Goal: Task Accomplishment & Management: Manage account settings

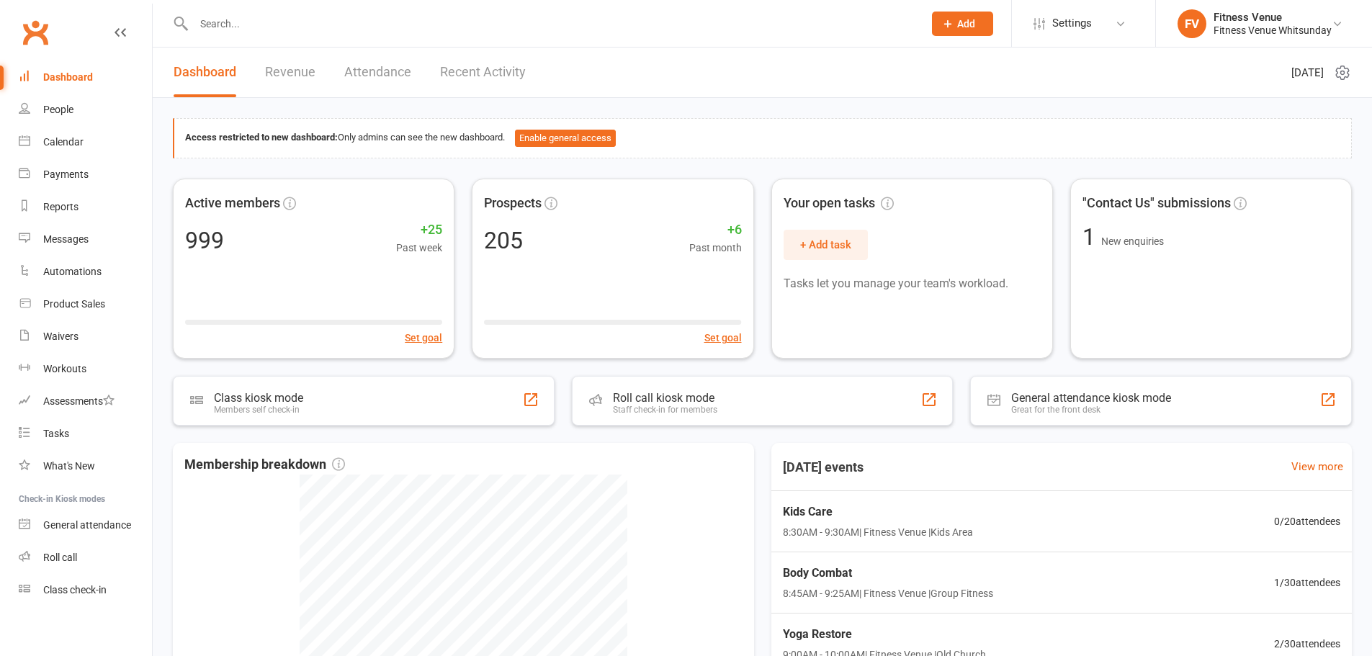
click at [1208, 18] on link "FV Fitness Venue Fitness Venue Whitsunday" at bounding box center [1263, 23] width 173 height 29
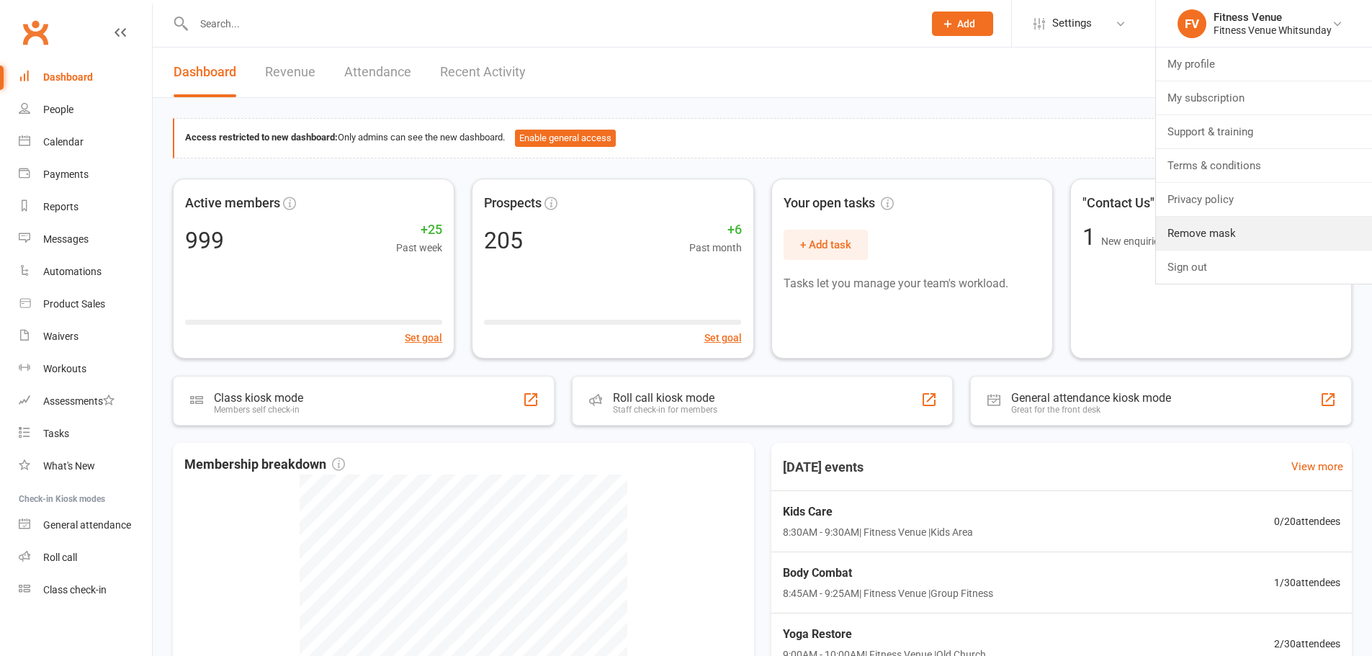
click at [1237, 235] on link "Remove mask" at bounding box center [1264, 233] width 216 height 33
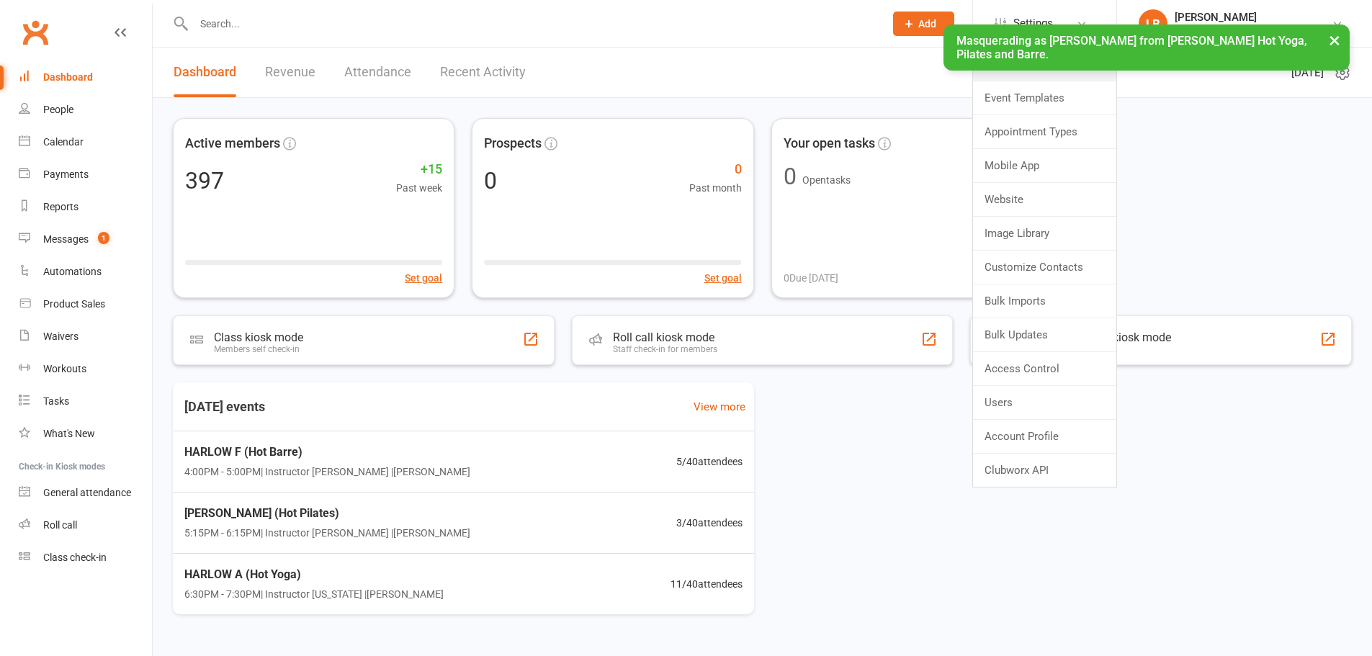
click at [1025, 58] on link "Membership Plans" at bounding box center [1044, 64] width 143 height 33
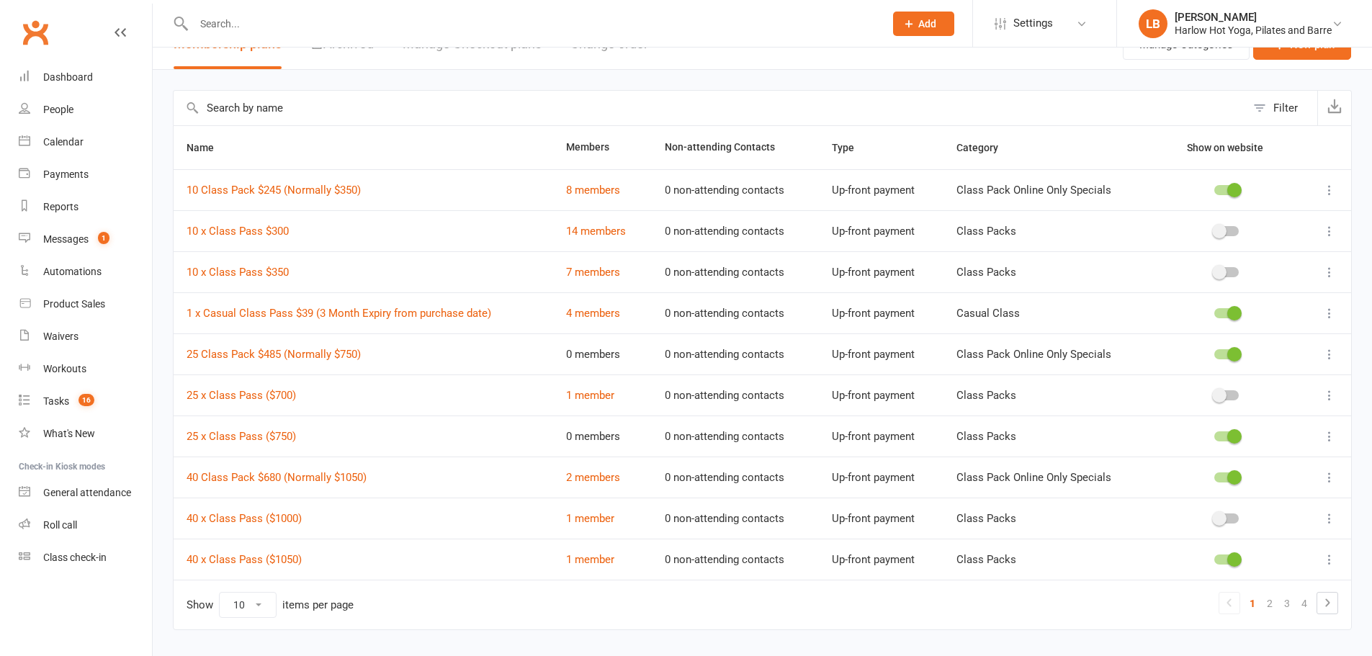
scroll to position [64, 0]
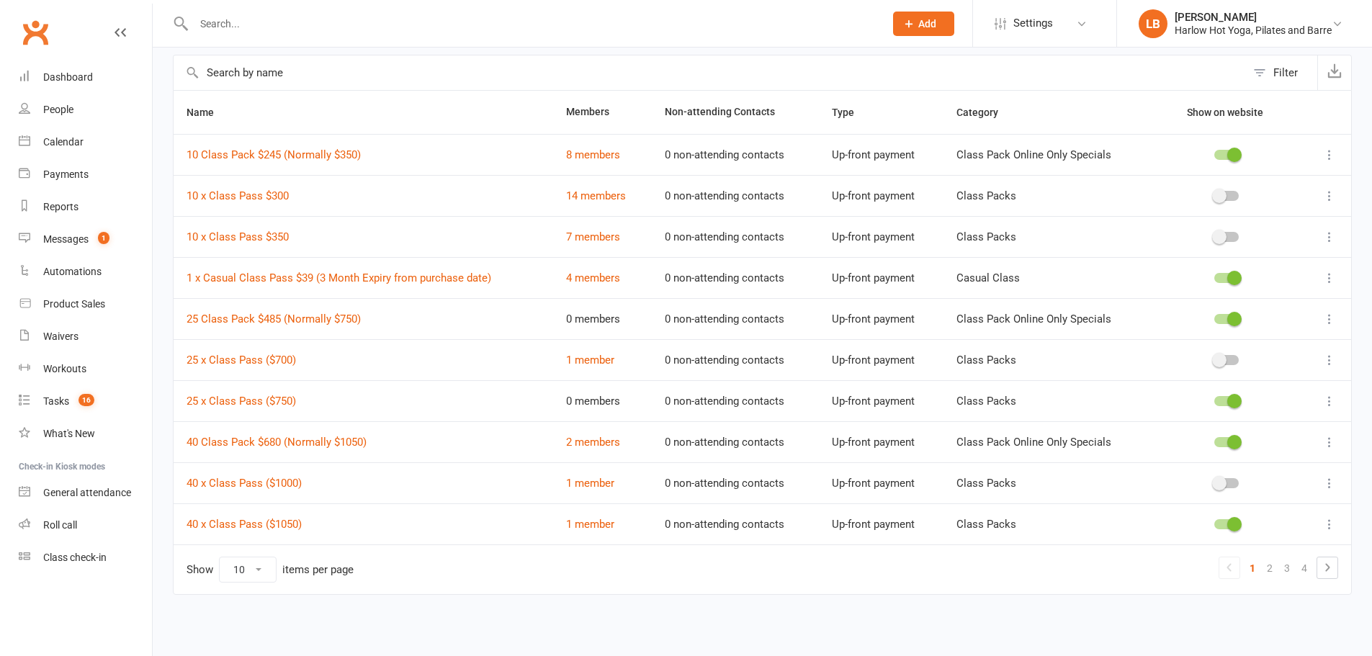
click at [1333, 574] on icon at bounding box center [1326, 567] width 17 height 17
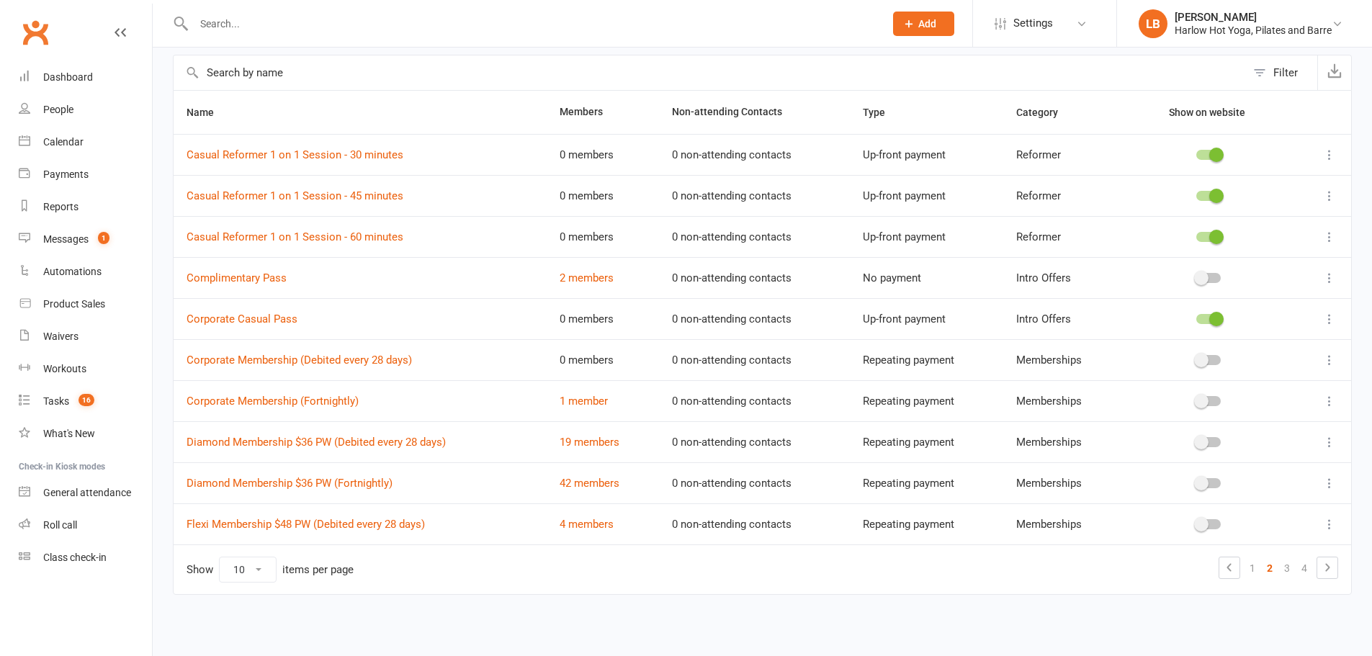
click at [1285, 570] on link "3" at bounding box center [1286, 568] width 17 height 20
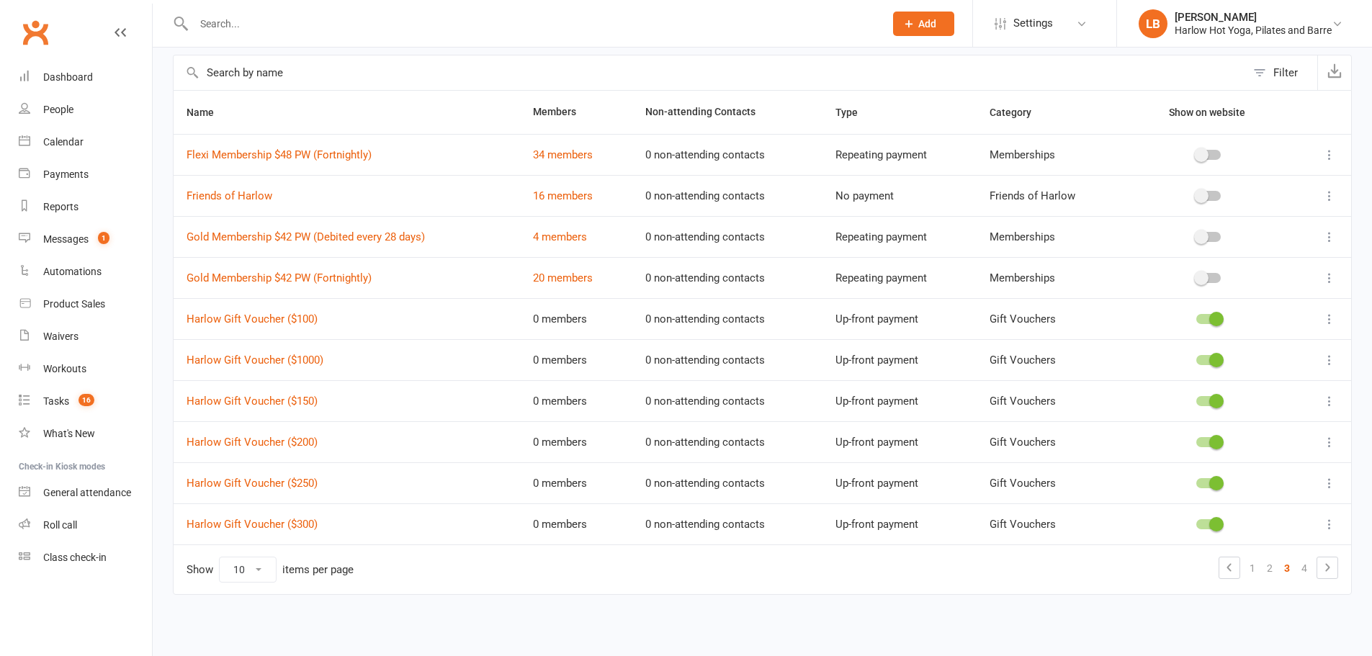
click at [1300, 570] on link "4" at bounding box center [1303, 568] width 17 height 20
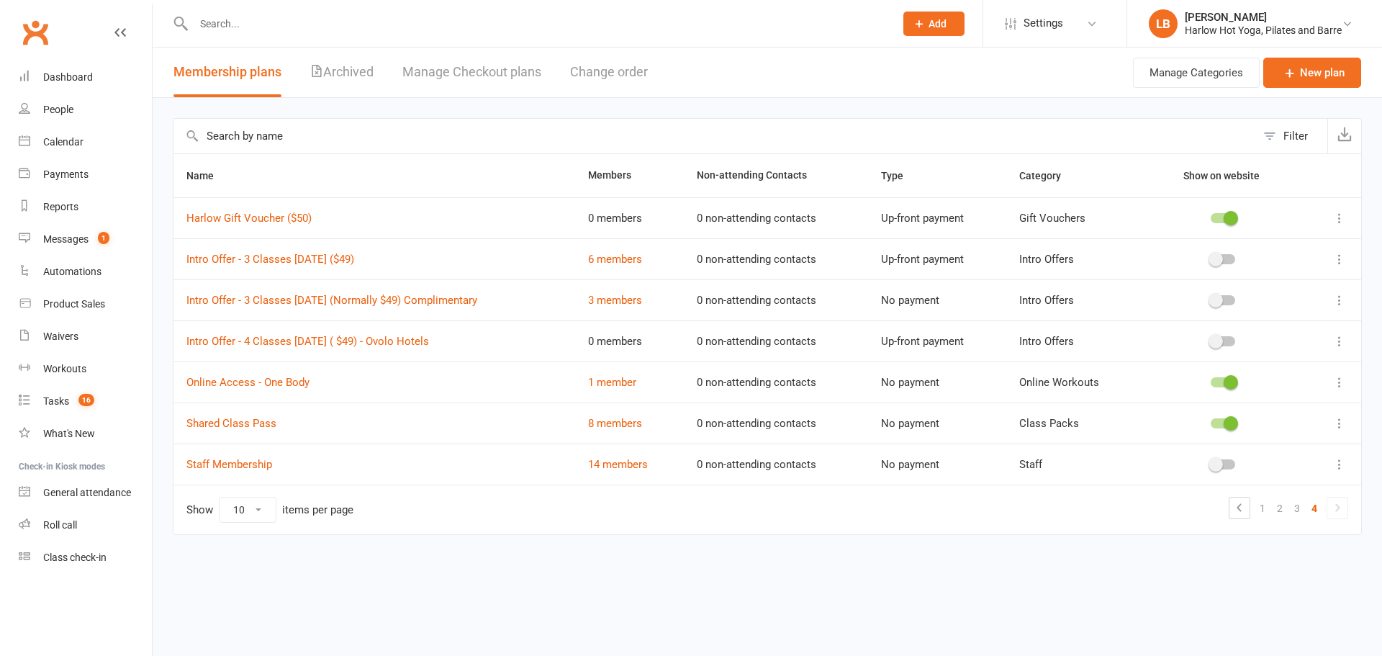
click at [1078, 12] on link "Settings" at bounding box center [1055, 23] width 100 height 32
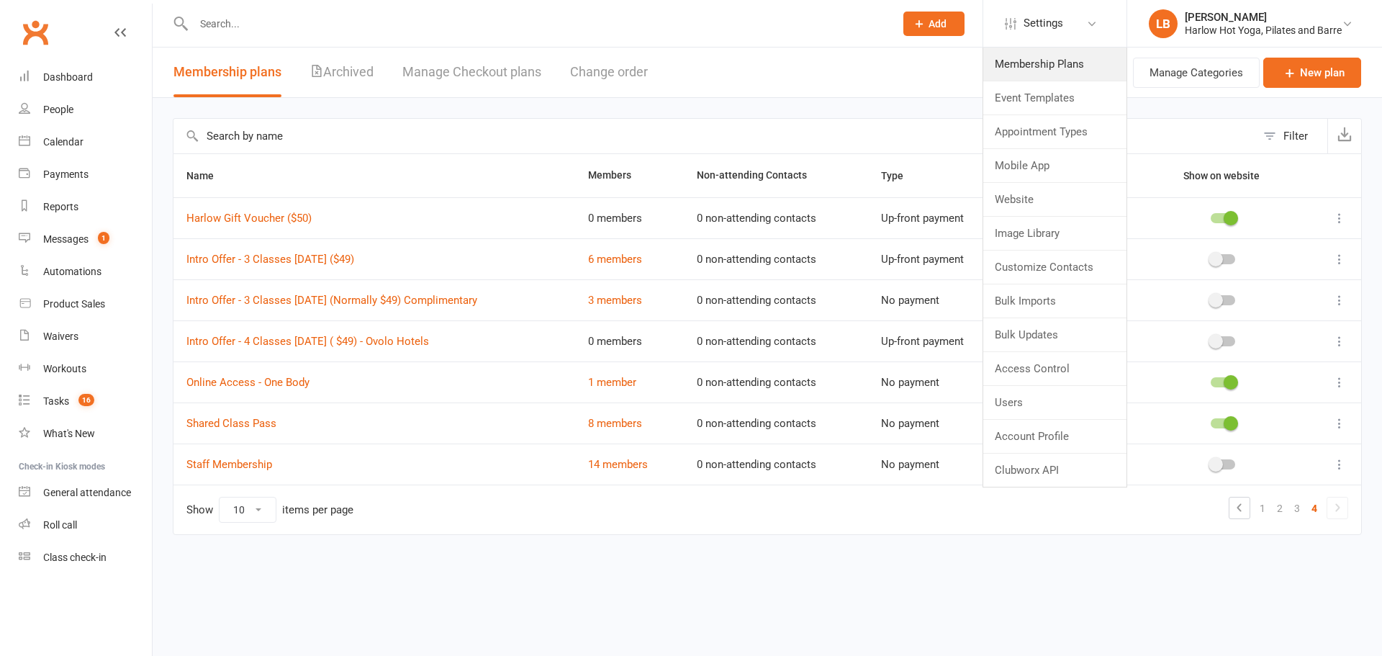
click at [1049, 50] on link "Membership Plans" at bounding box center [1055, 64] width 143 height 33
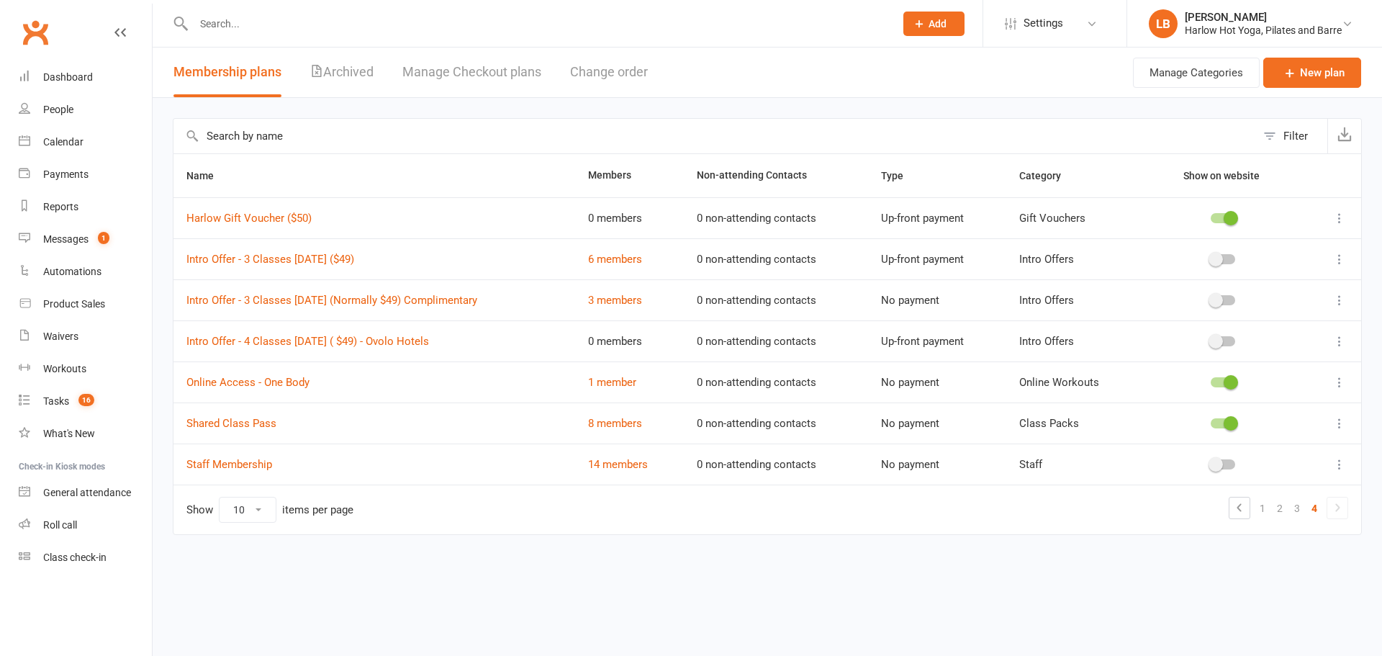
click at [1043, 14] on span "Settings" at bounding box center [1044, 23] width 40 height 32
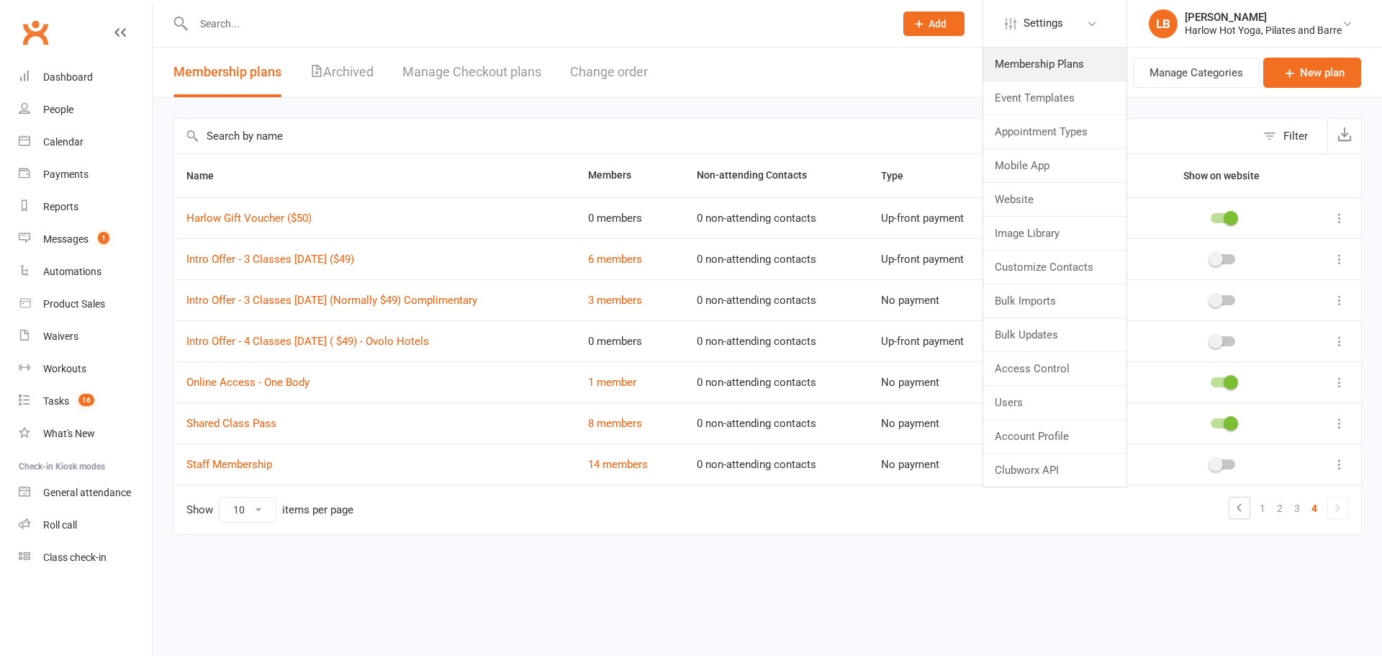
click at [1038, 56] on link "Membership Plans" at bounding box center [1055, 64] width 143 height 33
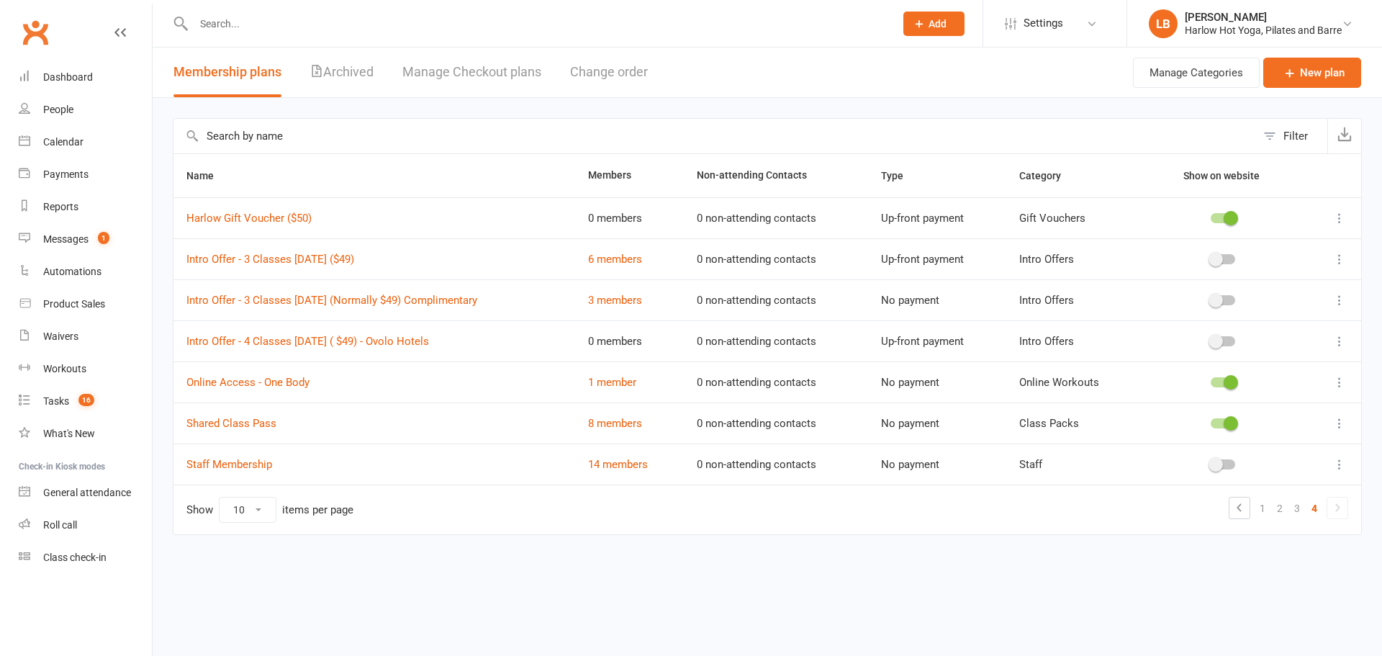
click at [1051, 21] on span "Settings" at bounding box center [1044, 23] width 40 height 32
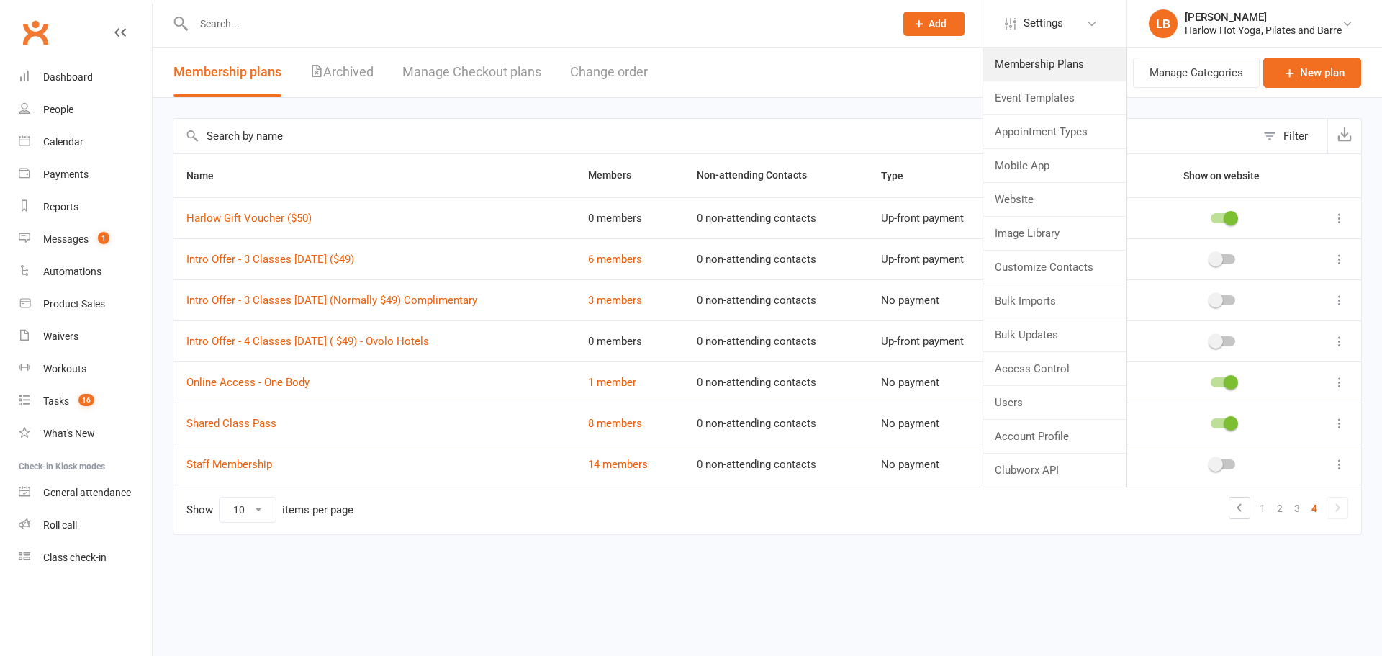
click at [1050, 70] on link "Membership Plans" at bounding box center [1055, 64] width 143 height 33
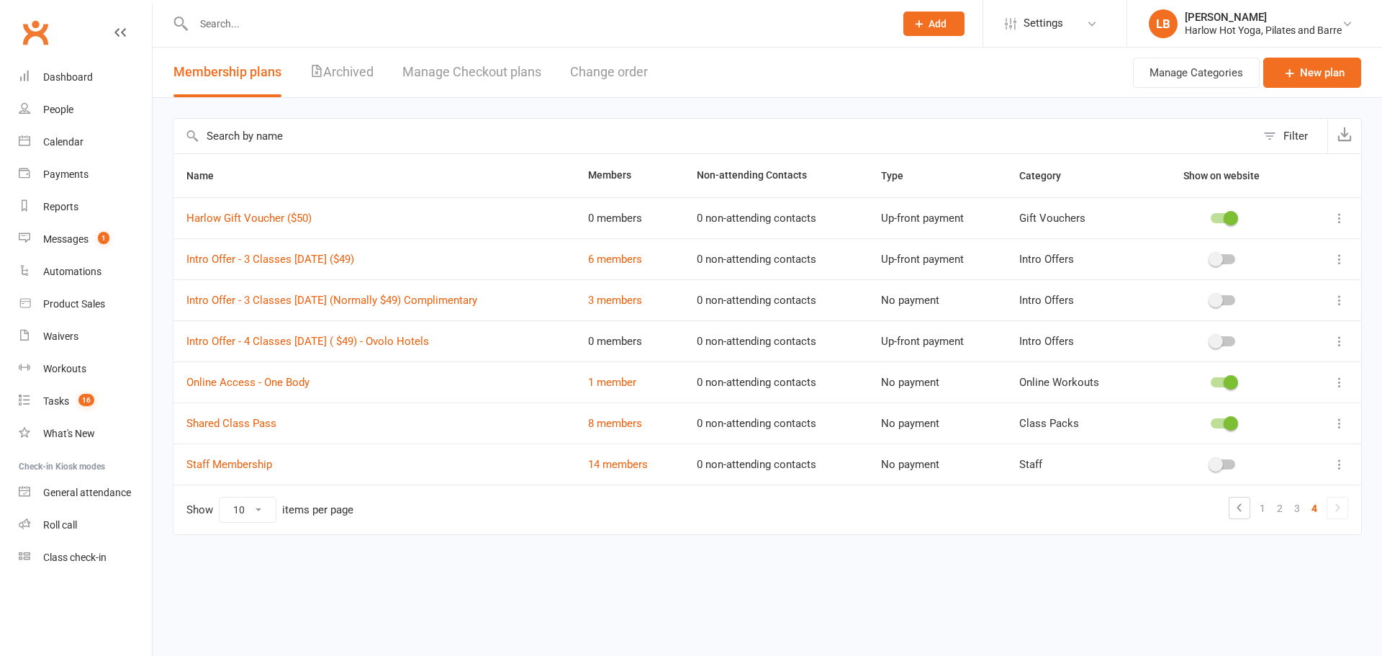
click at [1262, 505] on link "1" at bounding box center [1262, 508] width 17 height 20
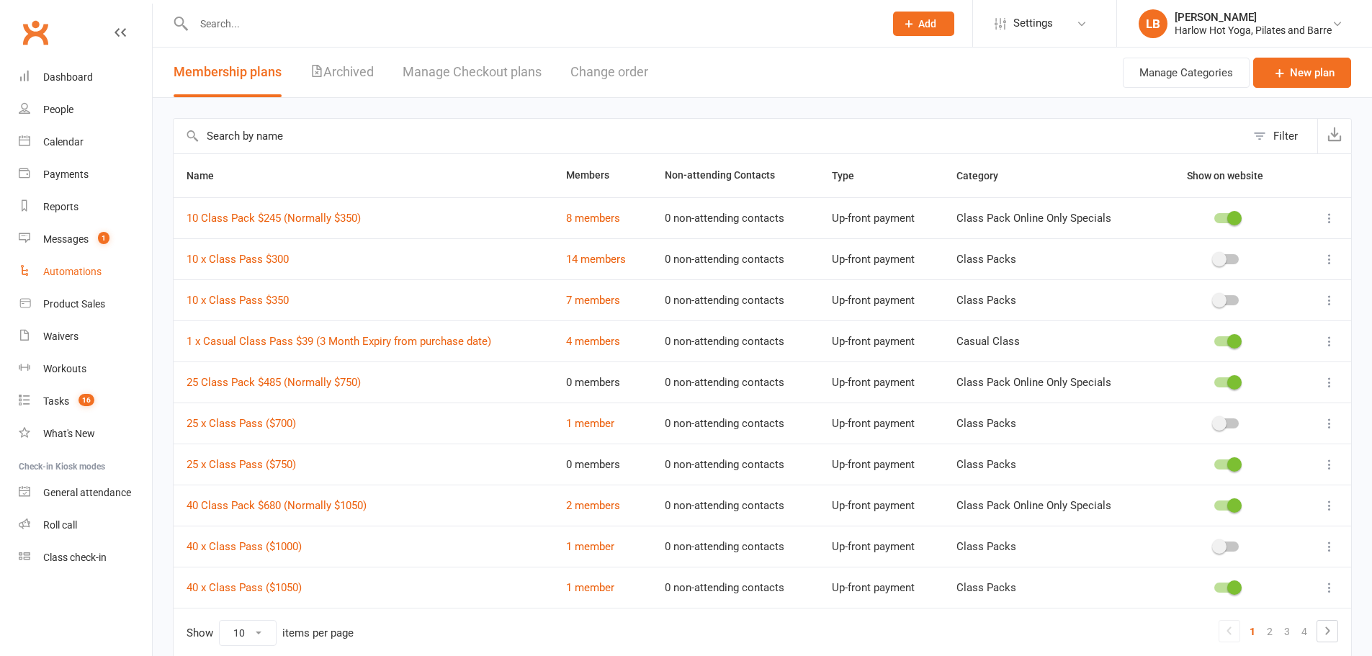
click at [122, 270] on link "Automations" at bounding box center [85, 272] width 133 height 32
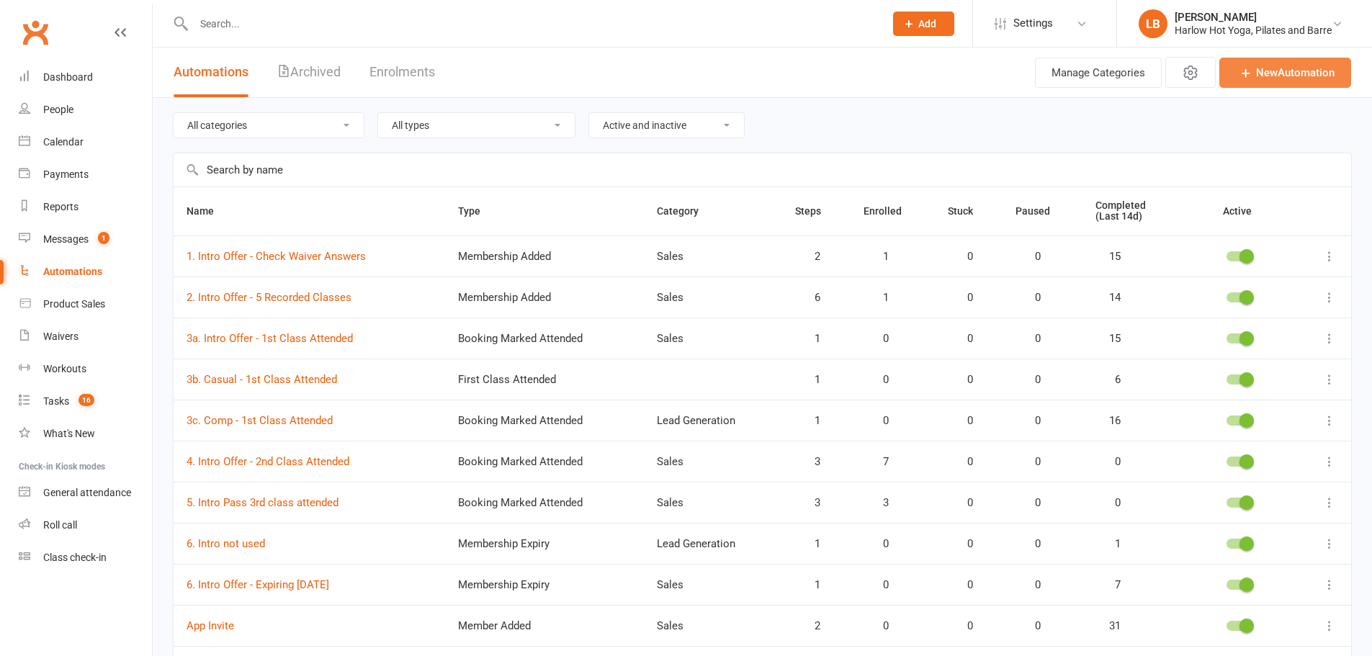
click at [1278, 78] on link "New Automation" at bounding box center [1285, 73] width 132 height 30
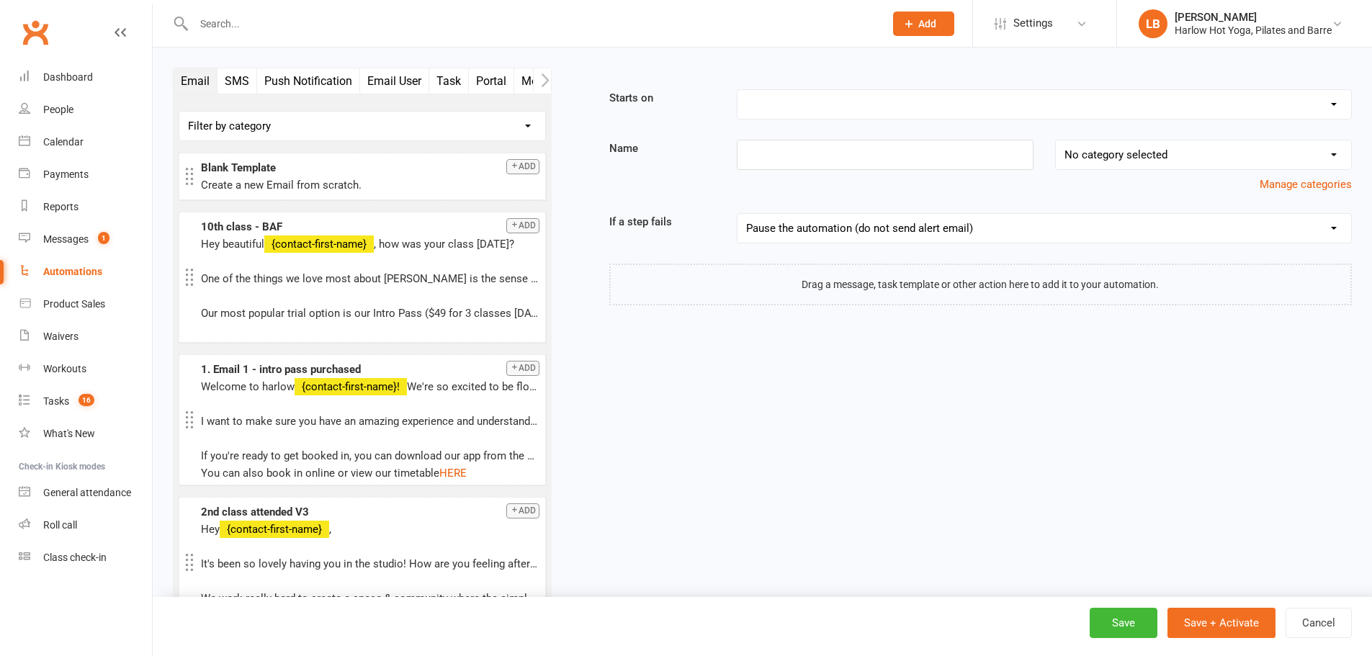
click at [541, 75] on icon "button" at bounding box center [545, 80] width 9 height 15
click at [410, 73] on button "Workout" at bounding box center [406, 80] width 58 height 25
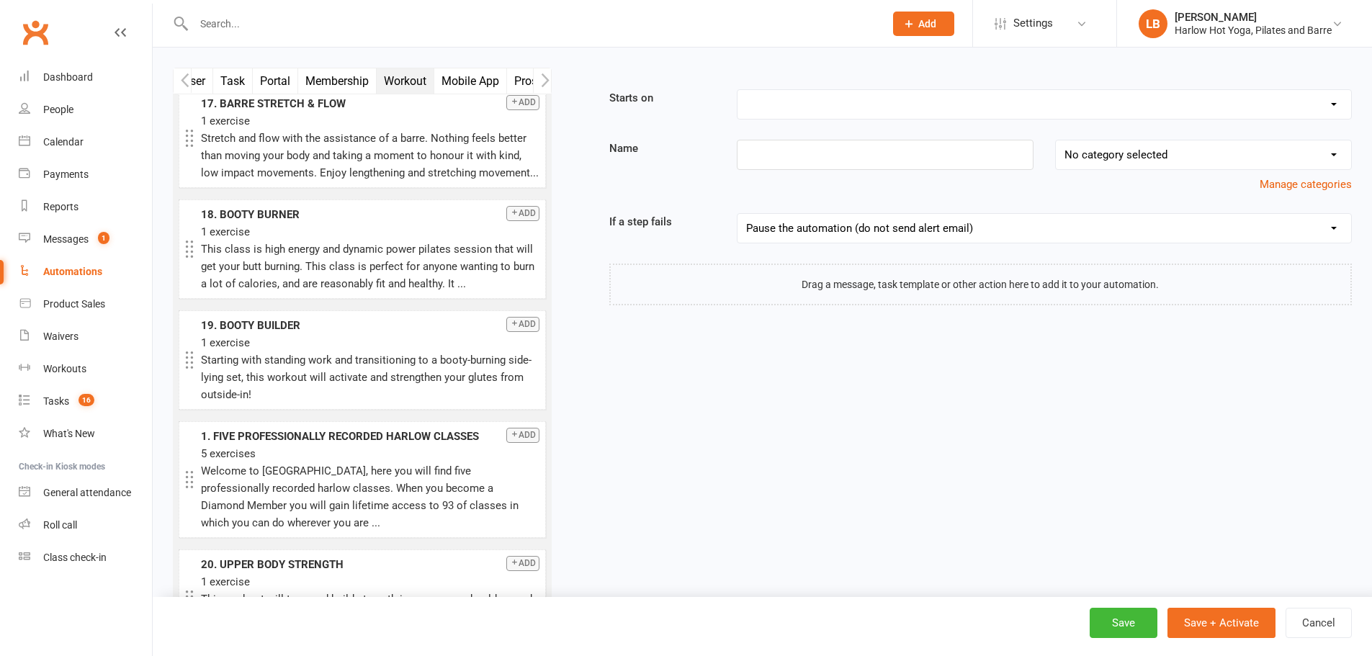
scroll to position [912, 0]
click at [765, 105] on select "Booking Cancelled Booking Due Booking Late-Cancelled Booking Marked Absent Book…" at bounding box center [1043, 104] width 613 height 29
select select "18"
click at [737, 90] on select "Booking Cancelled Booking Due Booking Late-Cancelled Booking Marked Absent Book…" at bounding box center [1043, 104] width 613 height 29
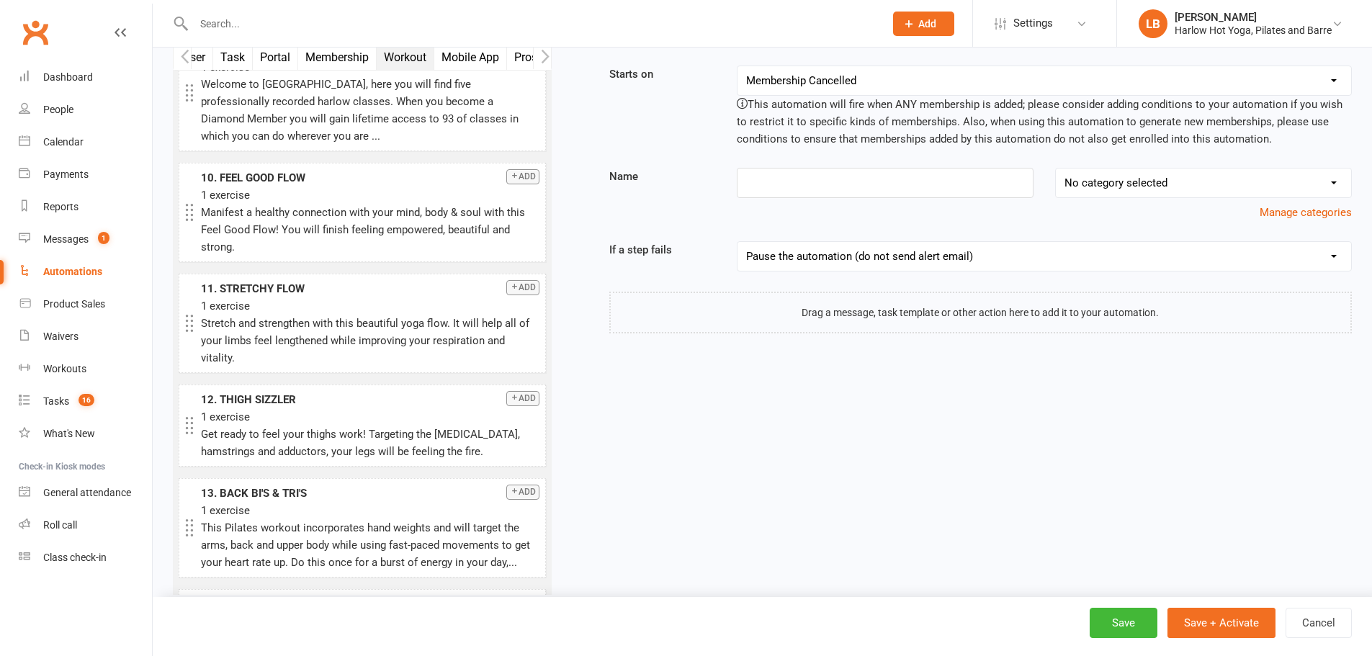
scroll to position [0, 0]
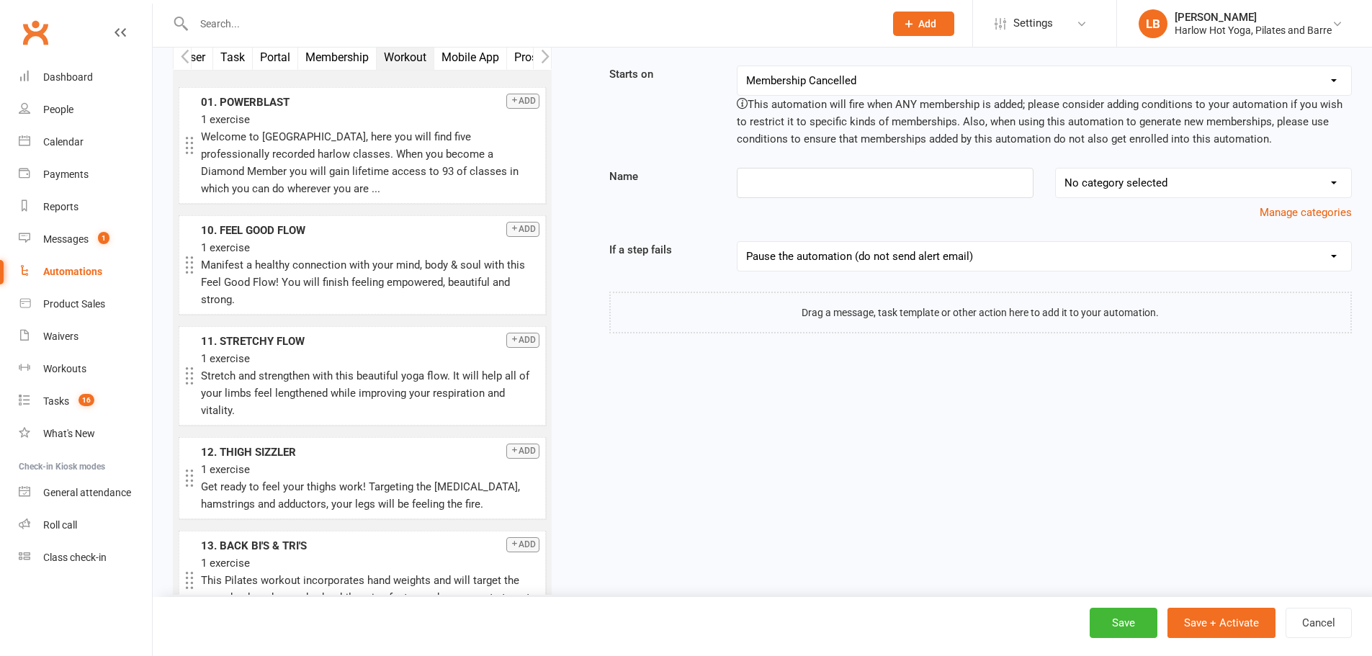
click at [519, 107] on button "Add" at bounding box center [522, 101] width 33 height 15
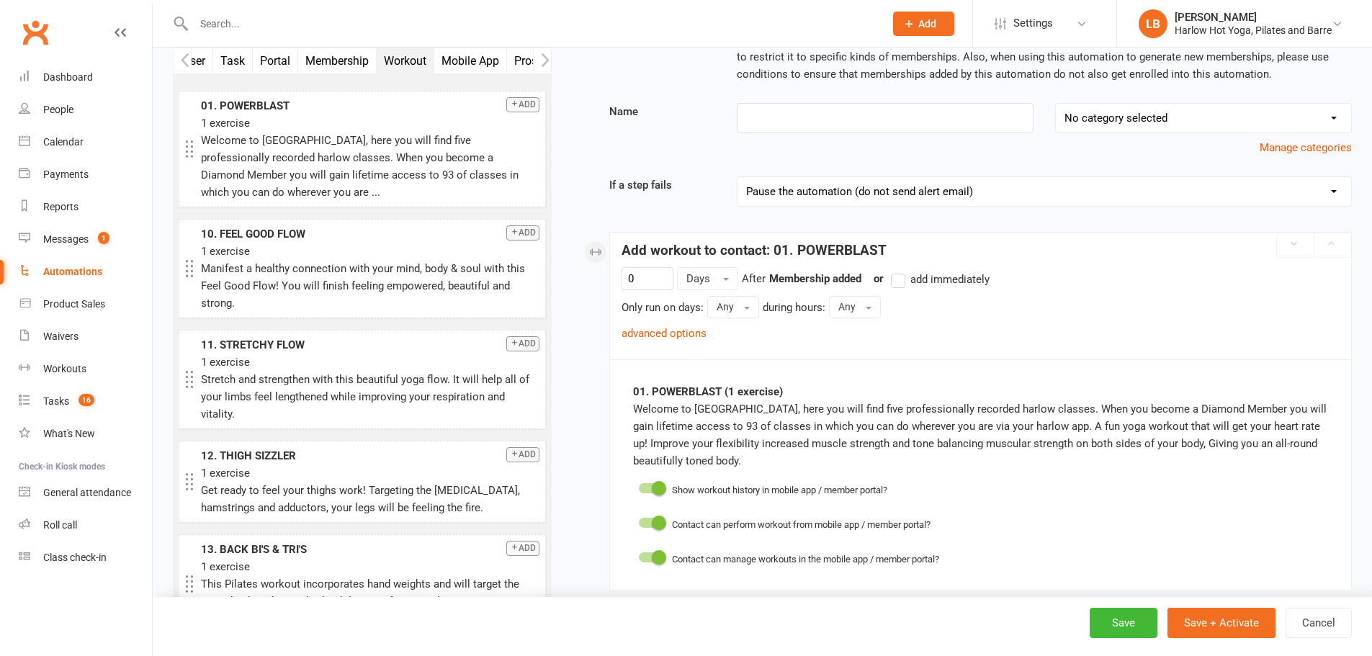
scroll to position [167, 0]
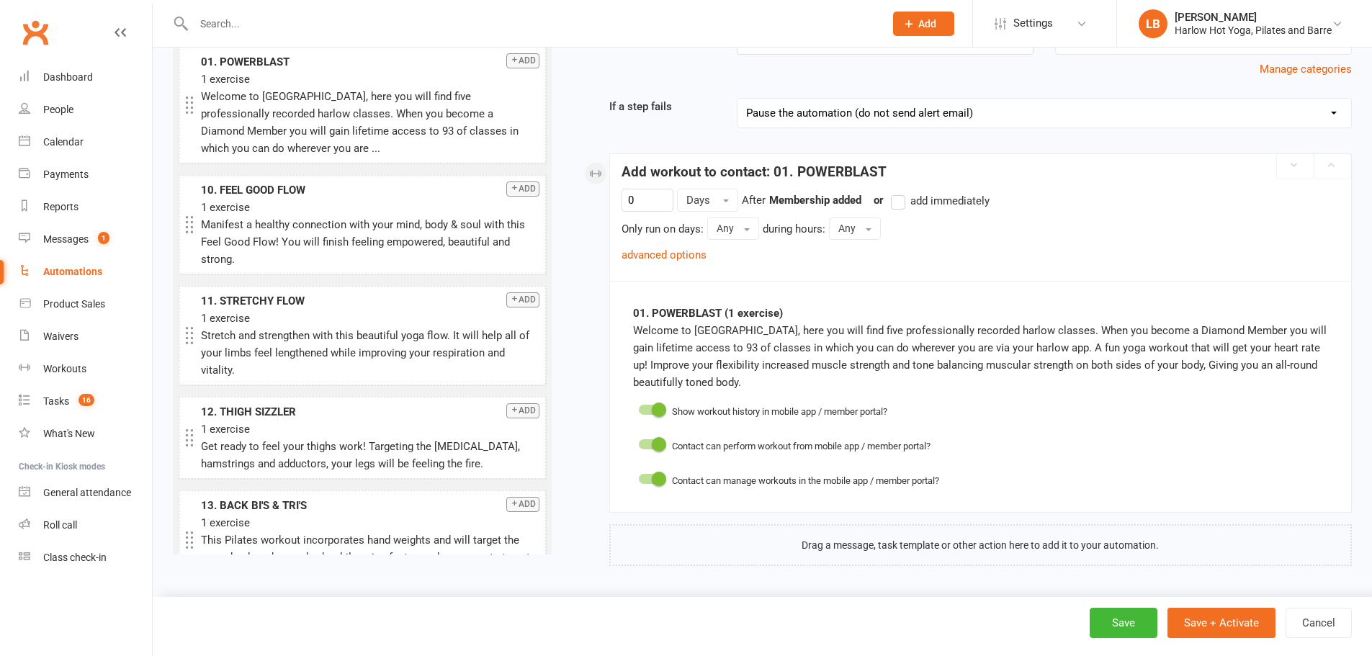
click at [675, 252] on link "advanced options" at bounding box center [663, 254] width 85 height 13
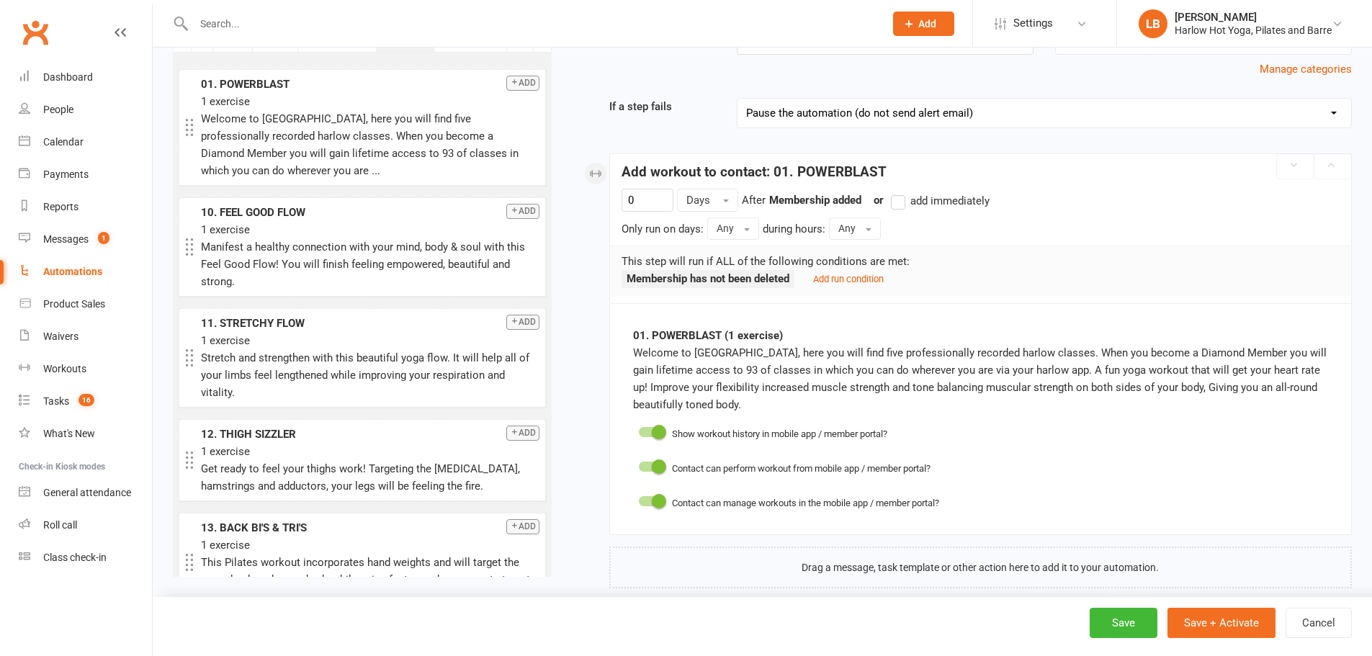
click at [844, 280] on small "Add run condition" at bounding box center [848, 279] width 71 height 11
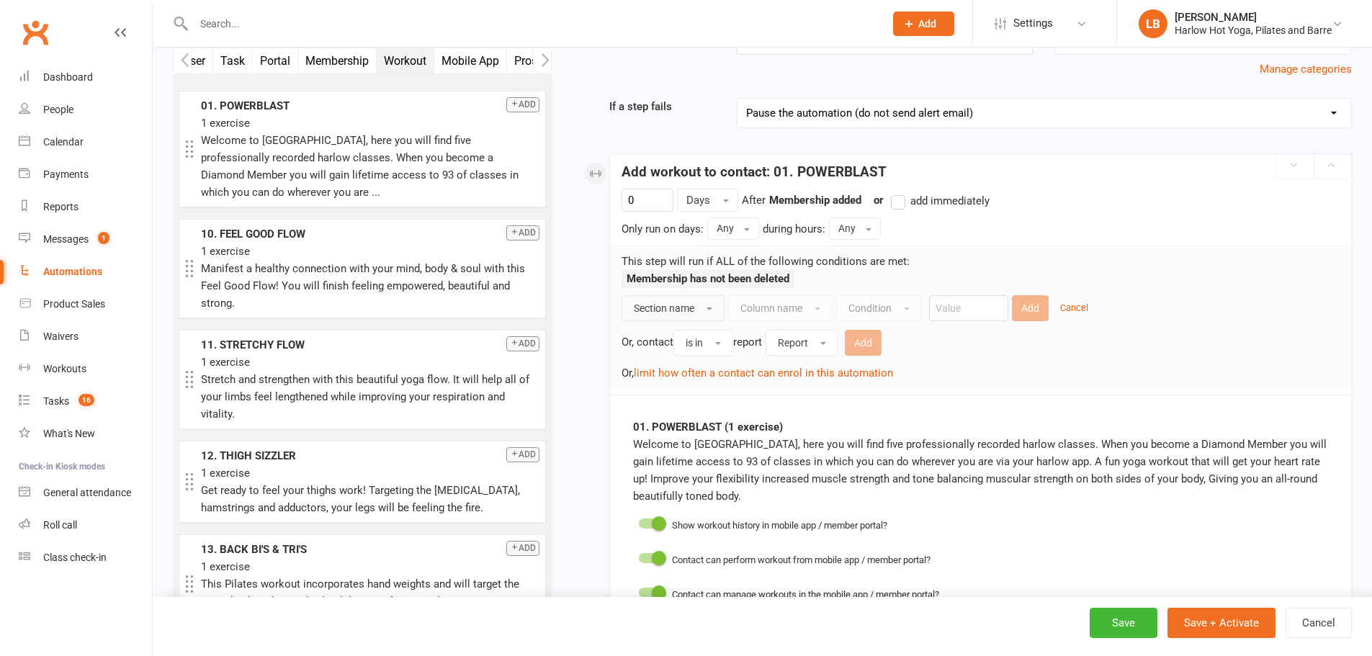
click at [703, 314] on button "Section name" at bounding box center [672, 308] width 103 height 26
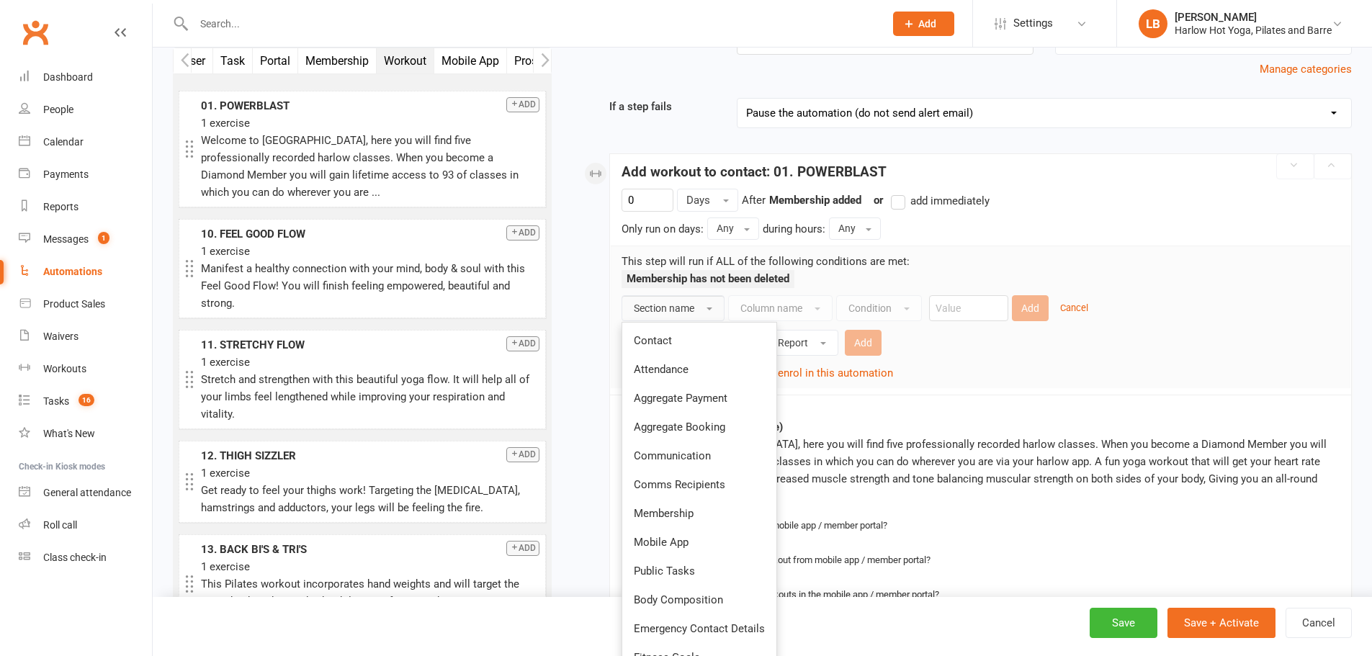
drag, startPoint x: 675, startPoint y: 514, endPoint x: 671, endPoint y: 491, distance: 23.3
click at [675, 514] on span "Membership" at bounding box center [664, 513] width 60 height 13
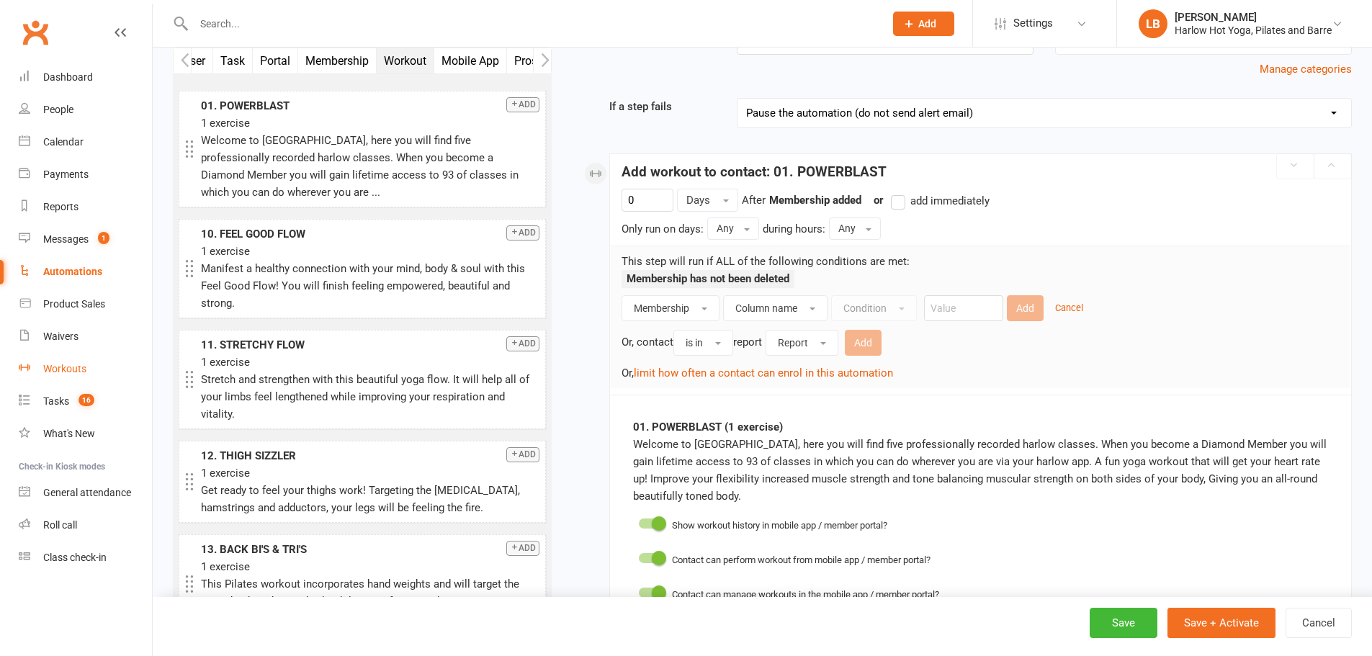
drag, startPoint x: 72, startPoint y: 366, endPoint x: 757, endPoint y: 55, distance: 752.7
click at [72, 366] on div "Workouts" at bounding box center [64, 369] width 43 height 12
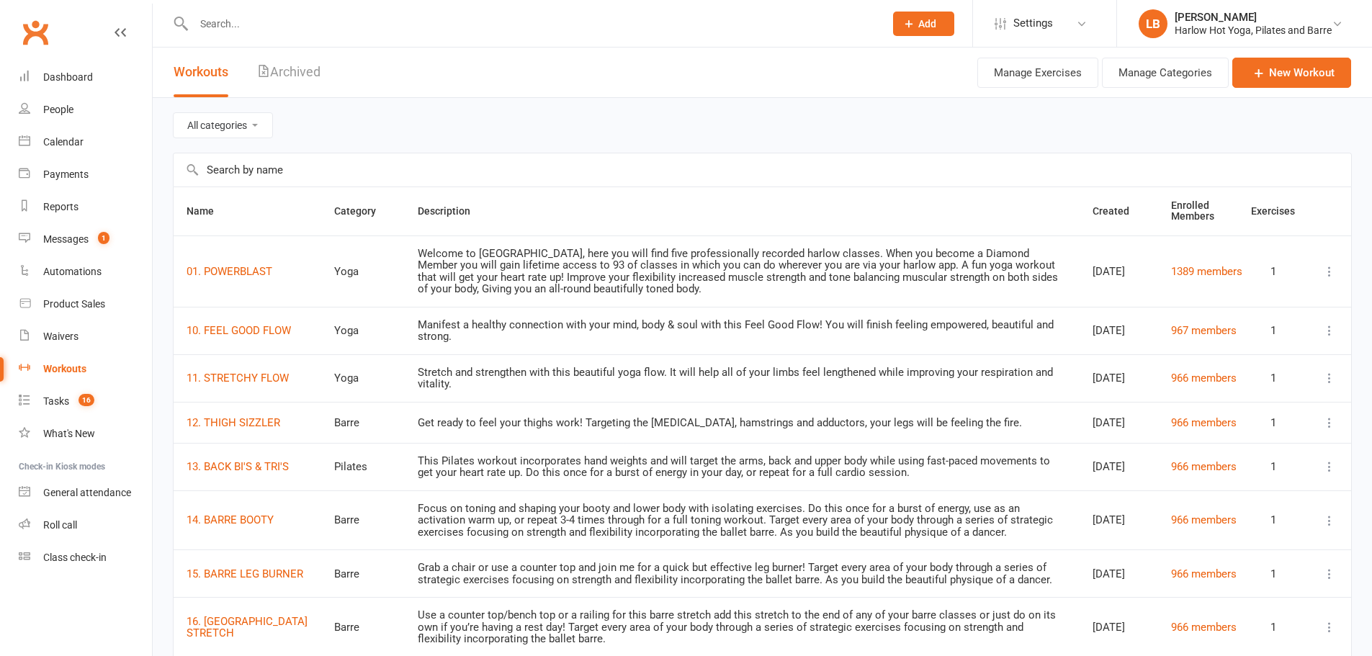
click at [1329, 270] on icon at bounding box center [1329, 271] width 14 height 14
click at [1248, 22] on div "Lucy Bailey" at bounding box center [1252, 17] width 157 height 13
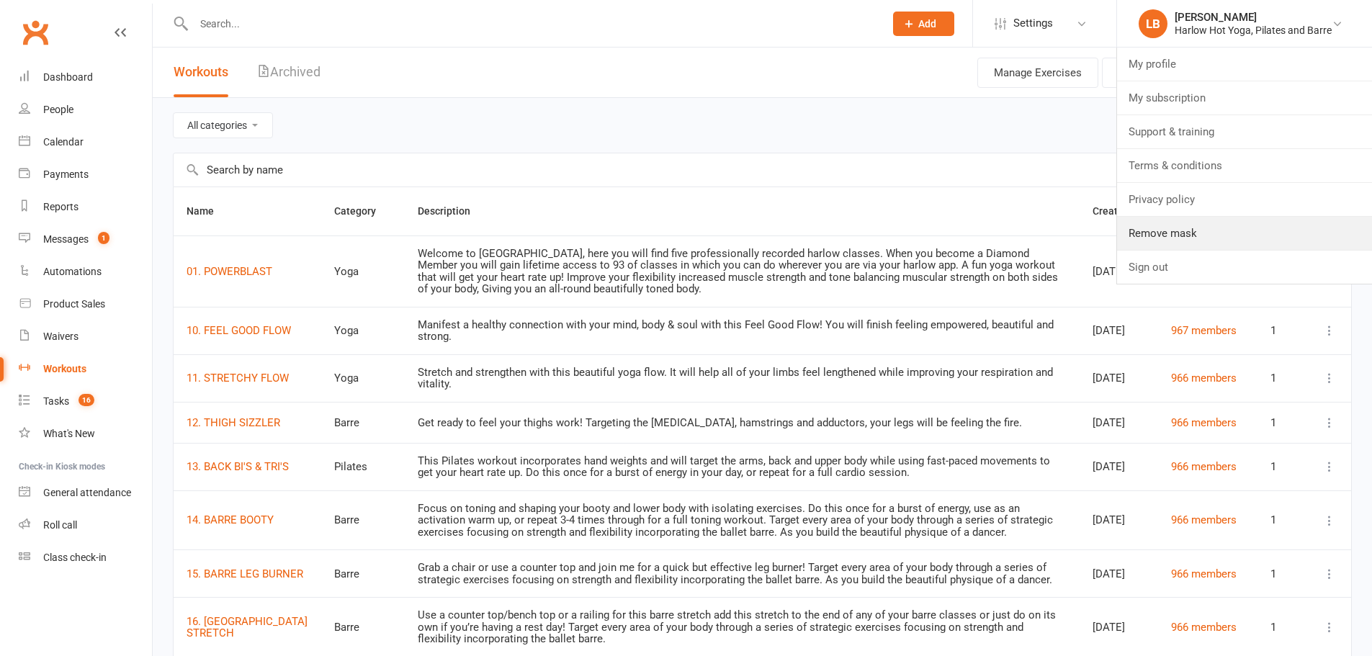
drag, startPoint x: 1200, startPoint y: 233, endPoint x: 968, endPoint y: 120, distance: 257.6
click at [1200, 233] on link "Remove mask" at bounding box center [1244, 233] width 255 height 33
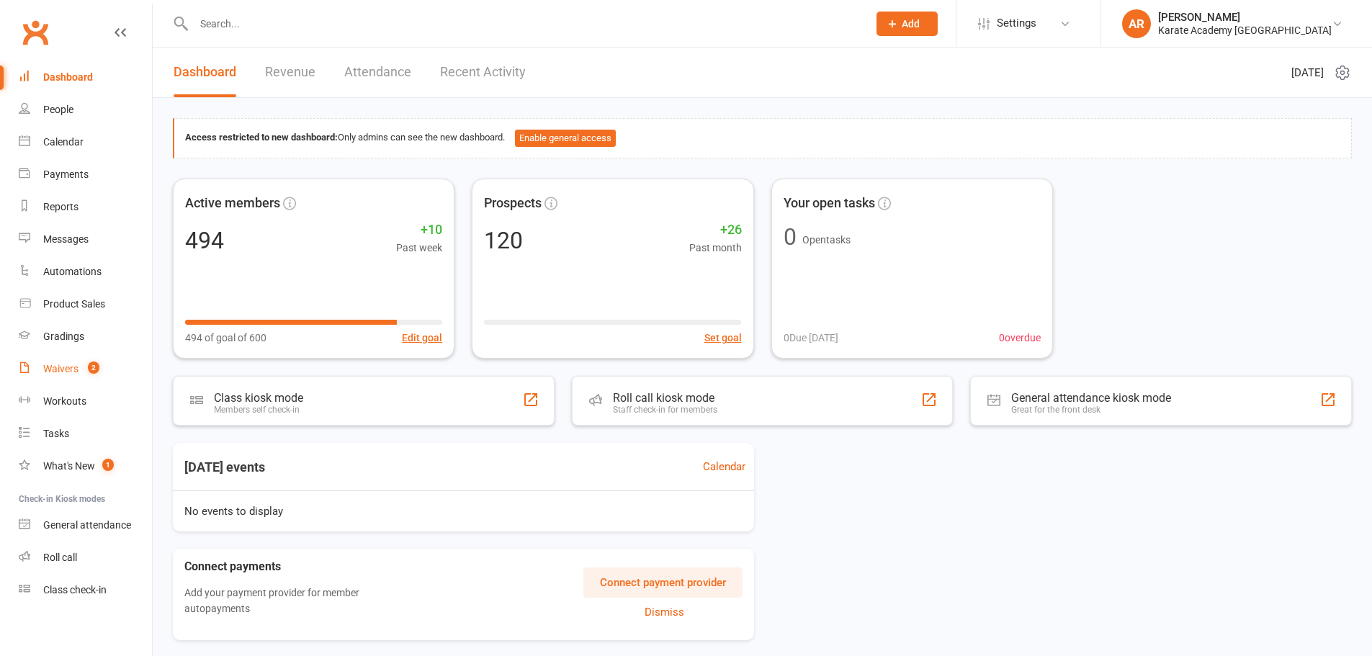
click at [73, 364] on div "Waivers" at bounding box center [60, 369] width 35 height 12
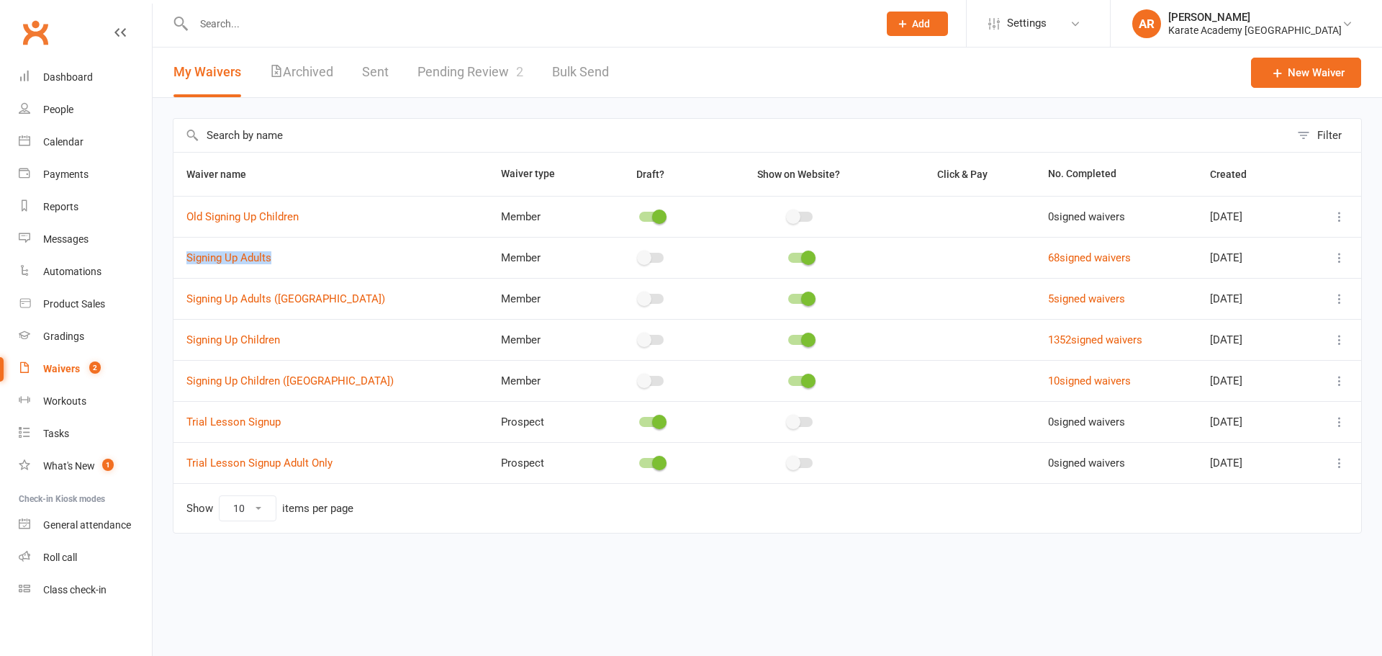
drag, startPoint x: 180, startPoint y: 255, endPoint x: 174, endPoint y: 304, distance: 49.4
click at [344, 252] on td "Signing Up Adults" at bounding box center [331, 257] width 315 height 41
drag, startPoint x: 82, startPoint y: 271, endPoint x: 91, endPoint y: 265, distance: 11.4
click at [82, 271] on div "Automations" at bounding box center [72, 272] width 58 height 12
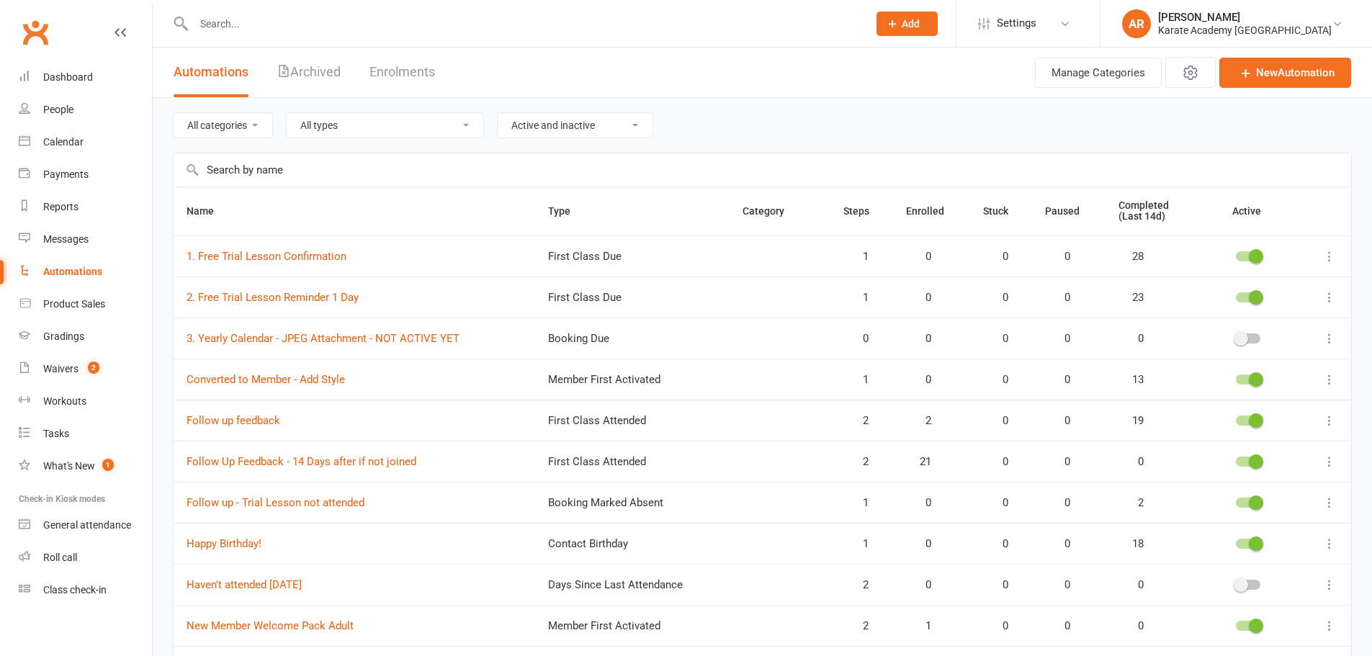
click at [261, 177] on input "text" at bounding box center [762, 169] width 1177 height 33
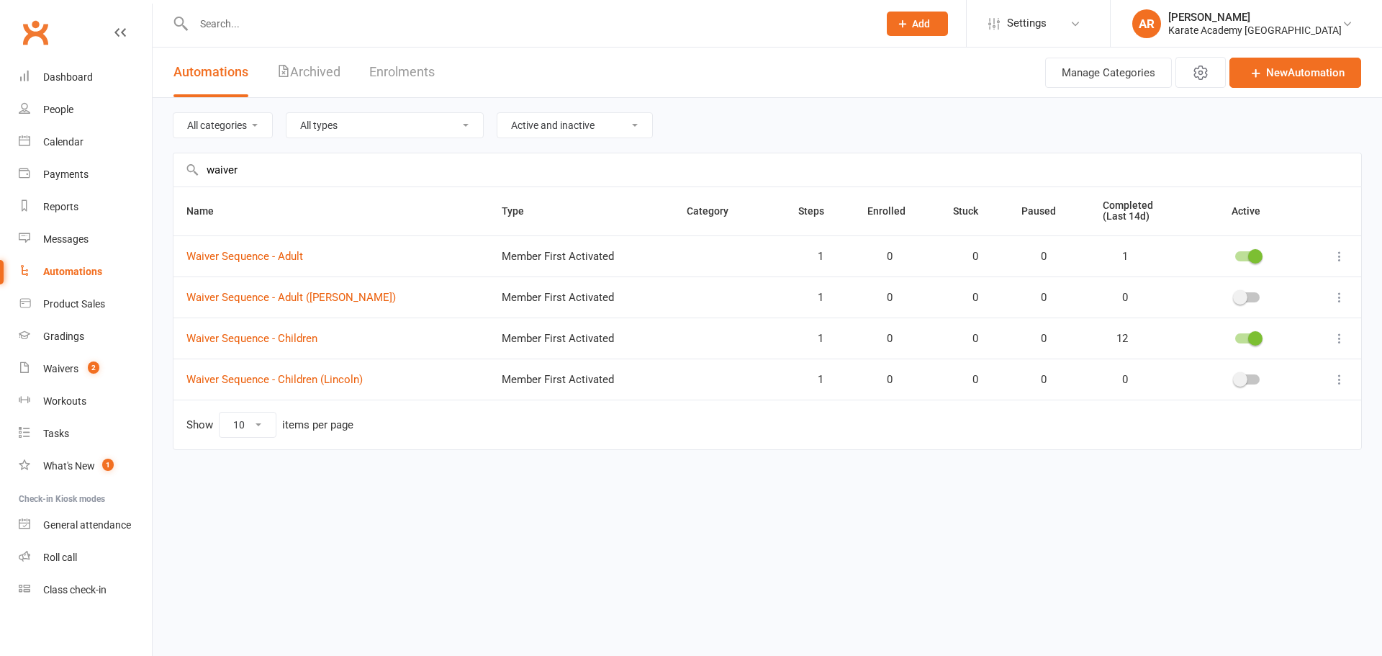
type input "waiver"
click at [94, 266] on div "Automations" at bounding box center [72, 272] width 59 height 12
click at [83, 270] on div "Automations" at bounding box center [72, 272] width 59 height 12
click at [319, 293] on link "Waiver Sequence - Adult (Lincoln)" at bounding box center [291, 297] width 210 height 13
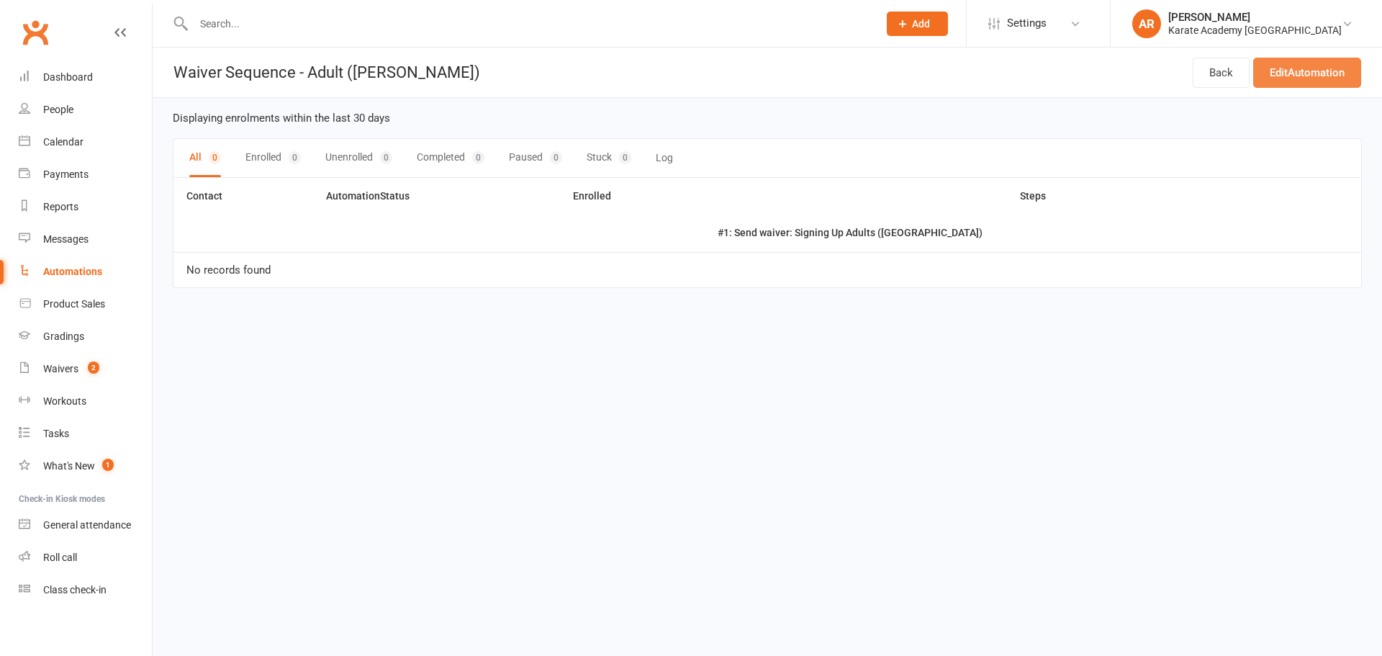
click at [1297, 71] on link "Edit Automation" at bounding box center [1308, 73] width 108 height 30
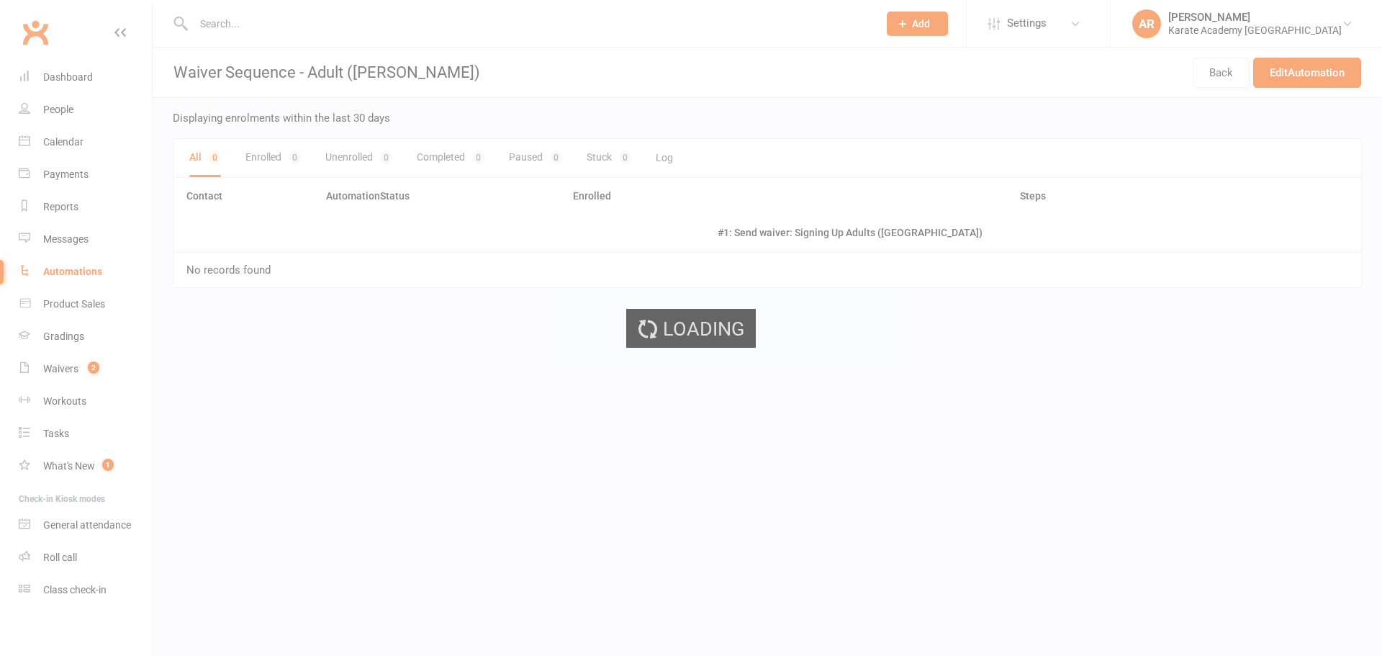
select select "send_to_child"
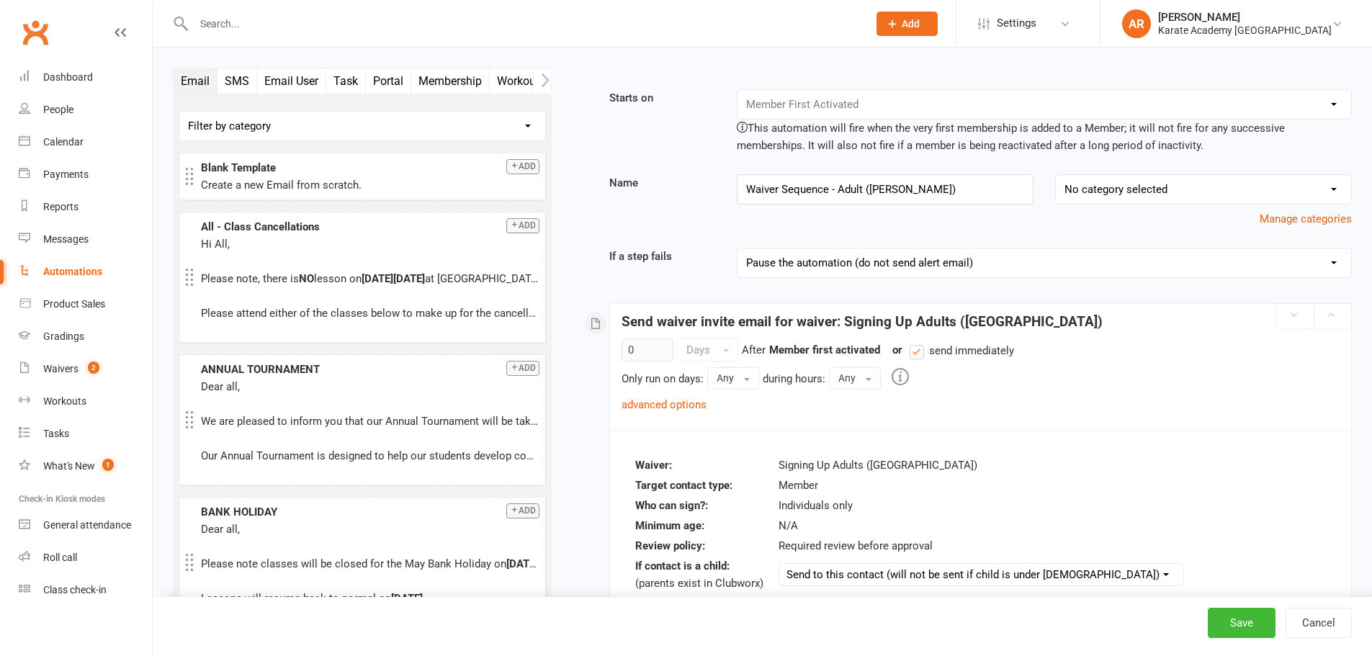
click at [672, 400] on link "advanced options" at bounding box center [663, 404] width 85 height 13
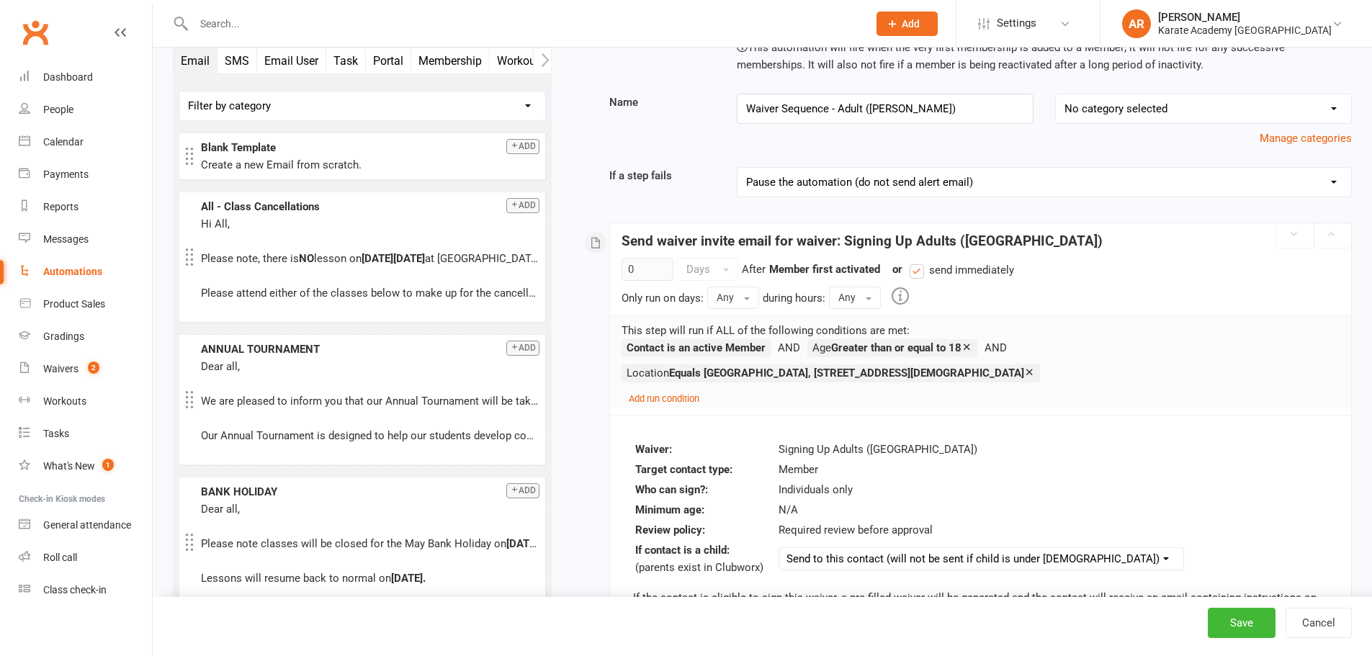
scroll to position [96, 0]
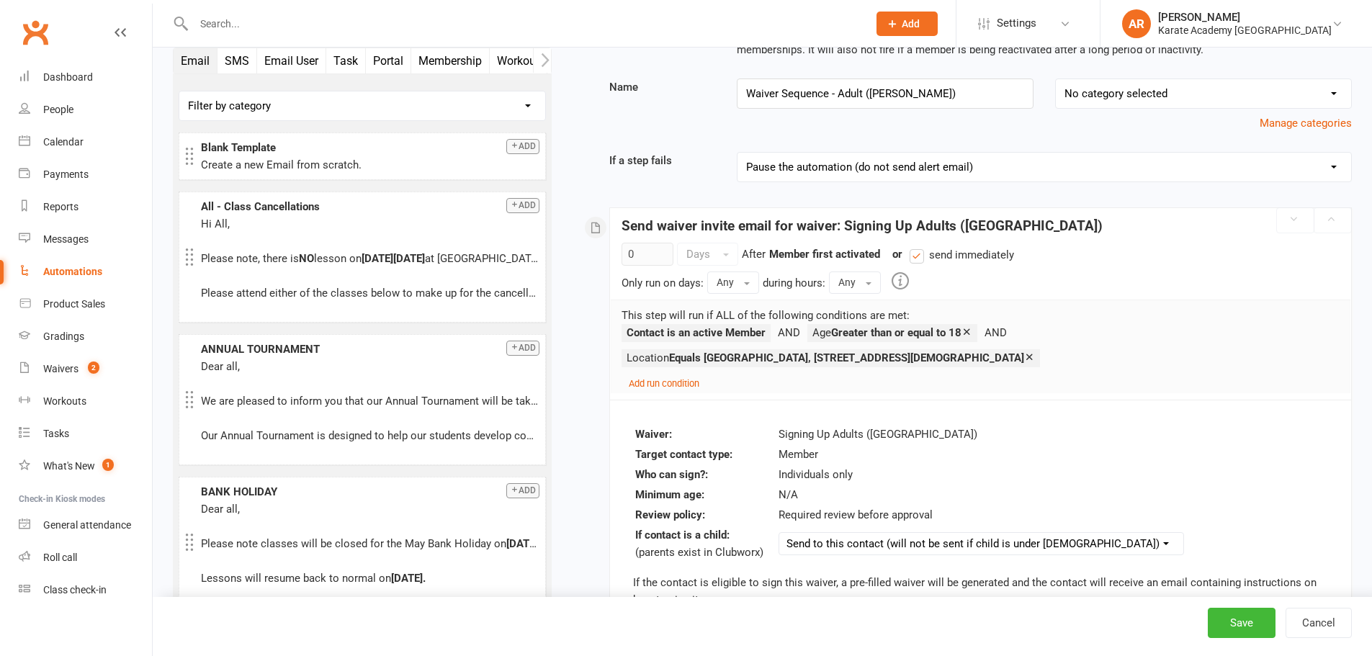
click at [78, 268] on div "Automations" at bounding box center [72, 272] width 59 height 12
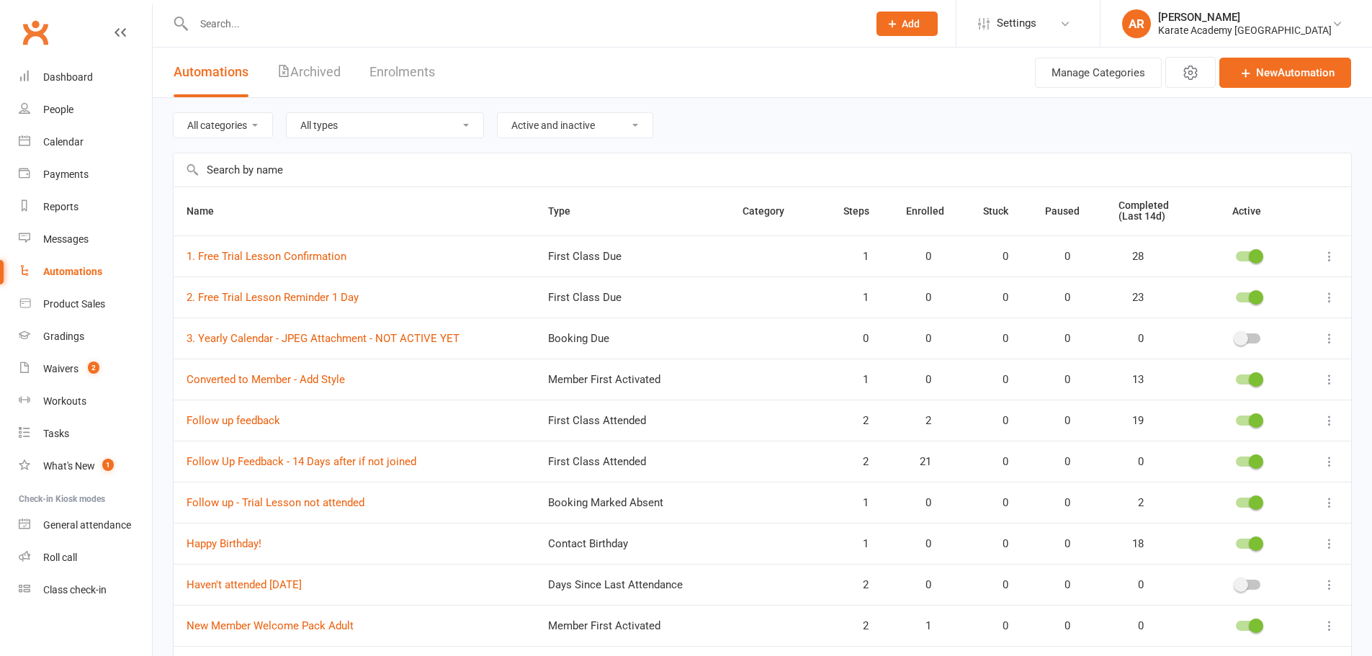
click at [354, 174] on input "text" at bounding box center [762, 169] width 1177 height 33
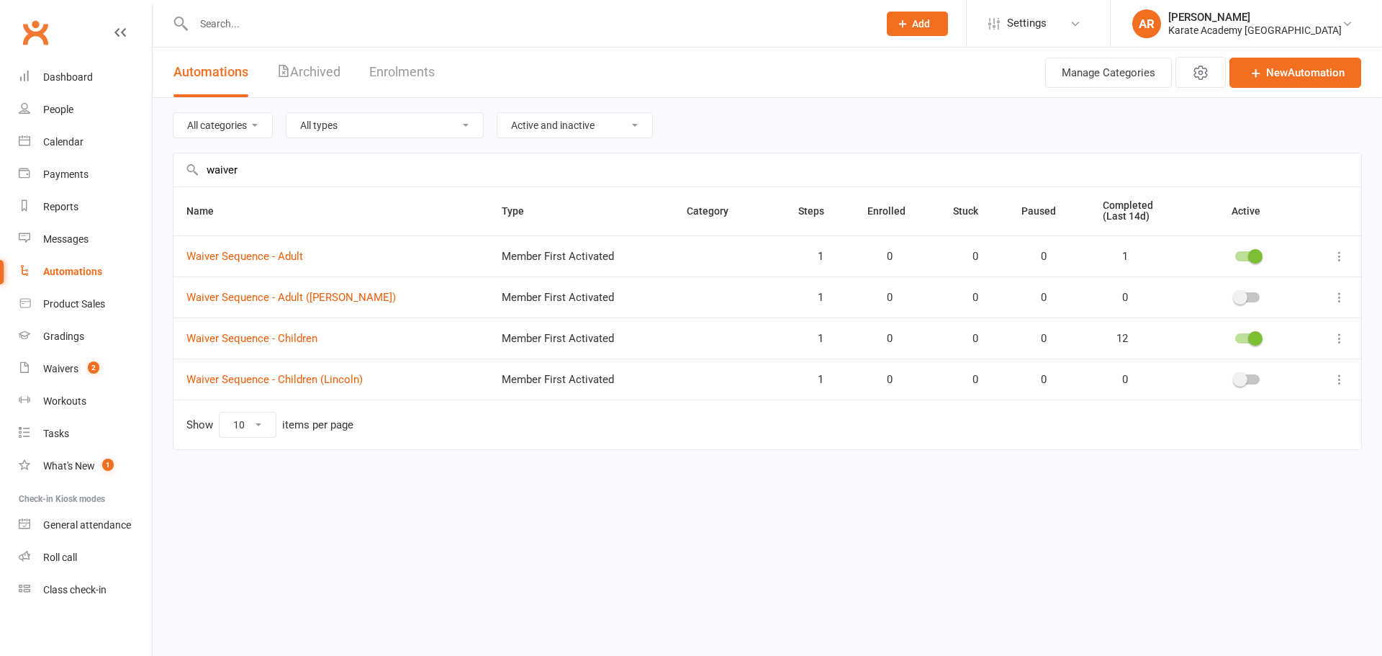
type input "waiver"
click at [276, 300] on link "Waiver Sequence - Adult (Lincoln)" at bounding box center [291, 297] width 210 height 13
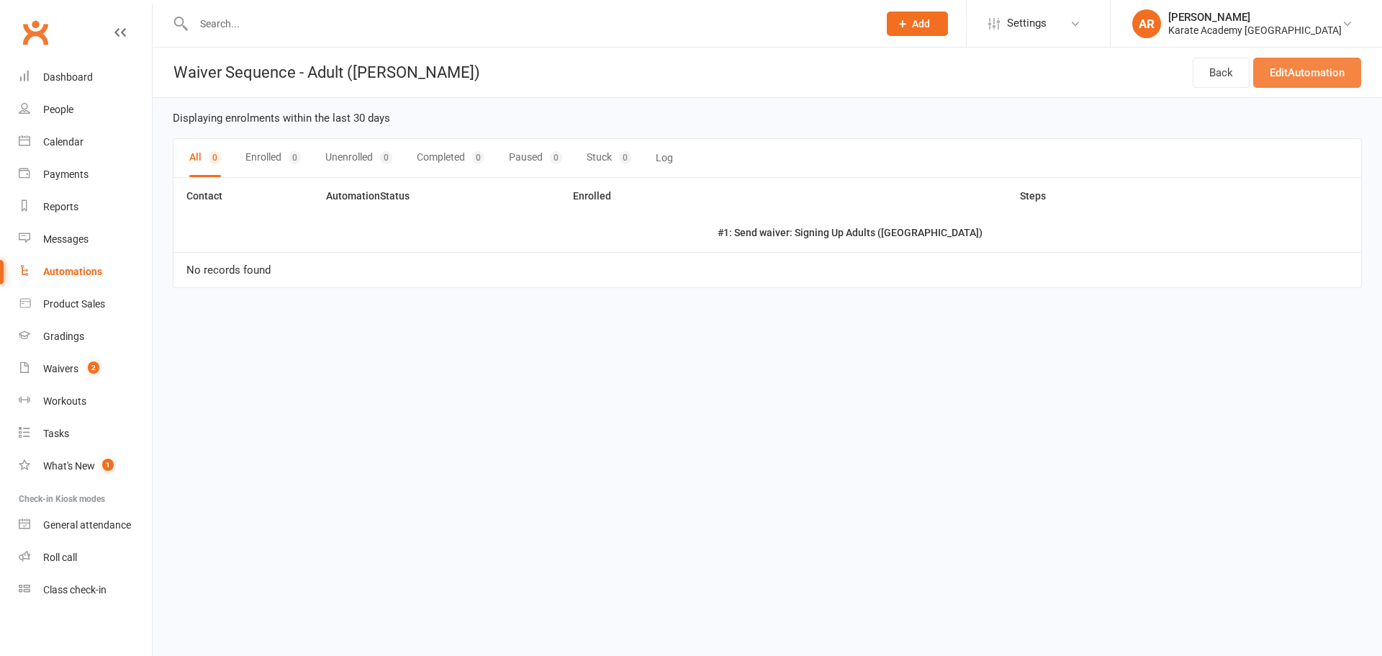
click at [1307, 68] on link "Edit Automation" at bounding box center [1308, 73] width 108 height 30
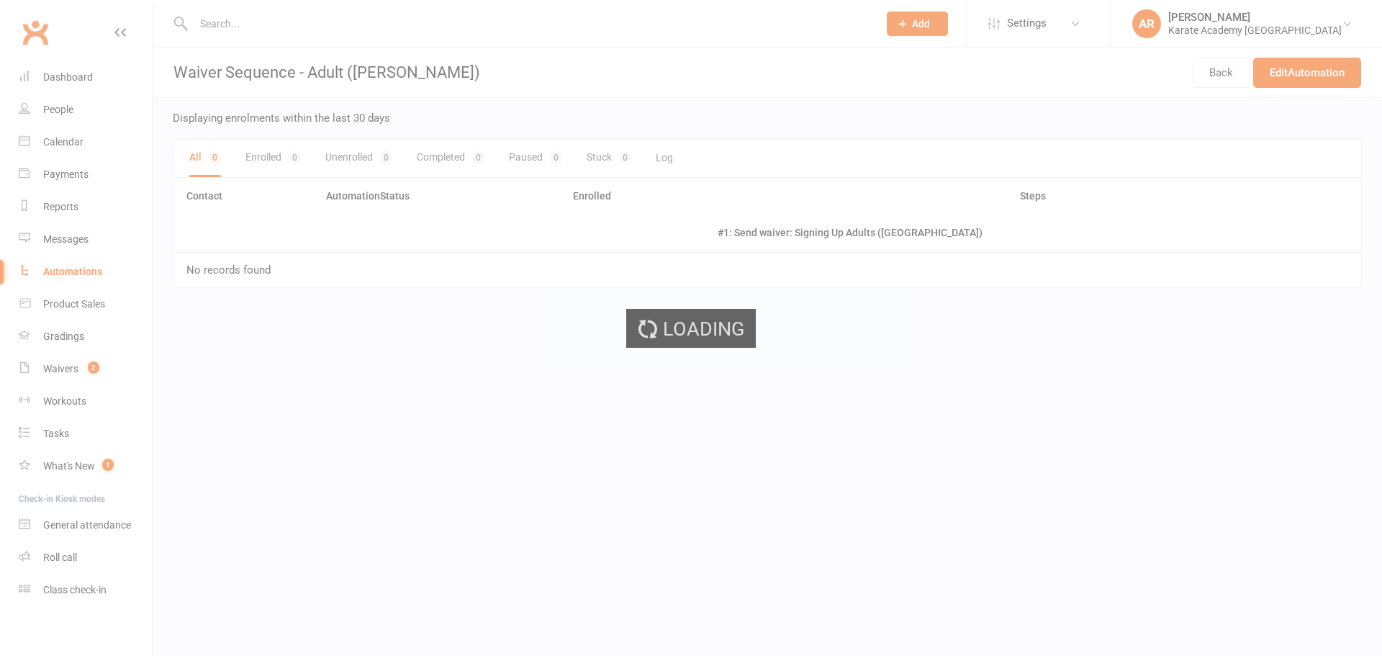
select select "send_to_child"
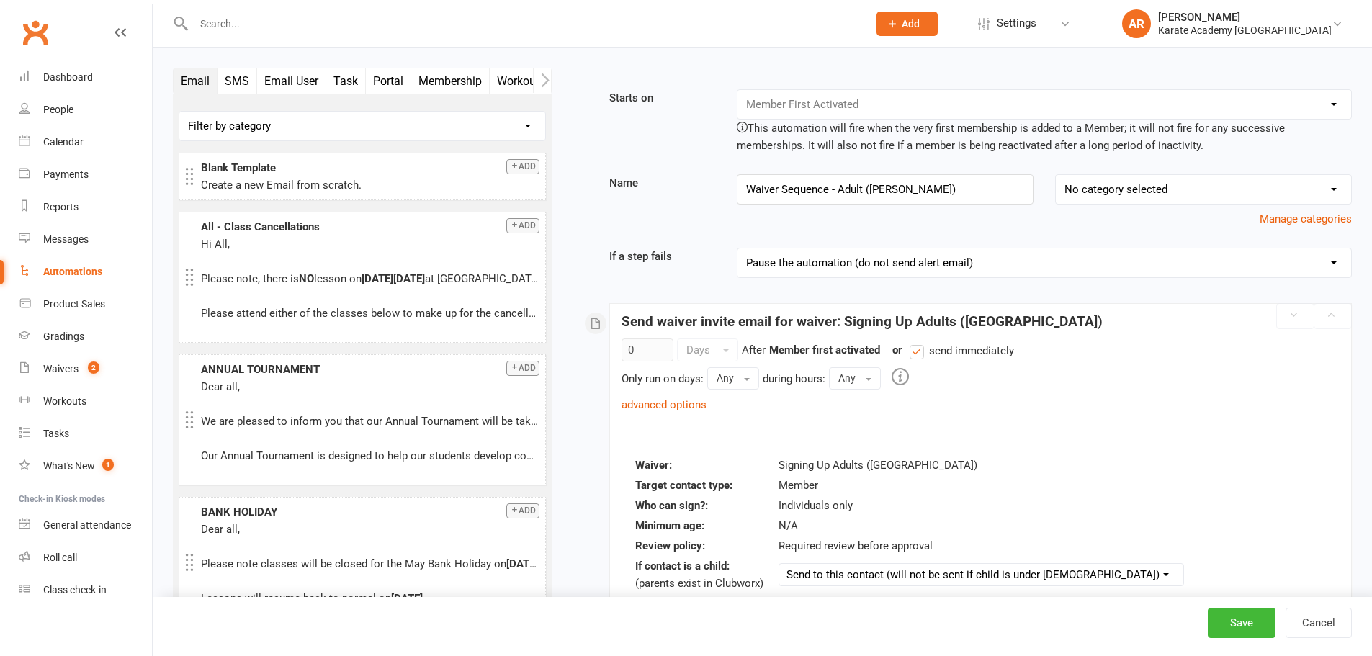
click at [695, 402] on link "advanced options" at bounding box center [663, 404] width 85 height 13
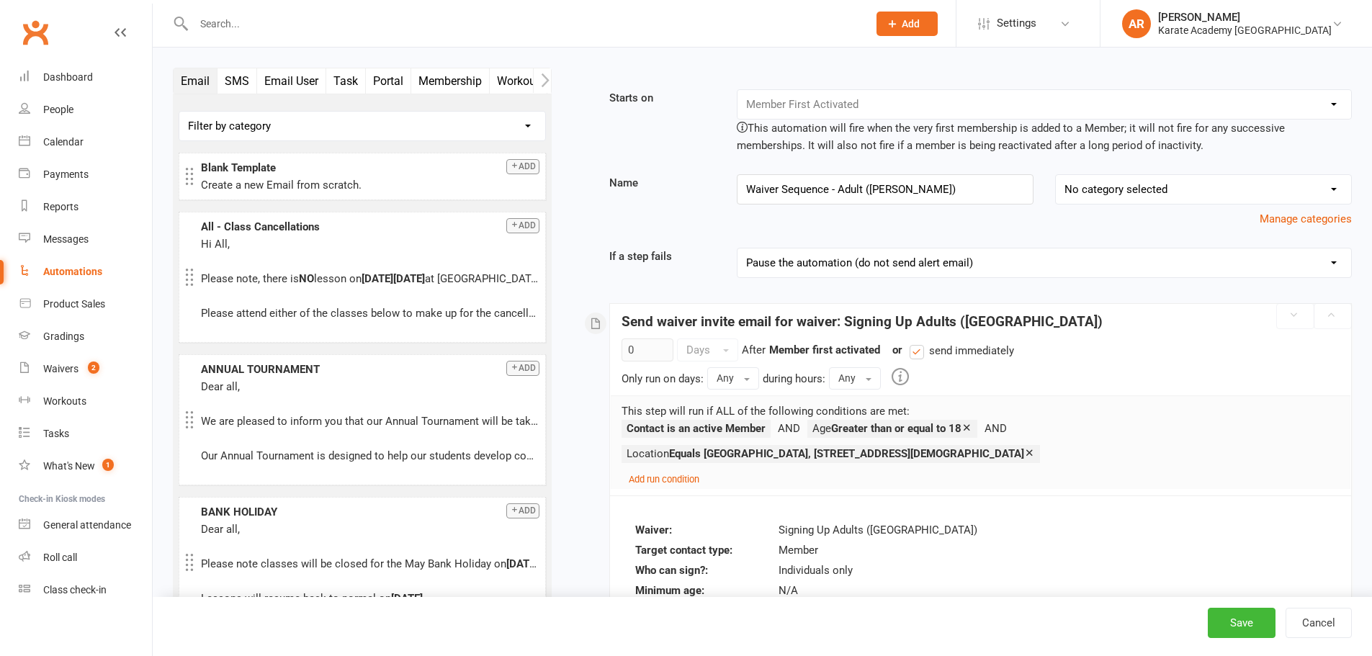
click at [97, 265] on link "Automations" at bounding box center [85, 272] width 133 height 32
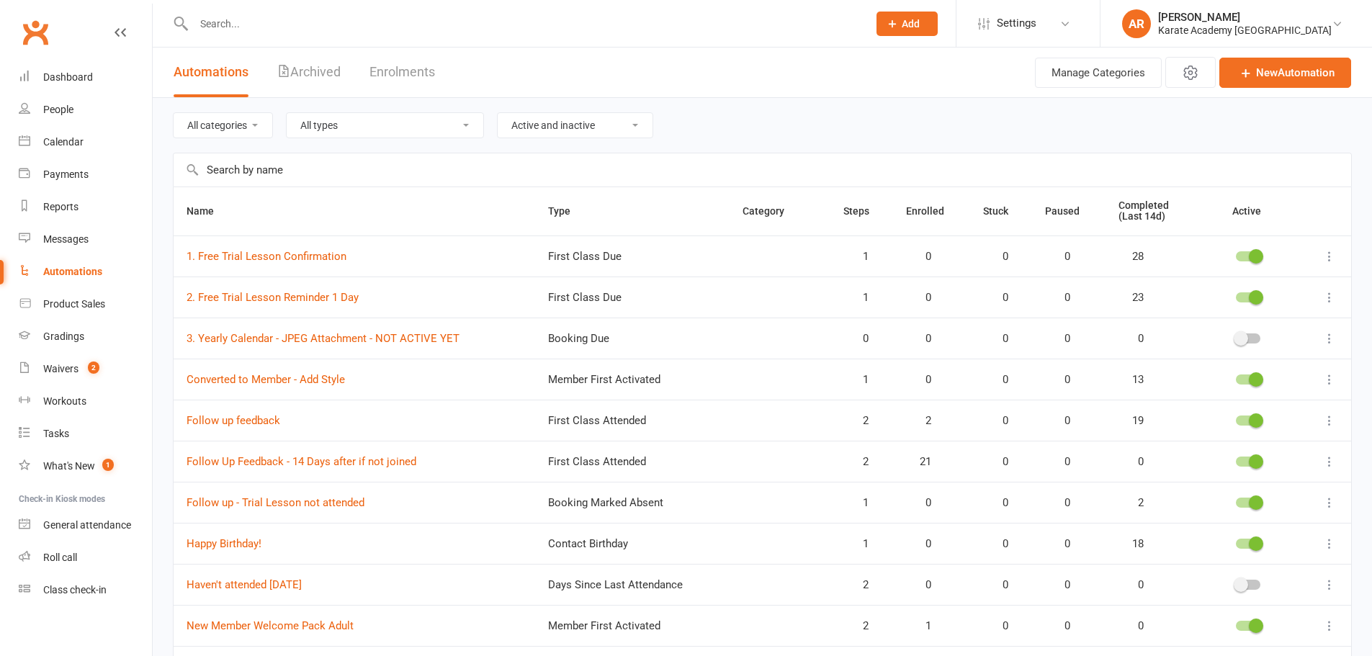
click at [289, 177] on input "text" at bounding box center [762, 169] width 1177 height 33
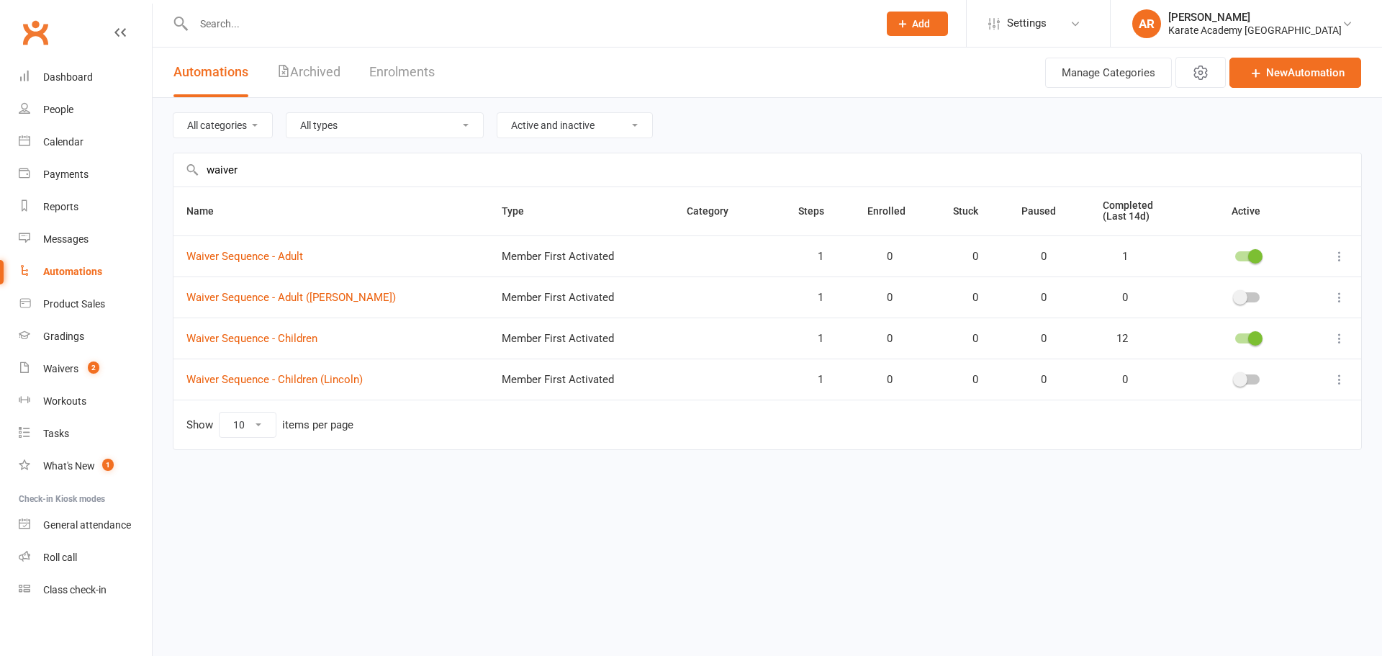
type input "waiver"
click at [274, 258] on link "Waiver Sequence - Adult" at bounding box center [244, 256] width 117 height 13
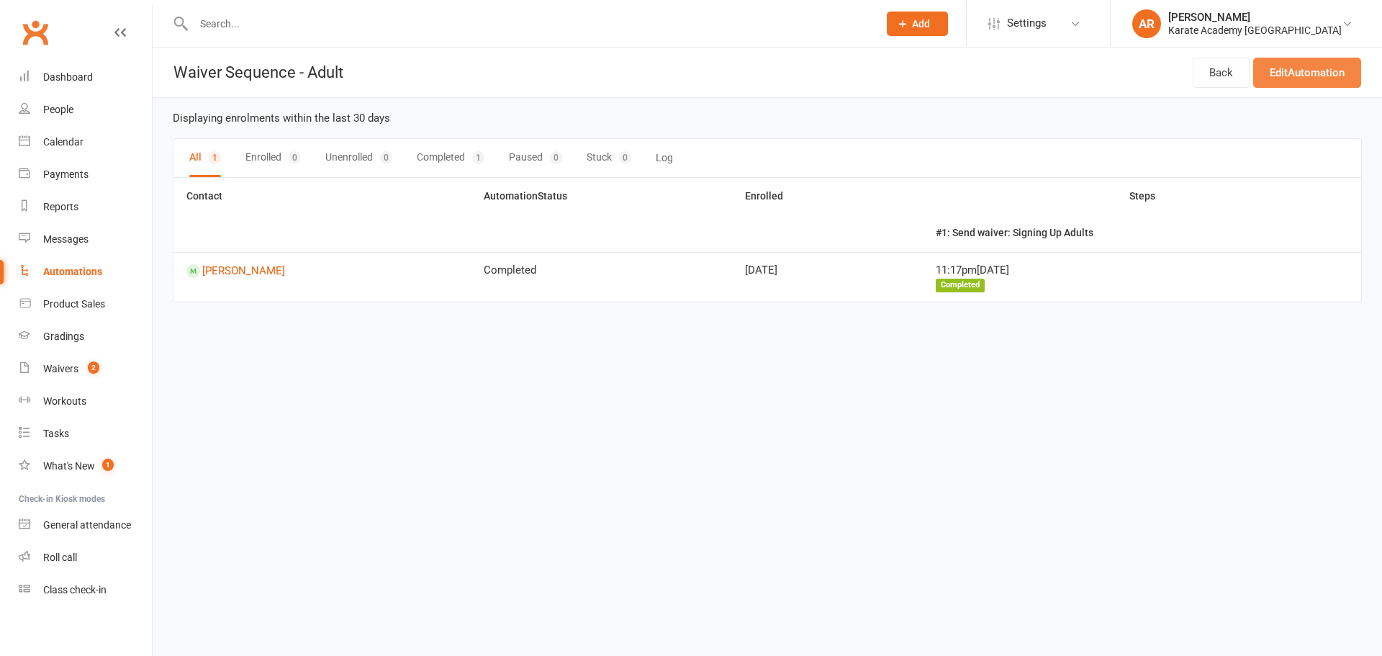
click at [1300, 62] on link "Edit Automation" at bounding box center [1308, 73] width 108 height 30
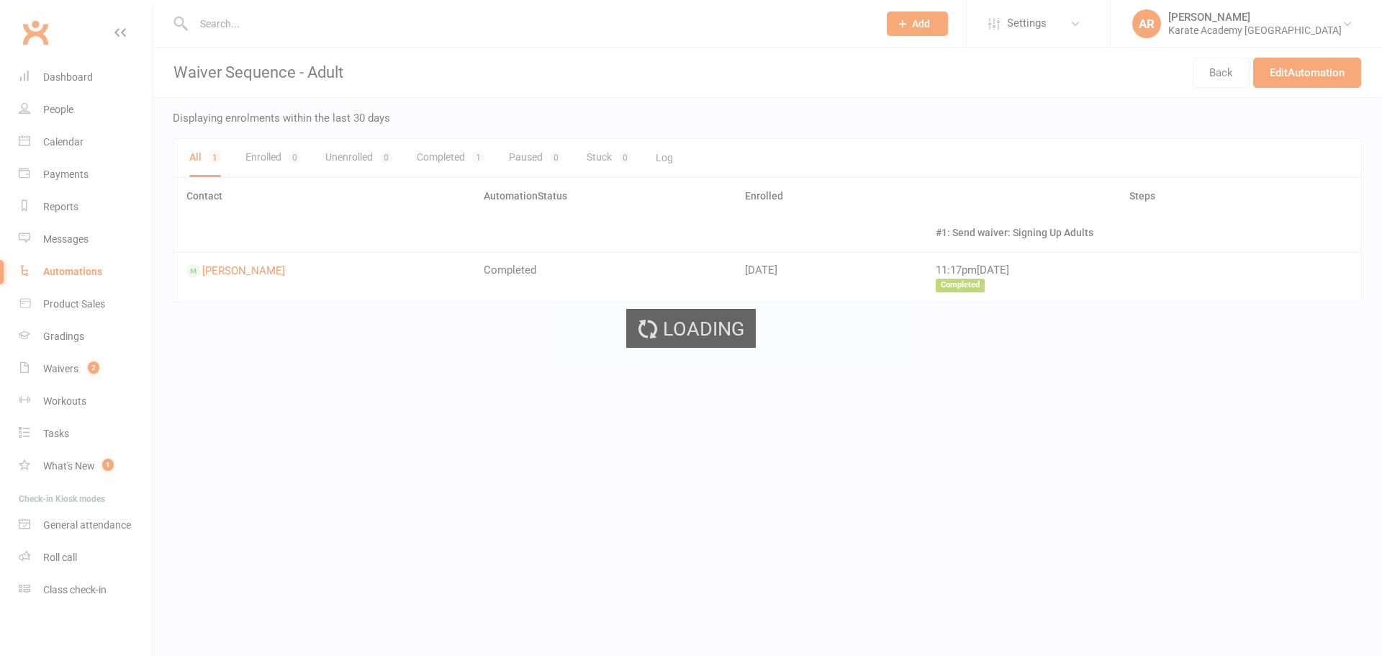
select select "send_to_child"
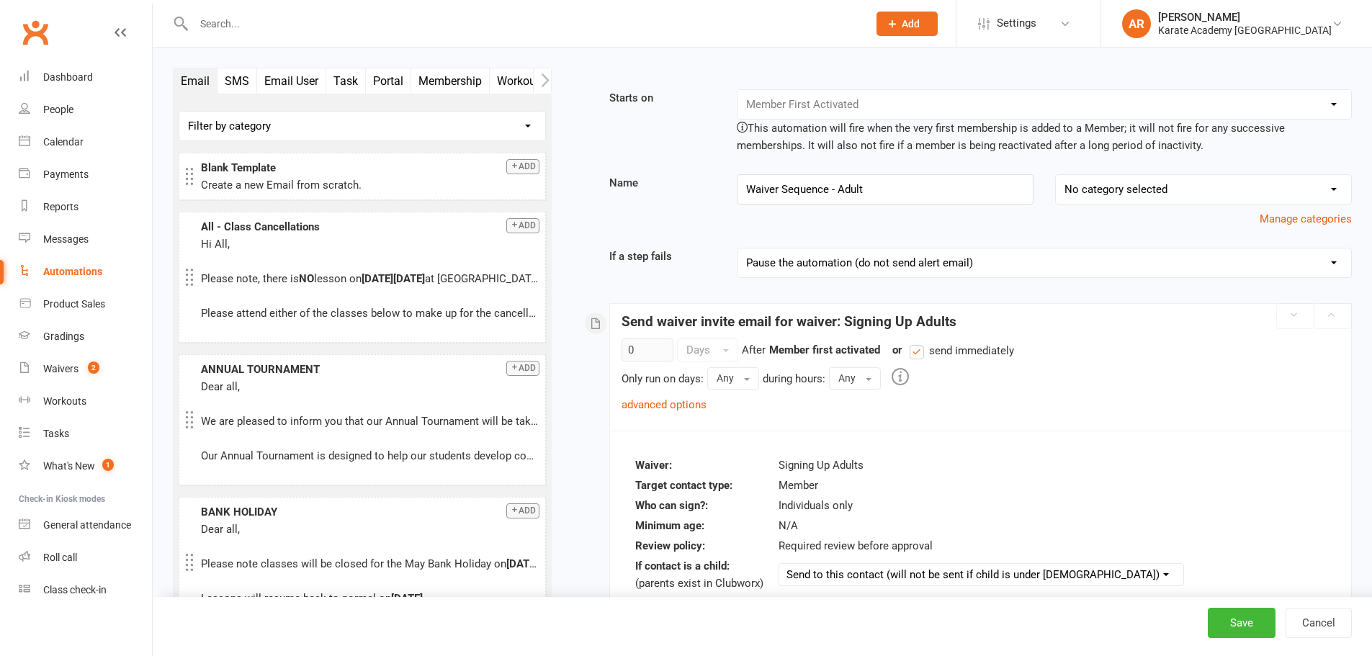
click at [682, 410] on link "advanced options" at bounding box center [663, 404] width 85 height 13
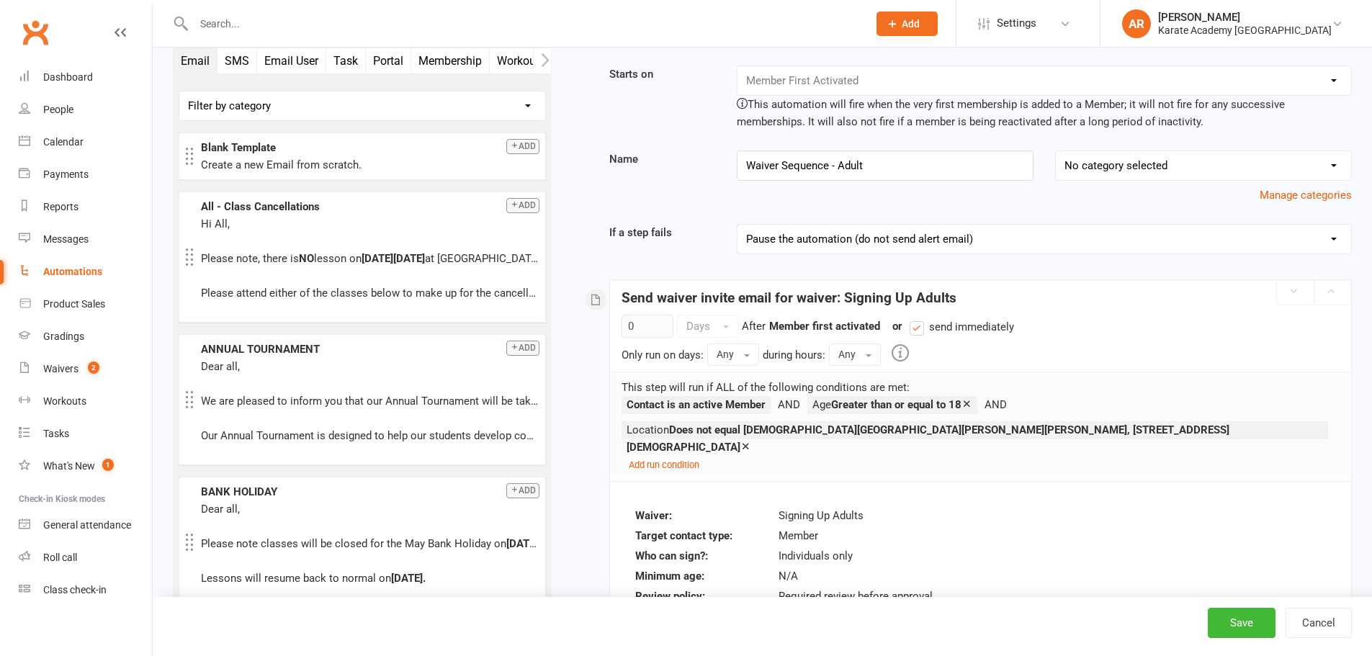
click at [661, 459] on small "Add run condition" at bounding box center [664, 464] width 71 height 11
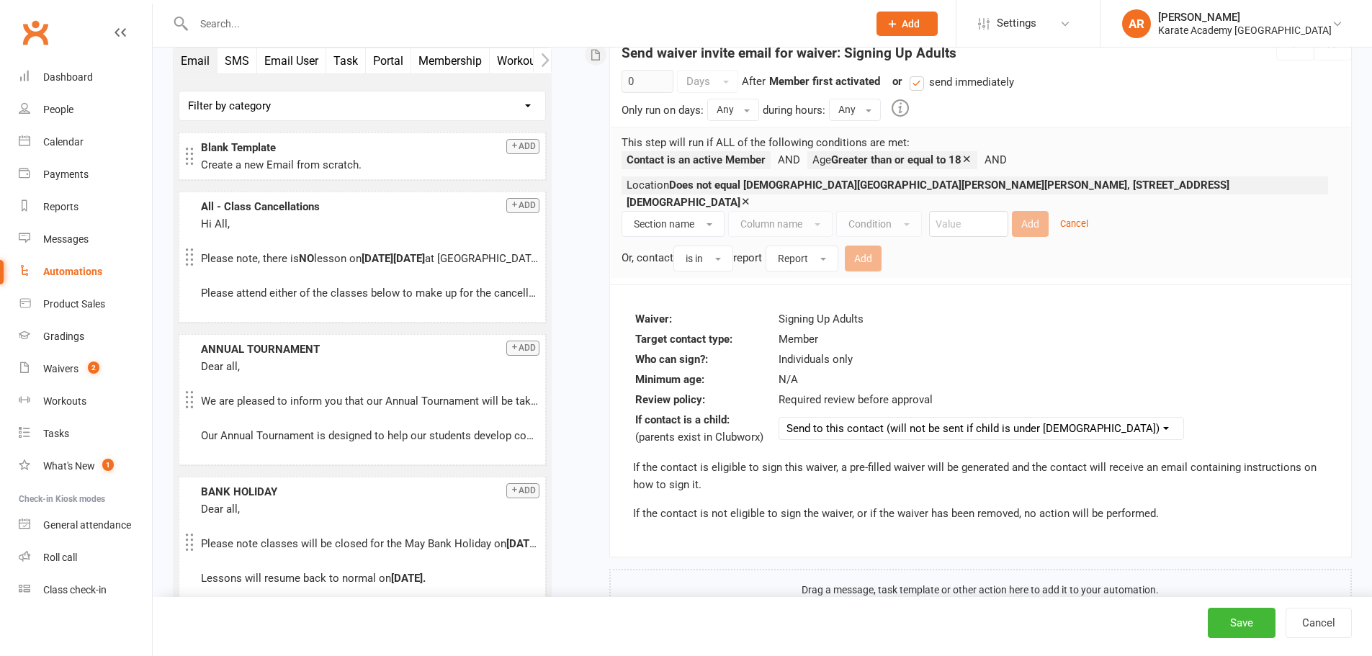
scroll to position [288, 0]
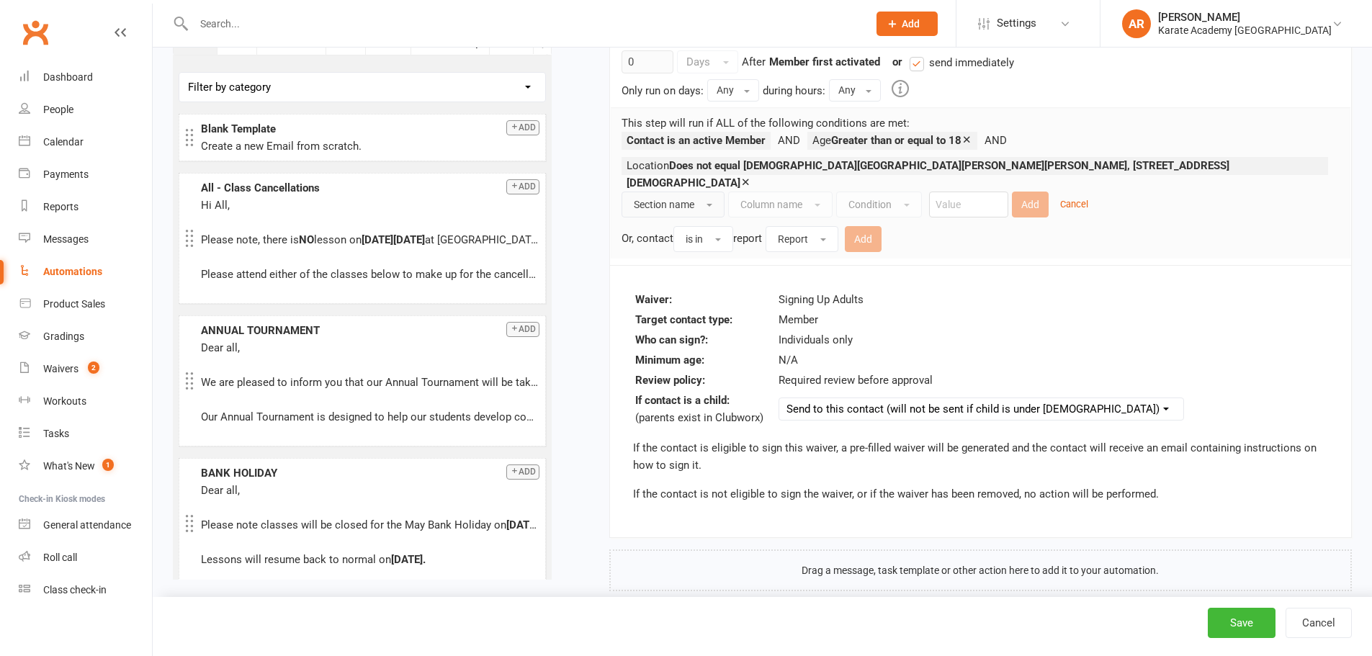
click at [691, 192] on button "Section name" at bounding box center [672, 205] width 103 height 26
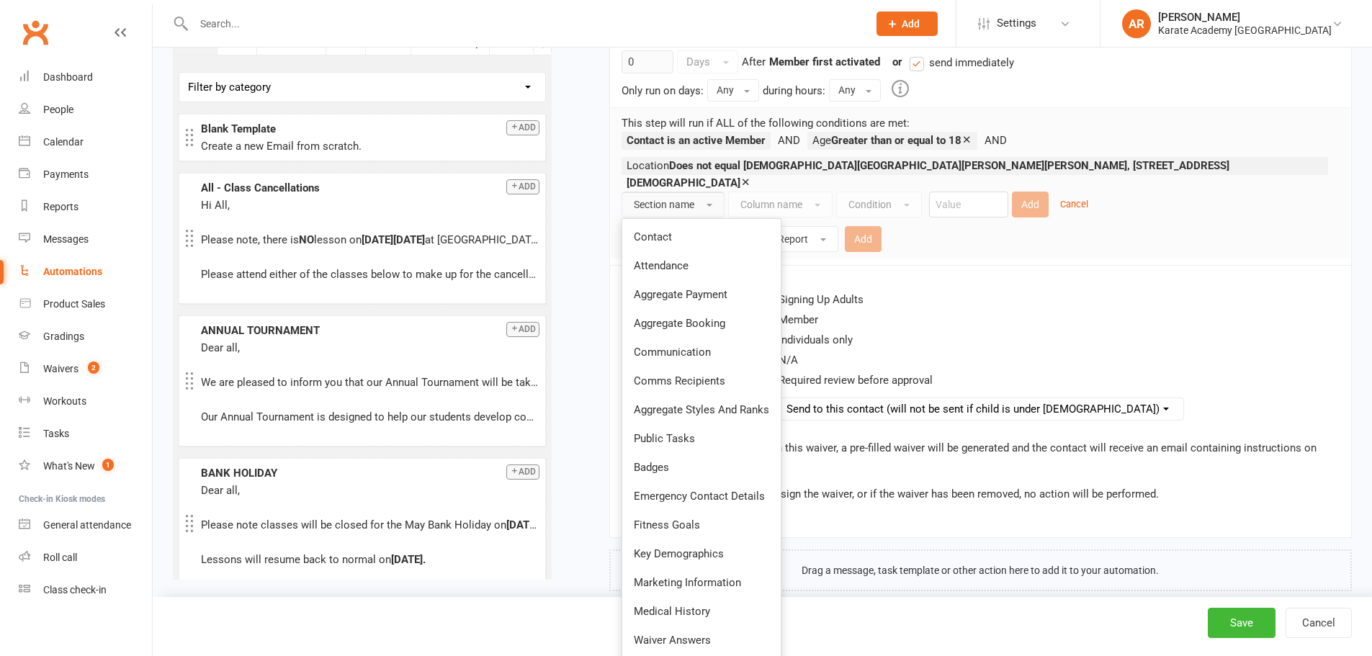
click at [662, 233] on span "Contact" at bounding box center [653, 236] width 38 height 13
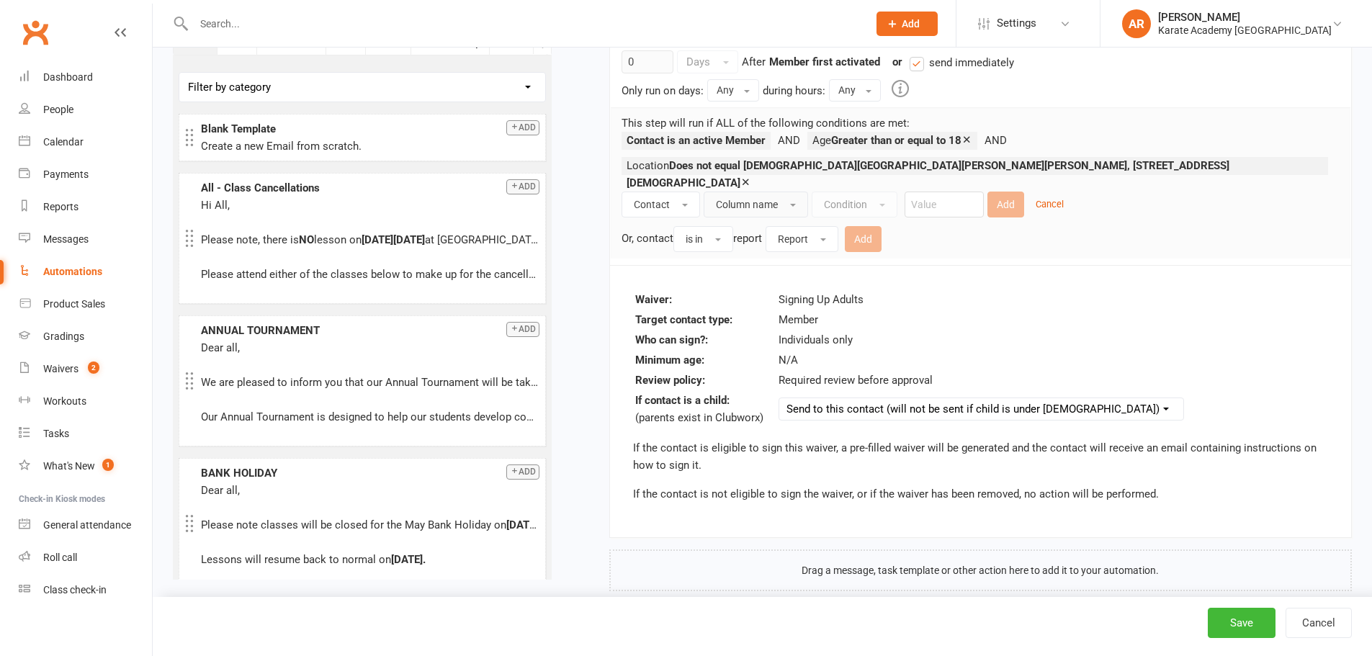
click at [749, 203] on button "Column name" at bounding box center [755, 205] width 104 height 26
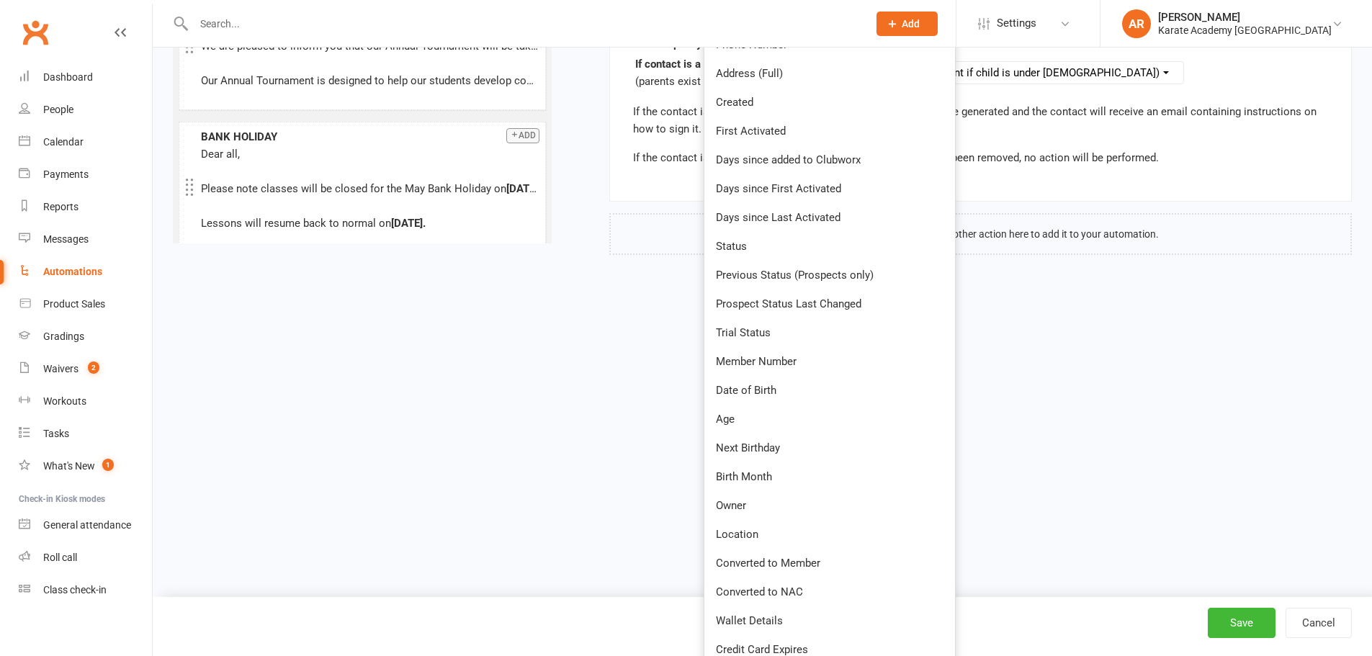
click at [740, 528] on span "Location" at bounding box center [737, 534] width 42 height 13
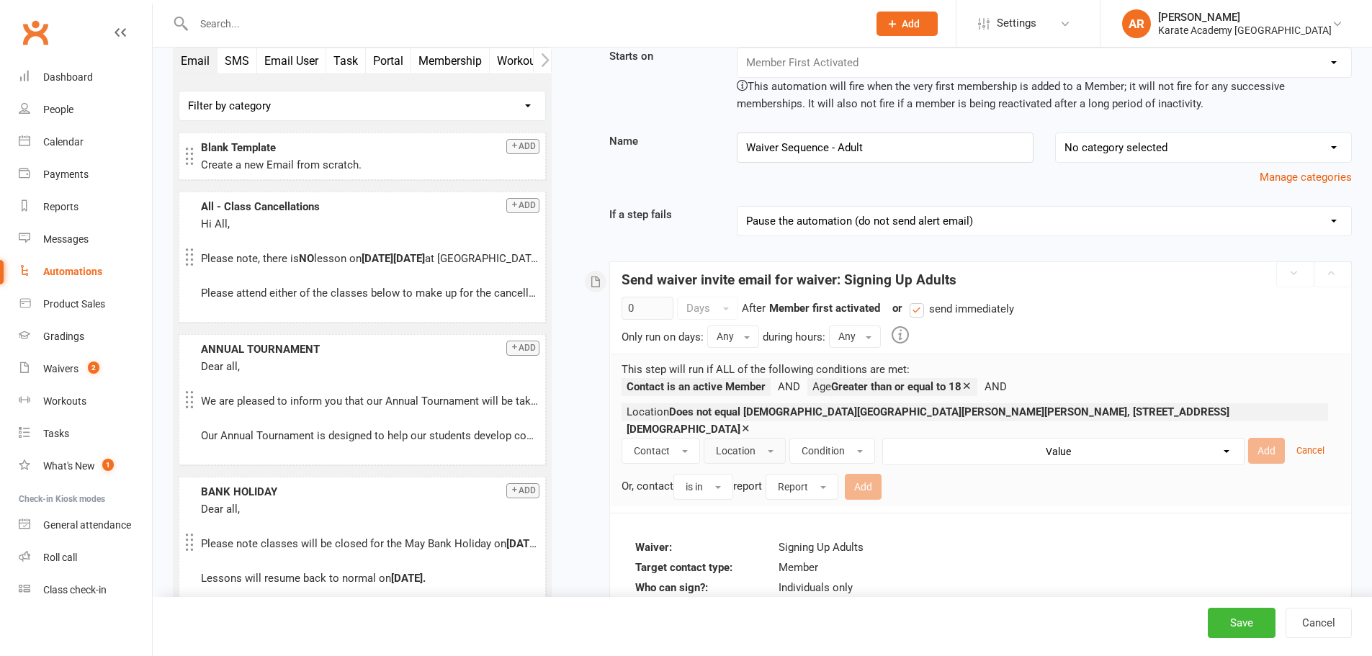
scroll to position [41, 0]
click at [842, 446] on span "Condition" at bounding box center [822, 452] width 43 height 12
click at [842, 506] on span "Does not equal" at bounding box center [837, 512] width 73 height 13
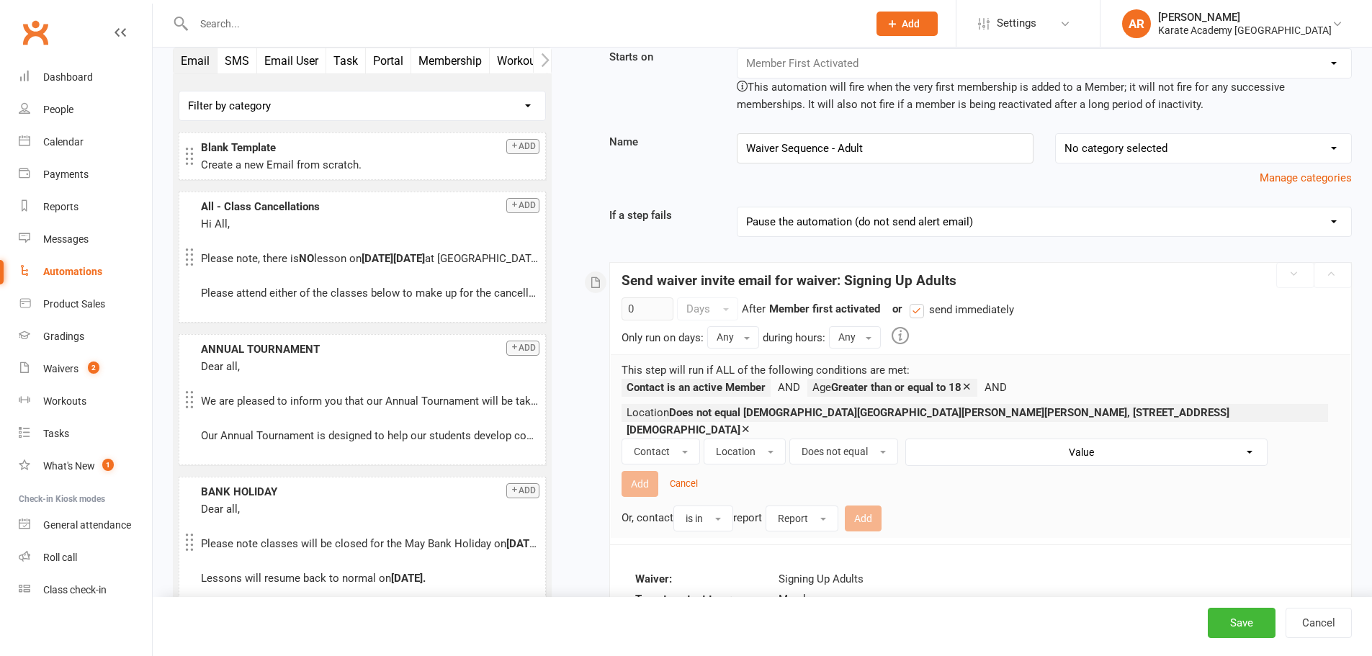
click at [989, 439] on select "Value Lady Margaret Primary School, Lady Margaret Road, Southall, UB1 2NH South…" at bounding box center [1089, 452] width 361 height 26
select select "9"
click at [909, 439] on select "Value Lady Margaret Primary School, Lady Margaret Road, Southall, UB1 2NH South…" at bounding box center [1089, 452] width 361 height 26
click at [652, 472] on button "Add" at bounding box center [639, 484] width 37 height 26
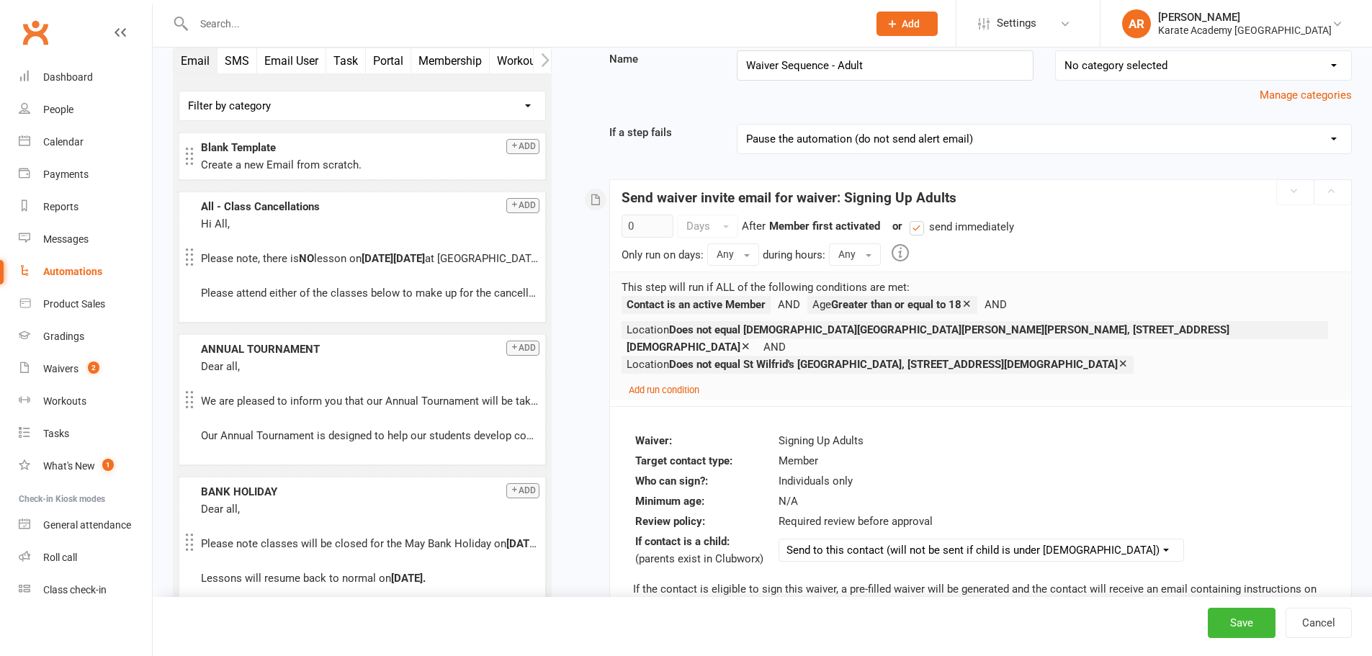
scroll to position [137, 0]
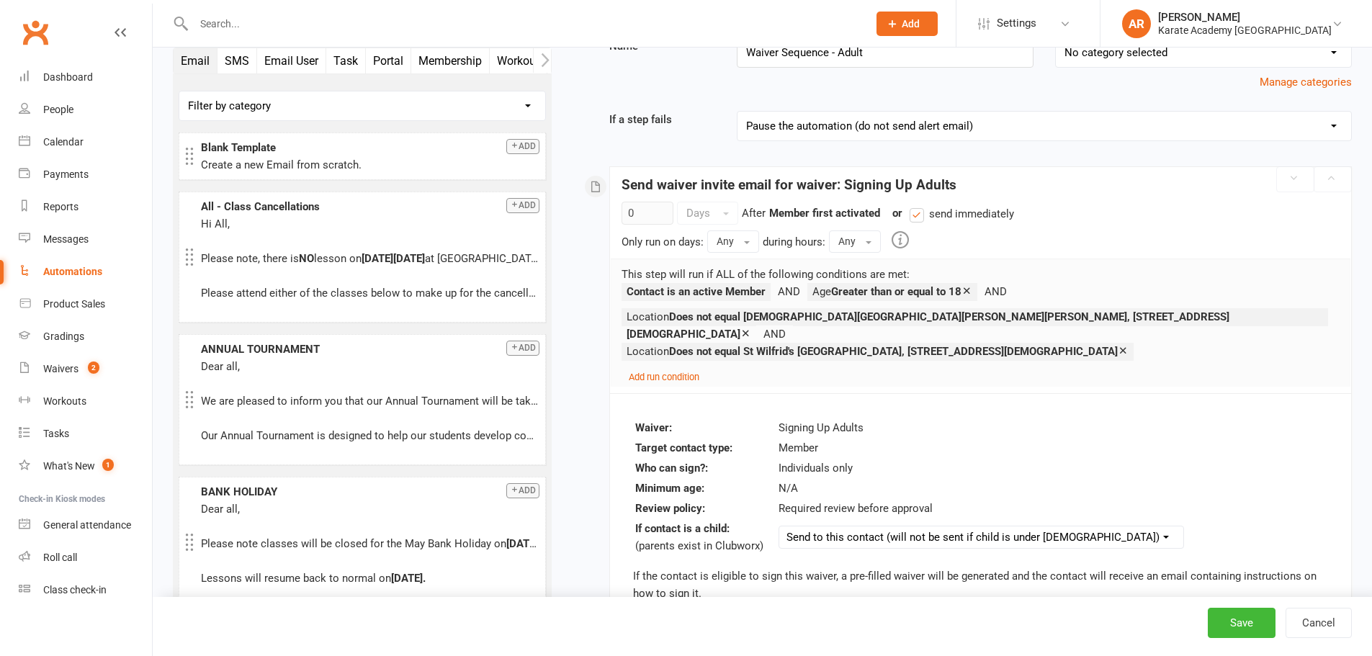
click at [751, 328] on icon at bounding box center [745, 333] width 11 height 11
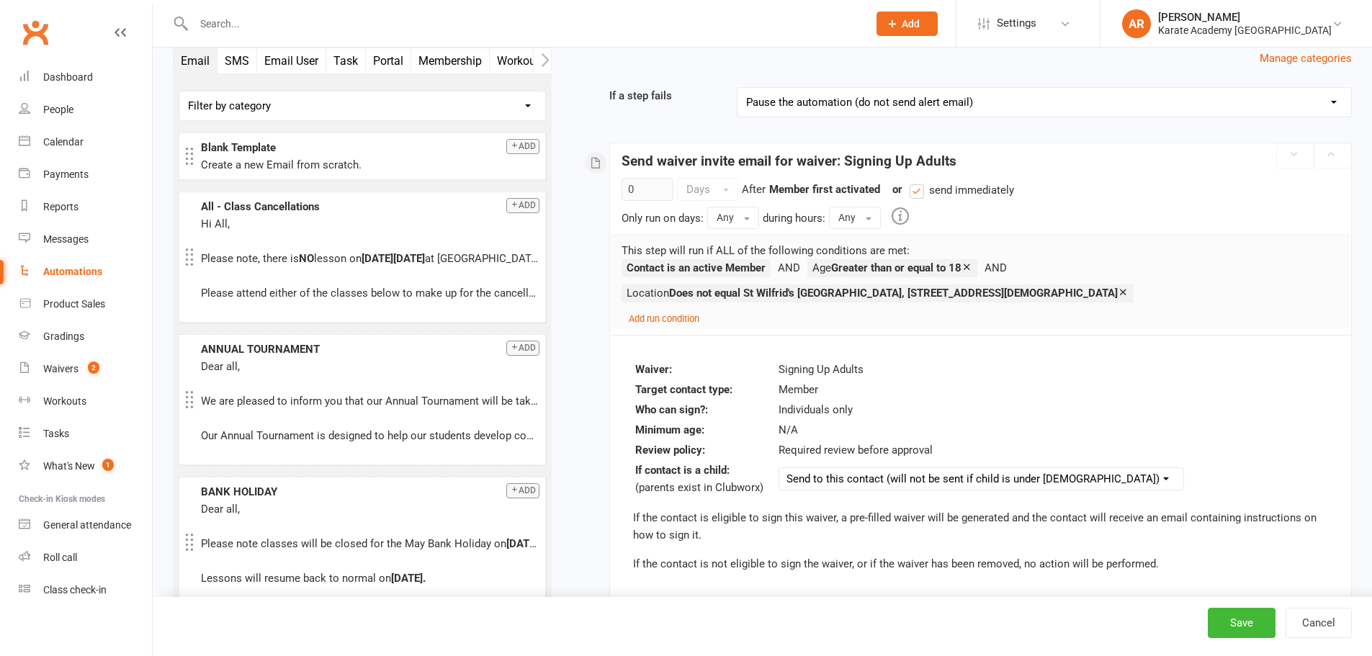
scroll to position [161, 0]
click at [1251, 621] on button "Save" at bounding box center [1241, 623] width 68 height 30
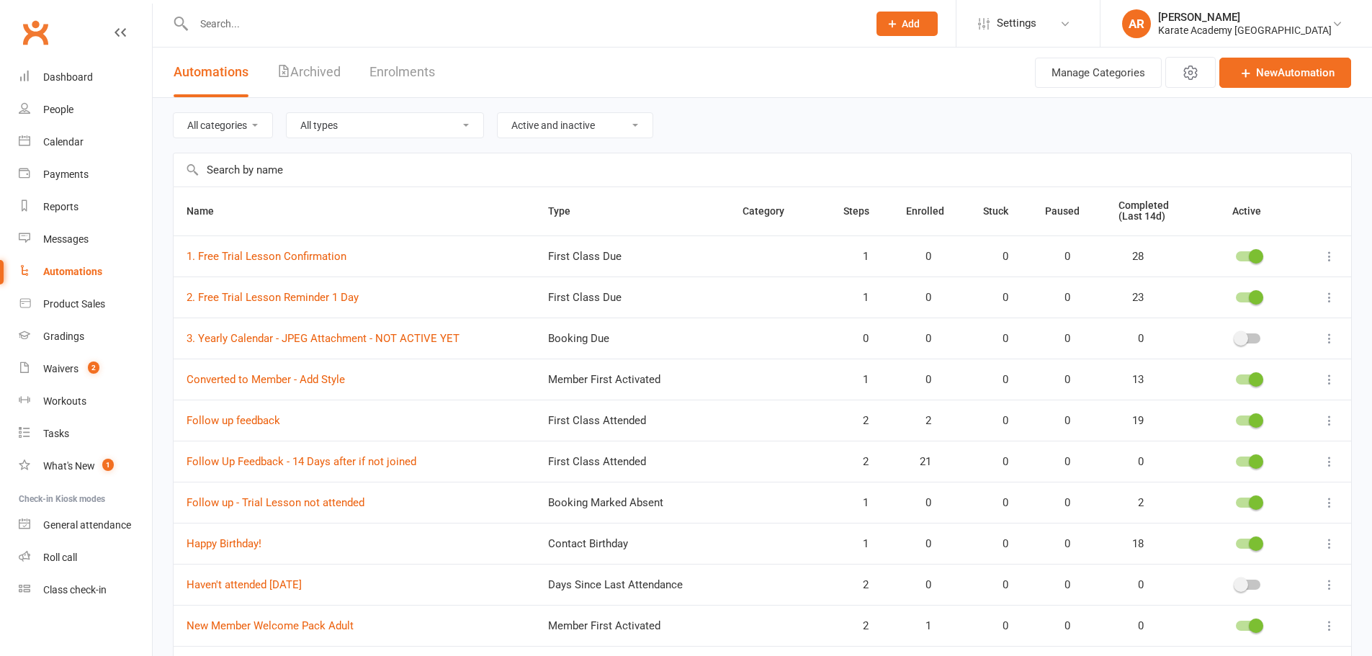
click at [675, 180] on input "text" at bounding box center [762, 169] width 1177 height 33
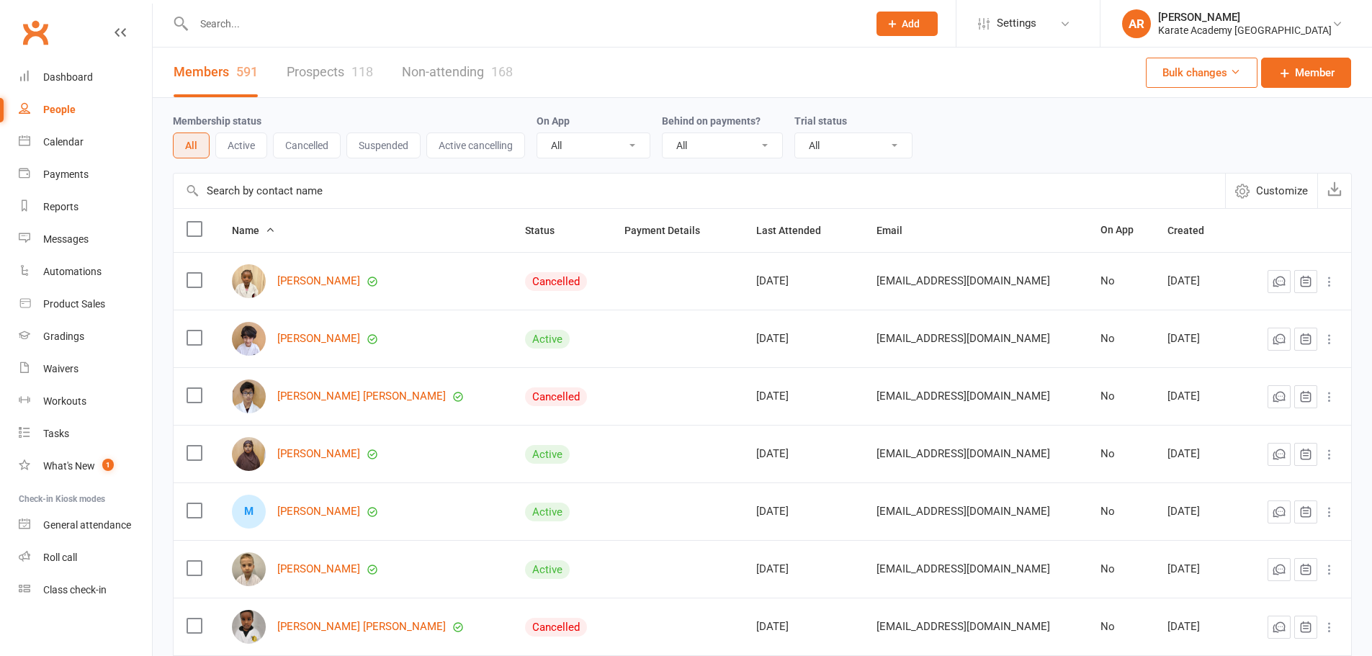
click at [337, 23] on input "text" at bounding box center [523, 24] width 668 height 20
paste input "Anatoli Papushoi"
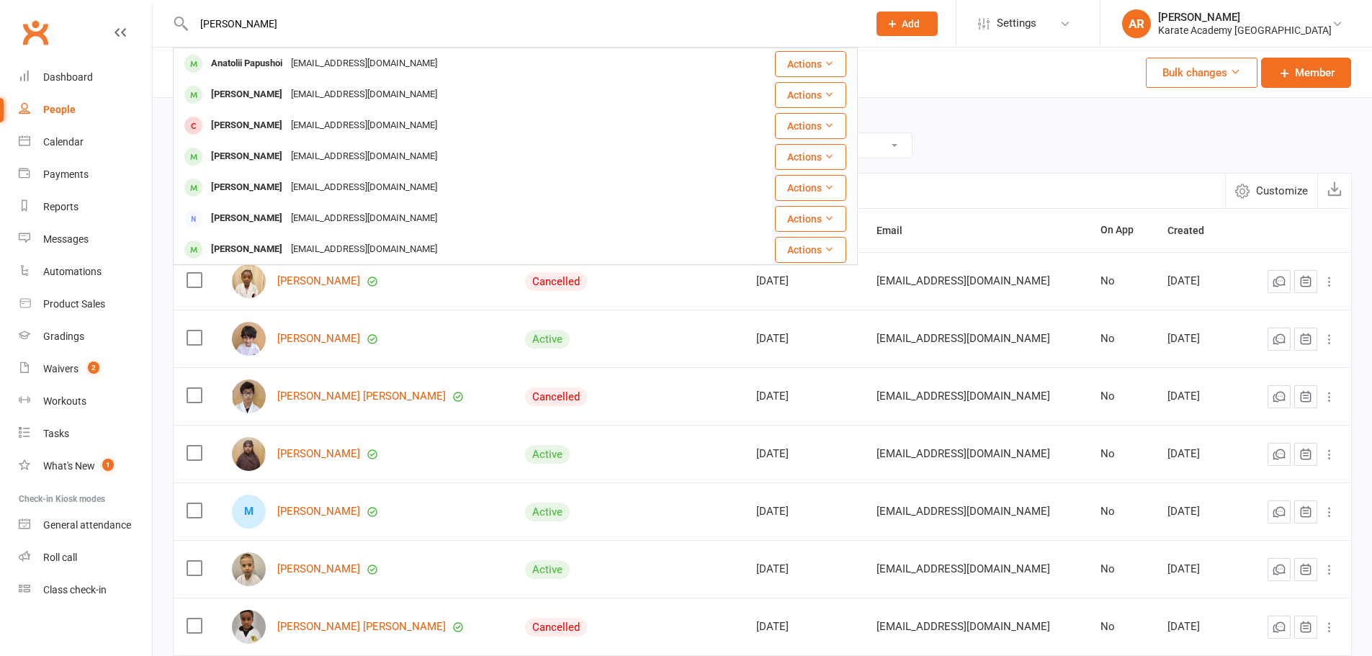
type input "Anatoli Papushoi"
click at [282, 61] on div "Anatolii Papushoi" at bounding box center [247, 63] width 80 height 21
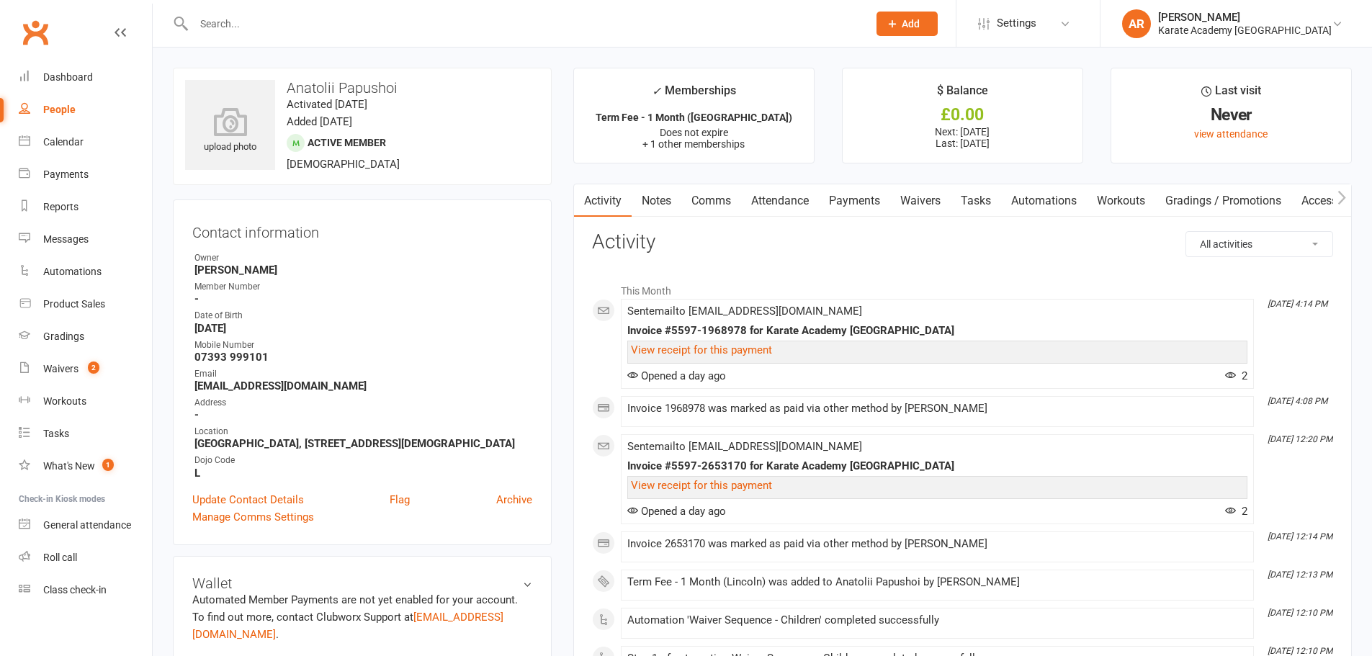
click at [1034, 194] on link "Automations" at bounding box center [1044, 200] width 86 height 33
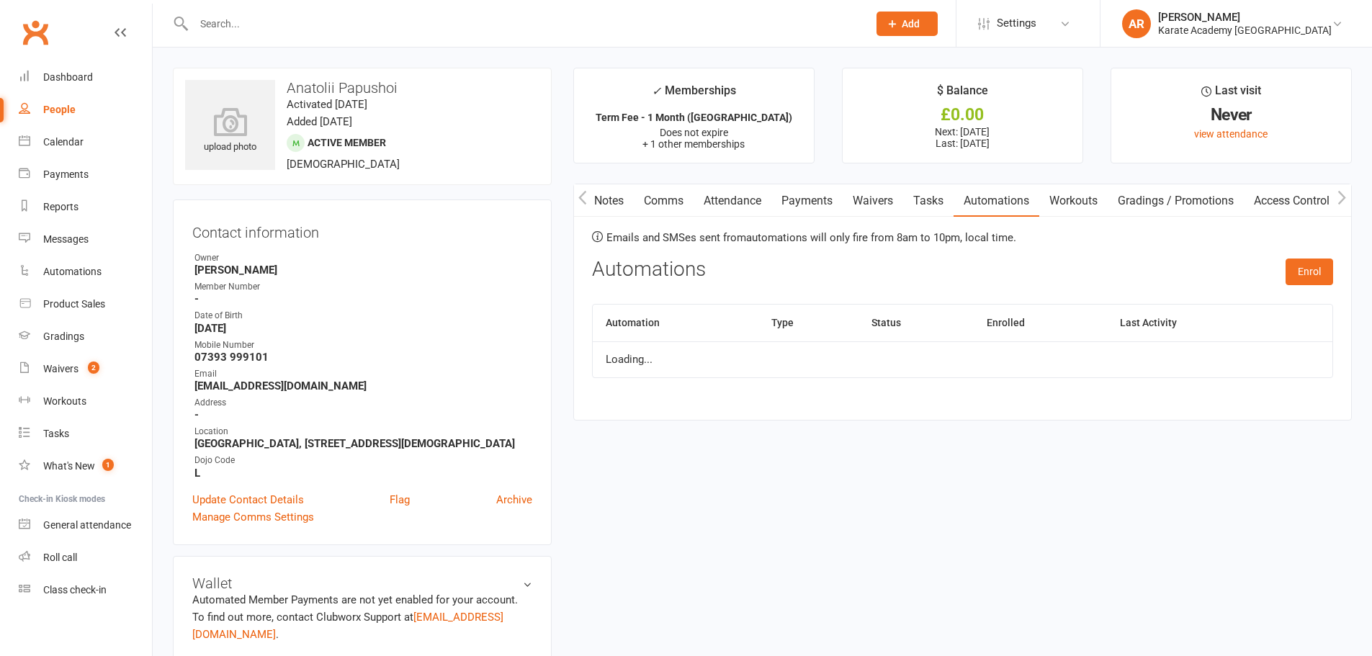
scroll to position [0, 72]
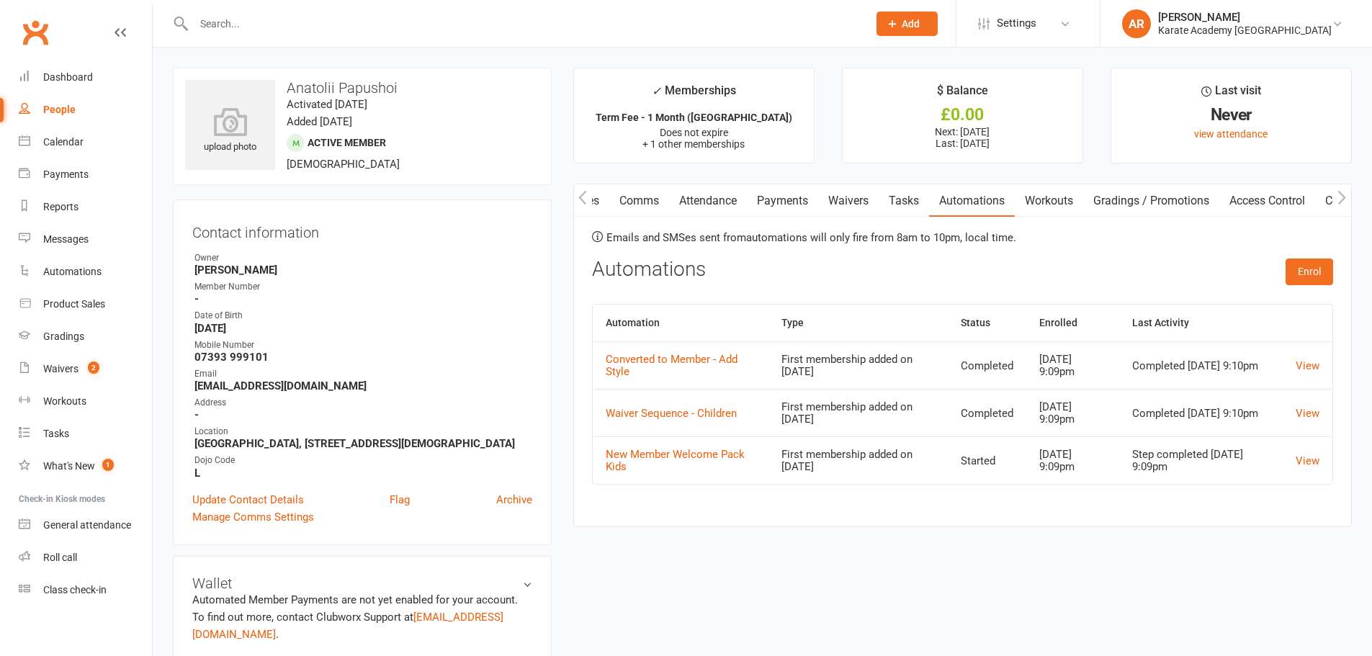
click at [577, 202] on button "button" at bounding box center [583, 200] width 18 height 32
click at [605, 202] on link "Activity" at bounding box center [603, 200] width 58 height 33
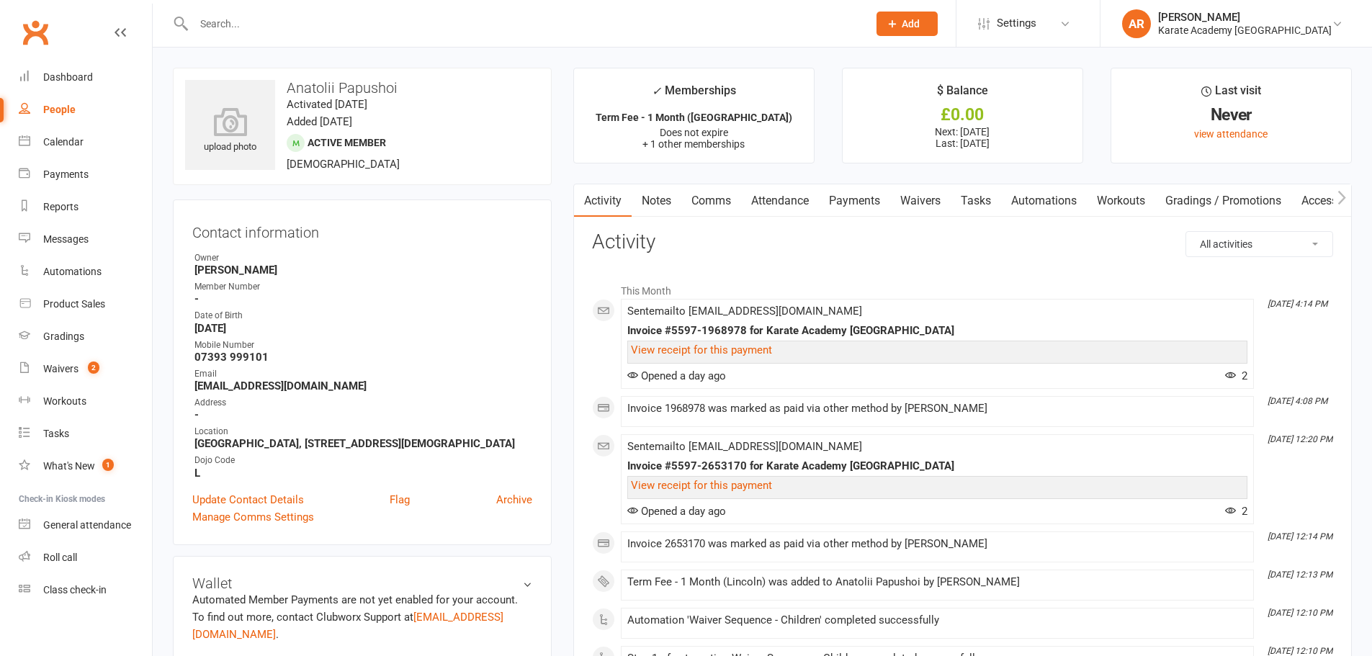
click at [907, 199] on link "Waivers" at bounding box center [920, 200] width 60 height 33
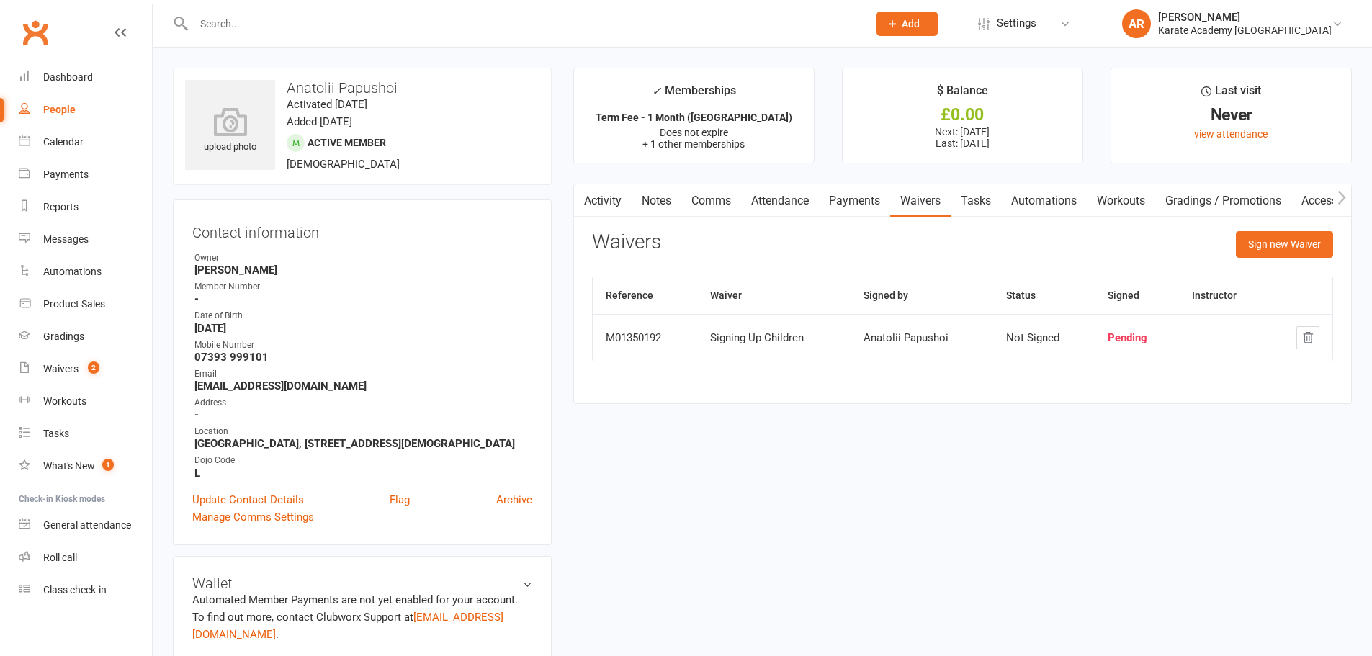
click at [1039, 193] on link "Automations" at bounding box center [1044, 200] width 86 height 33
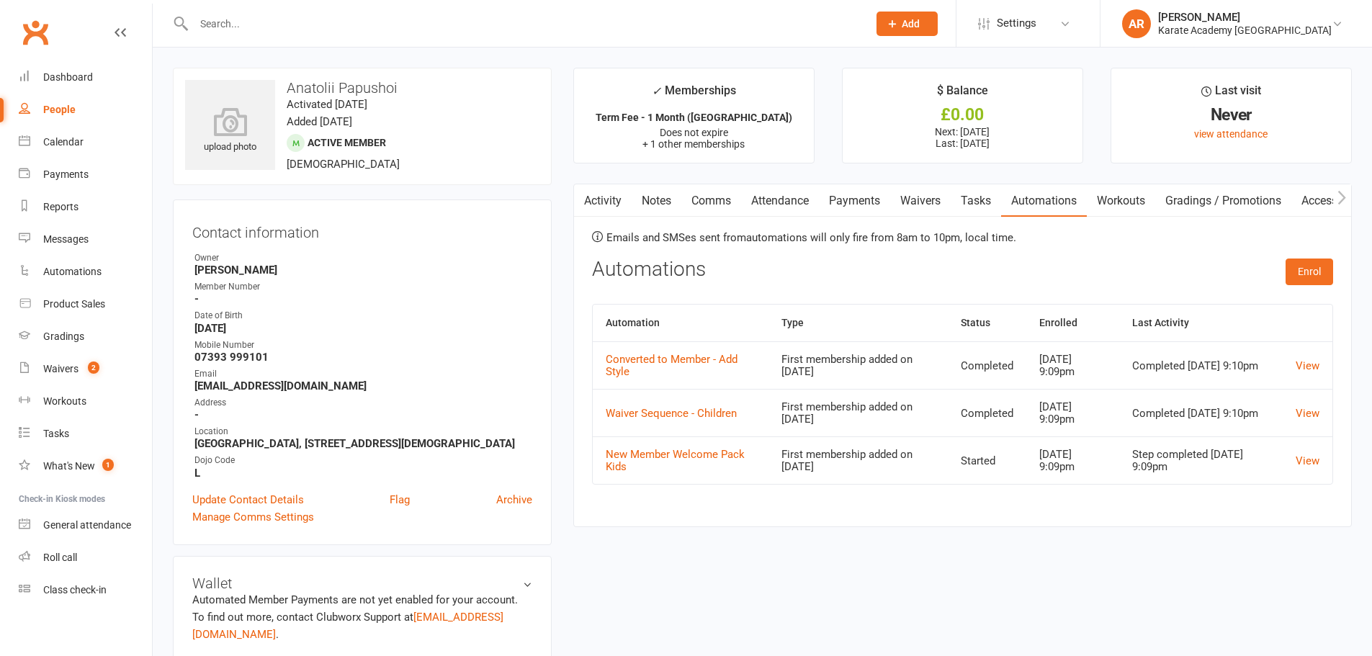
drag, startPoint x: 192, startPoint y: 441, endPoint x: 228, endPoint y: 455, distance: 38.5
click at [228, 455] on div "Contact information Owner Victoria Birch Member Number - Date of Birth June 18,…" at bounding box center [362, 372] width 379 height 346
copy strong "[GEOGRAPHIC_DATA], [STREET_ADDRESS][DEMOGRAPHIC_DATA]"
click at [245, 500] on div "Contact information Owner Victoria Birch Member Number - Date of Birth June 18,…" at bounding box center [362, 372] width 379 height 346
click at [244, 508] on link "Update Contact Details" at bounding box center [248, 499] width 112 height 17
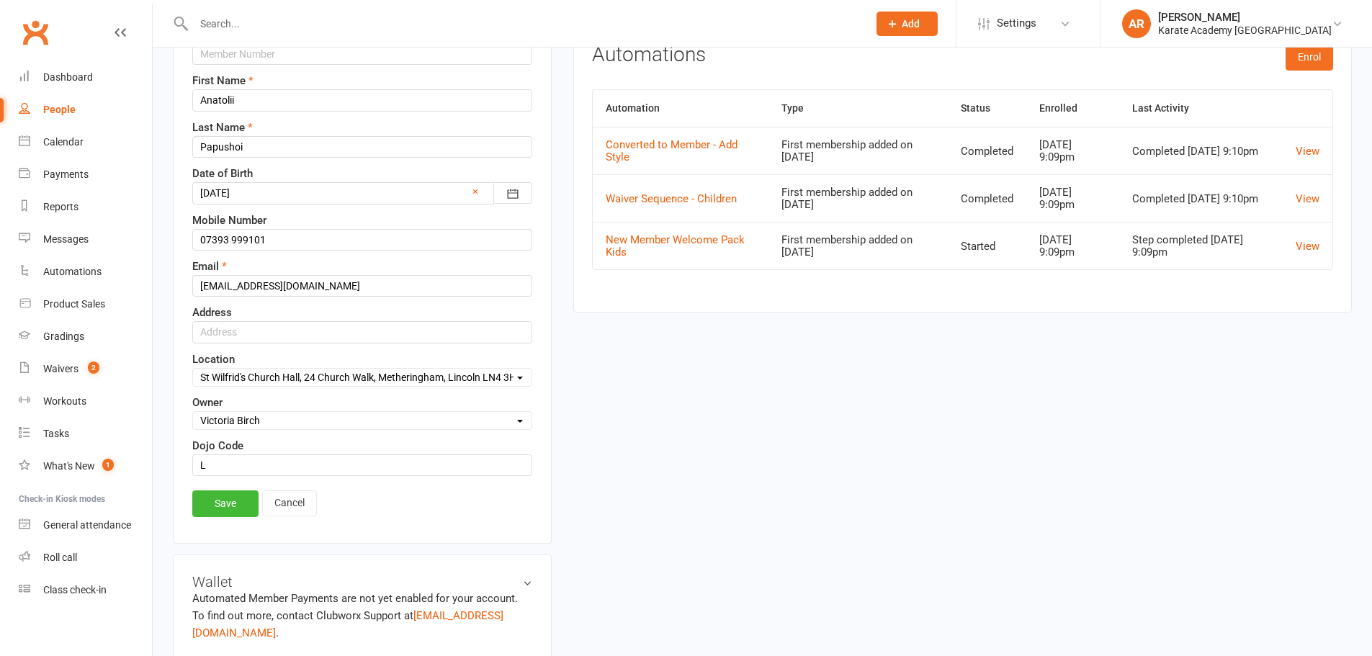
scroll to position [235, 0]
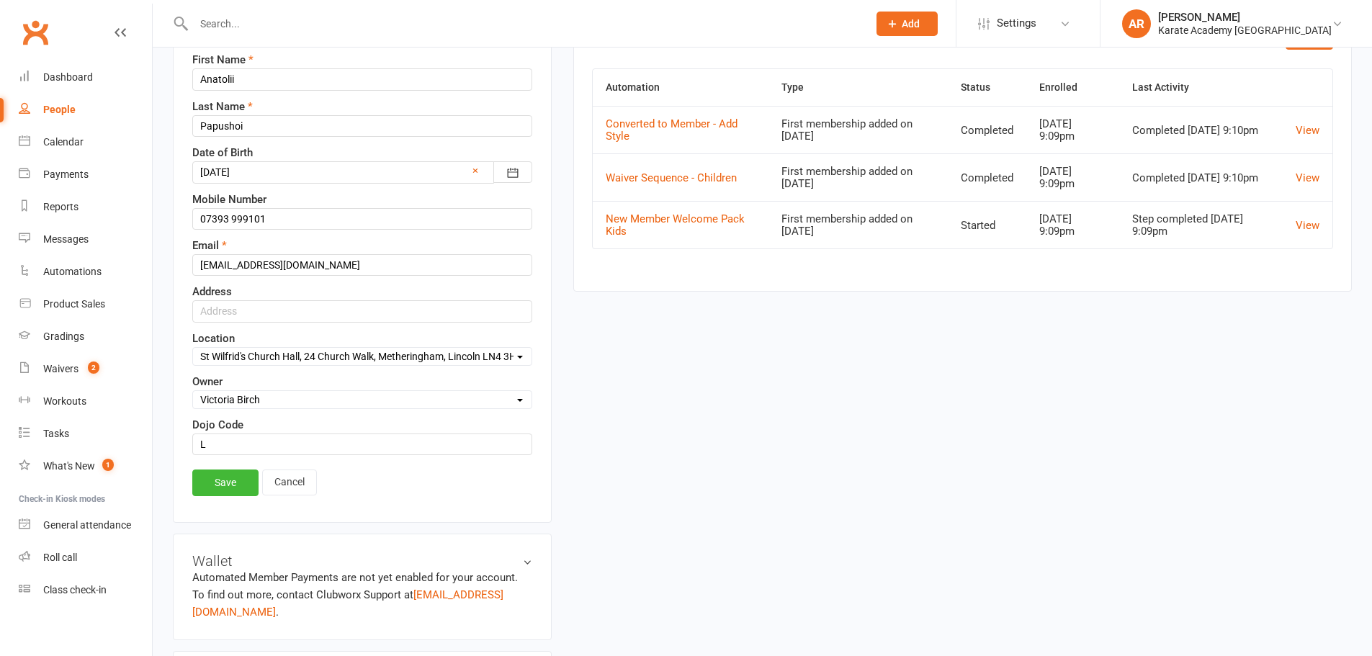
click at [361, 354] on select "Select Location Bookerhill Primary School, Field Road, High Wycombe HP12 4LR Ci…" at bounding box center [362, 356] width 338 height 16
click at [193, 348] on select "Select Location Bookerhill Primary School, Field Road, High Wycombe HP12 4LR Ci…" at bounding box center [362, 356] width 338 height 16
click at [279, 487] on link "Cancel" at bounding box center [289, 482] width 55 height 26
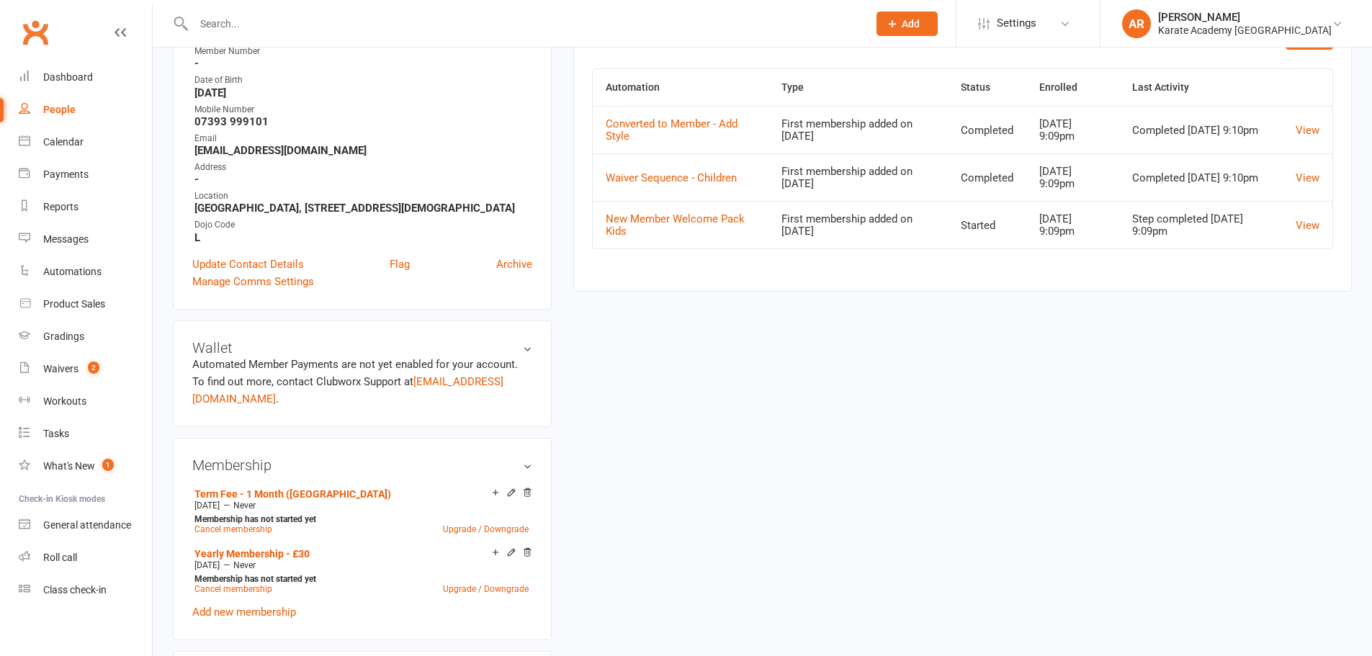
drag, startPoint x: 191, startPoint y: 205, endPoint x: 235, endPoint y: 216, distance: 45.9
click at [235, 216] on div "Contact information Owner Victoria Birch Member Number - Date of Birth June 18,…" at bounding box center [362, 137] width 379 height 346
copy strong "[GEOGRAPHIC_DATA], [STREET_ADDRESS][DEMOGRAPHIC_DATA]"
click at [1258, 24] on div "Karate Academy [GEOGRAPHIC_DATA]" at bounding box center [1245, 30] width 174 height 13
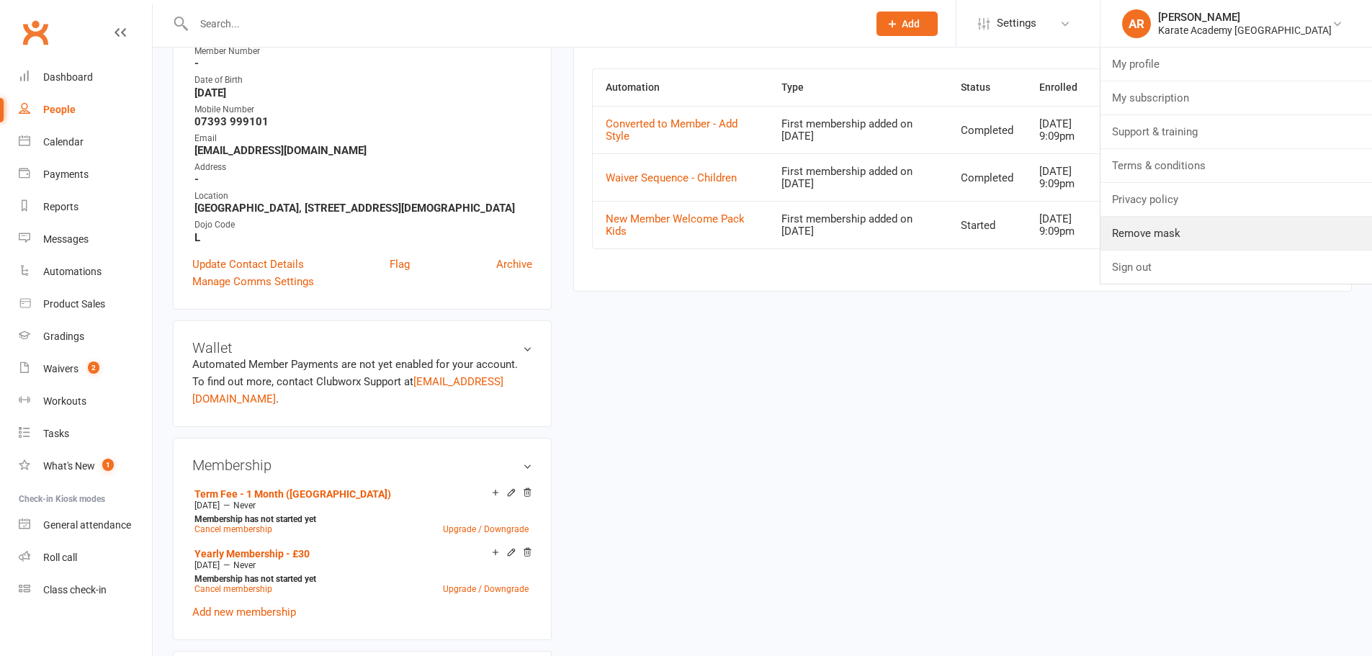
click at [1244, 239] on link "Remove mask" at bounding box center [1235, 233] width 271 height 33
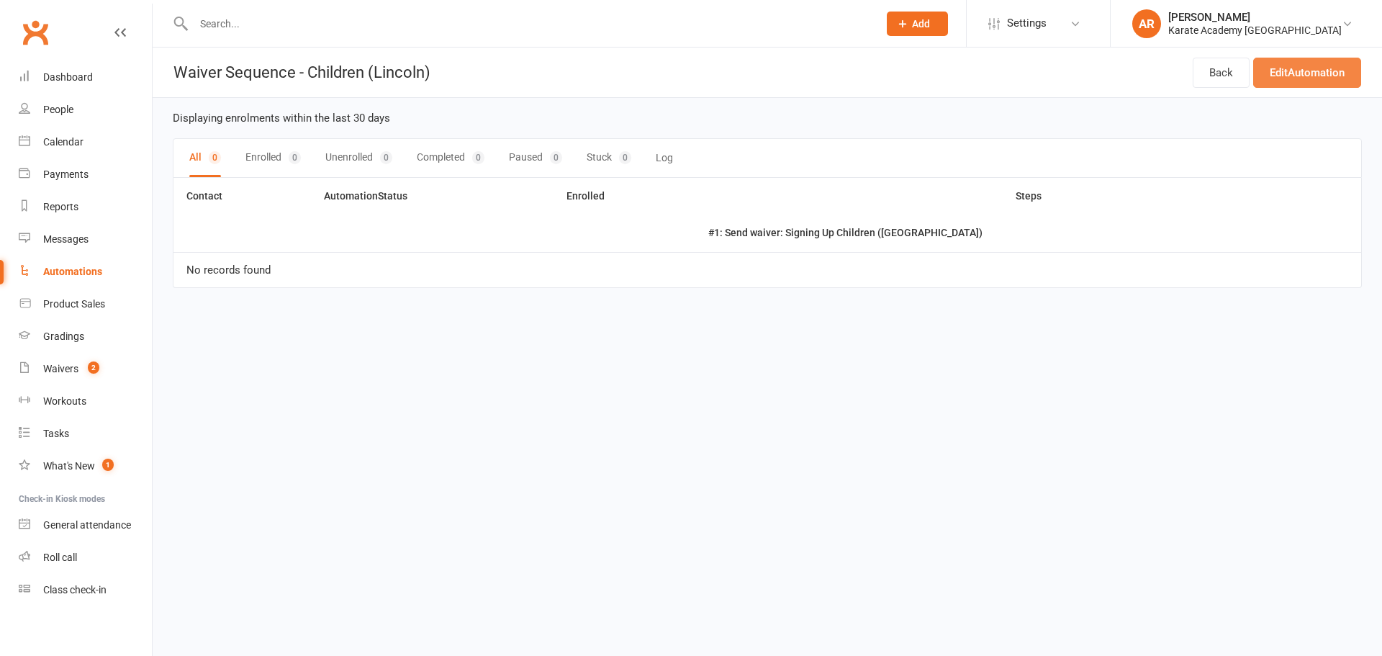
click at [1300, 81] on link "Edit Automation" at bounding box center [1308, 73] width 108 height 30
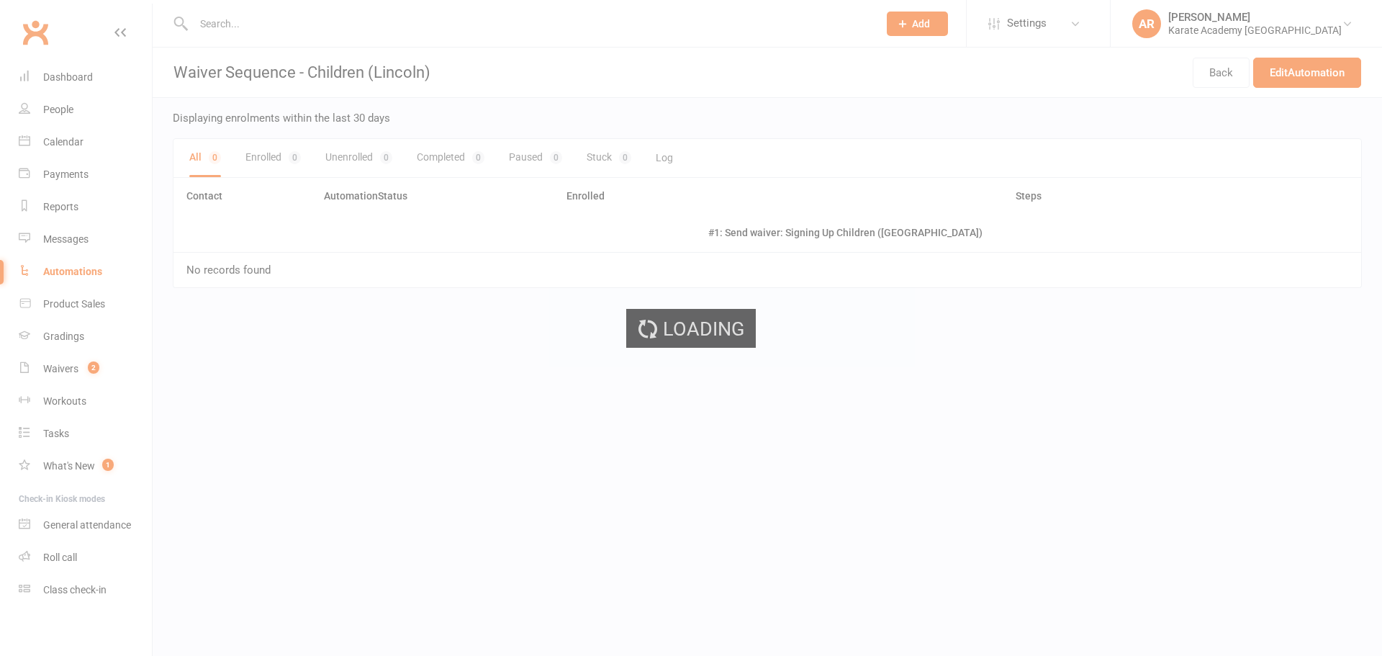
select select "send_to_child"
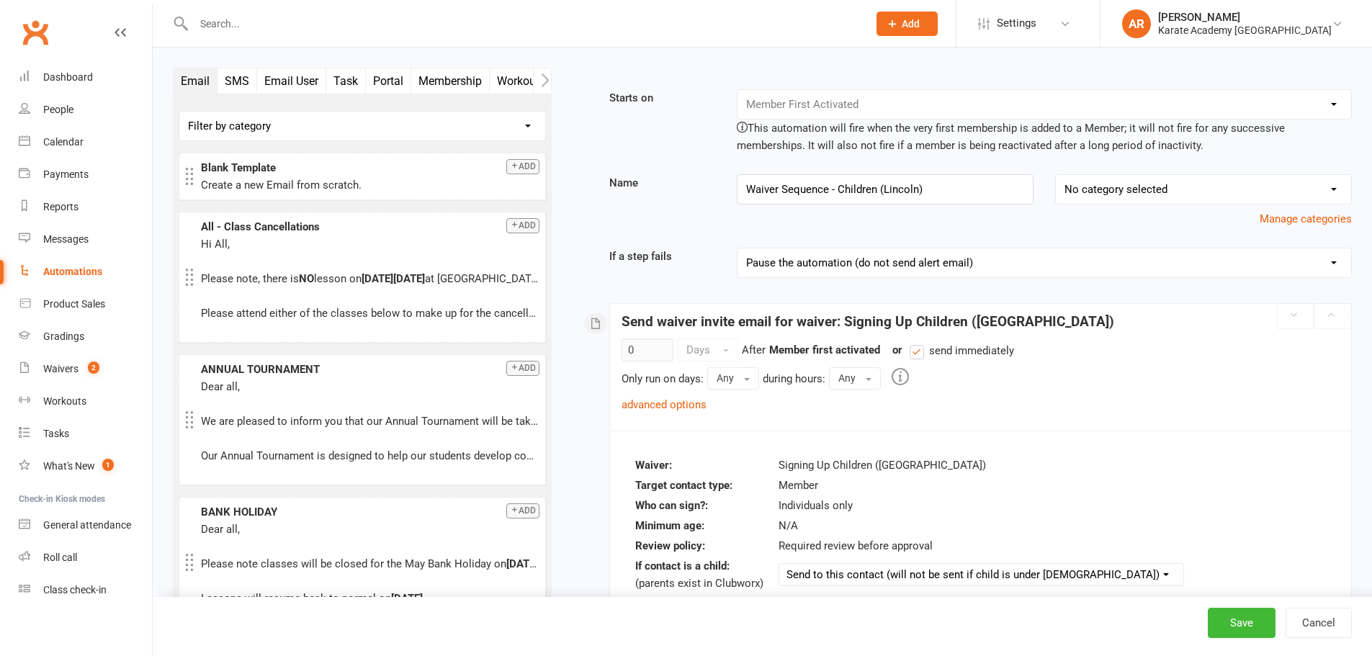
click at [654, 402] on link "advanced options" at bounding box center [663, 404] width 85 height 13
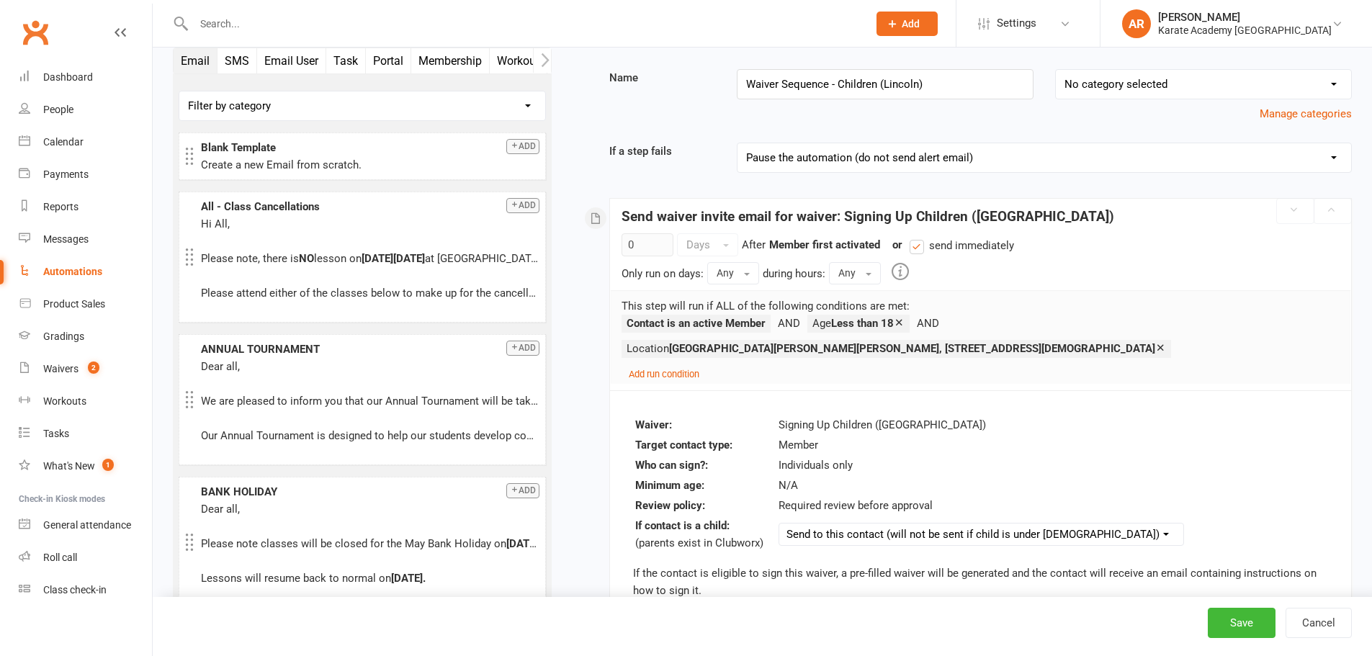
scroll to position [120, 0]
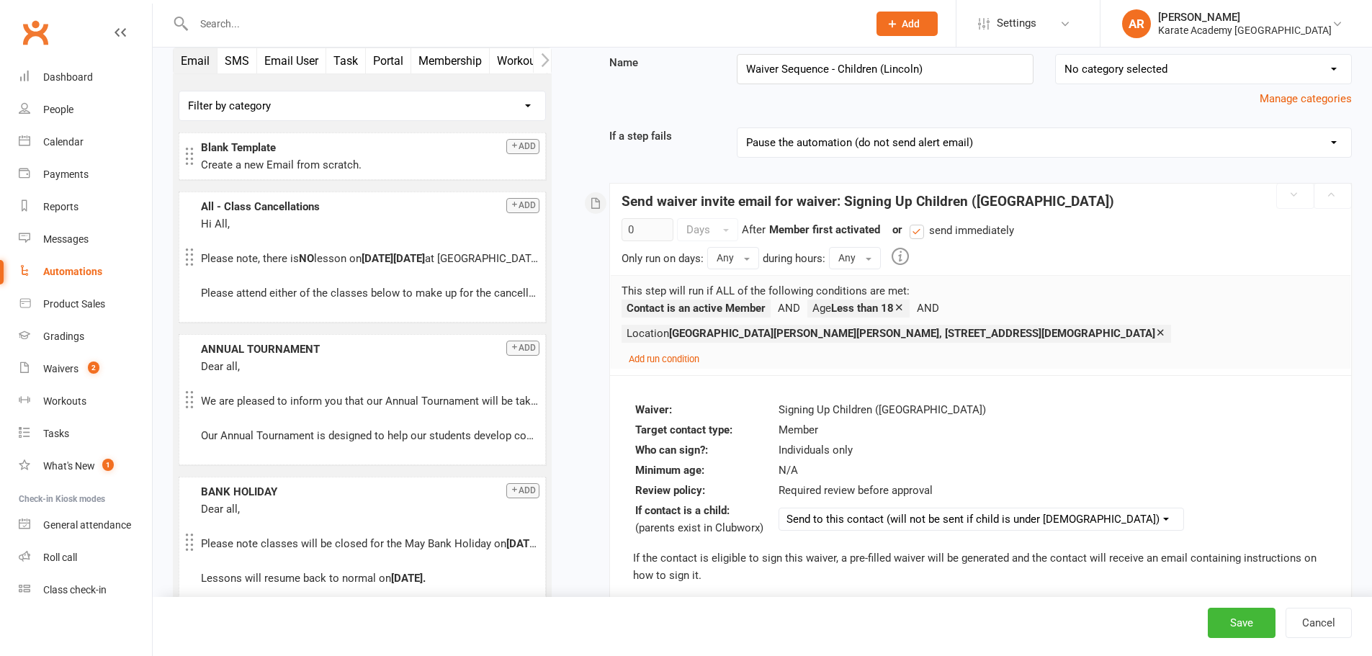
click at [680, 356] on small "Add run condition" at bounding box center [664, 359] width 71 height 11
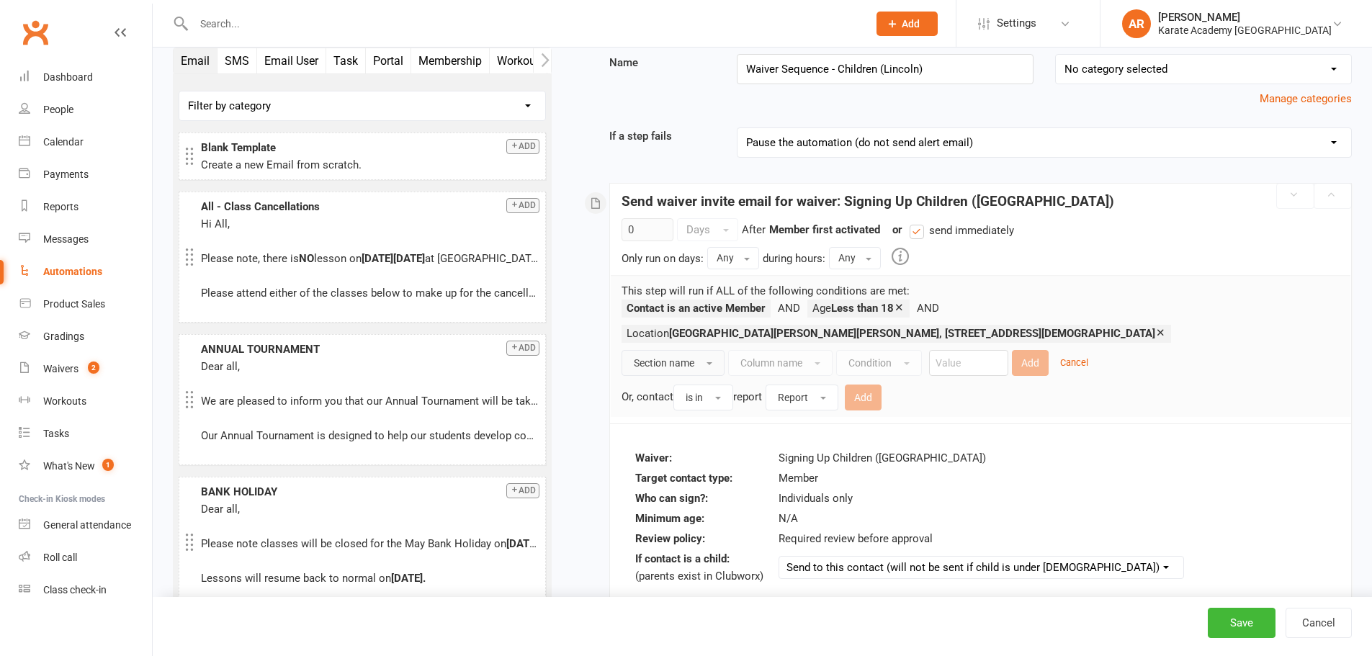
click at [705, 369] on button "Section name" at bounding box center [672, 363] width 103 height 26
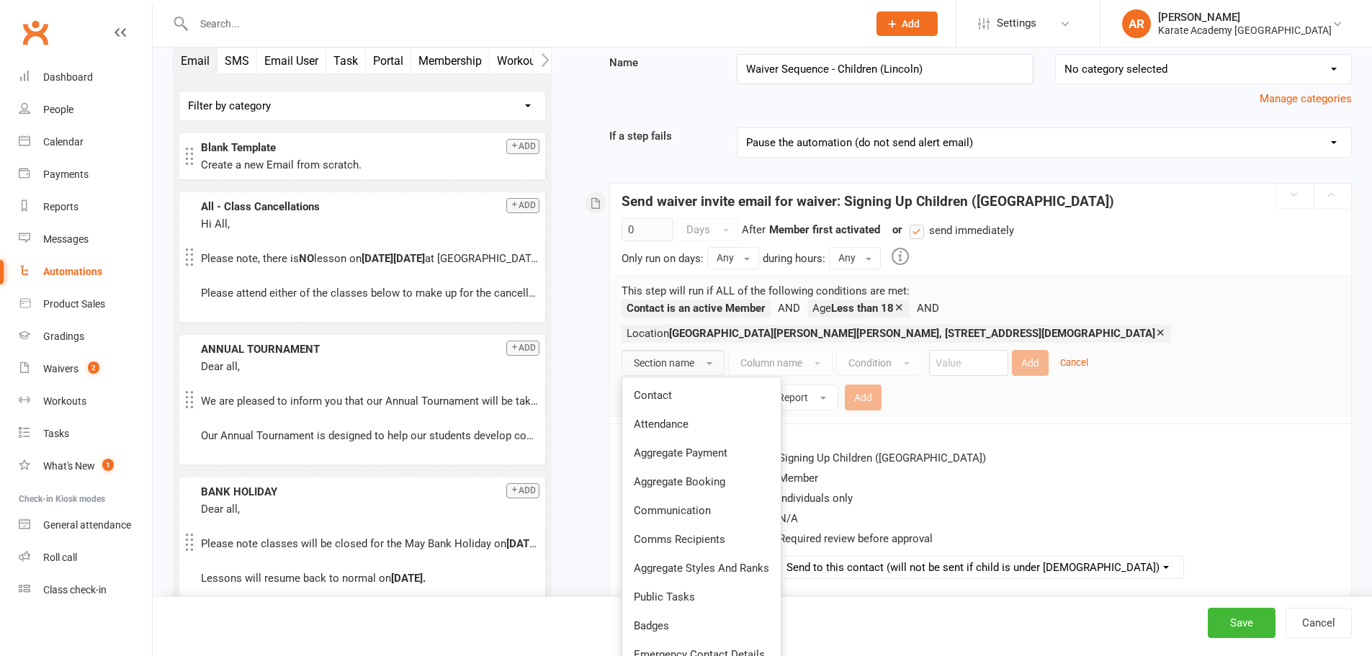
drag, startPoint x: 674, startPoint y: 392, endPoint x: 724, endPoint y: 371, distance: 54.2
click at [674, 392] on link "Contact" at bounding box center [701, 395] width 158 height 29
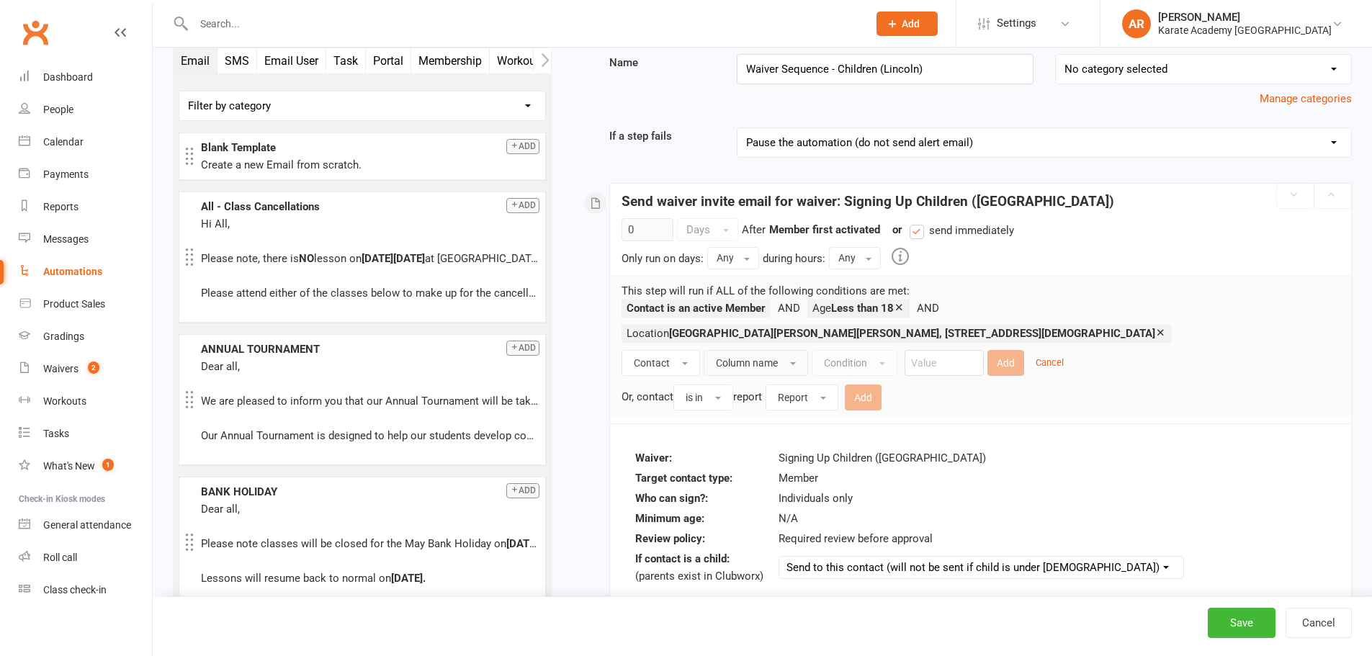
click at [756, 355] on button "Column name" at bounding box center [755, 363] width 104 height 26
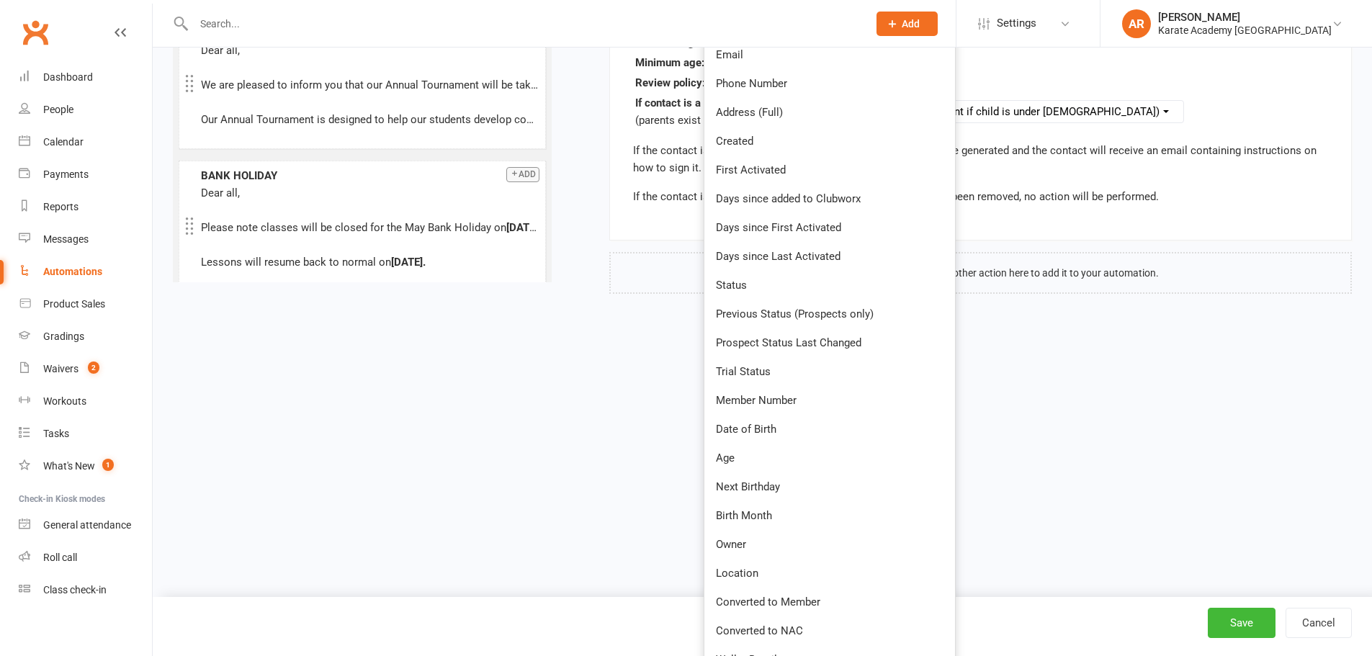
drag, startPoint x: 757, startPoint y: 576, endPoint x: 757, endPoint y: 554, distance: 22.3
click at [757, 575] on span "Location" at bounding box center [737, 573] width 42 height 13
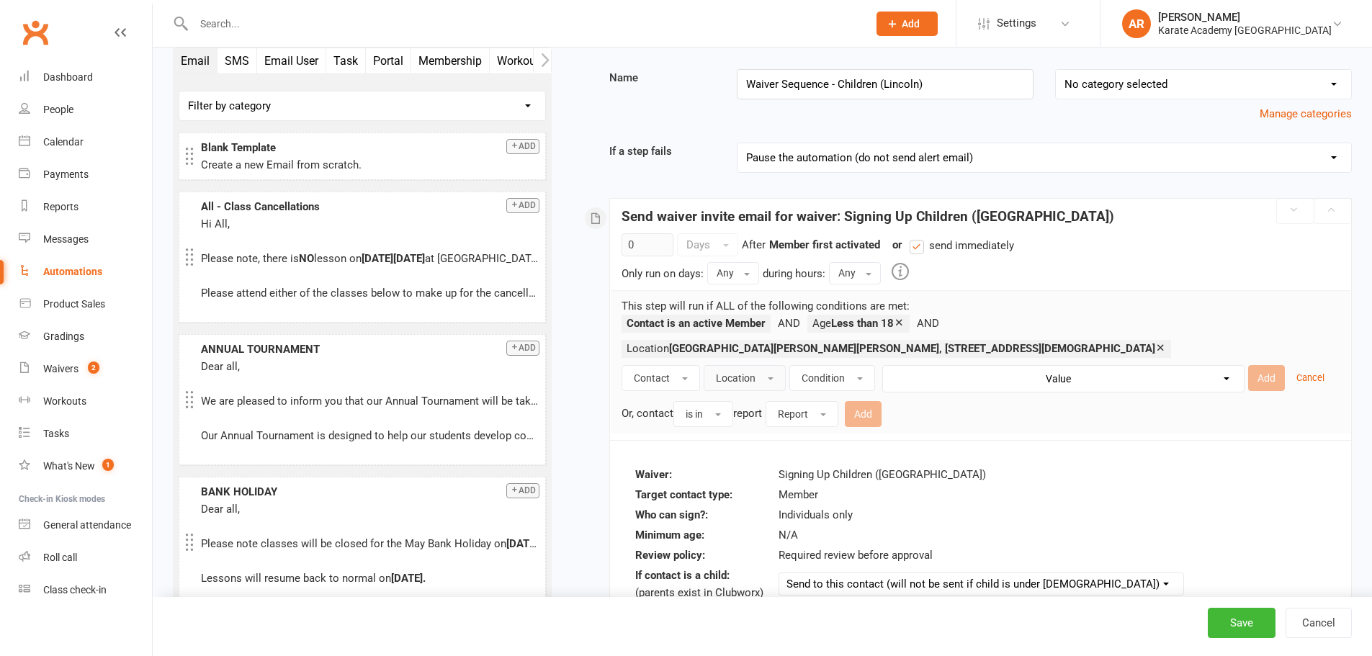
scroll to position [66, 0]
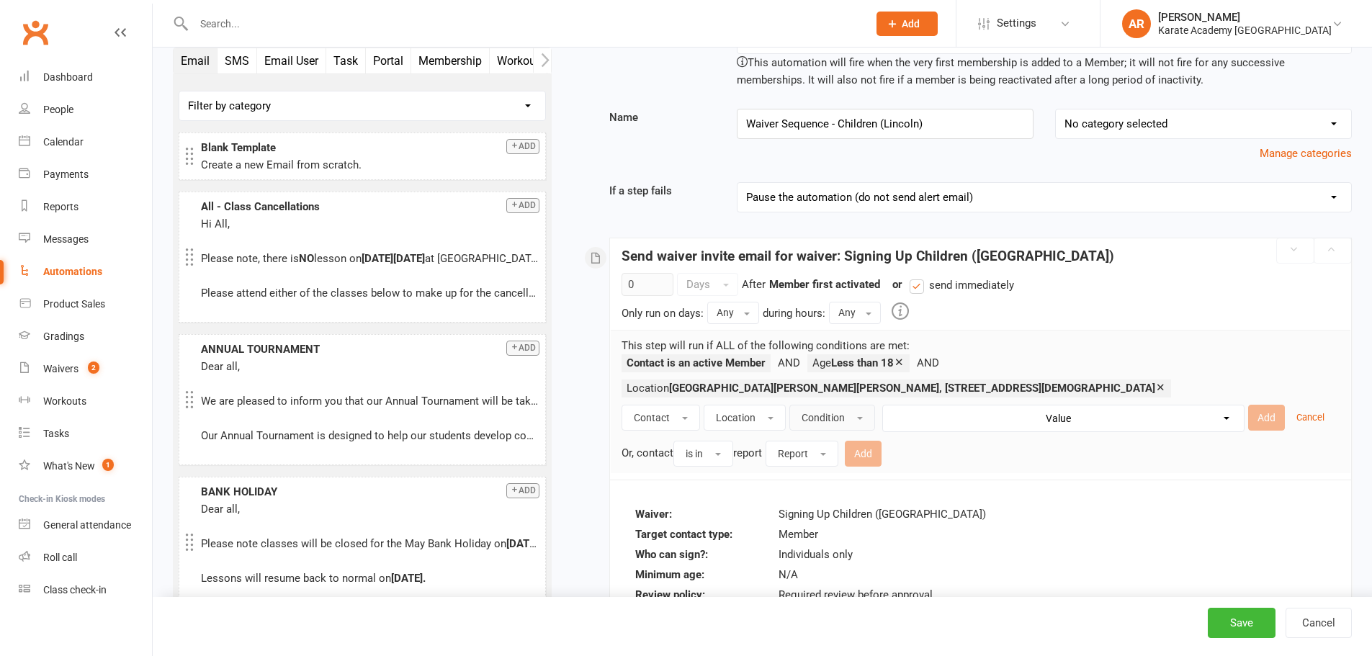
click at [842, 419] on span "Condition" at bounding box center [822, 418] width 43 height 12
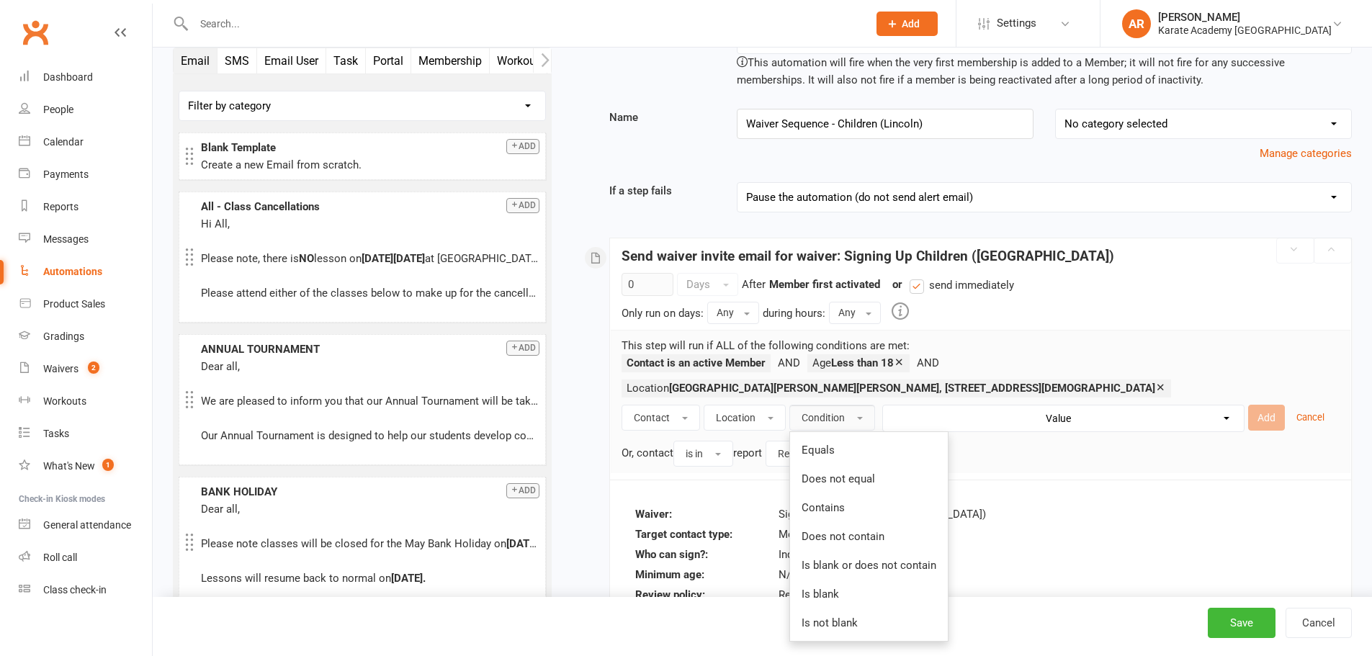
click at [835, 457] on link "Equals" at bounding box center [869, 450] width 158 height 29
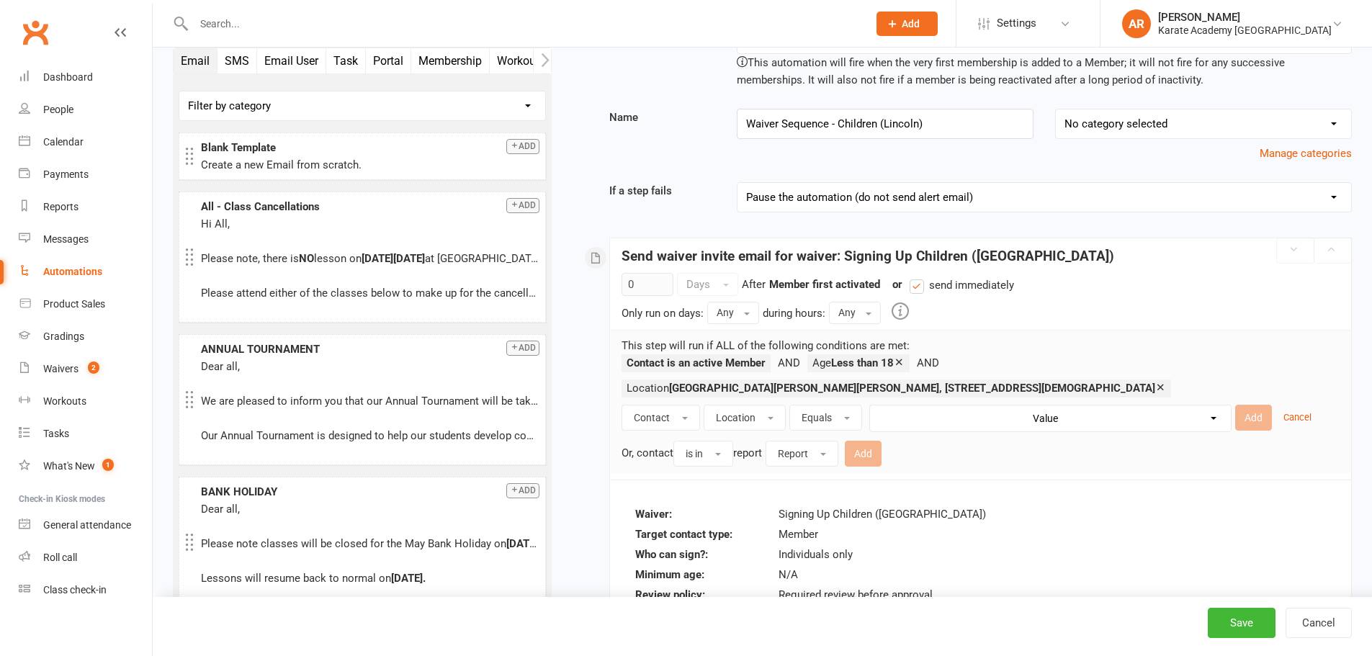
click at [973, 422] on select "[GEOGRAPHIC_DATA][DEMOGRAPHIC_DATA][PERSON_NAME], [DEMOGRAPHIC_DATA][GEOGRAPHIC…" at bounding box center [1053, 418] width 361 height 26
select select "9"
click at [873, 405] on select "[GEOGRAPHIC_DATA][DEMOGRAPHIC_DATA][PERSON_NAME], [DEMOGRAPHIC_DATA][GEOGRAPHIC…" at bounding box center [1053, 418] width 361 height 26
click at [1259, 414] on button "Add" at bounding box center [1253, 418] width 37 height 26
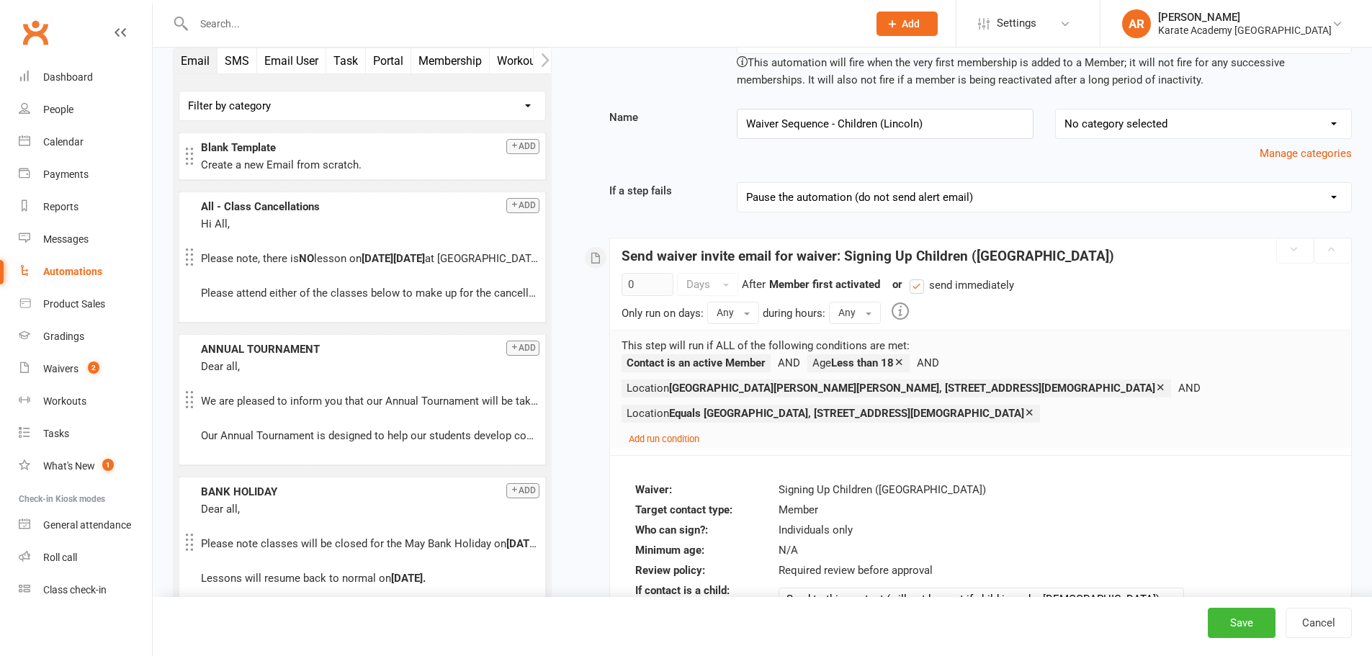
click at [1155, 387] on icon at bounding box center [1160, 387] width 11 height 11
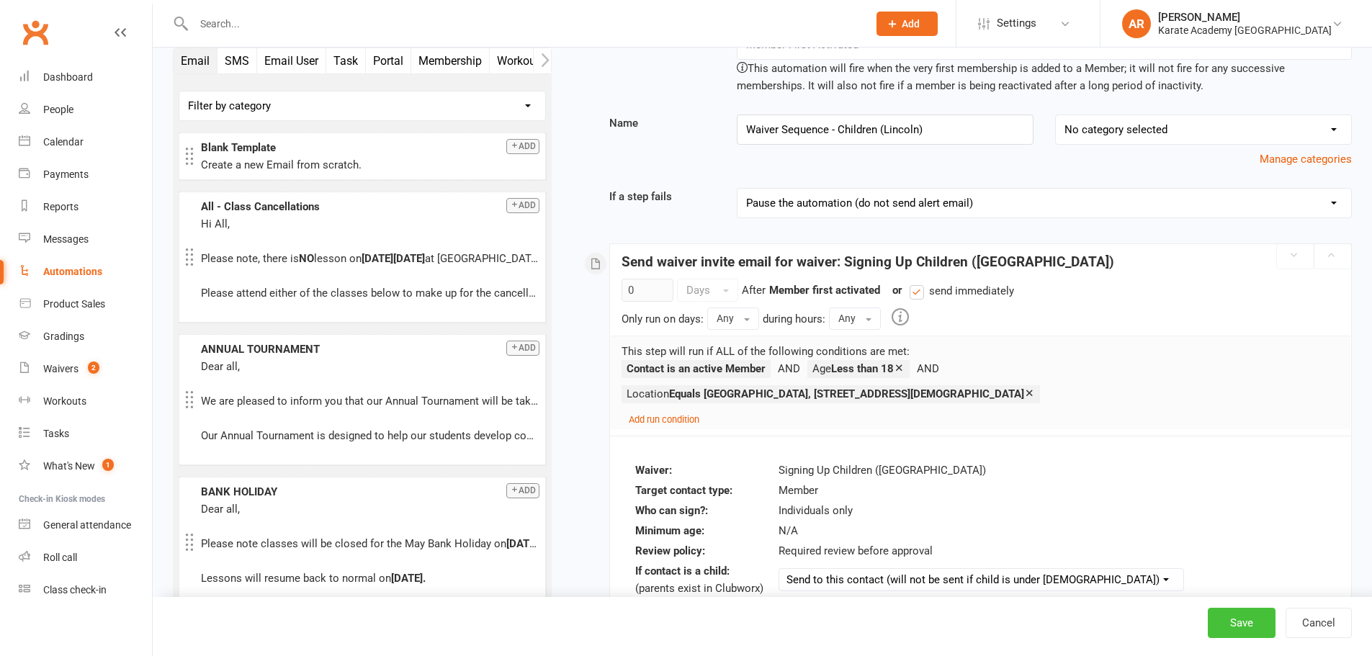
scroll to position [41, 0]
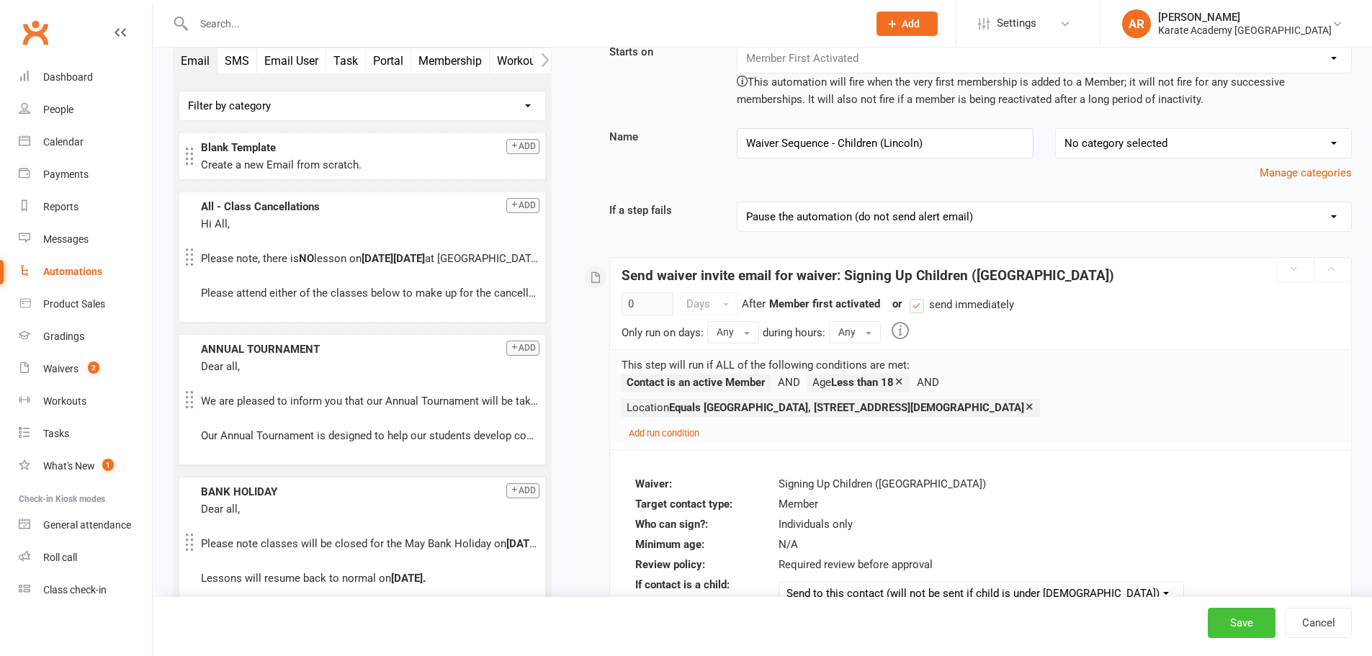
click at [1233, 619] on button "Save" at bounding box center [1241, 623] width 68 height 30
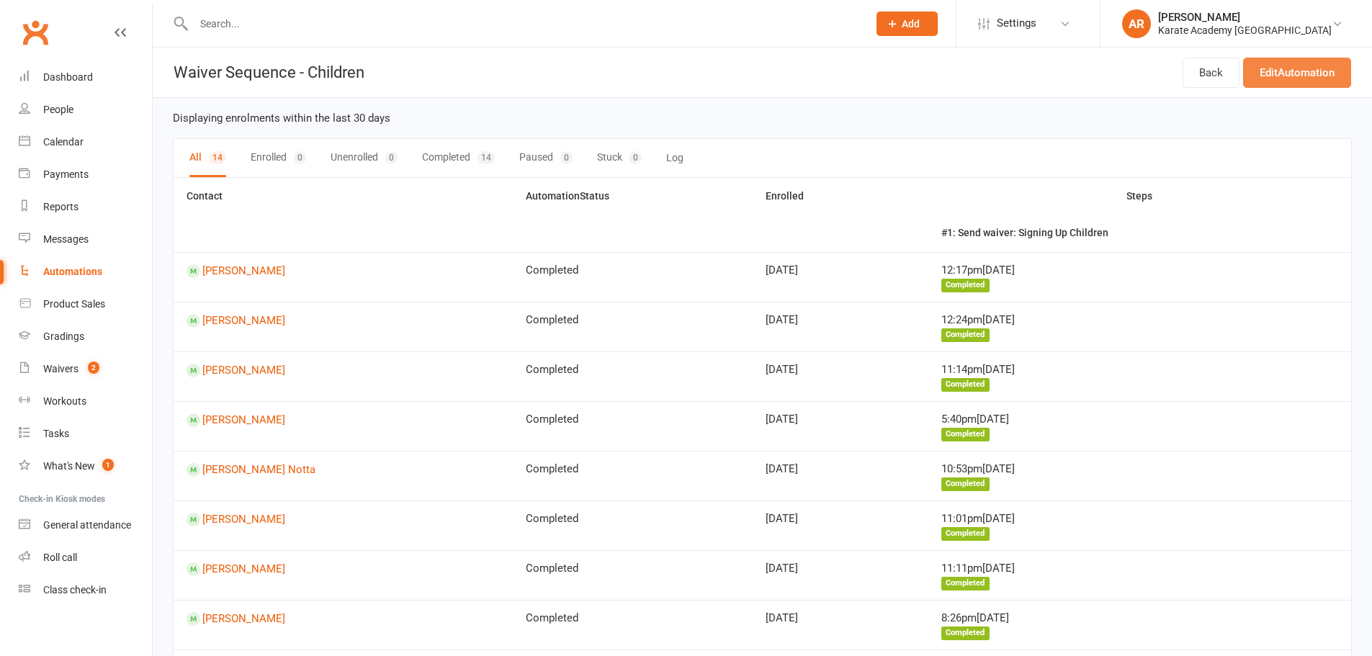
click at [1287, 73] on link "Edit Automation" at bounding box center [1297, 73] width 108 height 30
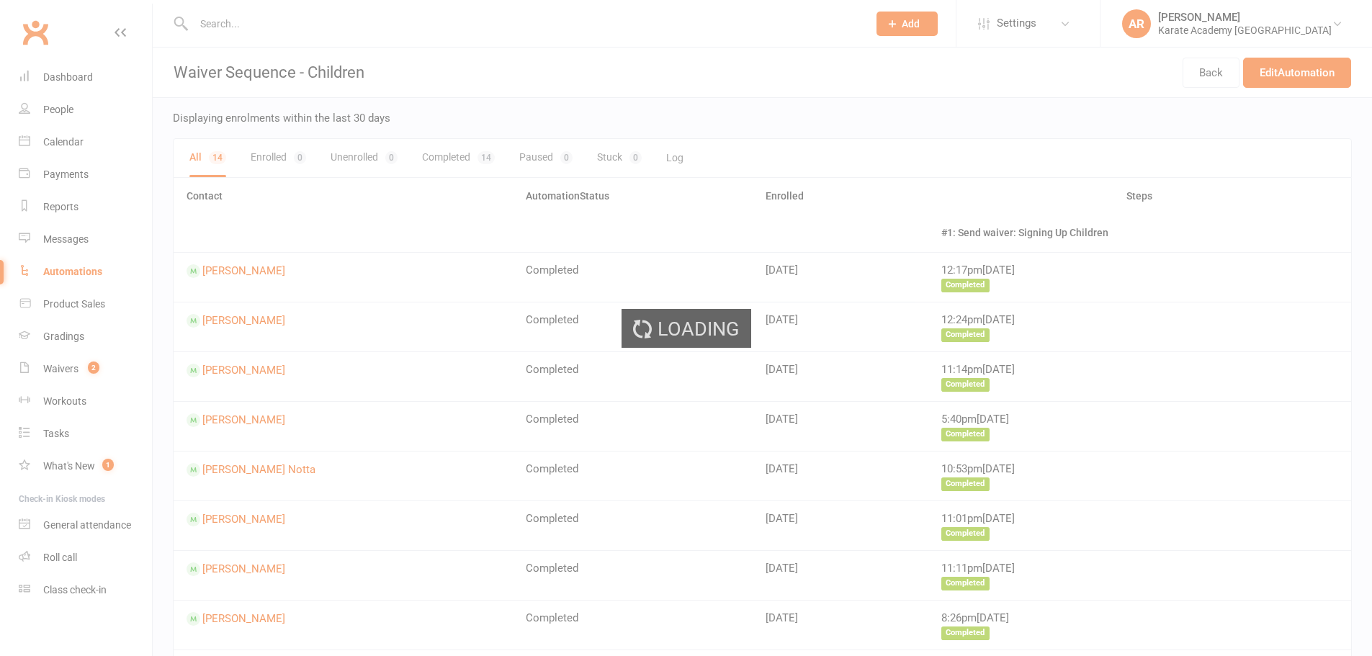
select select "send_to_child"
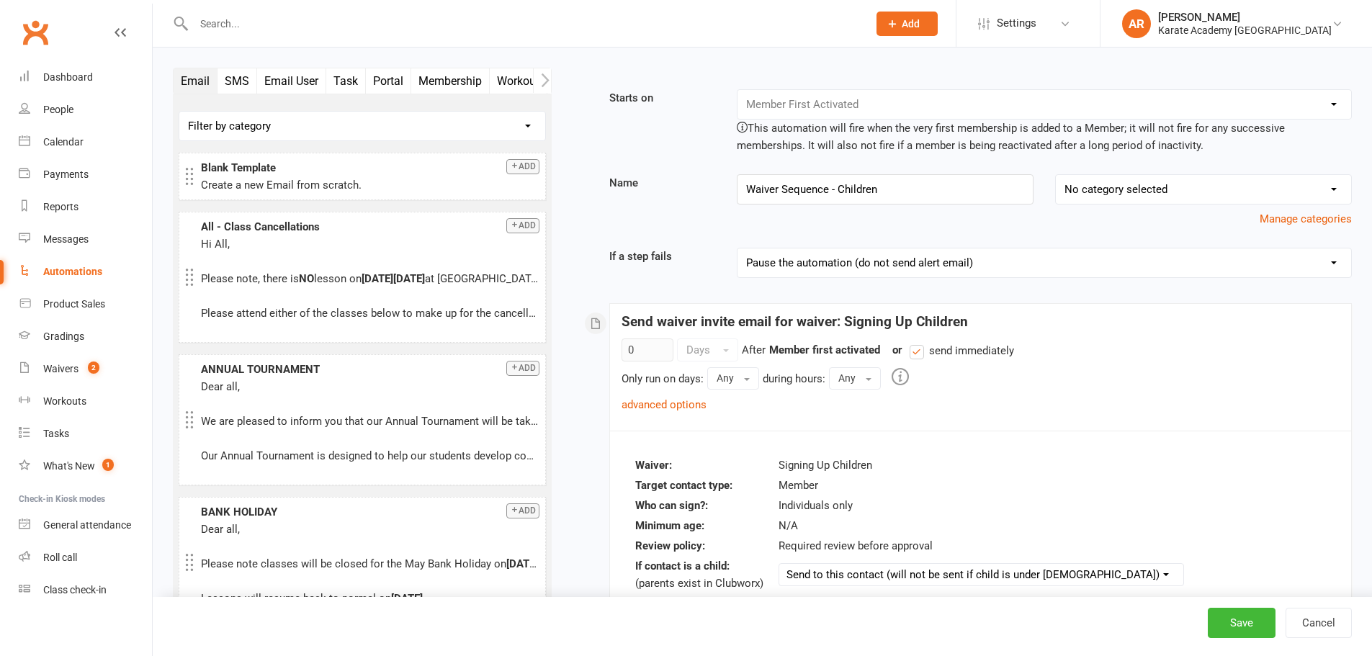
click at [692, 405] on link "advanced options" at bounding box center [663, 404] width 85 height 13
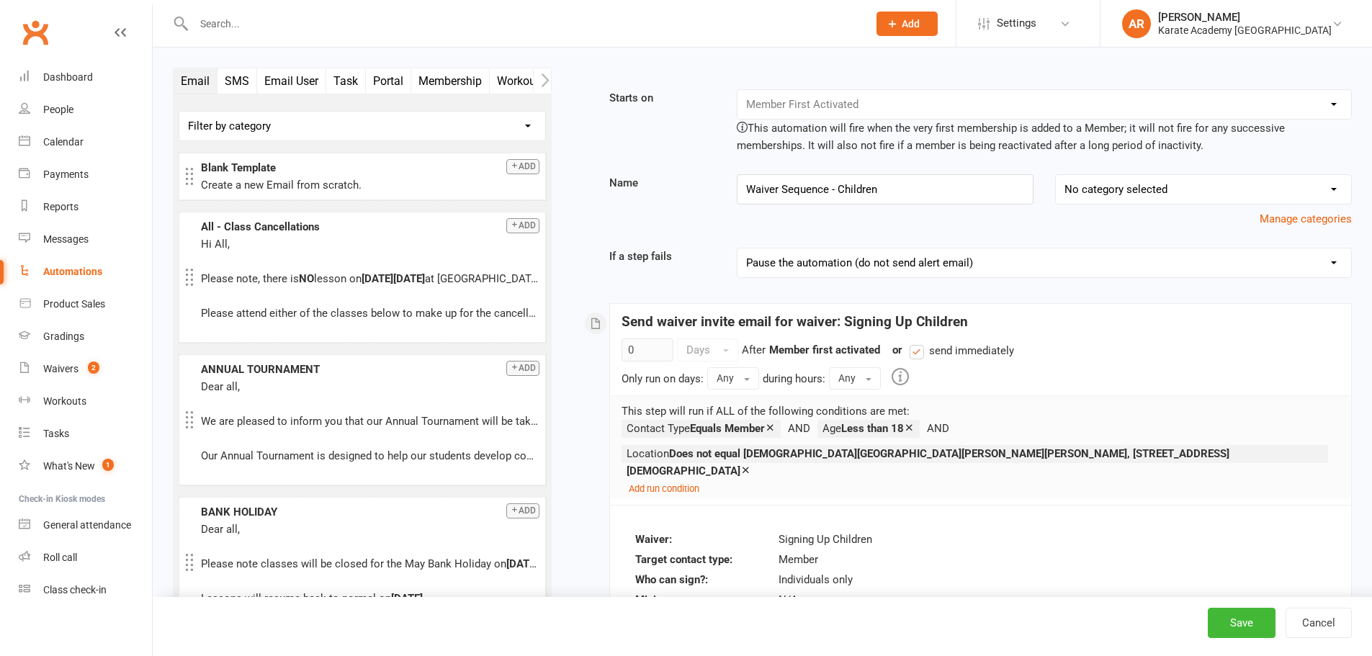
click at [660, 483] on small "Add run condition" at bounding box center [664, 488] width 71 height 11
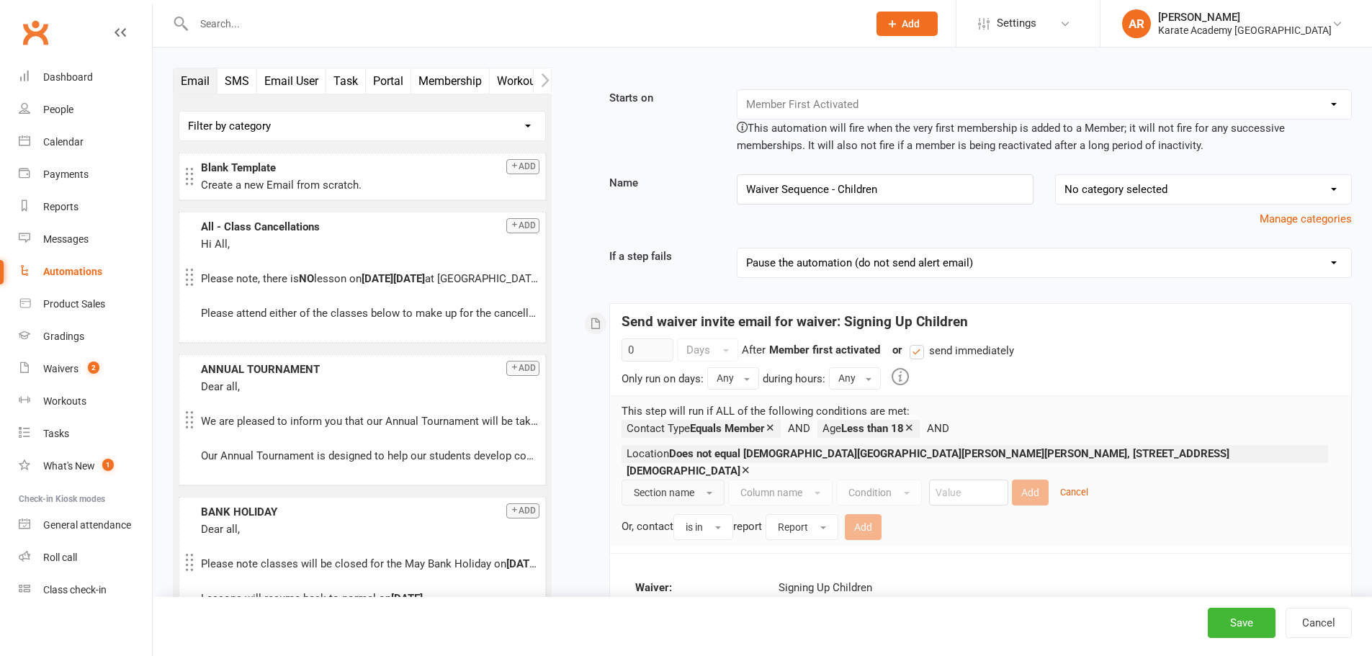
click at [657, 487] on span "Section name" at bounding box center [664, 493] width 60 height 12
drag, startPoint x: 672, startPoint y: 516, endPoint x: 686, endPoint y: 510, distance: 15.8
click at [672, 516] on link "Contact" at bounding box center [701, 524] width 158 height 29
click at [766, 487] on span "Column name" at bounding box center [747, 493] width 62 height 12
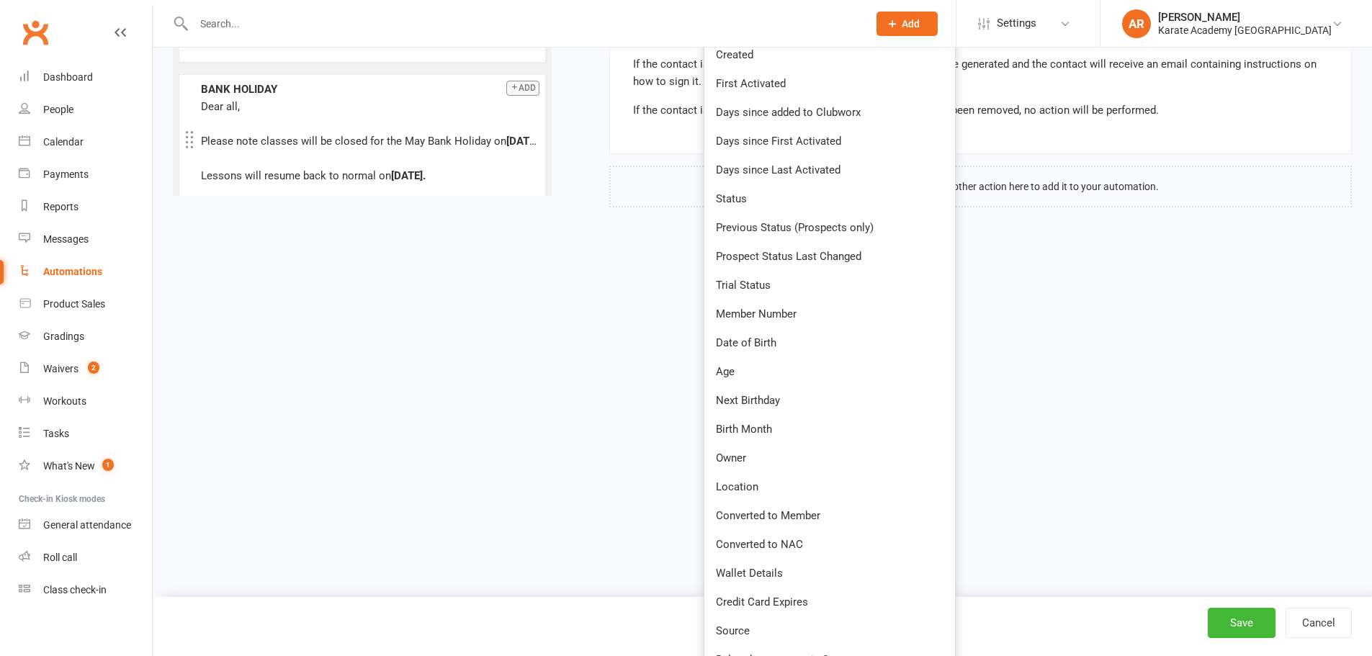
click at [724, 490] on link "Location" at bounding box center [829, 486] width 251 height 29
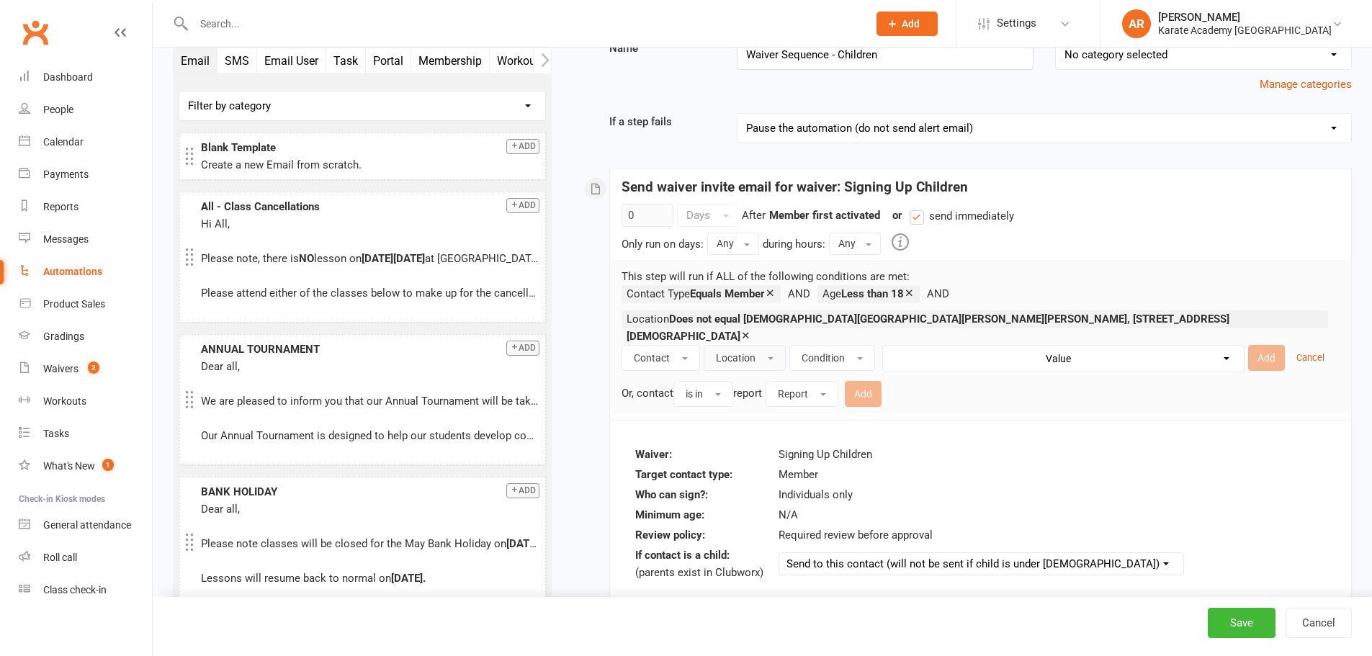
scroll to position [113, 0]
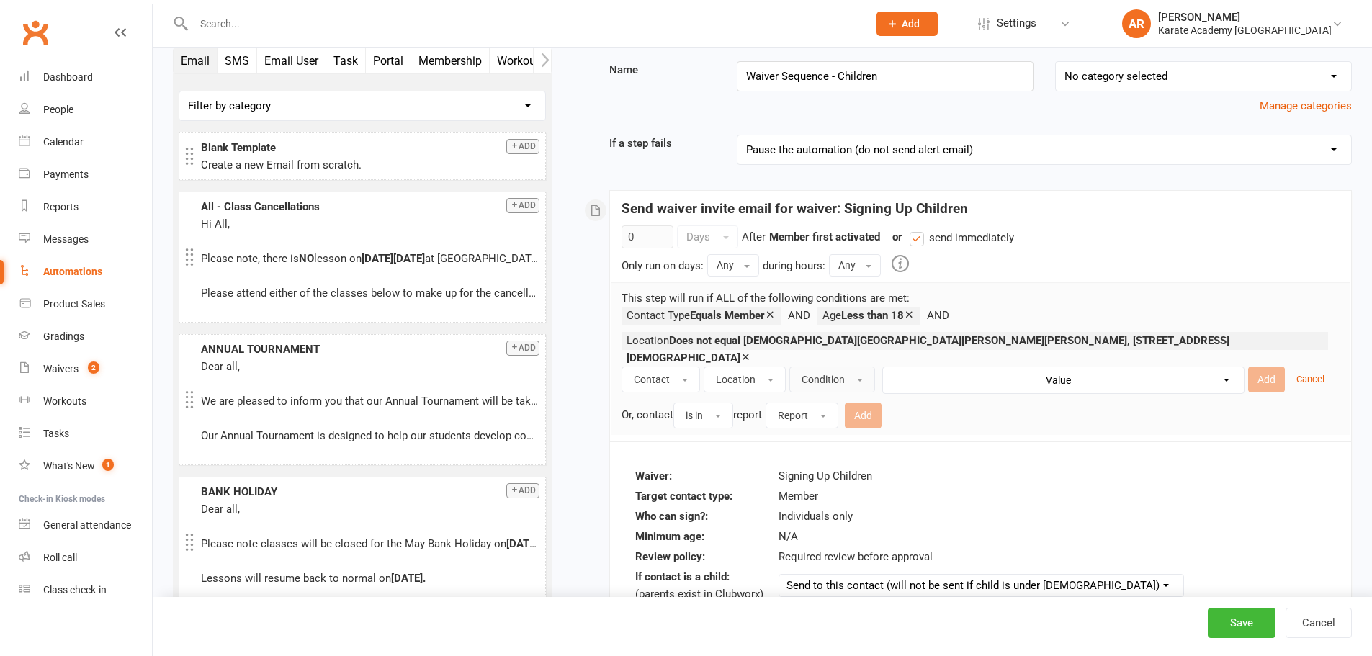
click at [831, 374] on span "Condition" at bounding box center [822, 380] width 43 height 12
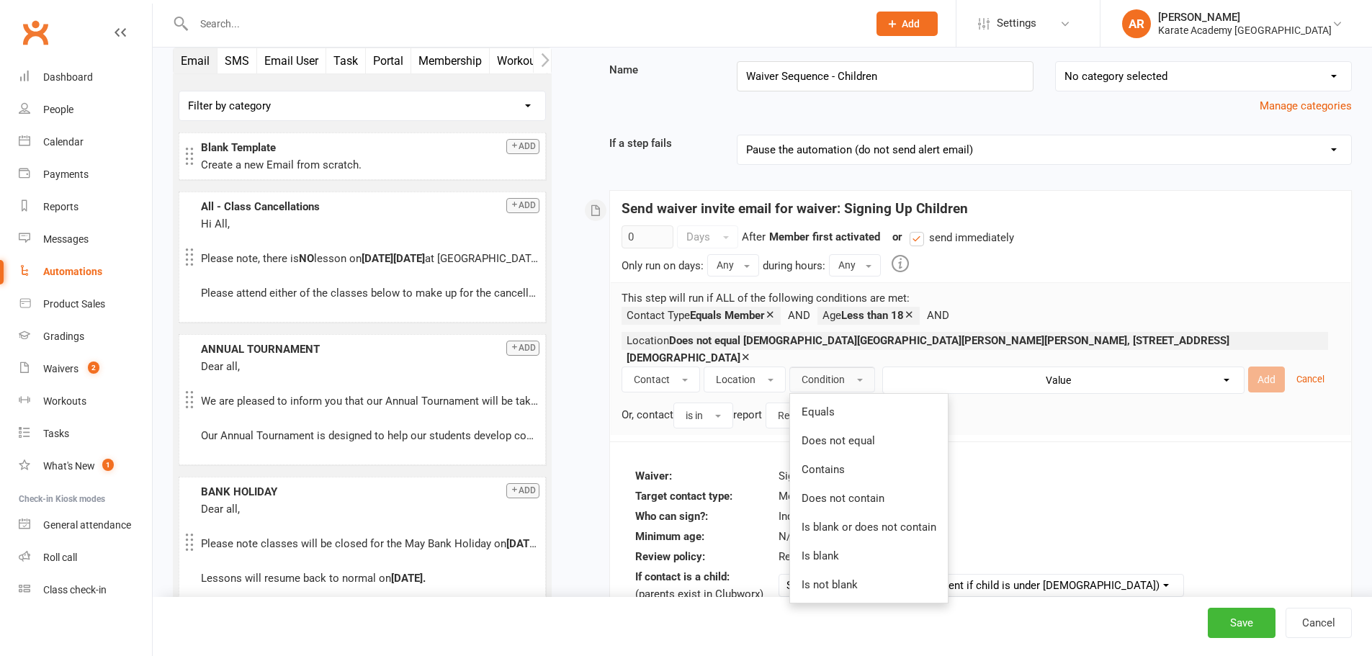
click at [849, 434] on span "Does not equal" at bounding box center [837, 440] width 73 height 13
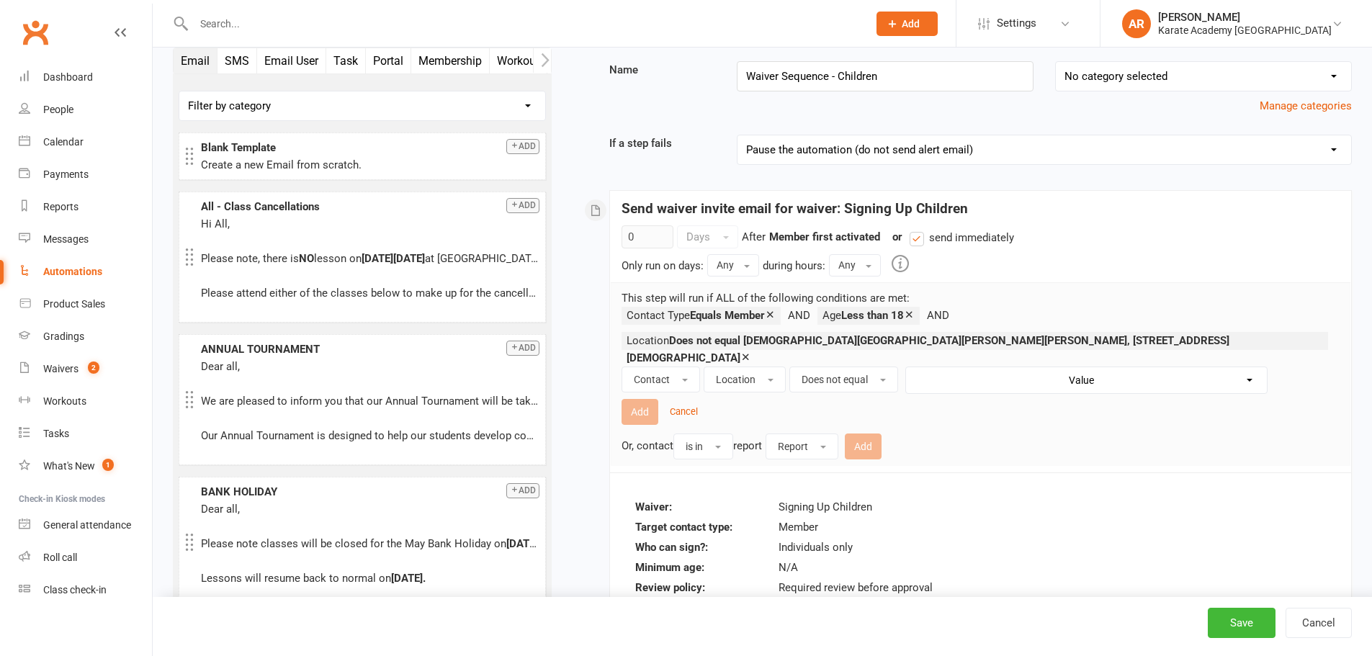
click at [972, 377] on select "Value Lady Margaret Primary School, Lady Margaret Road, Southall, UB1 2NH South…" at bounding box center [1089, 380] width 361 height 26
select select "9"
click at [909, 367] on select "Value Lady Margaret Primary School, Lady Margaret Road, Southall, UB1 2NH South…" at bounding box center [1089, 380] width 361 height 26
click at [647, 407] on button "Add" at bounding box center [639, 412] width 37 height 26
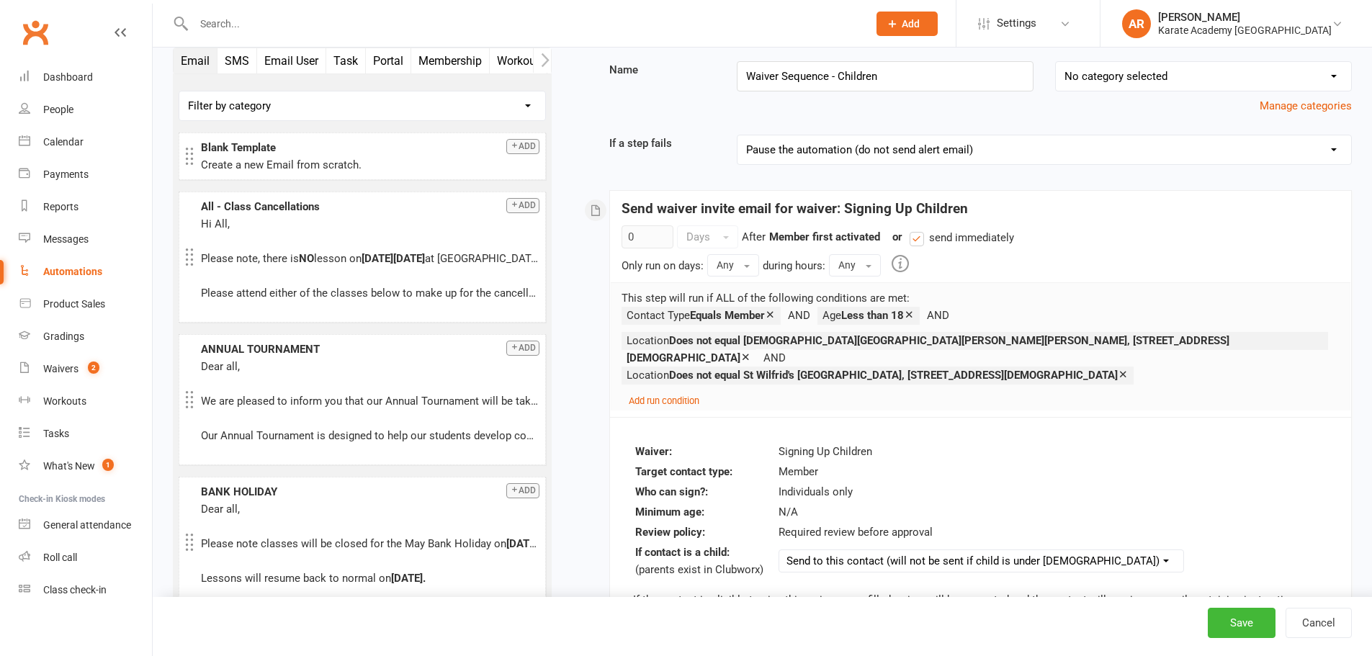
click at [680, 395] on small "Add run condition" at bounding box center [664, 400] width 71 height 11
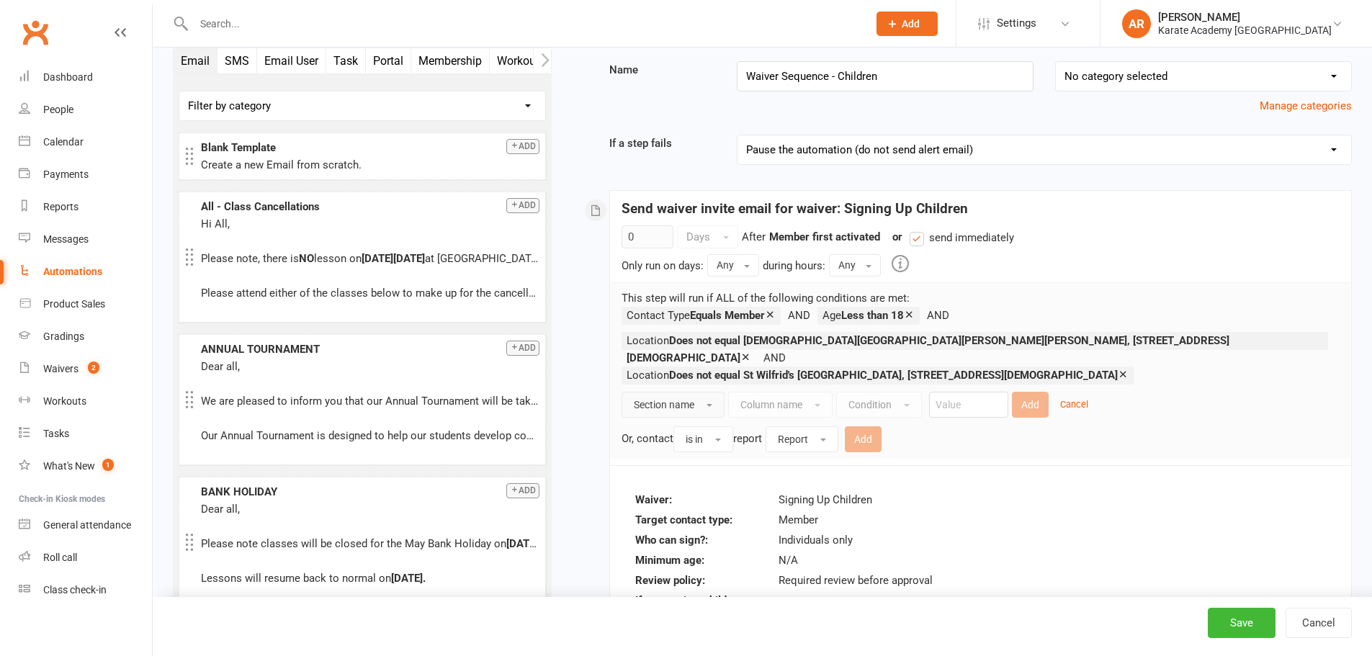
click at [680, 399] on span "Section name" at bounding box center [664, 405] width 60 height 12
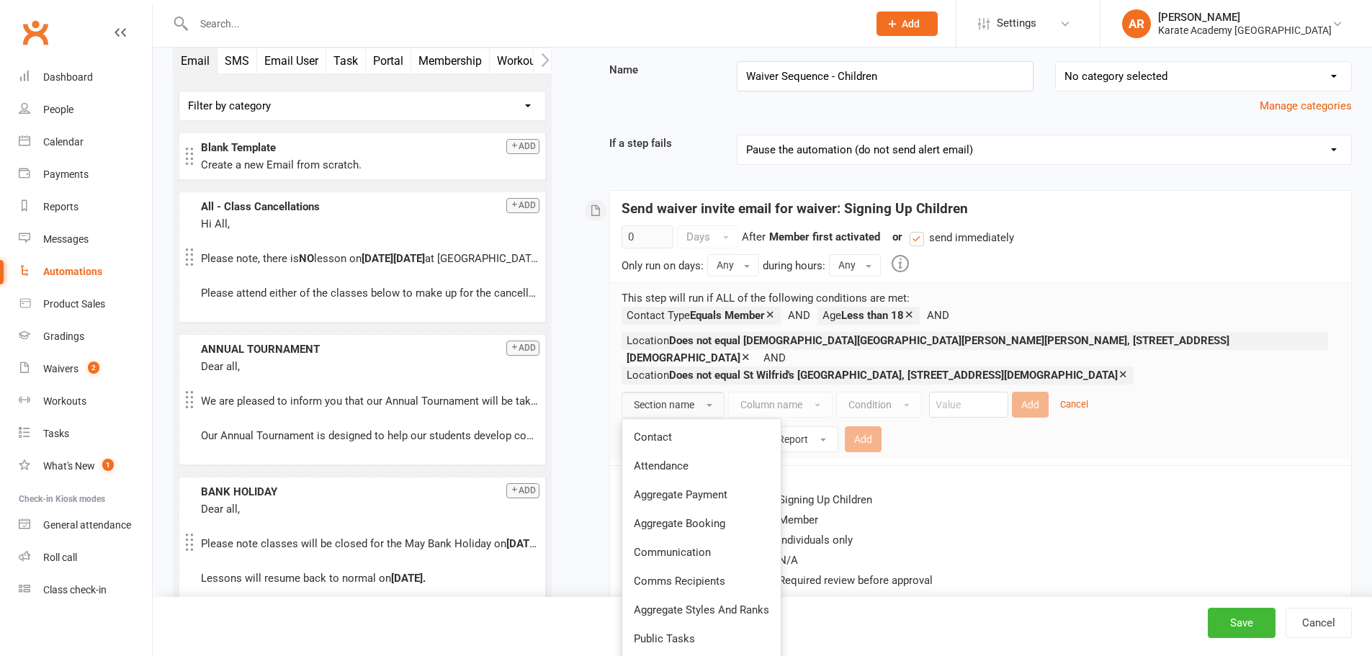
click at [669, 431] on span "Contact" at bounding box center [653, 437] width 38 height 13
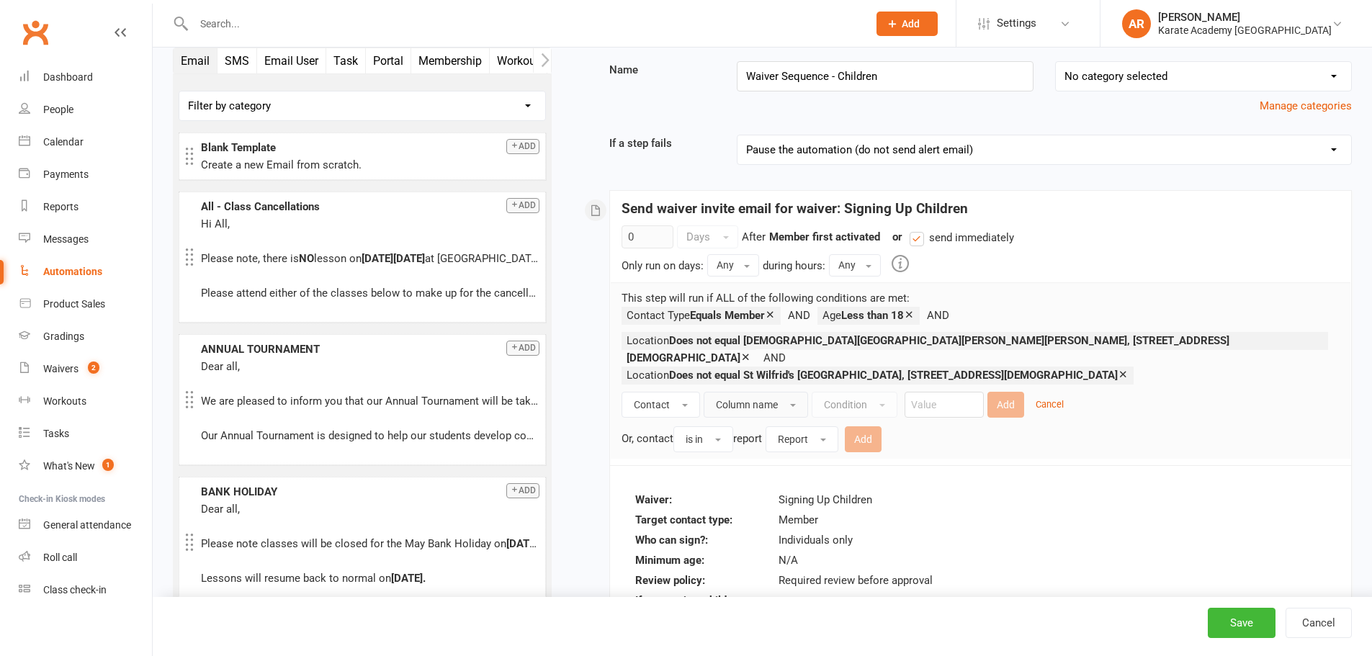
click at [782, 392] on button "Column name" at bounding box center [755, 405] width 104 height 26
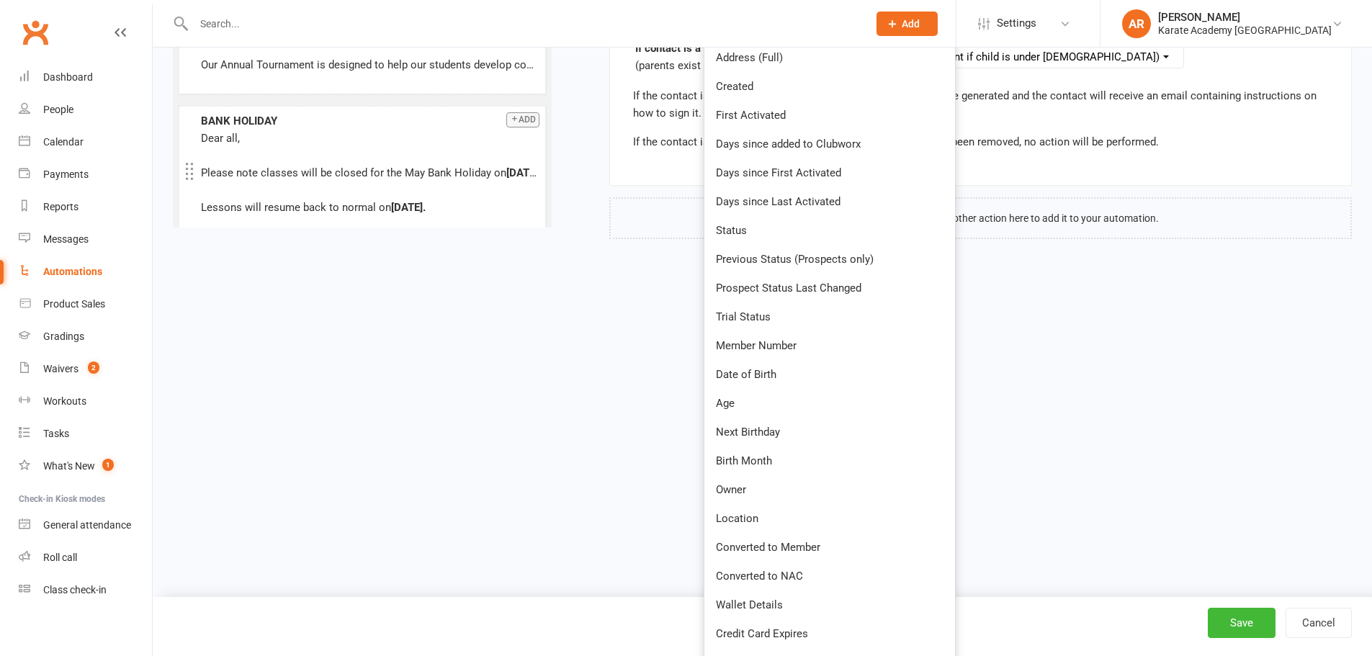
click at [757, 512] on span "Location" at bounding box center [737, 518] width 42 height 13
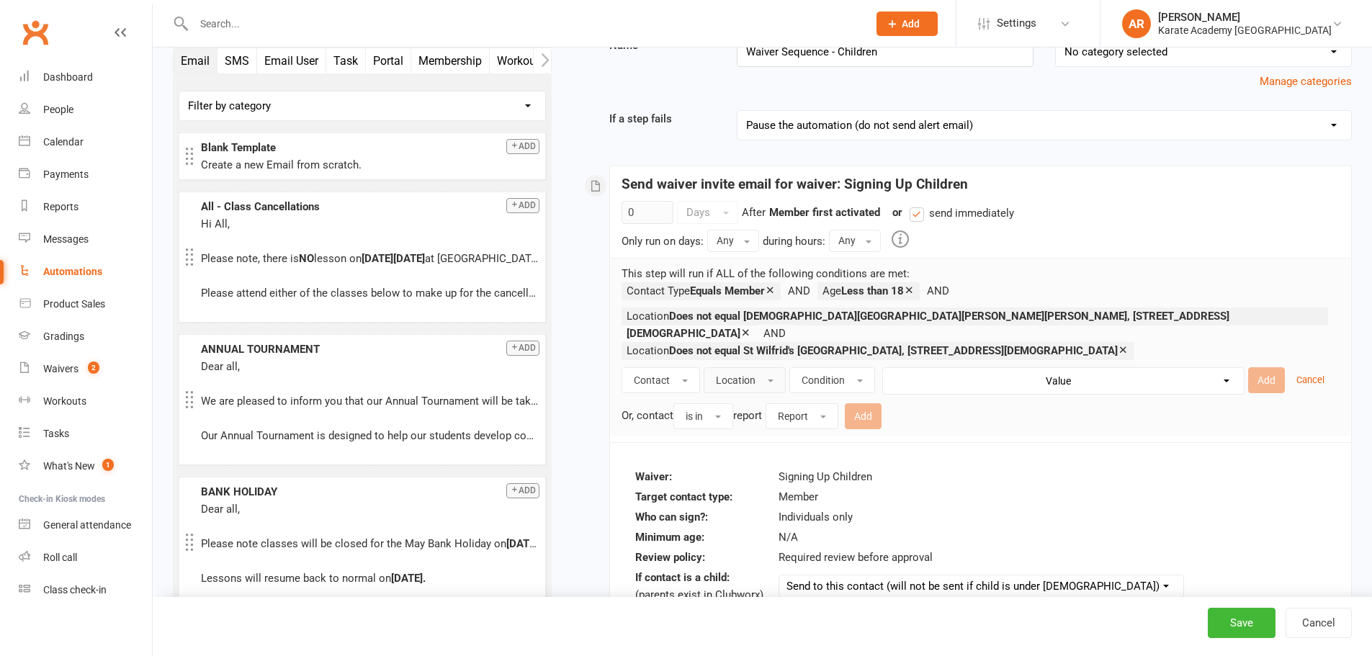
scroll to position [0, 0]
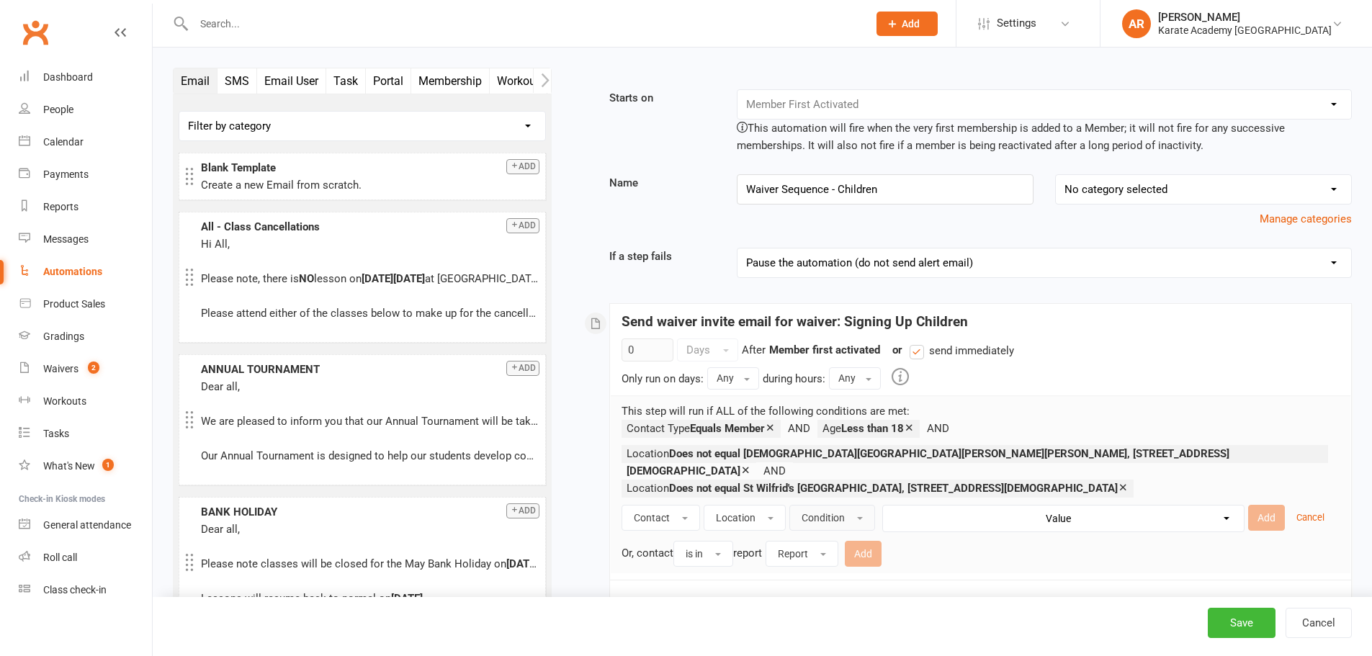
click at [837, 512] on span "Condition" at bounding box center [822, 518] width 43 height 12
click at [850, 574] on span "Does not equal" at bounding box center [837, 578] width 73 height 13
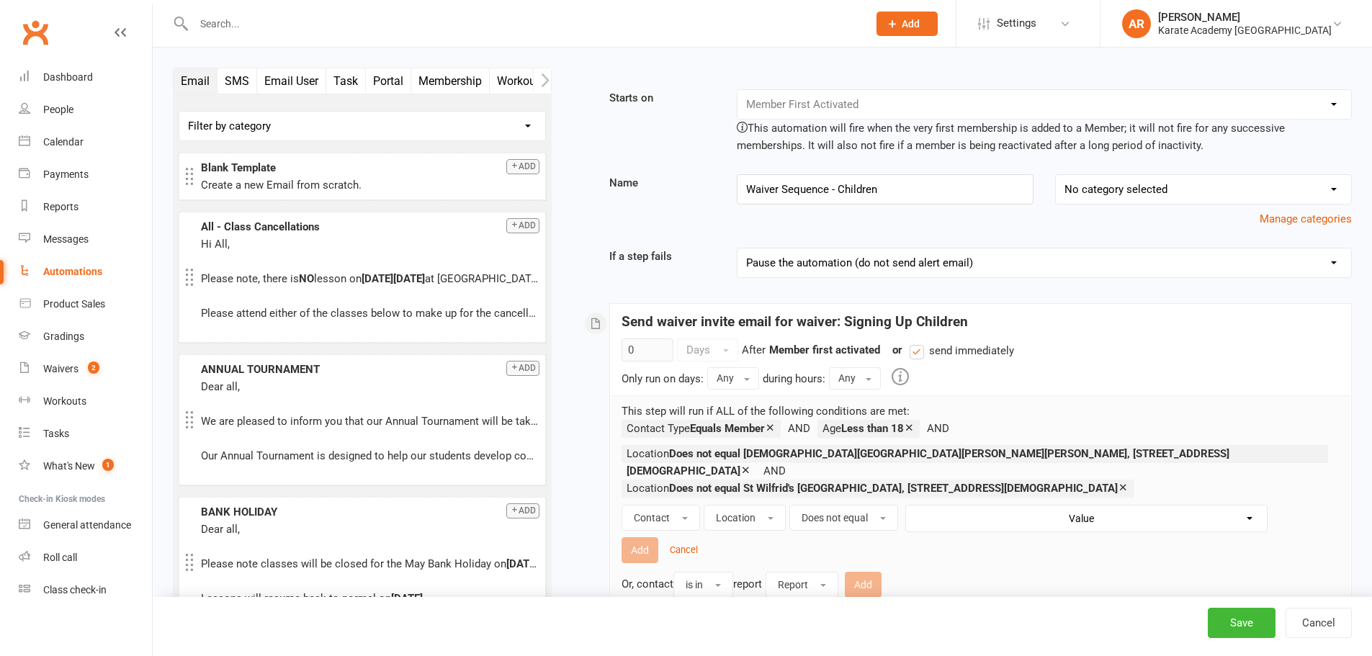
click at [1022, 518] on select "Value Lady Margaret Primary School, Lady Margaret Road, Southall, UB1 2NH South…" at bounding box center [1089, 518] width 361 height 26
click at [1330, 396] on div "This step will run if ALL of the following conditions are met: Contact Type Equ…" at bounding box center [980, 499] width 739 height 209
click at [751, 464] on icon at bounding box center [745, 469] width 11 height 11
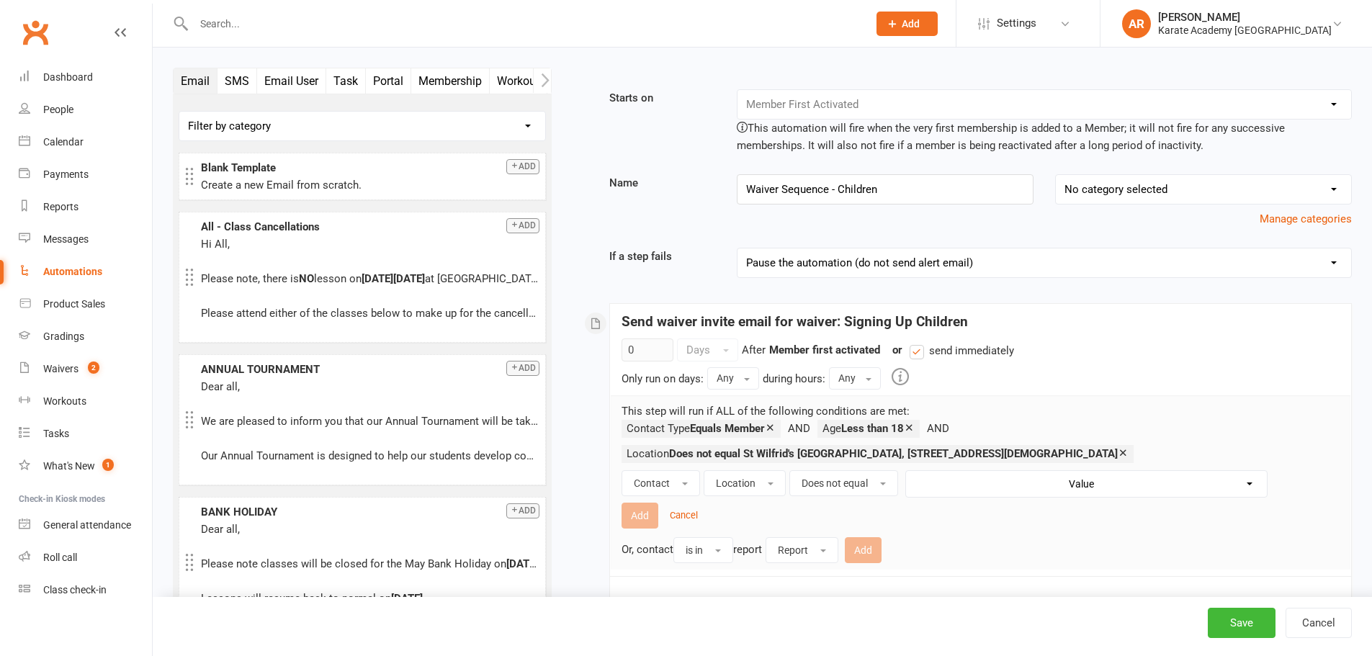
click at [687, 511] on small "Cancel" at bounding box center [684, 515] width 28 height 11
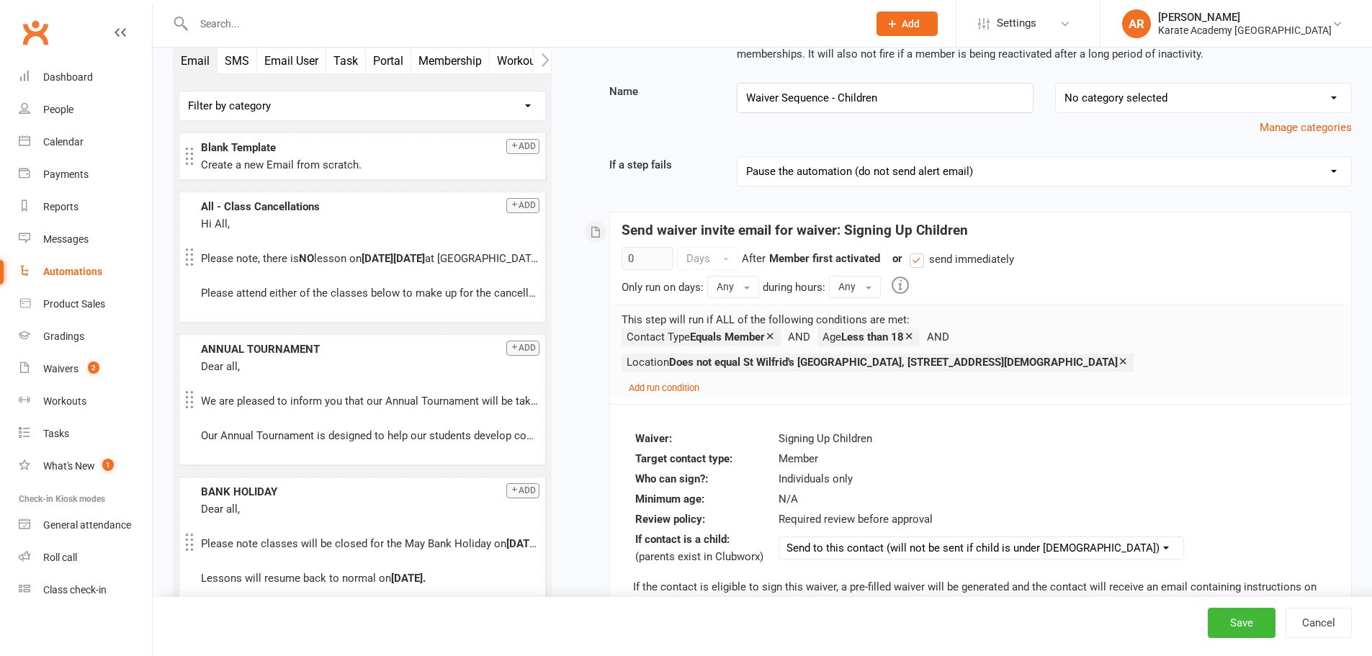
scroll to position [256, 0]
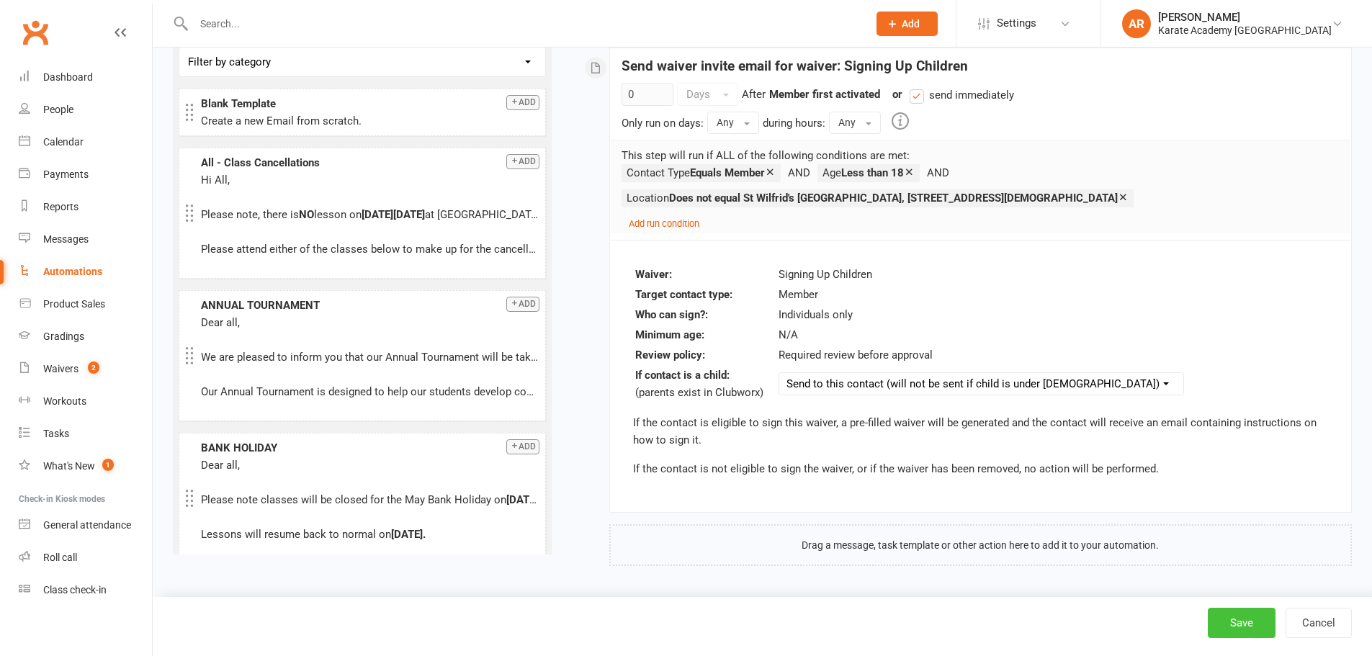
click at [1242, 624] on button "Save" at bounding box center [1241, 623] width 68 height 30
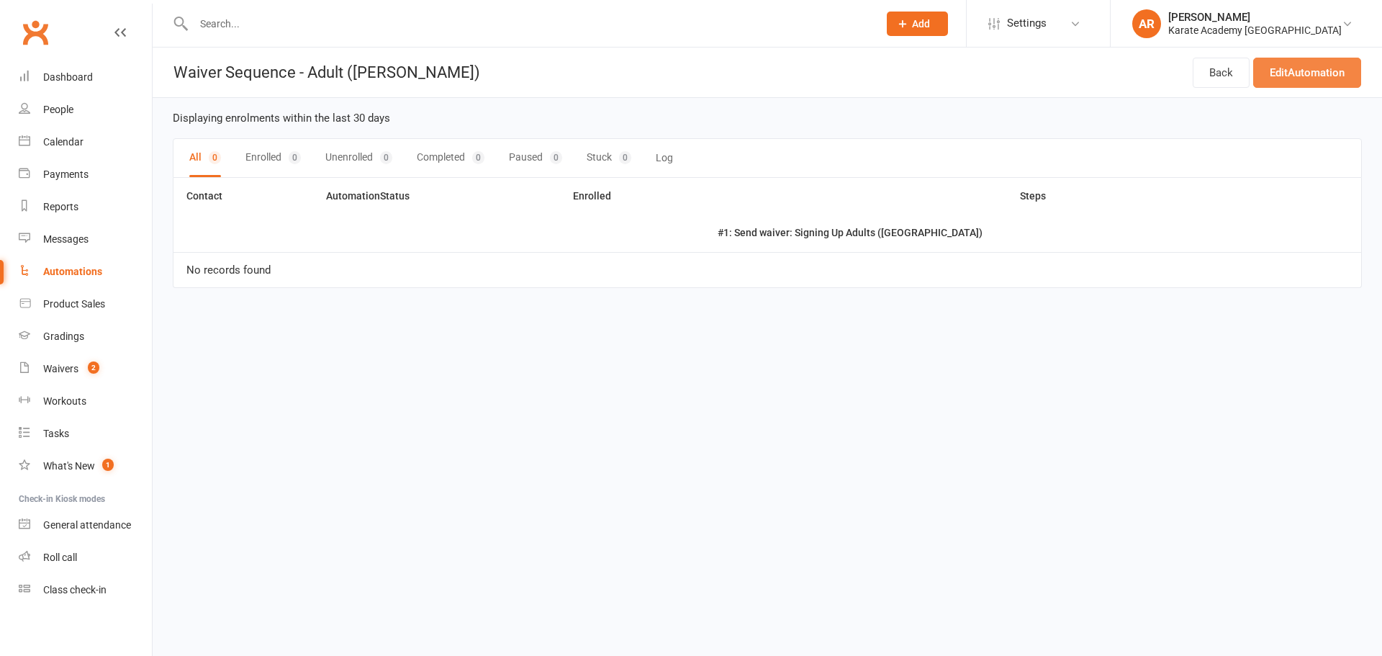
click at [1317, 68] on link "Edit Automation" at bounding box center [1308, 73] width 108 height 30
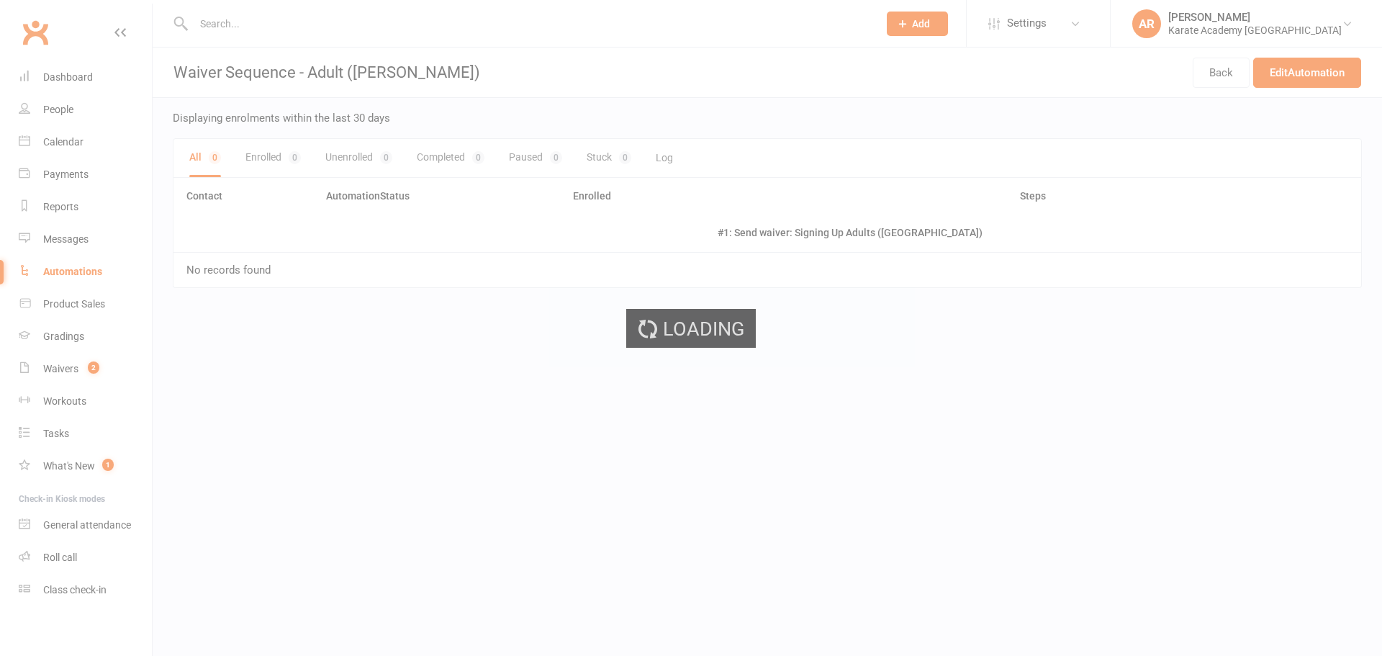
select select "send_to_child"
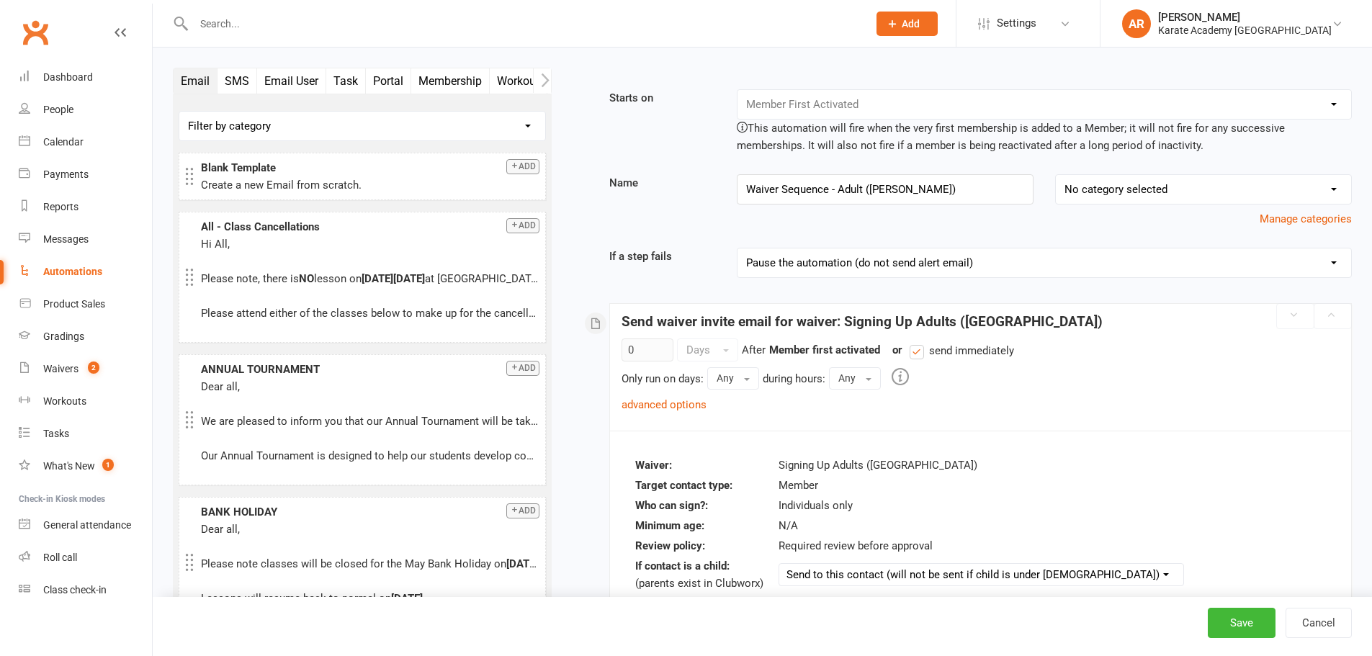
click at [650, 400] on link "advanced options" at bounding box center [663, 404] width 85 height 13
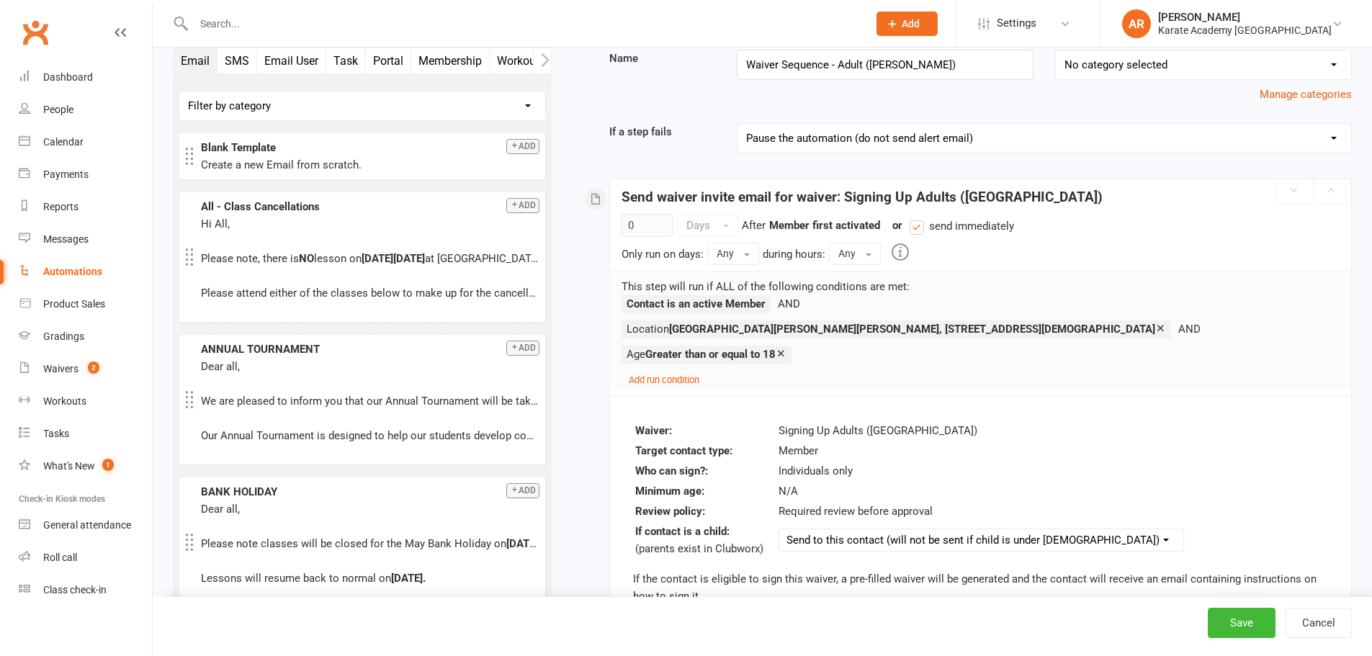
scroll to position [144, 0]
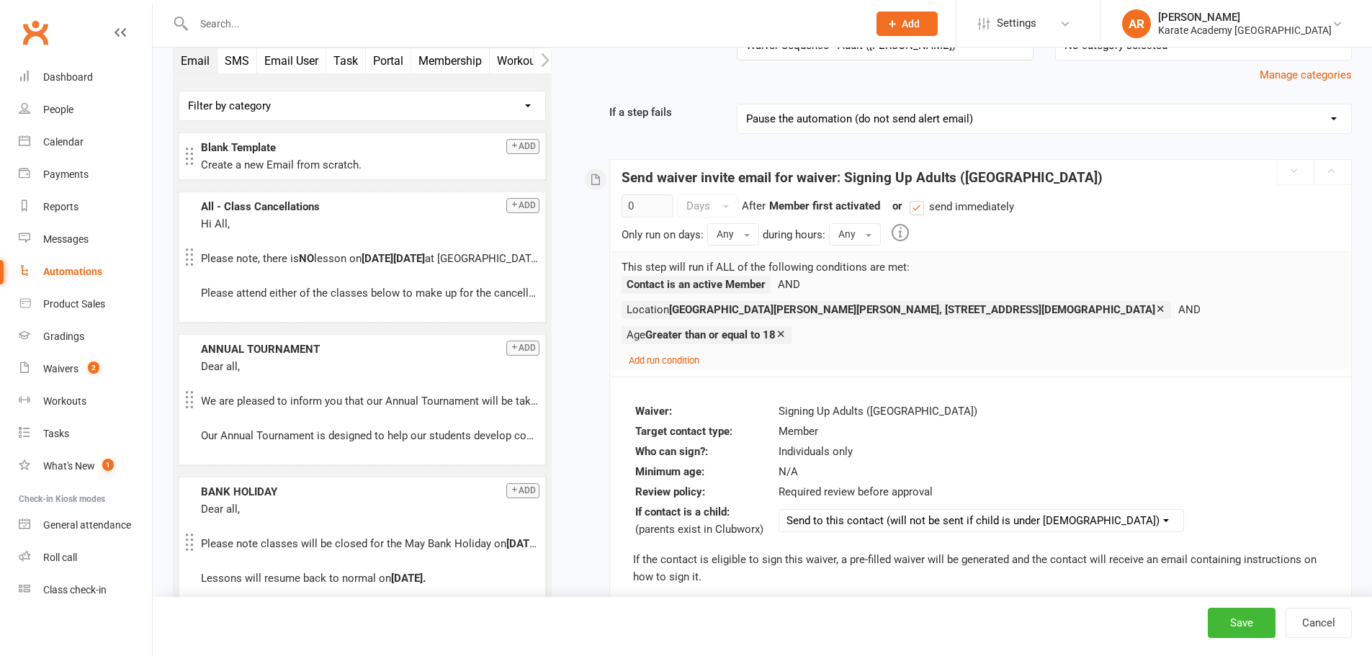
click at [669, 355] on small "Add run condition" at bounding box center [664, 360] width 71 height 11
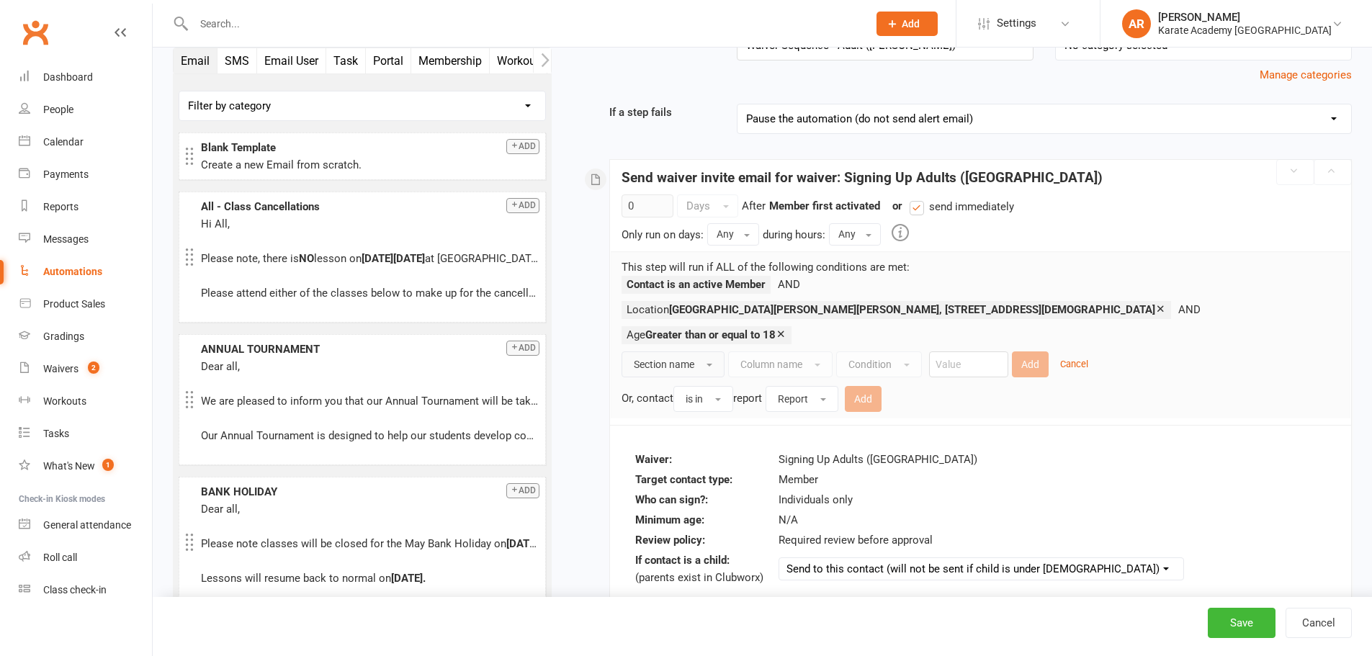
click at [688, 359] on span "Section name" at bounding box center [664, 365] width 60 height 12
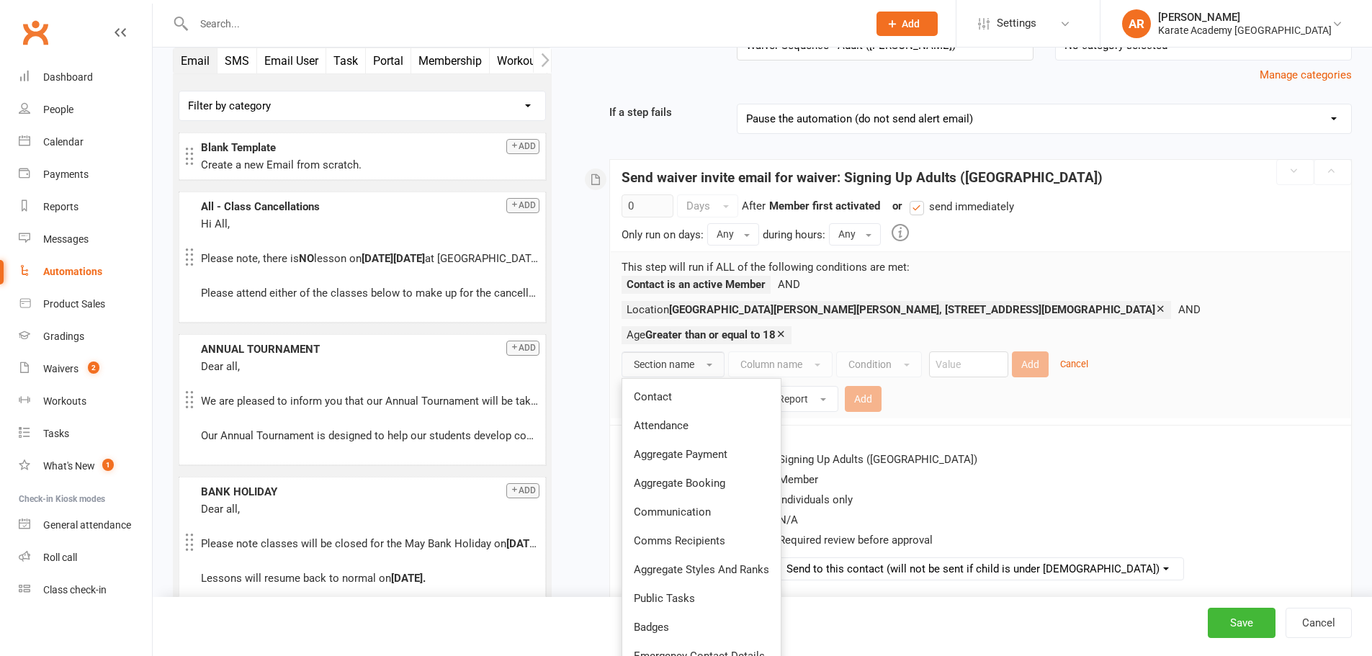
click at [671, 390] on span "Contact" at bounding box center [653, 396] width 38 height 13
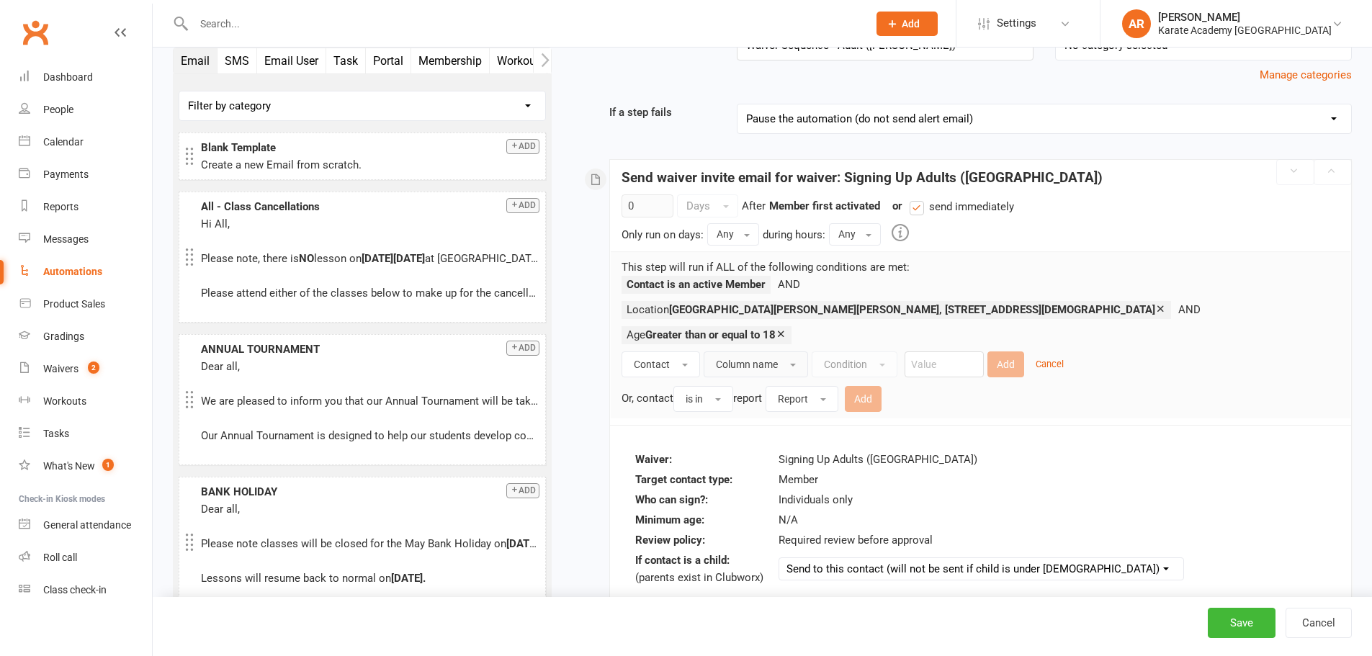
click at [766, 359] on span "Column name" at bounding box center [747, 365] width 62 height 12
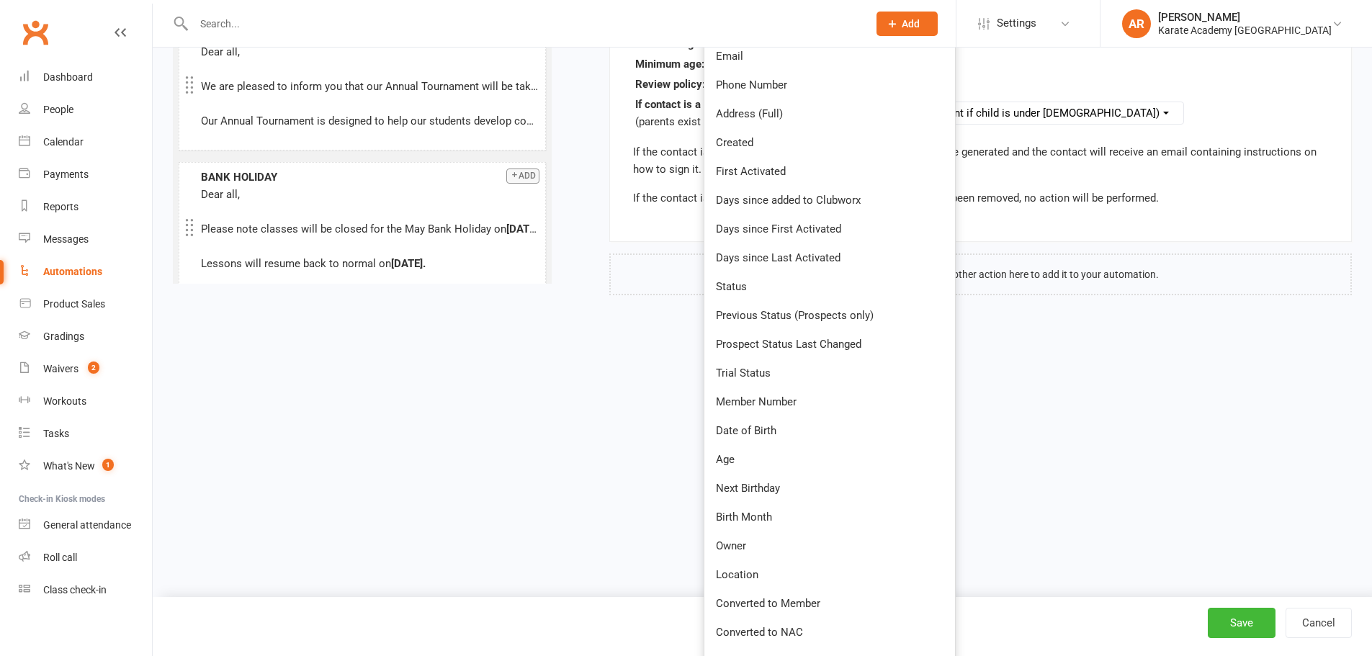
click at [743, 568] on span "Location" at bounding box center [737, 574] width 42 height 13
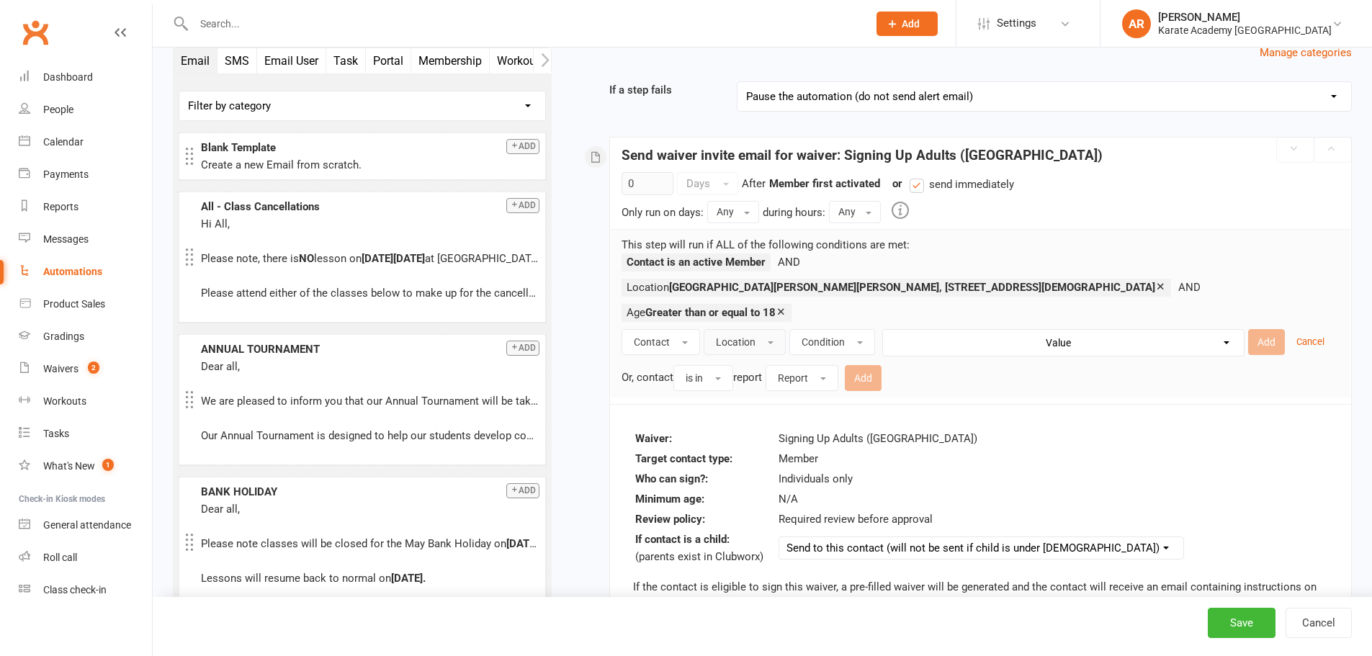
scroll to position [66, 0]
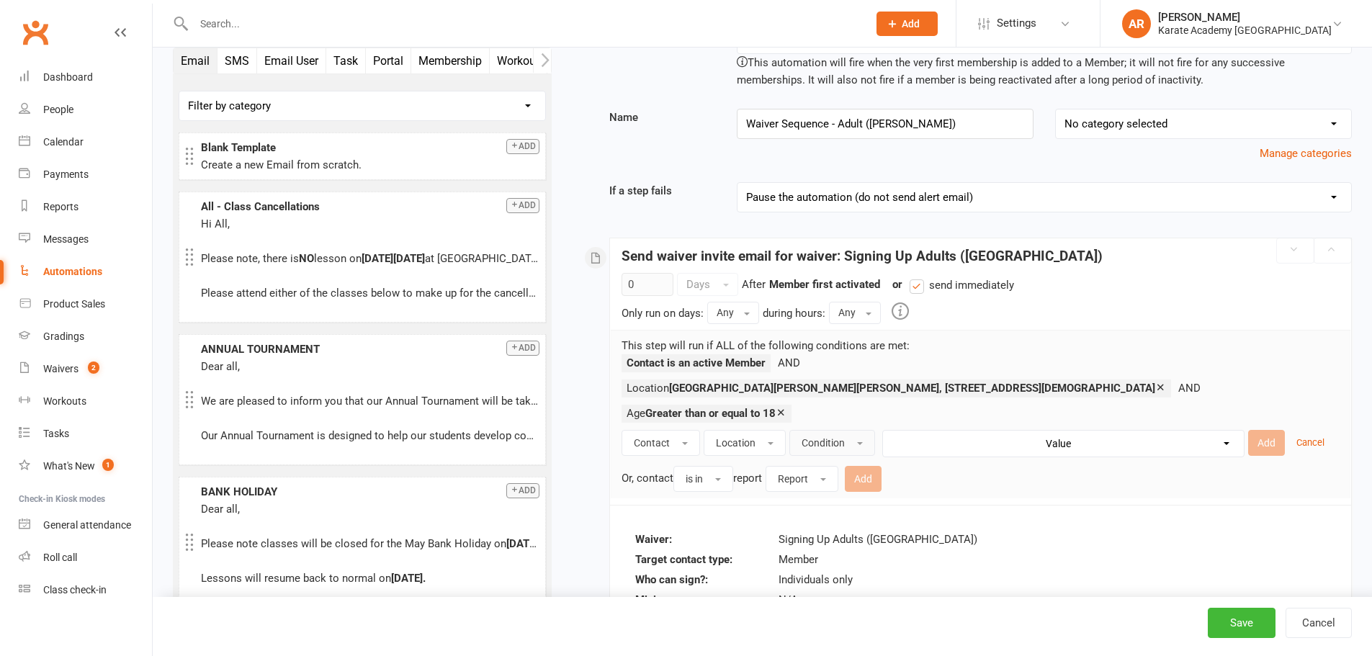
click at [827, 437] on span "Condition" at bounding box center [822, 443] width 43 height 12
click at [846, 461] on link "Equals" at bounding box center [869, 475] width 158 height 29
click at [988, 431] on select "Value Lady Margaret Primary School, Lady Margaret Road, Southall, UB1 2NH South…" at bounding box center [1053, 444] width 361 height 26
select select "9"
click at [873, 431] on select "Value Lady Margaret Primary School, Lady Margaret Road, Southall, UB1 2NH South…" at bounding box center [1053, 444] width 361 height 26
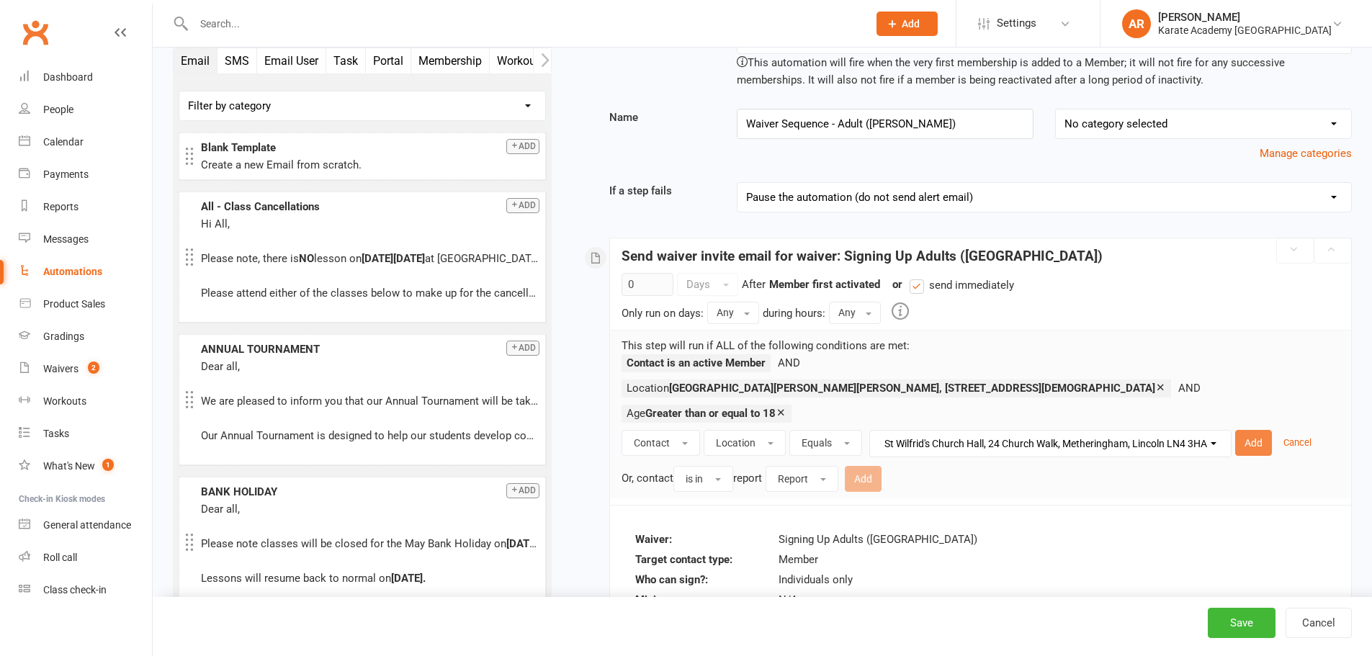
click at [1260, 430] on button "Add" at bounding box center [1253, 443] width 37 height 26
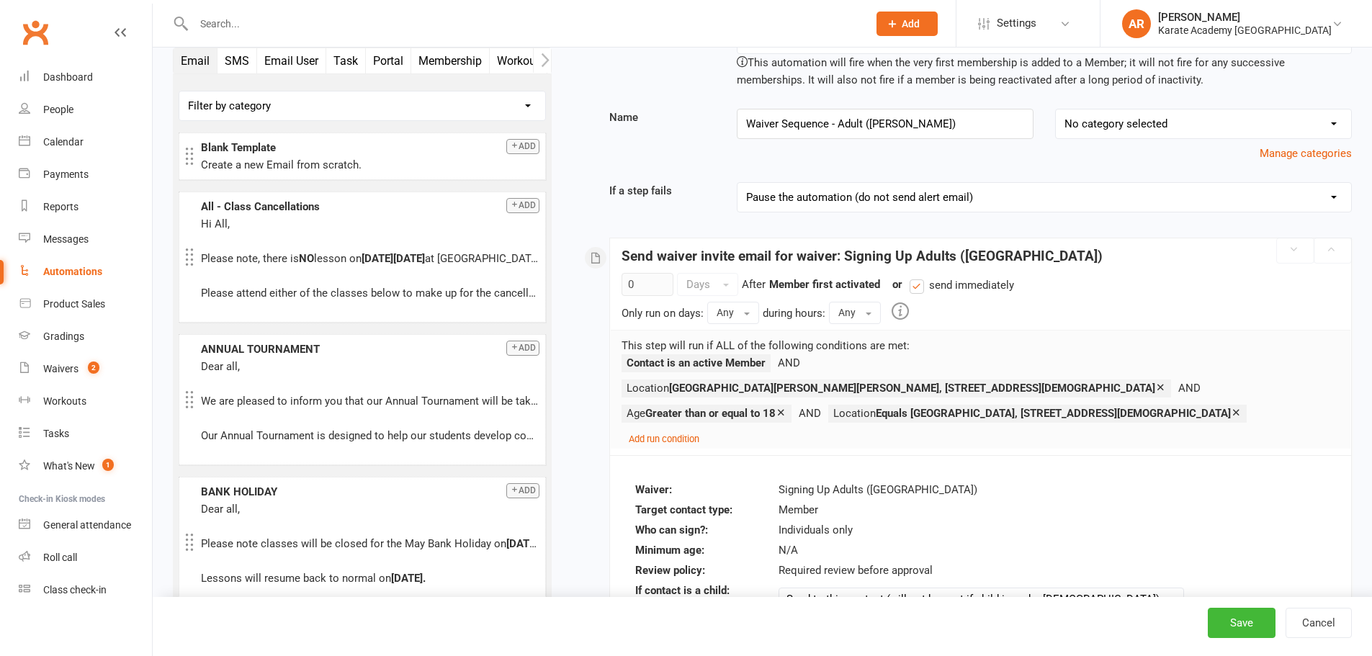
click at [1166, 382] on icon at bounding box center [1160, 387] width 11 height 11
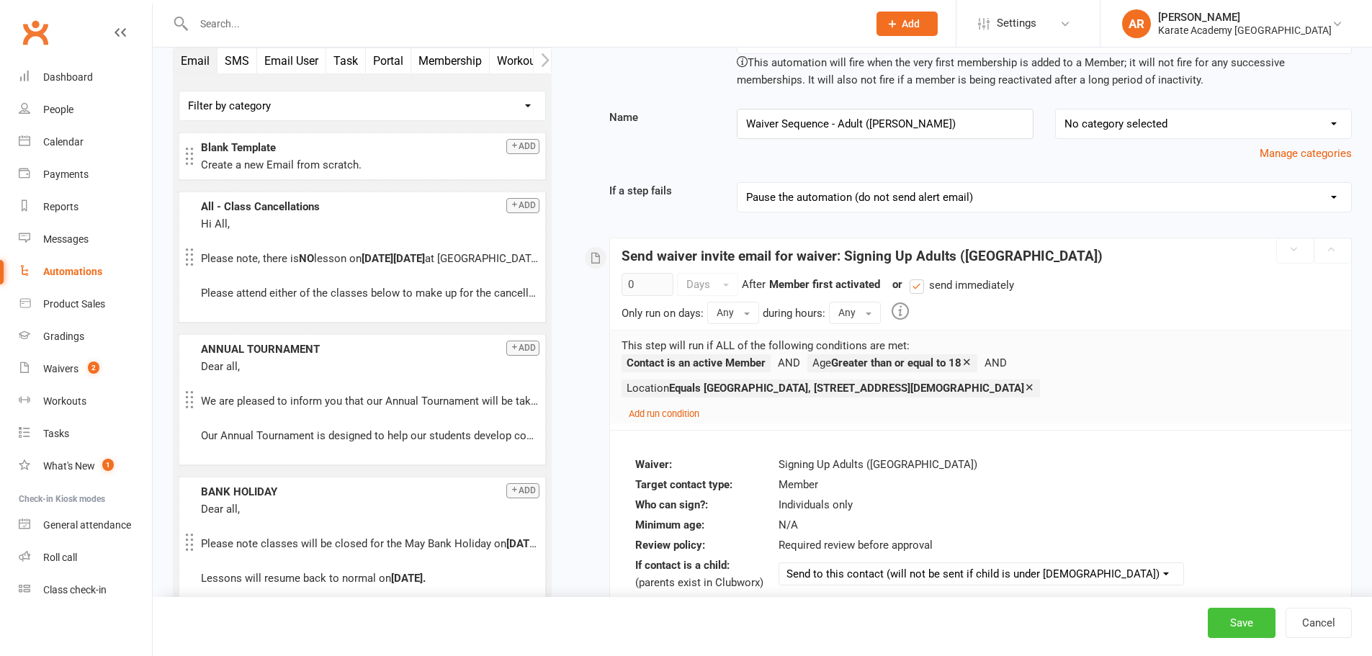
click at [1243, 622] on button "Save" at bounding box center [1241, 623] width 68 height 30
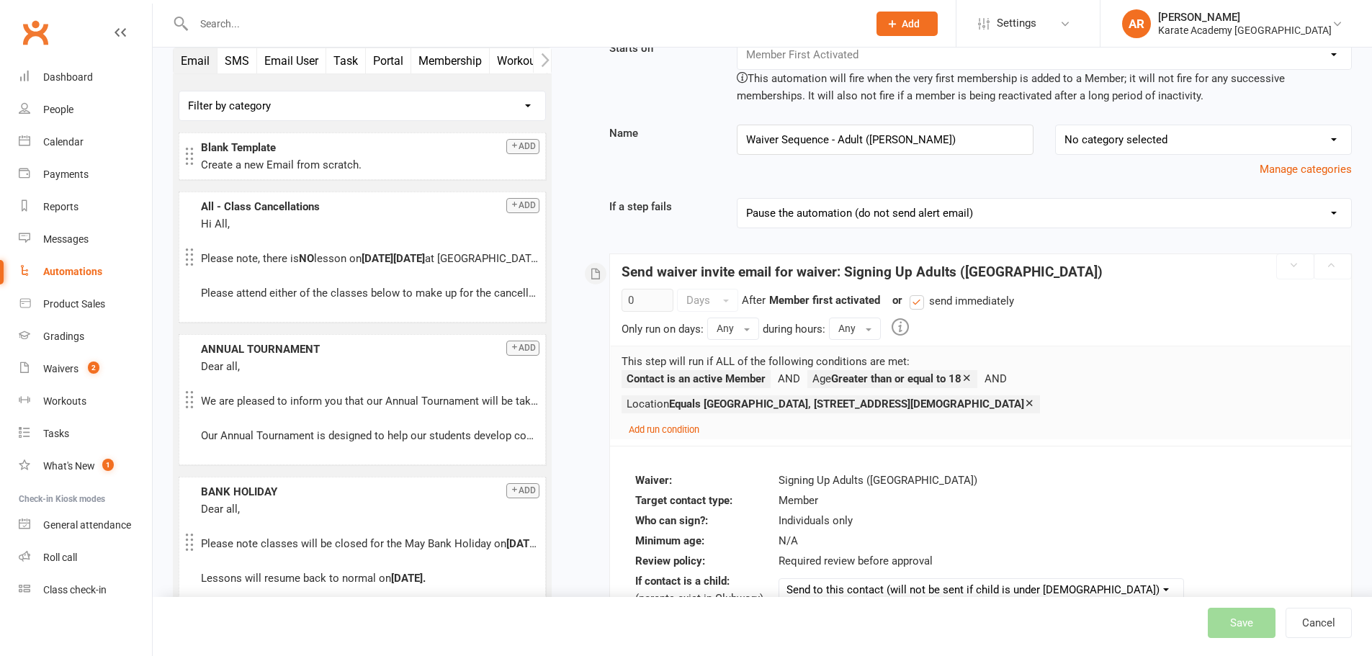
scroll to position [41, 0]
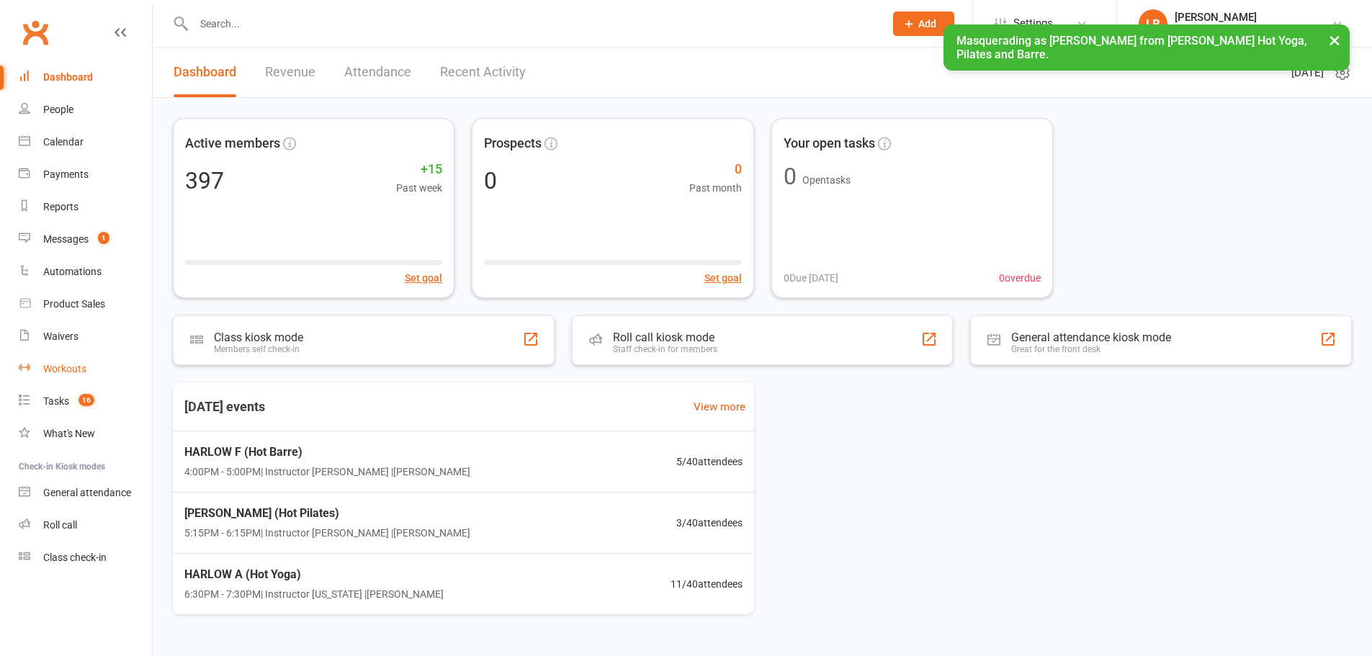
click at [74, 374] on div "Workouts" at bounding box center [64, 369] width 43 height 12
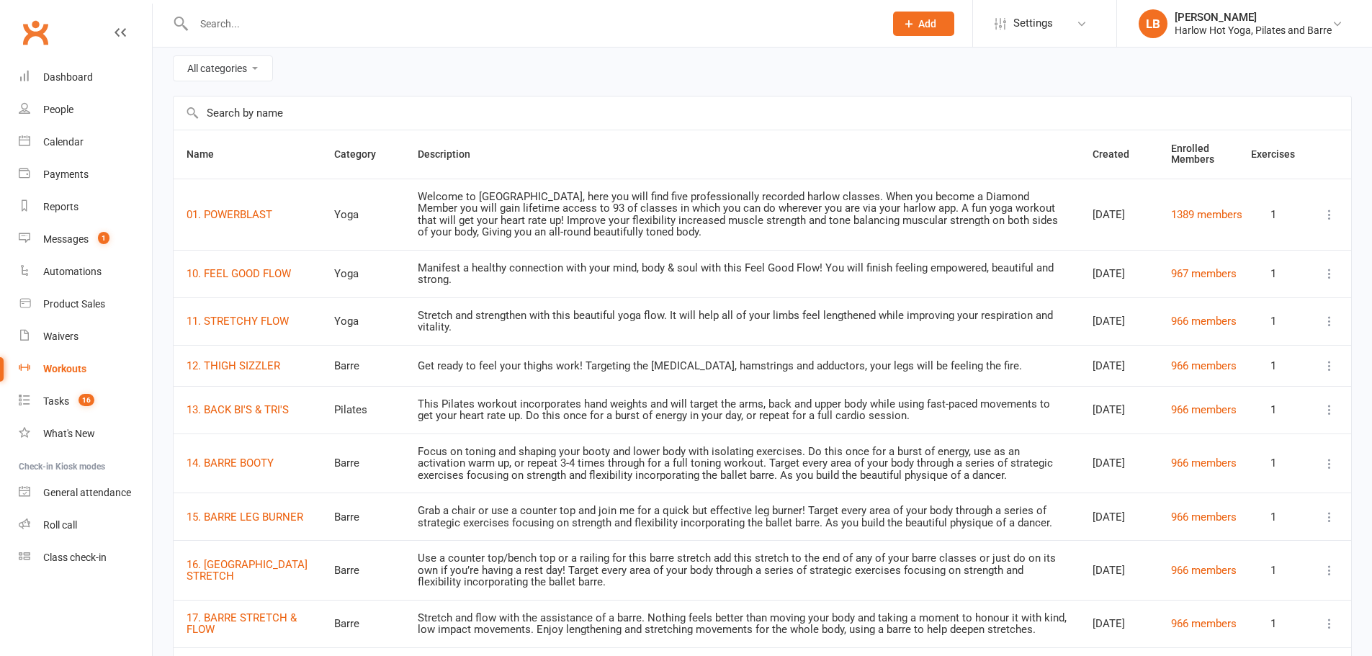
scroll to position [144, 0]
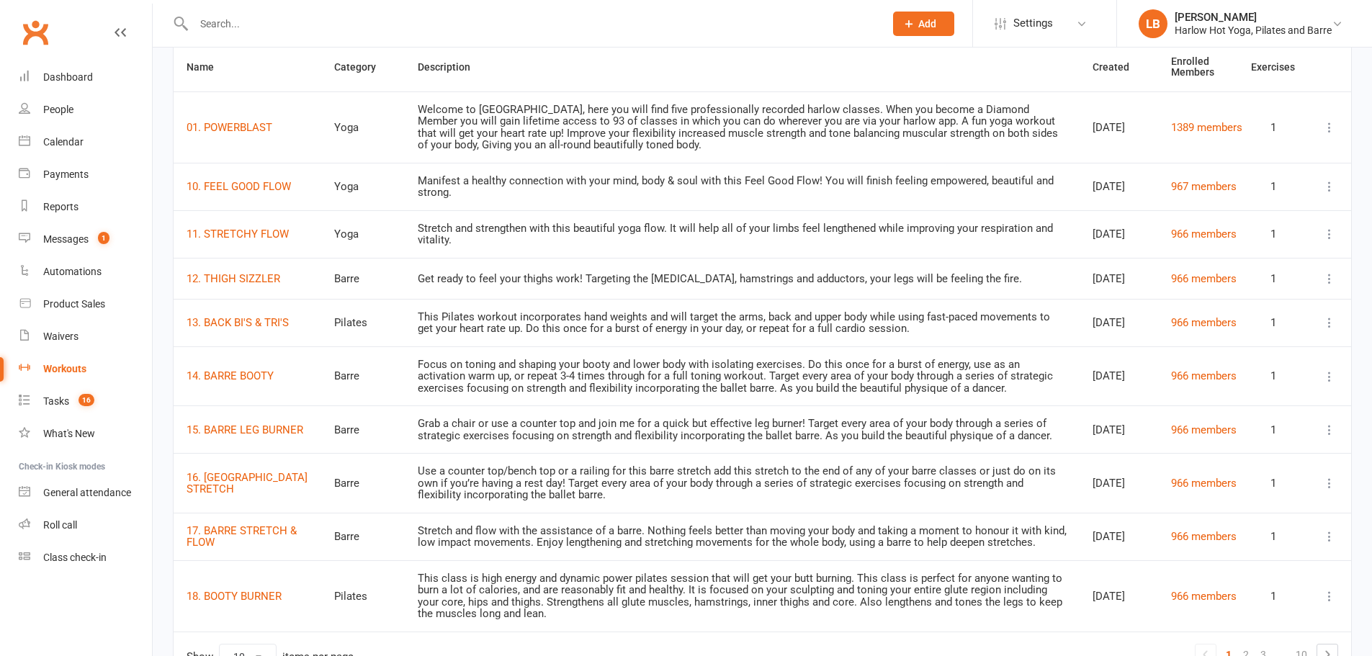
click at [1323, 183] on icon at bounding box center [1329, 186] width 14 height 14
click at [78, 271] on div "Automations" at bounding box center [72, 272] width 58 height 12
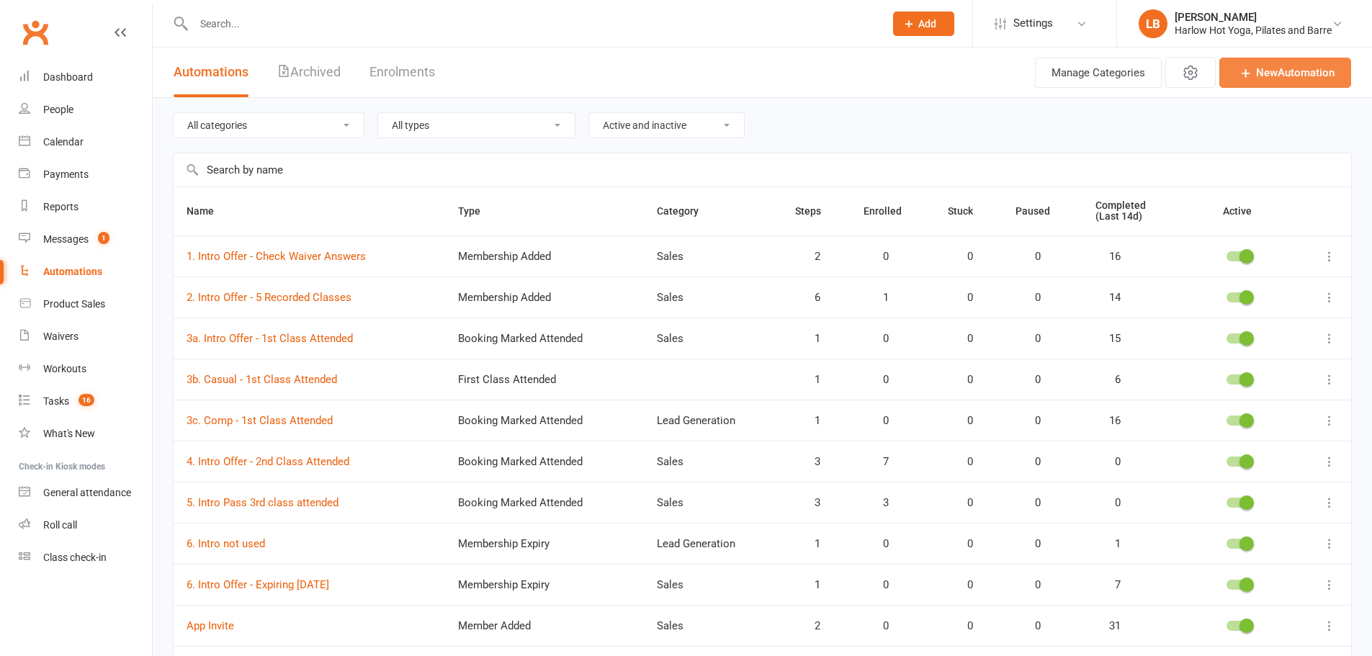
click at [1298, 69] on link "New Automation" at bounding box center [1285, 73] width 132 height 30
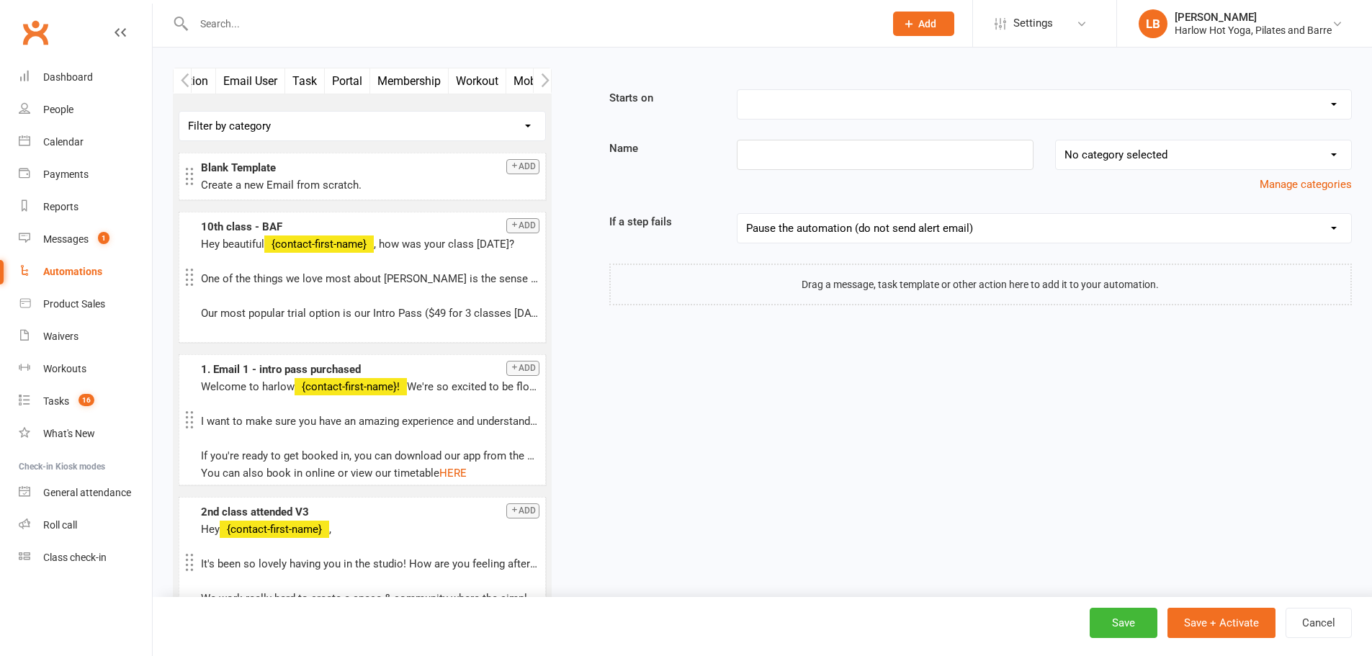
click at [477, 84] on button "Workout" at bounding box center [478, 80] width 58 height 25
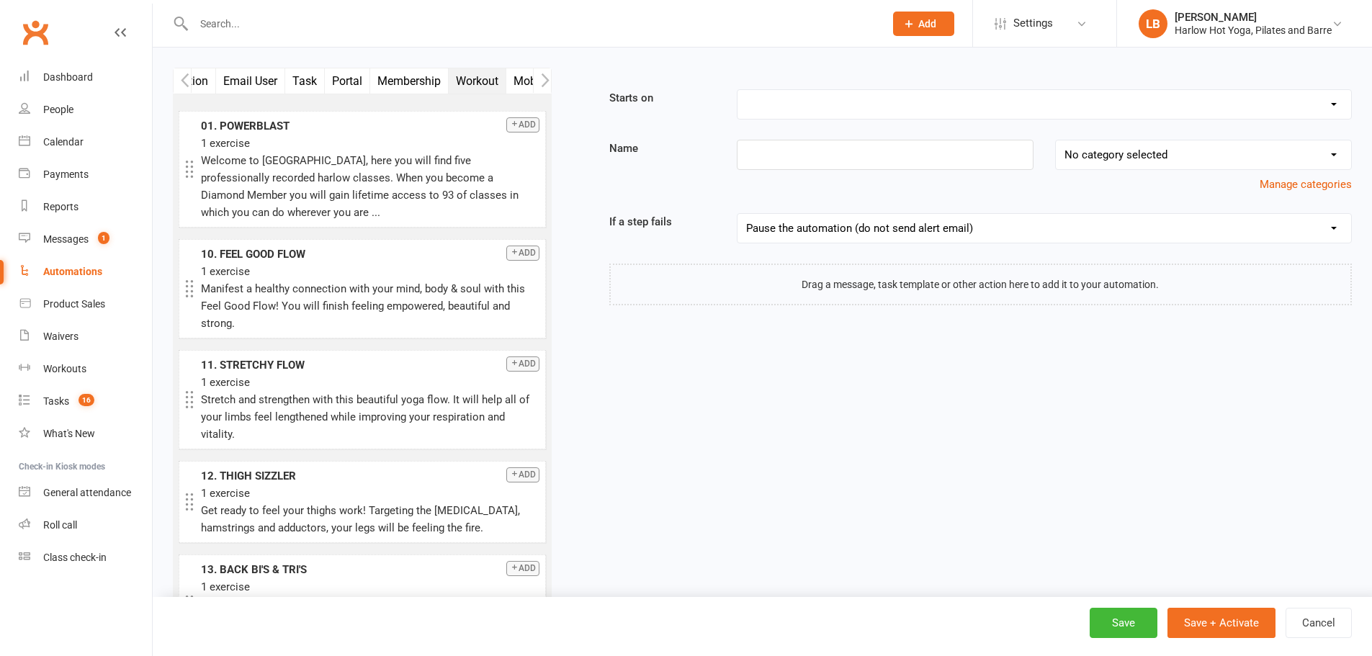
scroll to position [0, 216]
click at [798, 99] on select "Booking Cancelled Booking Due Booking Late-Cancelled Booking Marked Absent Book…" at bounding box center [1043, 104] width 613 height 29
click at [824, 107] on select "Booking Cancelled Booking Due Booking Late-Cancelled Booking Marked Absent Book…" at bounding box center [1043, 104] width 613 height 29
select select "18"
click at [737, 90] on select "Booking Cancelled Booking Due Booking Late-Cancelled Booking Marked Absent Book…" at bounding box center [1043, 104] width 613 height 29
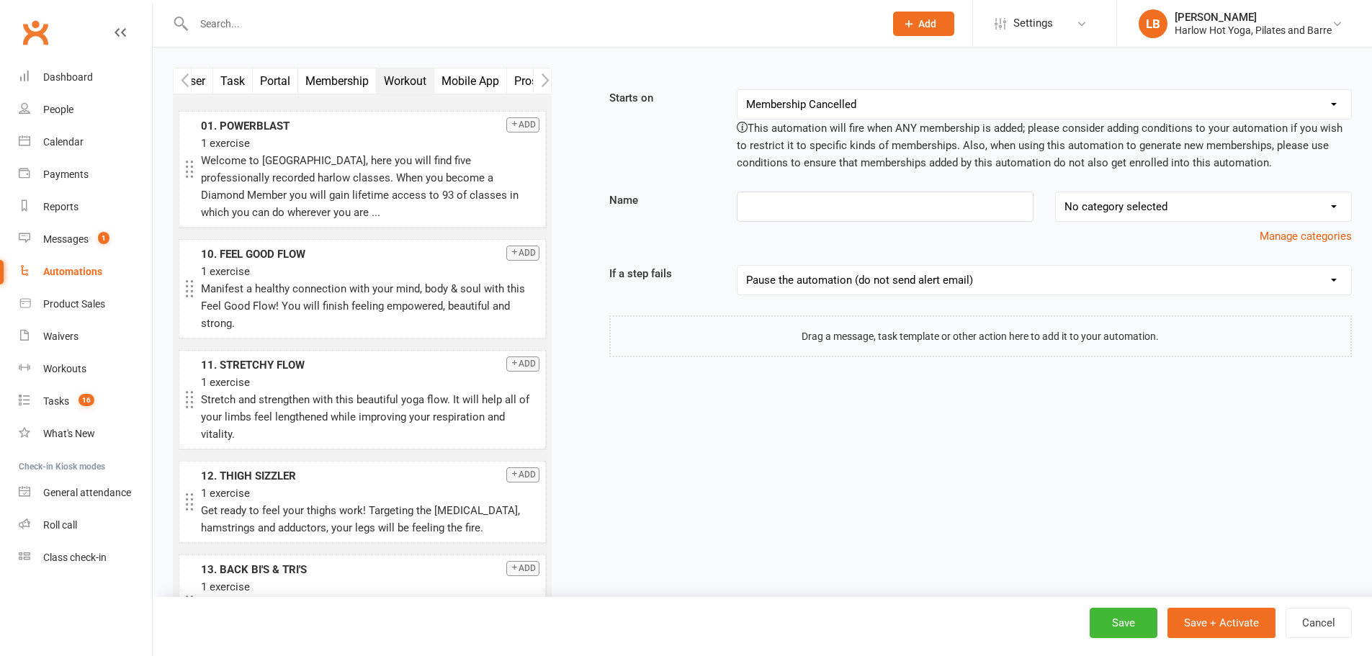
click at [506, 129] on button "Add" at bounding box center [522, 124] width 33 height 15
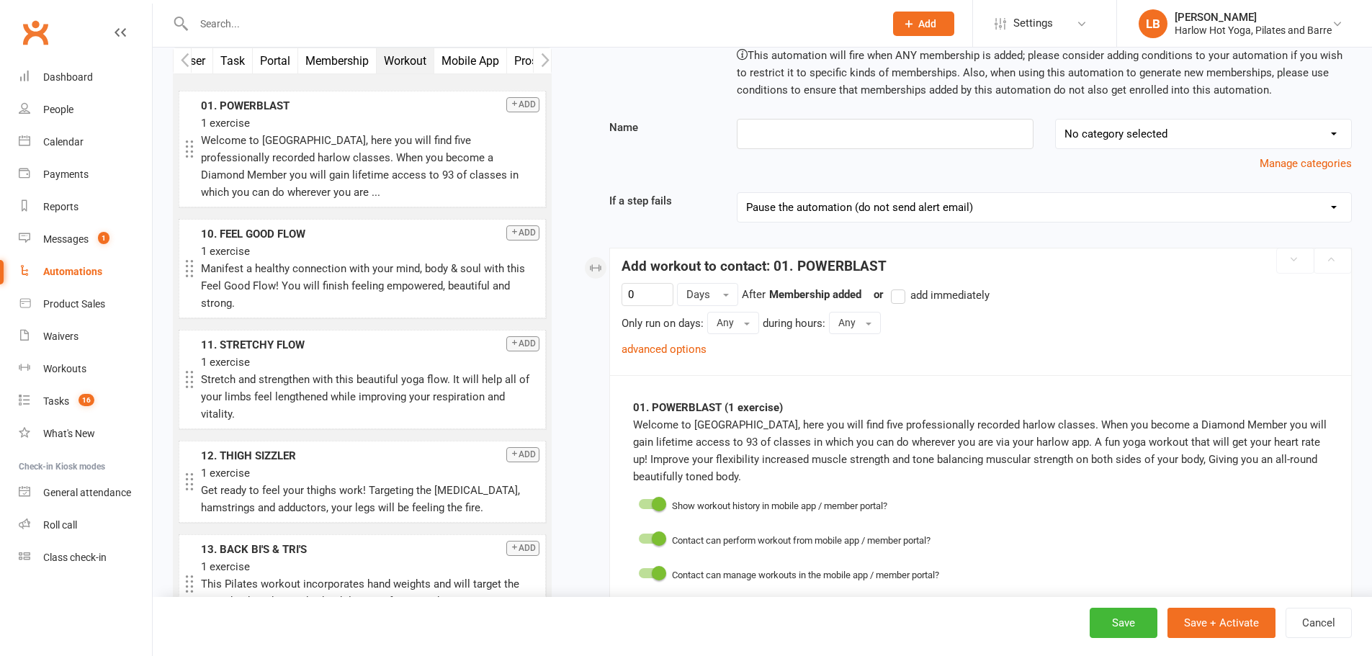
scroll to position [167, 0]
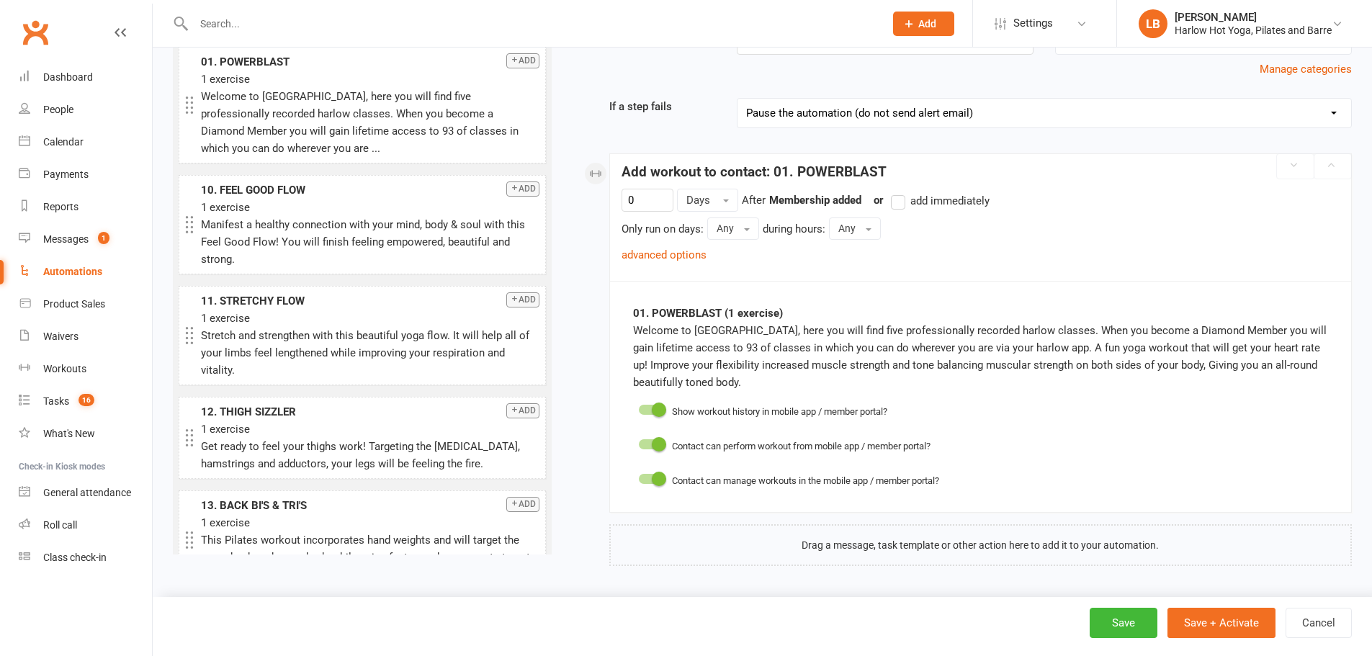
click at [513, 195] on button "Add" at bounding box center [522, 188] width 33 height 15
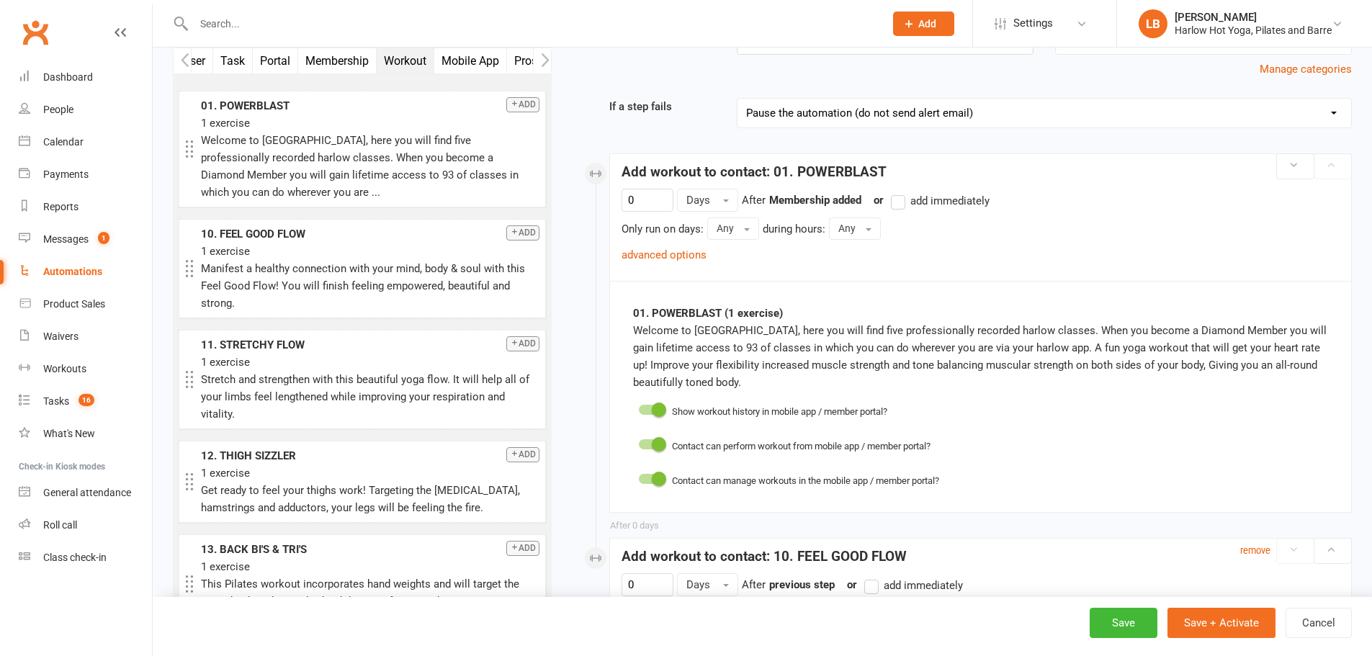
scroll to position [500, 0]
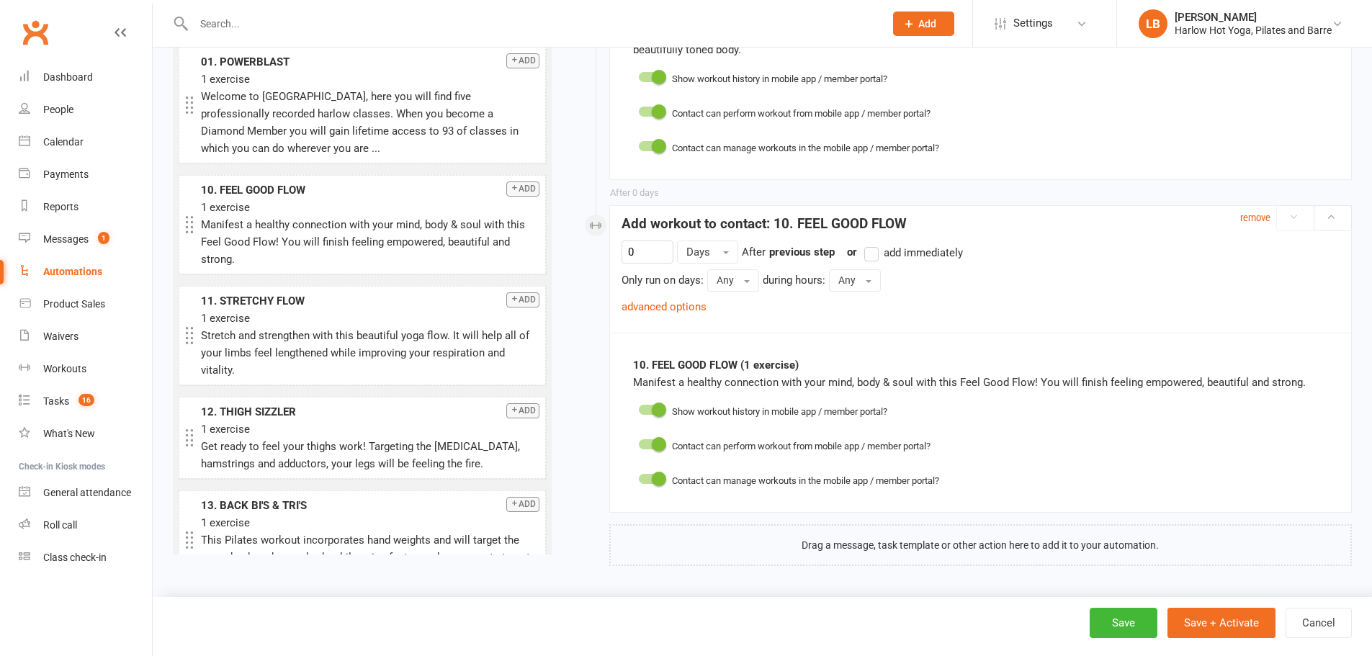
click at [510, 302] on button "Add" at bounding box center [522, 299] width 33 height 15
click at [510, 300] on button "Add" at bounding box center [522, 299] width 33 height 15
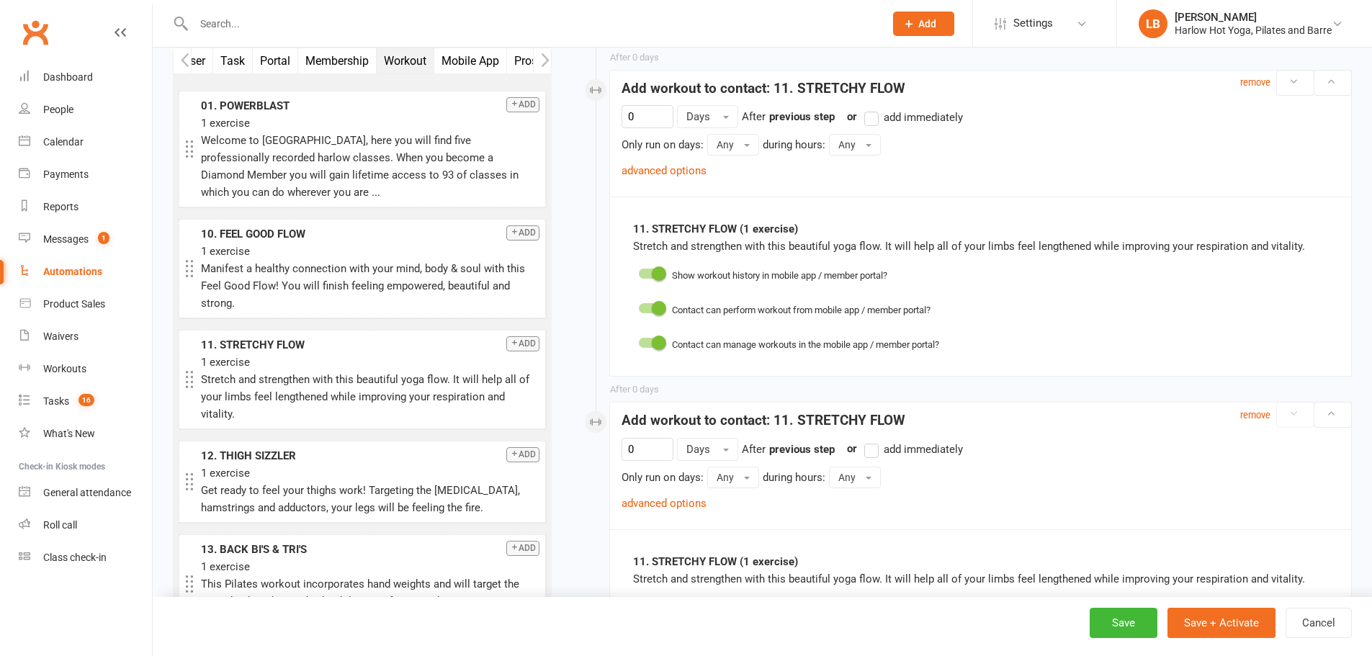
scroll to position [1165, 0]
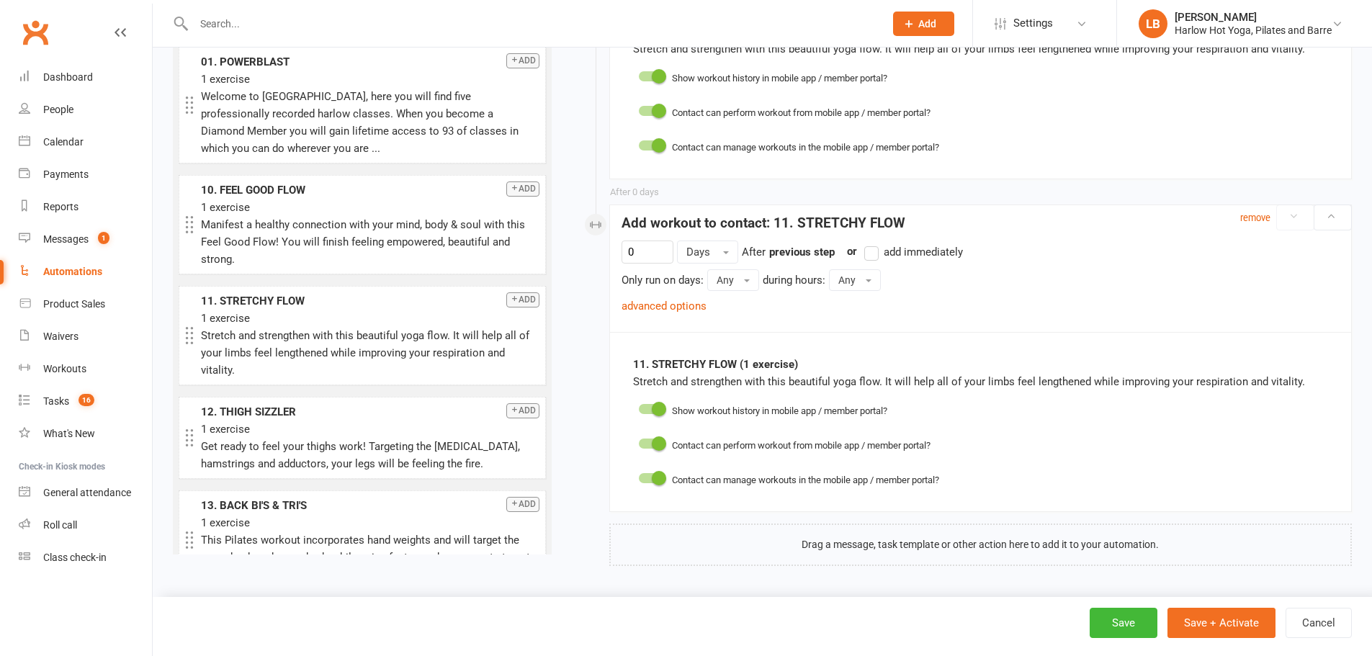
click at [513, 415] on button "Add" at bounding box center [522, 410] width 33 height 15
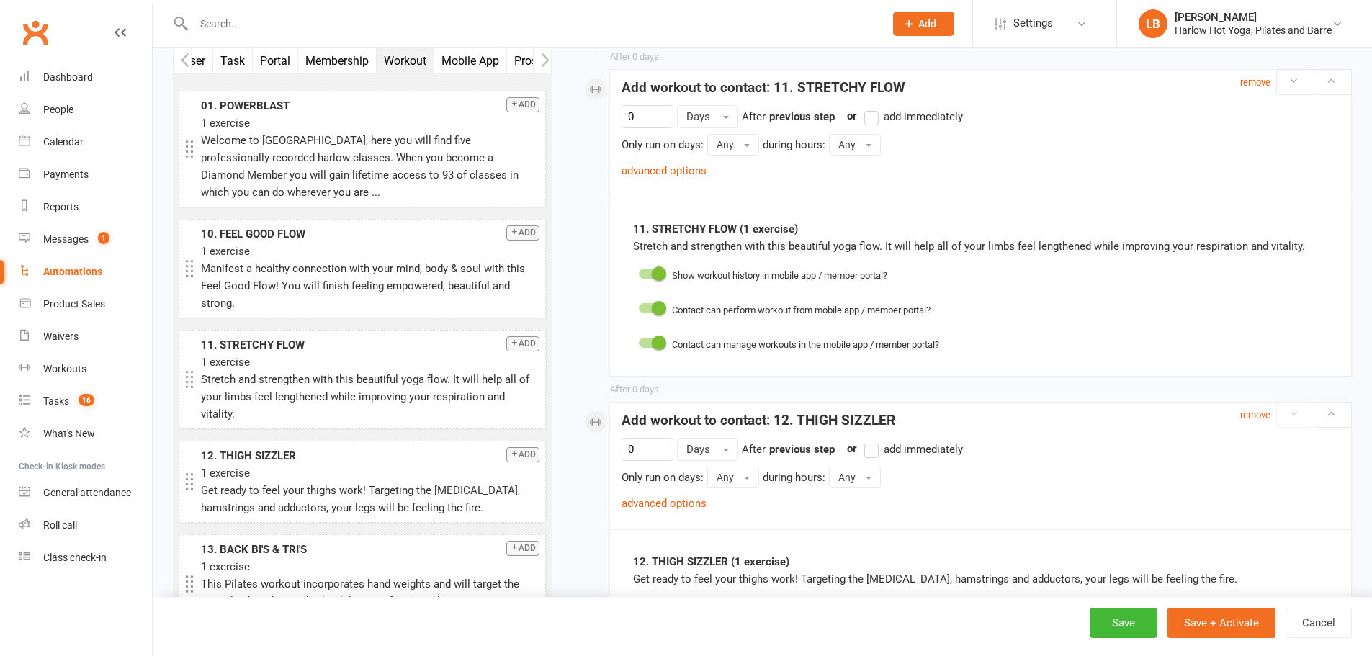
scroll to position [1497, 0]
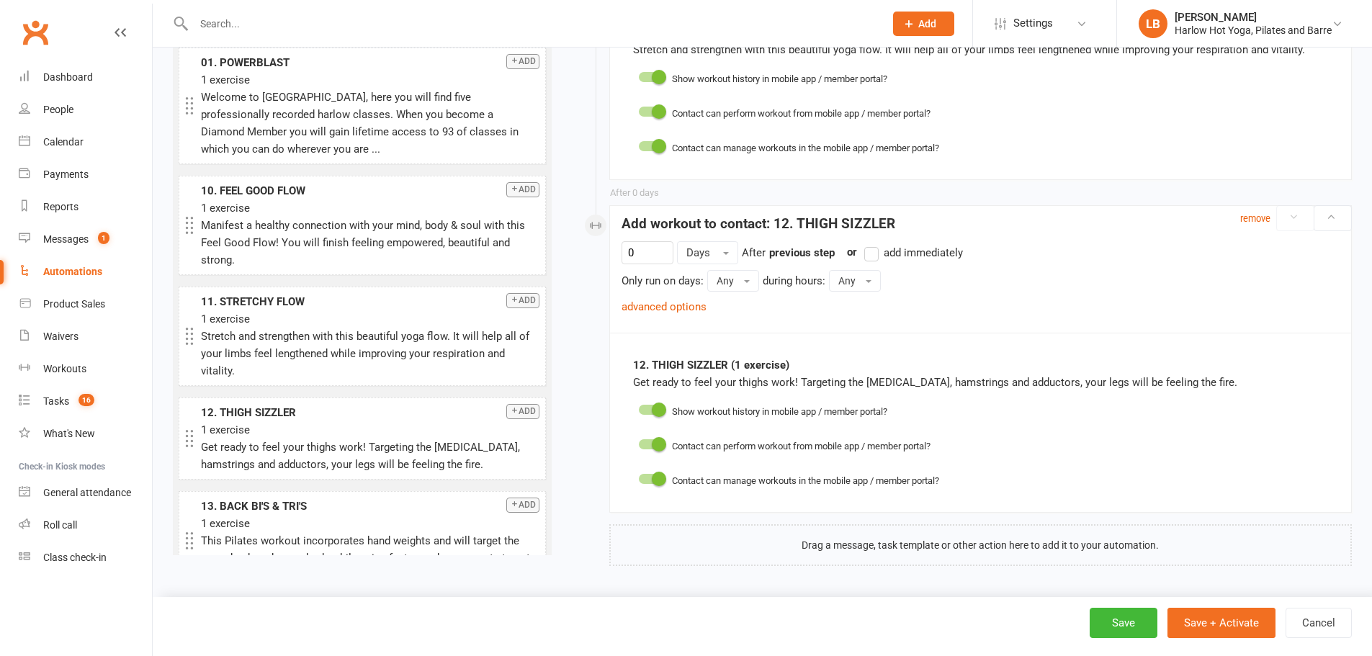
click at [1238, 24] on div "Harlow Hot Yoga, Pilates and Barre" at bounding box center [1252, 30] width 157 height 13
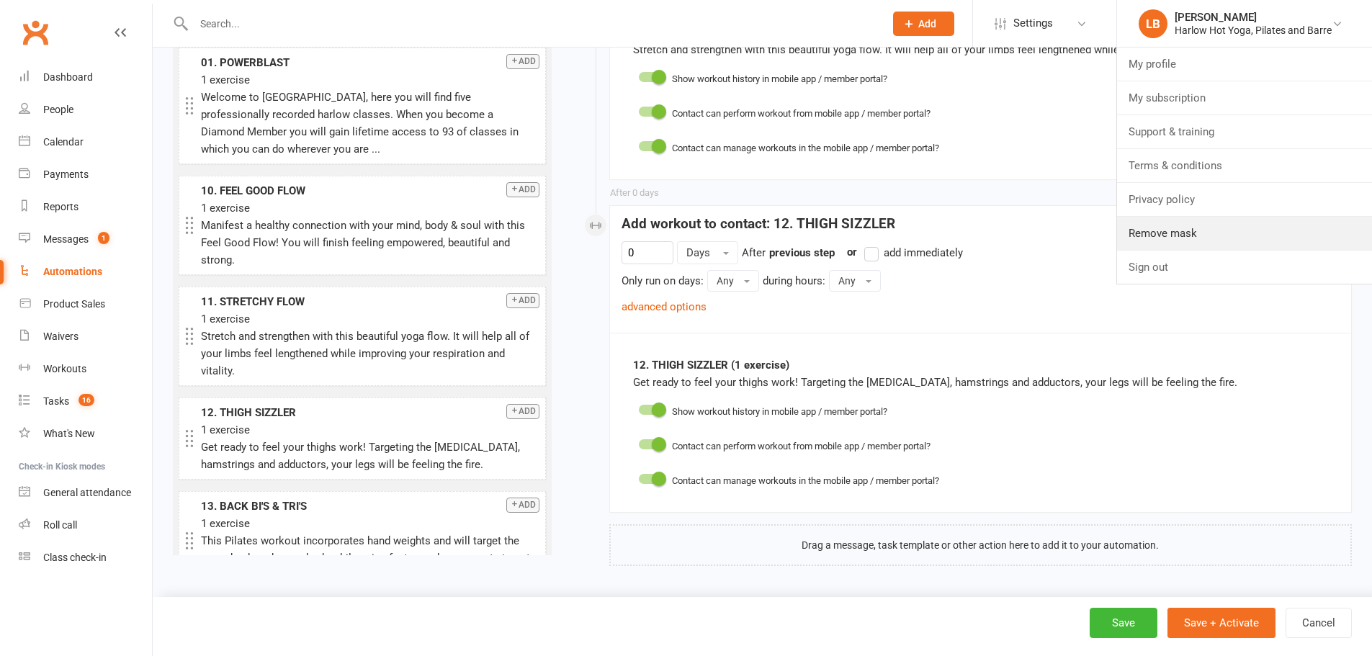
click at [1174, 235] on link "Remove mask" at bounding box center [1244, 233] width 255 height 33
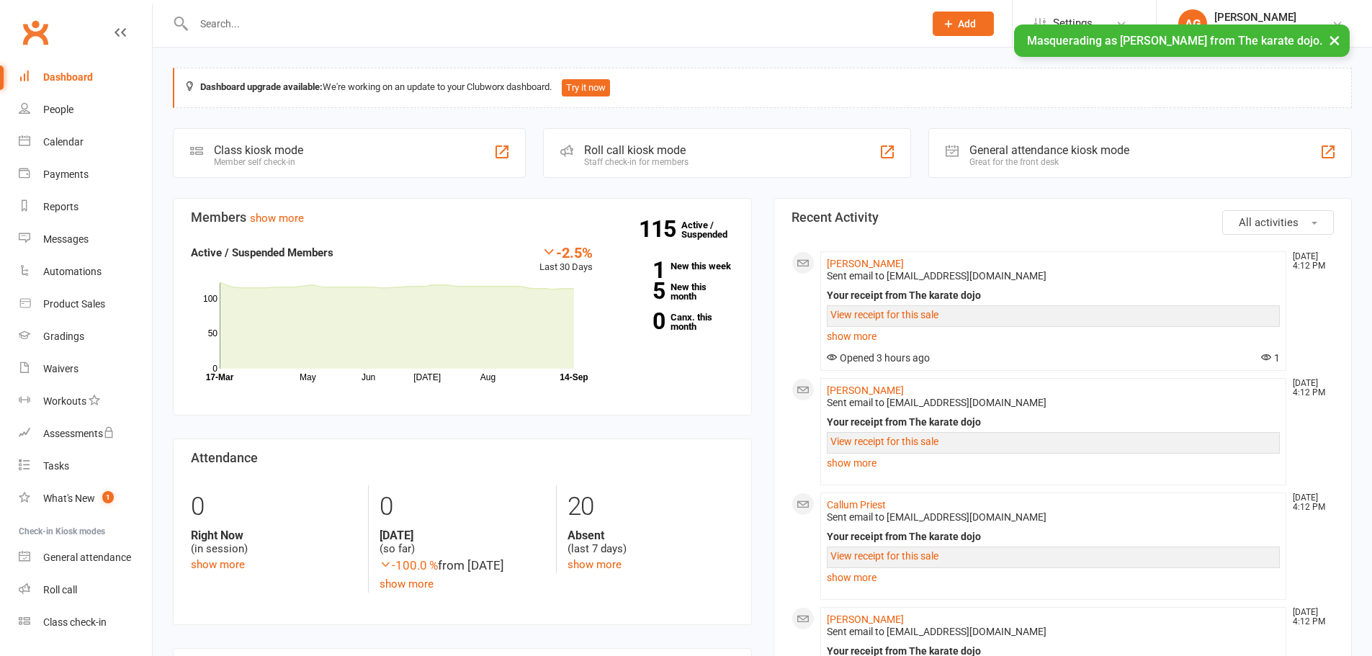
click at [1206, 17] on link "AG [PERSON_NAME] The karate dojo" at bounding box center [1264, 23] width 172 height 29
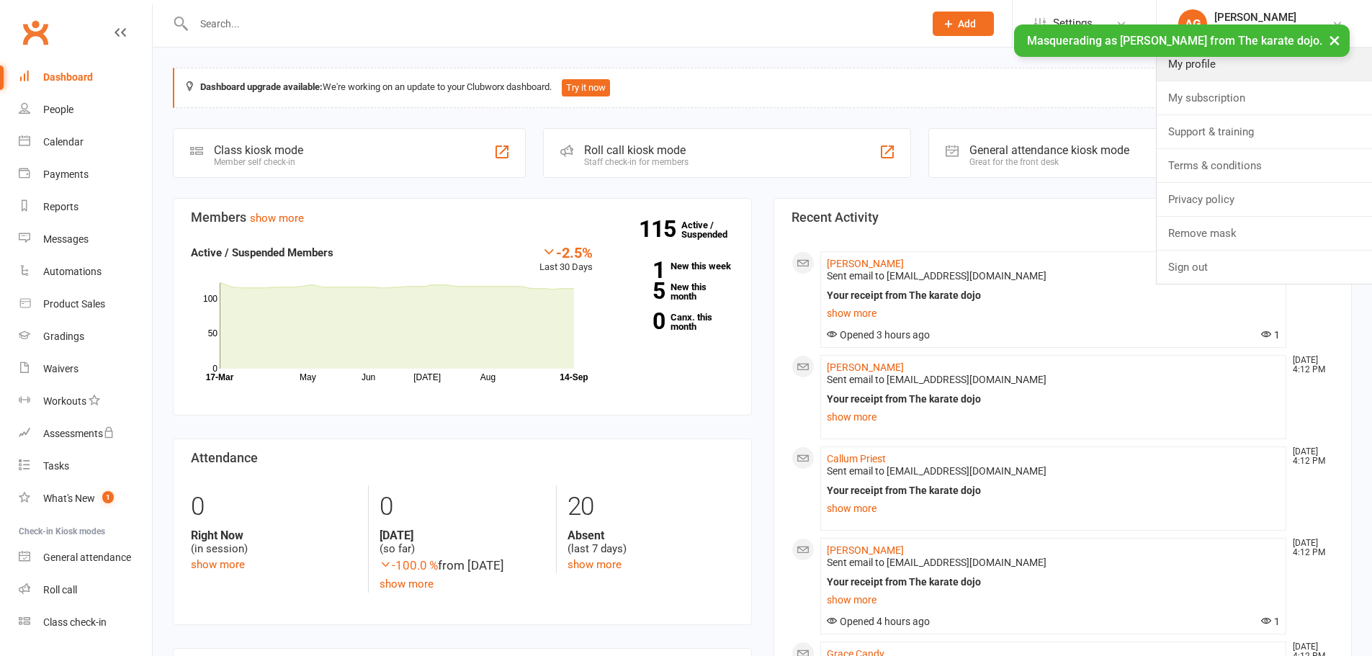
click at [1200, 57] on link "My profile" at bounding box center [1263, 64] width 215 height 33
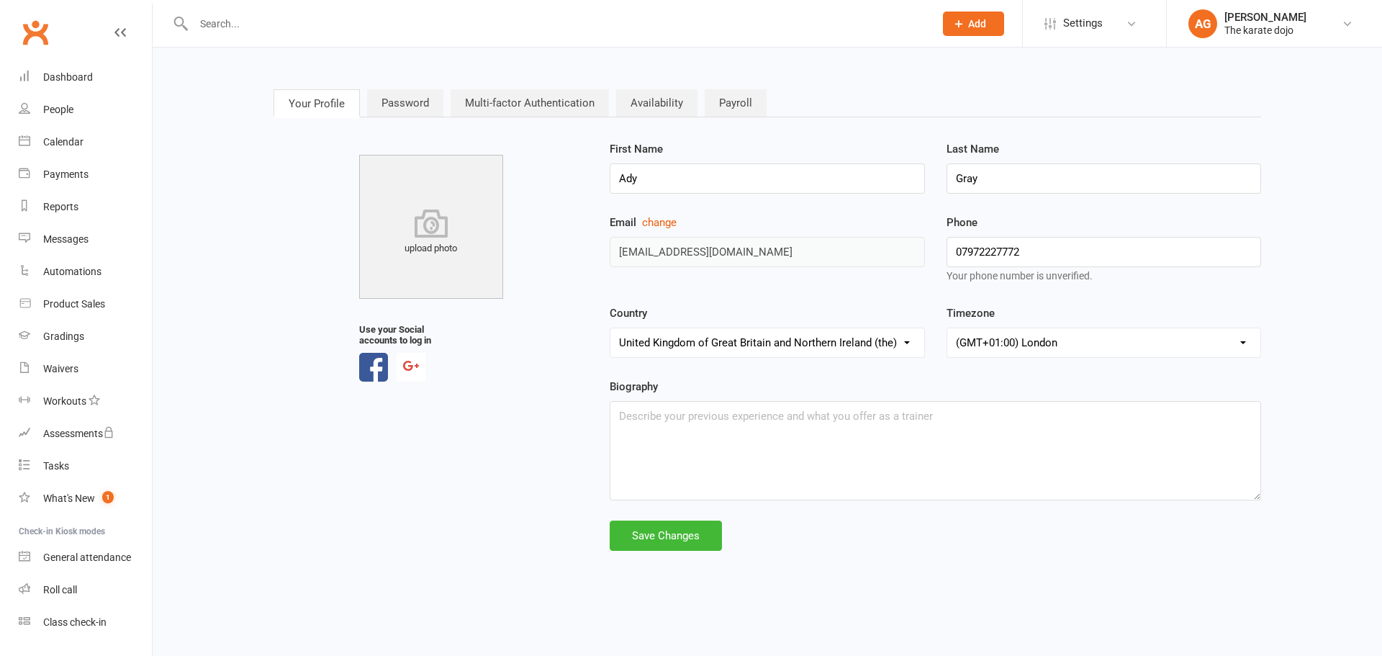
click at [1273, 12] on div "Ady Gray" at bounding box center [1266, 17] width 82 height 13
drag, startPoint x: 1212, startPoint y: 236, endPoint x: 1204, endPoint y: 222, distance: 15.8
click at [1212, 235] on link "Remove mask" at bounding box center [1274, 233] width 215 height 33
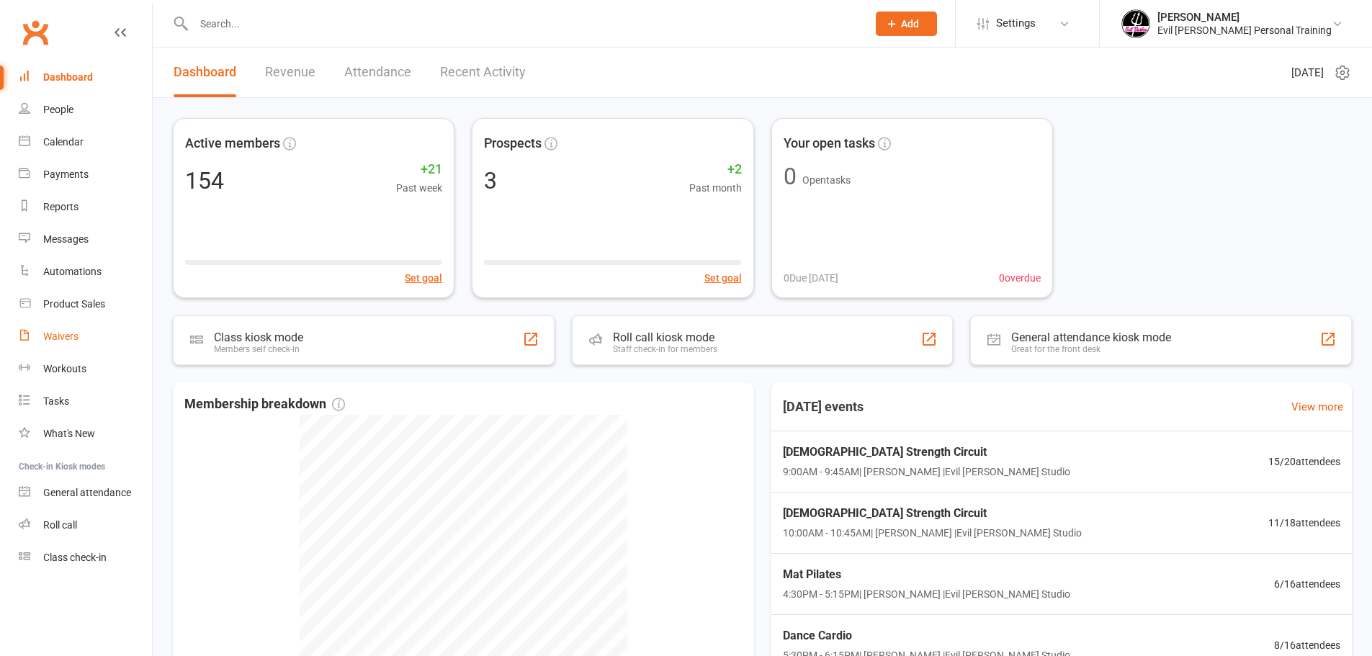
click at [85, 341] on link "Waivers" at bounding box center [85, 336] width 133 height 32
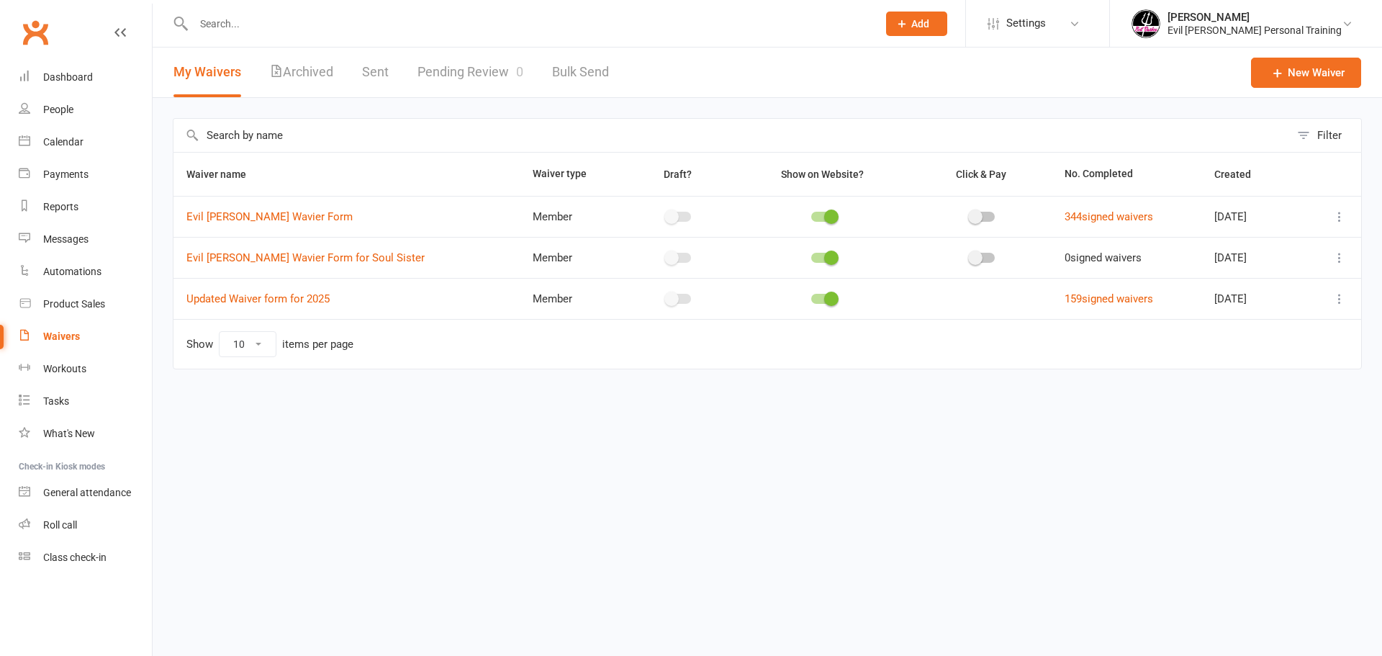
click at [1240, 24] on div "Evil [PERSON_NAME] Personal Training" at bounding box center [1255, 30] width 174 height 13
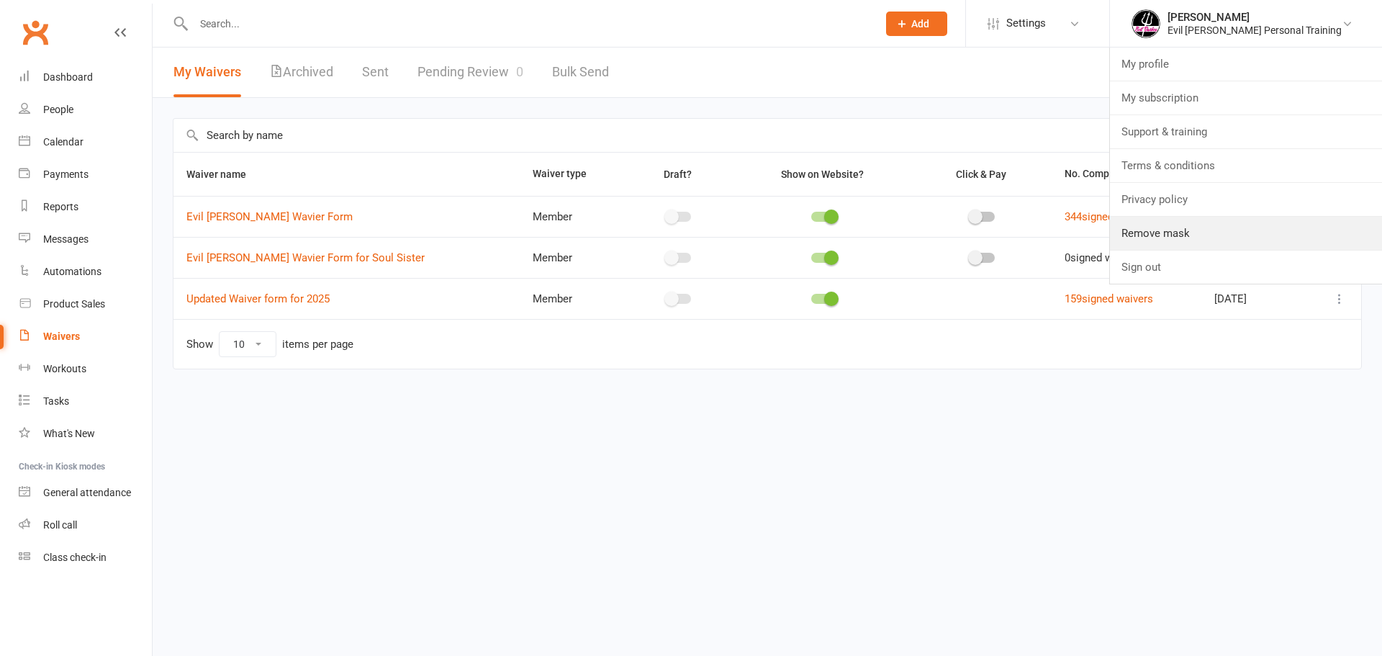
click at [1242, 238] on link "Remove mask" at bounding box center [1246, 233] width 272 height 33
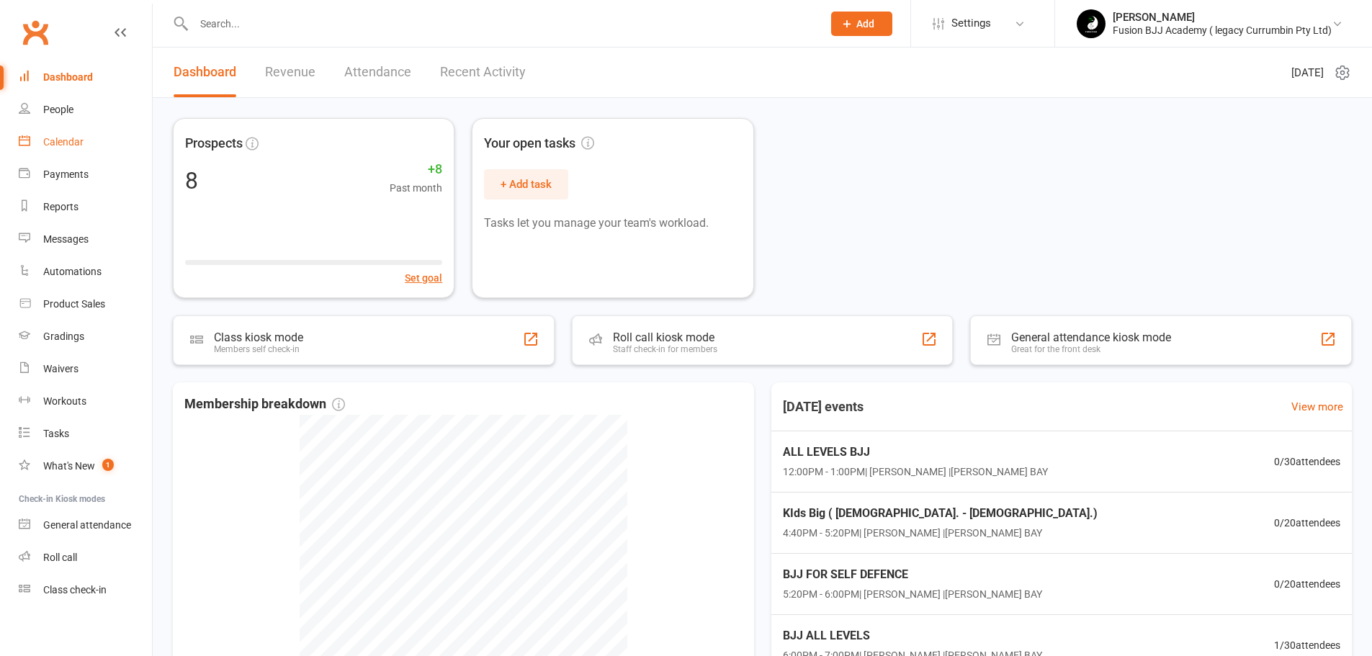
click at [72, 138] on div "Calendar" at bounding box center [63, 142] width 40 height 12
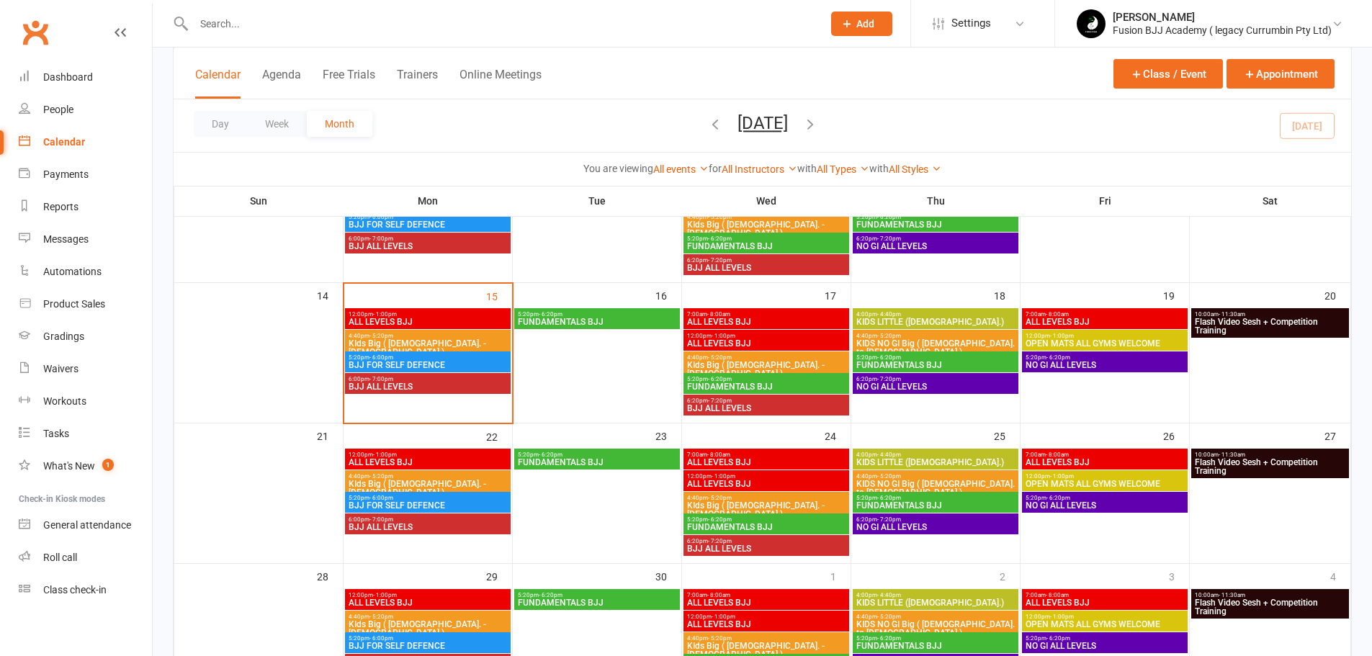
scroll to position [360, 0]
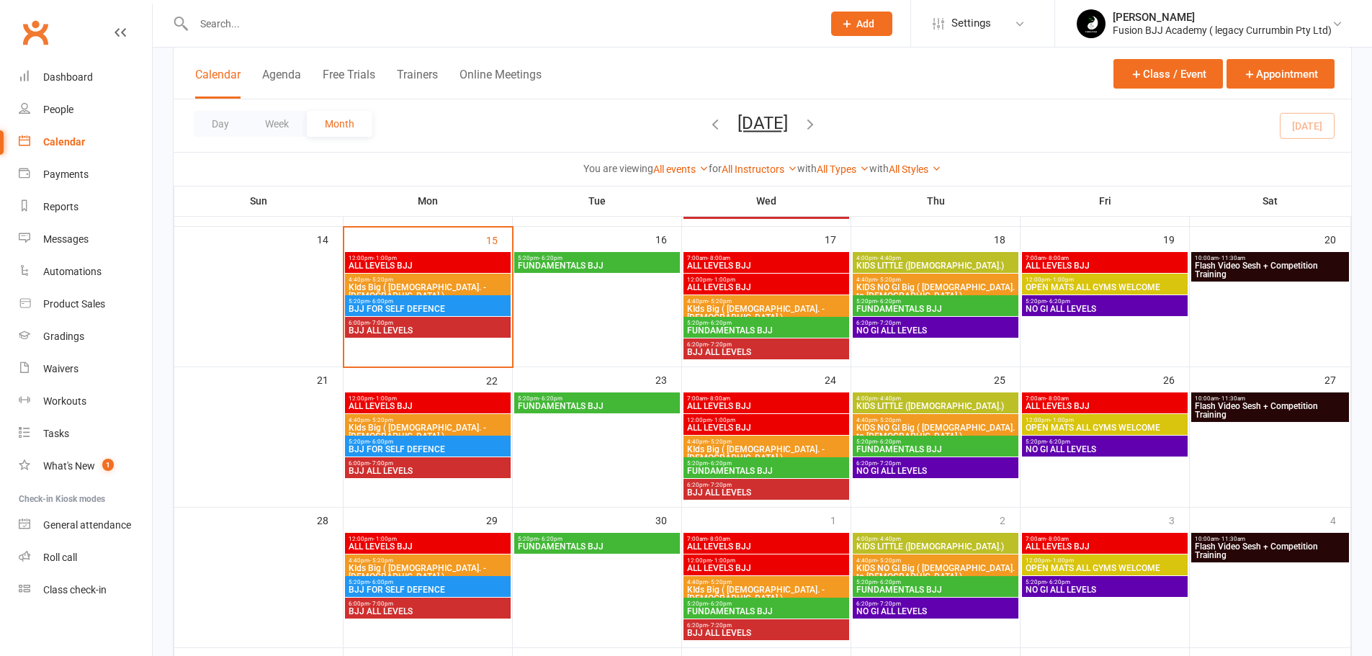
click at [744, 488] on span "BJJ ALL LEVELS" at bounding box center [766, 492] width 160 height 9
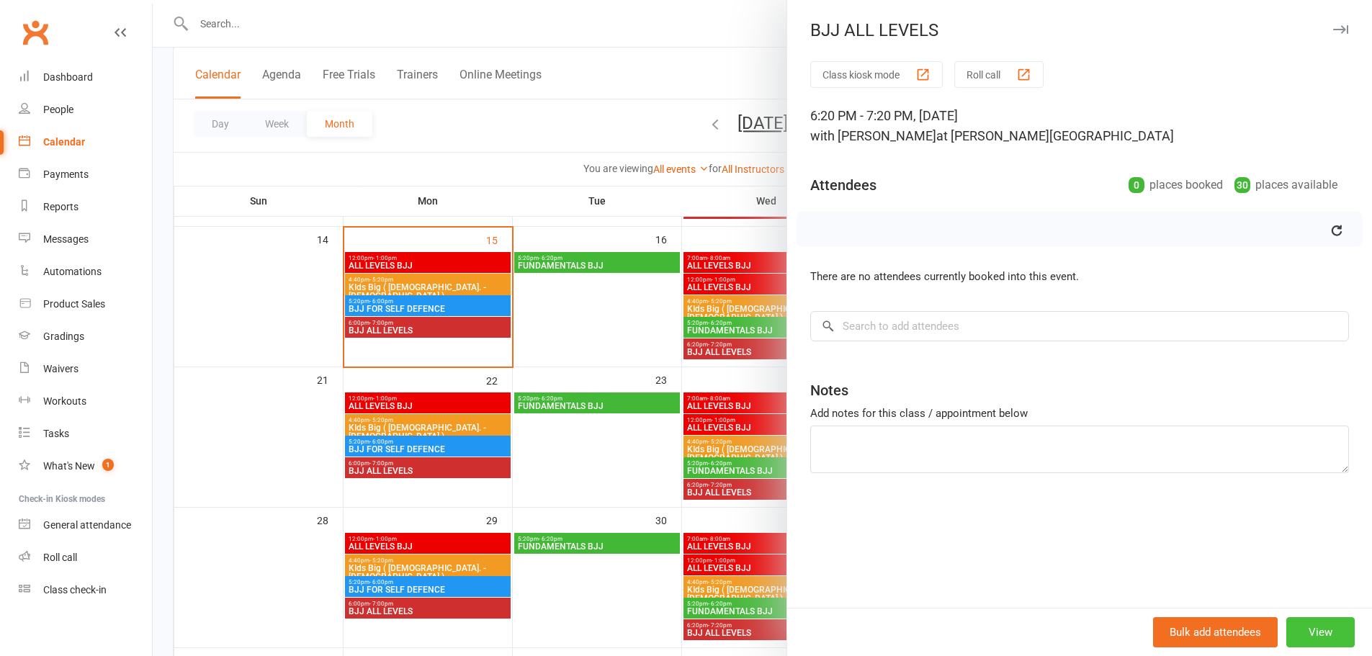
click at [1301, 636] on button "View" at bounding box center [1320, 632] width 68 height 30
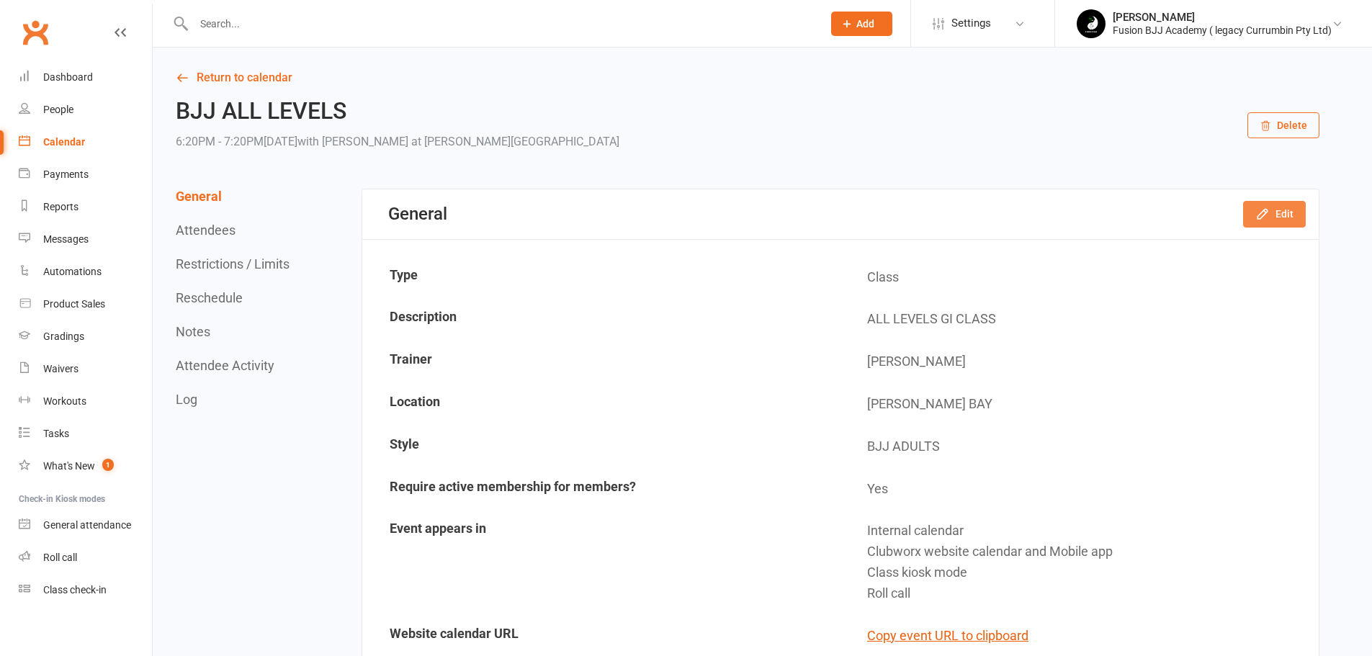
click at [1292, 210] on button "Edit" at bounding box center [1274, 214] width 63 height 26
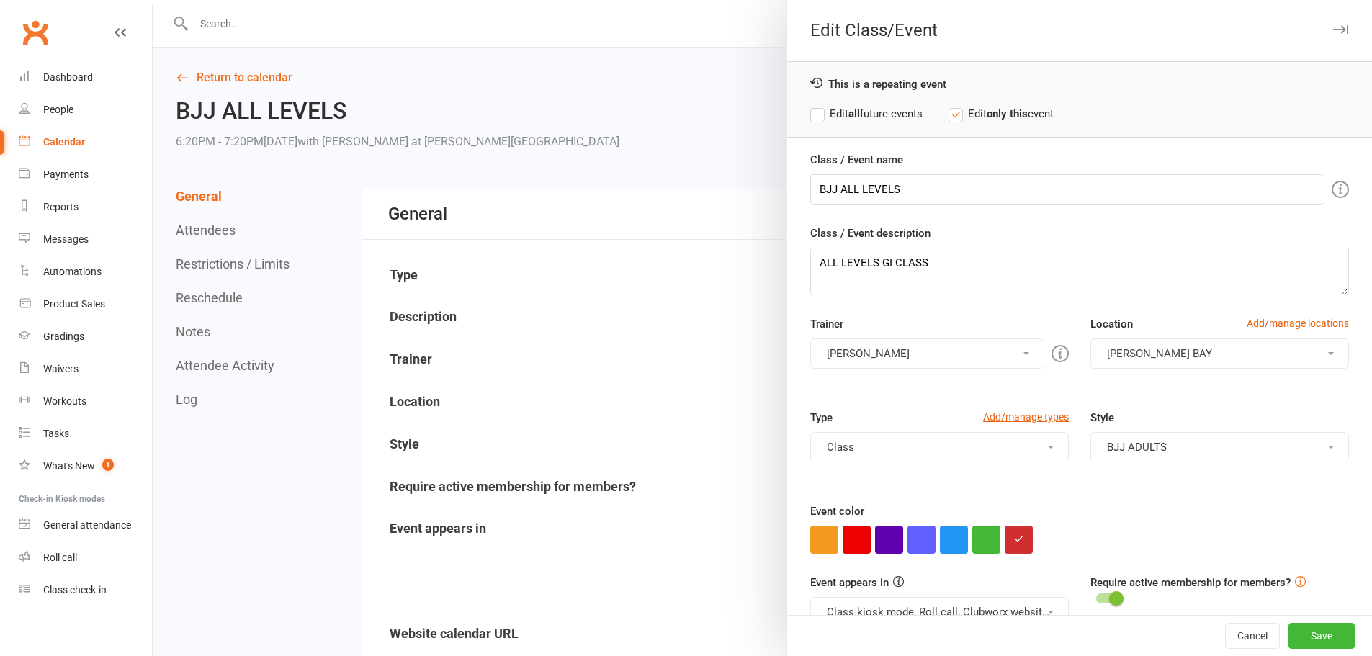
click at [705, 196] on div at bounding box center [762, 328] width 1219 height 656
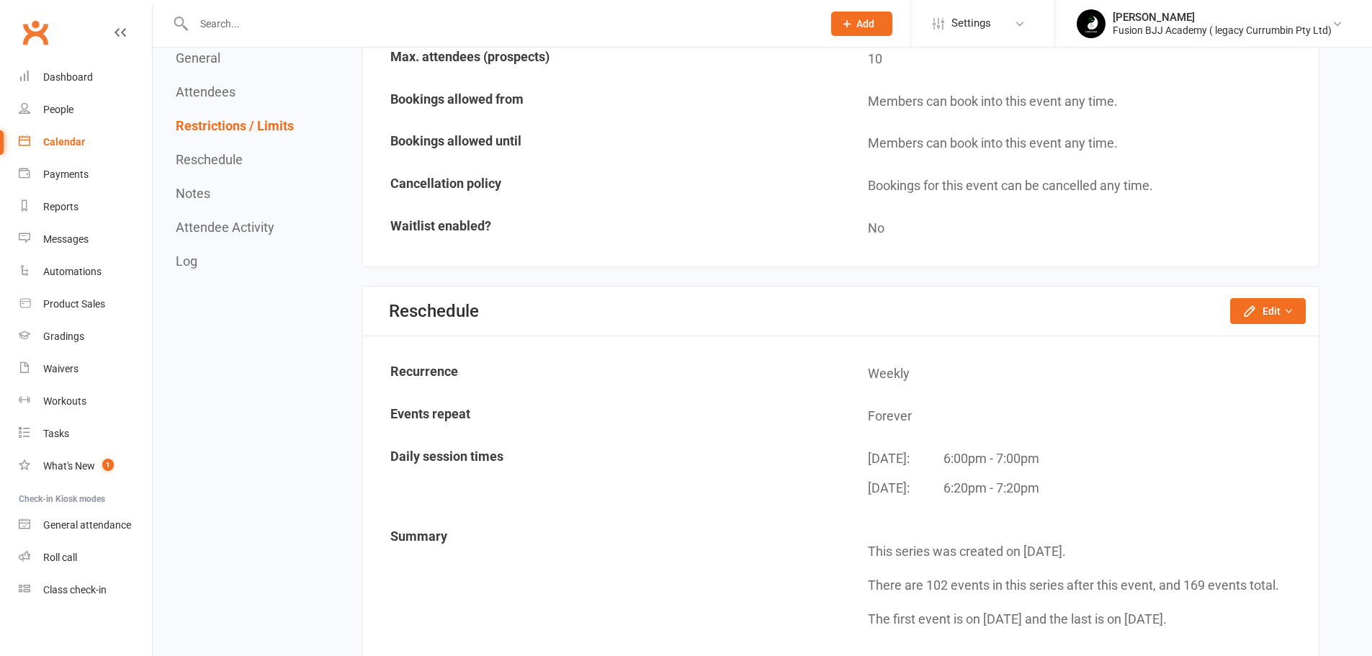
scroll to position [1104, 0]
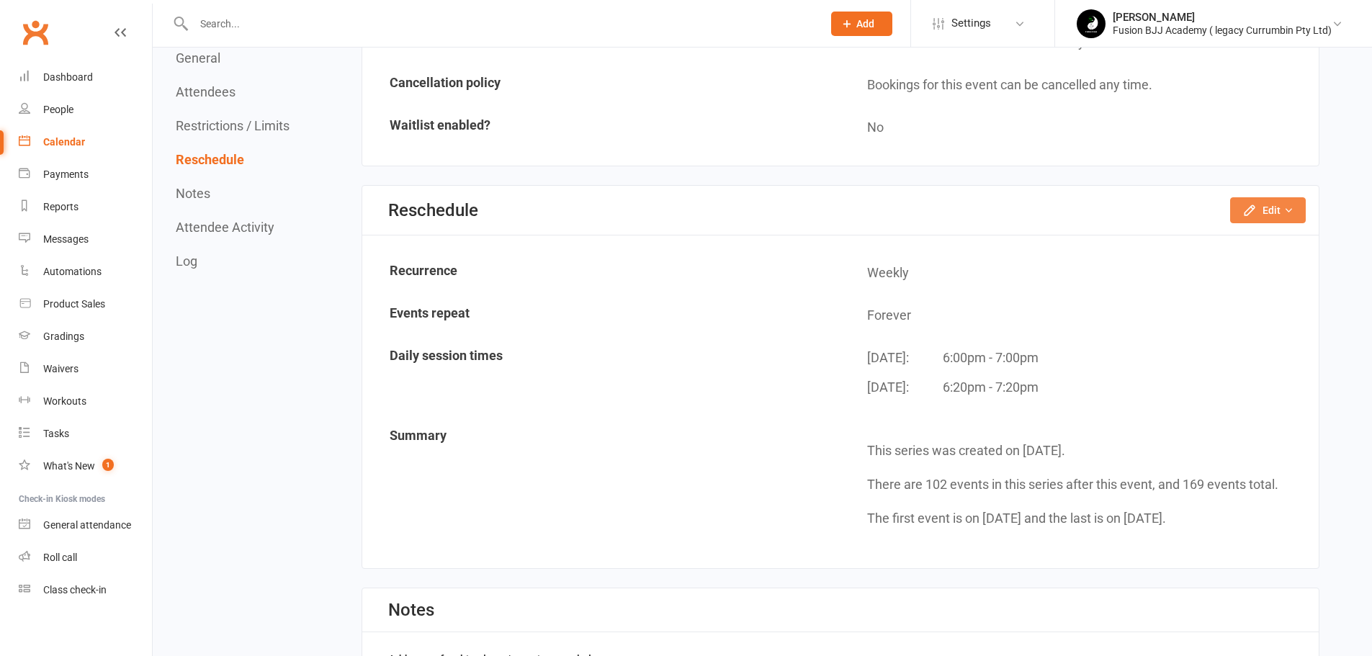
click at [1267, 218] on button "Edit" at bounding box center [1268, 210] width 76 height 26
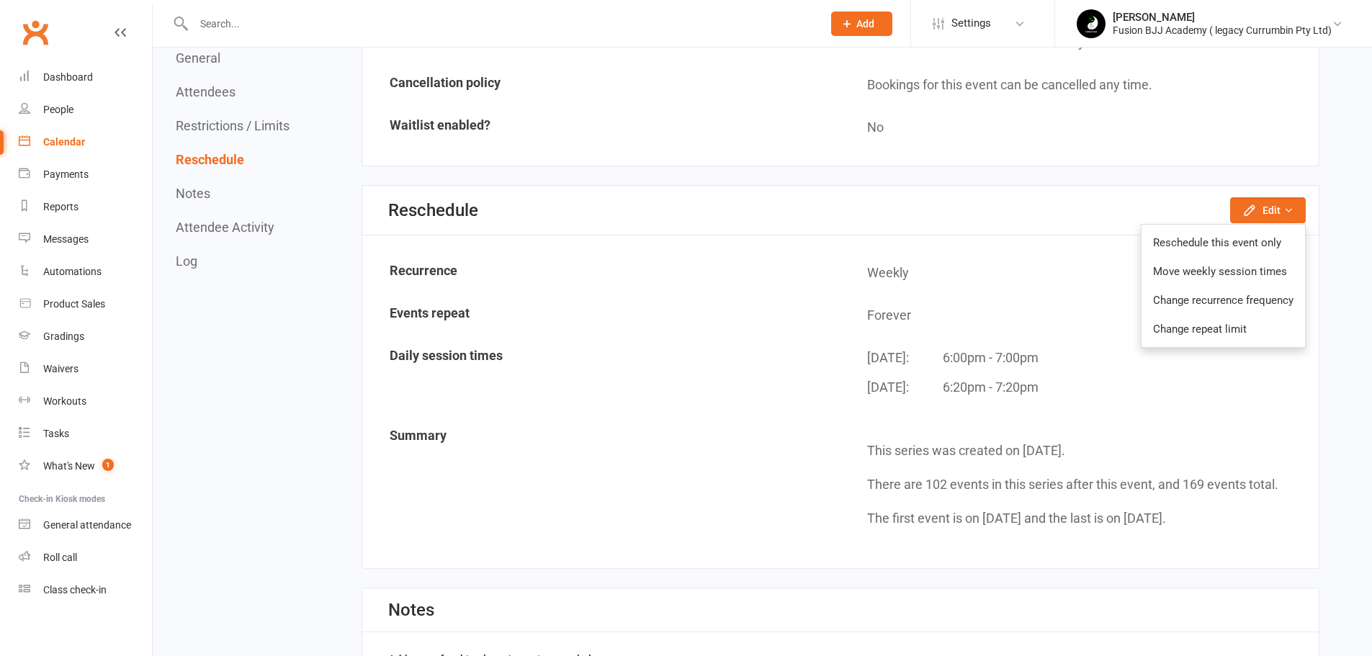
click at [1256, 300] on link "Change recurrence frequency" at bounding box center [1222, 300] width 163 height 29
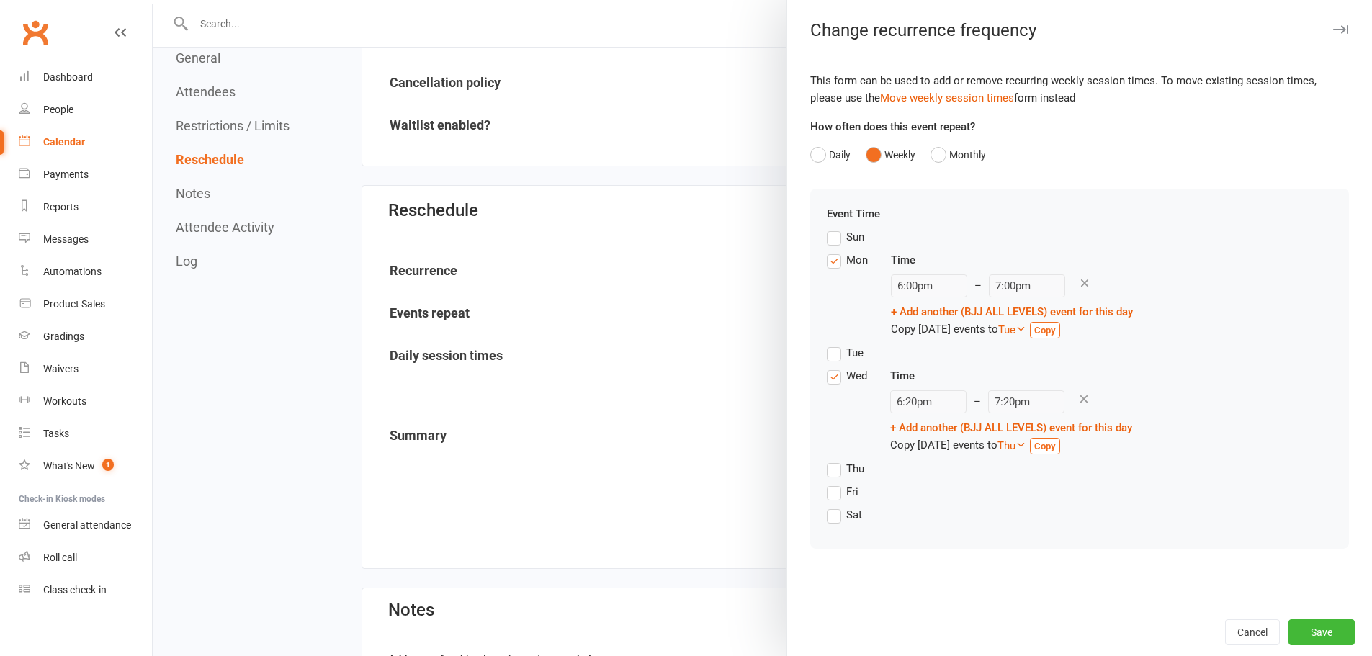
click at [830, 351] on label "Tue" at bounding box center [845, 352] width 37 height 17
click at [830, 344] on input "Tue" at bounding box center [831, 344] width 9 height 0
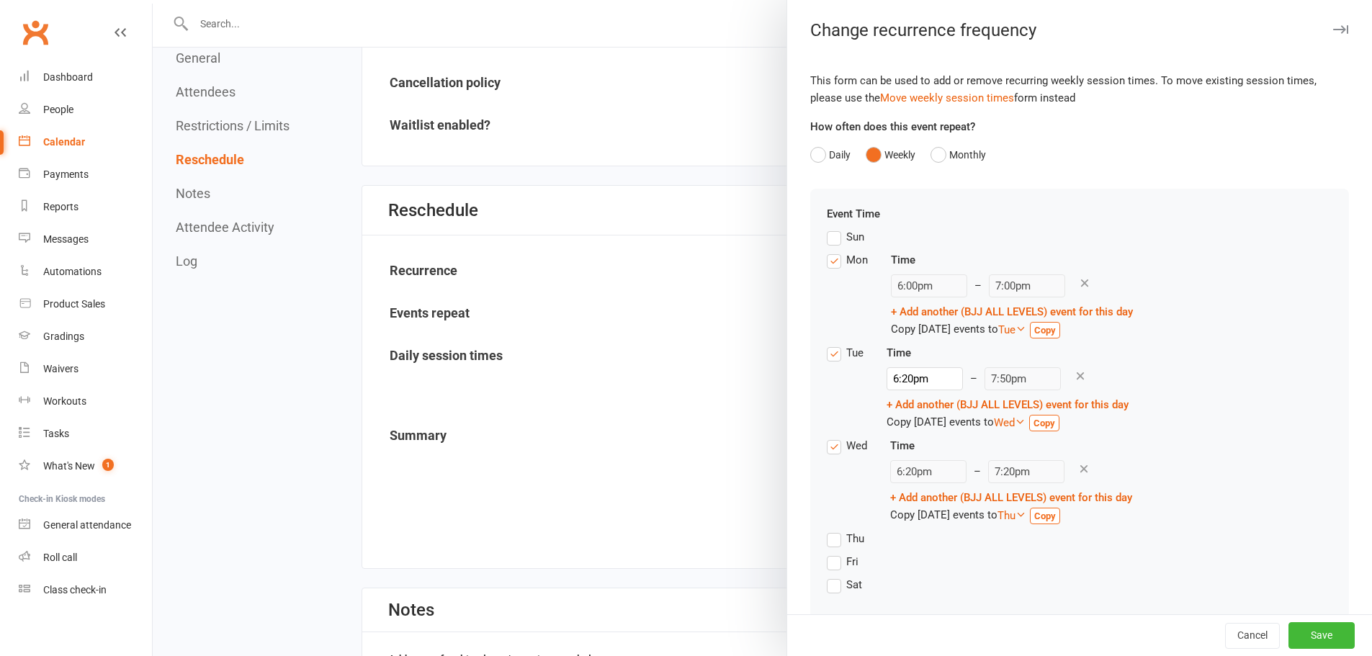
click at [829, 356] on label "Tue" at bounding box center [845, 352] width 37 height 17
click at [829, 344] on input "Tue" at bounding box center [831, 344] width 9 height 0
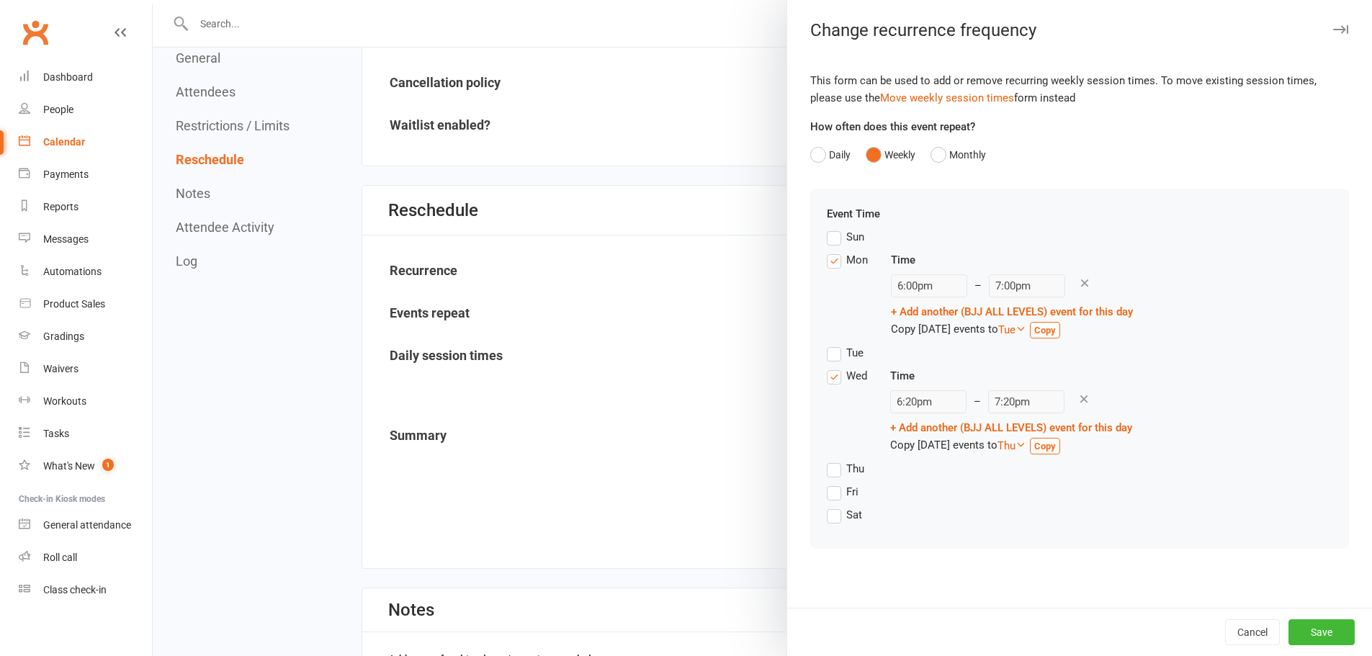
click at [1056, 330] on strong "Copy" at bounding box center [1045, 330] width 22 height 11
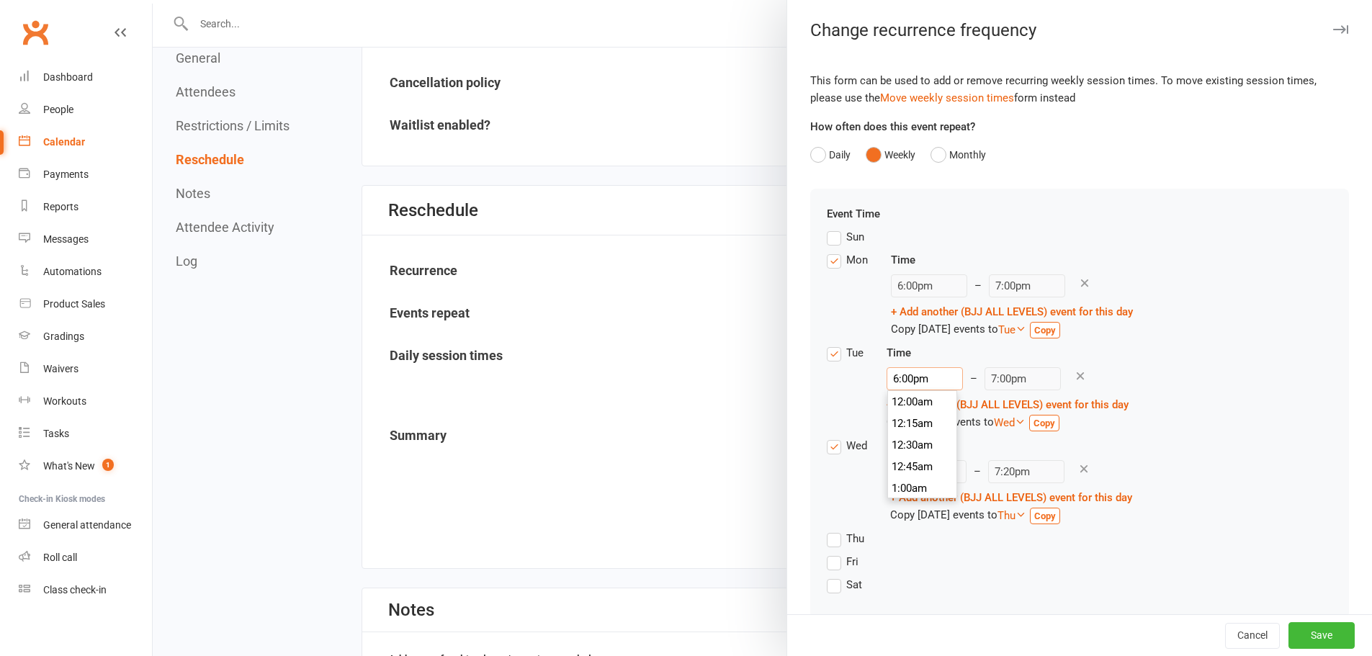
drag, startPoint x: 906, startPoint y: 373, endPoint x: 914, endPoint y: 380, distance: 10.7
click at [907, 374] on input "6:00pm" at bounding box center [924, 378] width 76 height 23
click at [901, 376] on input "6:00pm" at bounding box center [924, 378] width 76 height 23
type input "6:0pm"
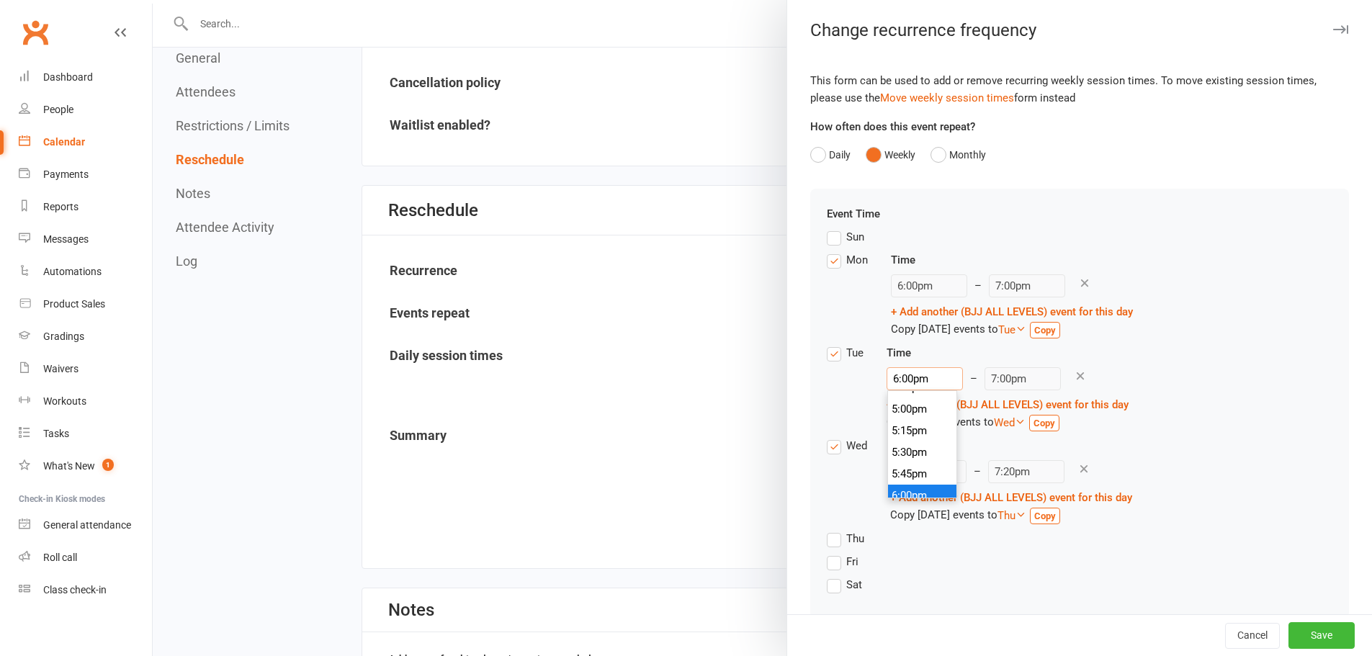
type input "7:50pm"
type input "6:20pm"
click at [1228, 374] on div "Tue Time 6:20pm 12:00am 12:15am 12:30am 12:45am 1:00am 1:15am 1:30am 1:45am 2:0…" at bounding box center [1079, 390] width 505 height 93
click at [1146, 368] on div "Tue Time 6:20pm 12:00am 12:15am 12:30am 12:45am 1:00am 1:15am 1:30am 1:45am 2:0…" at bounding box center [1079, 390] width 505 height 93
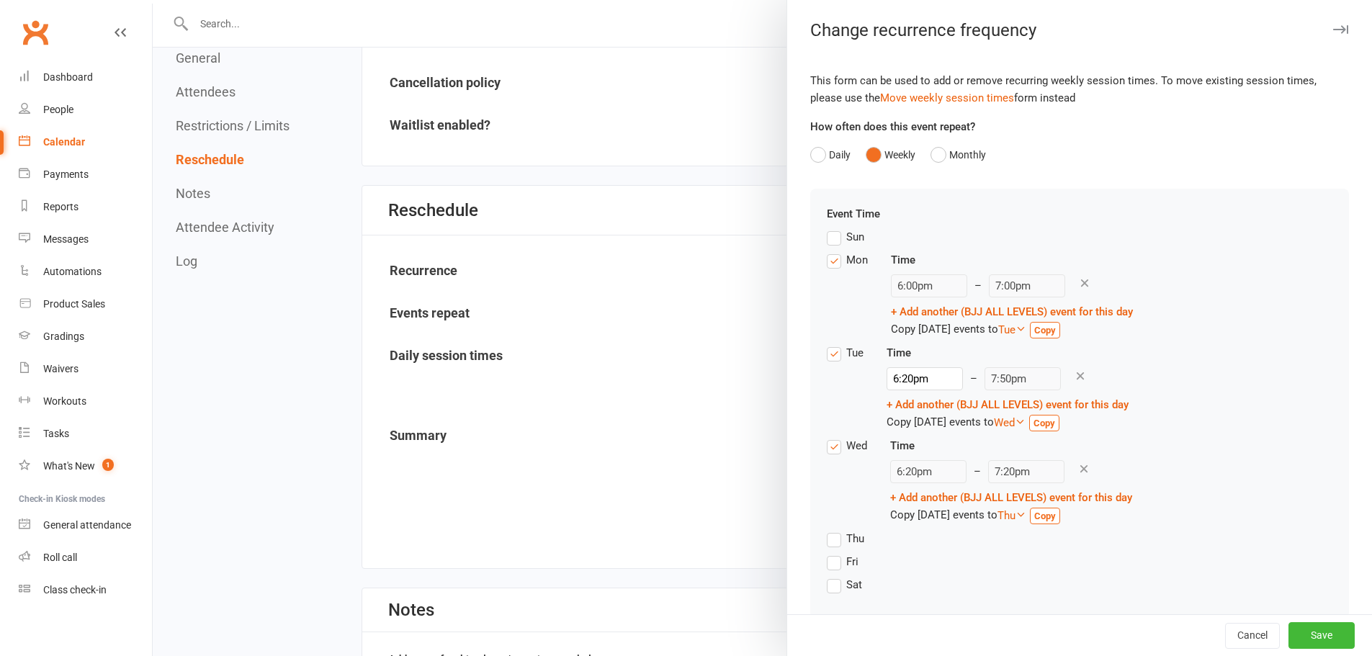
click at [693, 384] on div at bounding box center [762, 328] width 1219 height 656
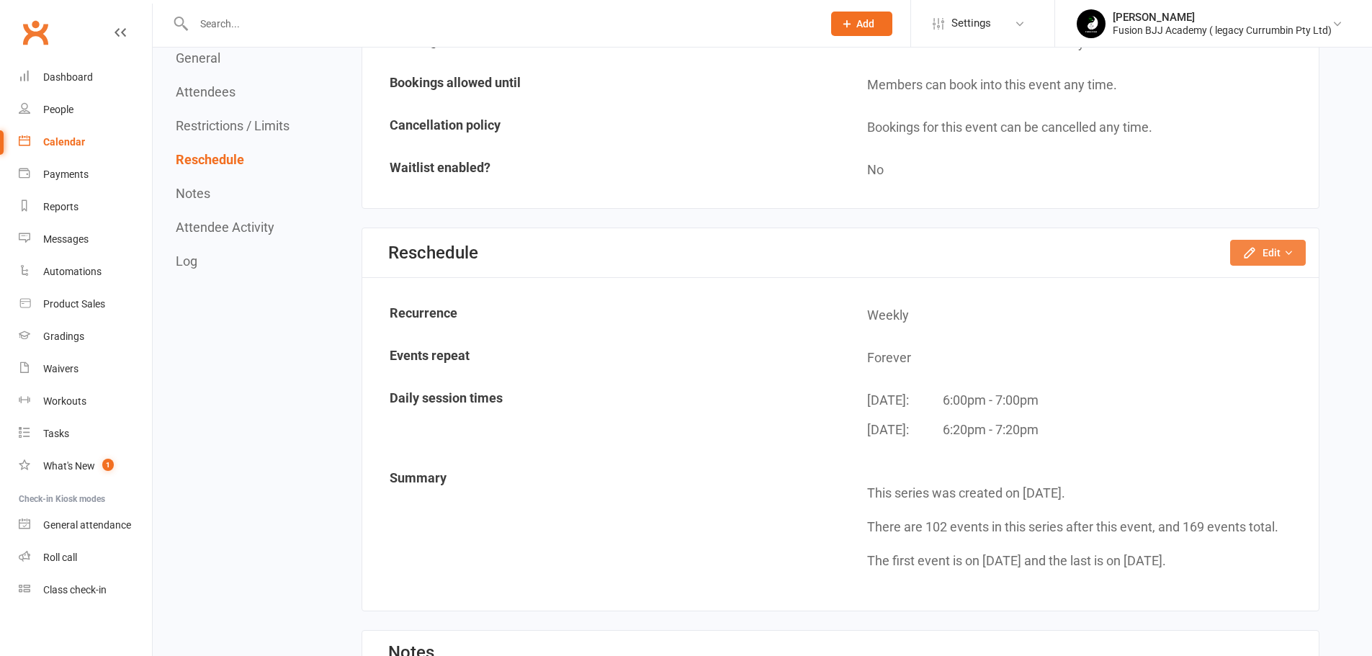
click at [1279, 231] on section "Reschedule Edit Reschedule this event only Move weekly session times Change rec…" at bounding box center [840, 420] width 958 height 384
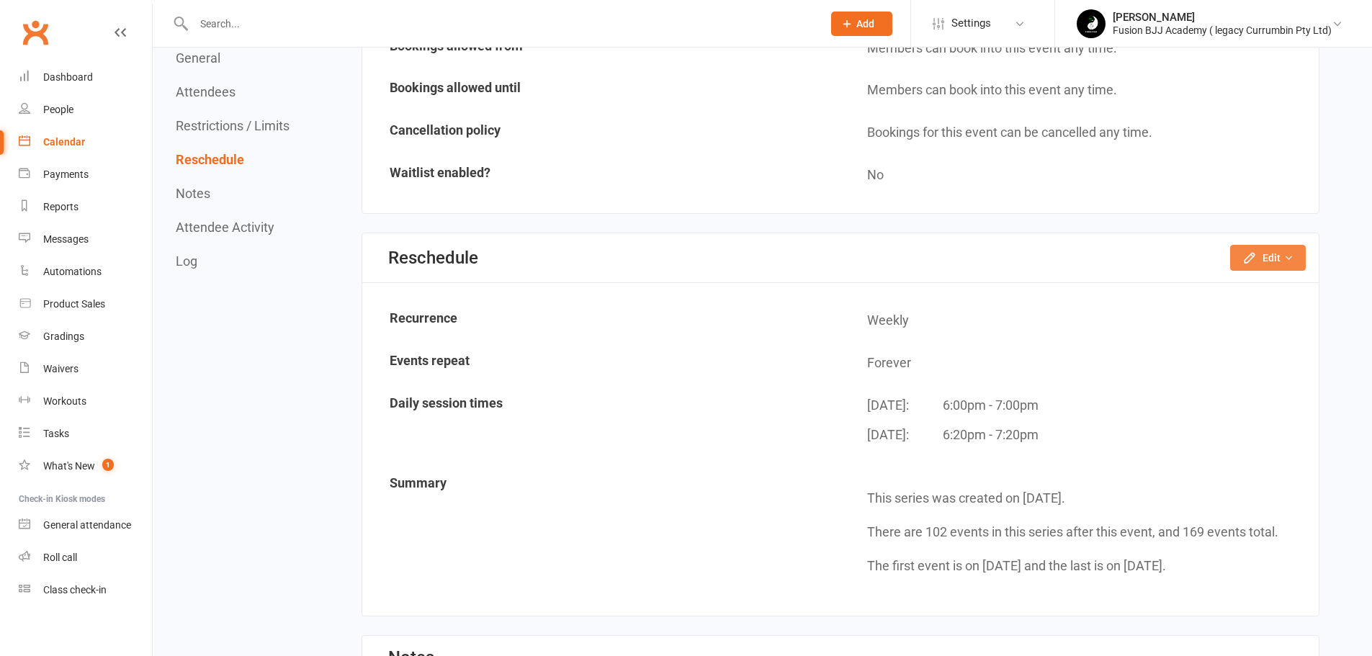
click at [1268, 264] on button "Edit" at bounding box center [1268, 258] width 76 height 26
click at [1244, 382] on link "Change repeat limit" at bounding box center [1222, 376] width 163 height 29
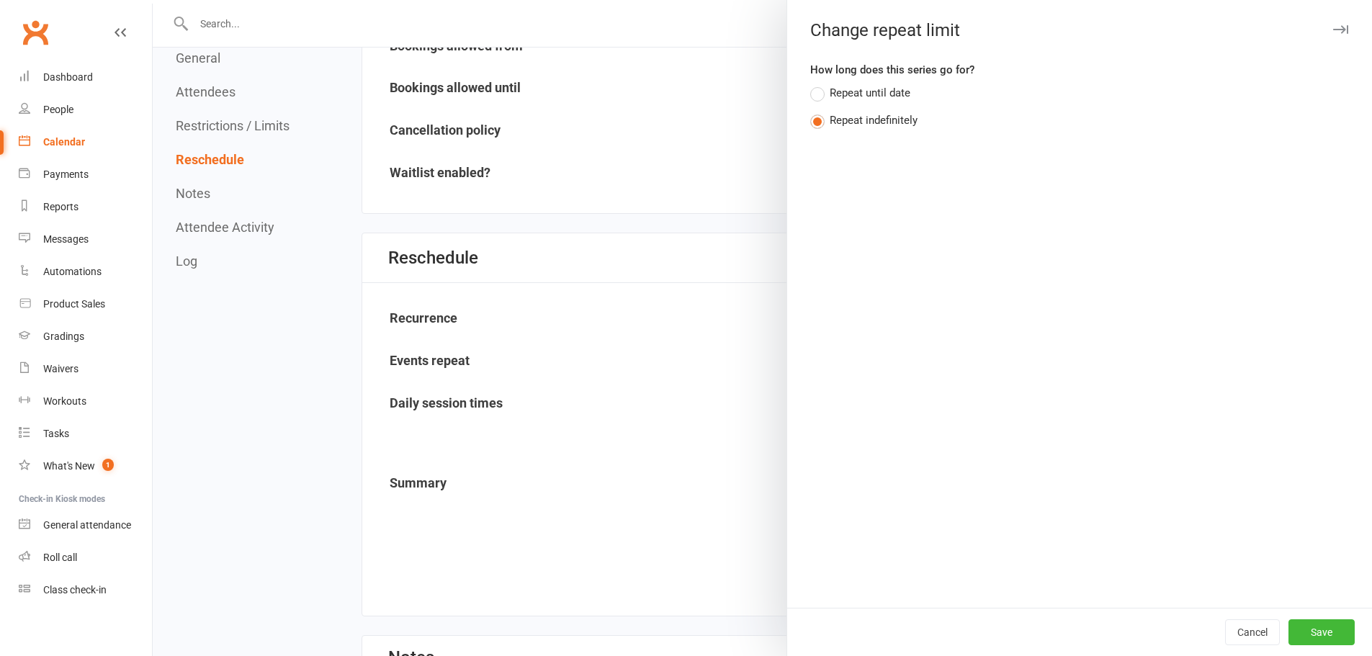
click at [598, 315] on div at bounding box center [762, 328] width 1219 height 656
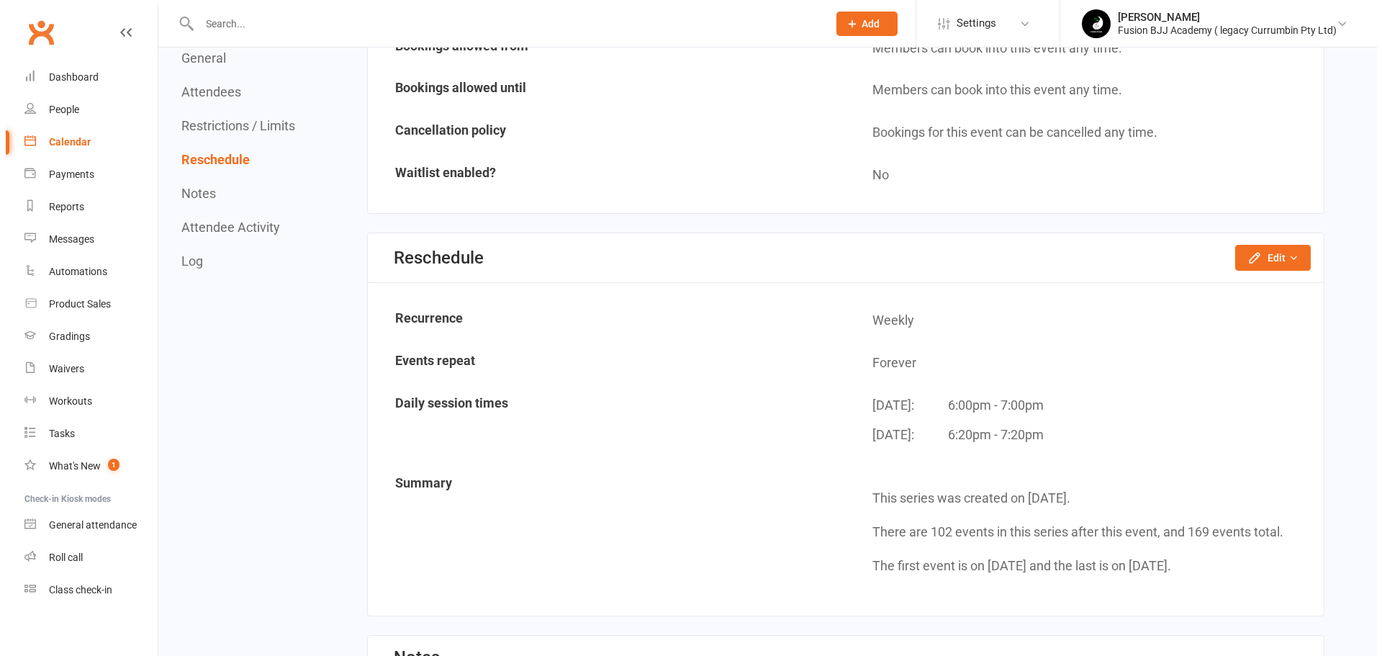
scroll to position [0, 0]
click at [1261, 248] on button "Edit" at bounding box center [1268, 258] width 76 height 26
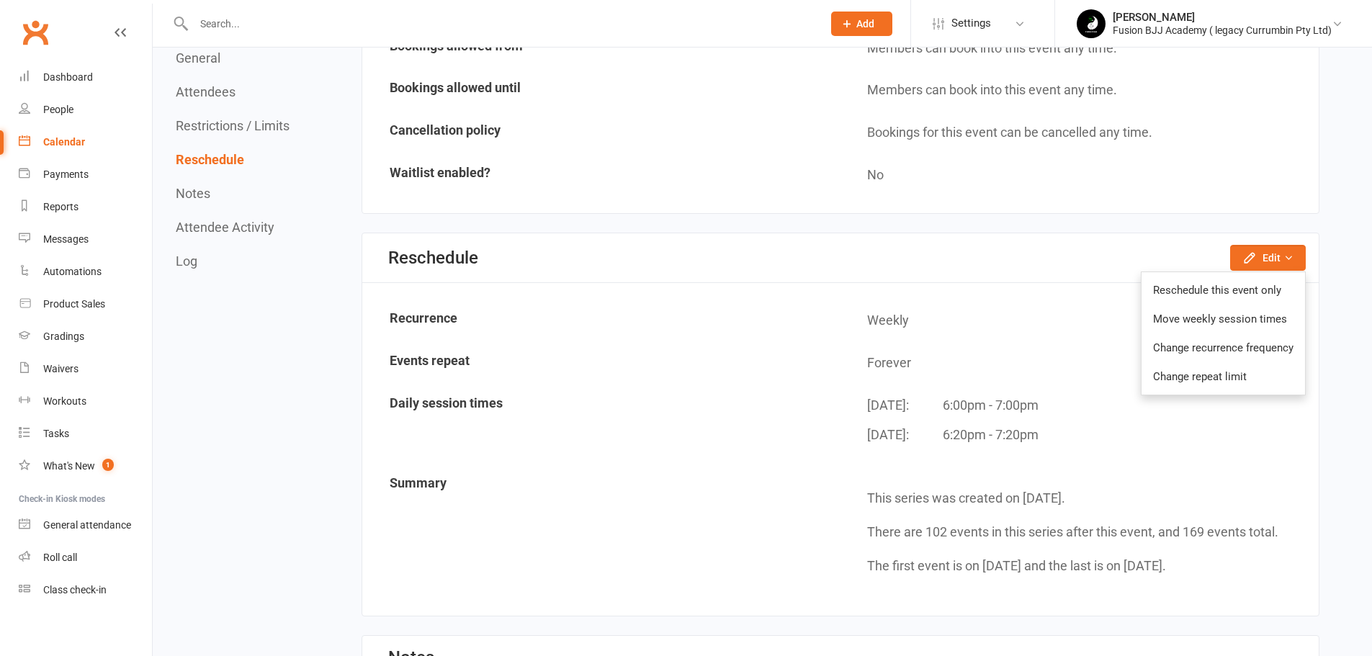
click at [1255, 320] on link "Move weekly session times" at bounding box center [1222, 319] width 163 height 29
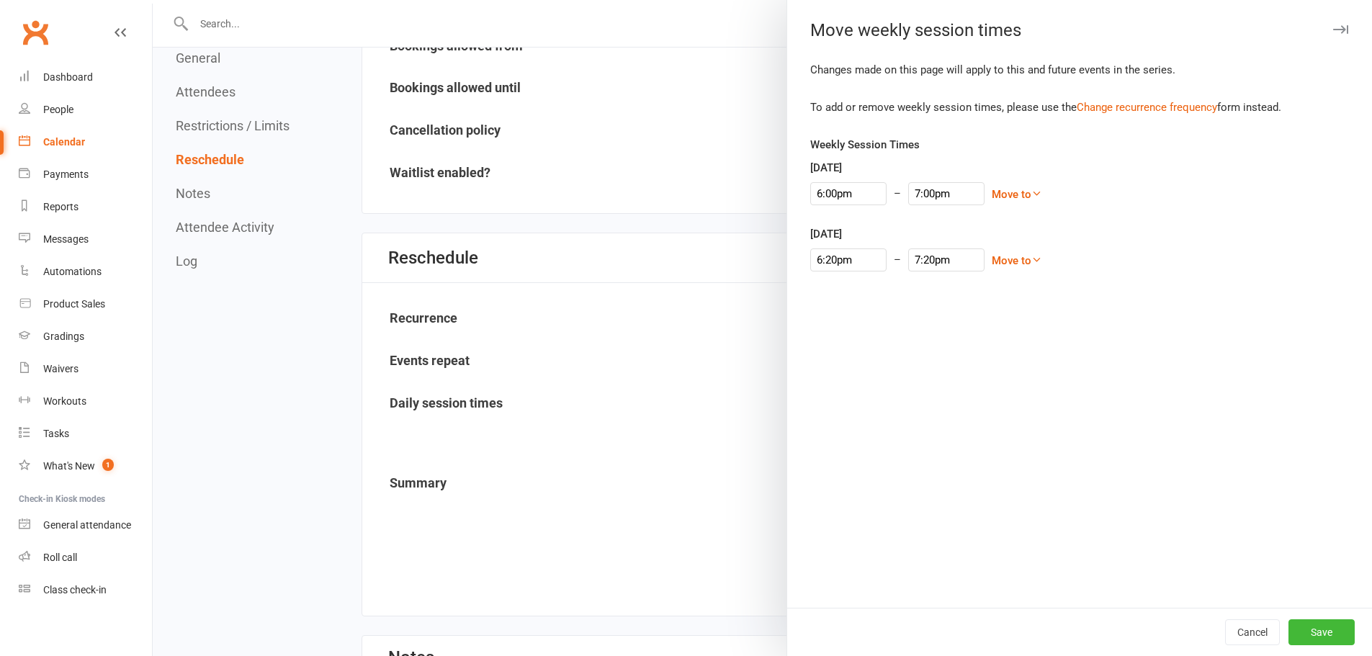
click at [1146, 104] on link "Change recurrence frequency" at bounding box center [1146, 107] width 140 height 13
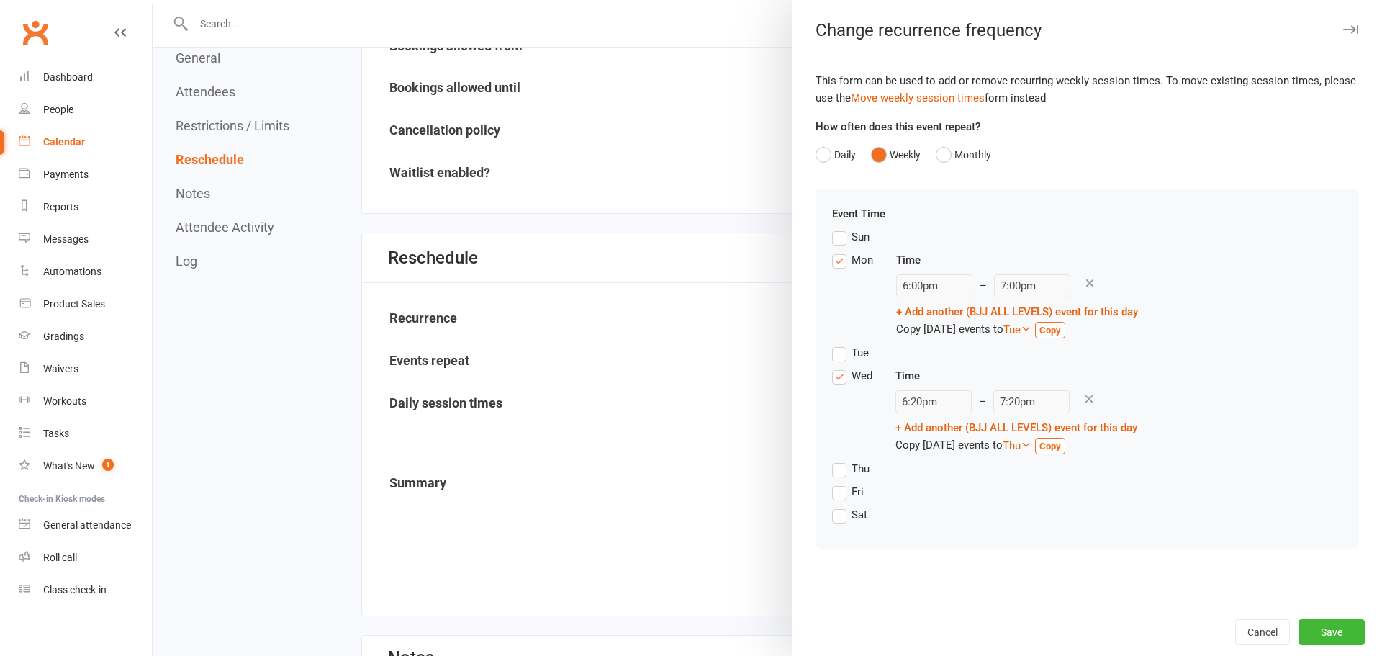
click at [835, 351] on label "Tue" at bounding box center [850, 352] width 37 height 17
click at [835, 344] on input "Tue" at bounding box center [836, 344] width 9 height 0
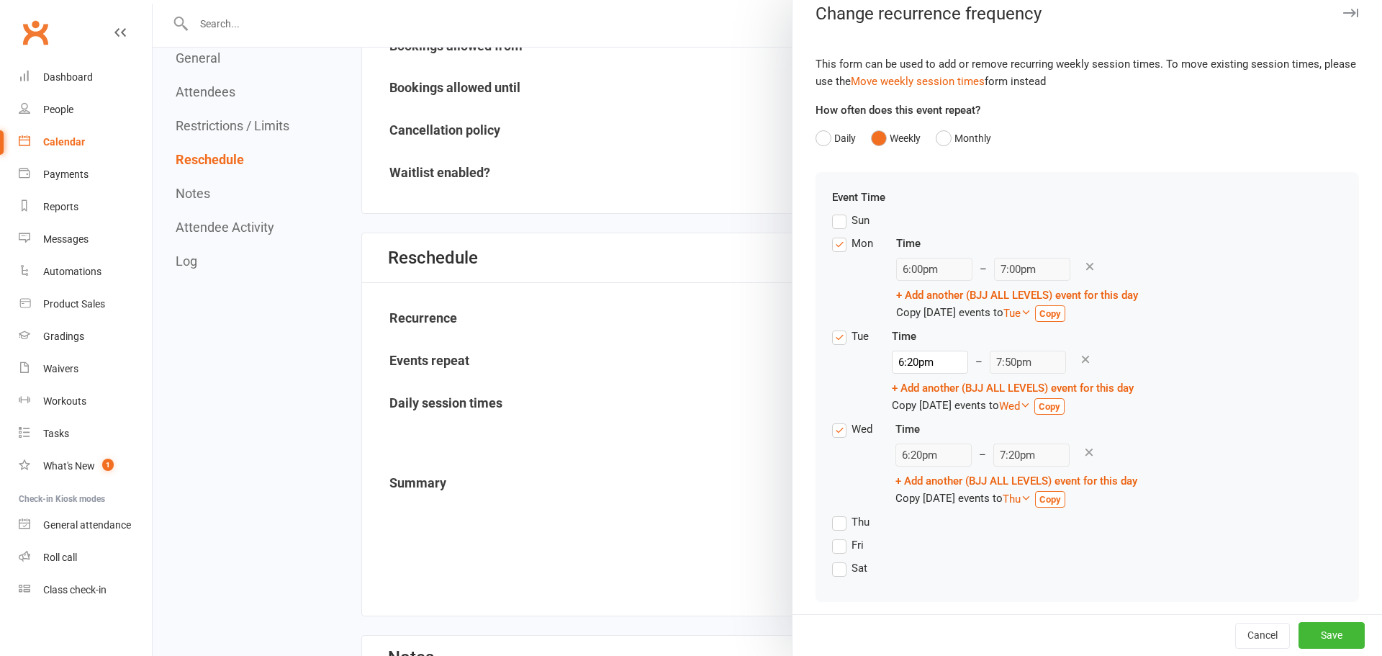
scroll to position [24, 0]
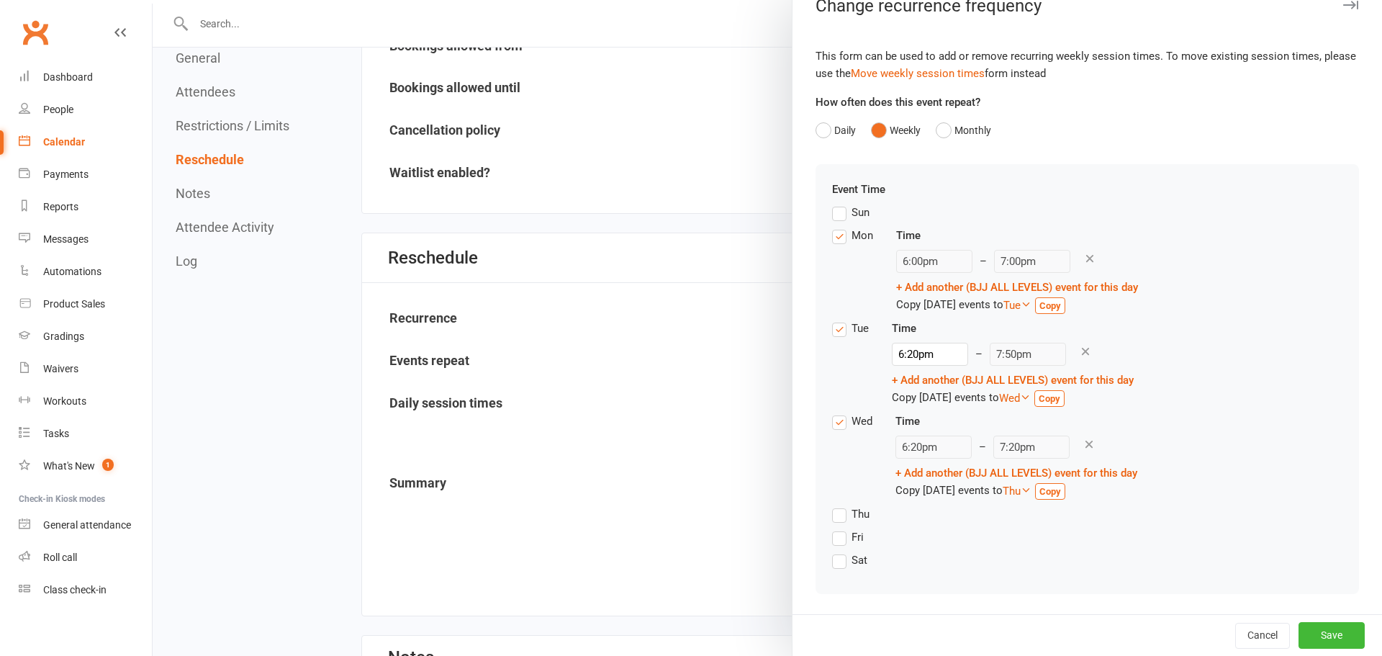
click at [1079, 349] on icon at bounding box center [1085, 351] width 13 height 13
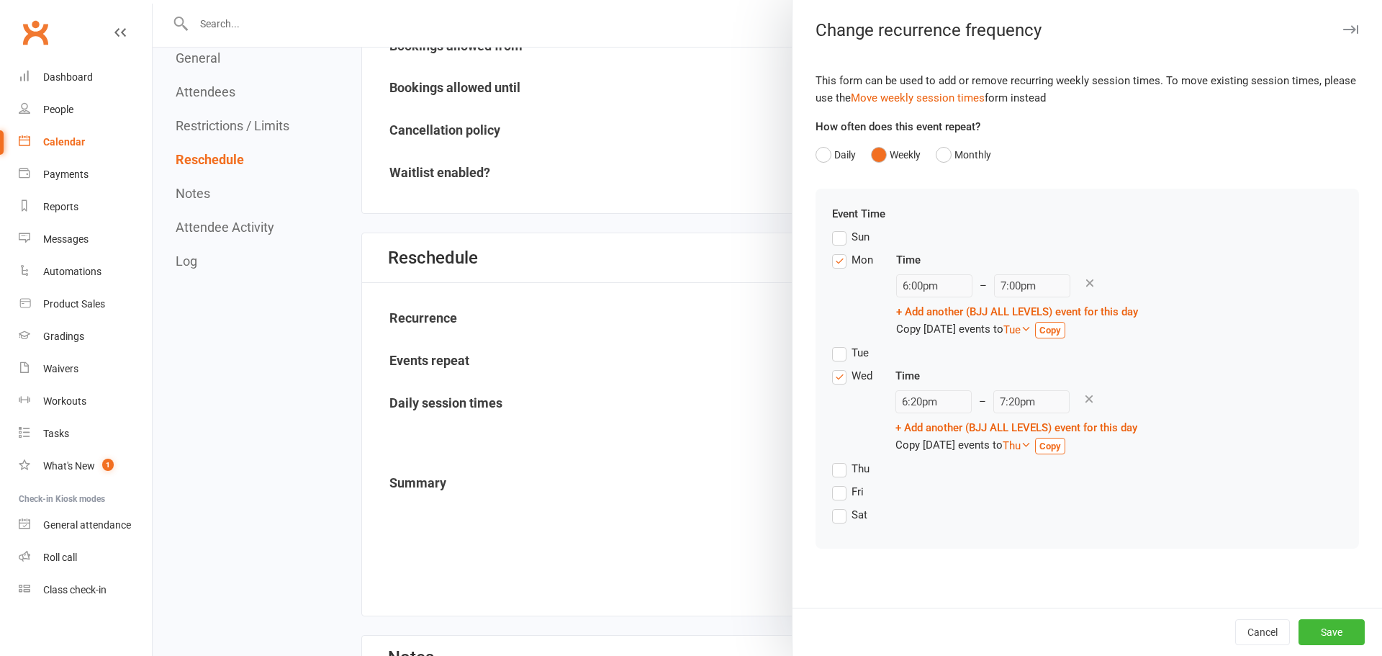
click at [840, 357] on label "Tue" at bounding box center [850, 352] width 37 height 17
click at [840, 344] on input "Tue" at bounding box center [836, 344] width 9 height 0
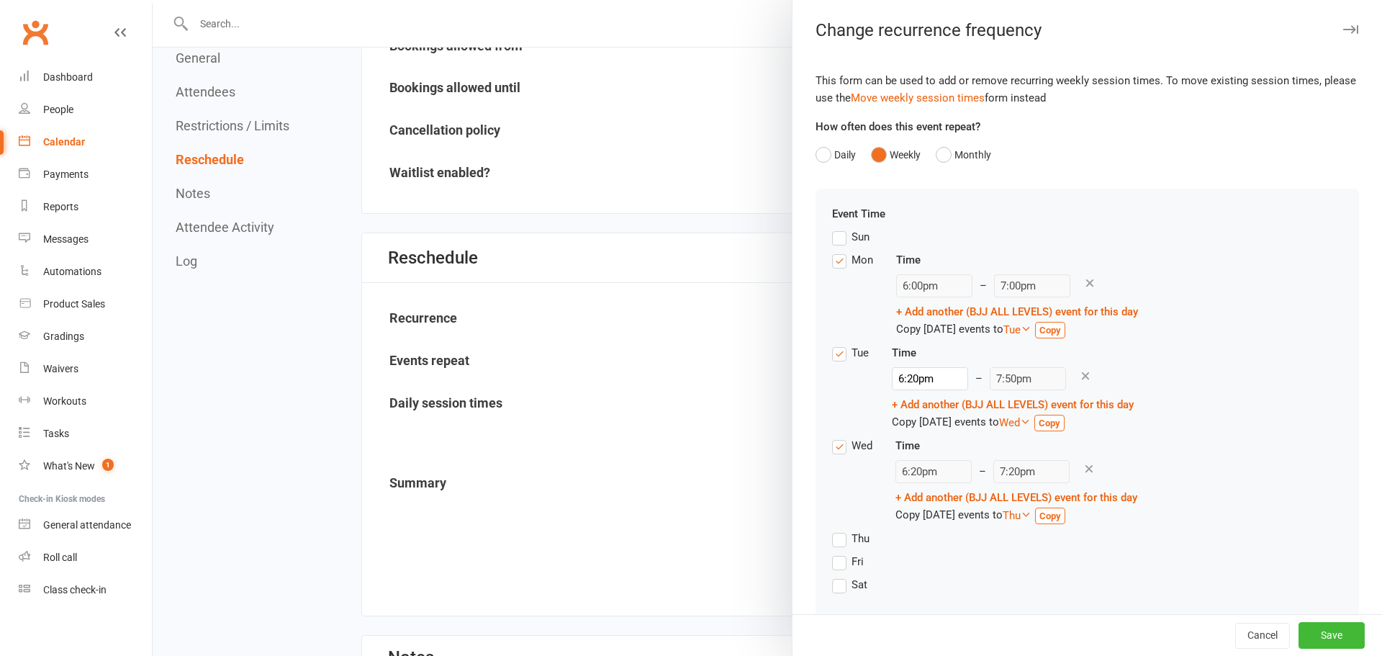
click at [1079, 375] on icon at bounding box center [1085, 375] width 13 height 13
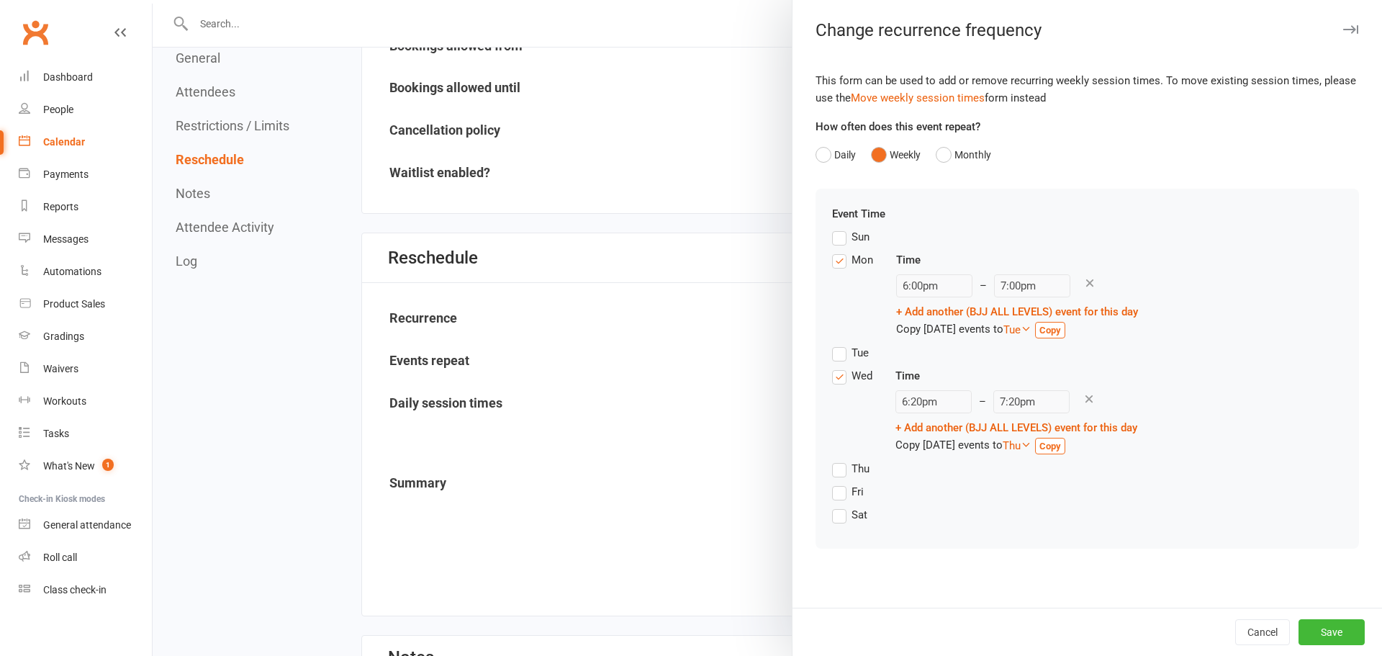
click at [1061, 327] on strong "Copy" at bounding box center [1051, 330] width 22 height 11
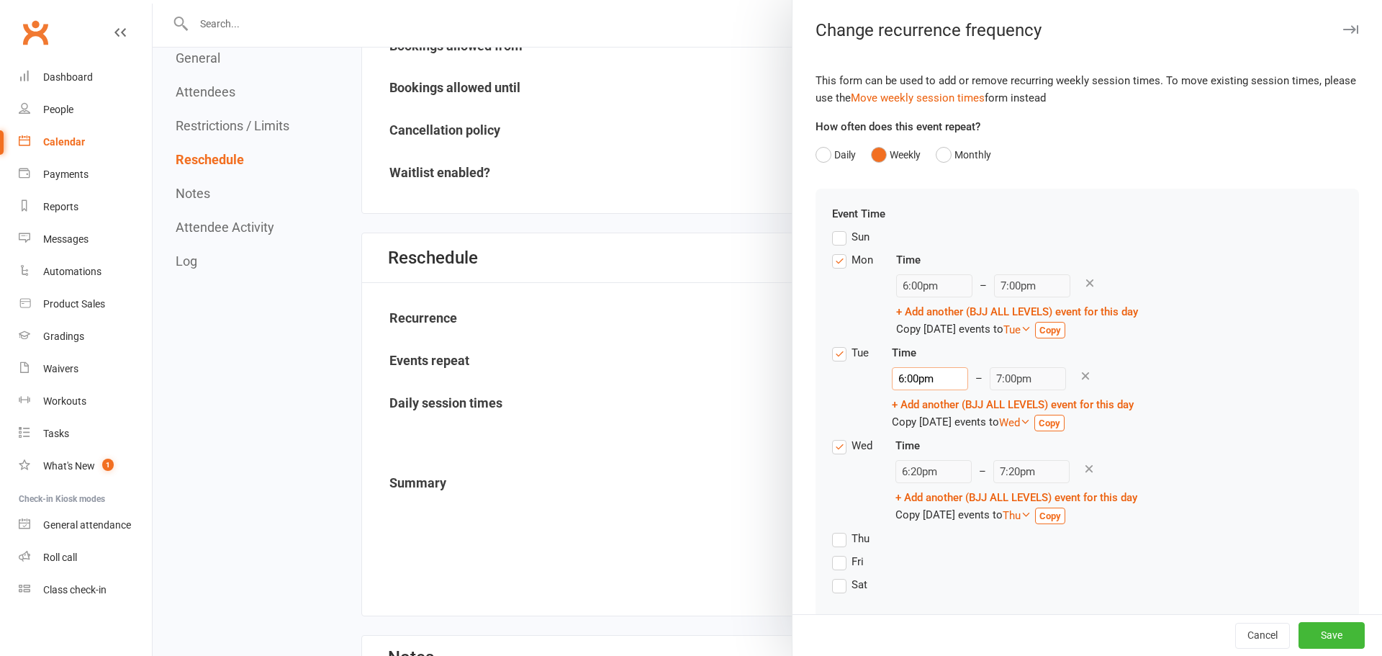
click at [910, 387] on input "6:00pm" at bounding box center [930, 378] width 76 height 23
type input "6:15pm"
type input "7:45pm"
click at [907, 440] on li "6:15pm" at bounding box center [928, 445] width 69 height 22
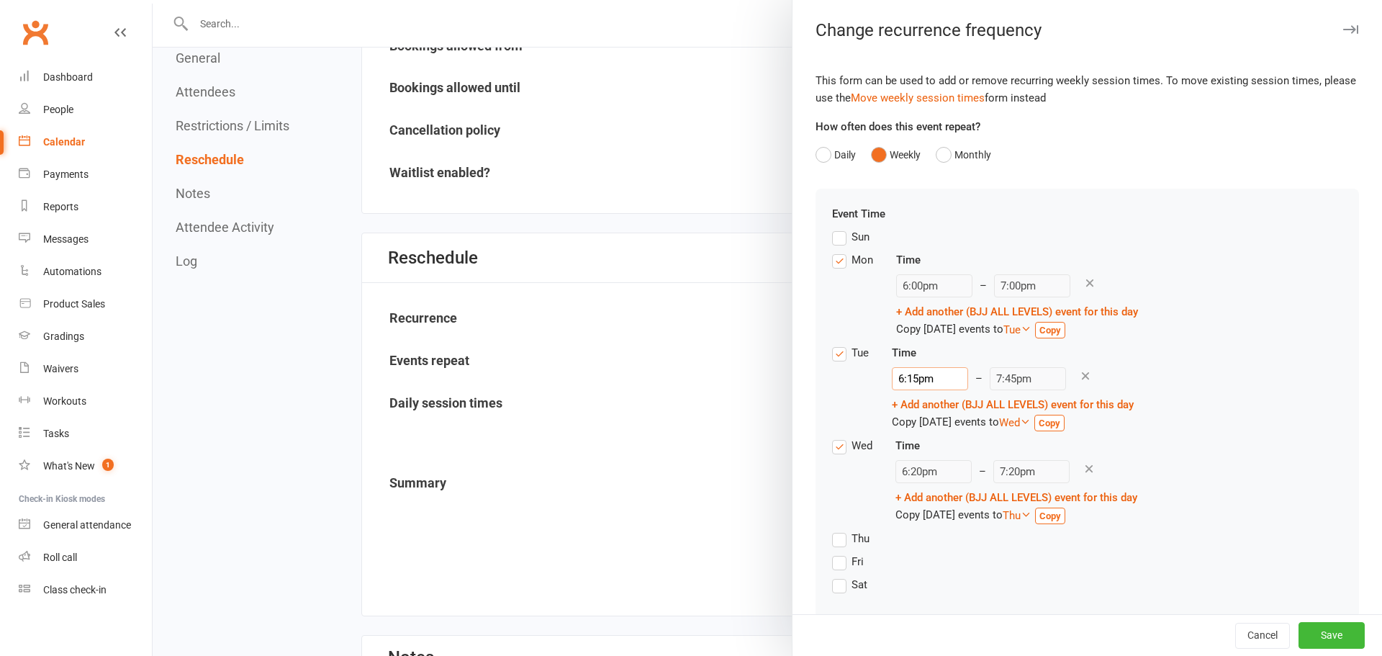
click at [909, 377] on input "6:15pm" at bounding box center [930, 378] width 76 height 23
click at [908, 379] on input "6:15pm" at bounding box center [930, 378] width 76 height 23
click at [915, 374] on input "6:15pm" at bounding box center [930, 378] width 76 height 23
type input "6:1pm"
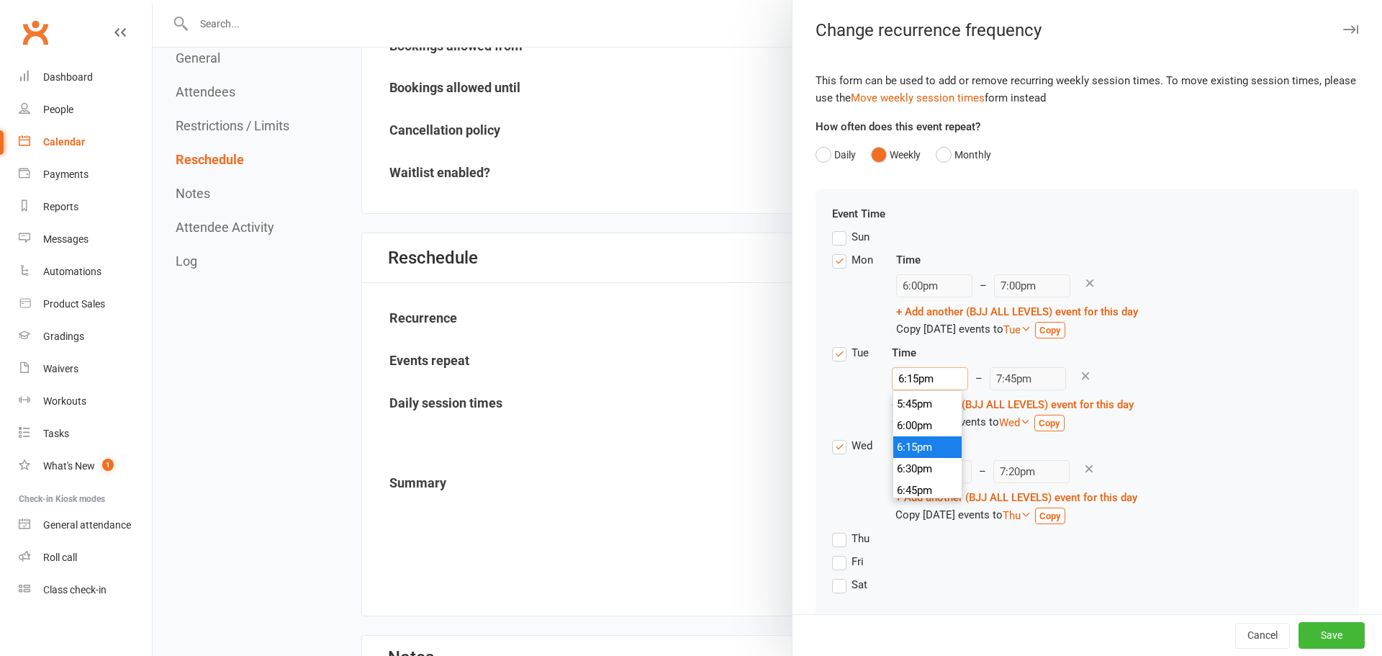
type input "7:50pm"
type input "6:pm"
type input "7:30pm"
type input "6:2pm"
type input "7:50pm"
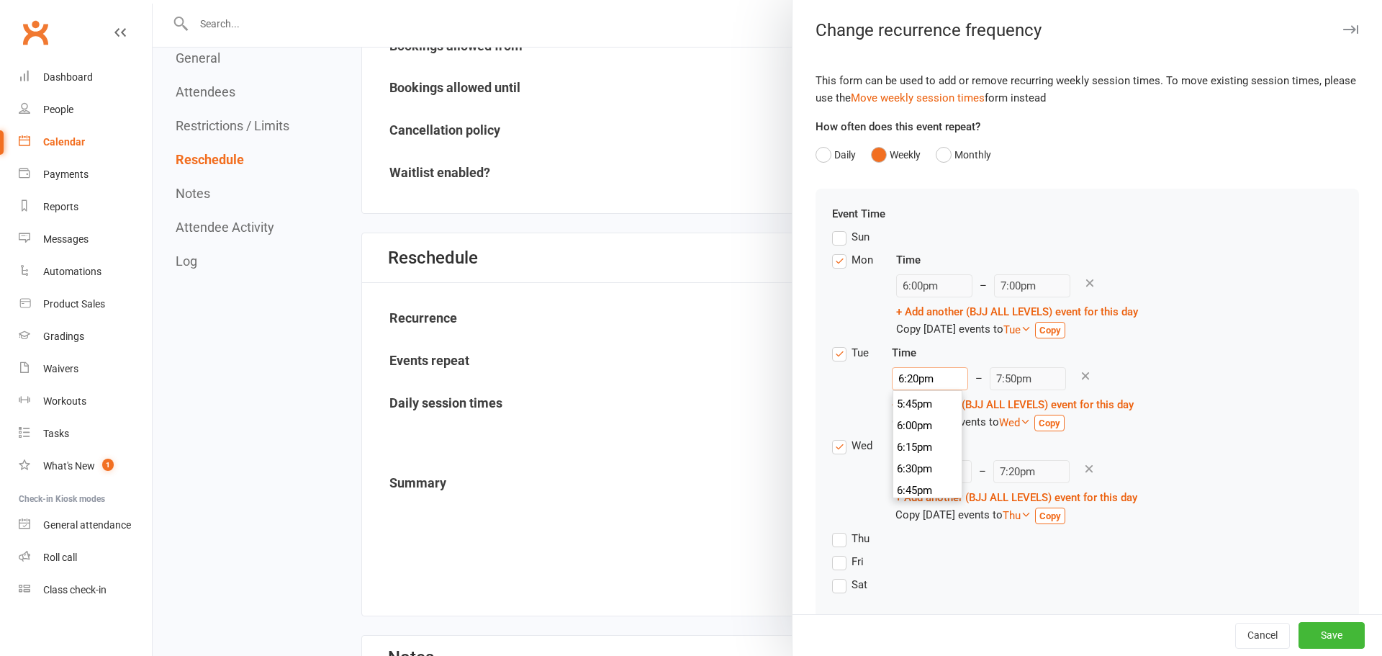
type input "6:20pm"
click at [1295, 370] on div "Tue Time 6:20pm 12:00am 12:15am 12:30am 12:45am 1:00am 1:15am 1:30am 1:45am 2:0…" at bounding box center [1087, 390] width 510 height 93
click at [1325, 641] on button "Save" at bounding box center [1332, 636] width 66 height 26
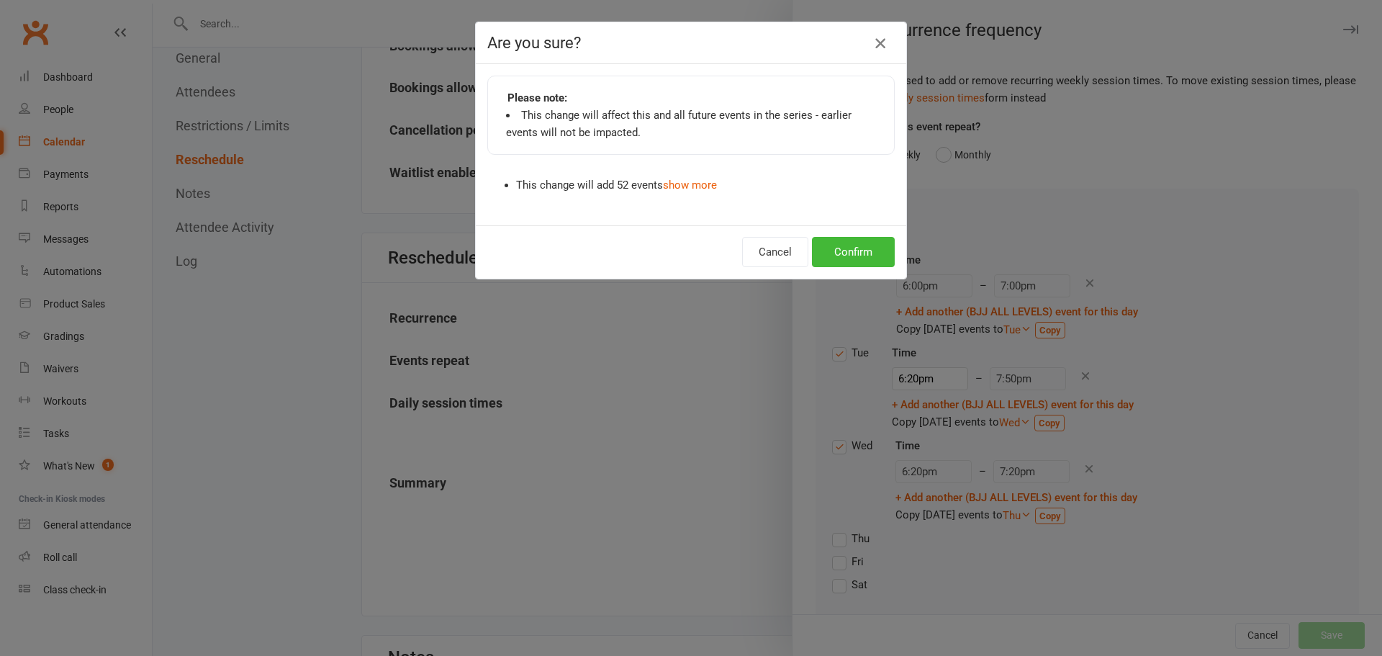
click at [881, 40] on icon "button" at bounding box center [880, 43] width 17 height 17
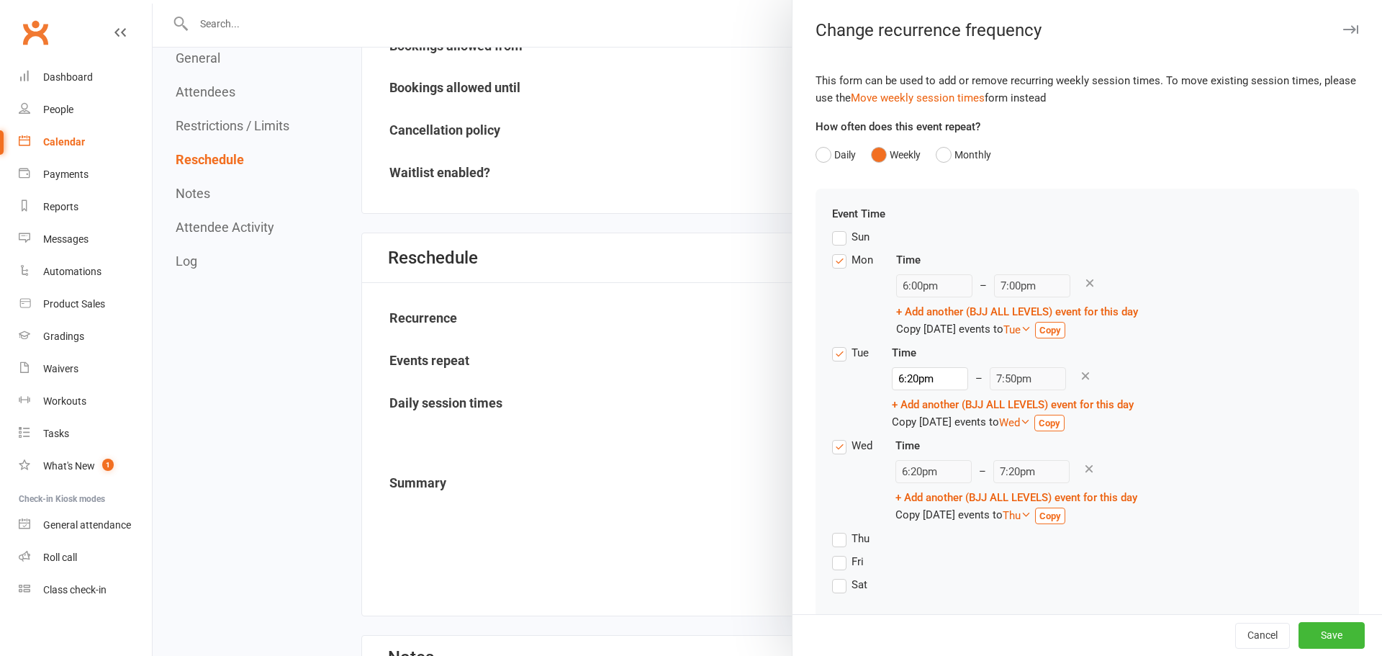
click at [1079, 372] on icon at bounding box center [1085, 375] width 13 height 13
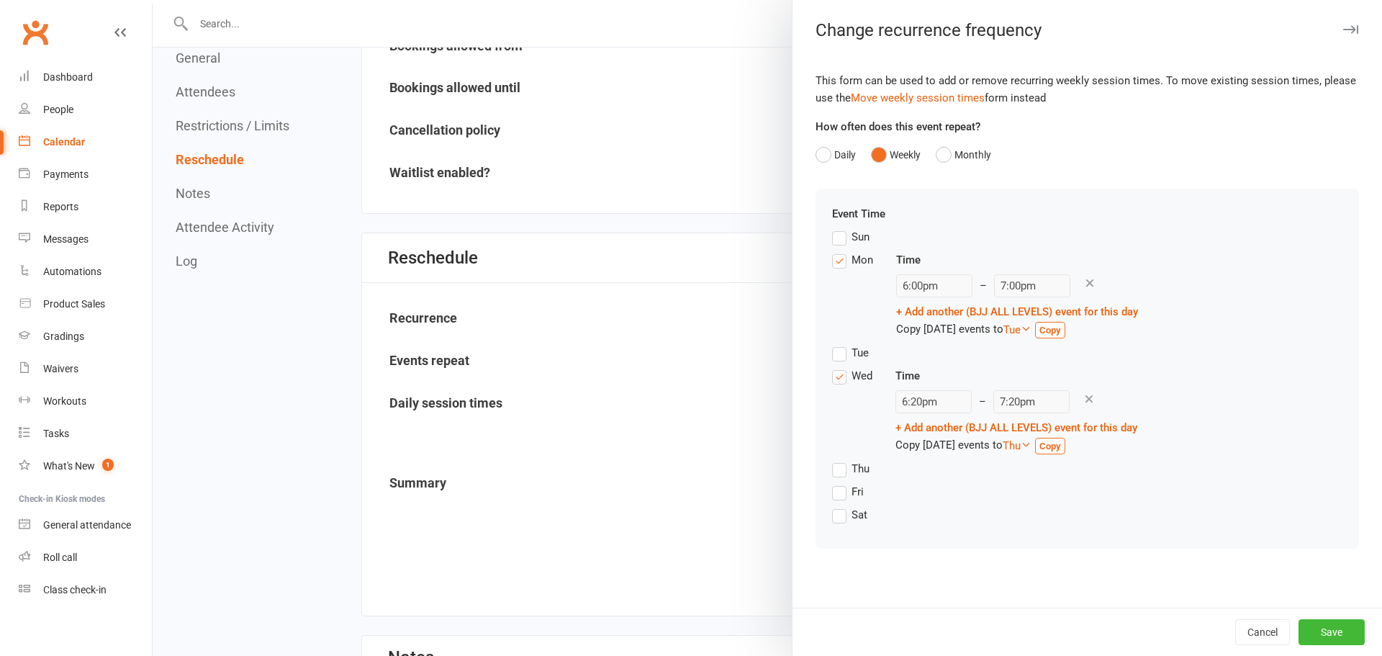
click at [1061, 442] on strong "Copy" at bounding box center [1051, 446] width 22 height 11
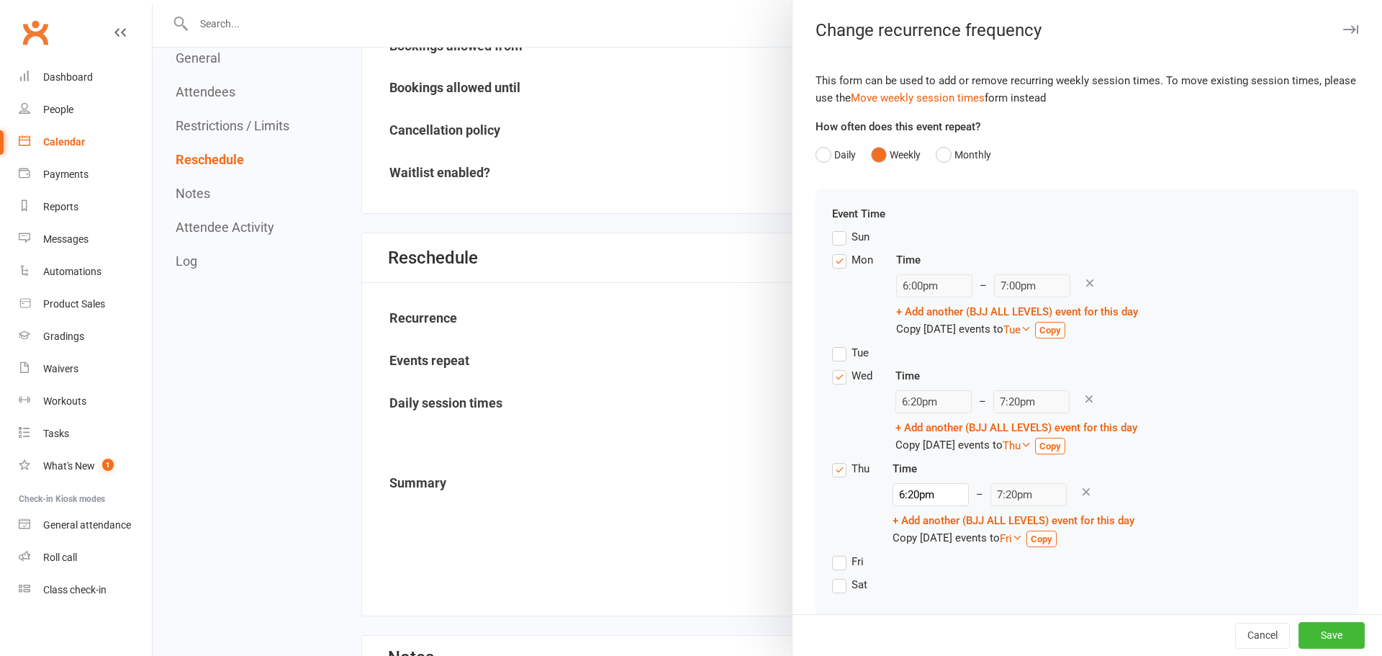
click at [1057, 531] on link "Copy" at bounding box center [1042, 539] width 30 height 17
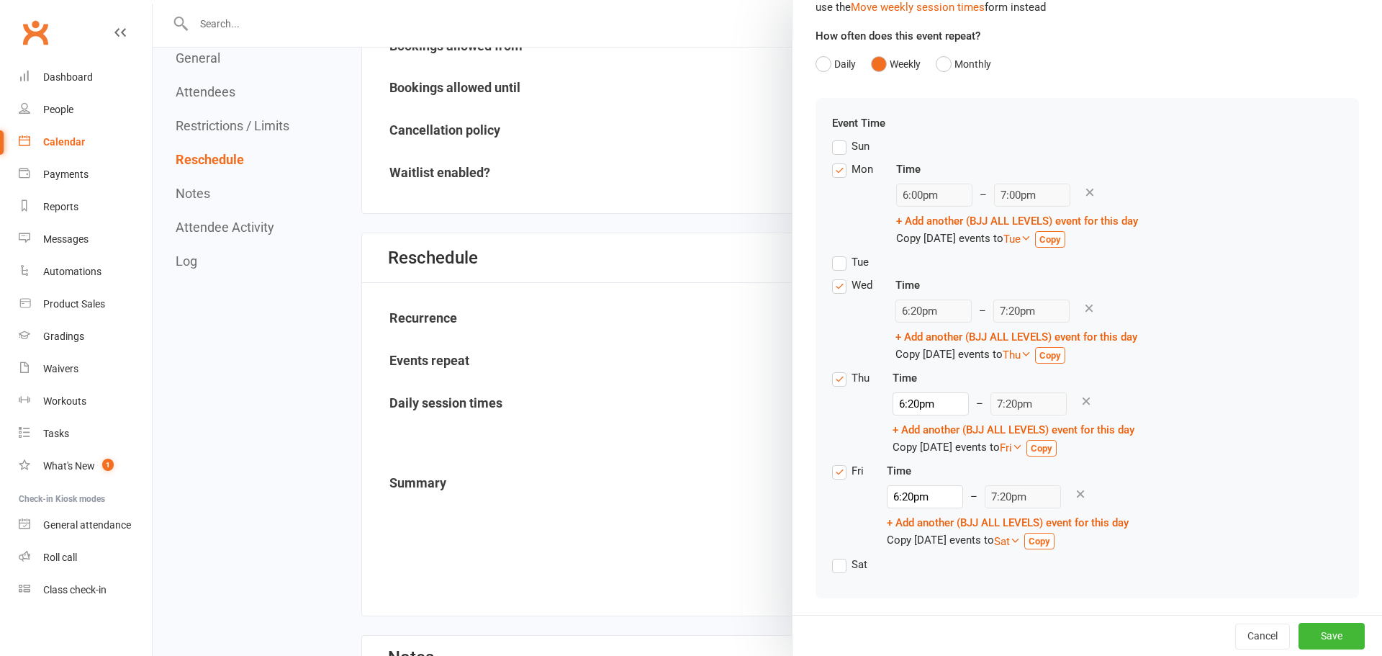
scroll to position [94, 0]
click at [1046, 541] on strong "Copy" at bounding box center [1040, 537] width 22 height 11
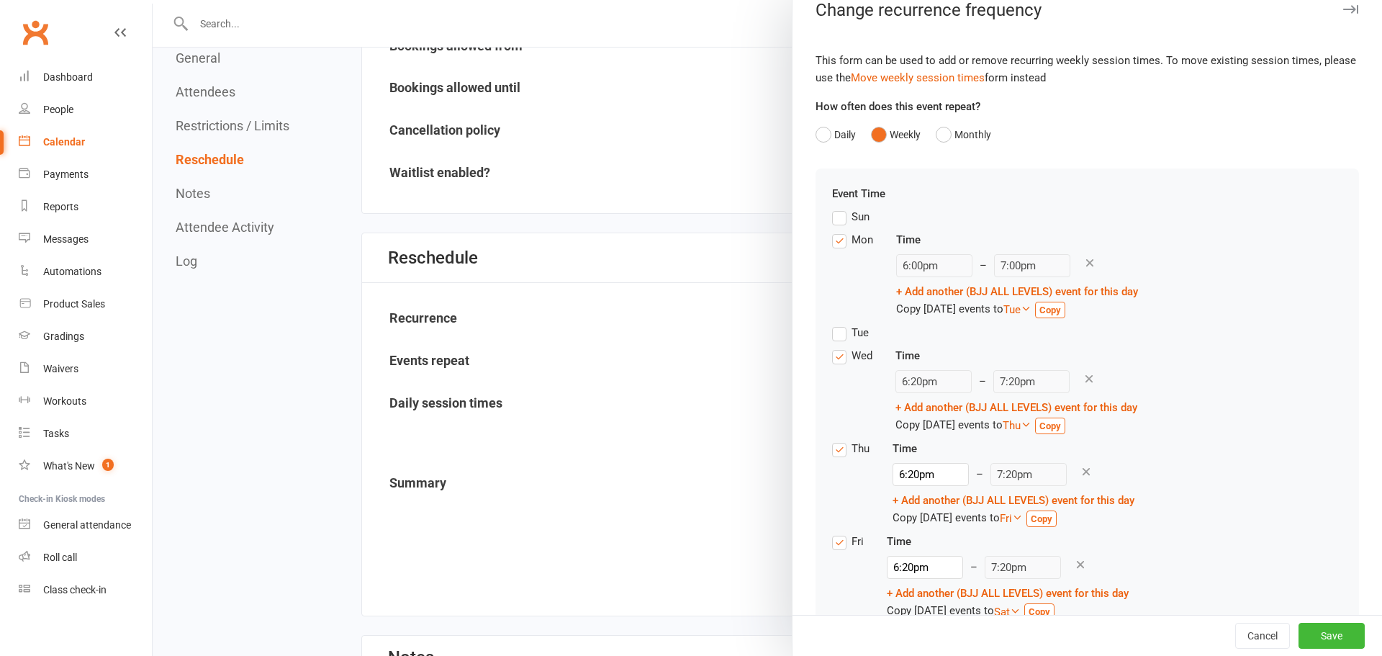
scroll to position [164, 0]
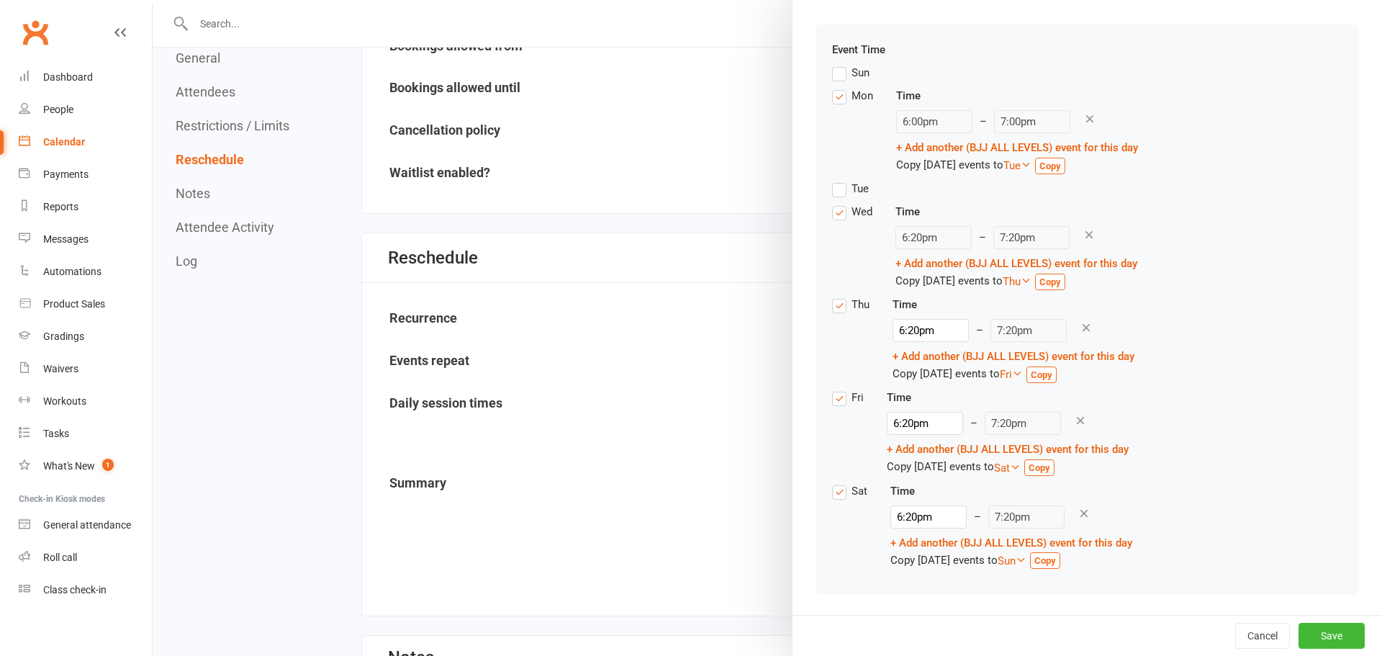
click at [1056, 562] on strong "Copy" at bounding box center [1046, 560] width 22 height 11
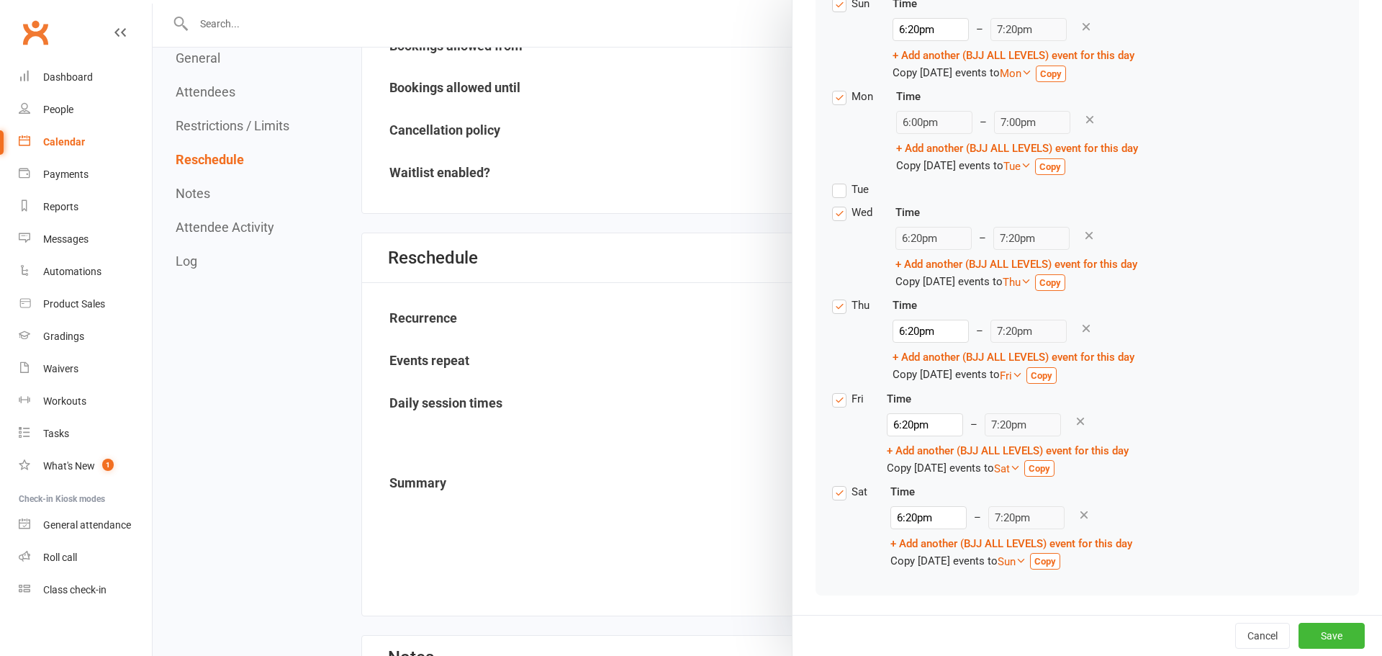
scroll to position [234, 0]
click at [1056, 560] on strong "Copy" at bounding box center [1046, 560] width 22 height 11
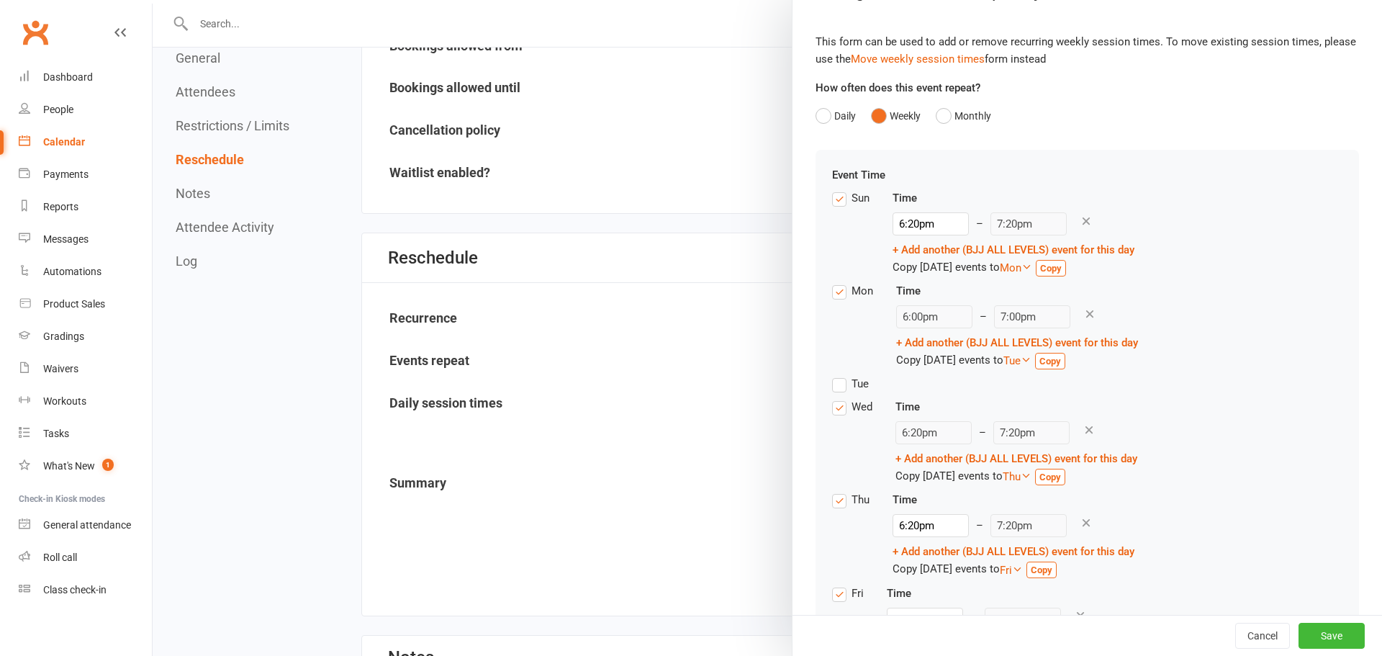
scroll to position [18, 0]
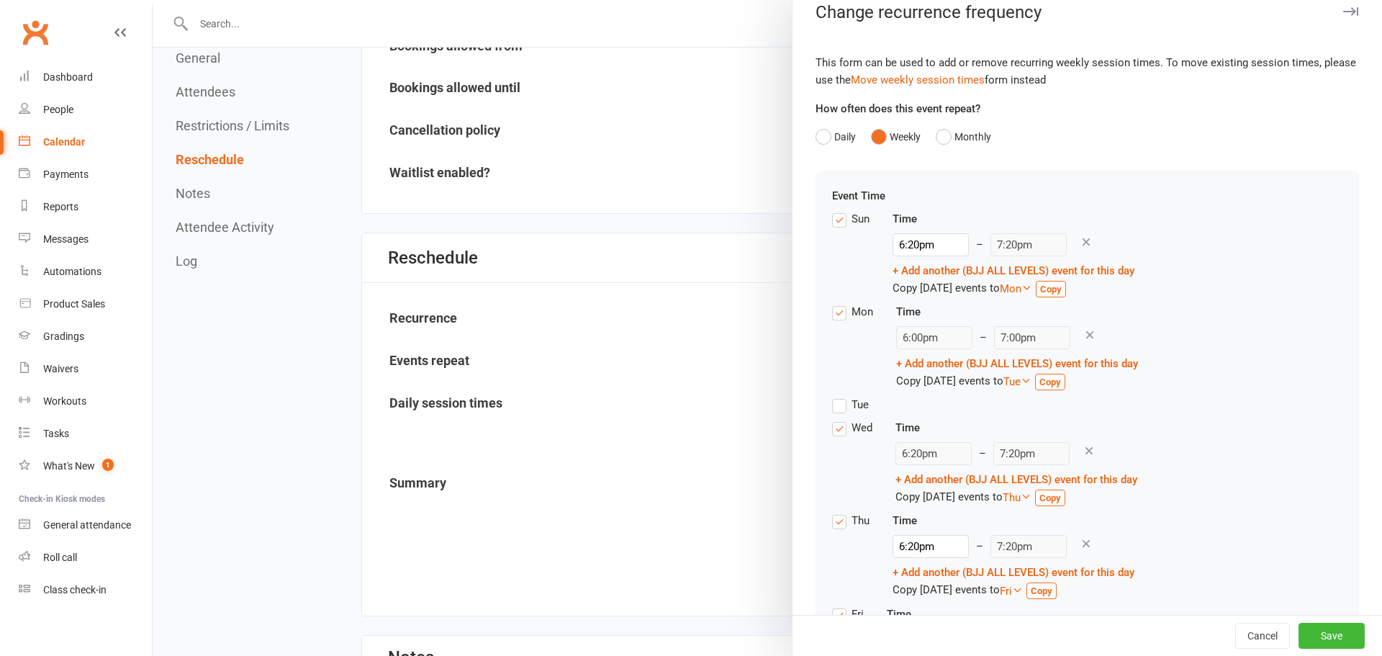
click at [1062, 284] on strong "Copy" at bounding box center [1051, 289] width 22 height 11
click at [1058, 290] on strong "Copy" at bounding box center [1051, 289] width 22 height 11
click at [1061, 384] on strong "Copy" at bounding box center [1051, 382] width 22 height 11
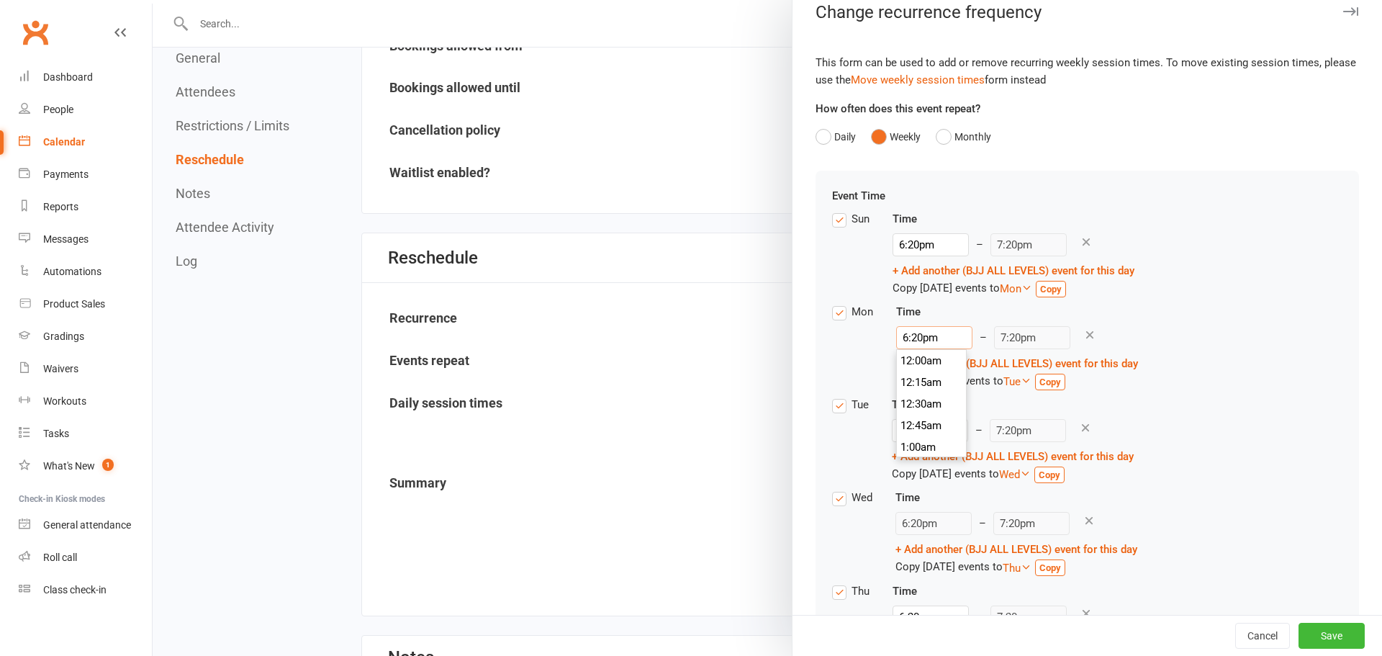
click at [916, 333] on input "6:20pm" at bounding box center [934, 337] width 76 height 23
type input "6:00pm"
type input "7:30pm"
click at [917, 356] on li "6:00pm" at bounding box center [931, 361] width 69 height 22
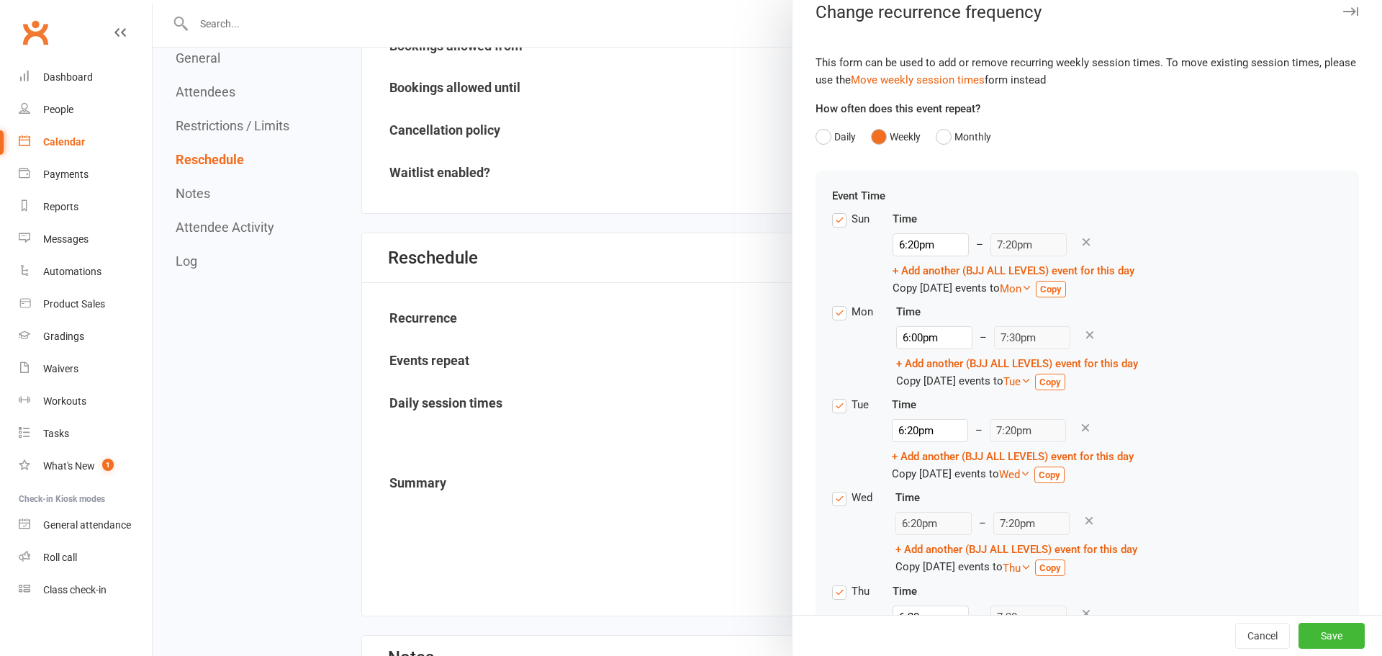
click at [832, 218] on label "Sun" at bounding box center [850, 218] width 37 height 17
click at [832, 210] on input "Sun" at bounding box center [836, 210] width 9 height 0
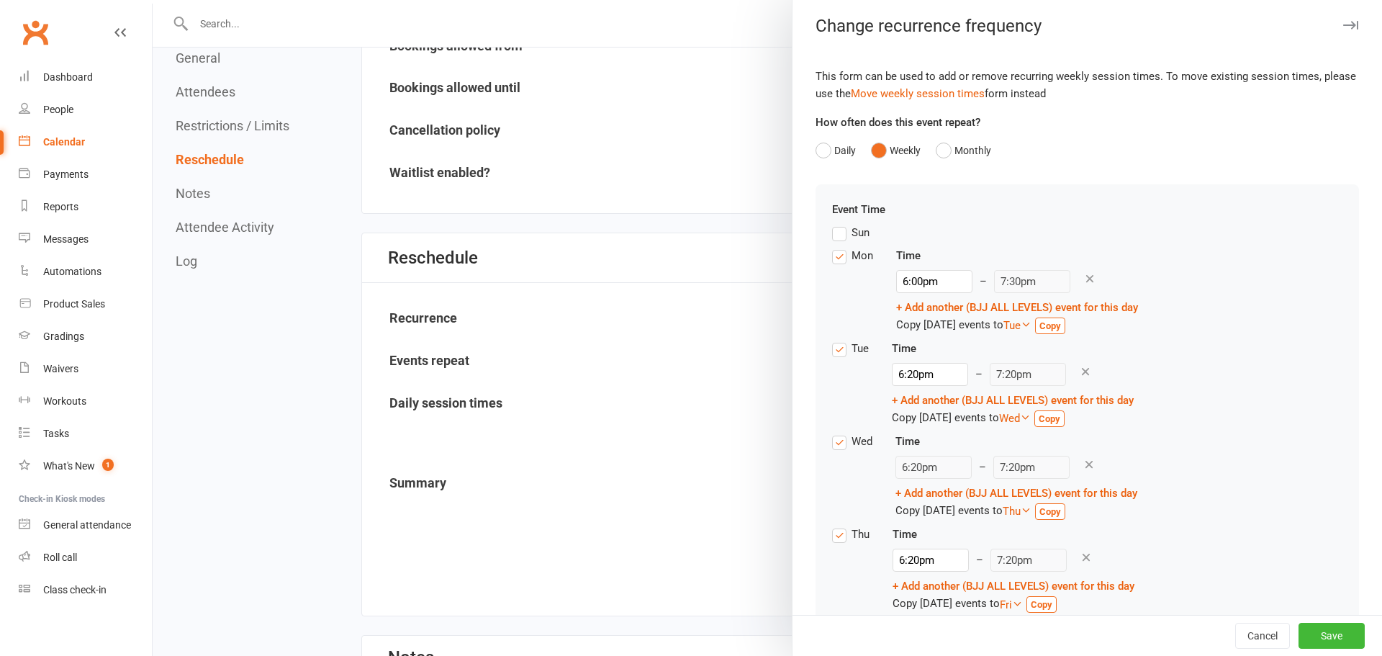
scroll to position [0, 0]
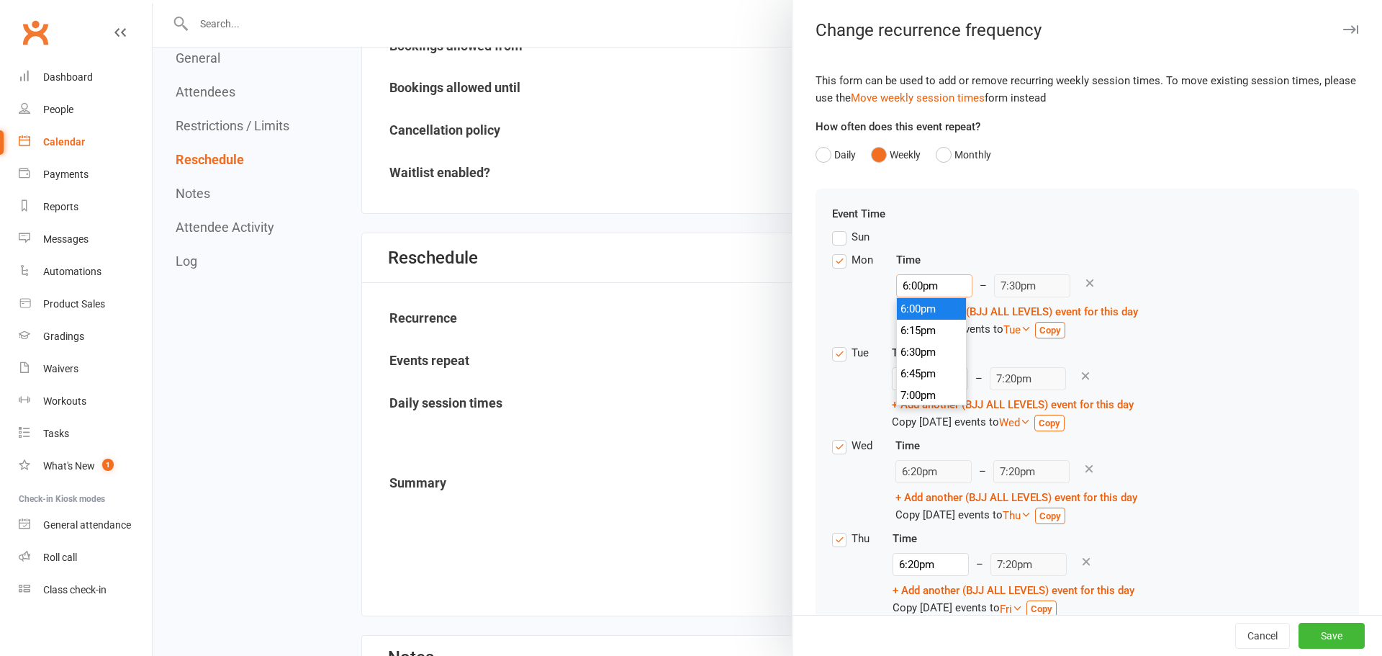
click at [913, 279] on input "6:00pm" at bounding box center [934, 285] width 76 height 23
click at [1136, 254] on div "Mon Time 6:00pm 12:00am 12:15am 12:30am 12:45am 1:00am 1:15am 1:30am 1:45am 2:0…" at bounding box center [1087, 297] width 510 height 93
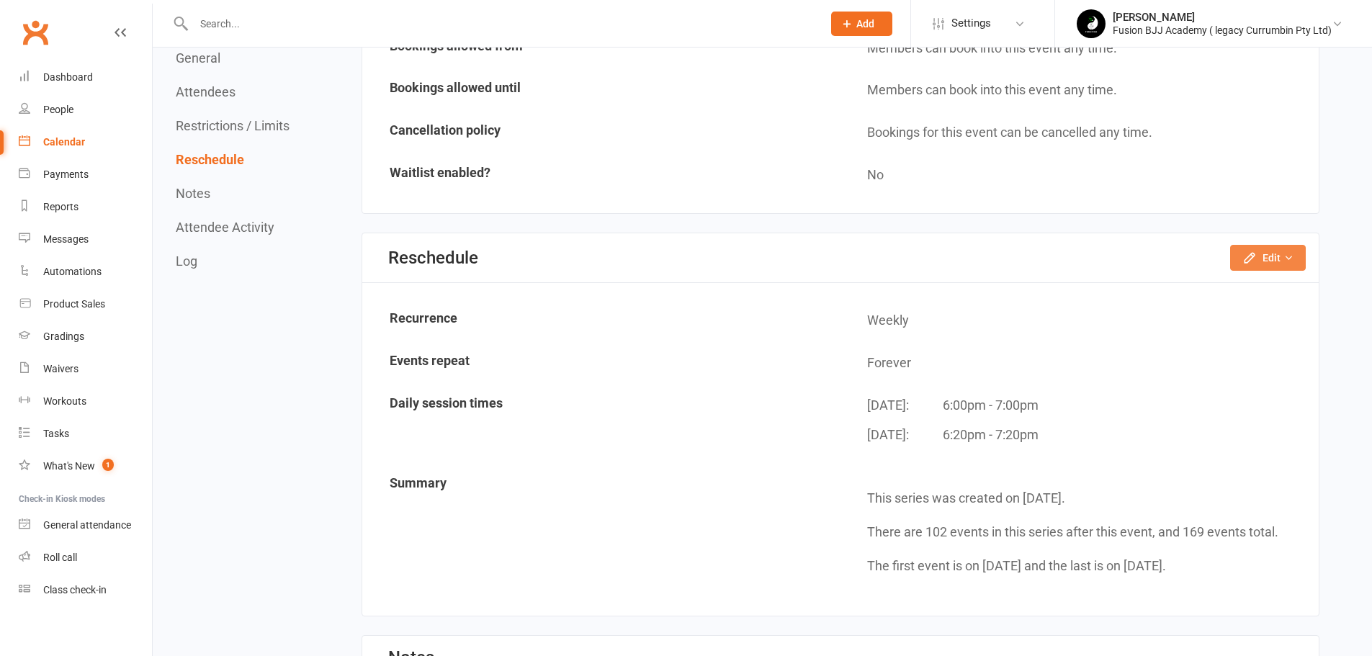
click at [1277, 253] on button "Edit" at bounding box center [1268, 258] width 76 height 26
click at [1231, 315] on link "Move weekly session times" at bounding box center [1222, 319] width 163 height 29
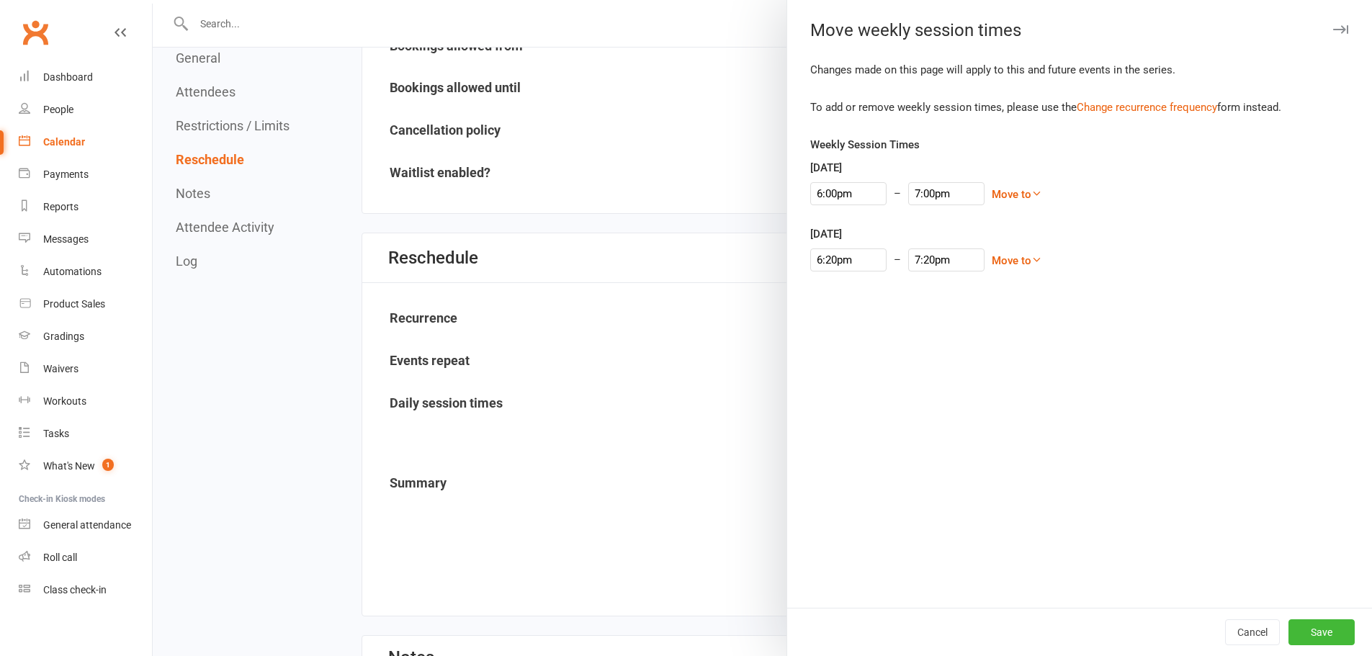
click at [991, 197] on link "Move to" at bounding box center [1016, 194] width 50 height 13
click at [1098, 220] on div "Weekly Session Times [DATE] 6:00pm – 7:00pm Move to [DATE] [DATE] [DATE] [DATE]…" at bounding box center [1079, 214] width 539 height 156
click at [991, 258] on link "Move to" at bounding box center [1016, 260] width 50 height 13
click at [921, 351] on link "[DATE]" at bounding box center [970, 346] width 143 height 29
click at [994, 258] on link "Move to" at bounding box center [1016, 260] width 50 height 13
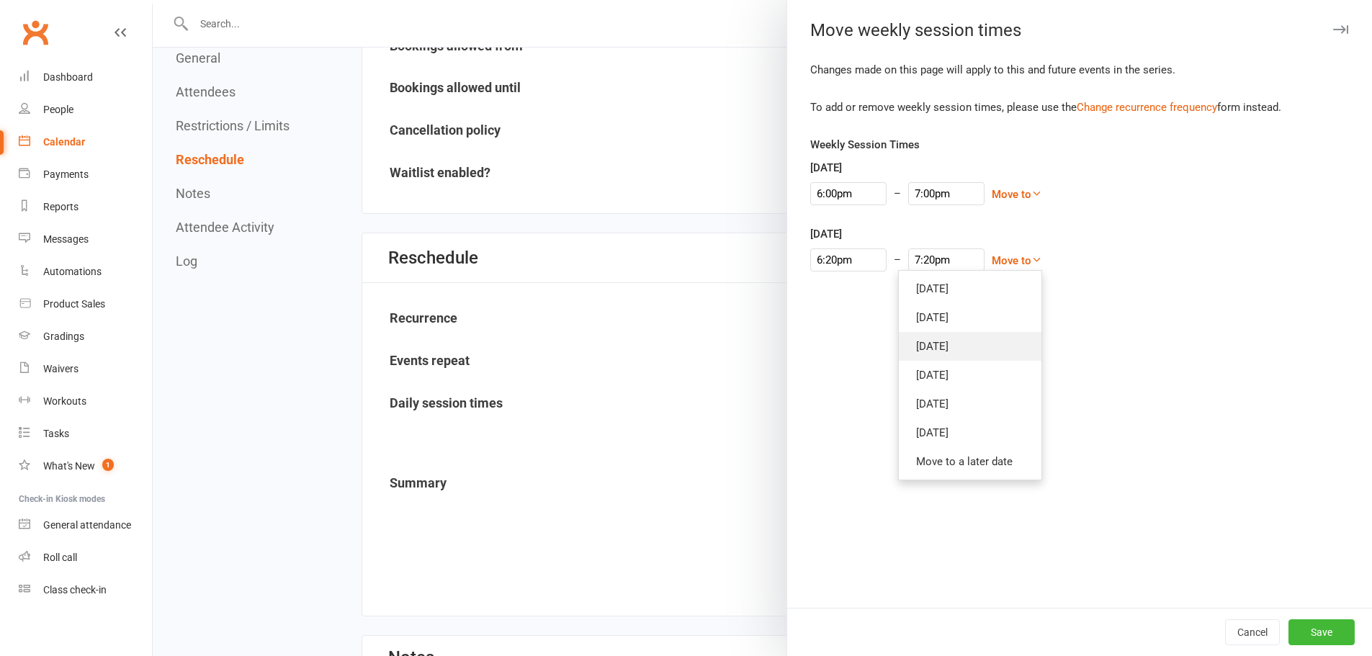
click at [961, 348] on link "[DATE]" at bounding box center [970, 346] width 143 height 29
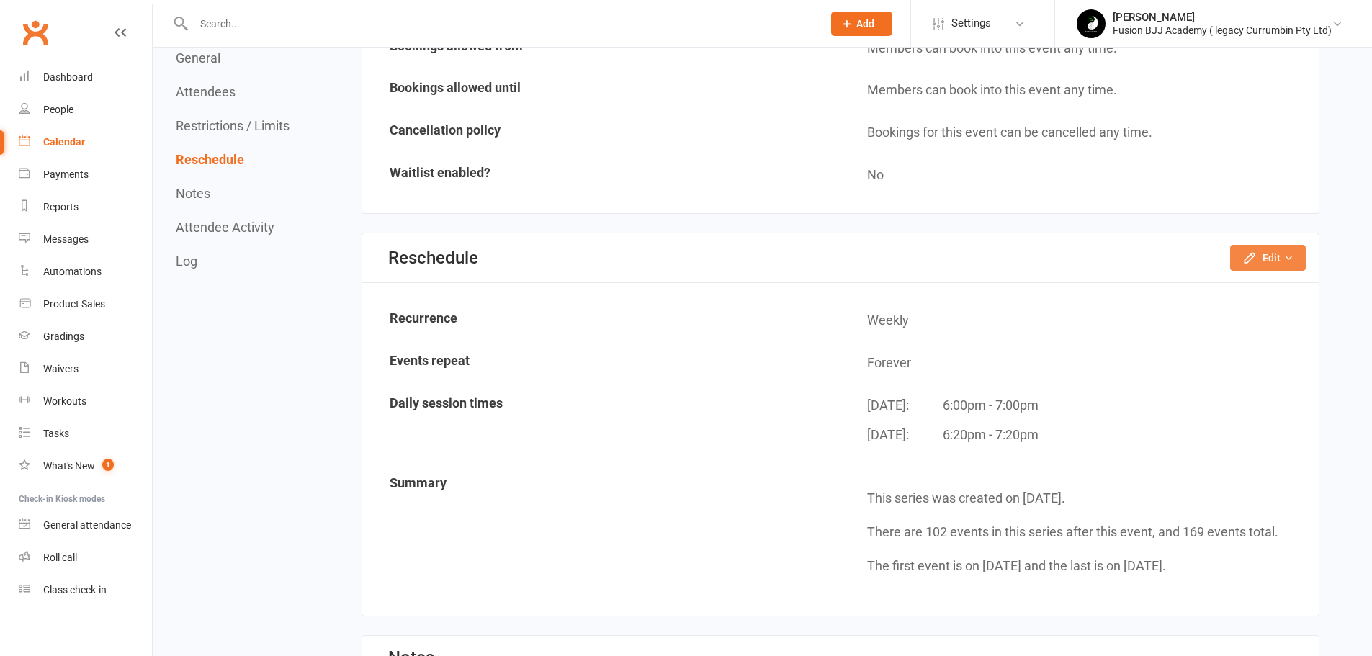
click at [1289, 261] on icon "button" at bounding box center [1288, 258] width 10 height 10
click at [1230, 371] on link "Change repeat limit" at bounding box center [1222, 376] width 163 height 29
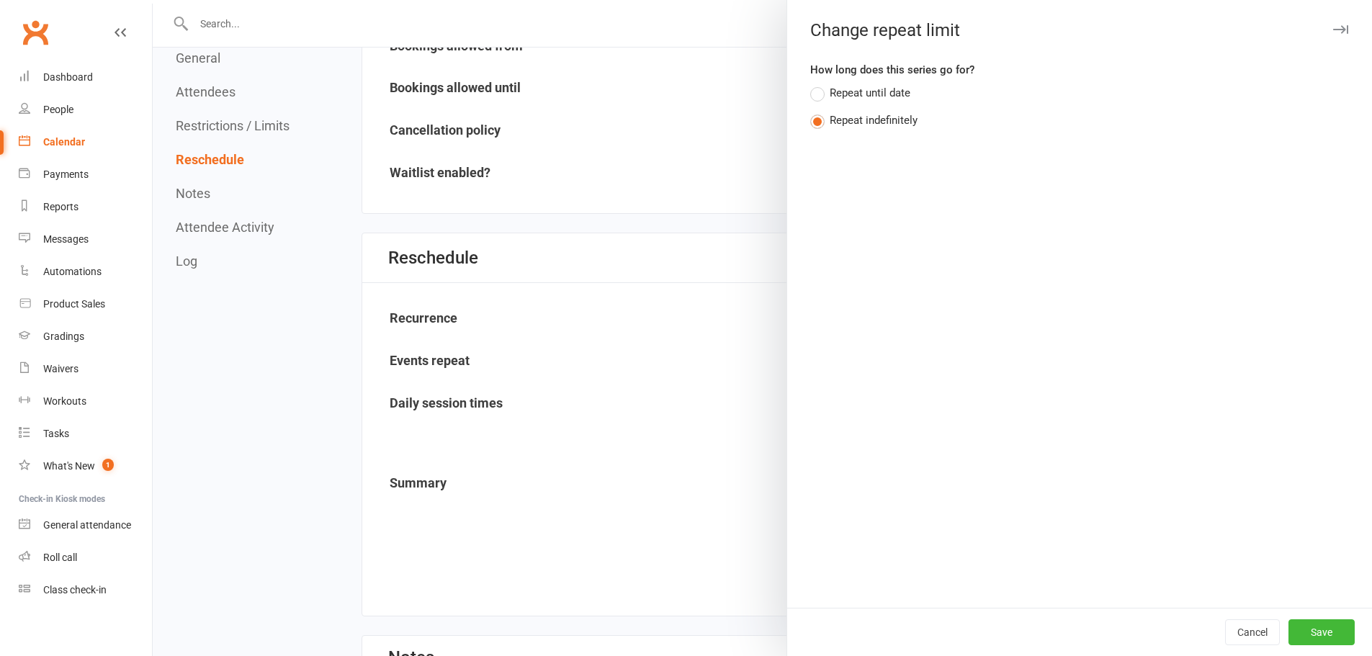
click at [692, 257] on div at bounding box center [762, 328] width 1219 height 656
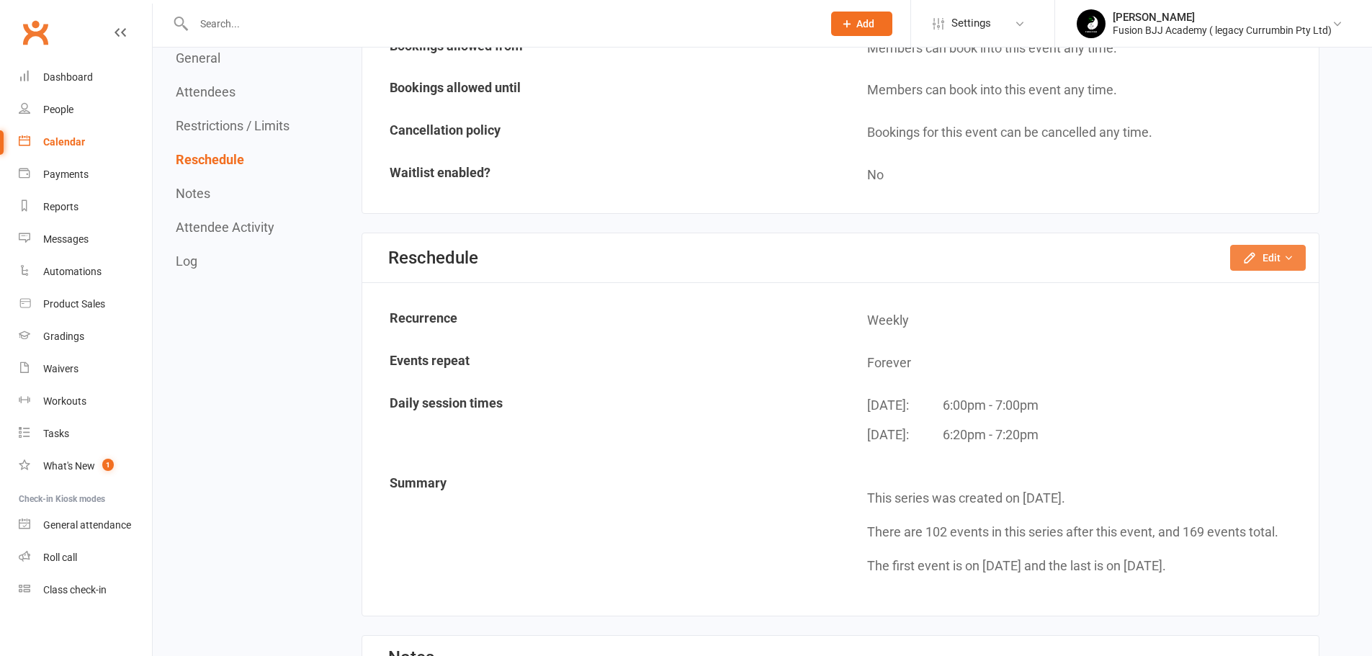
click at [1276, 261] on button "Edit" at bounding box center [1268, 258] width 76 height 26
click at [1271, 351] on link "Change recurrence frequency" at bounding box center [1222, 347] width 163 height 29
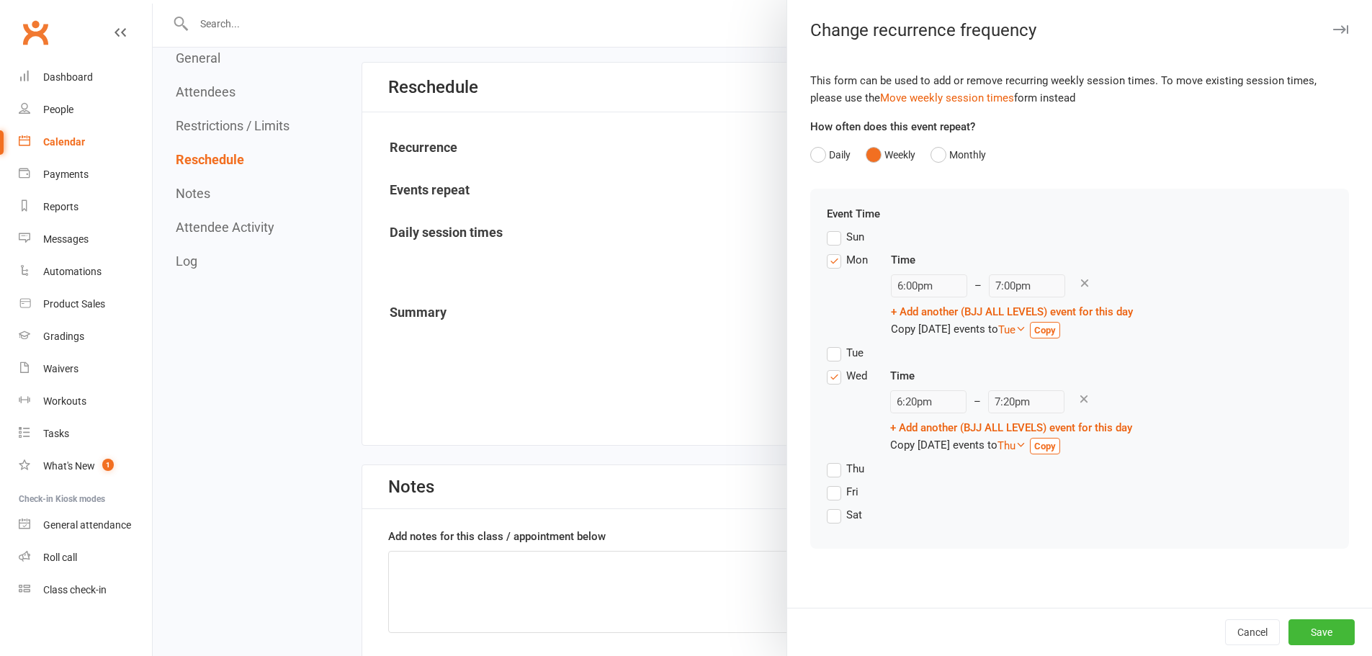
scroll to position [1272, 0]
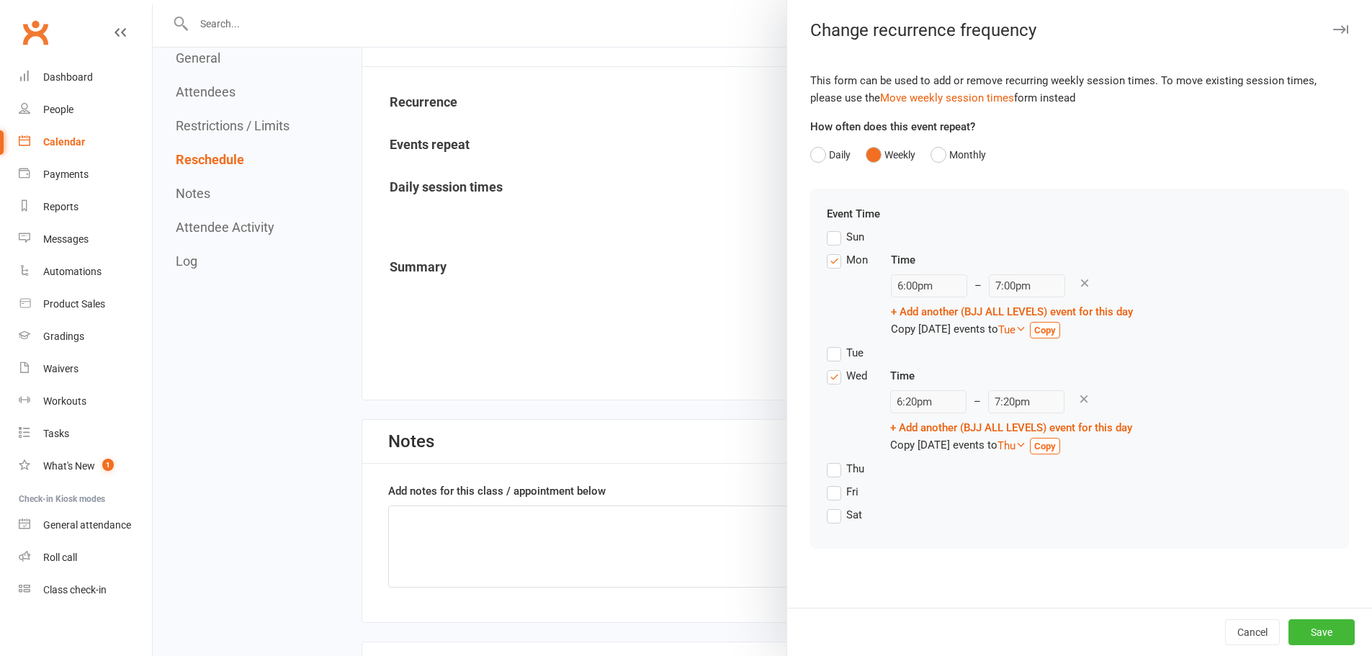
click at [827, 354] on label "Tue" at bounding box center [845, 352] width 37 height 17
click at [827, 344] on input "Tue" at bounding box center [831, 344] width 9 height 0
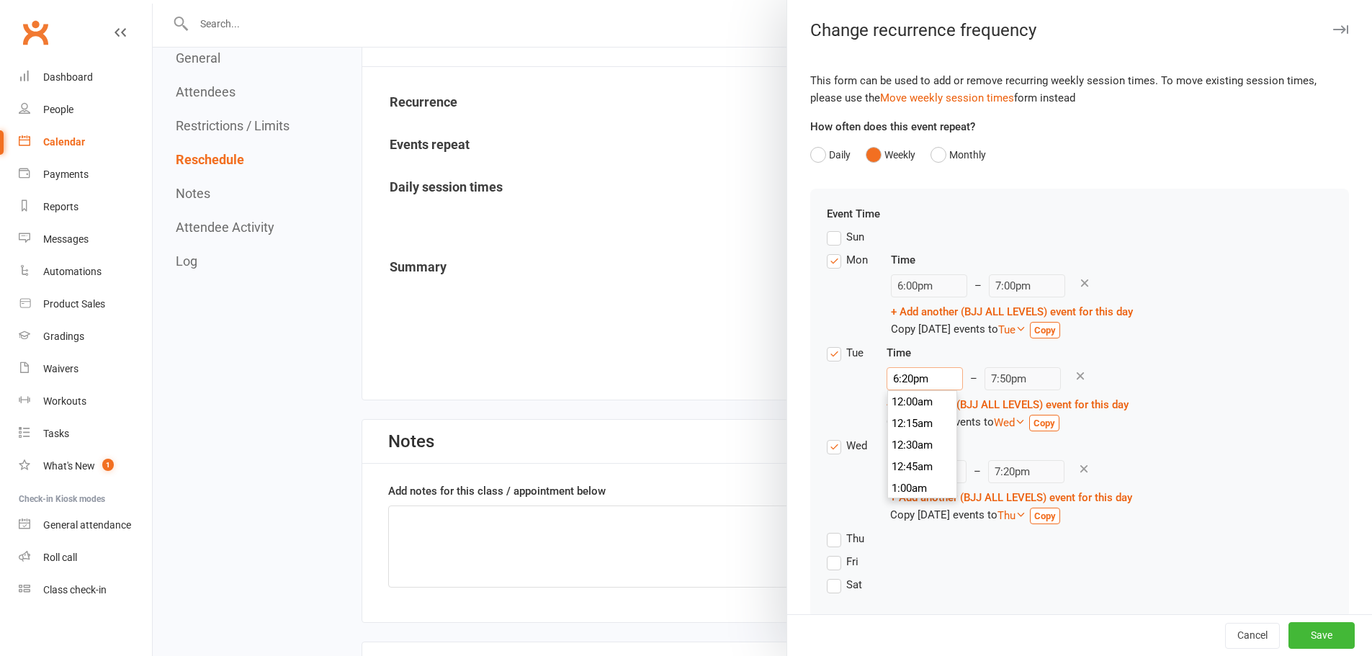
click at [901, 377] on input "6:20pm" at bounding box center [924, 378] width 76 height 23
type input "6:00pm"
type input "7:30pm"
click at [905, 405] on li "6:00pm" at bounding box center [922, 402] width 69 height 22
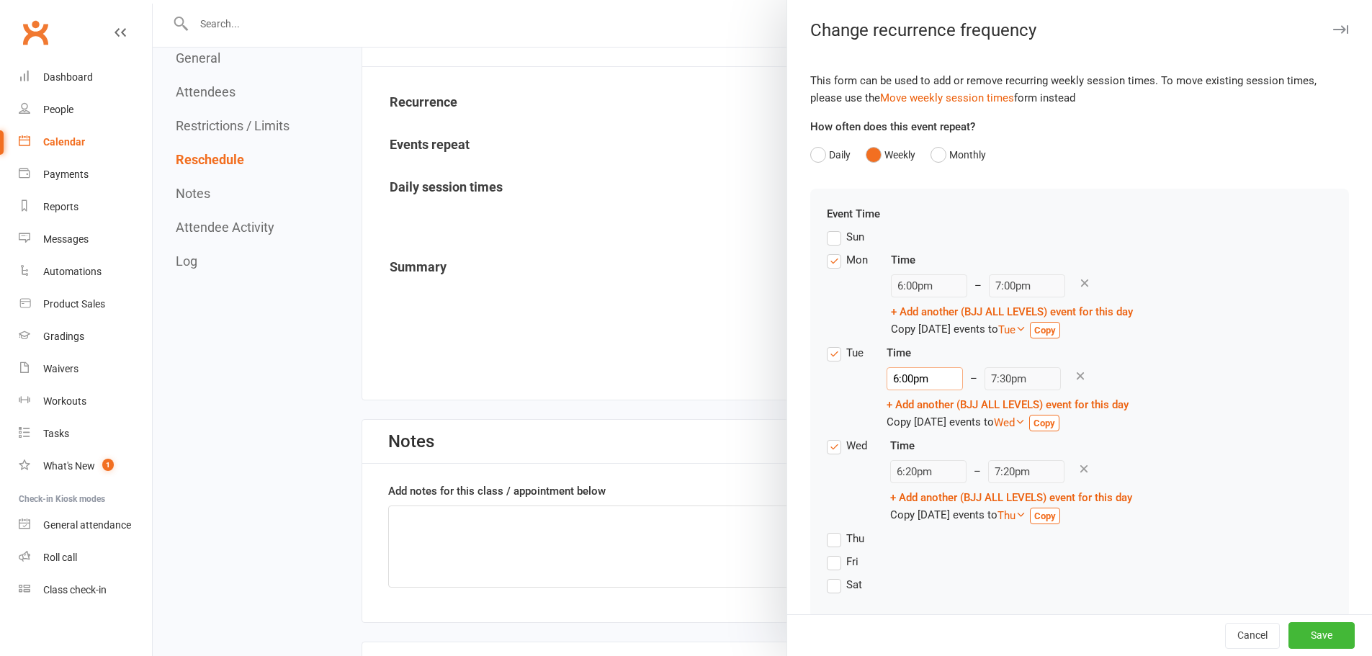
click at [906, 379] on input "6:00pm" at bounding box center [924, 378] width 76 height 23
click at [1074, 371] on icon at bounding box center [1080, 375] width 13 height 13
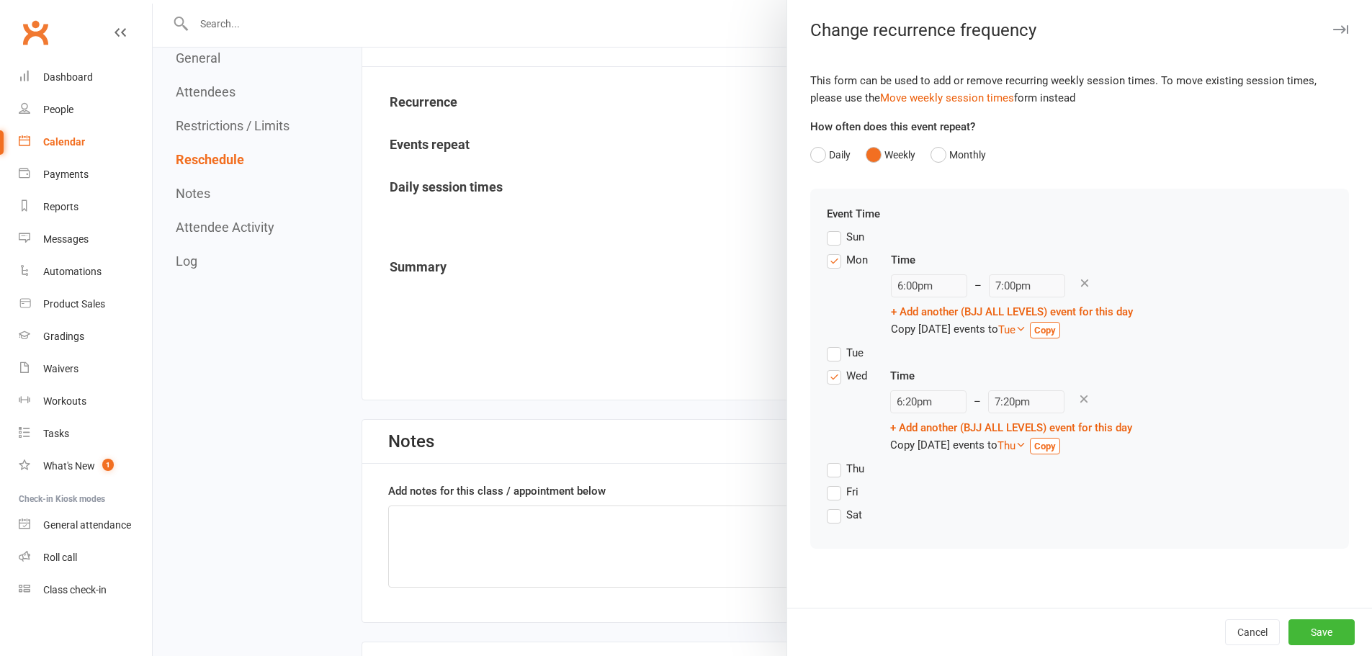
click at [832, 354] on label "Tue" at bounding box center [845, 352] width 37 height 17
click at [832, 344] on input "Tue" at bounding box center [831, 344] width 9 height 0
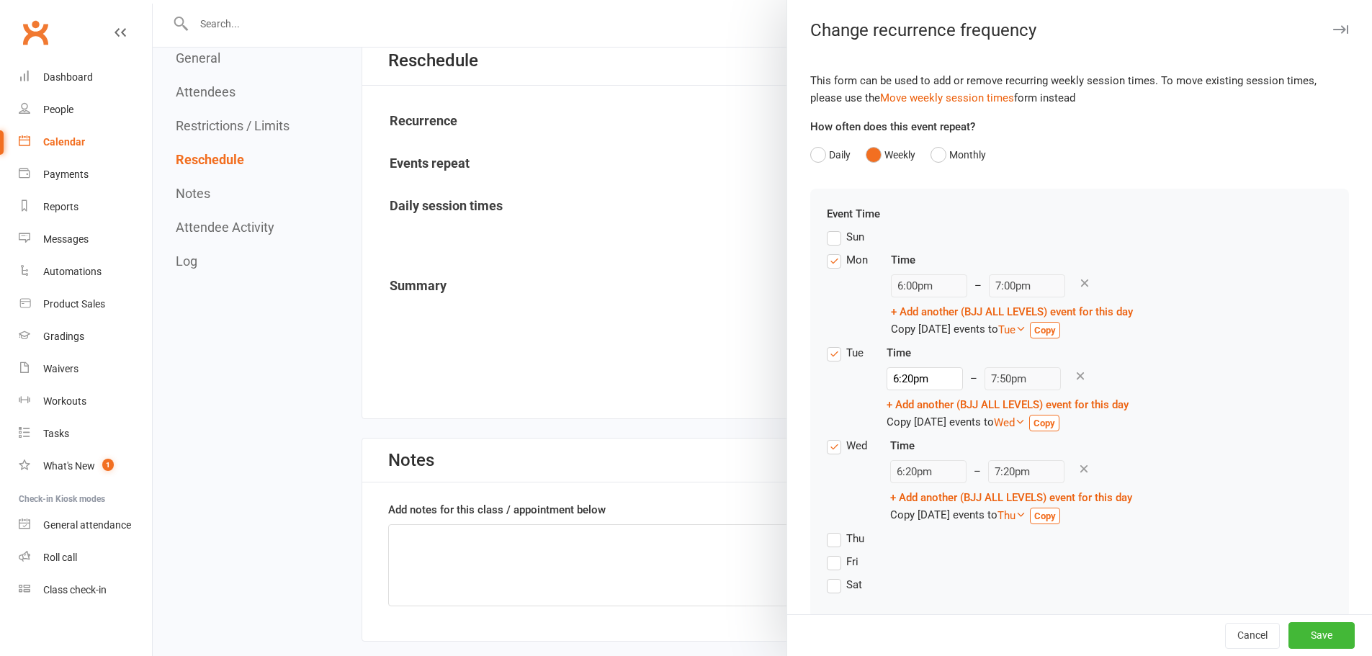
scroll to position [1248, 0]
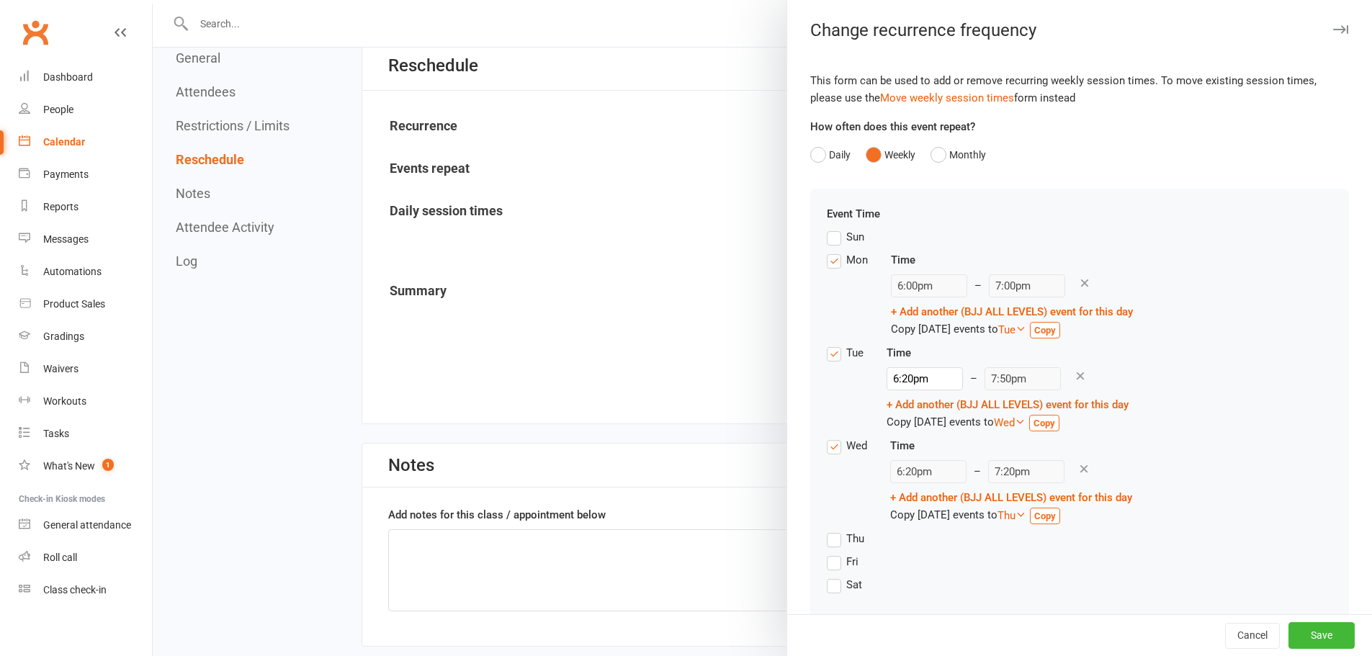
click at [967, 405] on link "+ Add another (BJJ ALL LEVELS) event for this day" at bounding box center [1007, 404] width 242 height 13
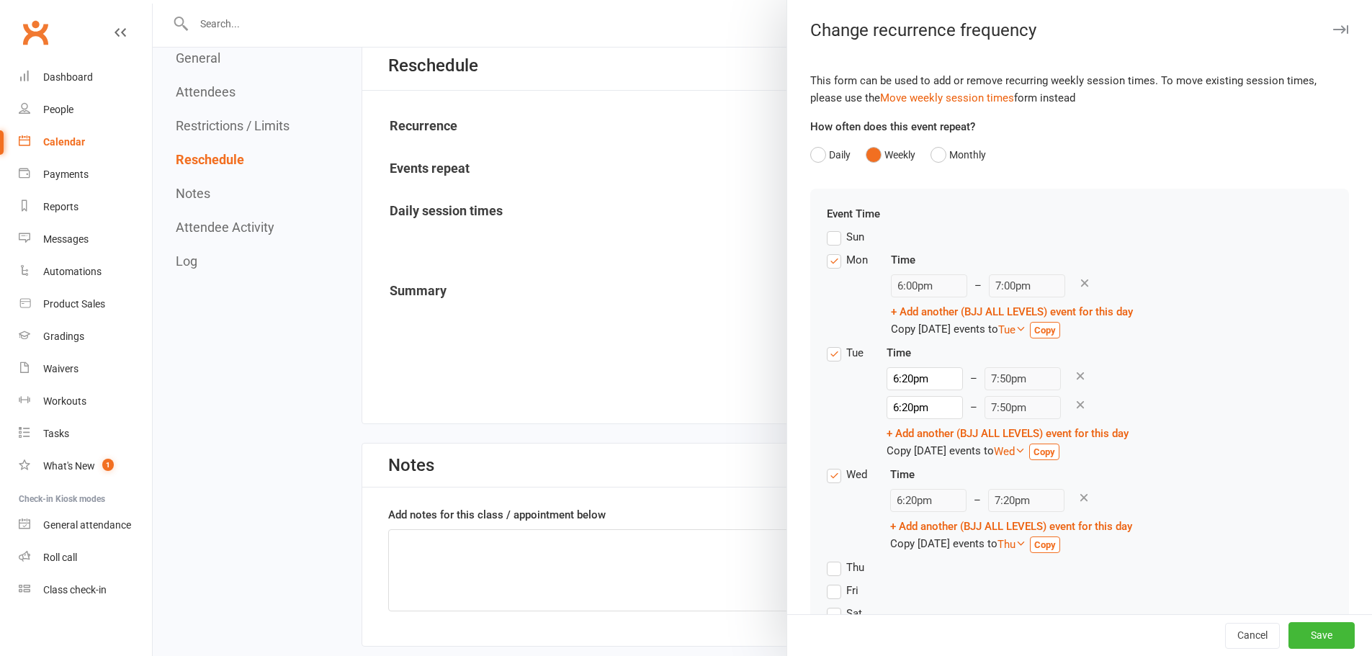
click at [1074, 376] on icon at bounding box center [1080, 375] width 13 height 13
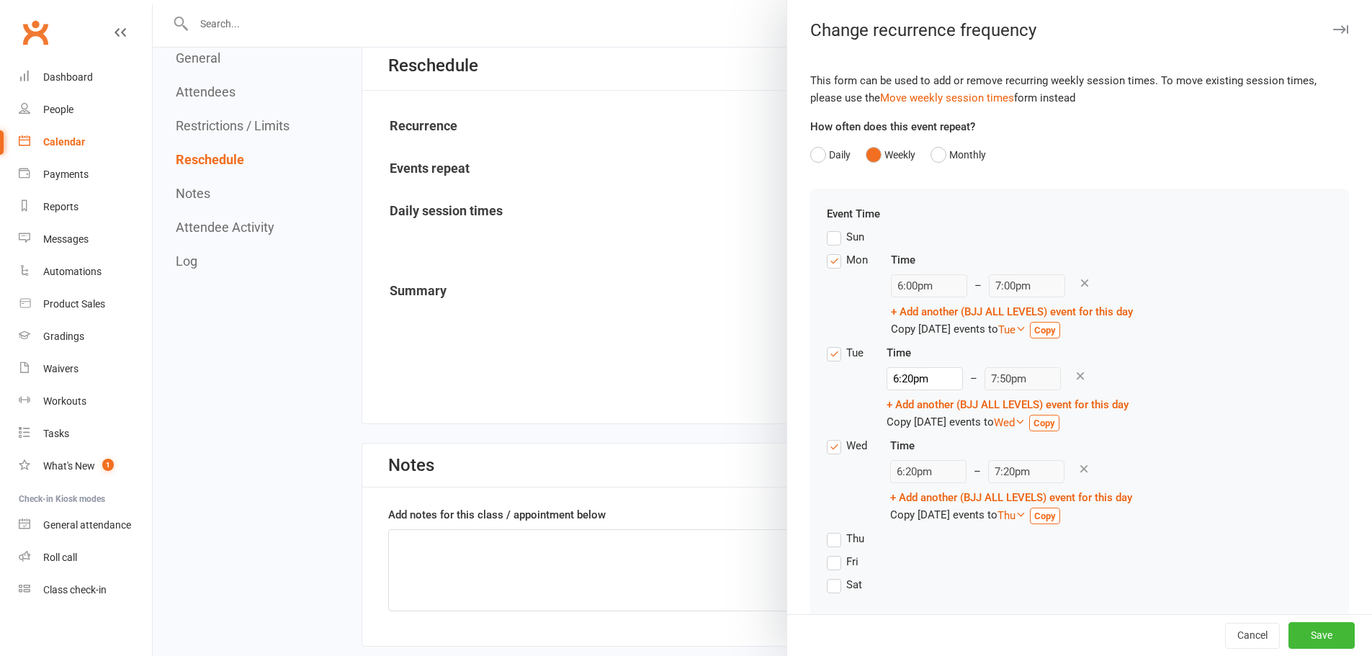
click at [1074, 379] on icon at bounding box center [1080, 375] width 13 height 13
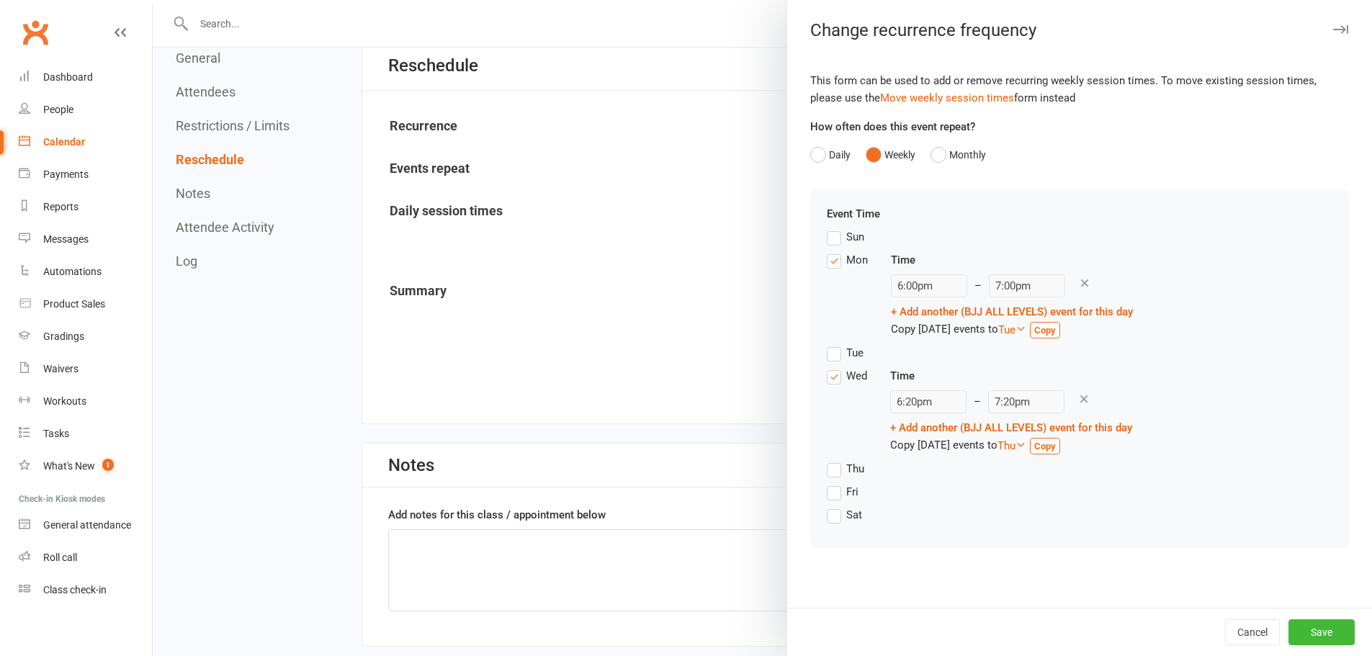
click at [832, 353] on label "Tue" at bounding box center [845, 352] width 37 height 17
click at [832, 344] on input "Tue" at bounding box center [831, 344] width 9 height 0
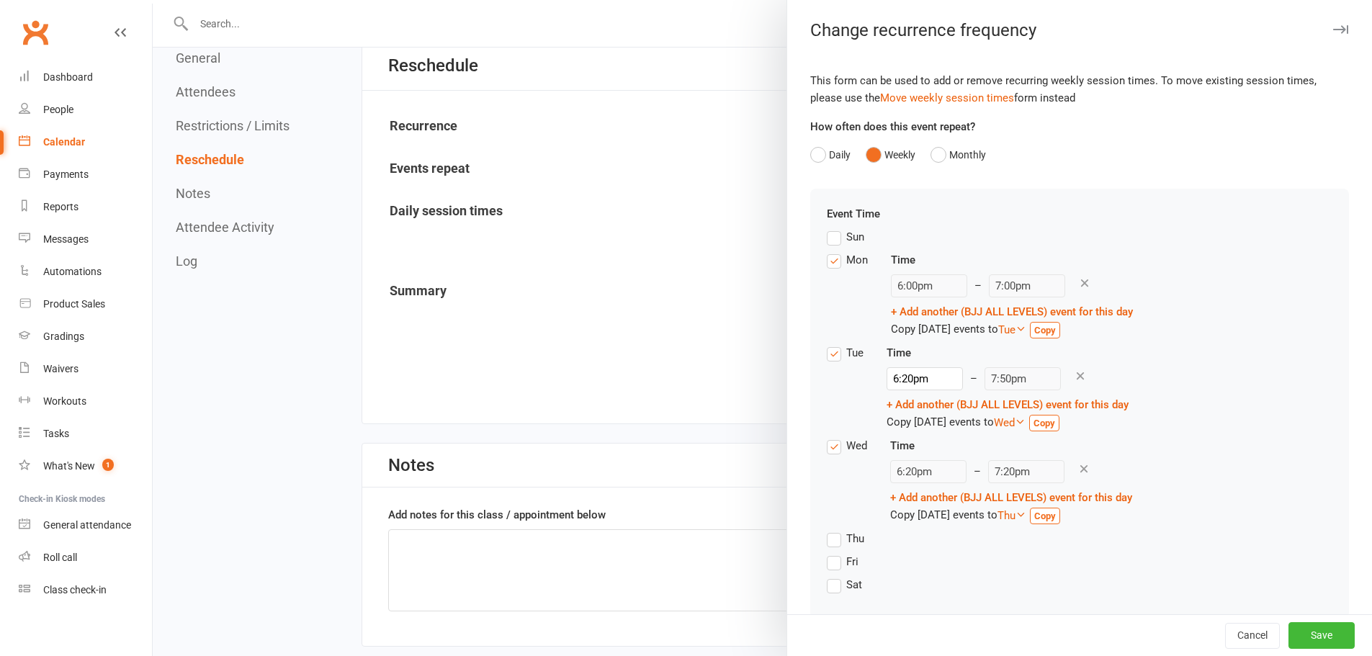
click at [979, 402] on link "+ Add another (BJJ ALL LEVELS) event for this day" at bounding box center [1007, 404] width 242 height 13
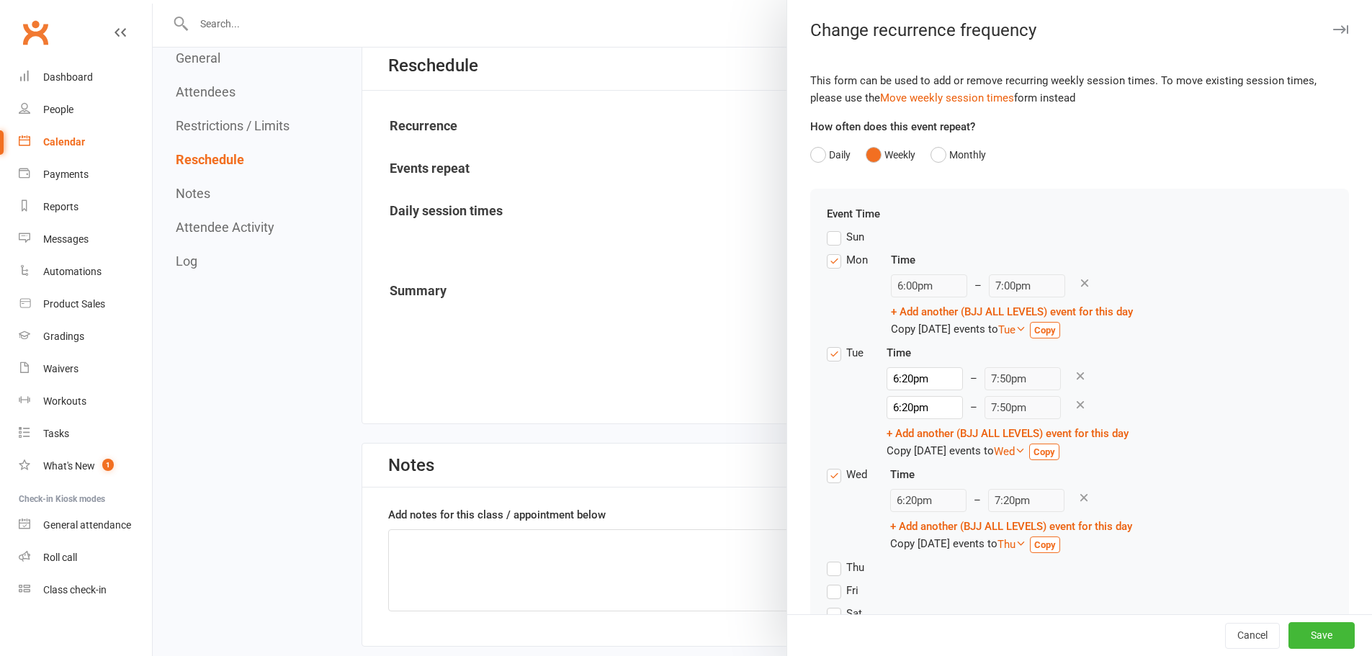
click at [1074, 372] on icon at bounding box center [1080, 375] width 13 height 13
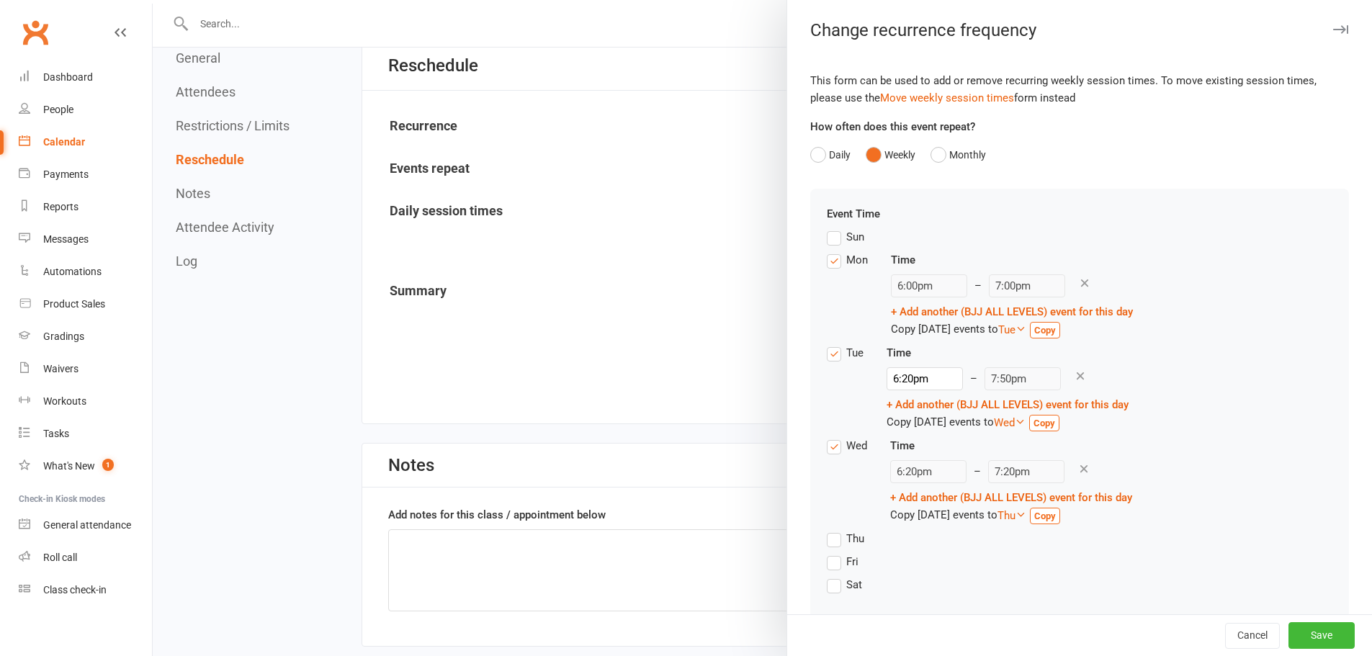
click at [829, 356] on label "Tue" at bounding box center [845, 352] width 37 height 17
click at [829, 344] on input "Tue" at bounding box center [831, 344] width 9 height 0
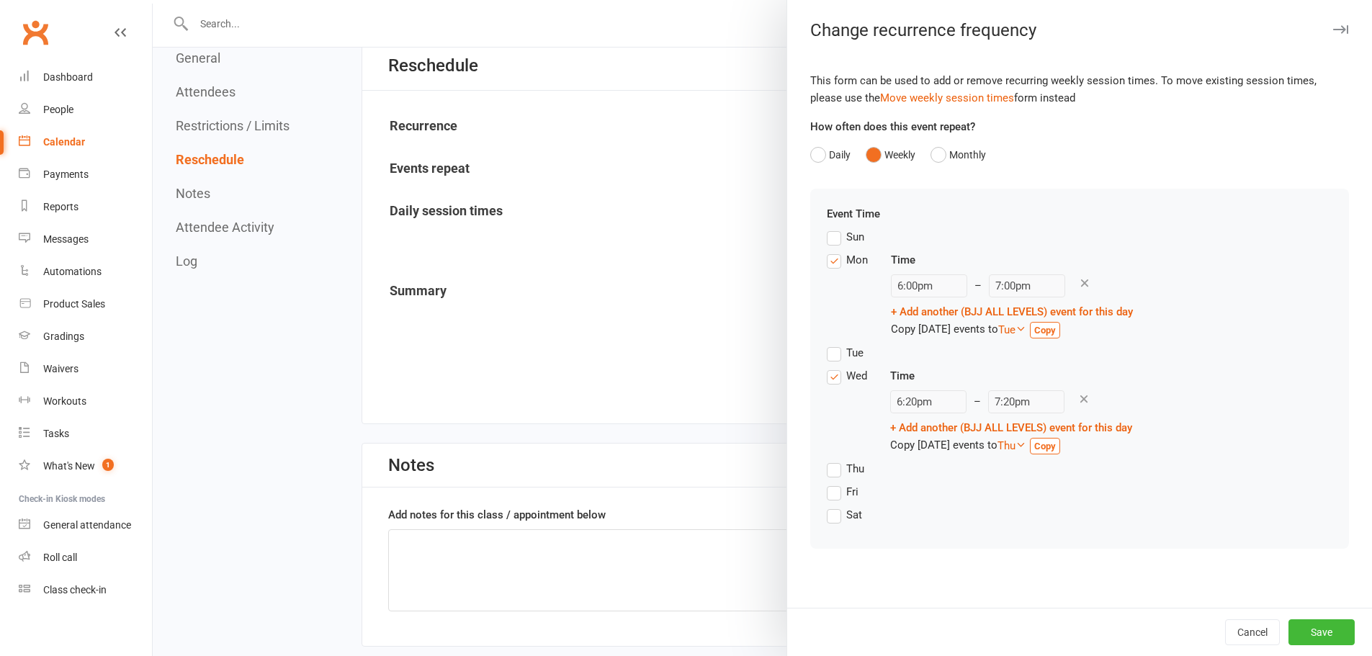
click at [609, 300] on div at bounding box center [762, 328] width 1219 height 656
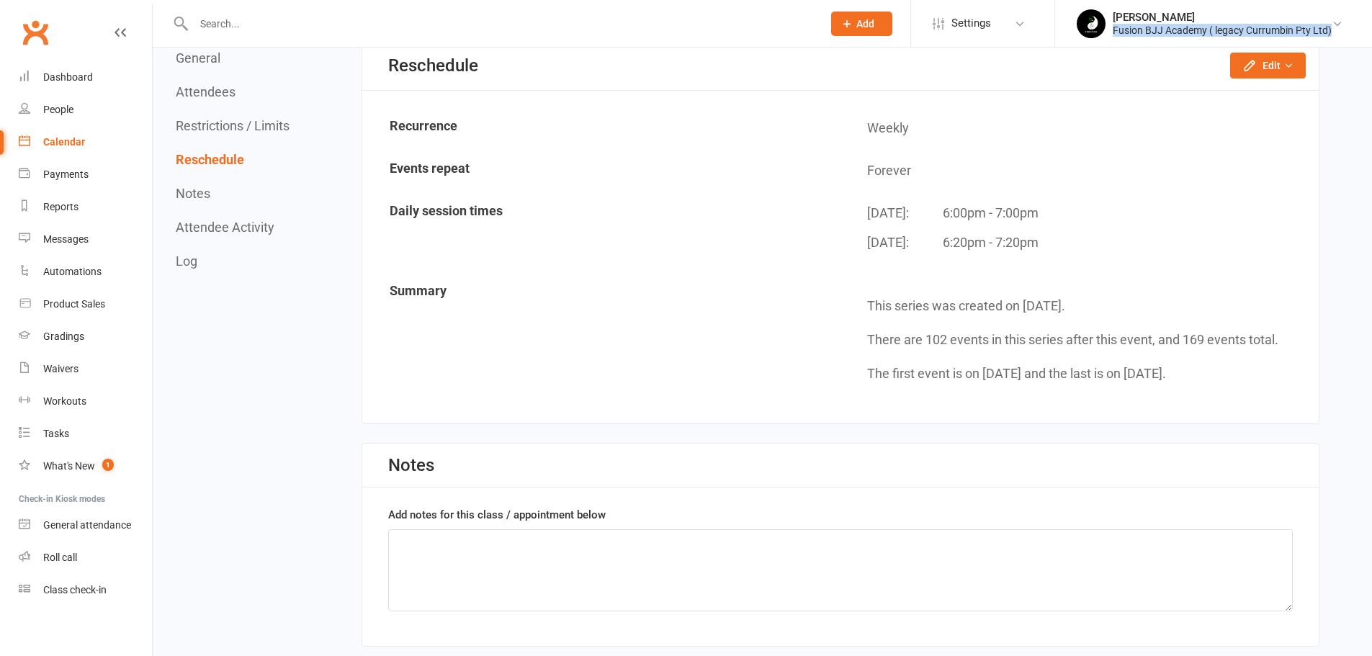
drag, startPoint x: 1343, startPoint y: 31, endPoint x: 1112, endPoint y: 37, distance: 231.2
click at [1112, 37] on link "Fabio Glazer Fusion BJJ Academy ( legacy Currumbin Pty Ltd)" at bounding box center [1213, 23] width 274 height 29
copy div "Fusion BJJ Academy ( legacy Currumbin Pty Ltd)"
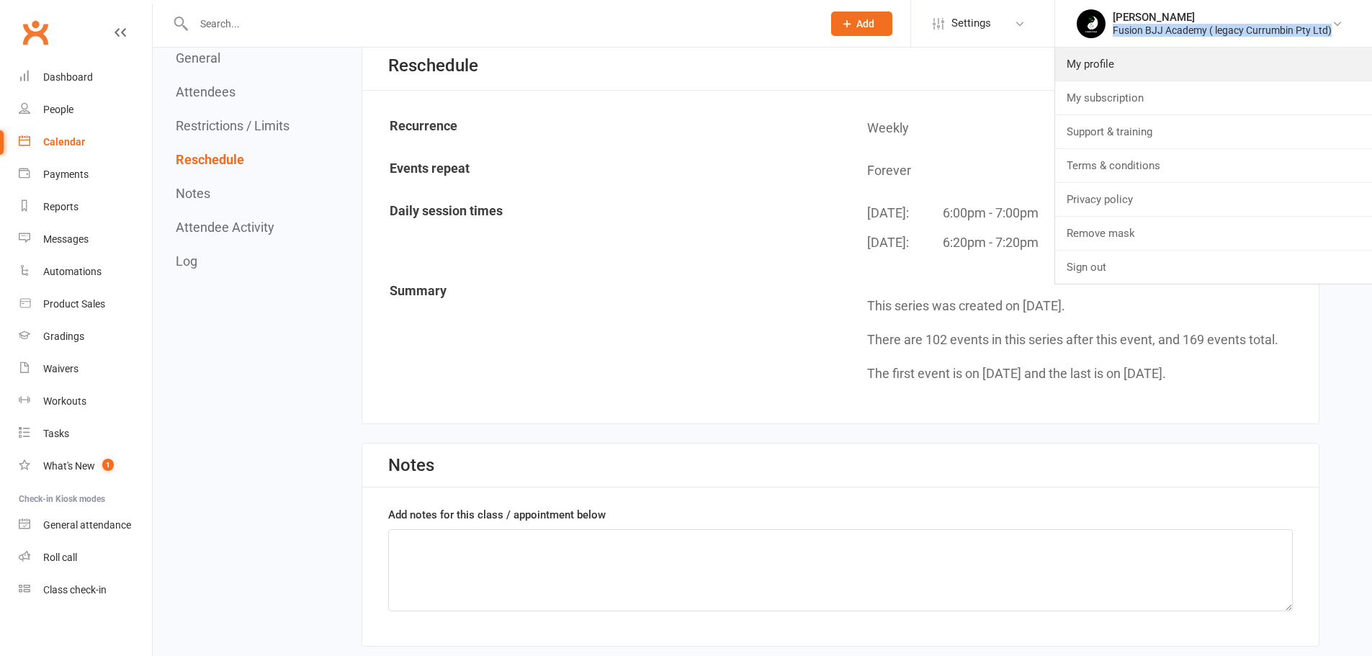
click at [1116, 63] on link "My profile" at bounding box center [1213, 64] width 317 height 33
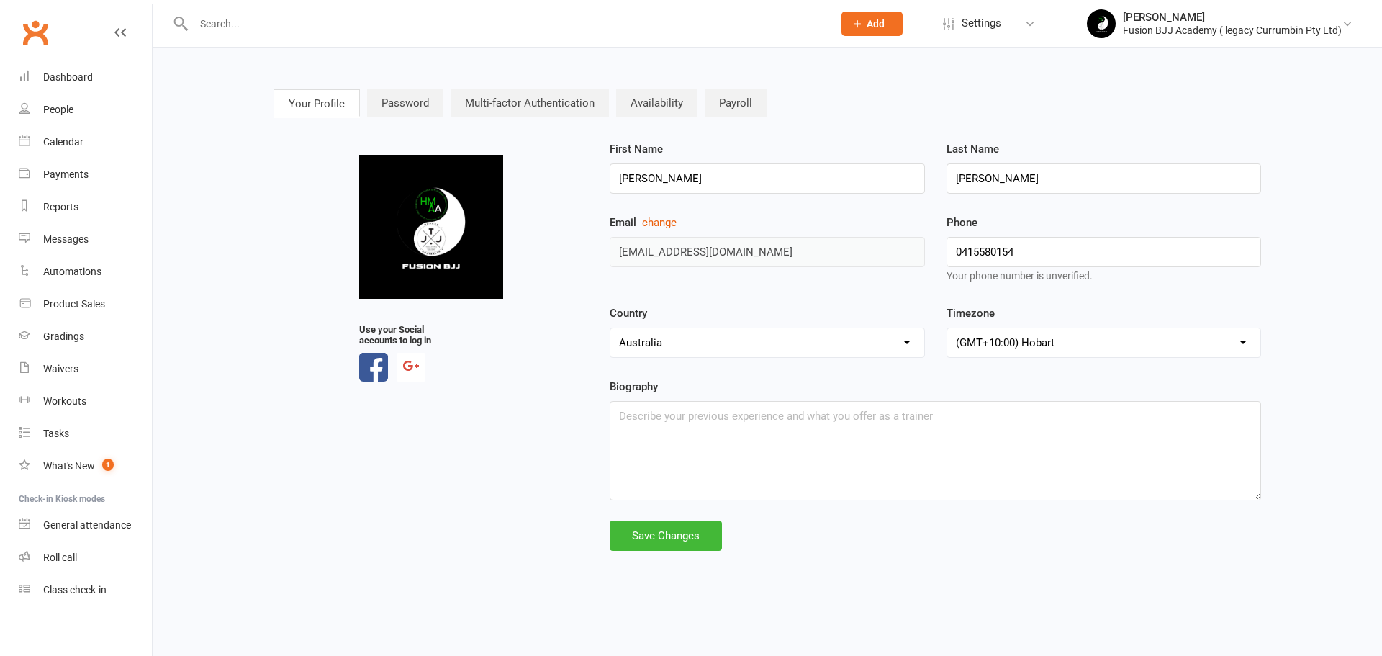
click at [524, 236] on div "upload photo Use your Social accounts to log in First Name Fabio Last Name Glaz…" at bounding box center [767, 345] width 1009 height 410
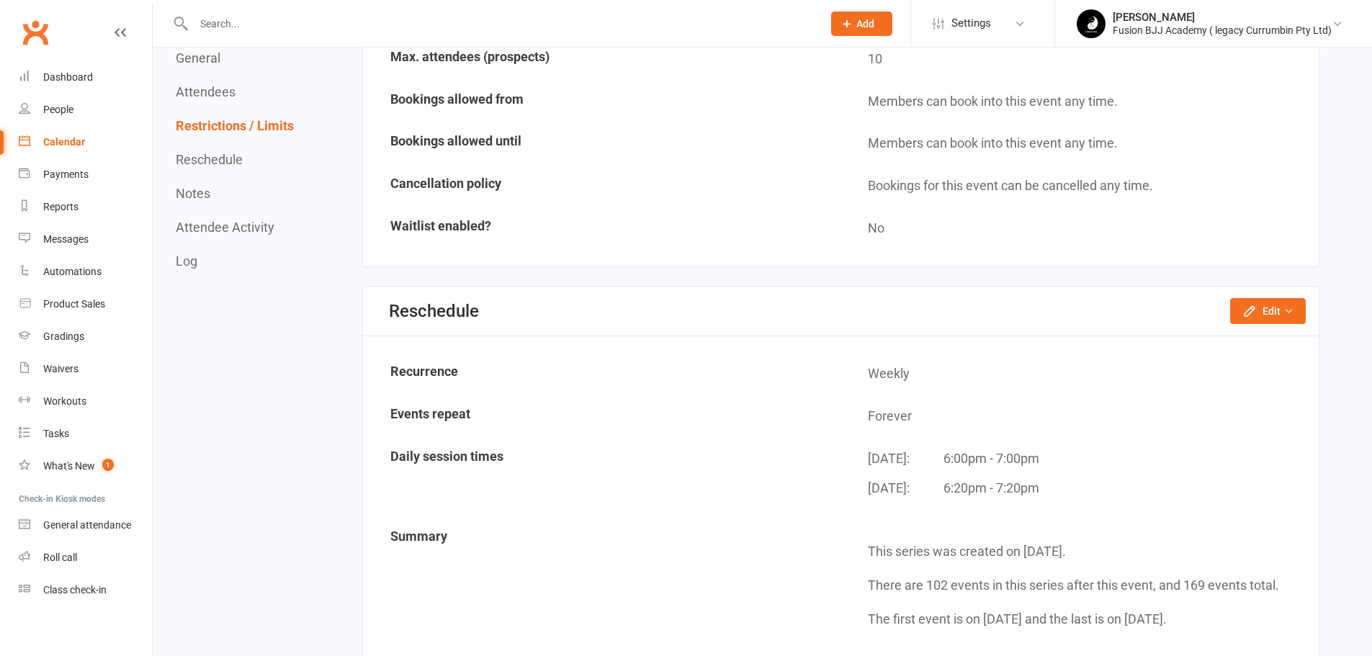
scroll to position [1008, 0]
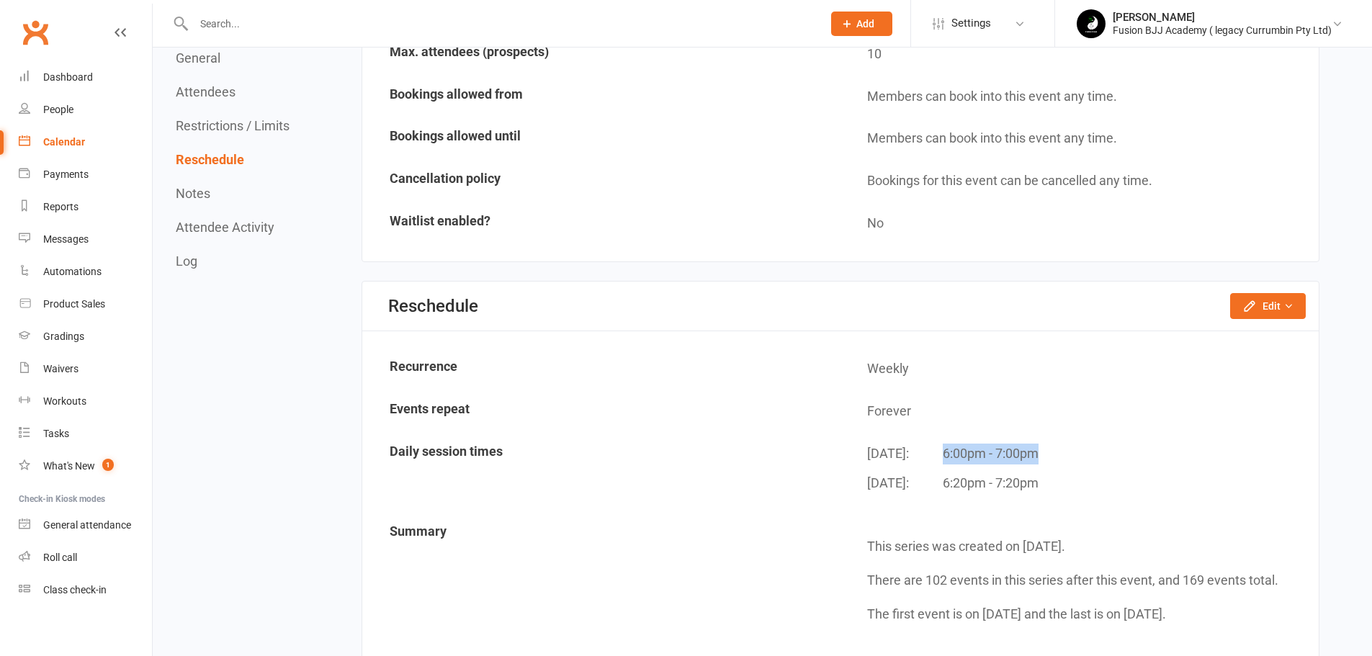
drag, startPoint x: 936, startPoint y: 455, endPoint x: 1075, endPoint y: 459, distance: 139.0
click at [1076, 459] on div "Monday: 6:00pm - 7:00pm" at bounding box center [1087, 459] width 440 height 30
copy div "6:00pm - 7:00pm"
drag, startPoint x: 941, startPoint y: 482, endPoint x: 1122, endPoint y: 643, distance: 242.2
click at [1090, 487] on div "Wednesday: 6:20pm - 7:20pm" at bounding box center [1087, 488] width 440 height 30
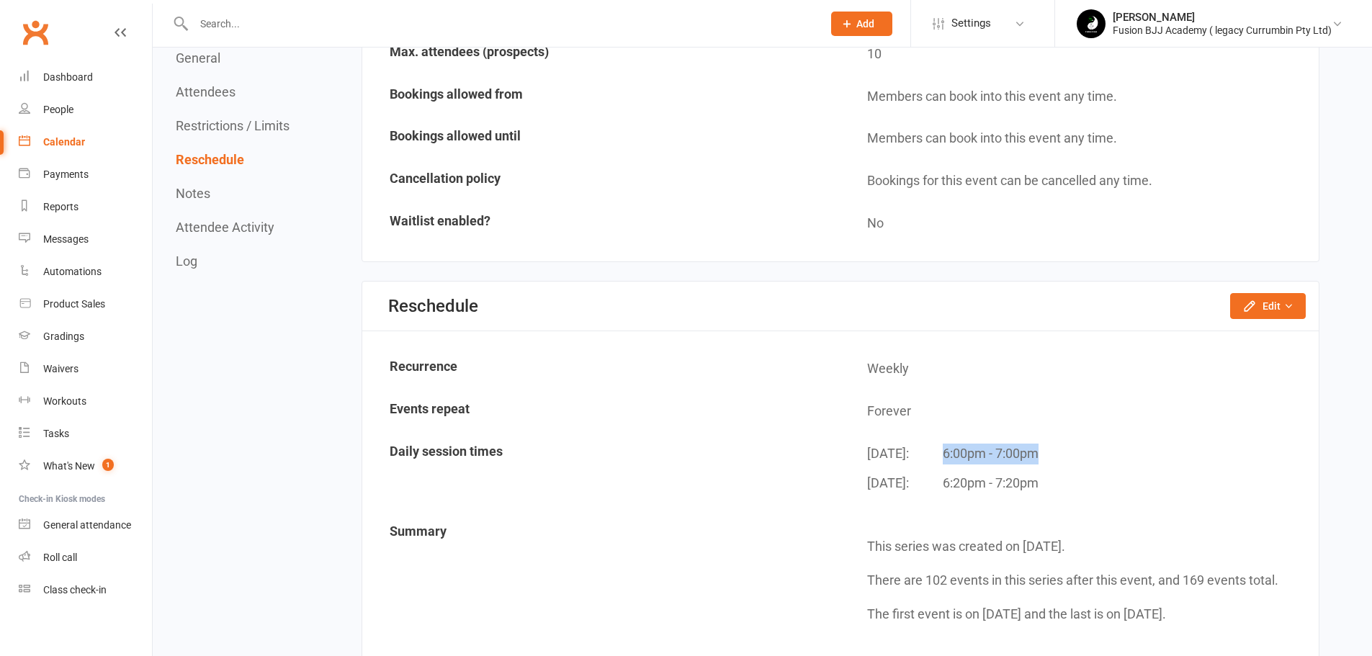
copy div "6:20pm - 7:20pm"
drag, startPoint x: 387, startPoint y: 296, endPoint x: 547, endPoint y: 302, distance: 160.0
click at [547, 302] on div "Reschedule Edit Reschedule this event only Move weekly session times Change rec…" at bounding box center [840, 307] width 956 height 50
copy div "Reschedule"
click at [1264, 302] on button "Edit" at bounding box center [1268, 306] width 76 height 26
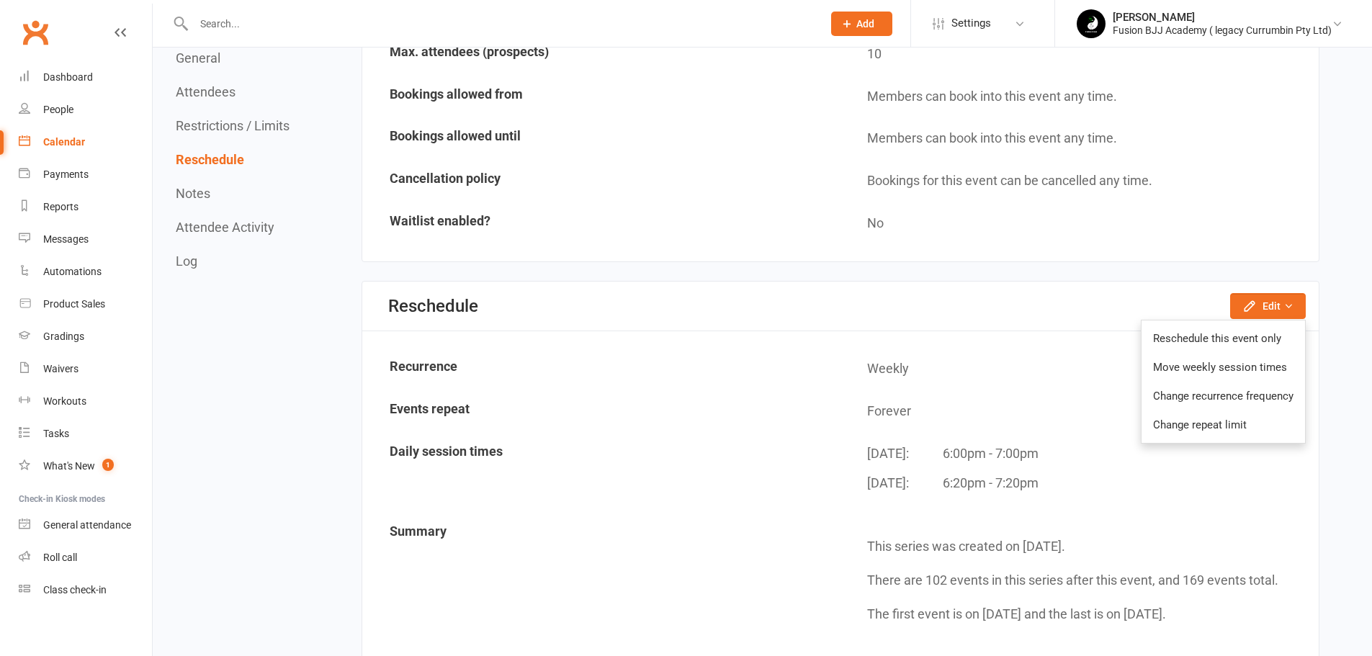
click at [1264, 398] on link "Change recurrence frequency" at bounding box center [1222, 396] width 163 height 29
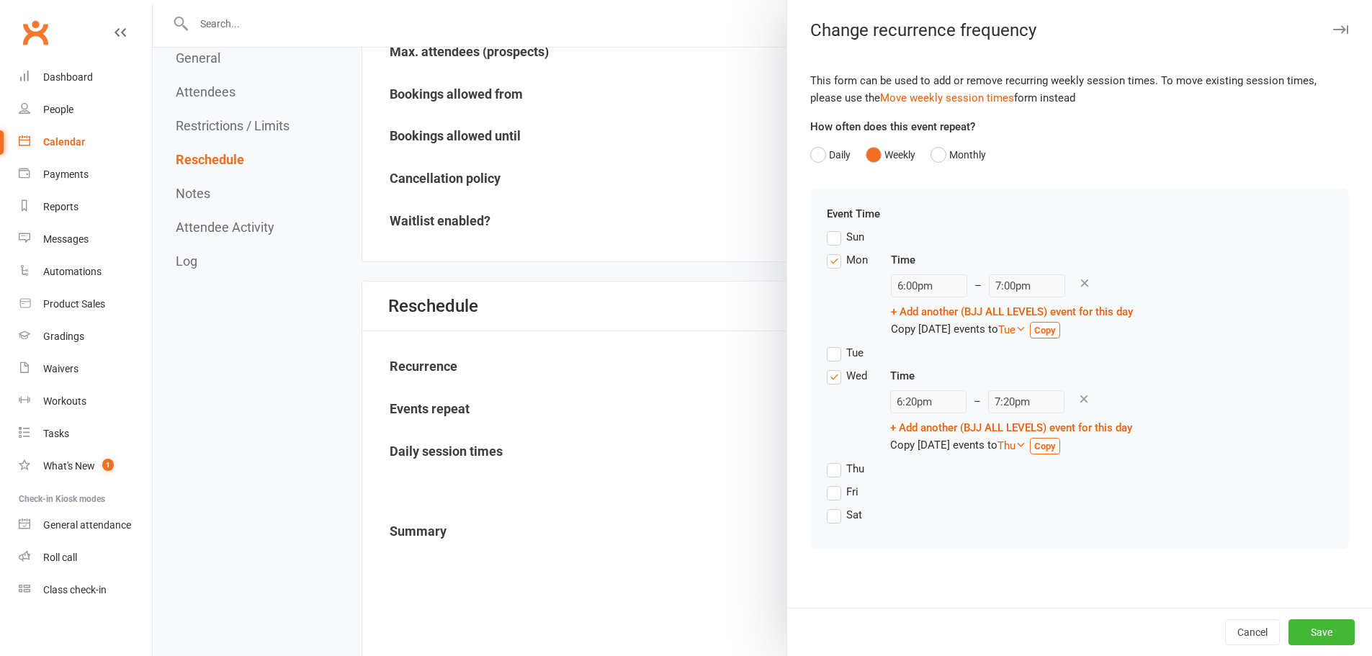
click at [827, 350] on label "Tue" at bounding box center [845, 352] width 37 height 17
click at [827, 344] on input "Tue" at bounding box center [831, 344] width 9 height 0
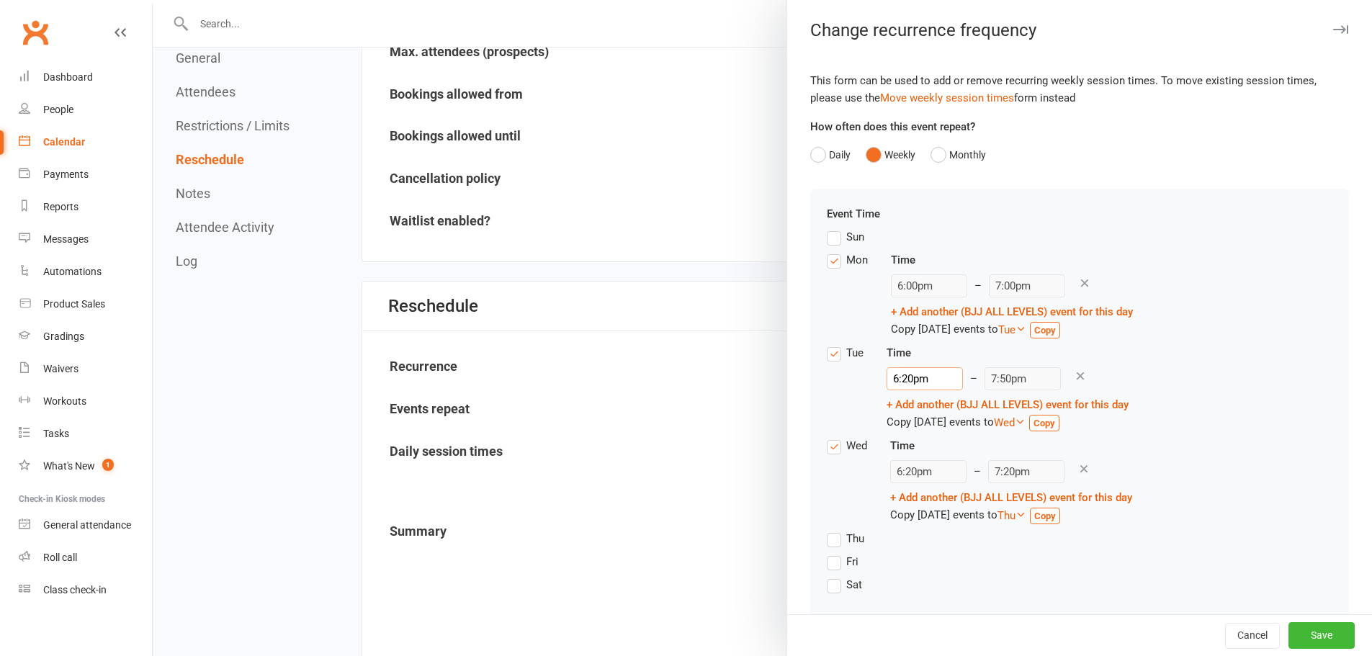
click at [907, 383] on input "6:20pm" at bounding box center [924, 378] width 76 height 23
type input "6:30pm"
type input "8:00pm"
click at [912, 444] on li "6:30pm" at bounding box center [922, 445] width 69 height 22
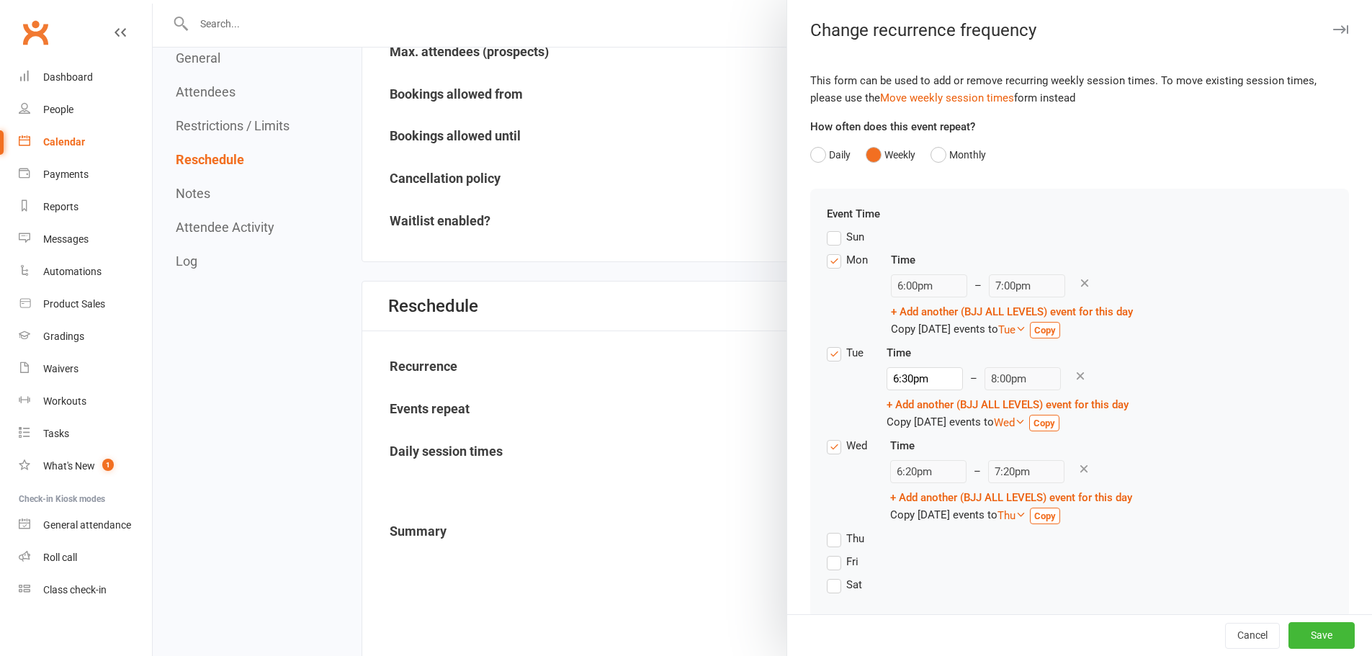
click at [1148, 379] on div "Tue Time 6:30pm 12:00am 12:15am 12:30am 12:45am 1:00am 1:15am 1:30am 1:45am 2:0…" at bounding box center [1079, 390] width 505 height 93
click at [940, 382] on input "6:30pm" at bounding box center [924, 378] width 76 height 23
type input "7:15pm"
type input "8:45pm"
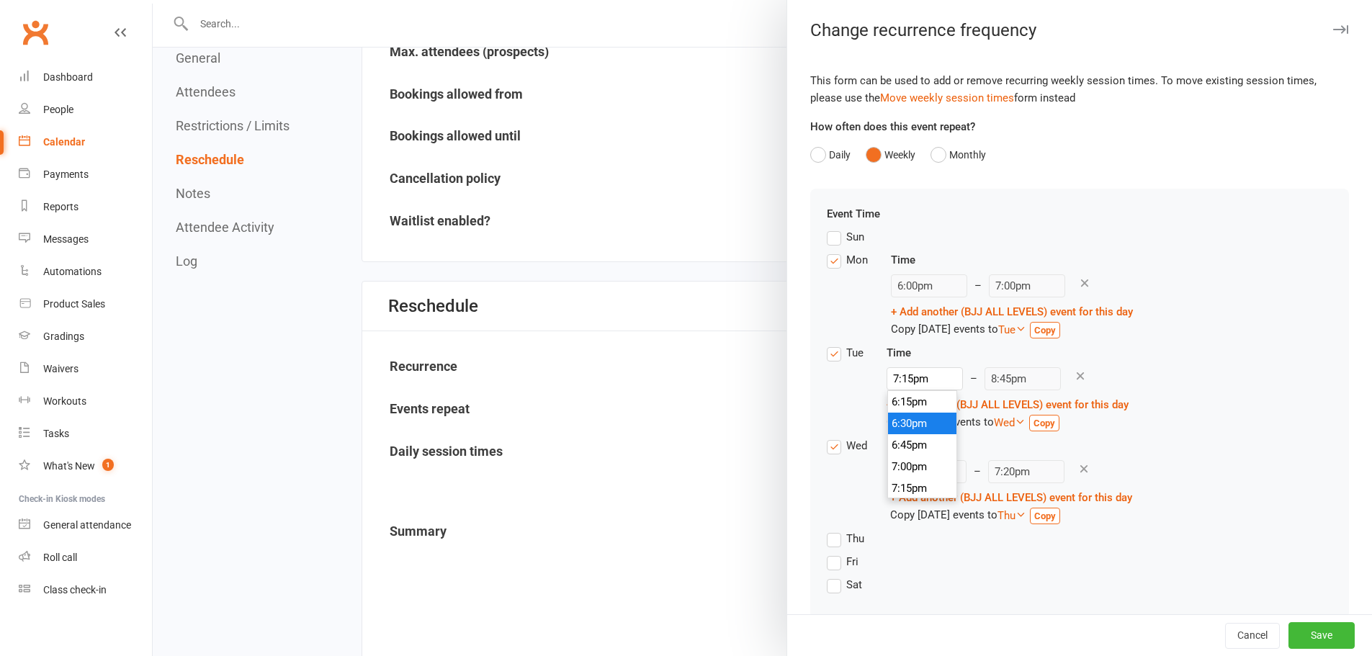
click at [911, 479] on li "7:15pm" at bounding box center [922, 488] width 69 height 22
click at [921, 383] on input "7:15pm" at bounding box center [924, 378] width 76 height 23
type input "10:45pm"
type input "12:15am"
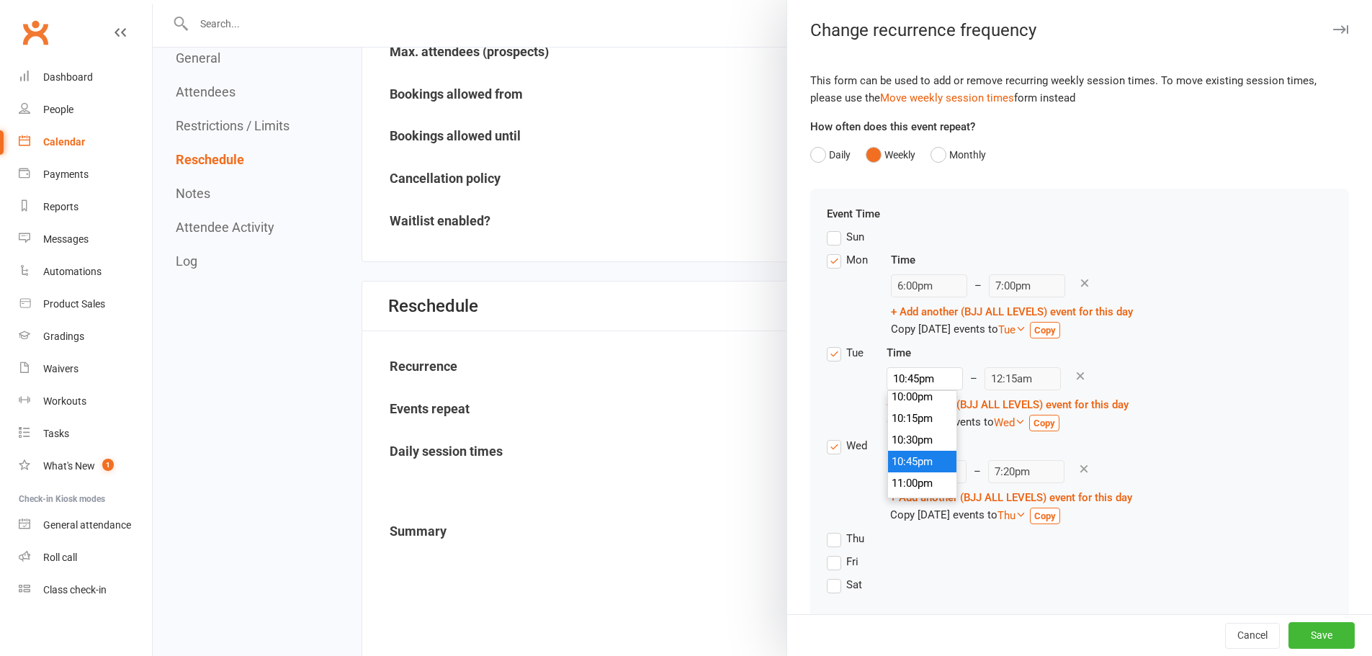
click at [910, 457] on li "10:45pm" at bounding box center [922, 462] width 69 height 22
click at [681, 96] on div at bounding box center [762, 328] width 1219 height 656
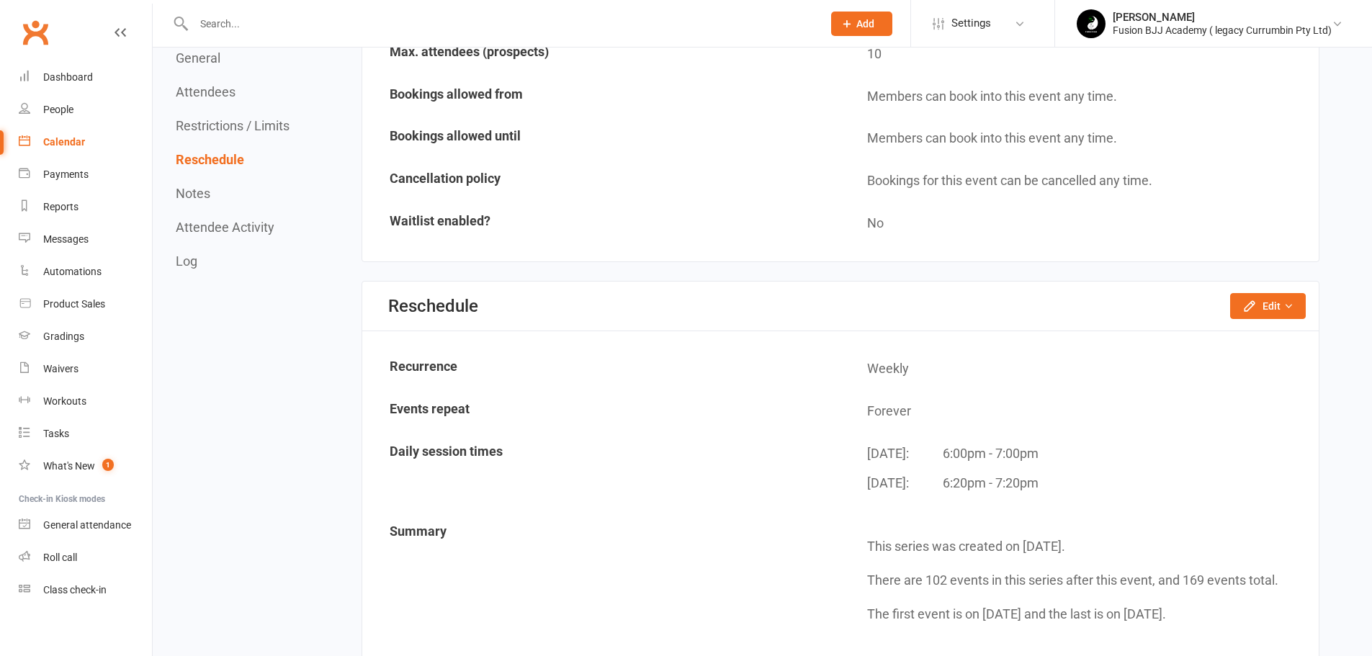
click at [1165, 8] on li "Fabio Glazer Fusion BJJ Academy ( legacy Currumbin Pty Ltd) My profile My subsc…" at bounding box center [1213, 23] width 318 height 47
click at [1150, 22] on div "Fabio Glazer" at bounding box center [1221, 17] width 219 height 13
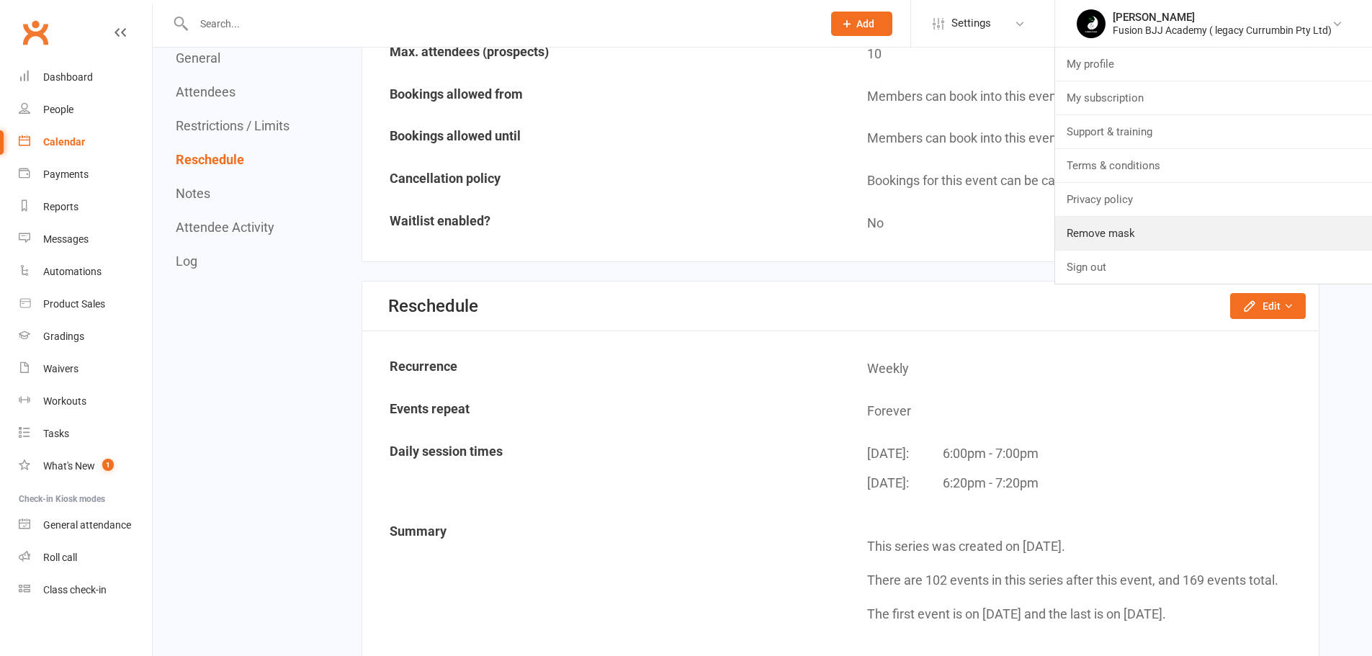
click at [1106, 240] on link "Remove mask" at bounding box center [1213, 233] width 317 height 33
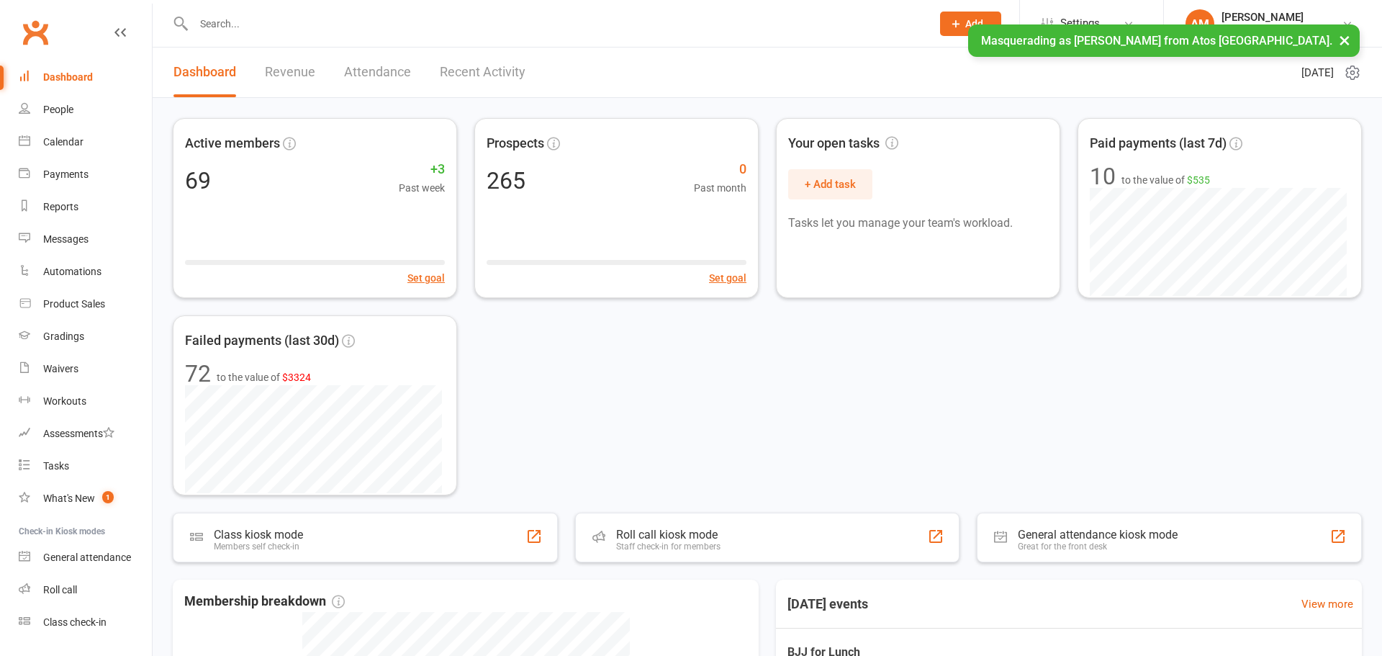
click at [58, 178] on div "Payments" at bounding box center [65, 174] width 45 height 12
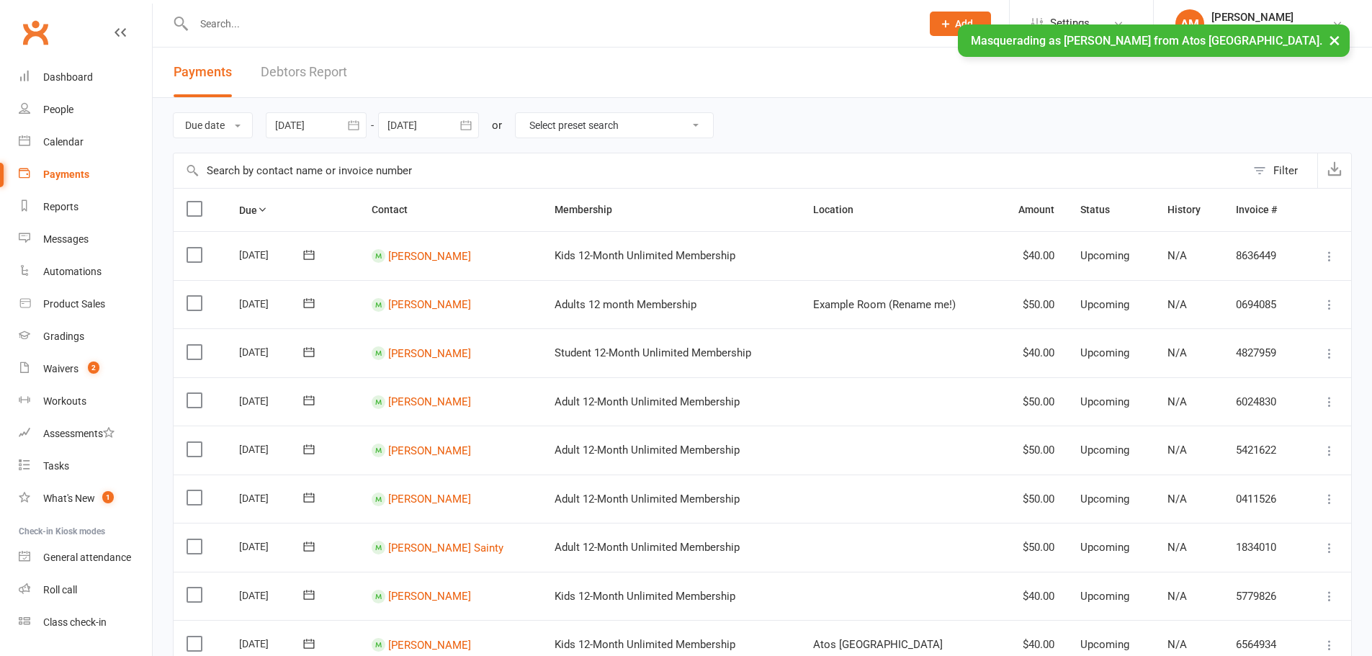
click at [1261, 169] on button "Filter" at bounding box center [1281, 170] width 71 height 35
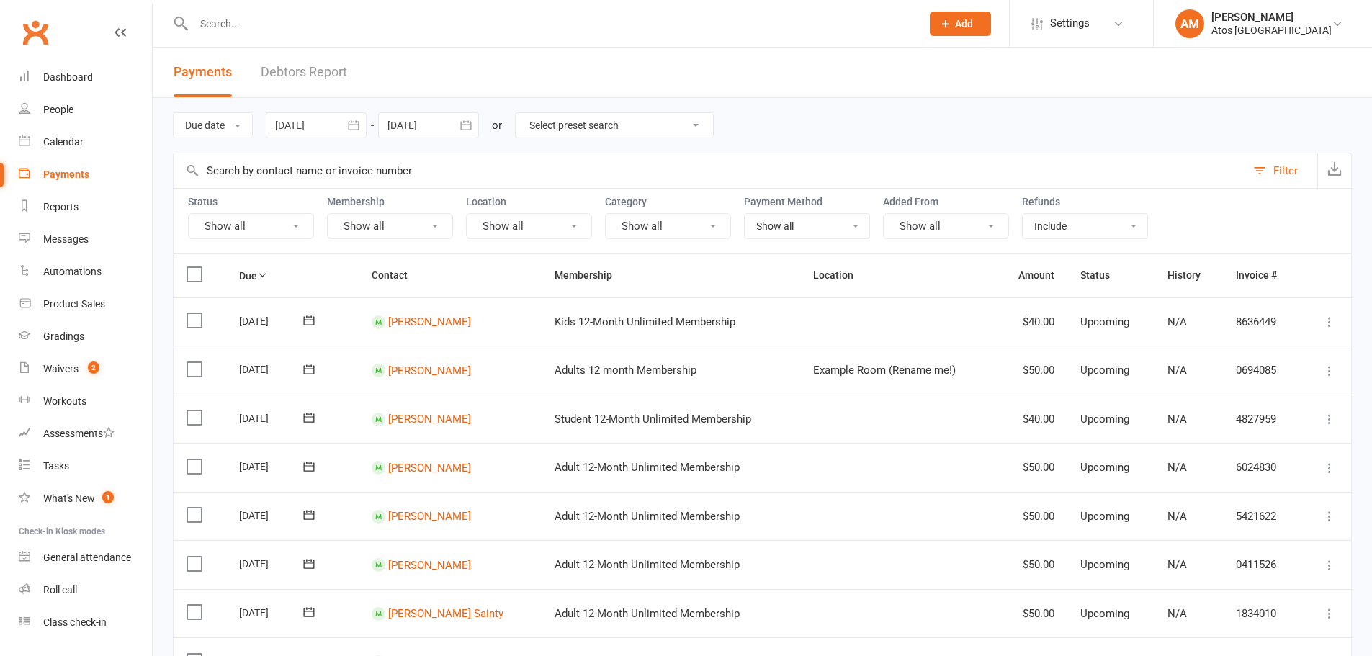
click at [269, 234] on button "Show all" at bounding box center [251, 226] width 126 height 26
click at [226, 366] on link "Failed" at bounding box center [268, 373] width 159 height 29
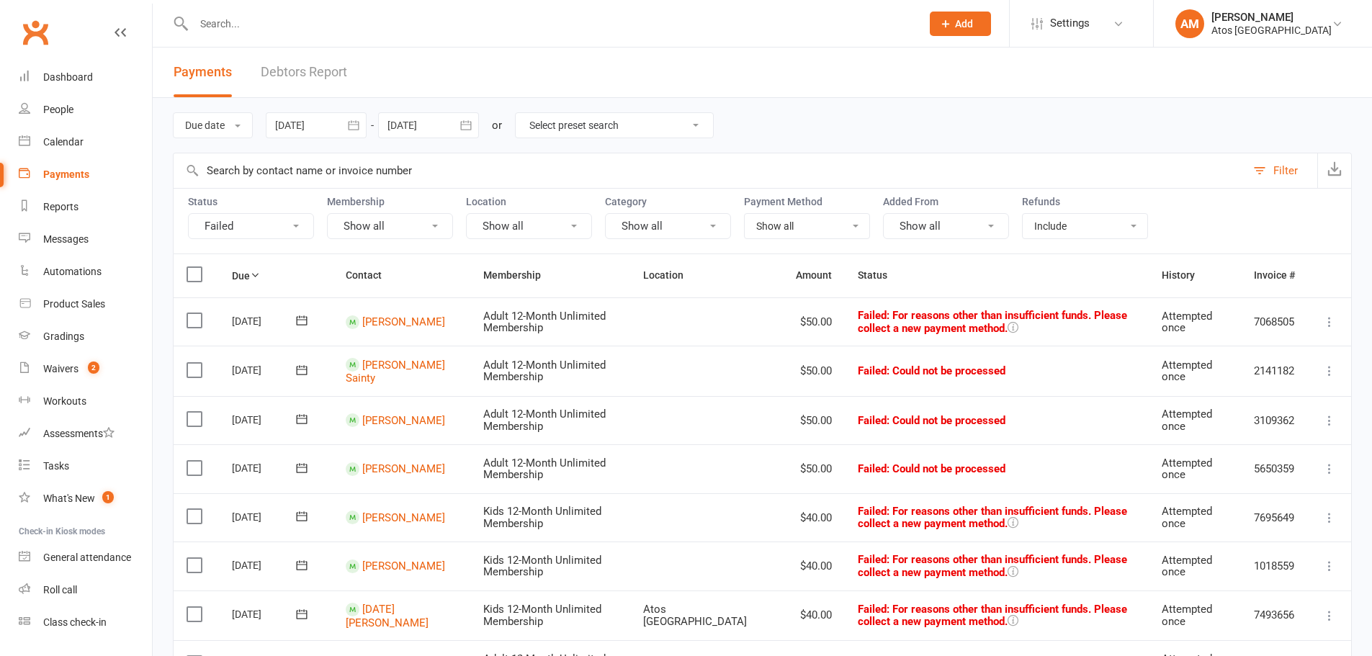
click at [771, 228] on select "Show all No payment method Bank Account Credit Card" at bounding box center [806, 226] width 125 height 24
click at [808, 235] on select "Show all No payment method Bank Account Credit Card" at bounding box center [806, 226] width 125 height 24
select select "no_payment_method"
click at [744, 214] on select "Show all No payment method Bank Account Credit Card" at bounding box center [806, 226] width 125 height 24
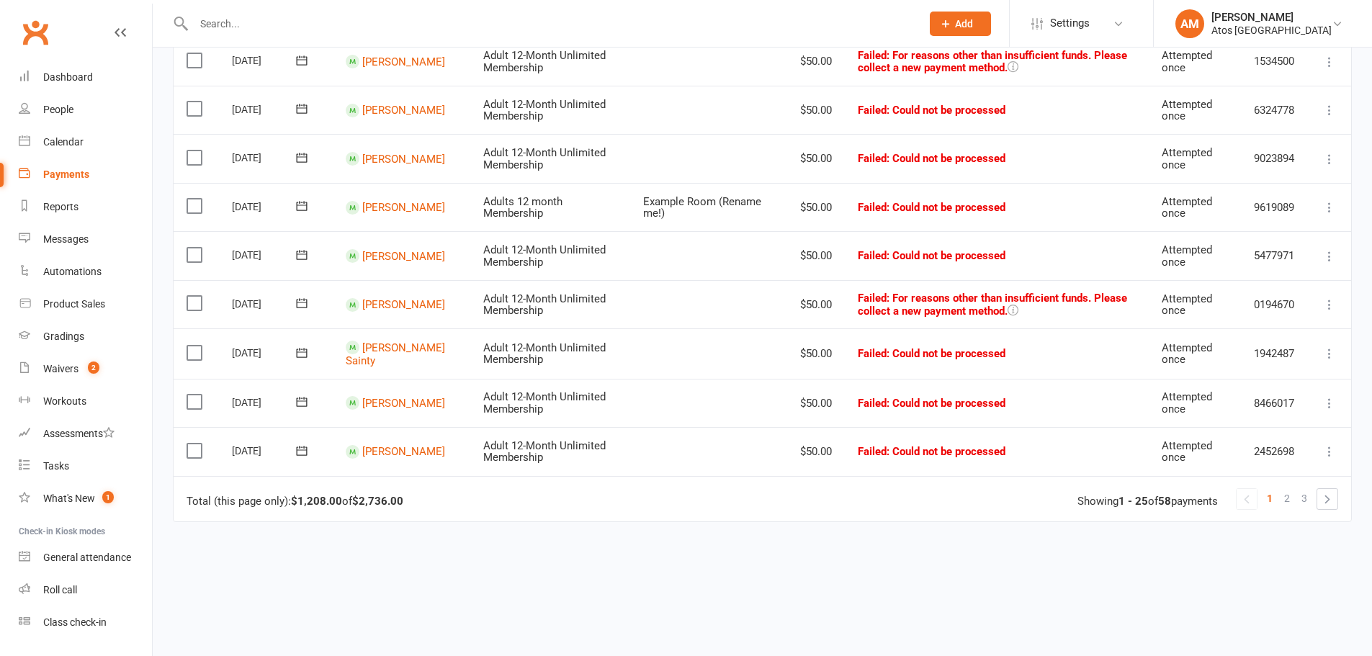
scroll to position [1112, 0]
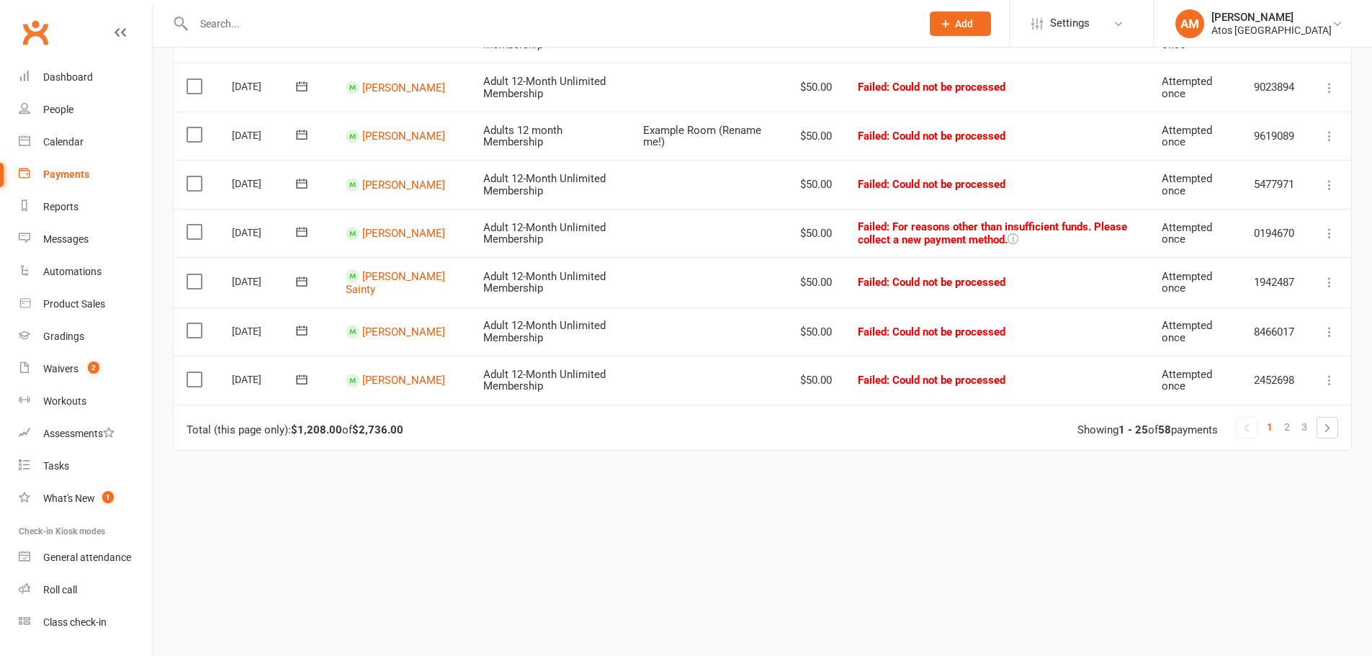
click at [1307, 426] on link "3" at bounding box center [1303, 427] width 17 height 20
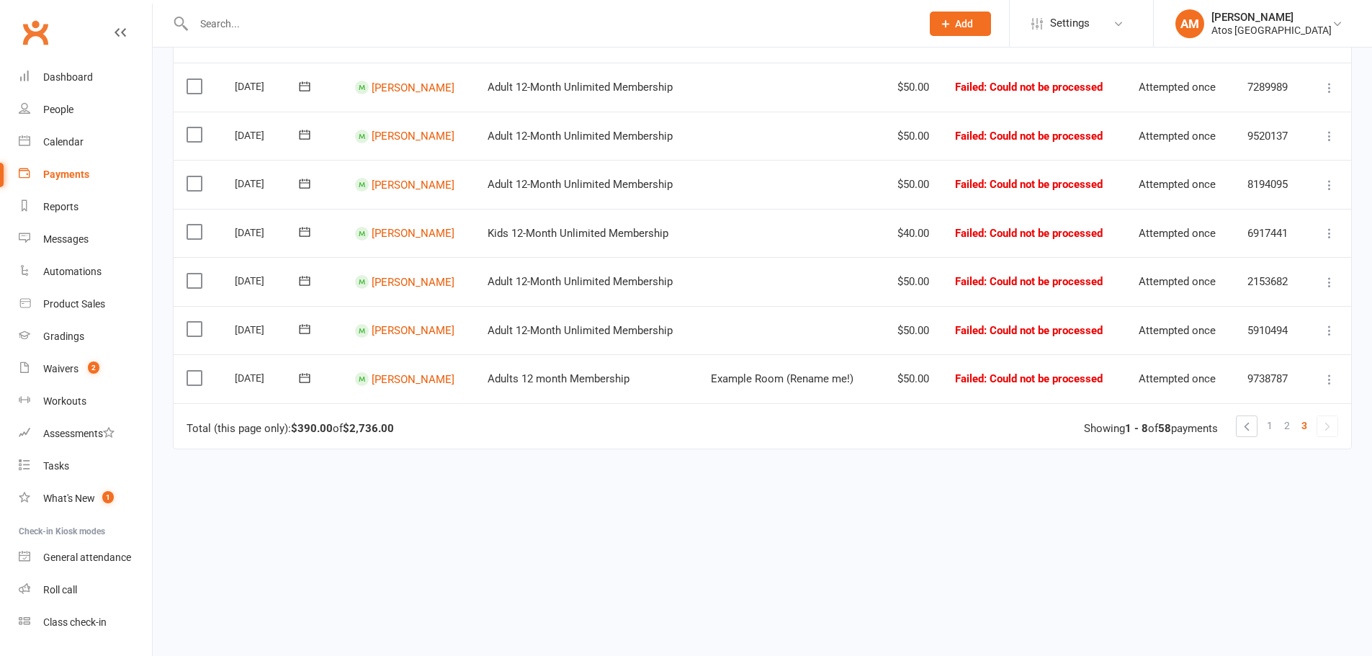
scroll to position [0, 0]
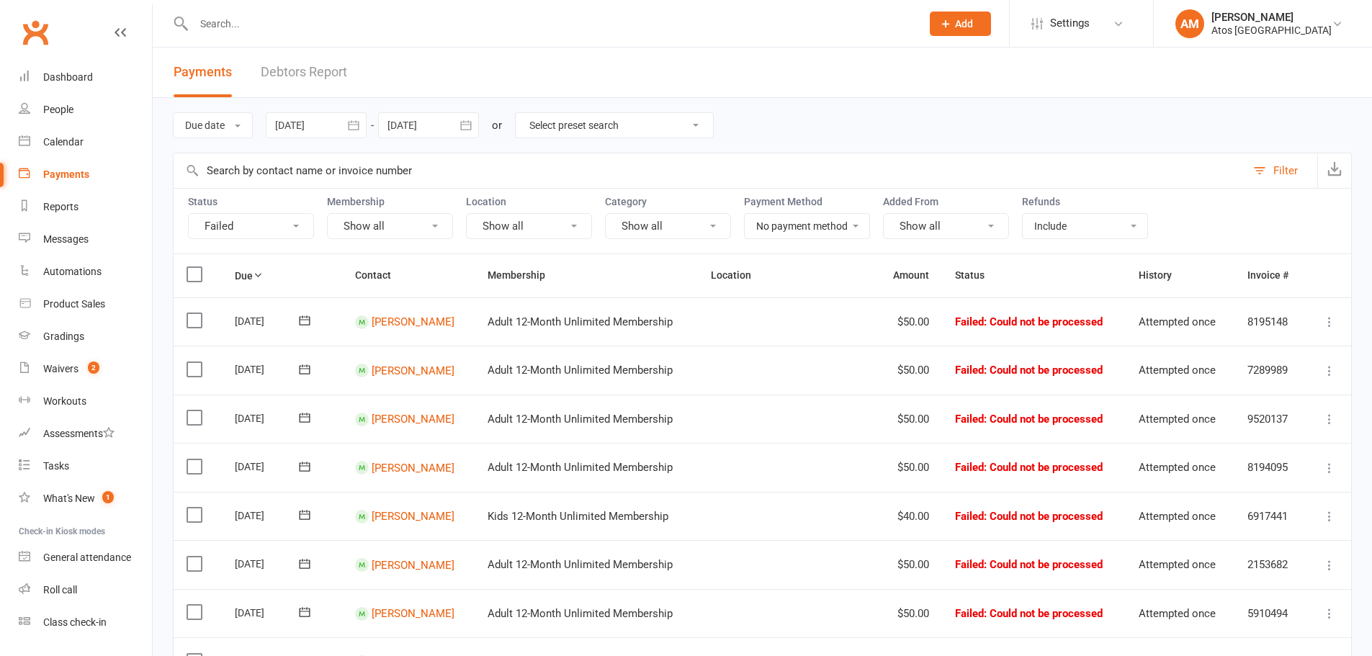
click at [1253, 16] on div "Antonio Mota" at bounding box center [1271, 17] width 120 height 13
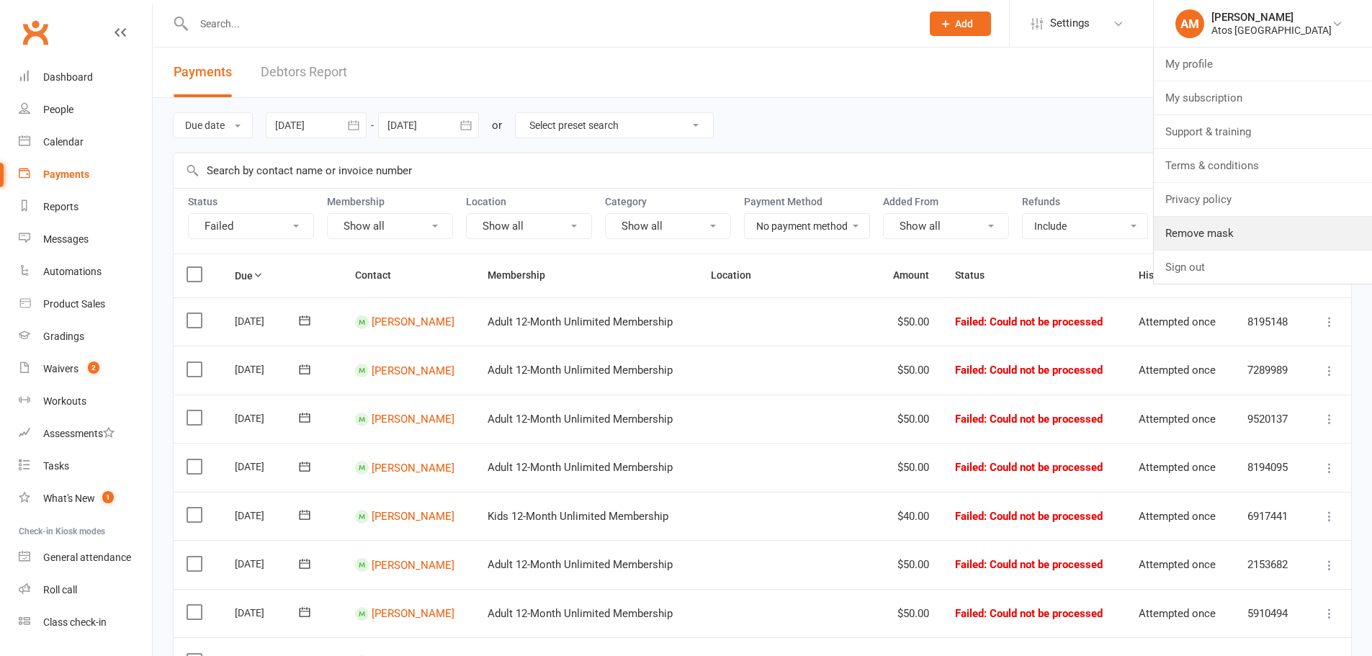
click at [1215, 225] on link "Remove mask" at bounding box center [1262, 233] width 218 height 33
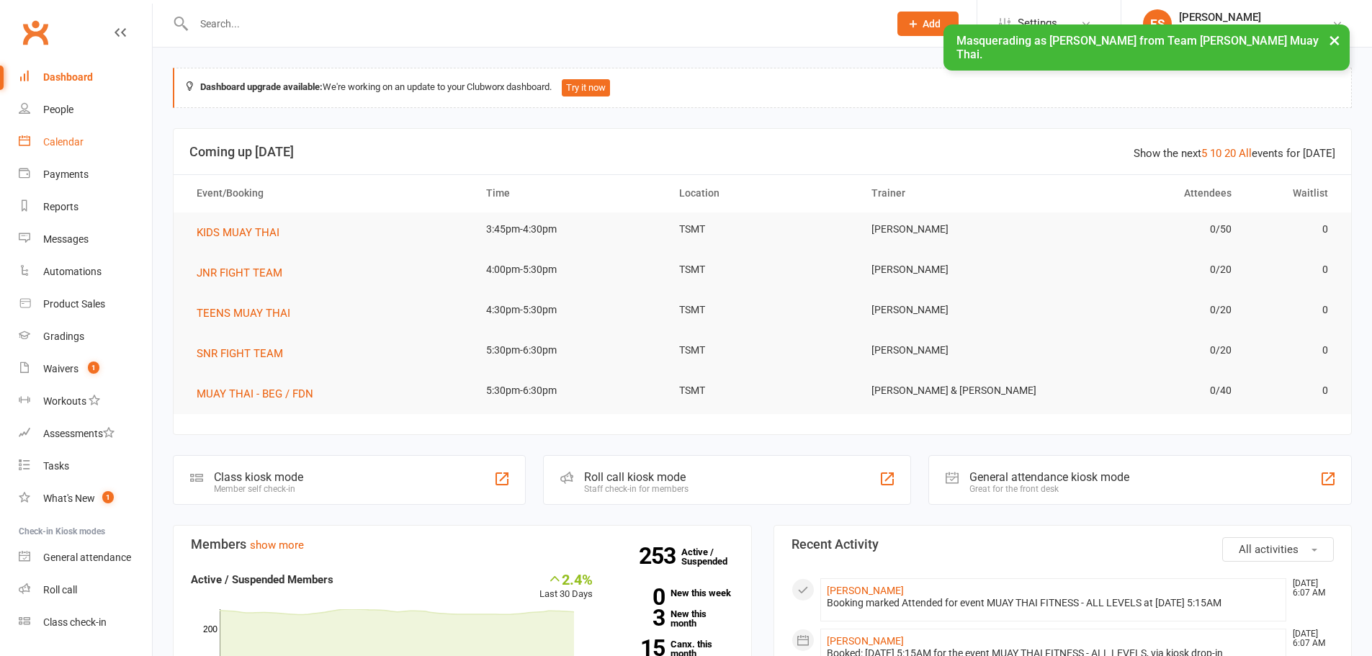
click at [78, 145] on div "Calendar" at bounding box center [63, 142] width 40 height 12
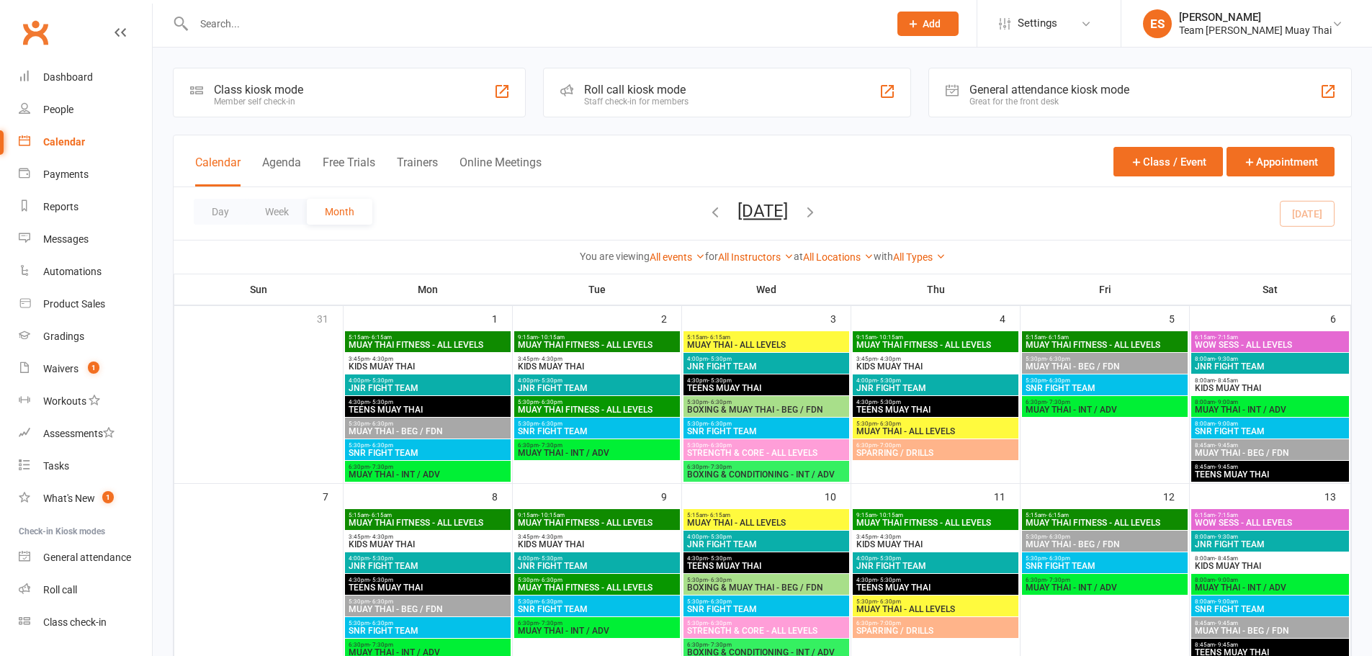
click at [1057, 22] on span "Settings" at bounding box center [1037, 23] width 40 height 32
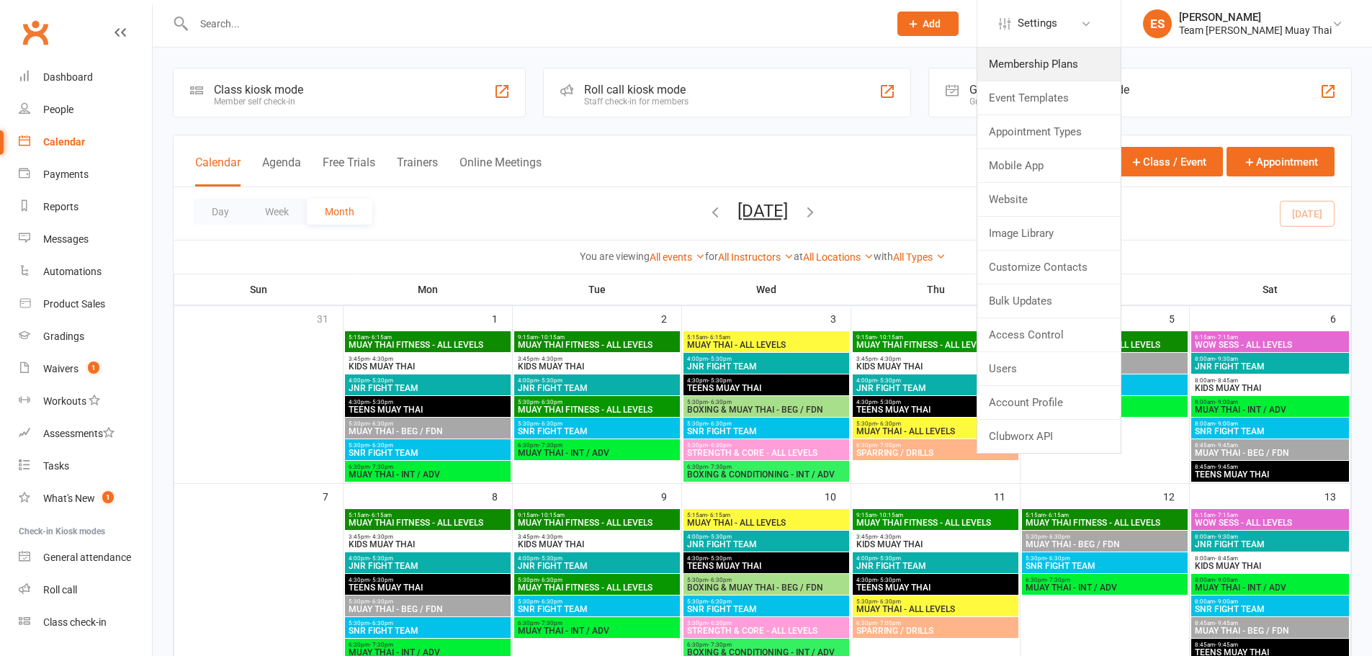
click at [1063, 61] on link "Membership Plans" at bounding box center [1048, 64] width 143 height 33
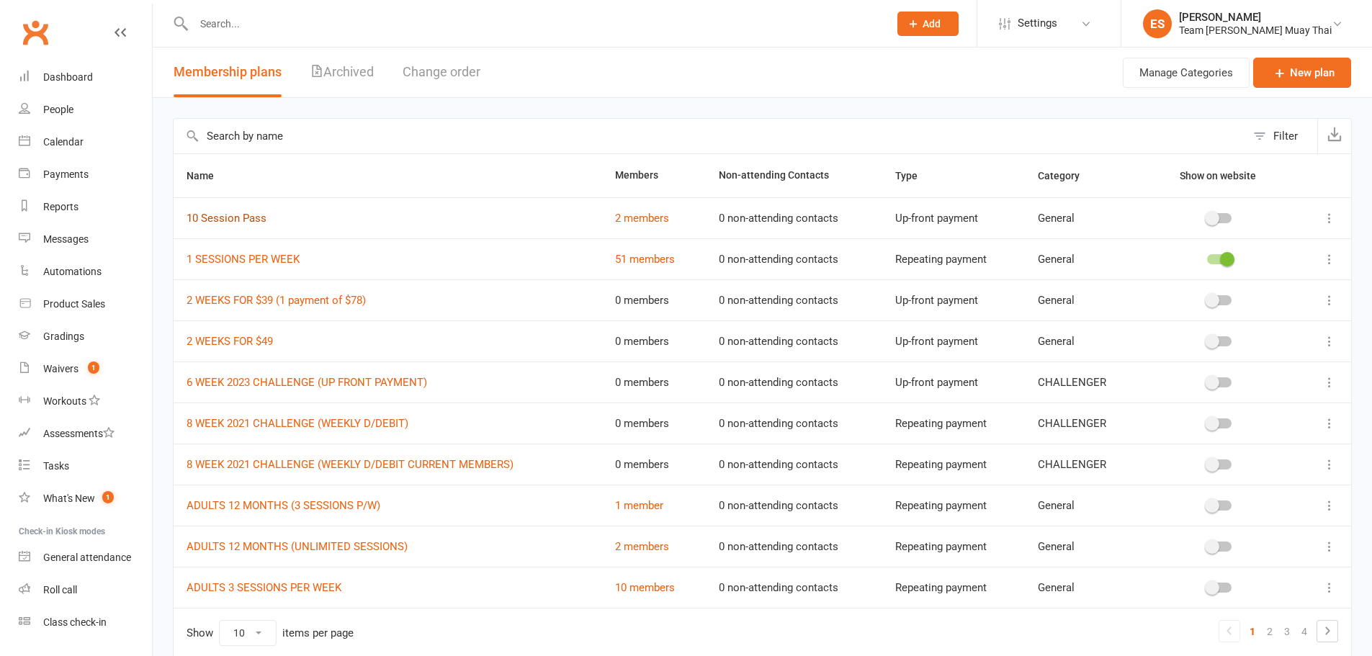
click at [246, 219] on link "10 Session Pass" at bounding box center [226, 218] width 80 height 13
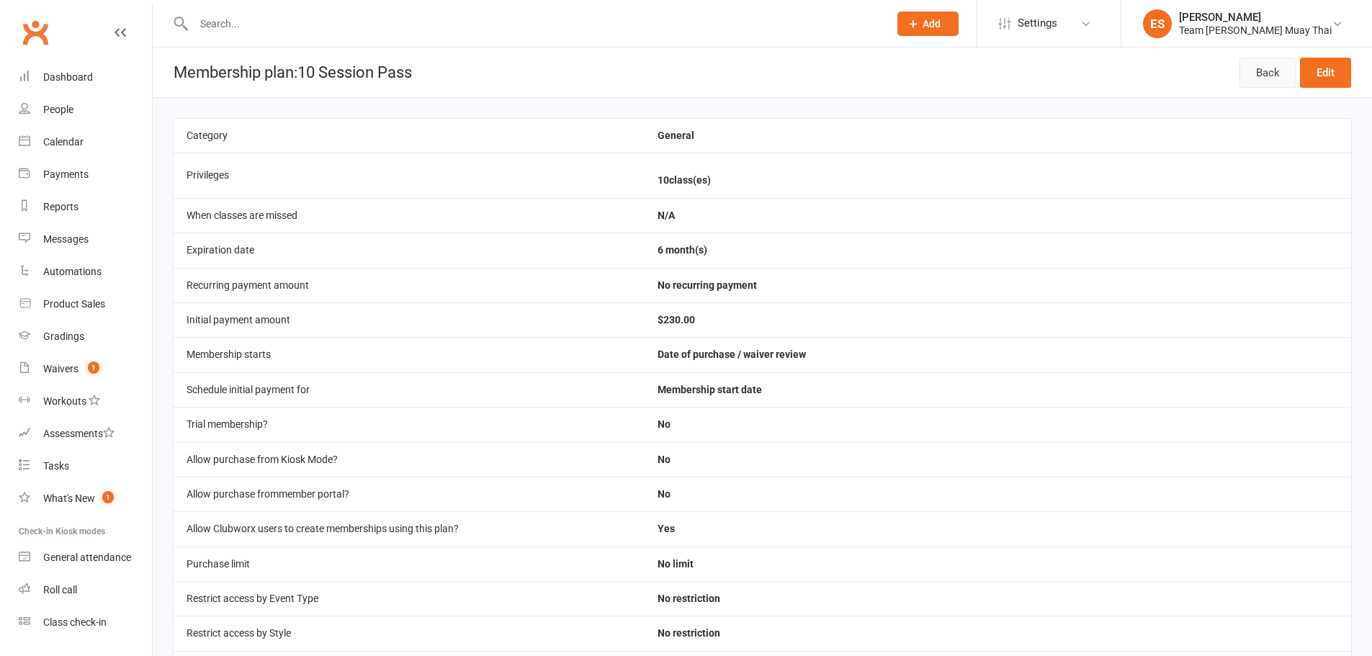
click at [1269, 61] on link "Back" at bounding box center [1267, 73] width 57 height 30
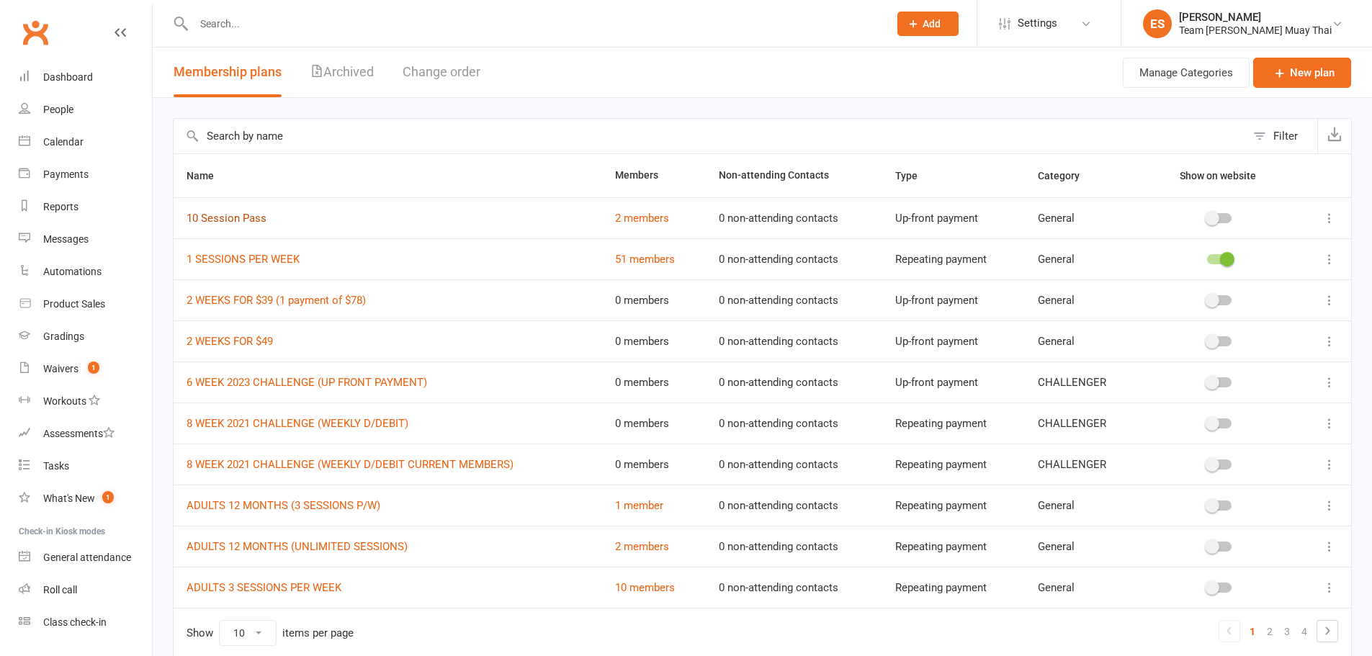
click at [240, 216] on link "10 Session Pass" at bounding box center [226, 218] width 80 height 13
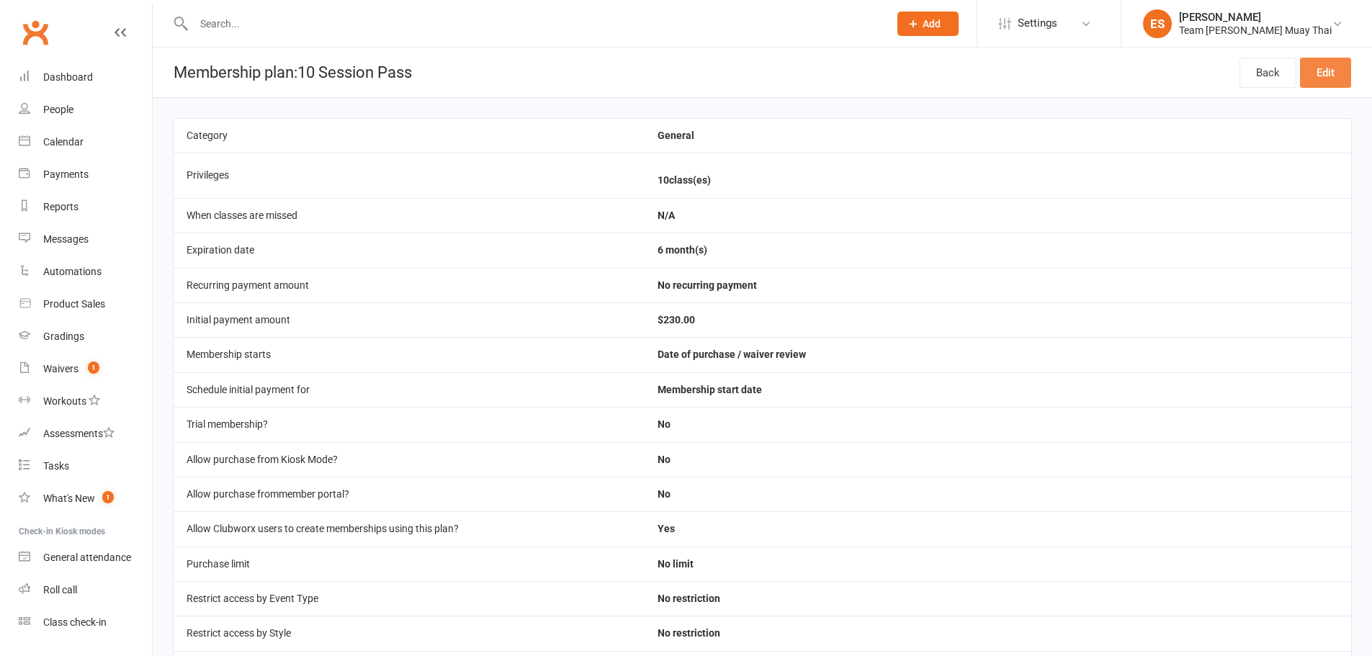
click at [1325, 71] on link "Edit" at bounding box center [1325, 73] width 51 height 30
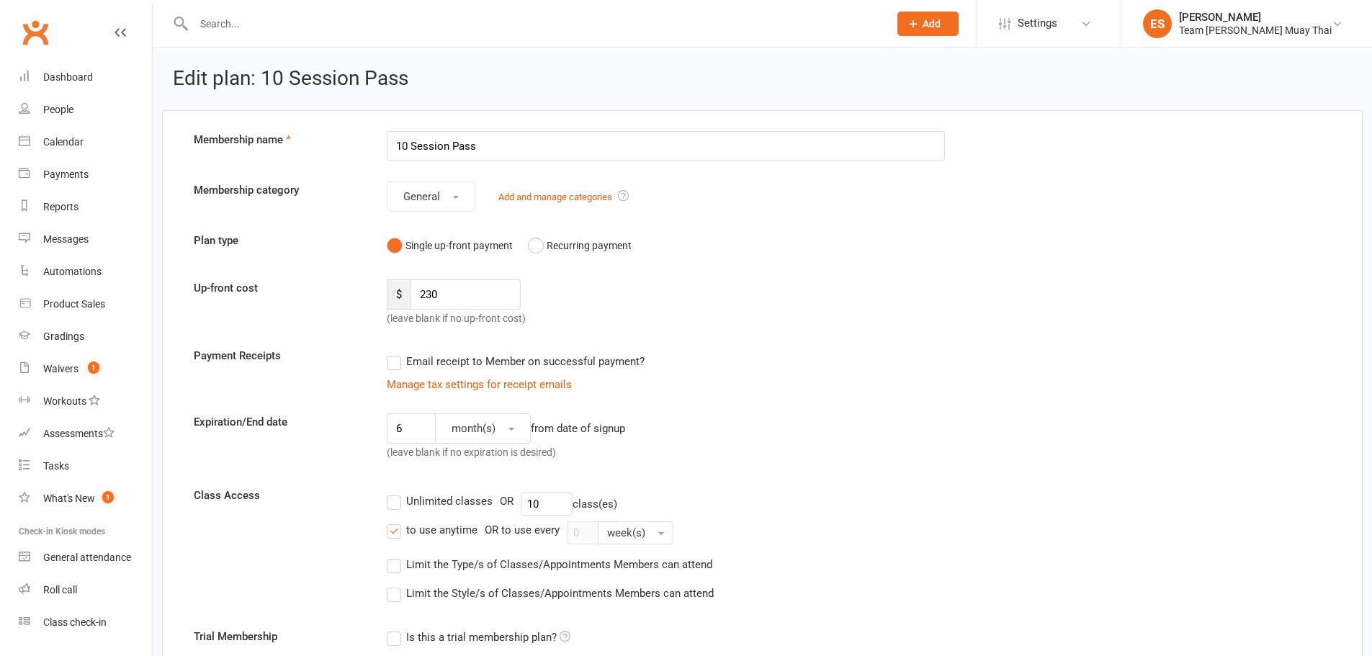
drag, startPoint x: 499, startPoint y: 148, endPoint x: 320, endPoint y: 135, distance: 179.7
click at [320, 135] on div "Membership name 10 Session Pass" at bounding box center [762, 146] width 1158 height 30
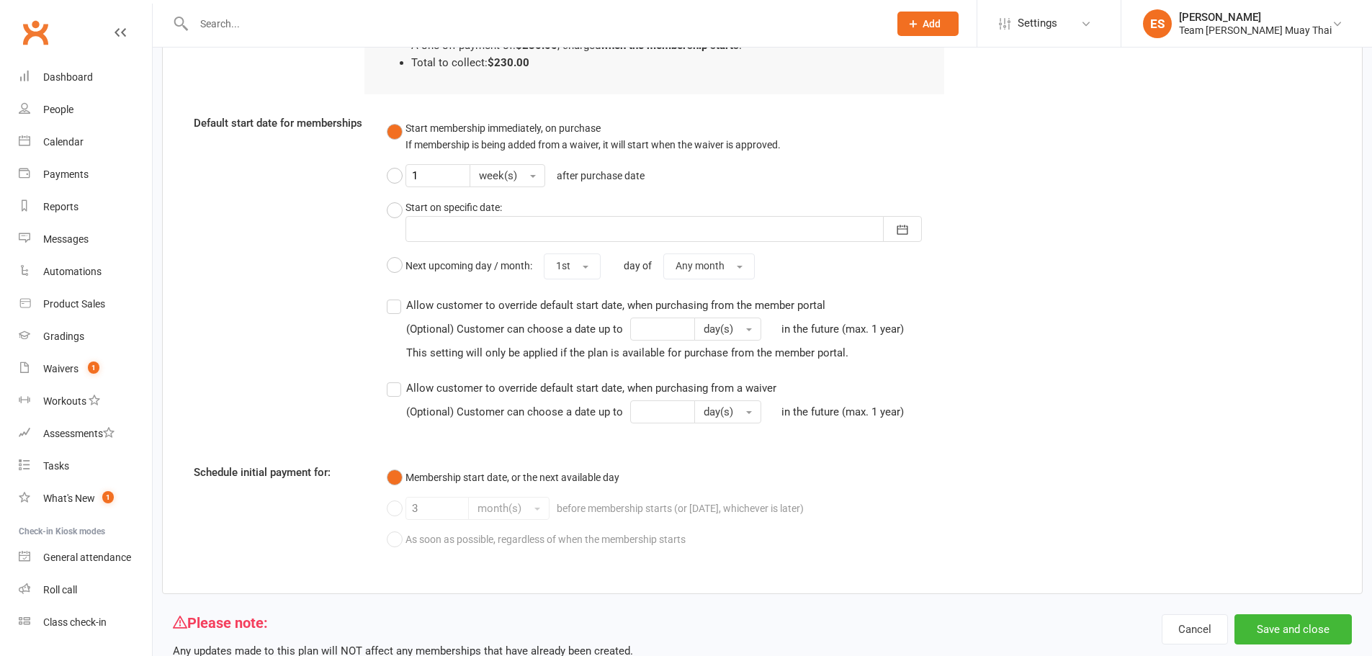
scroll to position [1097, 0]
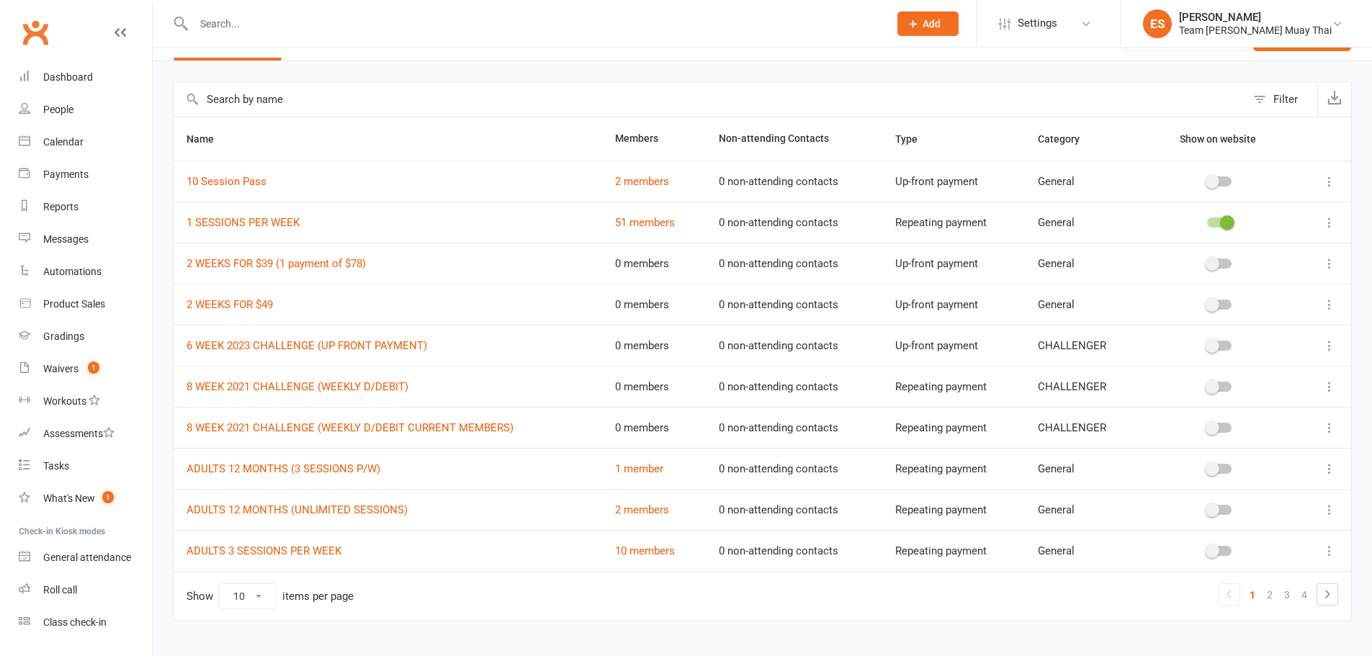
scroll to position [64, 0]
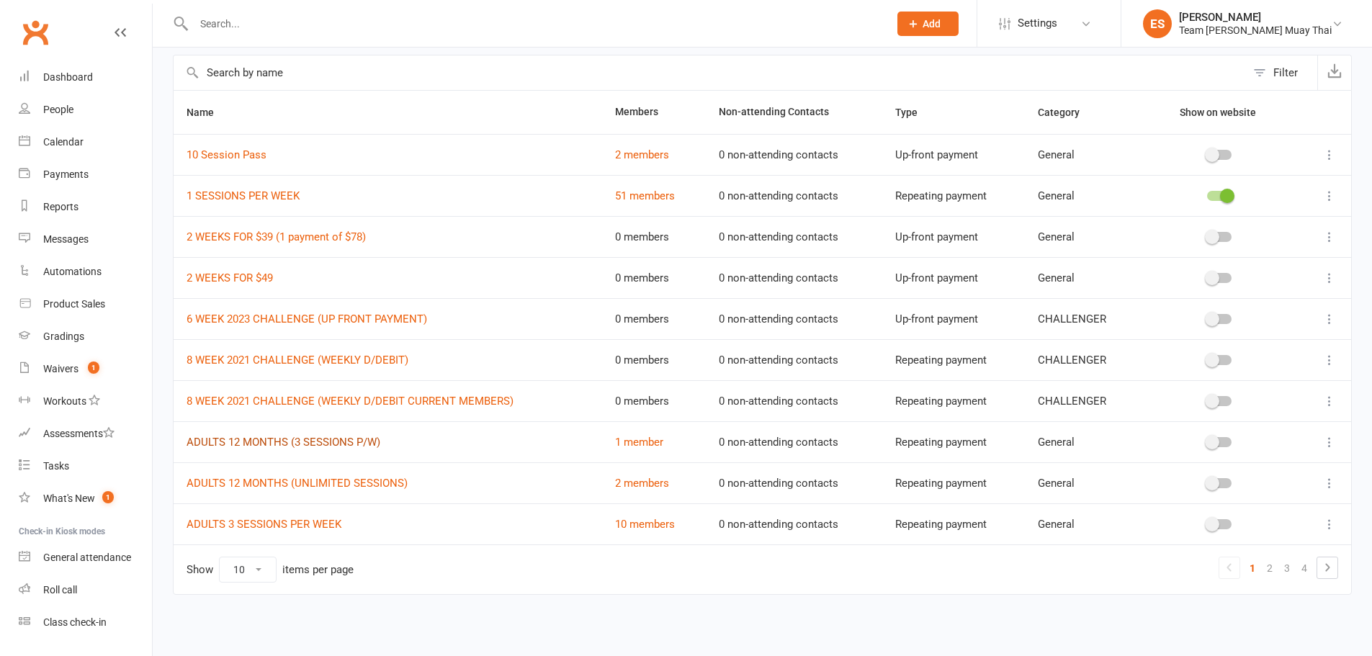
click at [320, 446] on link "ADULTS 12 MONTHS (3 SESSIONS P/W)" at bounding box center [283, 442] width 194 height 13
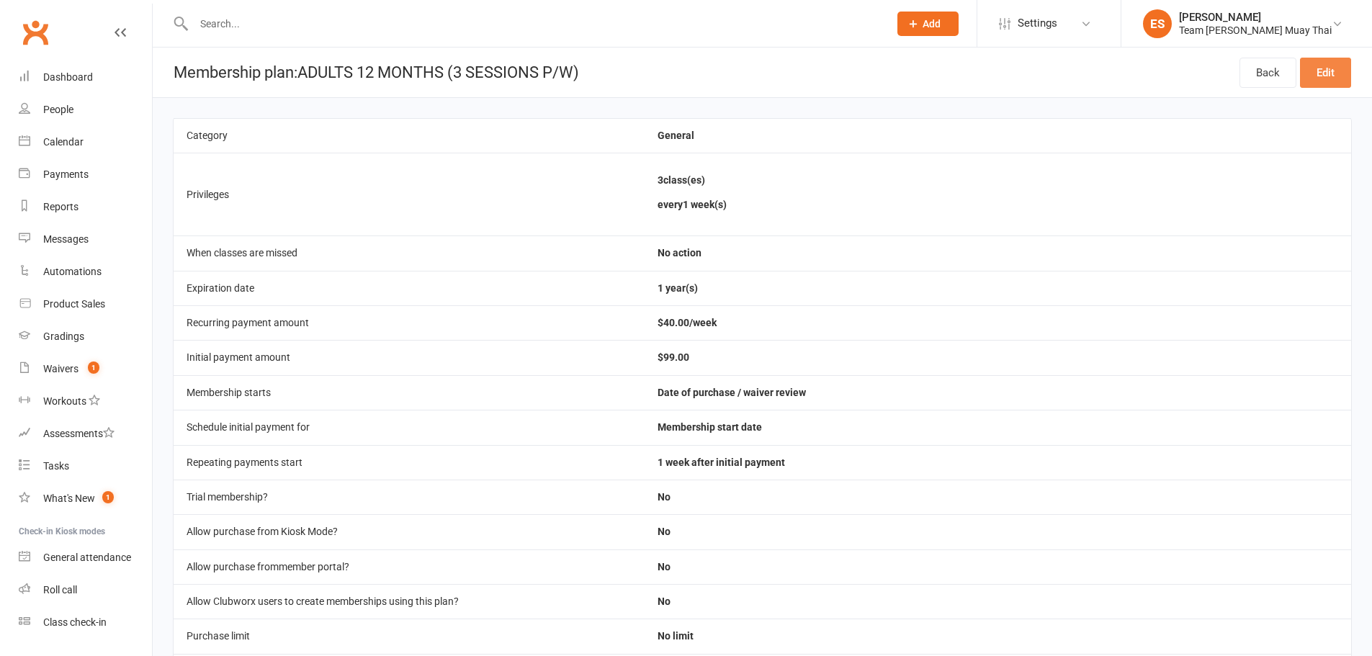
click at [1319, 73] on link "Edit" at bounding box center [1325, 73] width 51 height 30
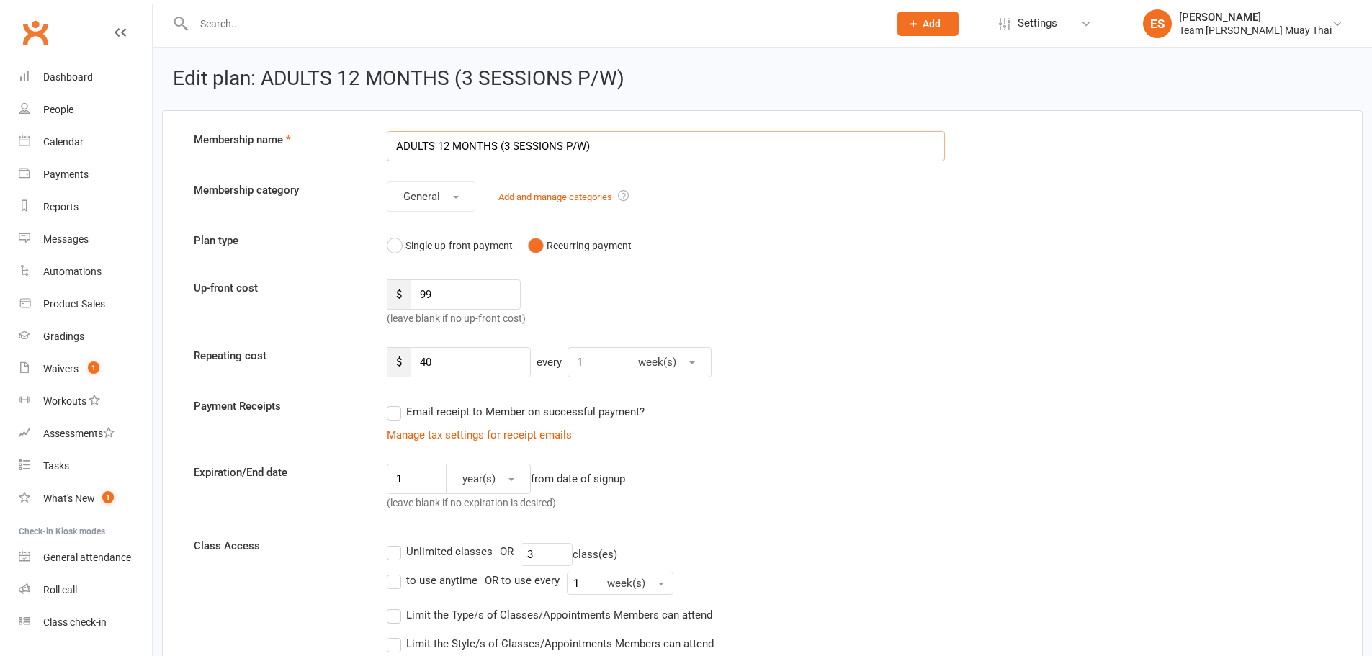
drag, startPoint x: 672, startPoint y: 145, endPoint x: 314, endPoint y: 120, distance: 359.4
drag, startPoint x: 458, startPoint y: 305, endPoint x: 384, endPoint y: 294, distance: 74.2
click at [384, 294] on div "$ 99 (leave blank if no up-front cost)" at bounding box center [520, 303] width 289 height 48
drag, startPoint x: 490, startPoint y: 363, endPoint x: 372, endPoint y: 354, distance: 119.1
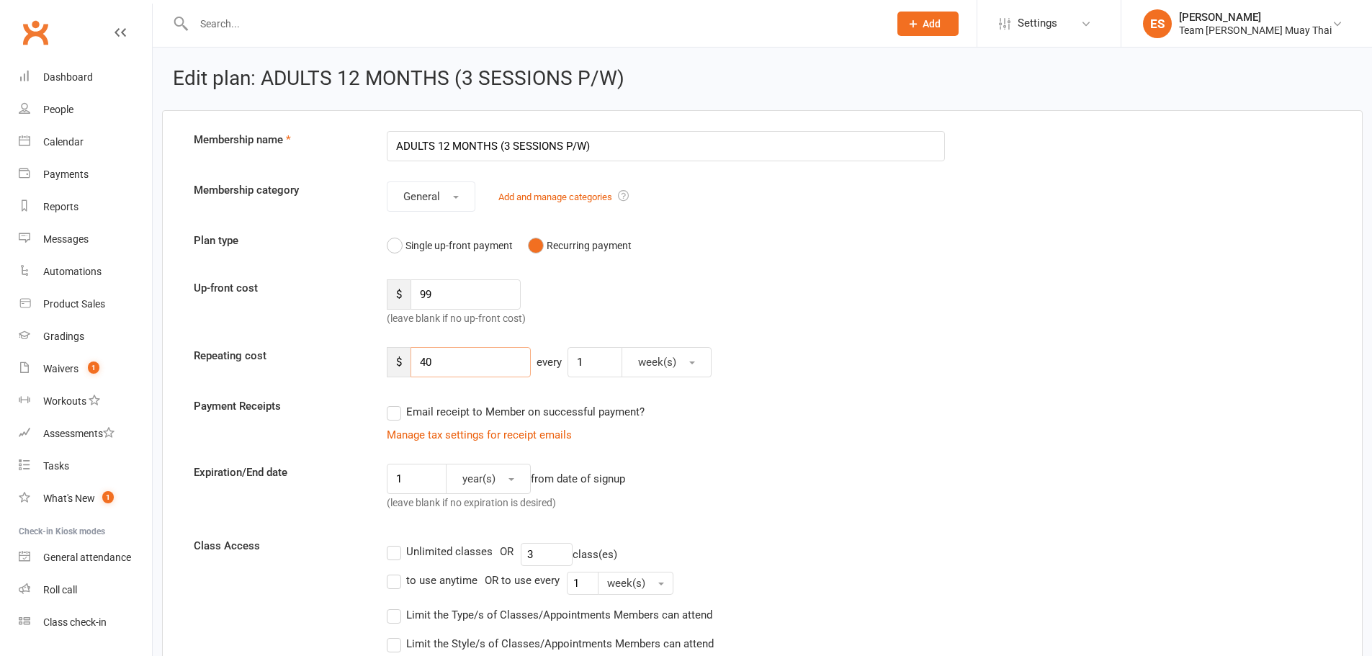
click at [372, 354] on div "Repeating cost $ 40 every 1 week(s)" at bounding box center [762, 362] width 1158 height 30
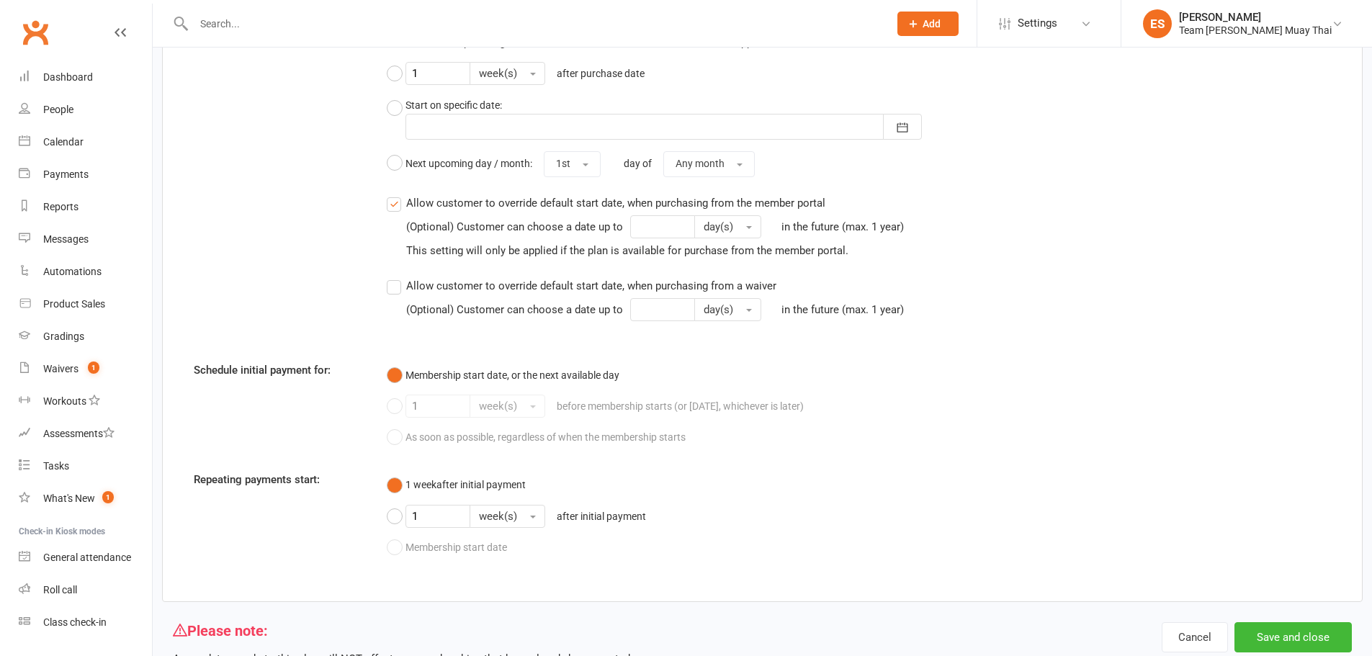
scroll to position [1272, 0]
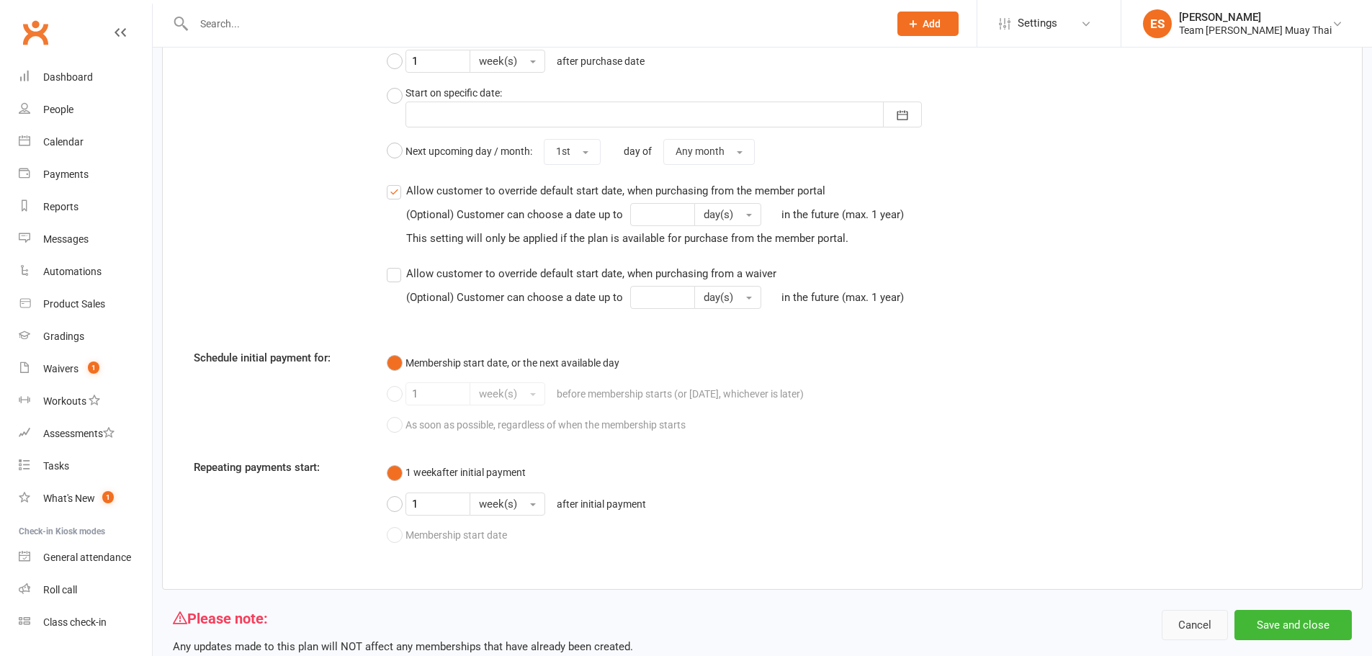
click at [1189, 613] on button "Cancel" at bounding box center [1194, 625] width 66 height 30
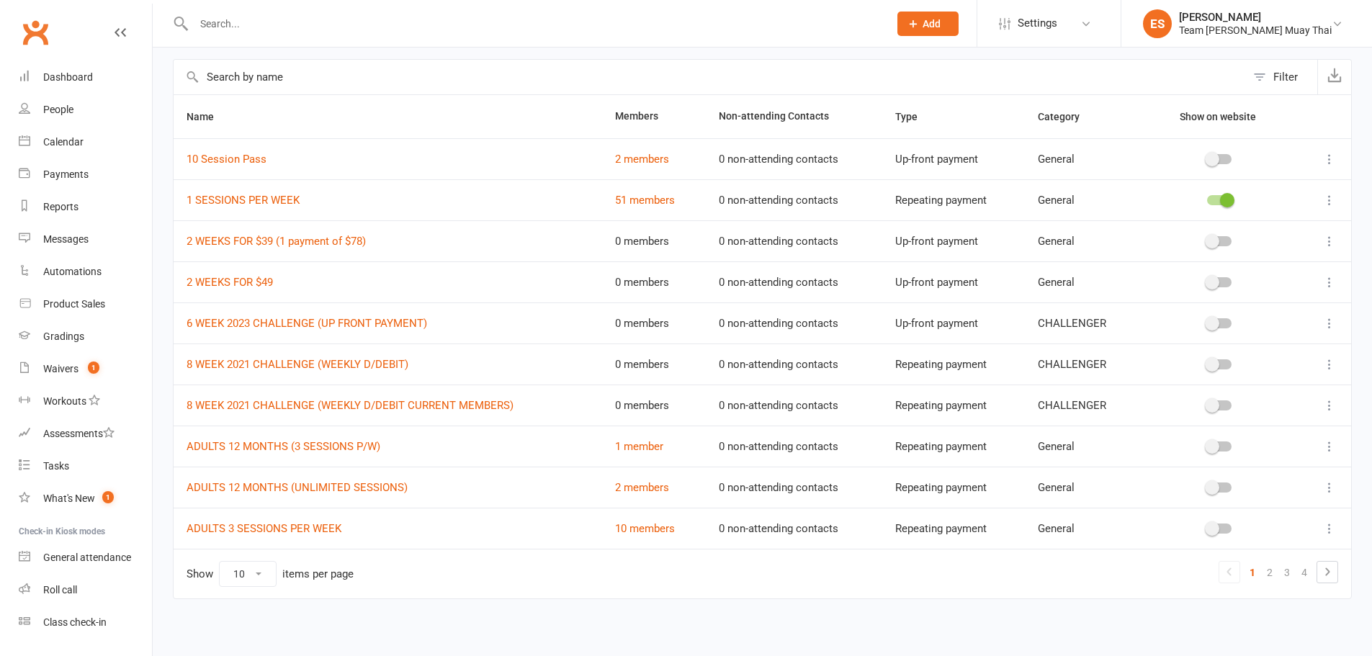
scroll to position [64, 0]
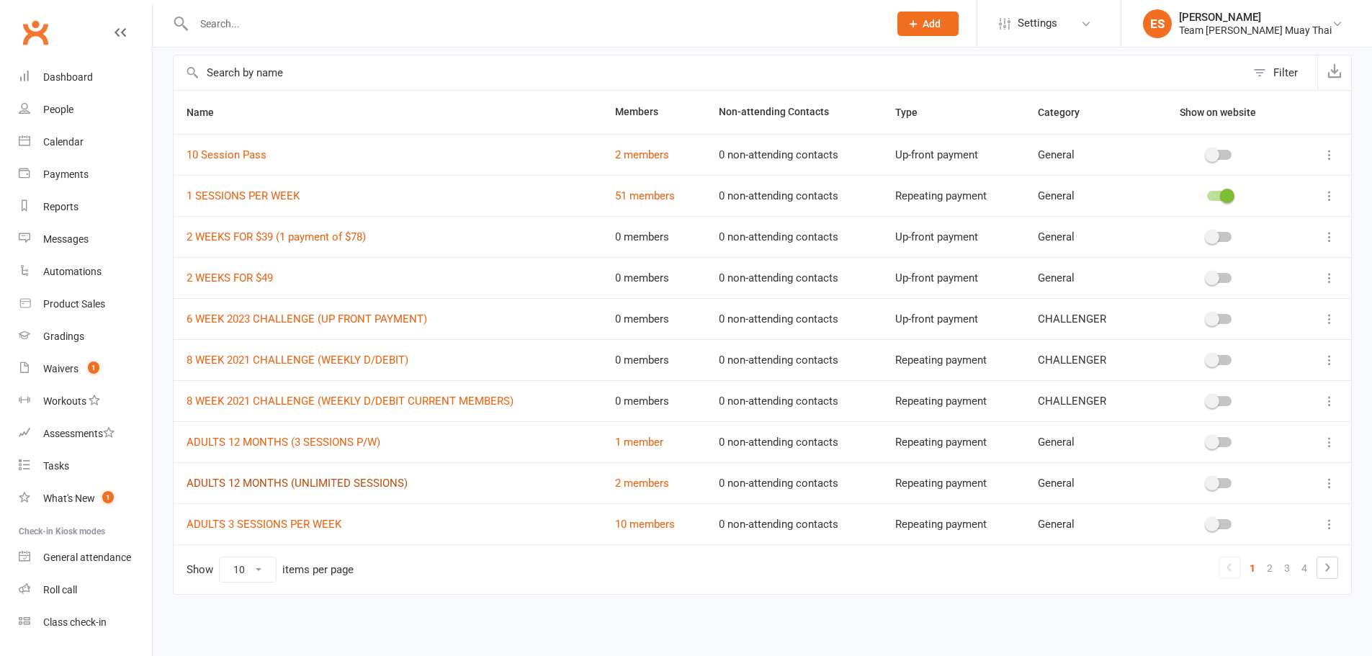
click at [387, 477] on link "ADULTS 12 MONTHS (UNLIMITED SESSIONS)" at bounding box center [296, 483] width 221 height 13
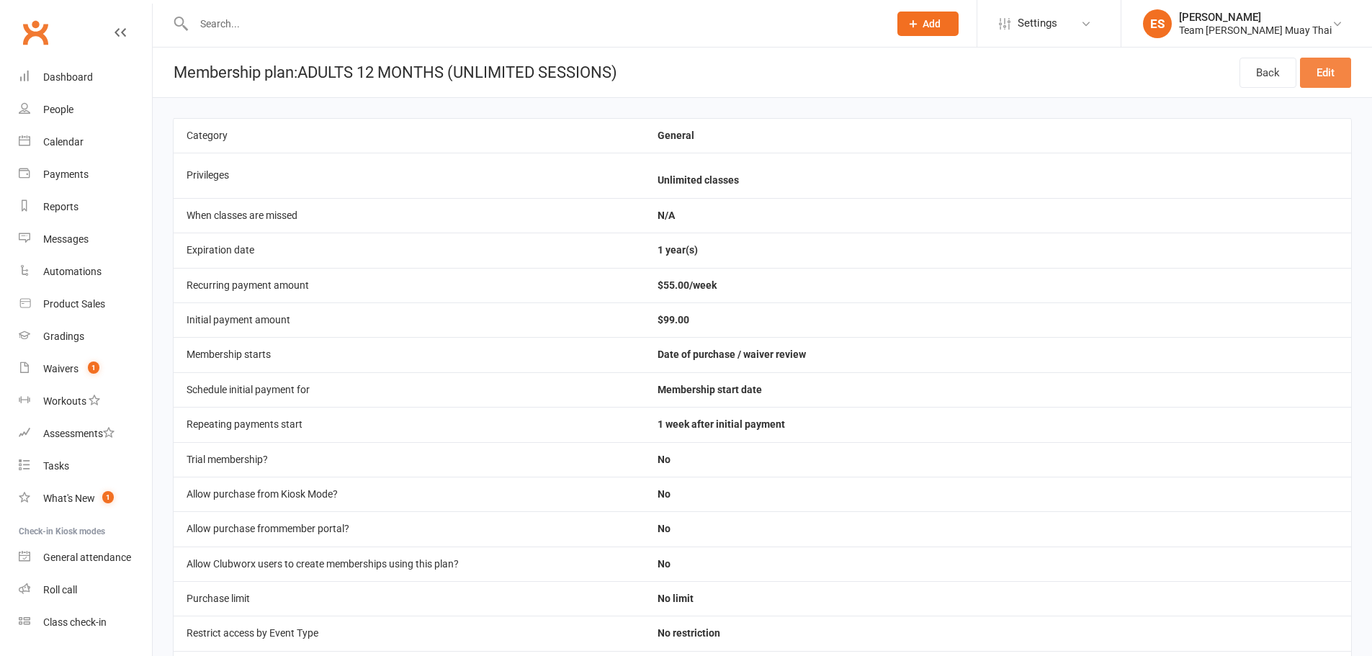
click at [1333, 59] on link "Edit" at bounding box center [1325, 73] width 51 height 30
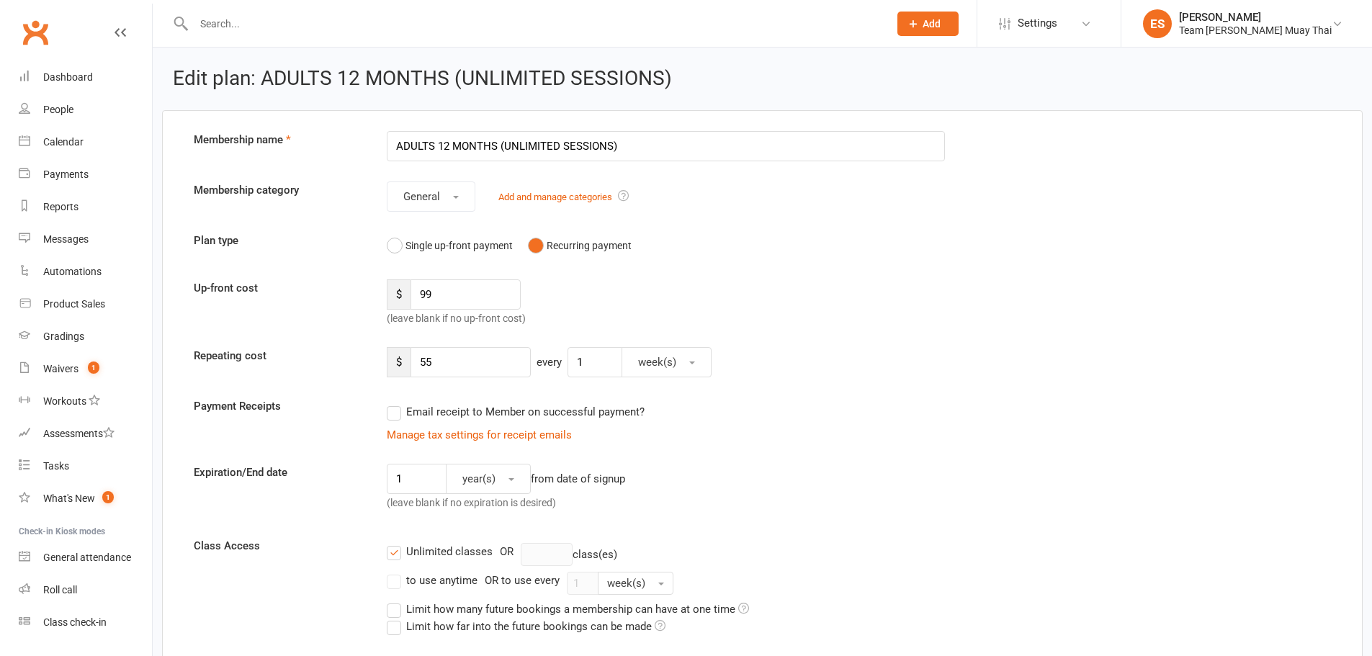
drag, startPoint x: 679, startPoint y: 141, endPoint x: 334, endPoint y: 111, distance: 346.2
drag, startPoint x: 486, startPoint y: 286, endPoint x: 392, endPoint y: 282, distance: 94.4
click at [392, 282] on div "$ 99" at bounding box center [454, 294] width 134 height 30
drag, startPoint x: 492, startPoint y: 356, endPoint x: 399, endPoint y: 351, distance: 93.7
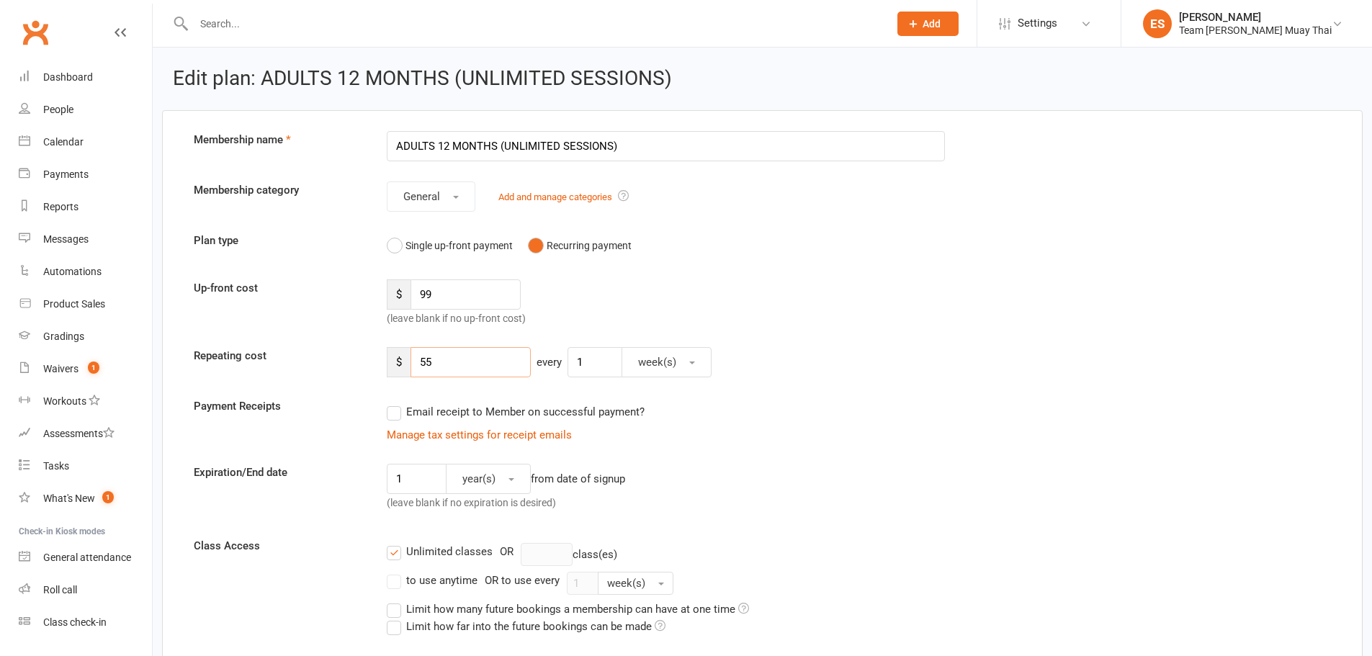
click at [399, 351] on div "$ 55" at bounding box center [459, 362] width 144 height 30
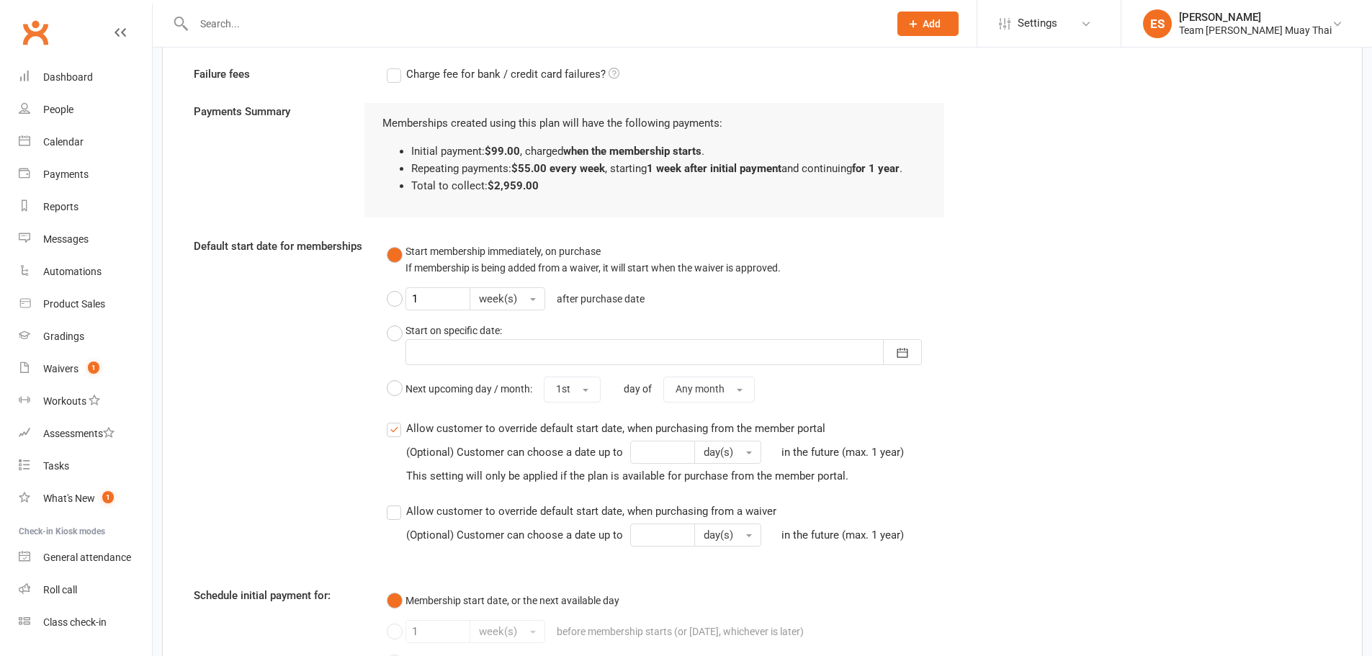
scroll to position [1272, 0]
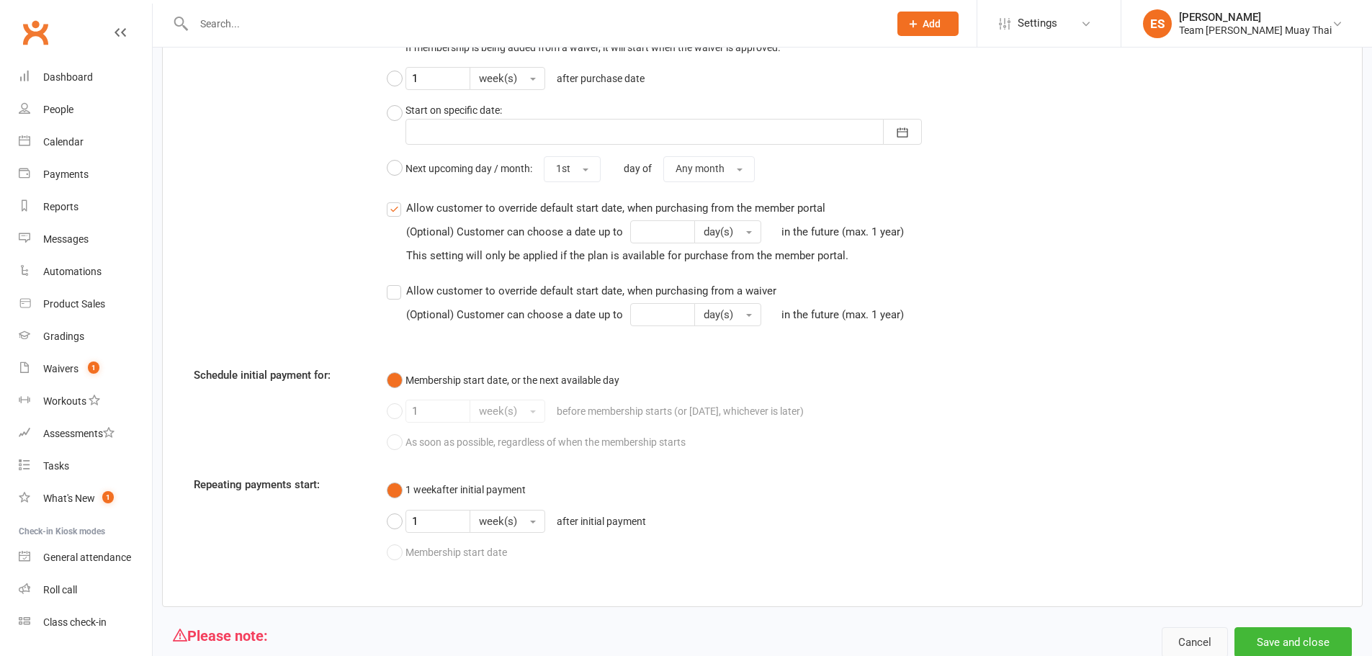
click at [1197, 639] on button "Cancel" at bounding box center [1194, 642] width 66 height 30
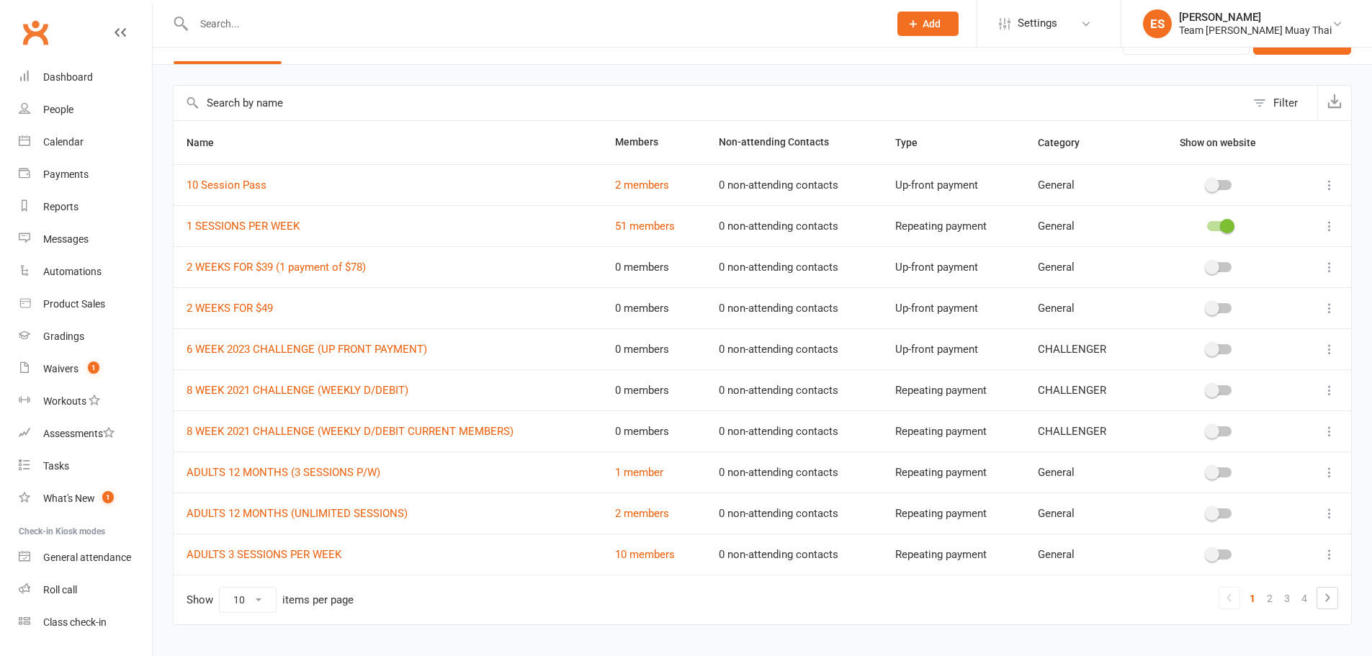
scroll to position [64, 0]
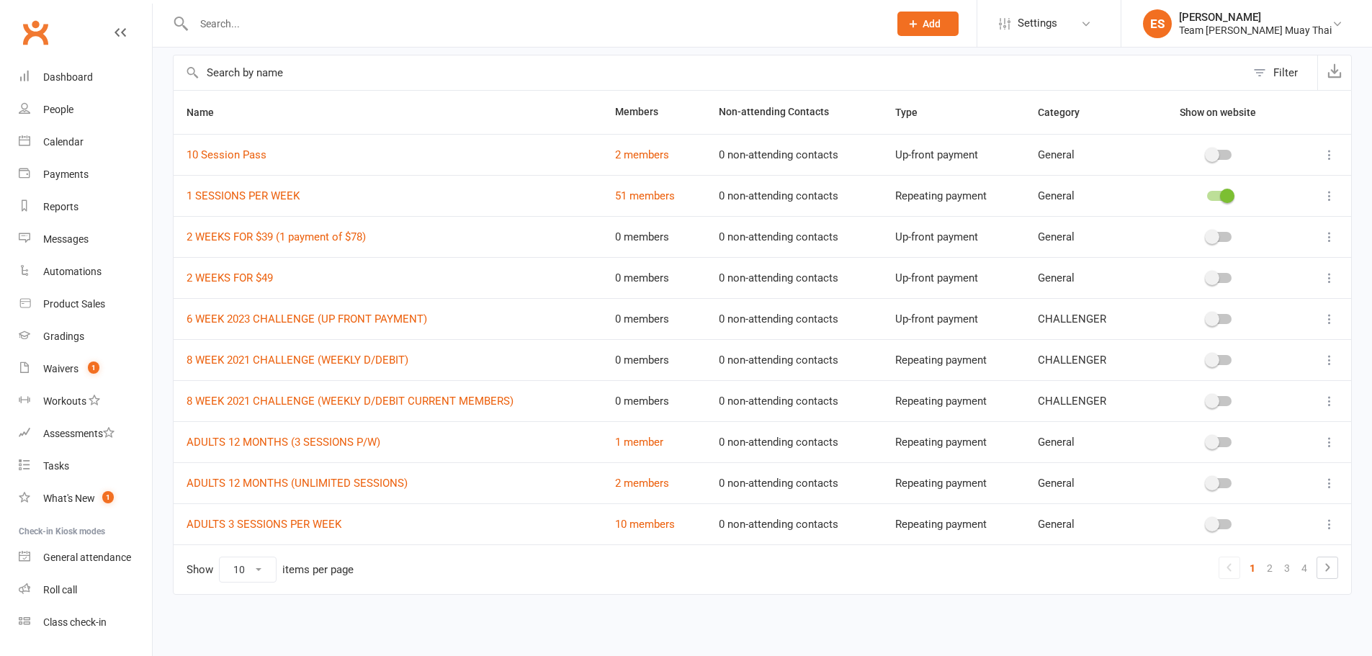
click at [1331, 571] on icon at bounding box center [1326, 567] width 17 height 17
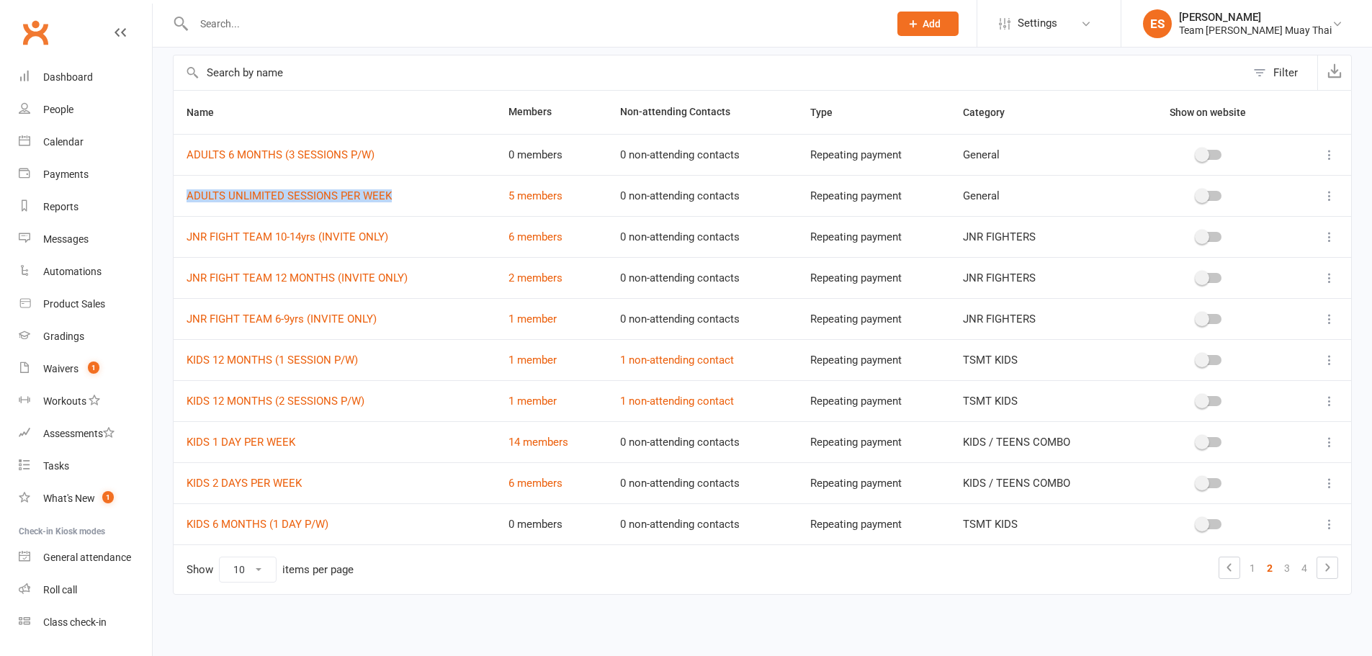
drag, startPoint x: 429, startPoint y: 193, endPoint x: 179, endPoint y: 198, distance: 249.9
click at [179, 198] on td "ADULTS UNLIMITED SESSIONS PER WEEK" at bounding box center [335, 195] width 322 height 41
copy link "ADULTS UNLIMITED SESSIONS PER WEEK"
click at [318, 187] on td "ADULTS UNLIMITED SESSIONS PER WEEK" at bounding box center [335, 195] width 322 height 41
click at [309, 199] on link "ADULTS UNLIMITED SESSIONS PER WEEK" at bounding box center [288, 195] width 205 height 13
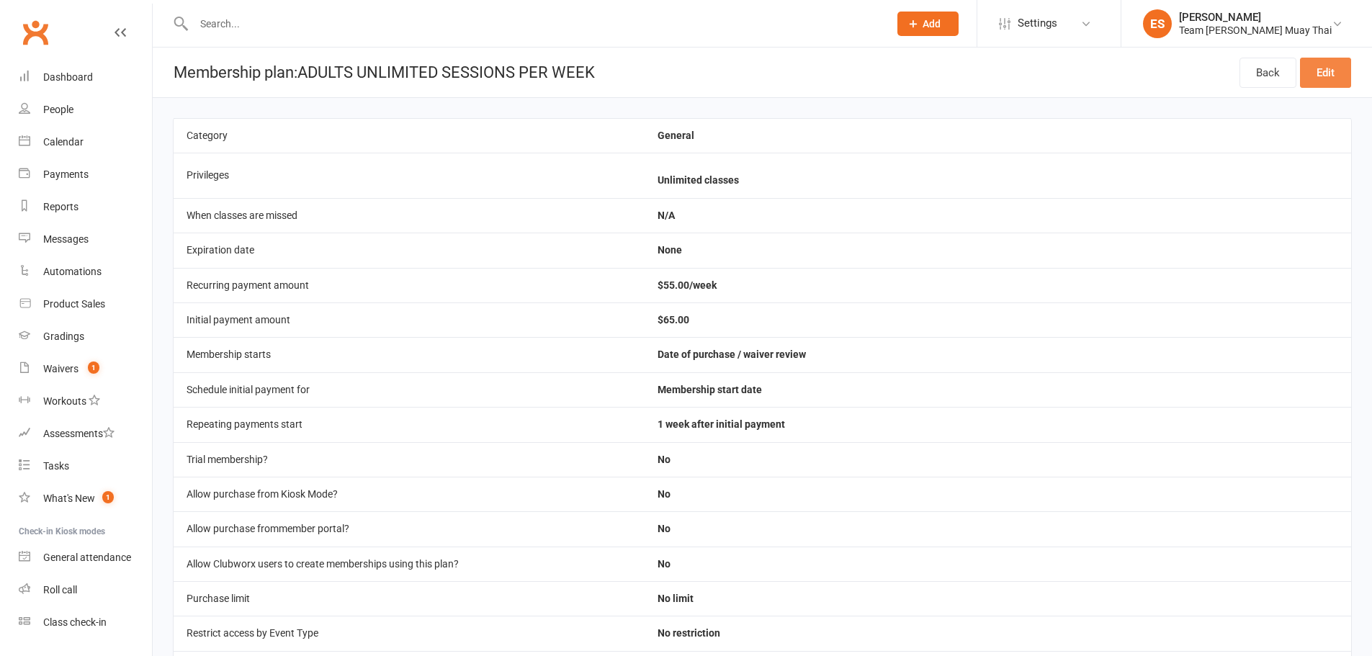
click at [1319, 80] on link "Edit" at bounding box center [1325, 73] width 51 height 30
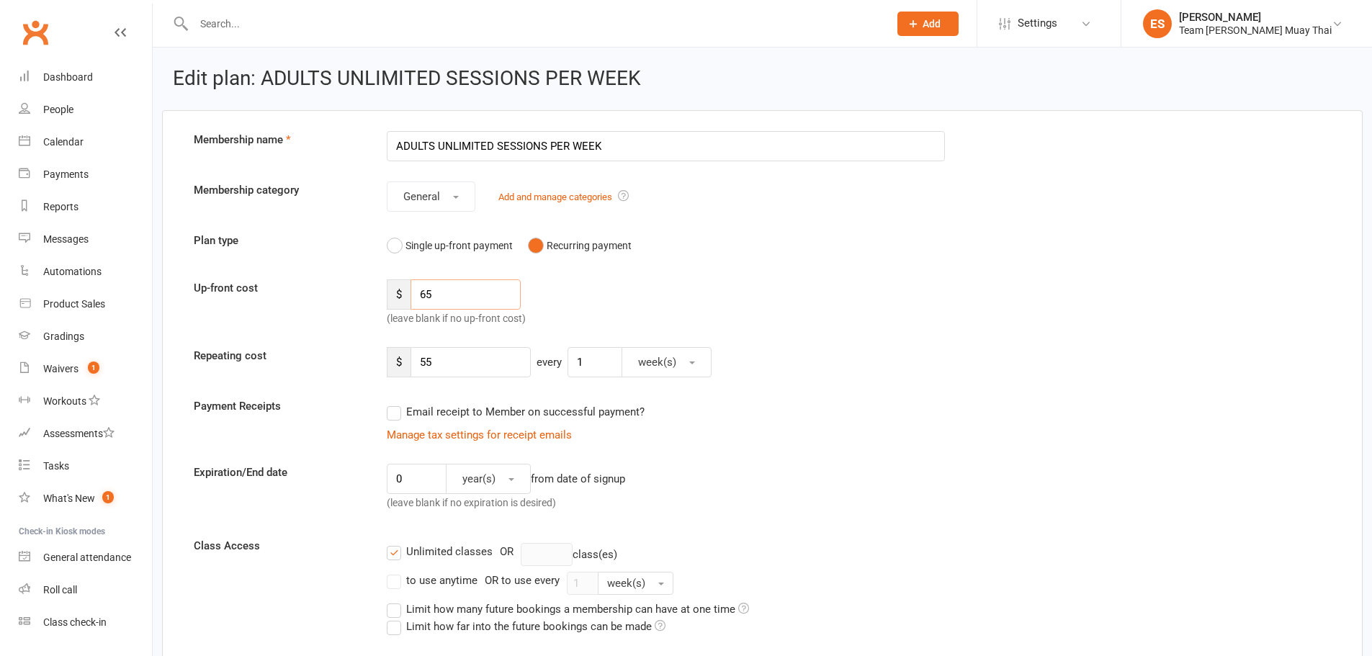
drag, startPoint x: 500, startPoint y: 298, endPoint x: 348, endPoint y: 287, distance: 151.6
click at [348, 287] on div "Up-front cost $ 65 (leave blank if no up-front cost)" at bounding box center [762, 303] width 1158 height 48
drag, startPoint x: 480, startPoint y: 364, endPoint x: 368, endPoint y: 374, distance: 112.0
click at [368, 374] on div "Repeating cost $ 55 every 1 week(s)" at bounding box center [762, 362] width 1158 height 30
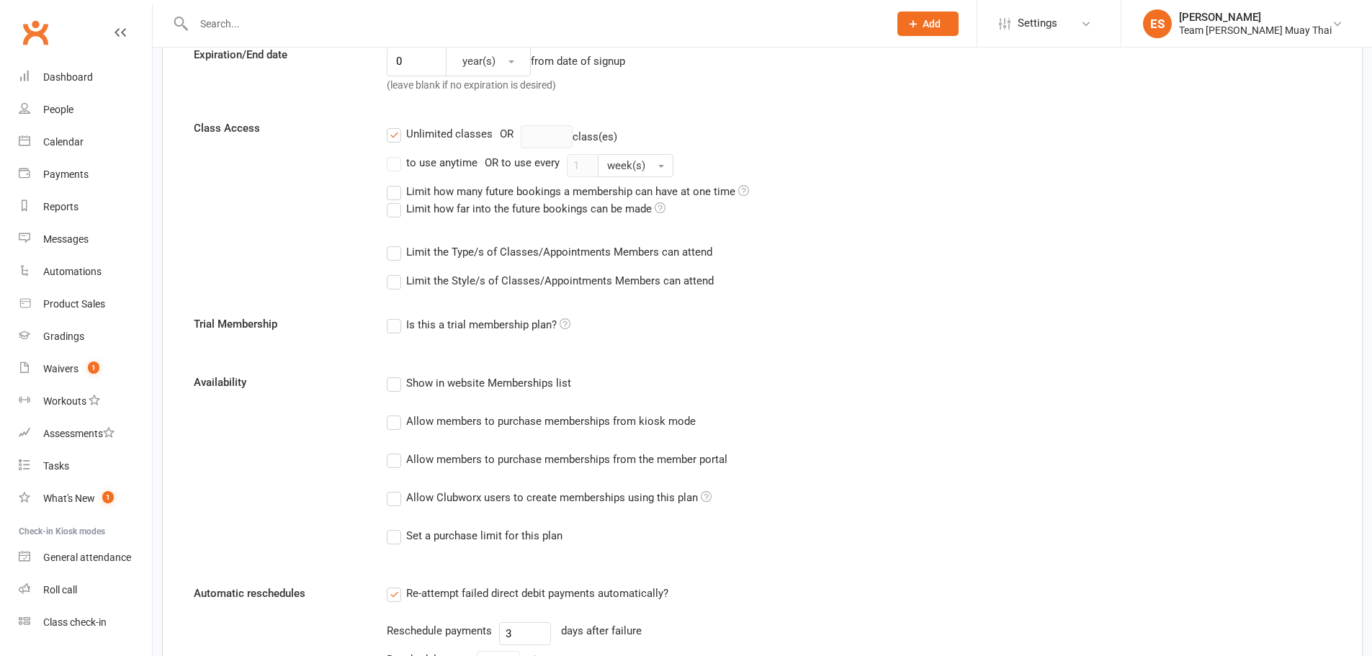
scroll to position [624, 0]
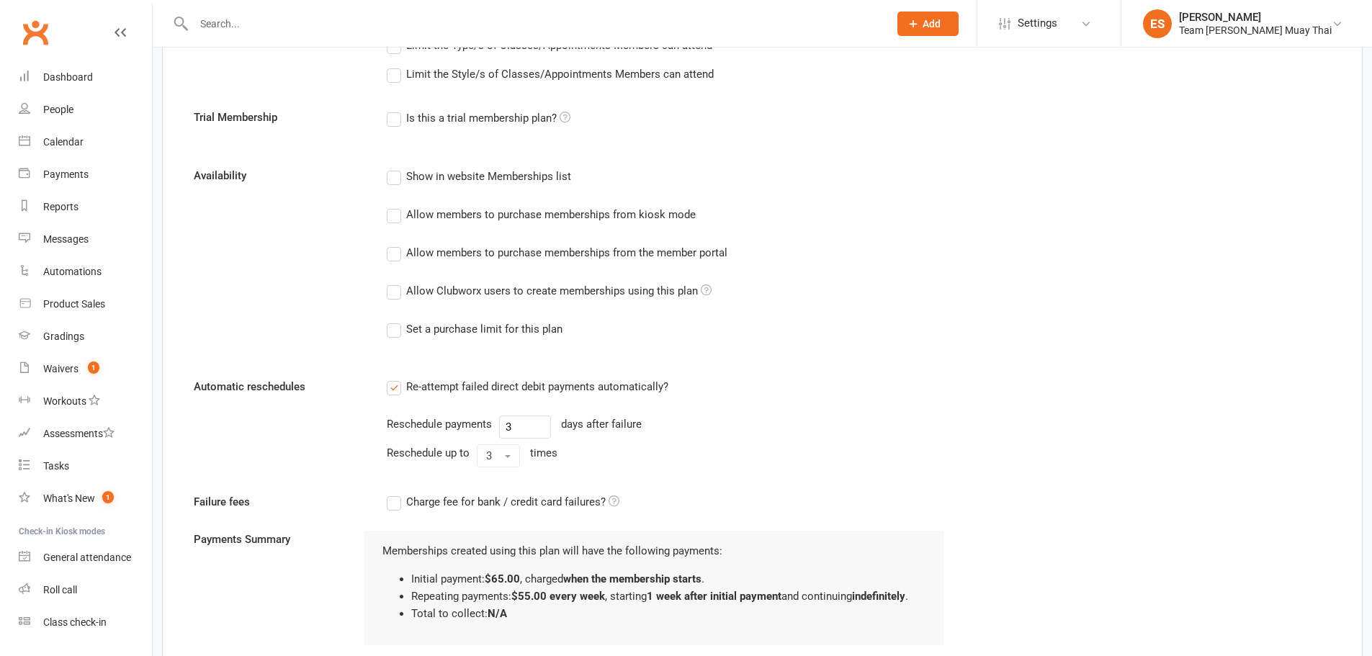
click at [1217, 29] on div "Team [PERSON_NAME] Muay Thai" at bounding box center [1255, 30] width 153 height 13
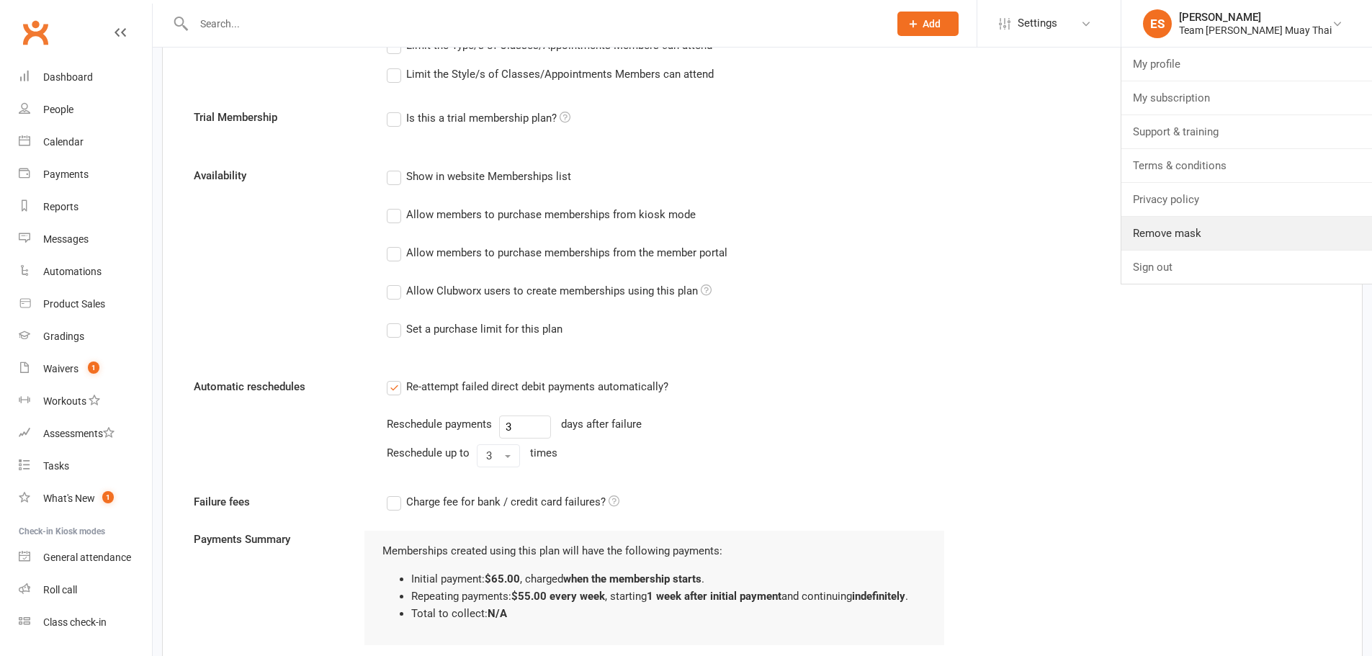
click at [1215, 235] on link "Remove mask" at bounding box center [1246, 233] width 251 height 33
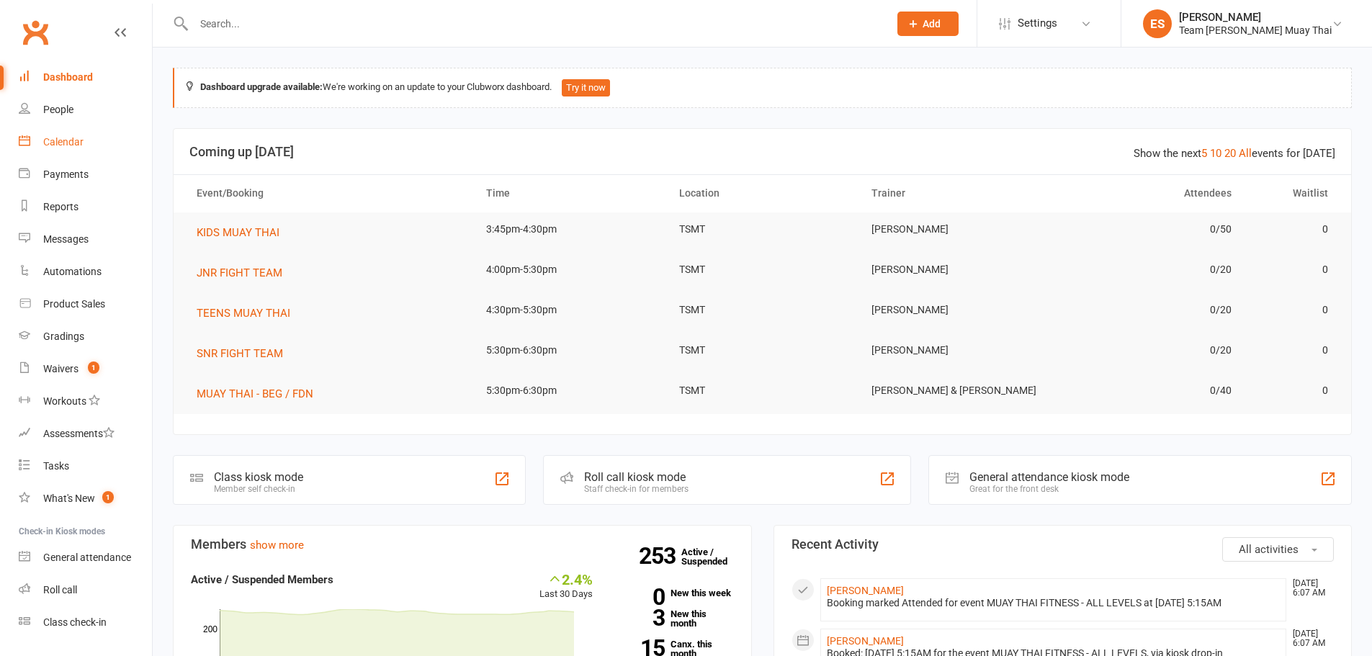
click at [73, 143] on div "Calendar" at bounding box center [63, 142] width 40 height 12
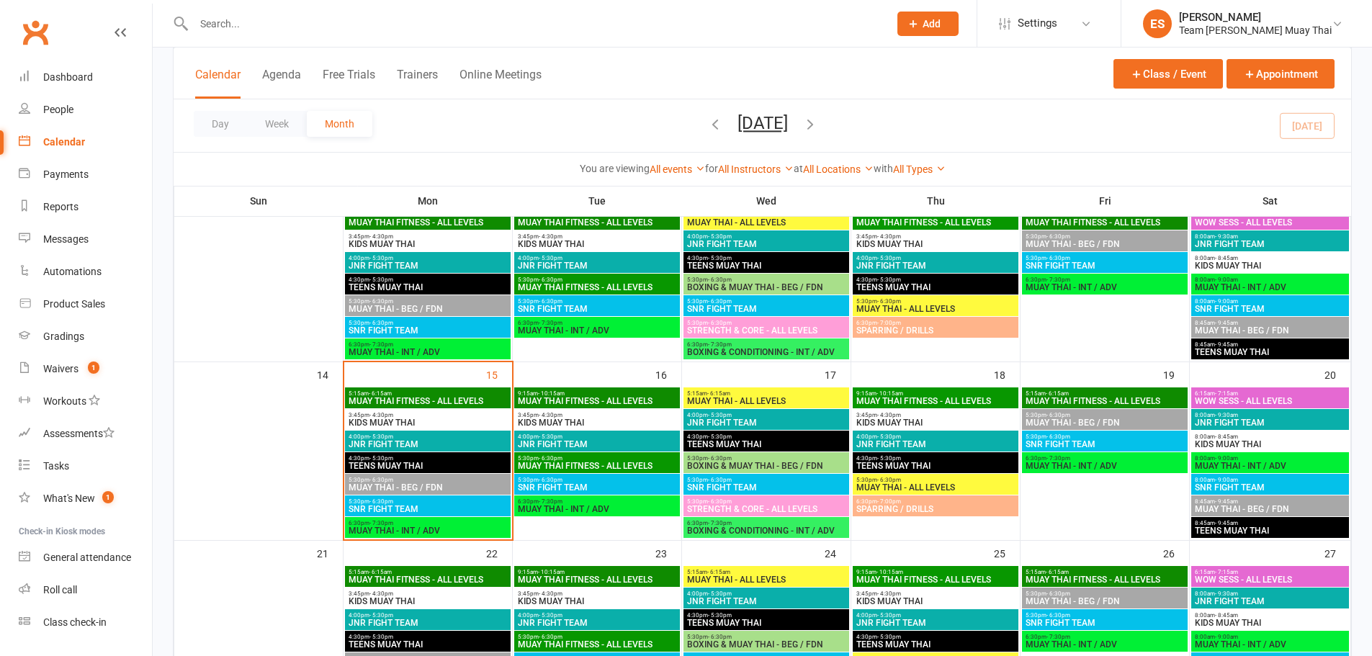
scroll to position [336, 0]
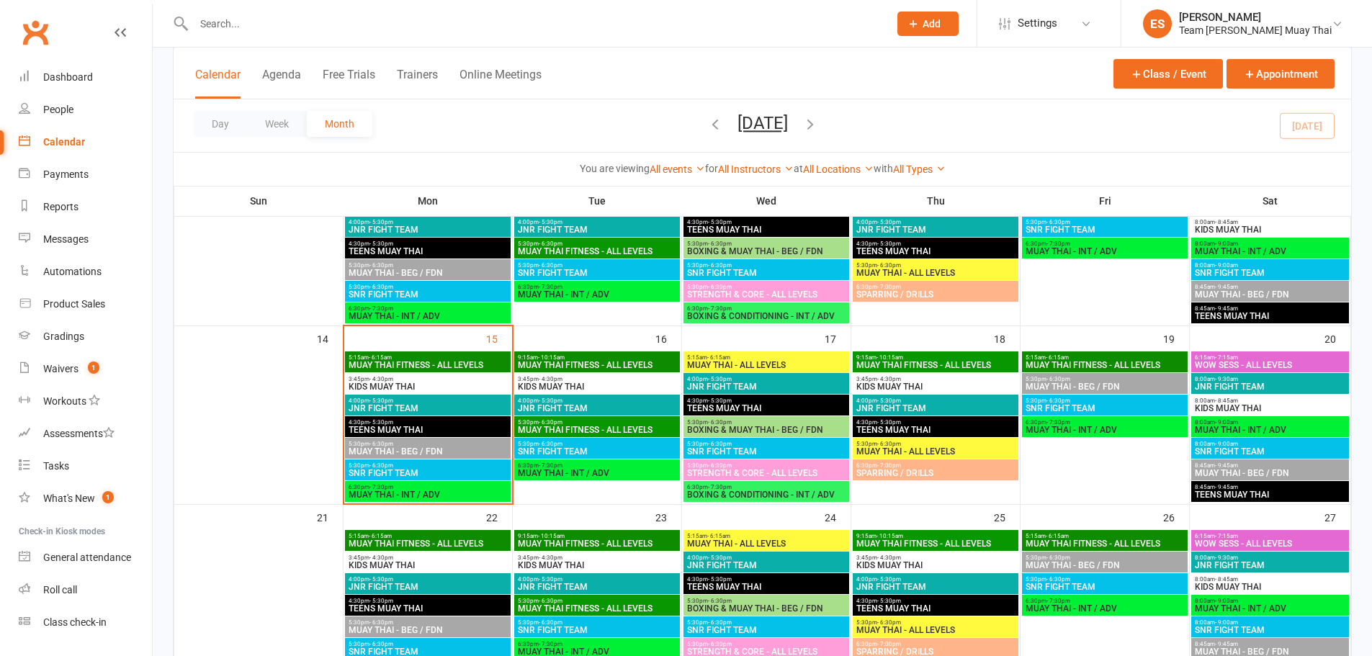
click at [1107, 359] on span "5:15am - 6:15am" at bounding box center [1105, 357] width 160 height 6
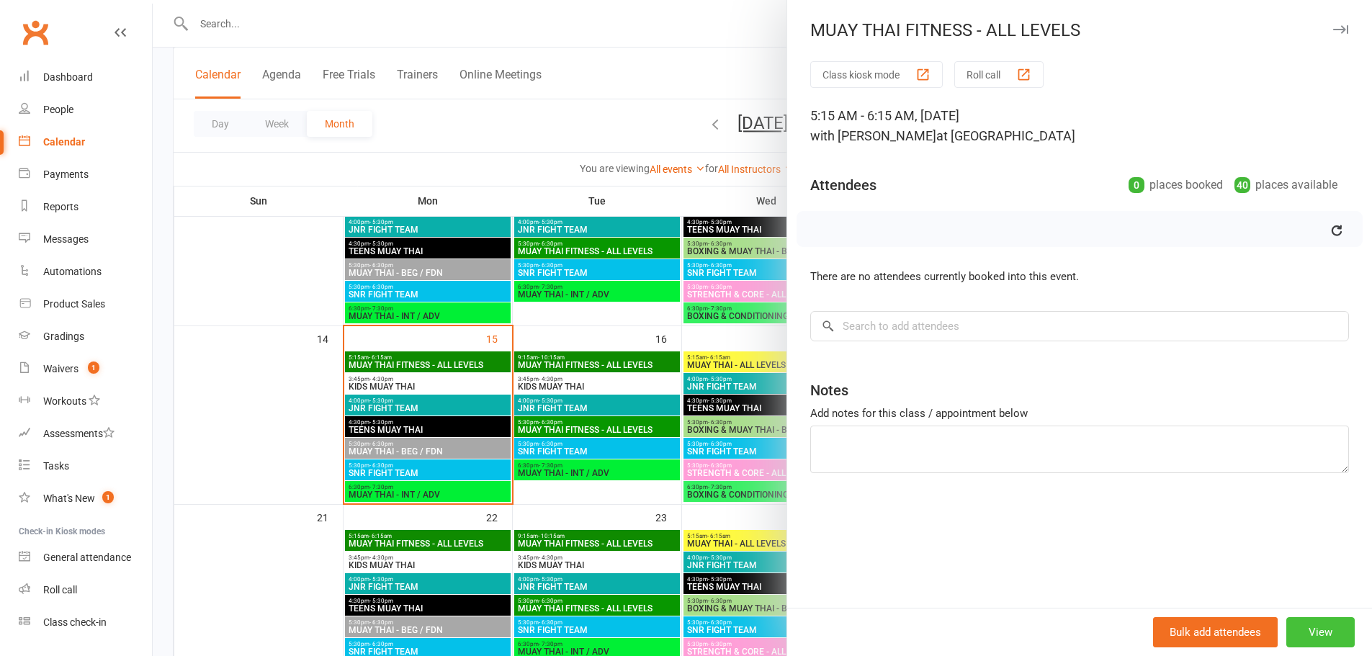
click at [1308, 632] on button "View" at bounding box center [1320, 632] width 68 height 30
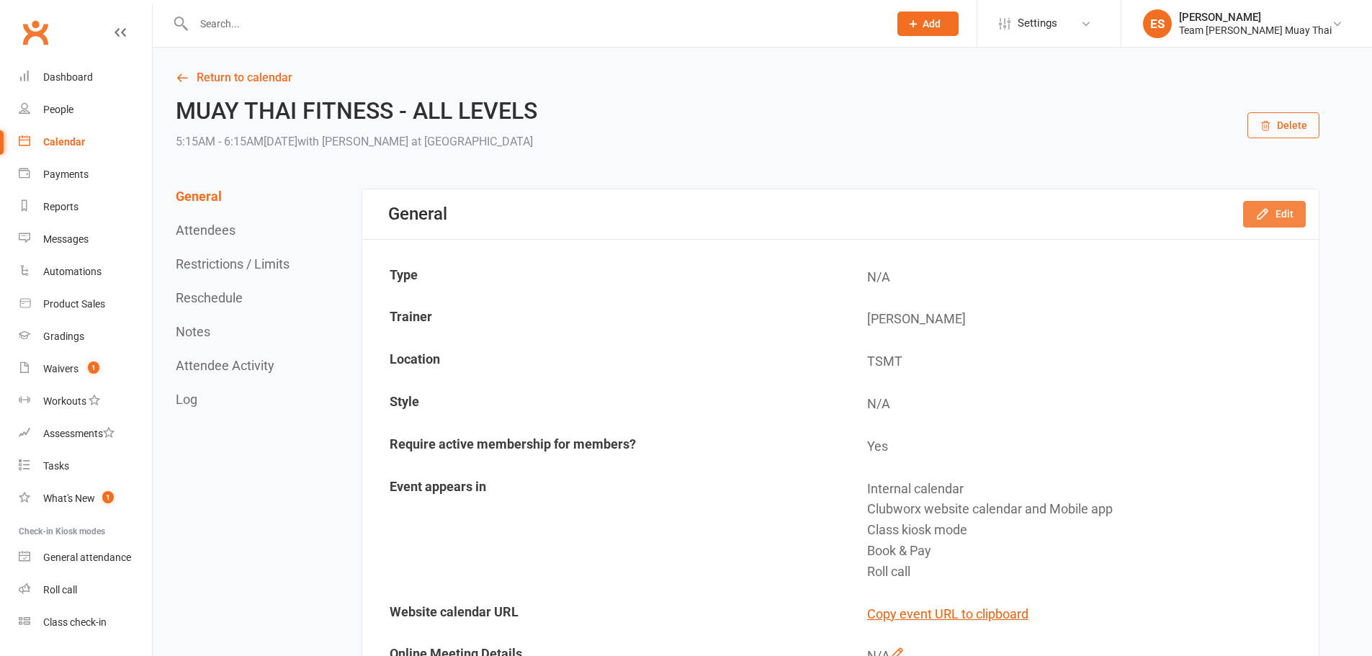
click at [1272, 213] on button "Edit" at bounding box center [1274, 214] width 63 height 26
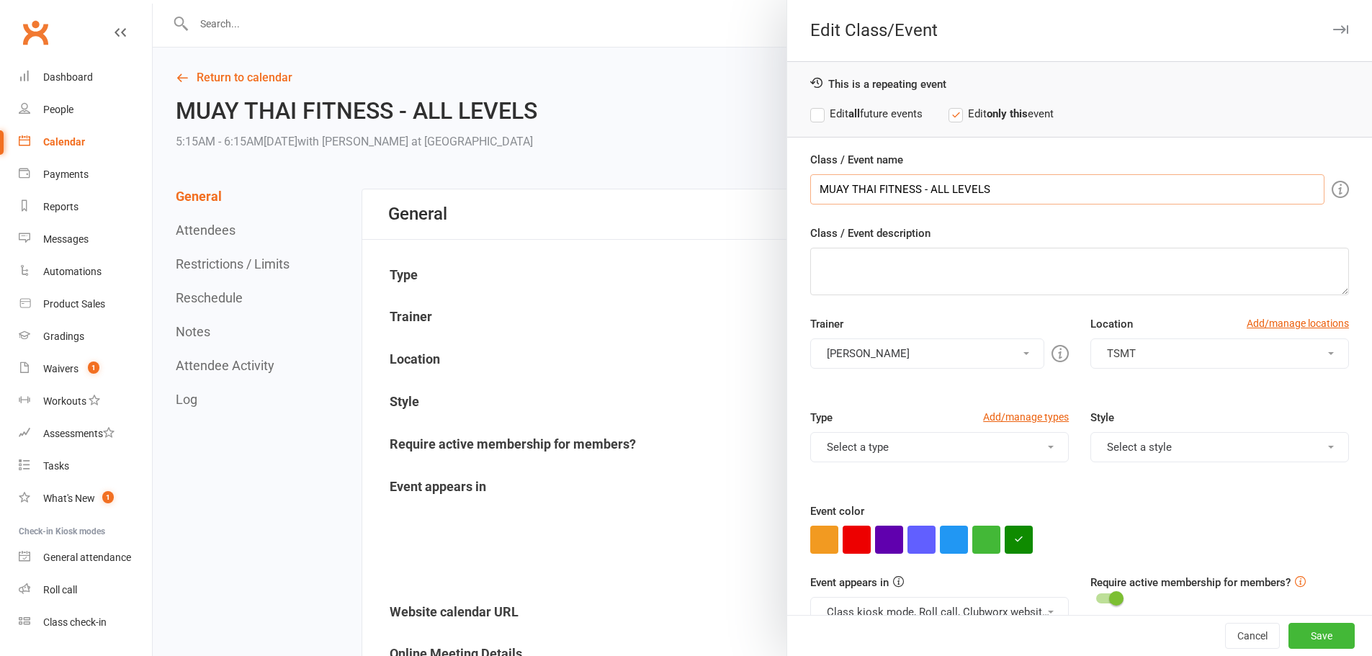
drag, startPoint x: 1043, startPoint y: 195, endPoint x: 894, endPoint y: 184, distance: 149.5
click at [894, 184] on input "MUAY THAI FITNESS - ALL LEVELS" at bounding box center [1067, 189] width 514 height 30
click at [1037, 189] on input "MUAY THAI FITNESS - ALL LEVELS" at bounding box center [1067, 189] width 514 height 30
drag, startPoint x: 1054, startPoint y: 187, endPoint x: 635, endPoint y: 179, distance: 419.1
click at [635, 0] on div "Edit Class/Event This is a repeating event Edit all future events Edit only thi…" at bounding box center [762, 0] width 1219 height 0
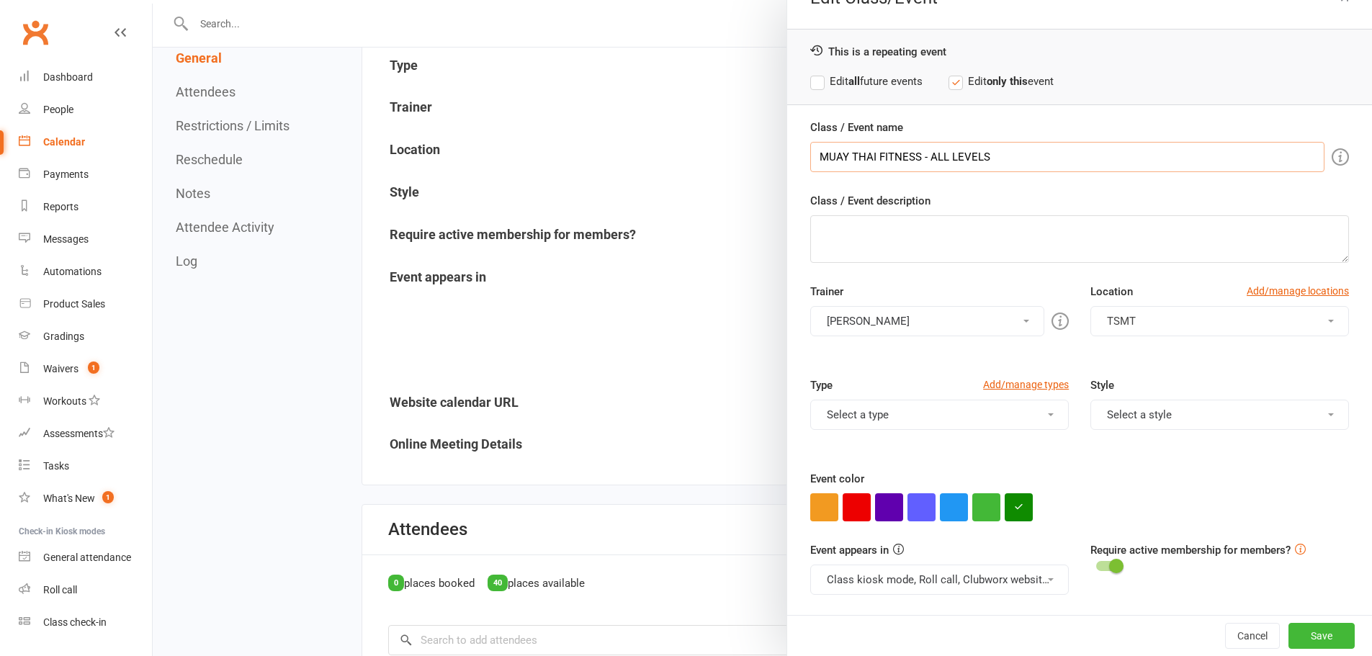
scroll to position [216, 0]
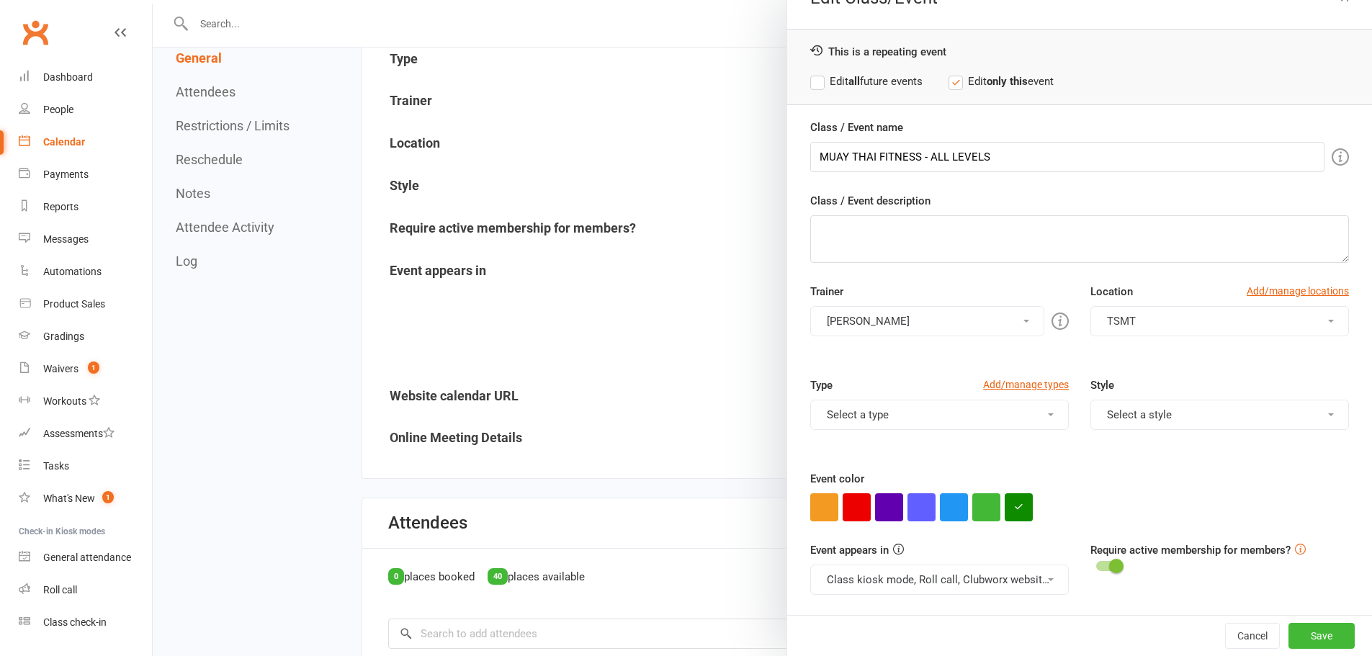
click at [1017, 505] on icon "button" at bounding box center [1018, 506] width 9 height 9
drag, startPoint x: 1049, startPoint y: 474, endPoint x: 963, endPoint y: 483, distance: 86.9
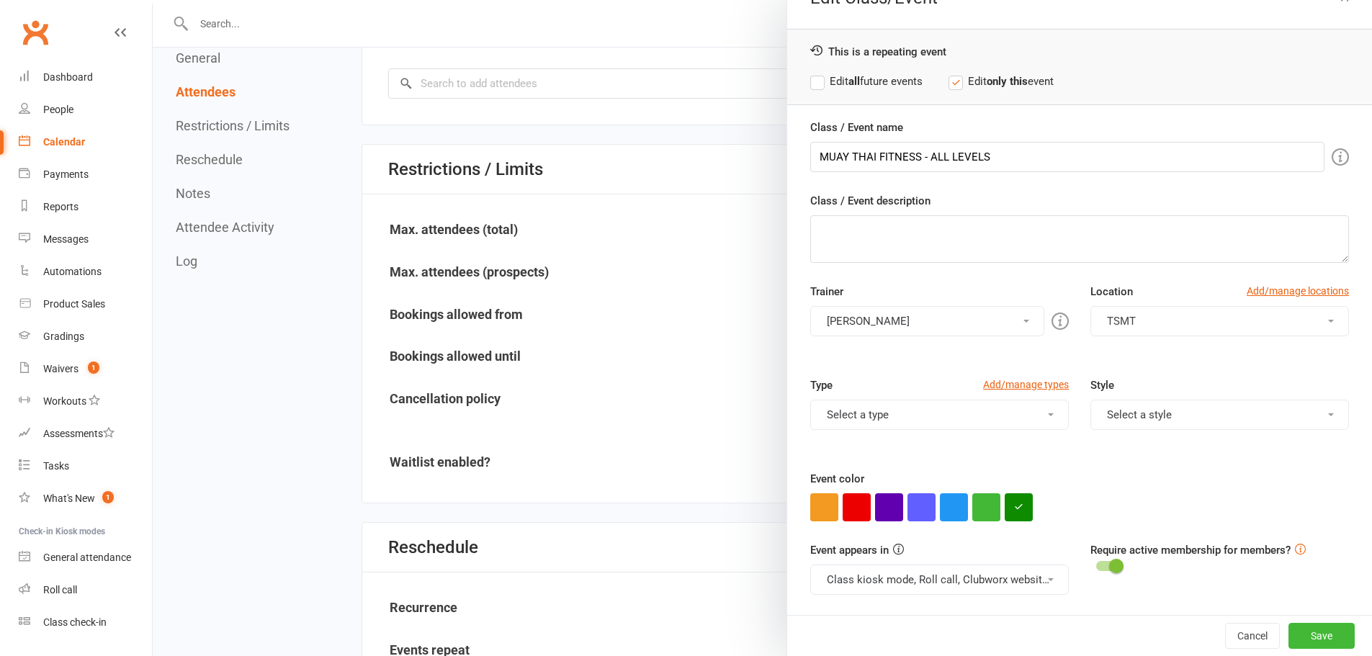
scroll to position [792, 0]
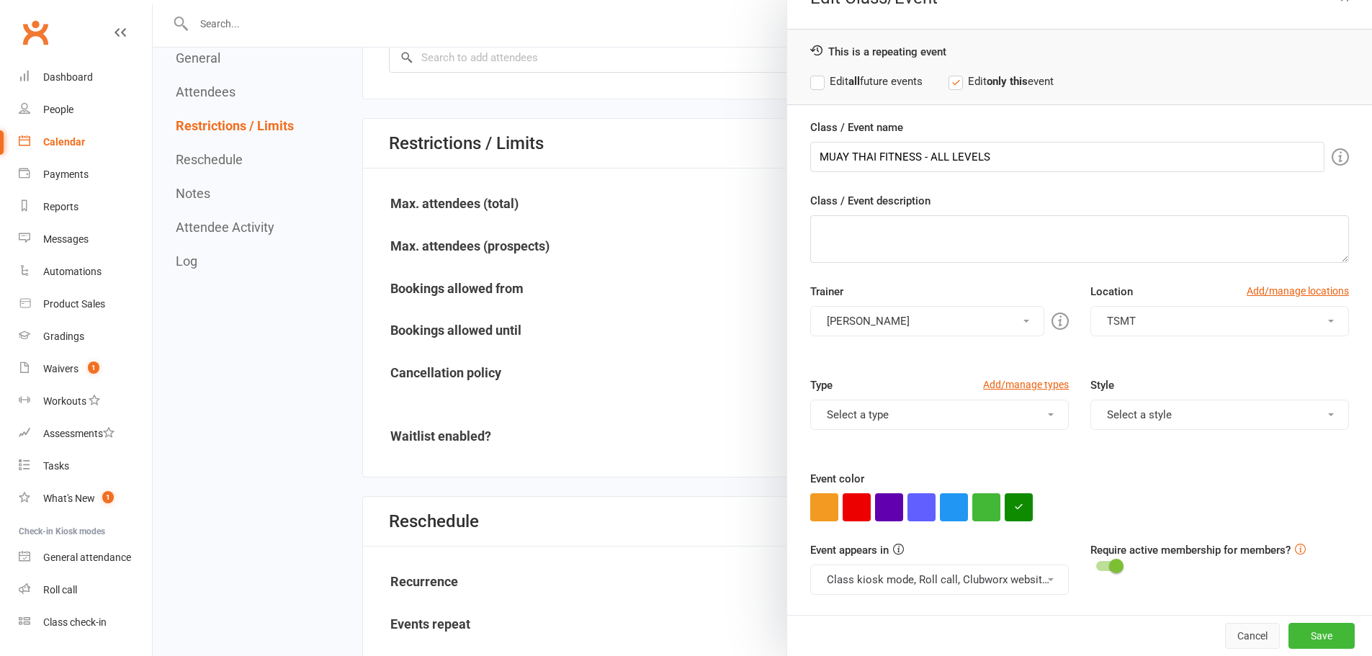
click at [1225, 637] on button "Cancel" at bounding box center [1252, 636] width 55 height 26
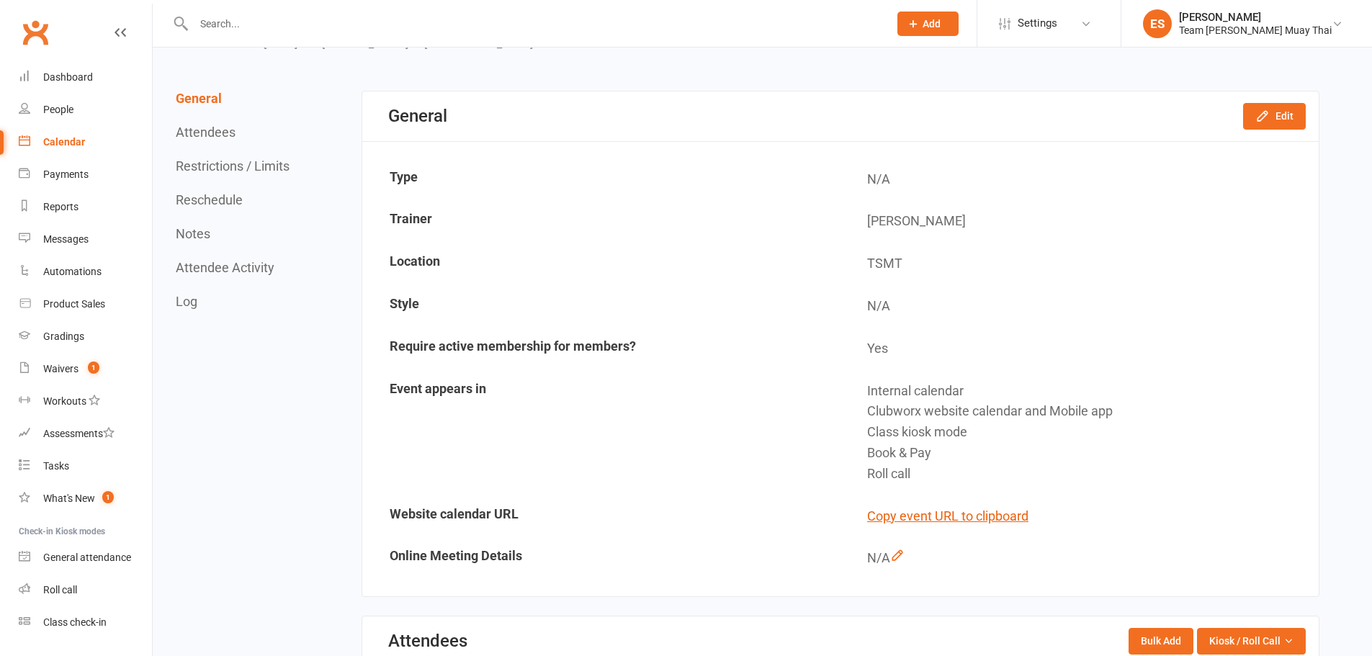
scroll to position [96, 0]
drag, startPoint x: 978, startPoint y: 221, endPoint x: 862, endPoint y: 228, distance: 116.9
click at [862, 228] on td "[PERSON_NAME]" at bounding box center [1079, 223] width 476 height 41
copy td "[PERSON_NAME]"
click at [1274, 19] on div "[PERSON_NAME]" at bounding box center [1255, 17] width 153 height 13
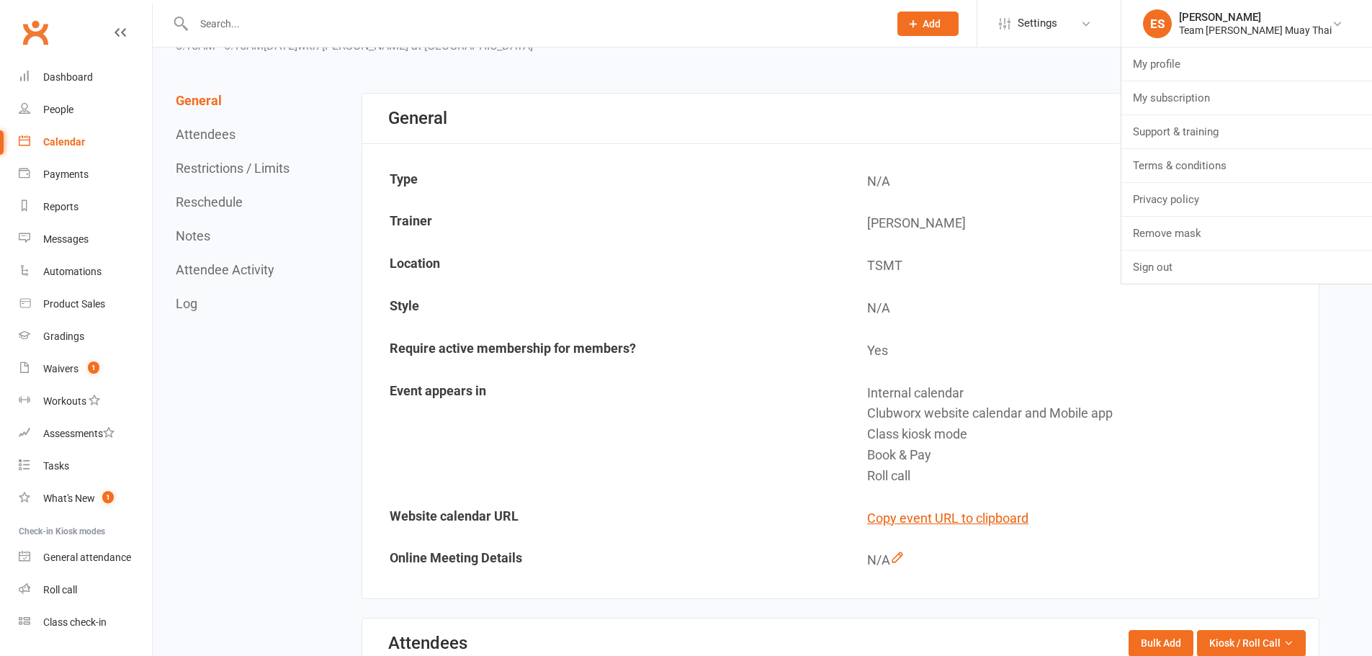
click at [98, 135] on link "Calendar" at bounding box center [85, 142] width 133 height 32
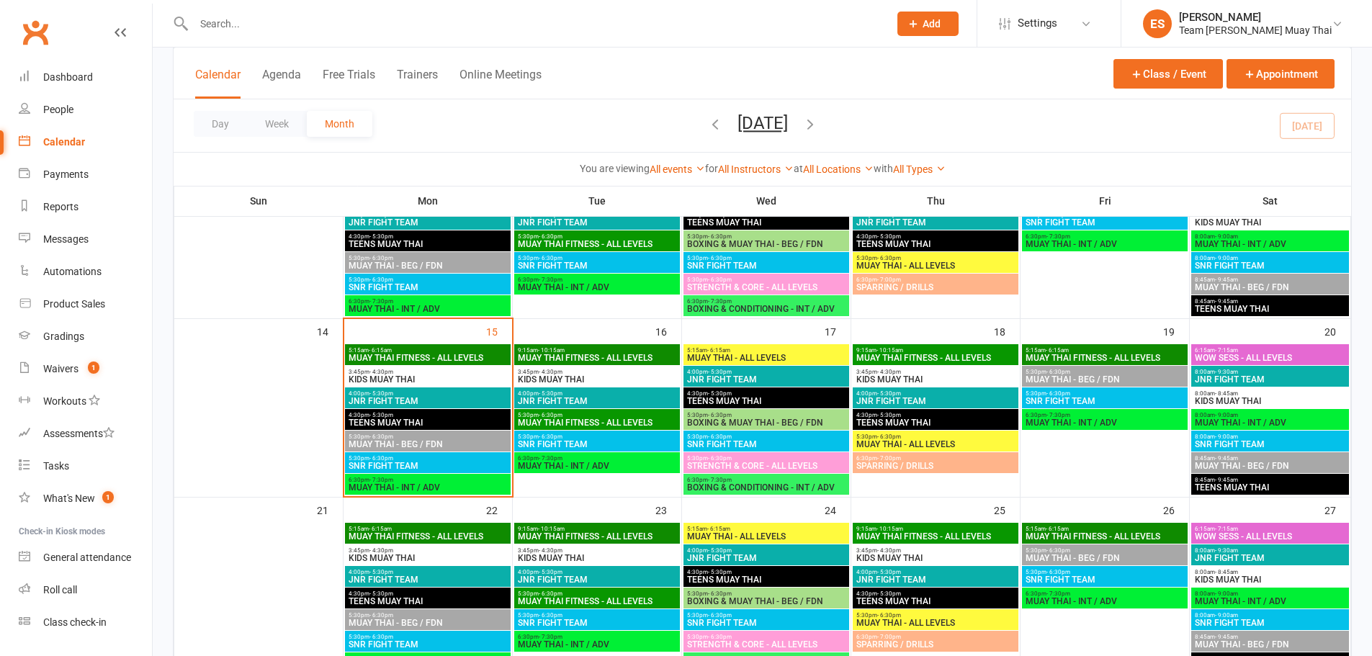
scroll to position [360, 0]
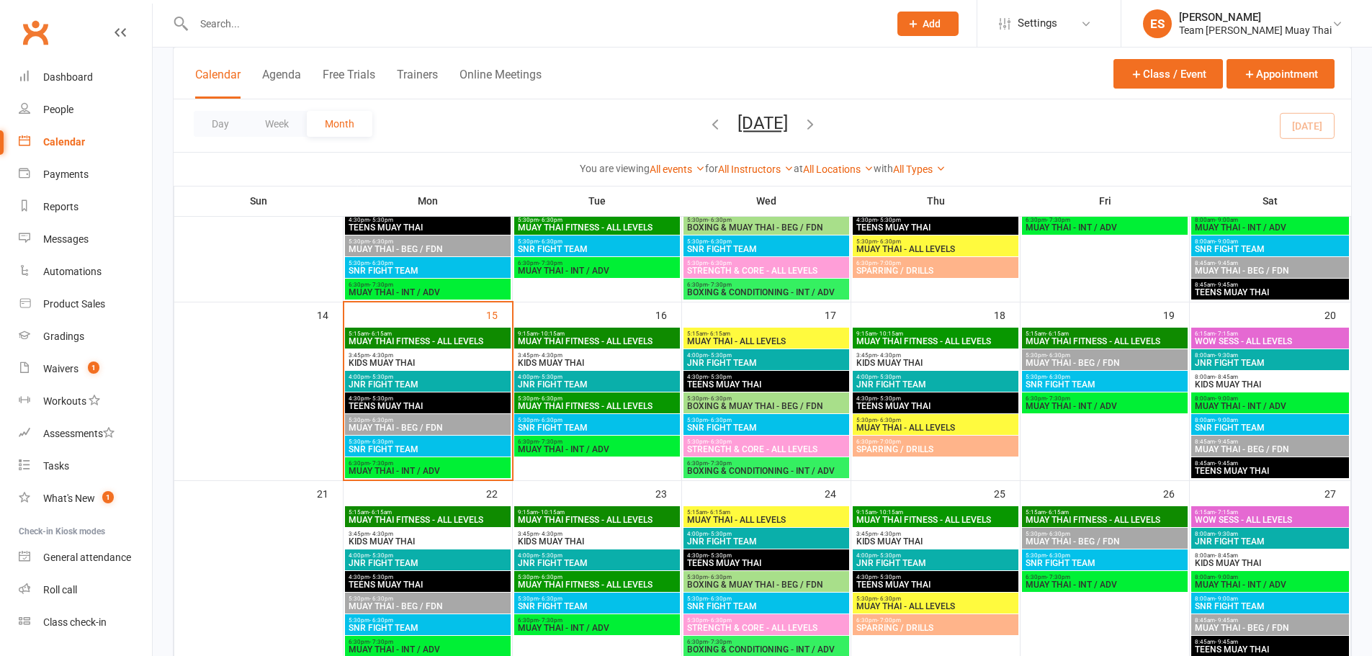
click at [1083, 338] on span "MUAY THAI FITNESS - ALL LEVELS" at bounding box center [1105, 341] width 160 height 9
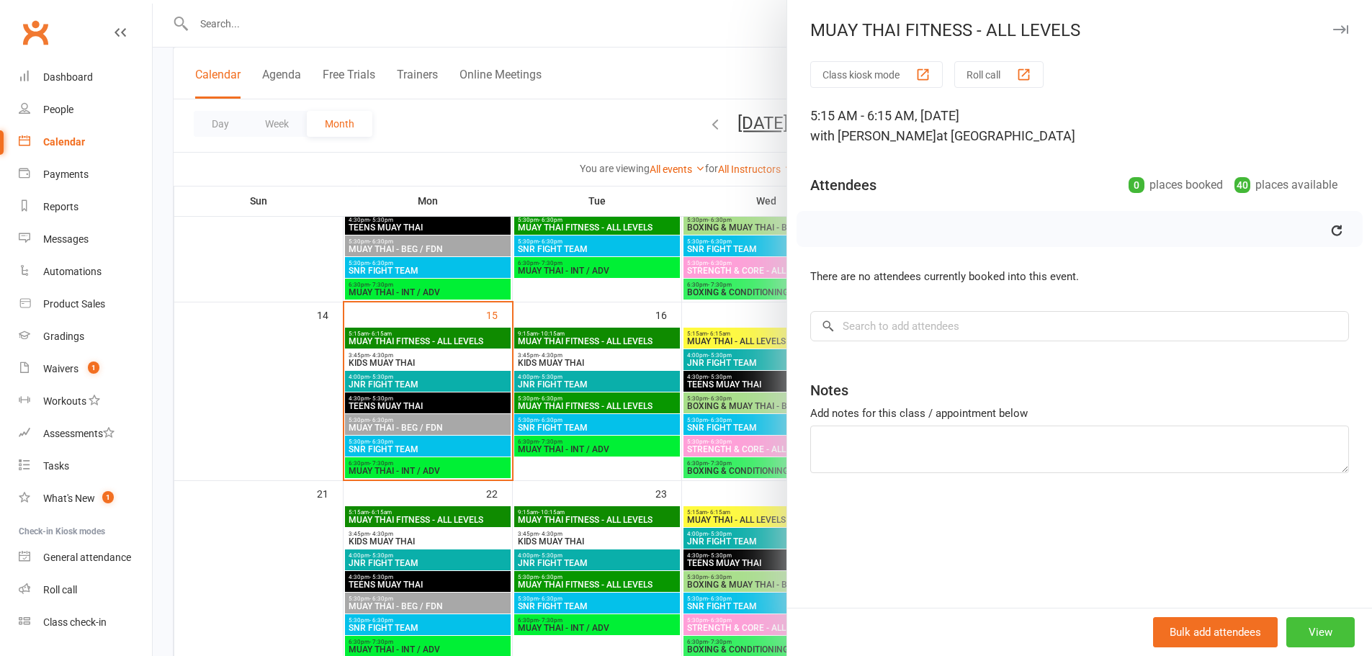
click at [1316, 627] on button "View" at bounding box center [1320, 632] width 68 height 30
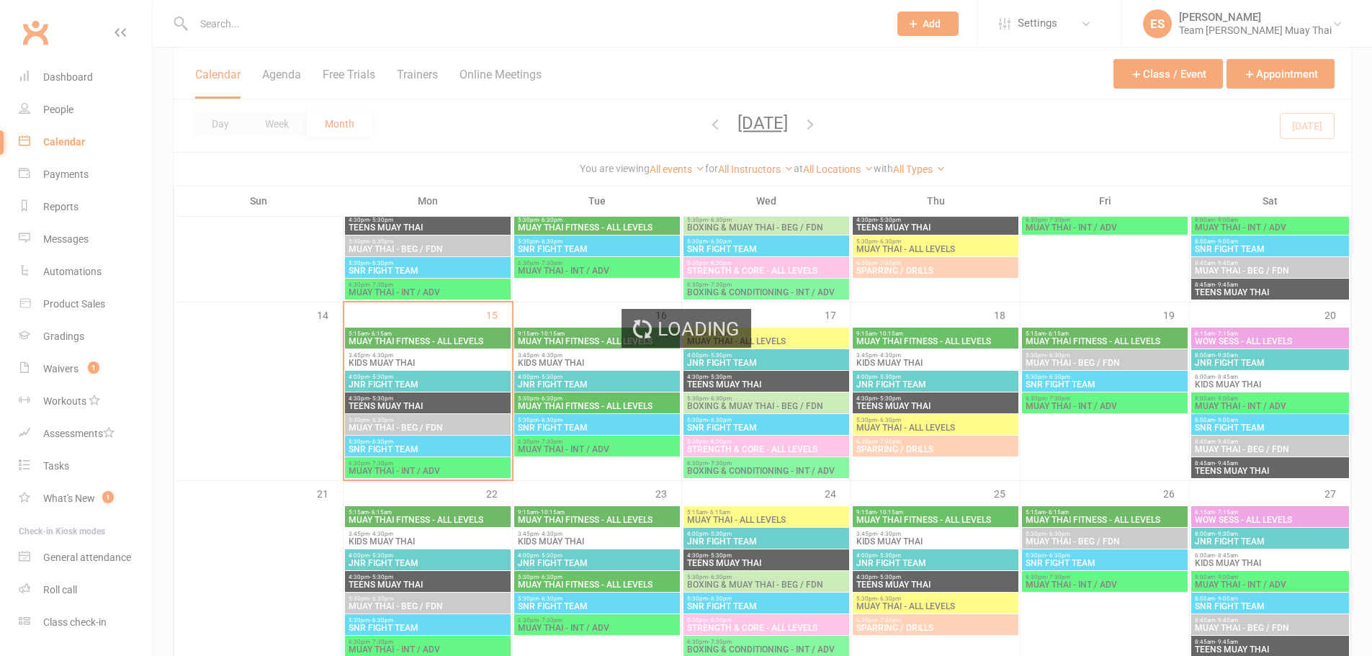
scroll to position [0, 0]
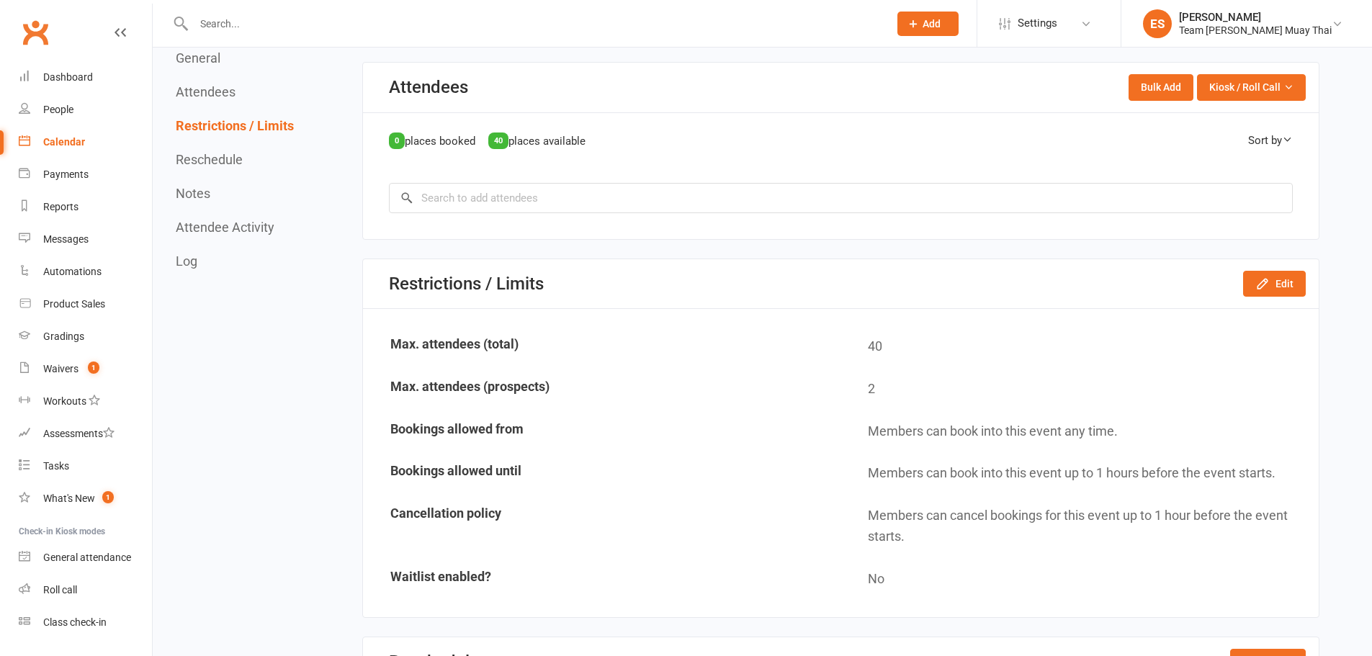
scroll to position [696, 0]
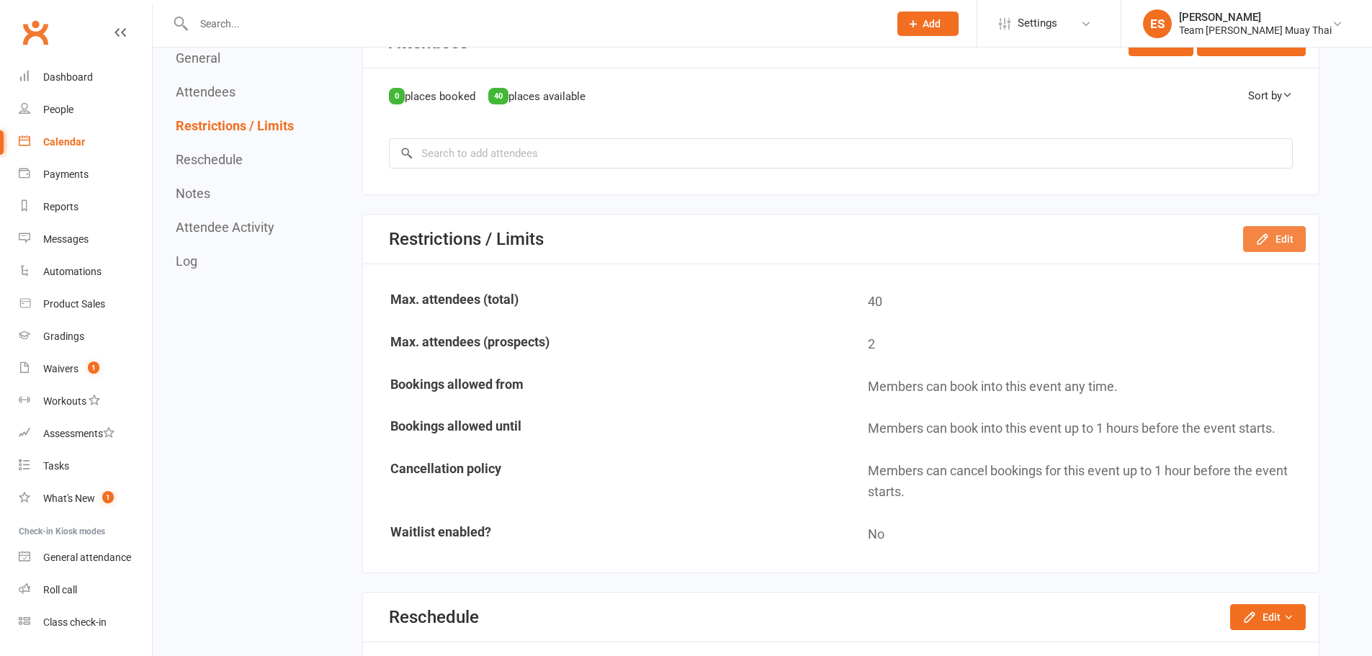
click at [1289, 243] on button "Edit" at bounding box center [1274, 239] width 63 height 26
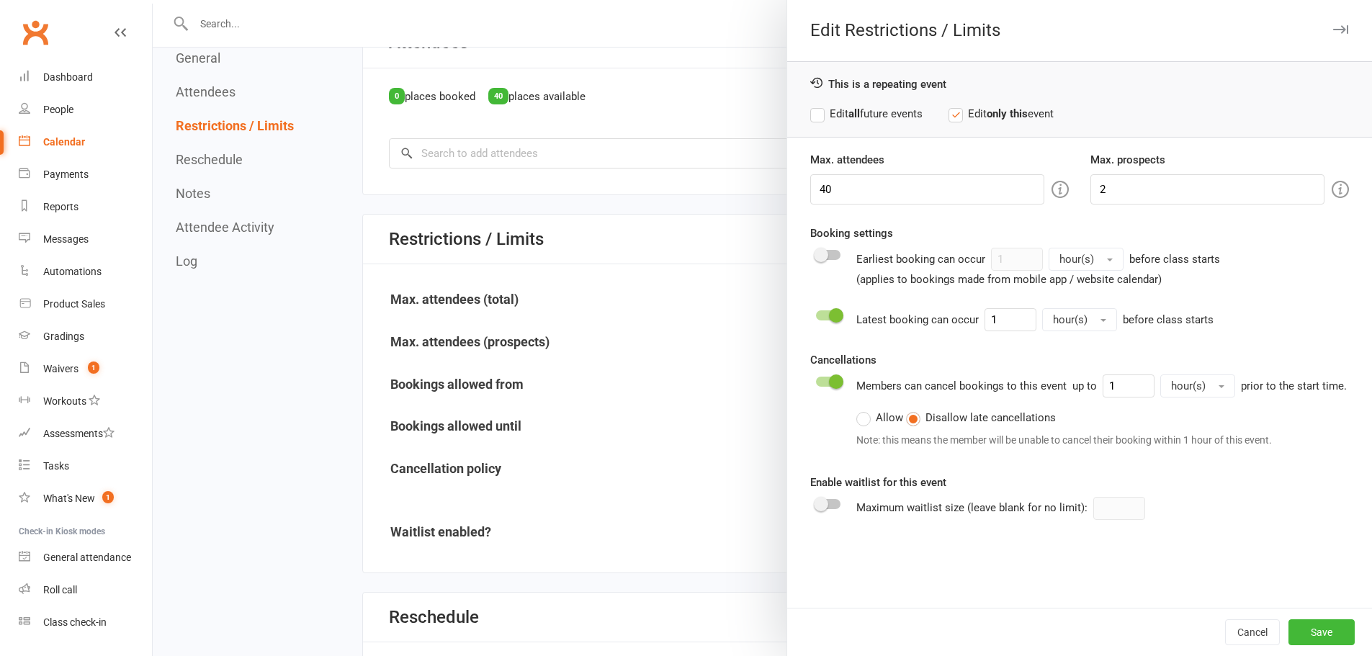
click at [556, 323] on div at bounding box center [762, 328] width 1219 height 656
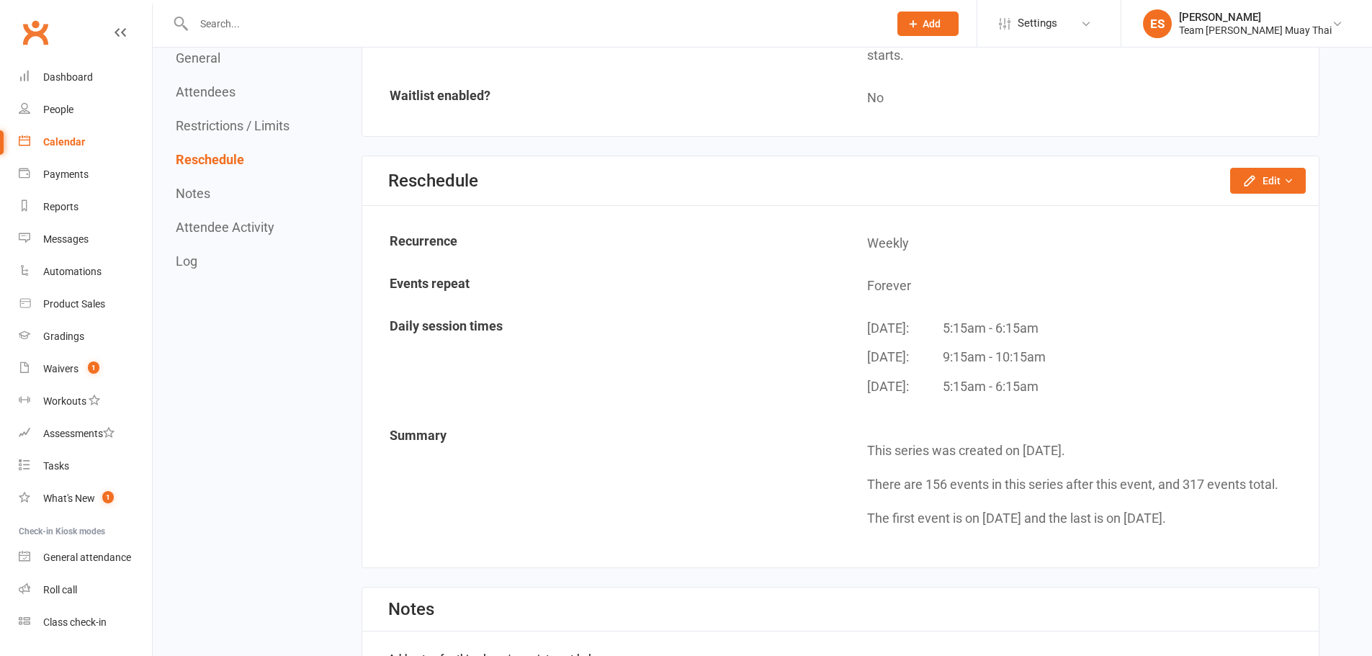
scroll to position [1176, 0]
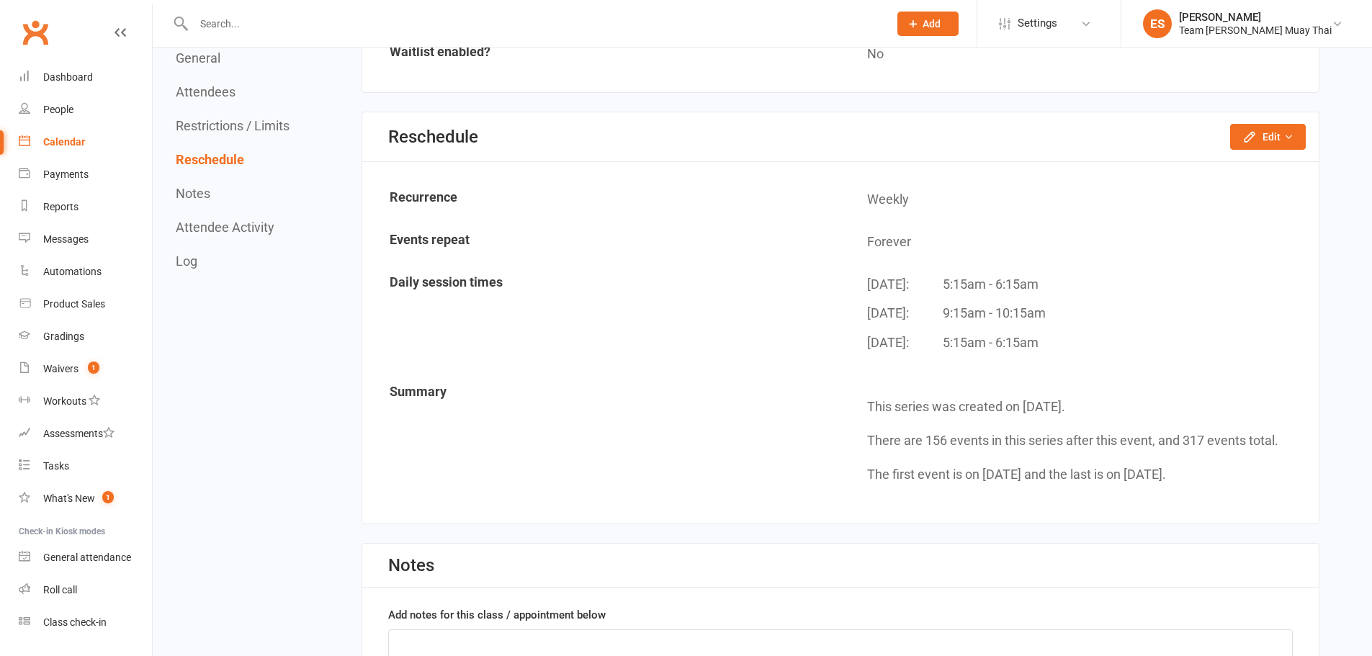
click at [112, 138] on link "Calendar" at bounding box center [85, 142] width 133 height 32
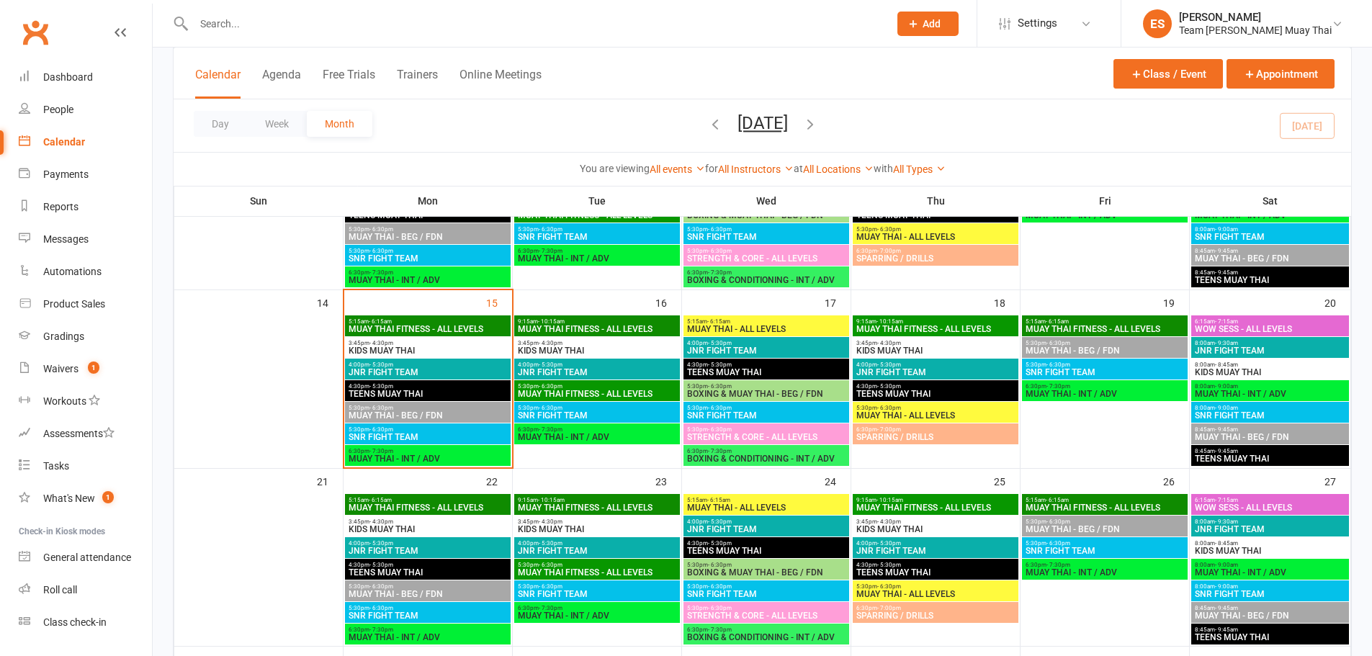
scroll to position [432, 0]
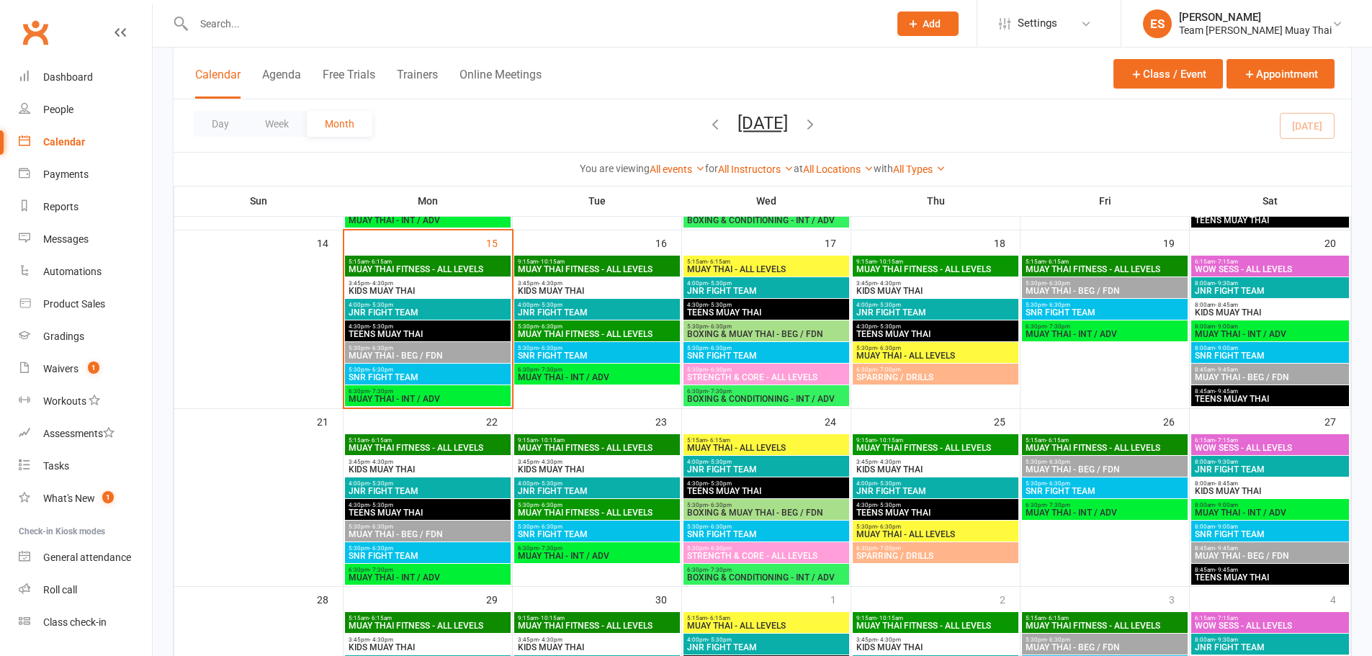
click at [1089, 284] on span "5:30pm - 6:30pm" at bounding box center [1105, 283] width 160 height 6
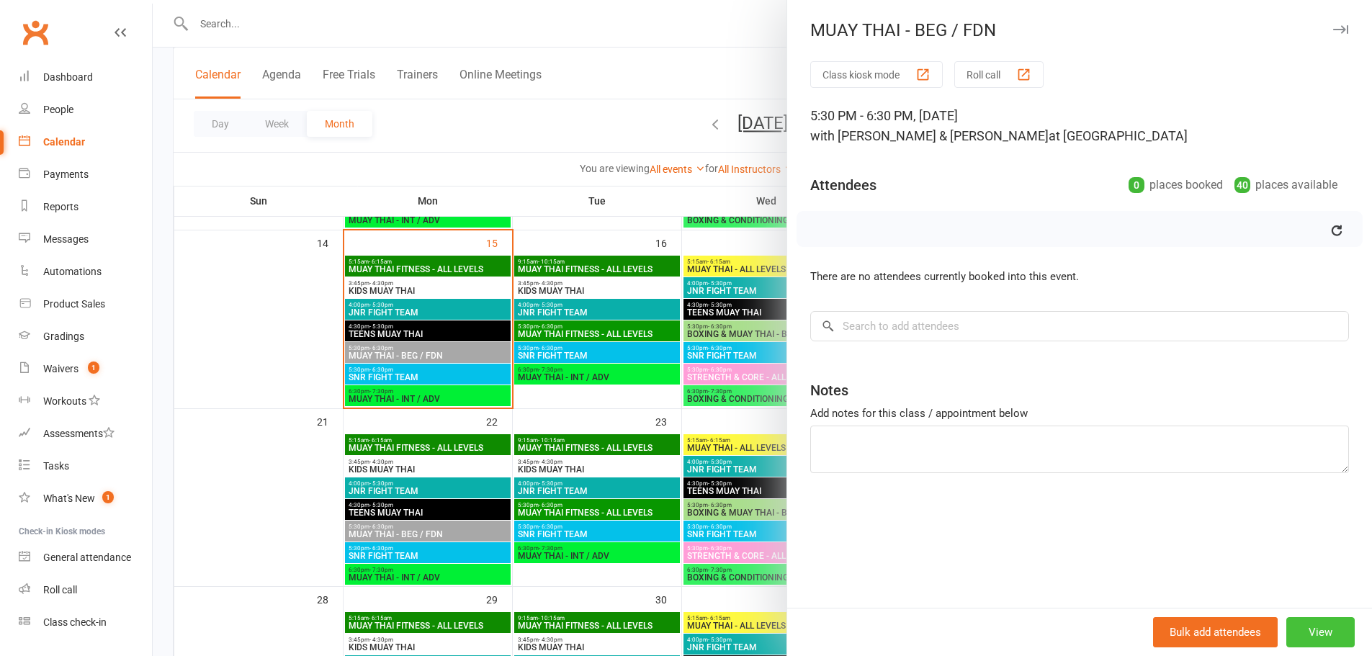
click at [1308, 629] on button "View" at bounding box center [1320, 632] width 68 height 30
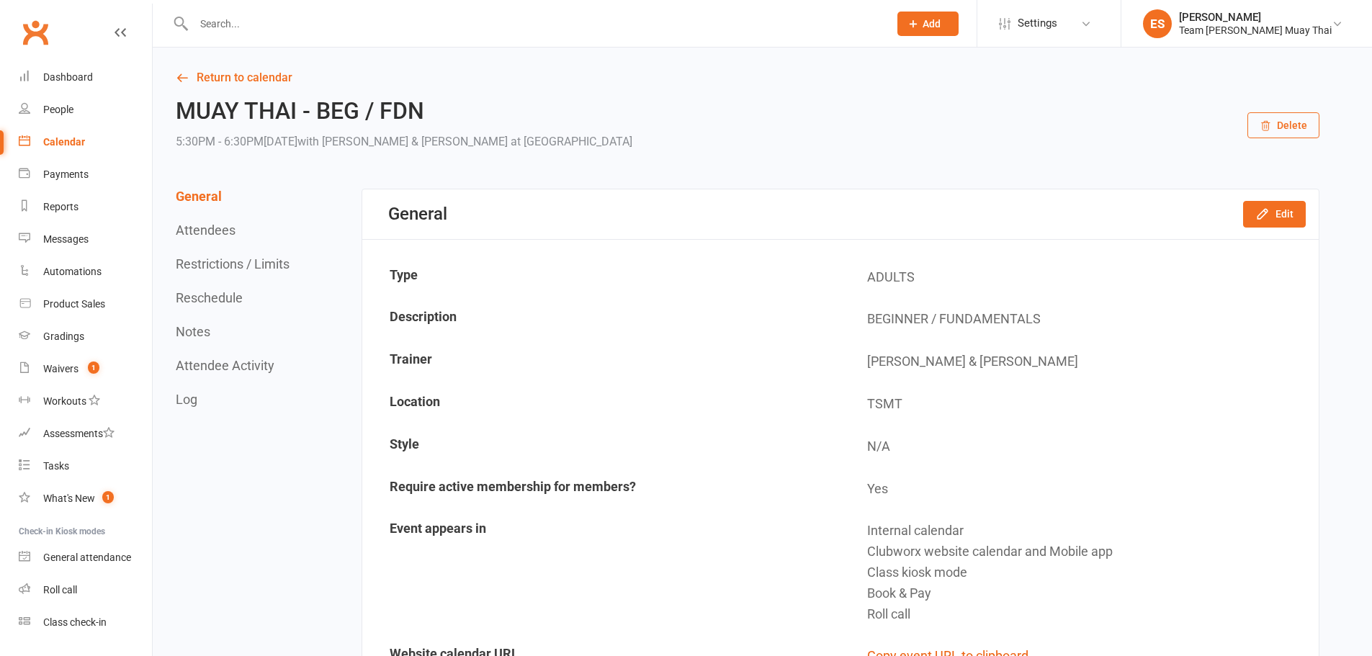
click at [68, 138] on div "Calendar" at bounding box center [64, 142] width 42 height 12
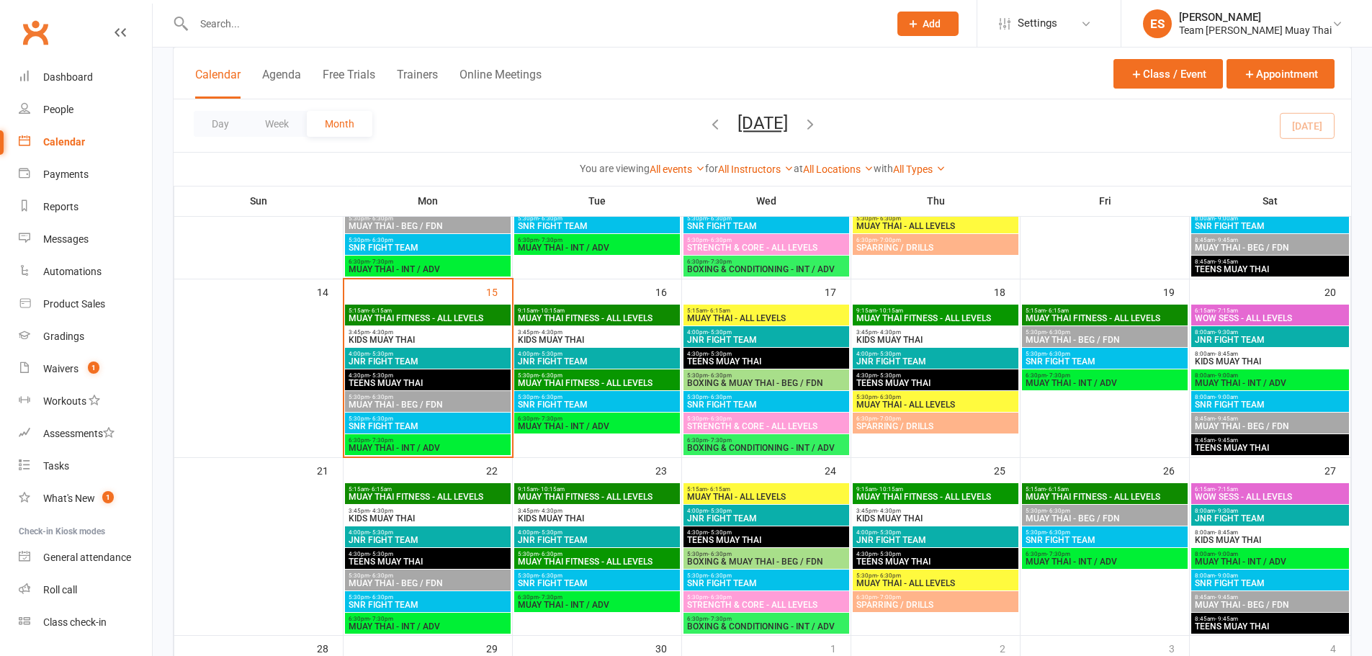
scroll to position [384, 0]
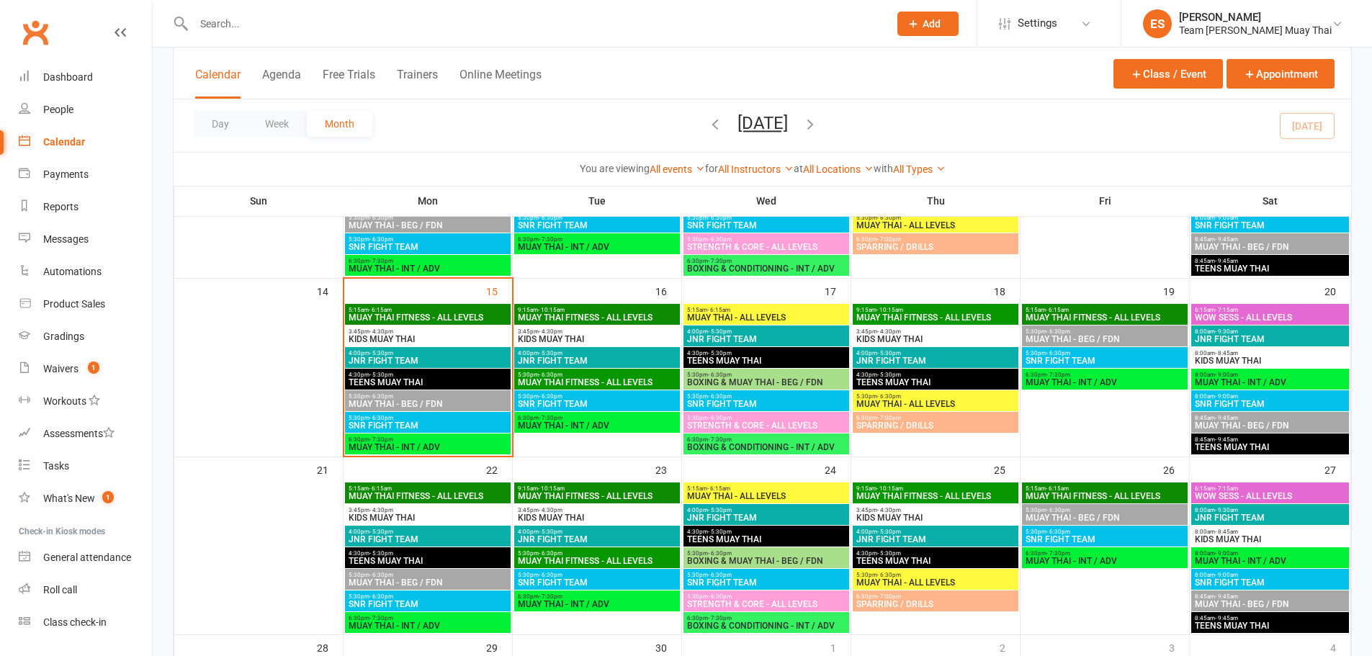
click at [1092, 351] on span "5:30pm - 6:30pm" at bounding box center [1105, 353] width 160 height 6
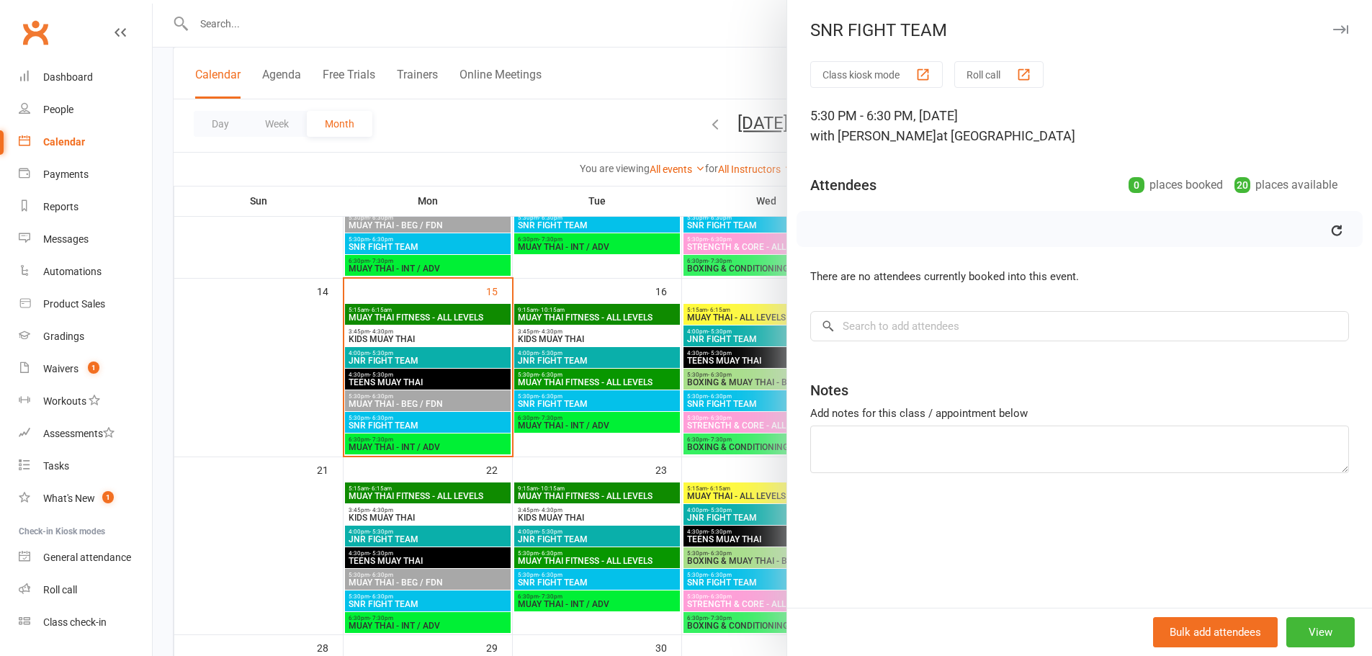
click at [86, 138] on link "Calendar" at bounding box center [85, 142] width 133 height 32
click at [85, 140] on link "Calendar" at bounding box center [85, 142] width 133 height 32
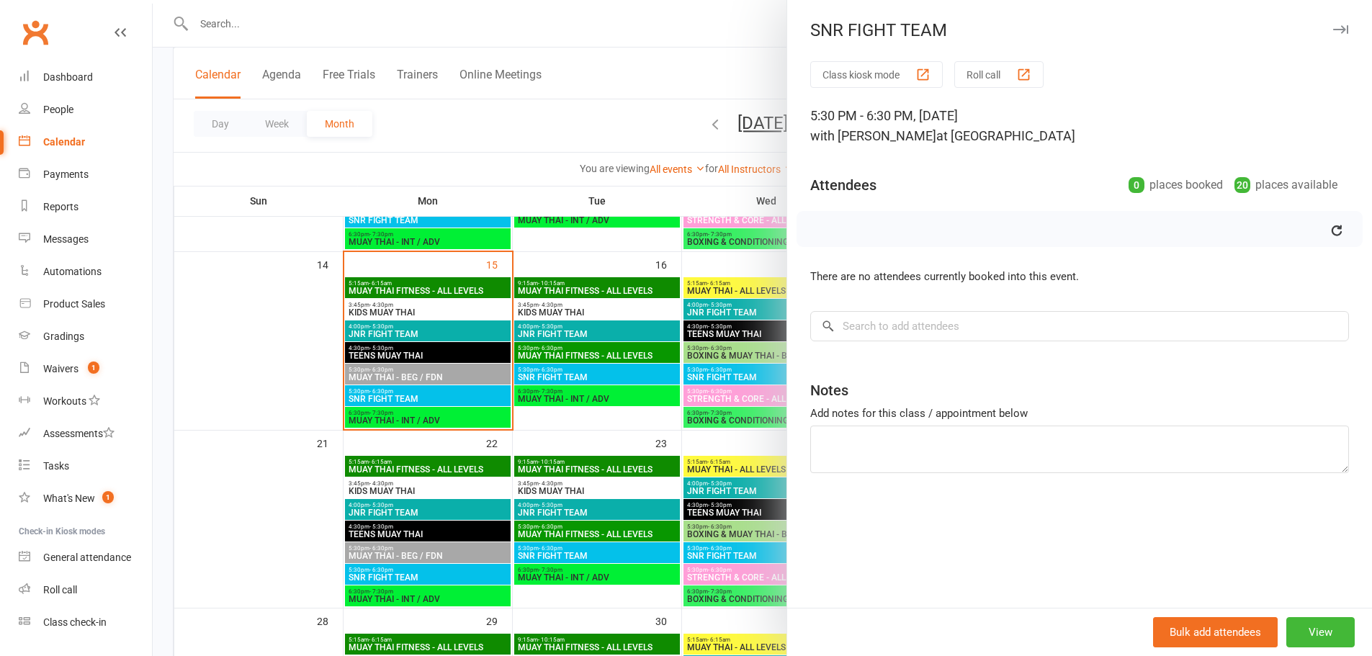
scroll to position [432, 0]
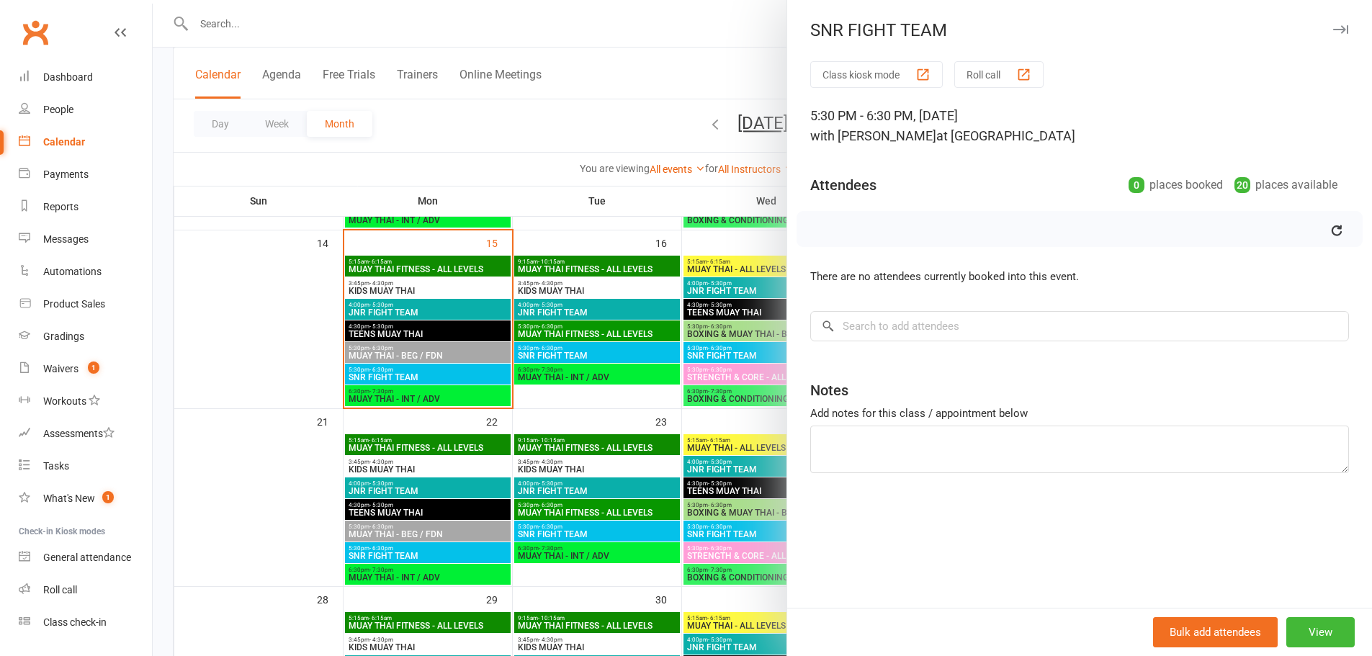
click at [65, 145] on div "Calendar" at bounding box center [64, 142] width 42 height 12
click at [58, 135] on link "Calendar" at bounding box center [85, 142] width 133 height 32
click at [1333, 30] on icon "button" at bounding box center [1340, 29] width 15 height 9
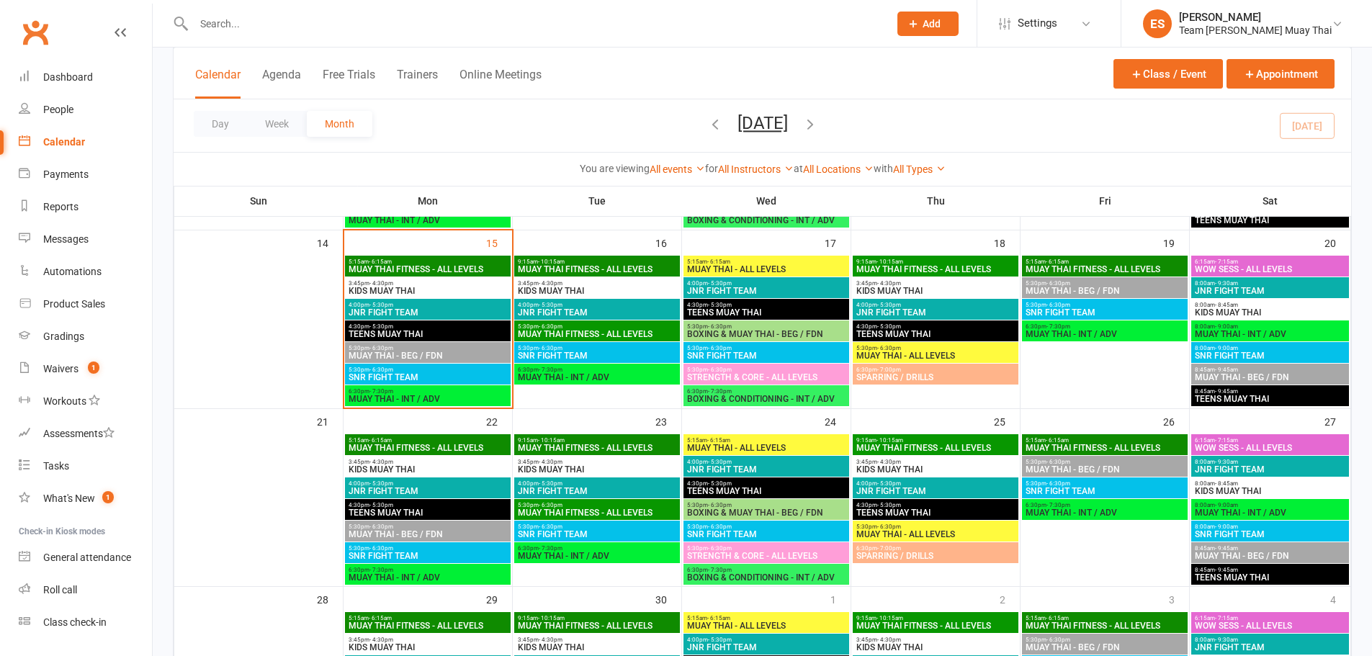
click at [1067, 330] on span "MUAY THAI - INT / ADV" at bounding box center [1105, 334] width 160 height 9
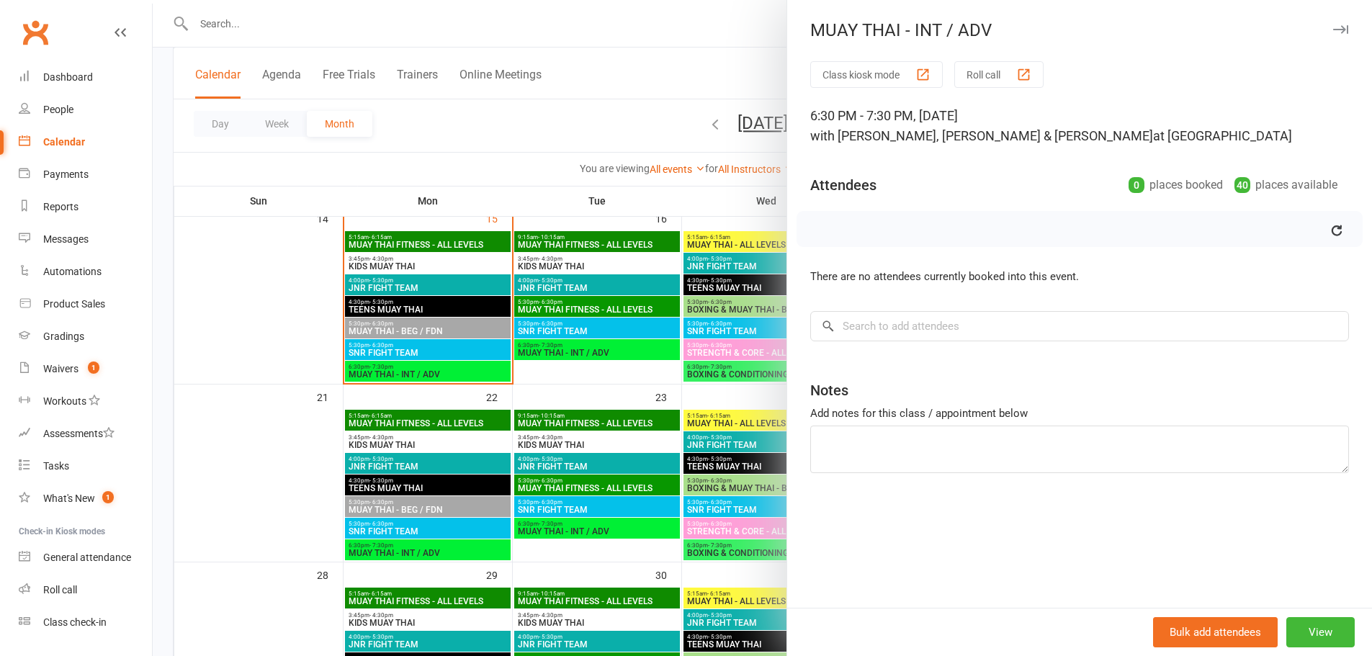
scroll to position [480, 0]
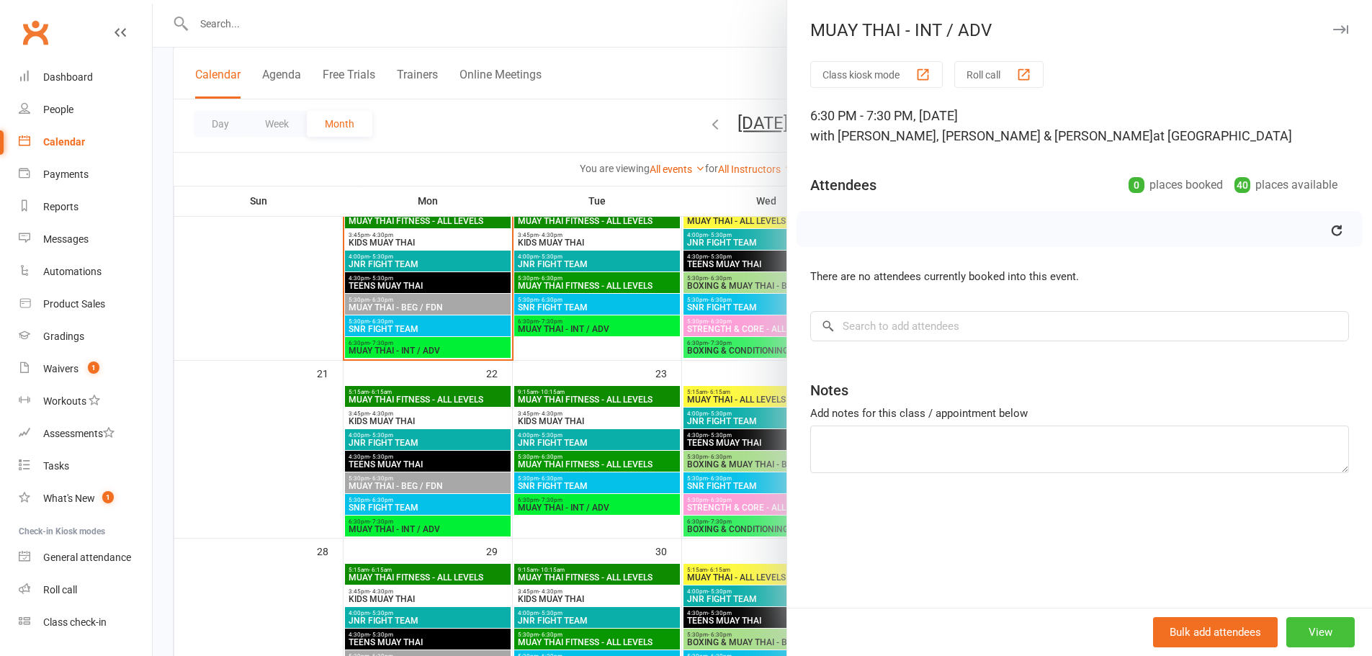
click at [1325, 628] on button "View" at bounding box center [1320, 632] width 68 height 30
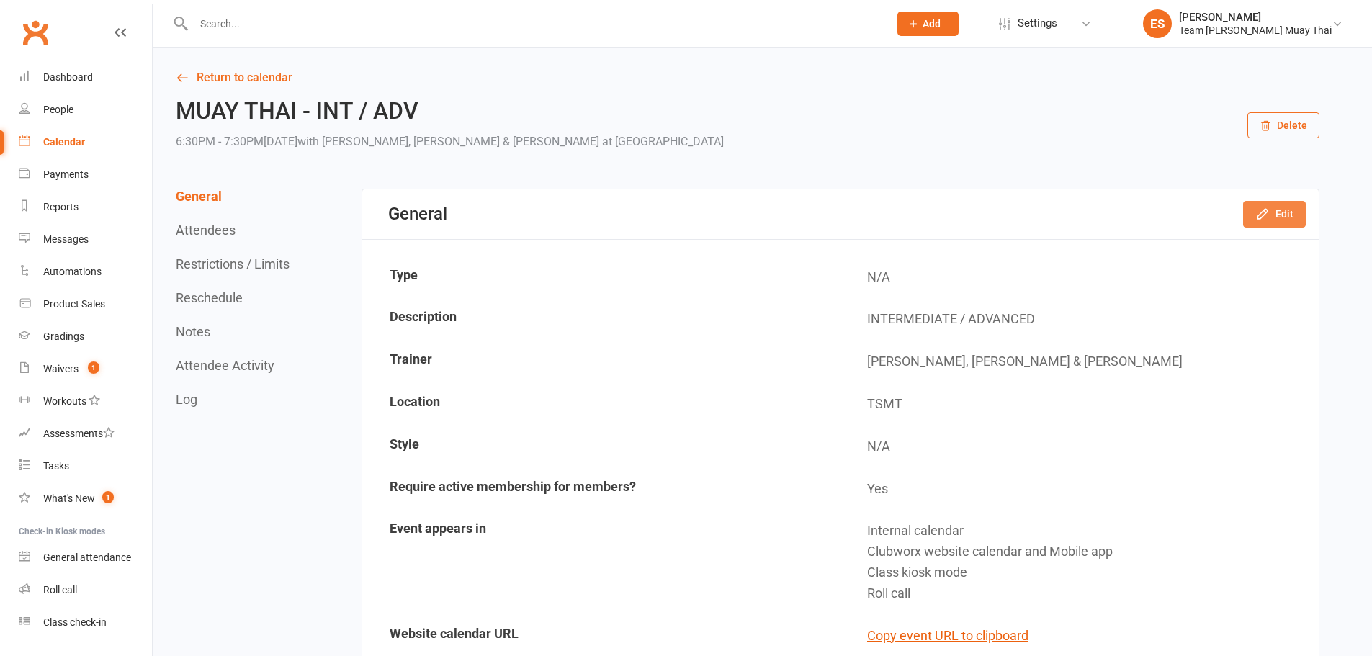
click at [1284, 206] on button "Edit" at bounding box center [1274, 214] width 63 height 26
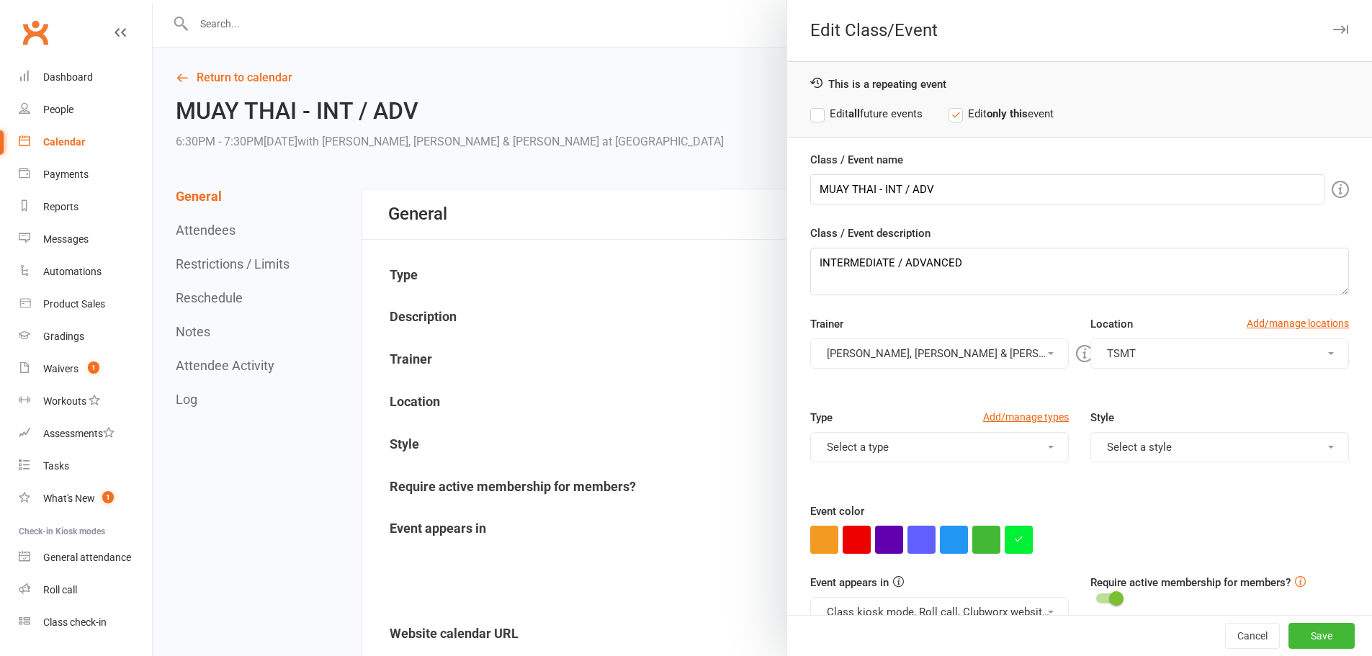
click at [94, 135] on link "Calendar" at bounding box center [85, 142] width 133 height 32
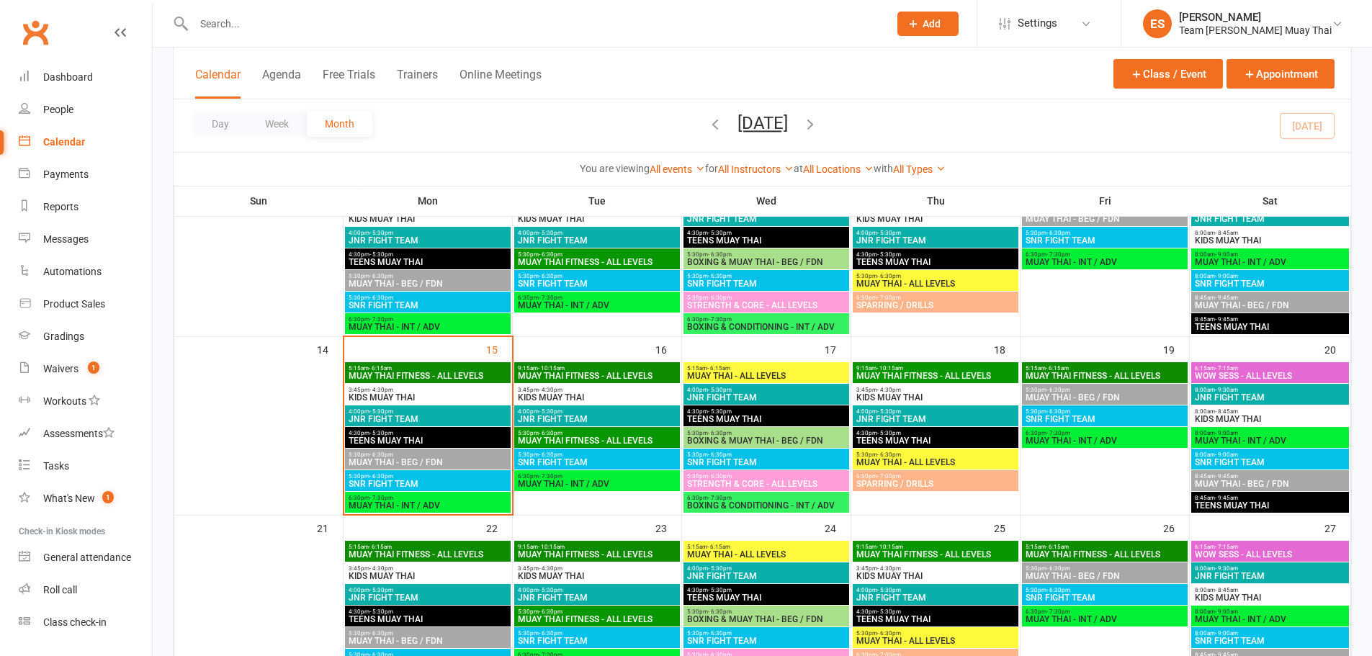
scroll to position [384, 0]
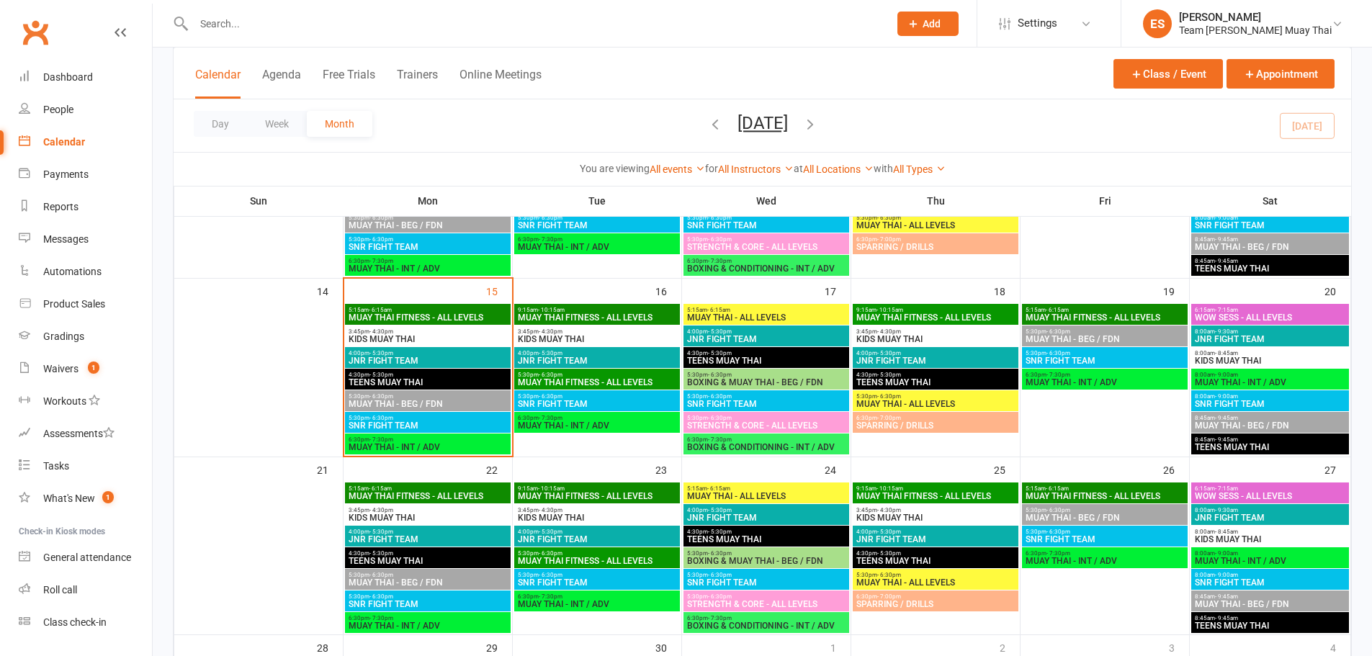
click at [1058, 337] on span "MUAY THAI - BEG / FDN" at bounding box center [1105, 339] width 160 height 9
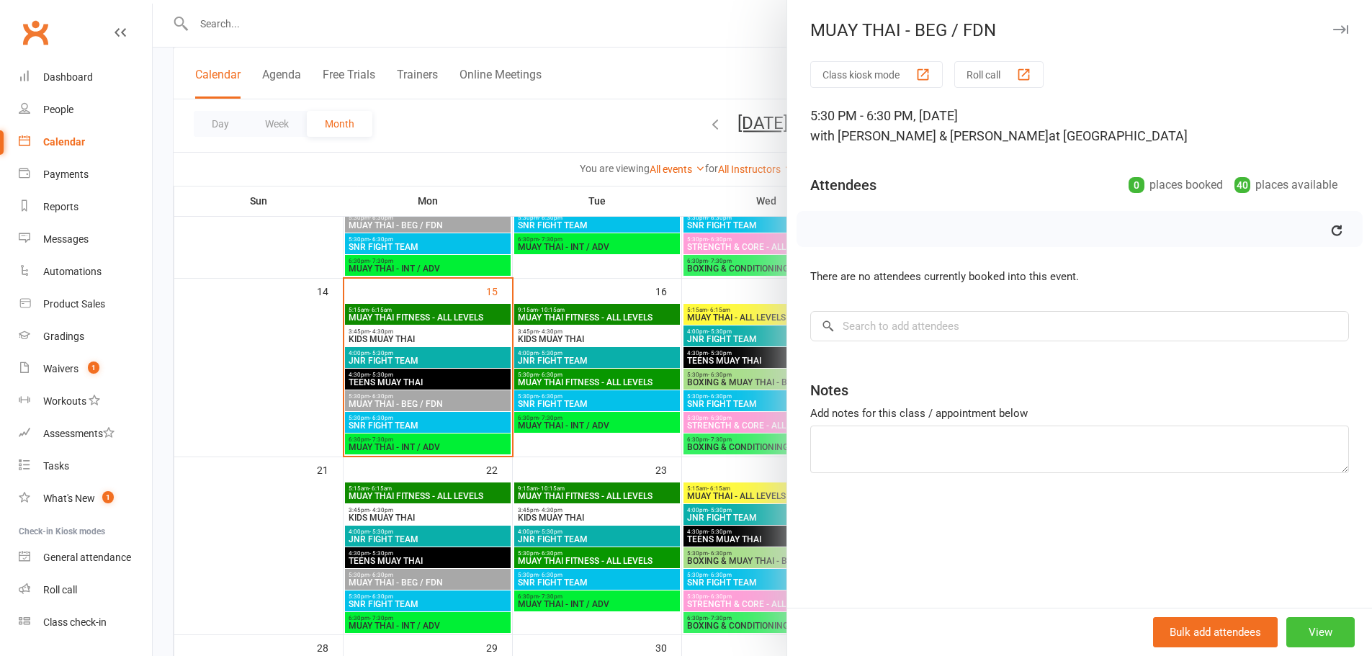
click at [1302, 639] on button "View" at bounding box center [1320, 632] width 68 height 30
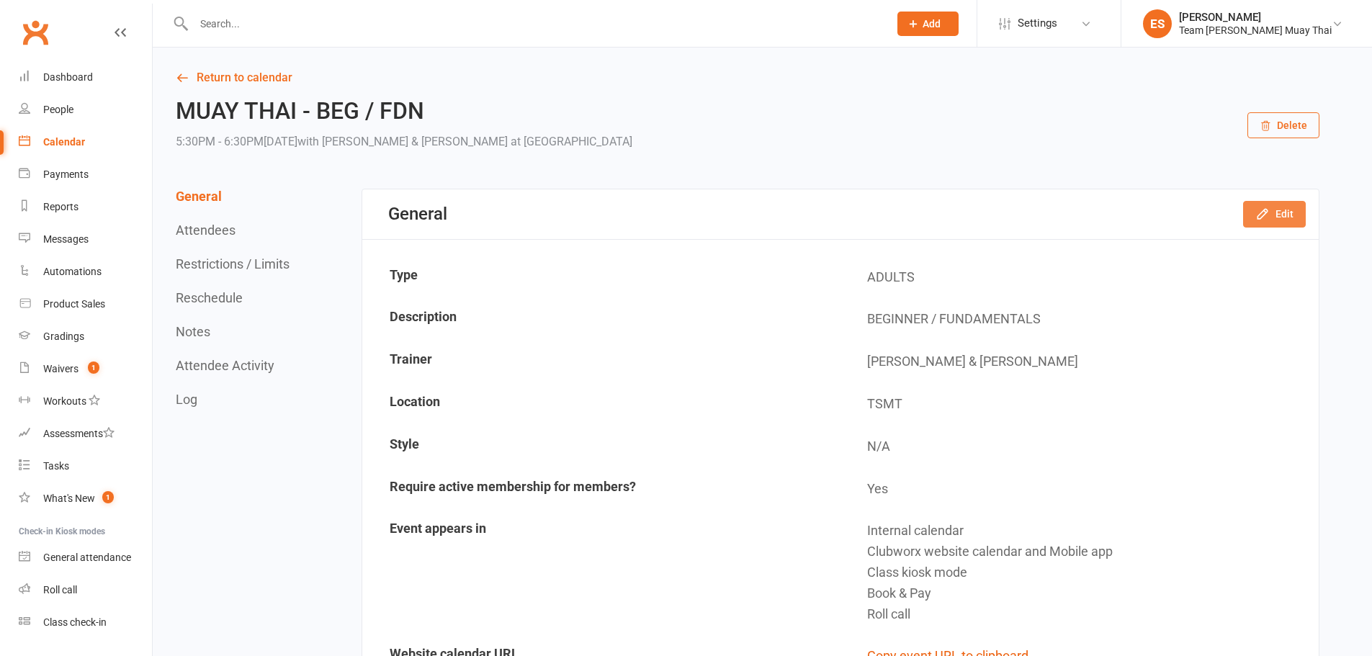
click at [1269, 210] on icon "button" at bounding box center [1262, 214] width 14 height 14
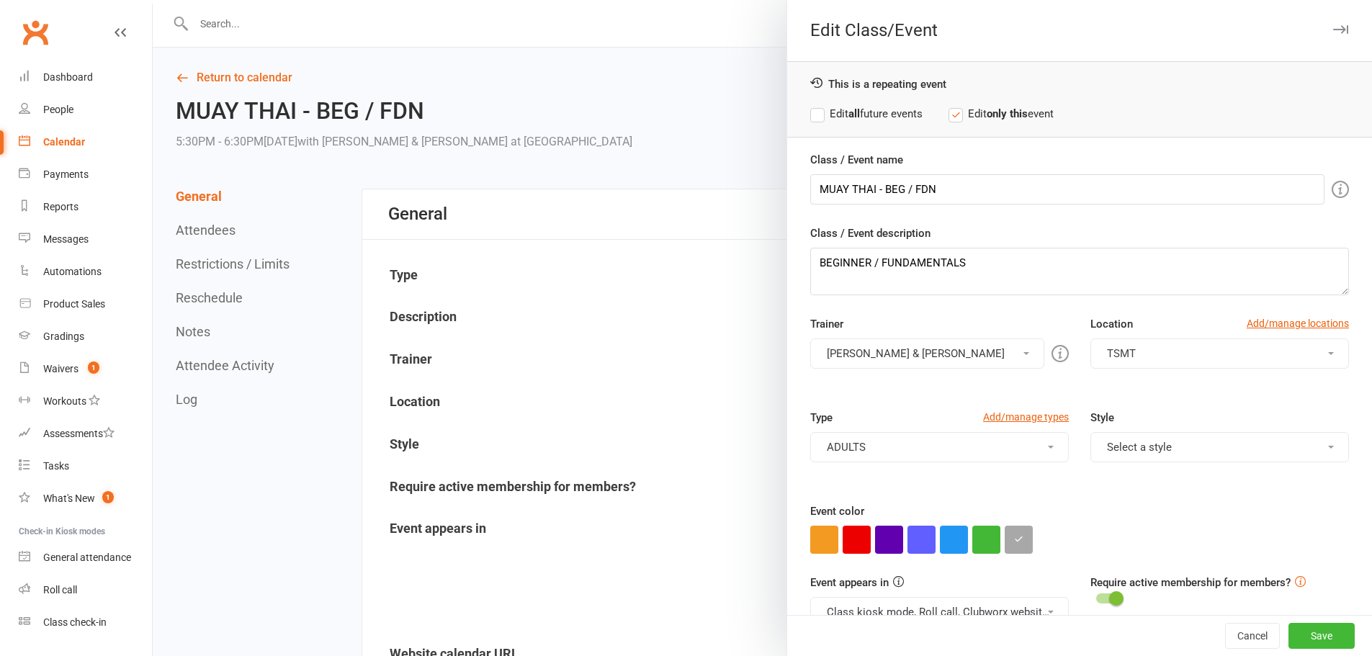
click at [923, 359] on button "BRODIE & ELISE STALDER" at bounding box center [927, 353] width 234 height 30
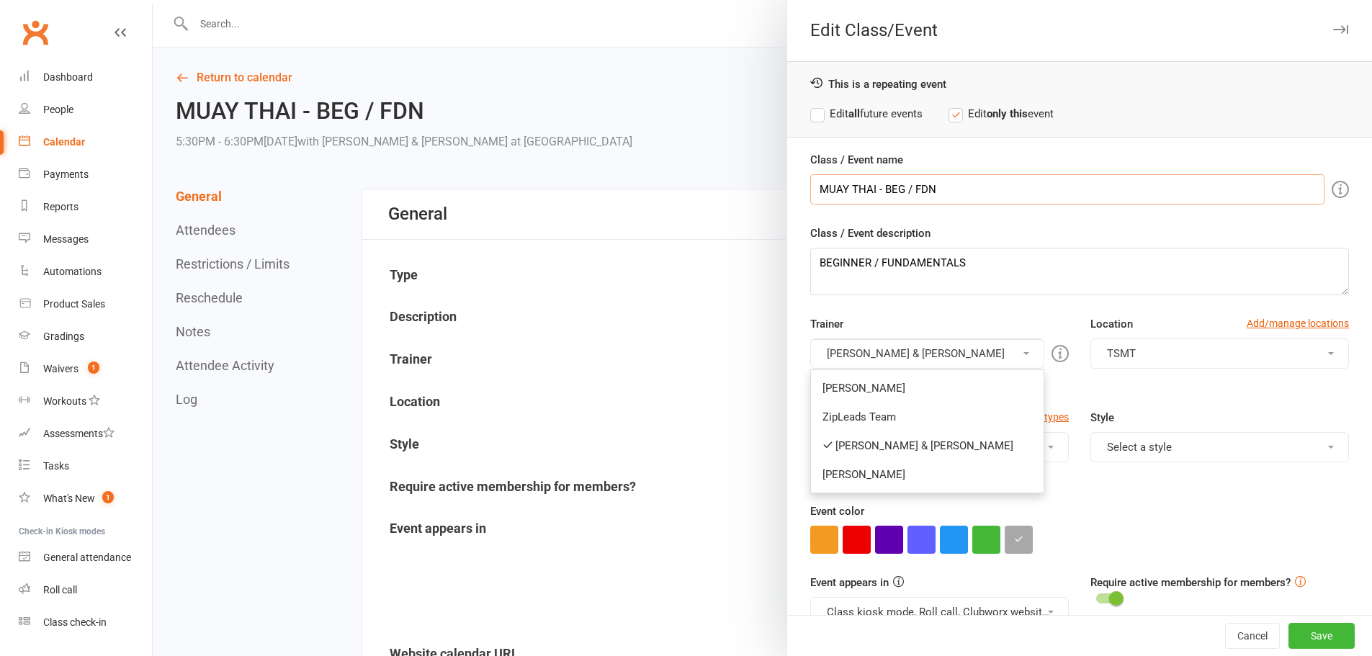
drag, startPoint x: 990, startPoint y: 188, endPoint x: 727, endPoint y: 185, distance: 262.8
click at [727, 0] on div "Edit Class/Event This is a repeating event Edit all future events Edit only thi…" at bounding box center [762, 0] width 1219 height 0
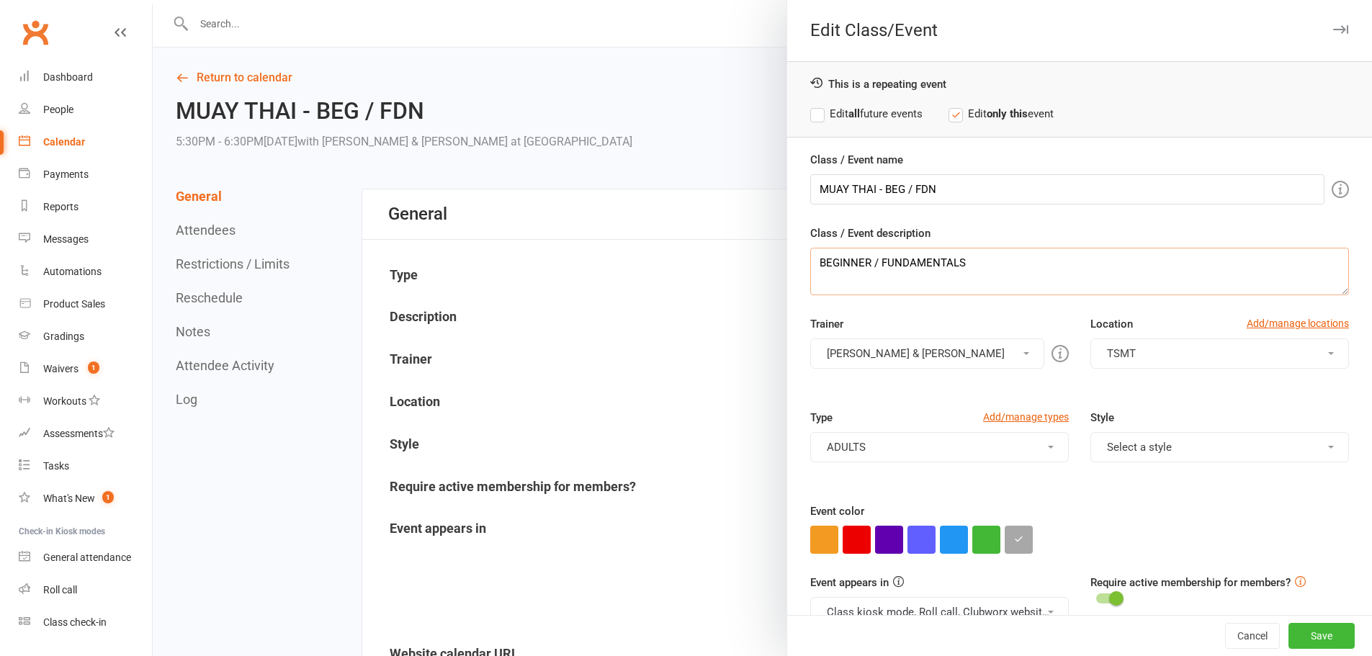
drag, startPoint x: 997, startPoint y: 258, endPoint x: 721, endPoint y: 253, distance: 275.8
click at [721, 0] on div "Edit Class/Event This is a repeating event Edit all future events Edit only thi…" at bounding box center [762, 0] width 1219 height 0
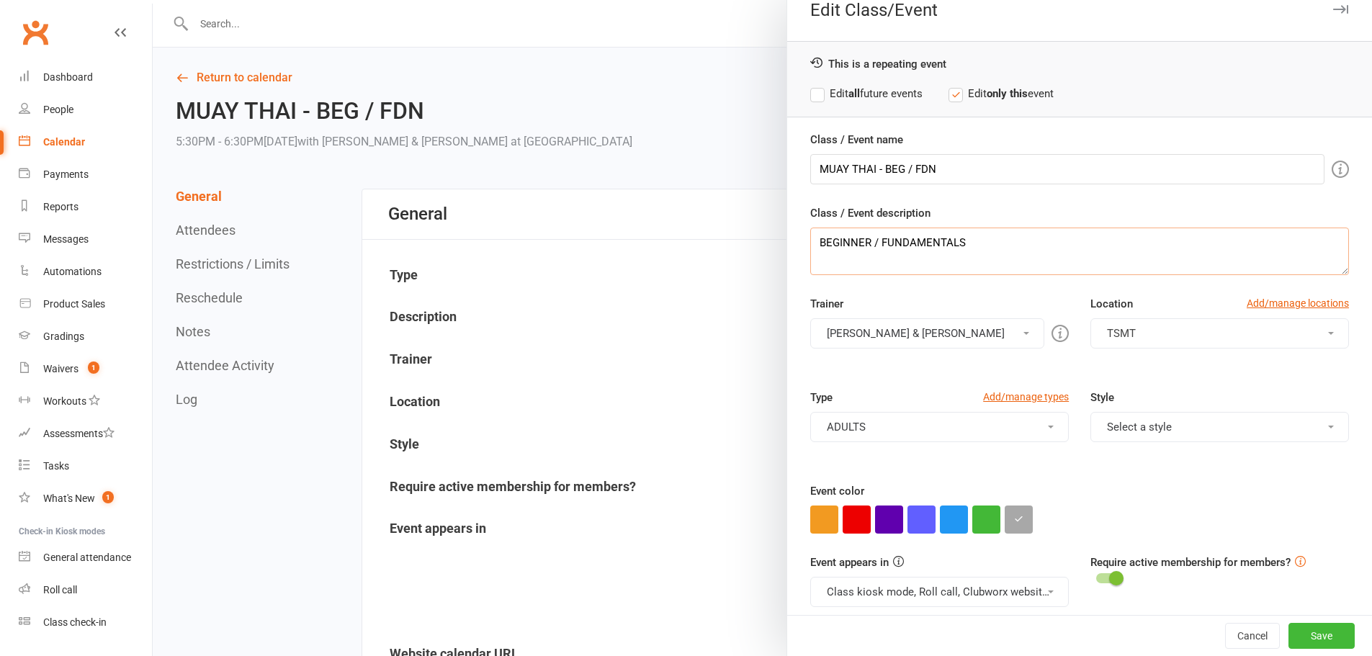
scroll to position [32, 0]
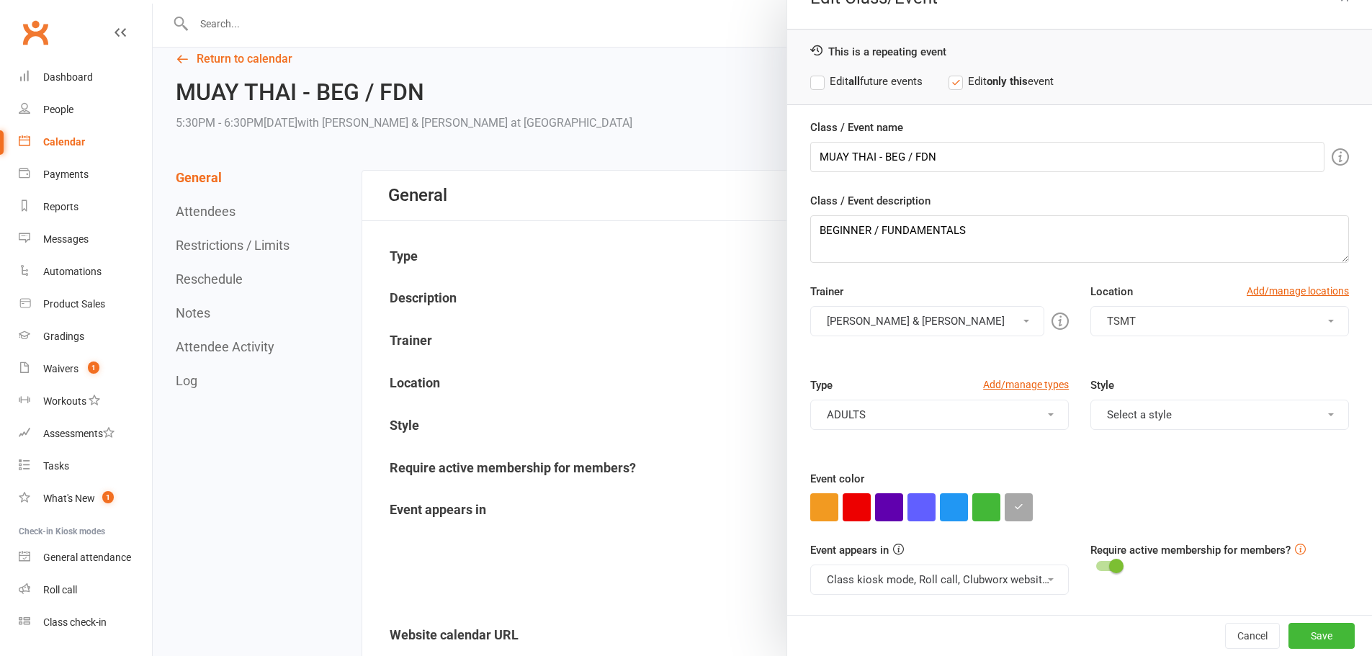
drag, startPoint x: 1018, startPoint y: 507, endPoint x: 1004, endPoint y: 496, distance: 17.4
click at [1018, 504] on button "button" at bounding box center [1018, 507] width 28 height 28
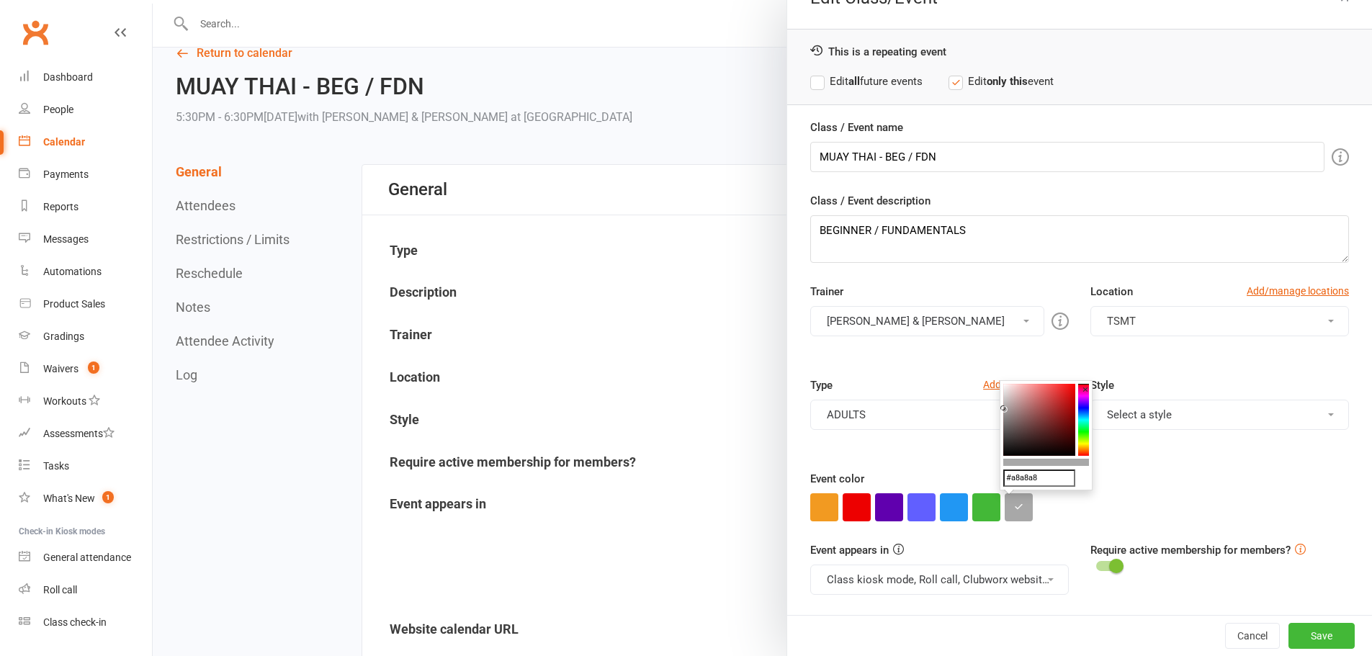
drag, startPoint x: 1056, startPoint y: 483, endPoint x: 926, endPoint y: 471, distance: 130.9
click at [685, 287] on div at bounding box center [762, 328] width 1219 height 656
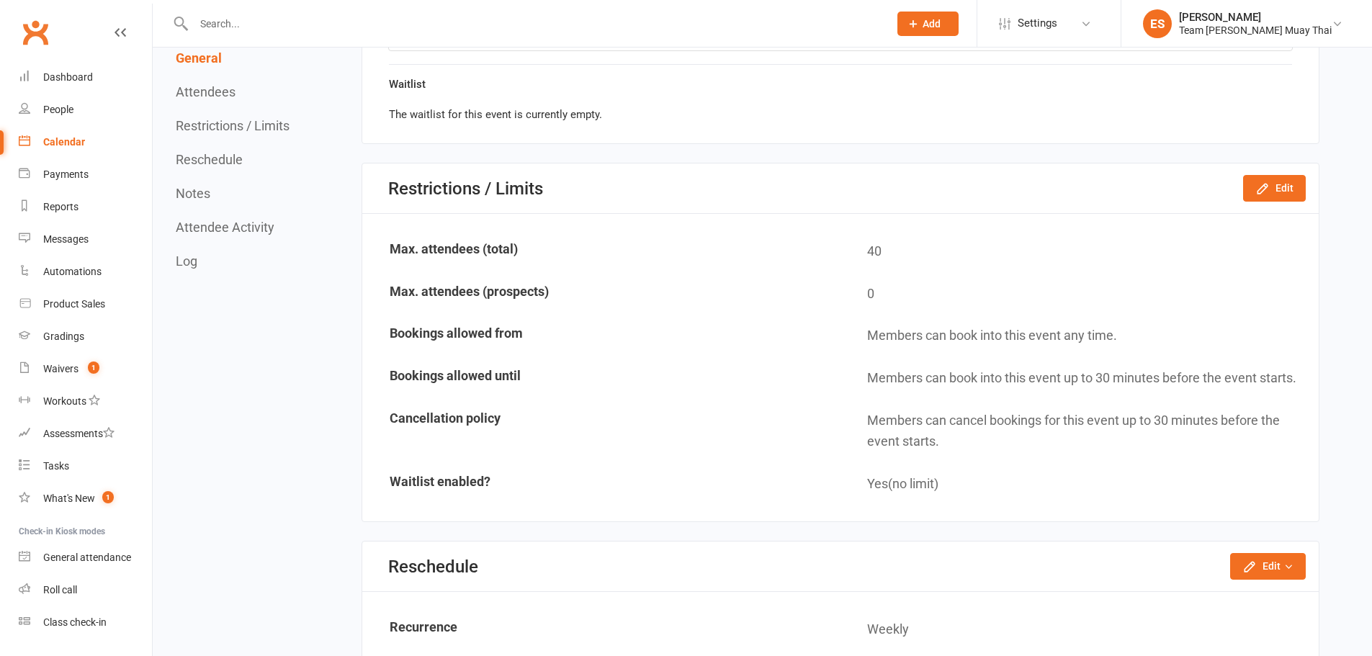
scroll to position [912, 0]
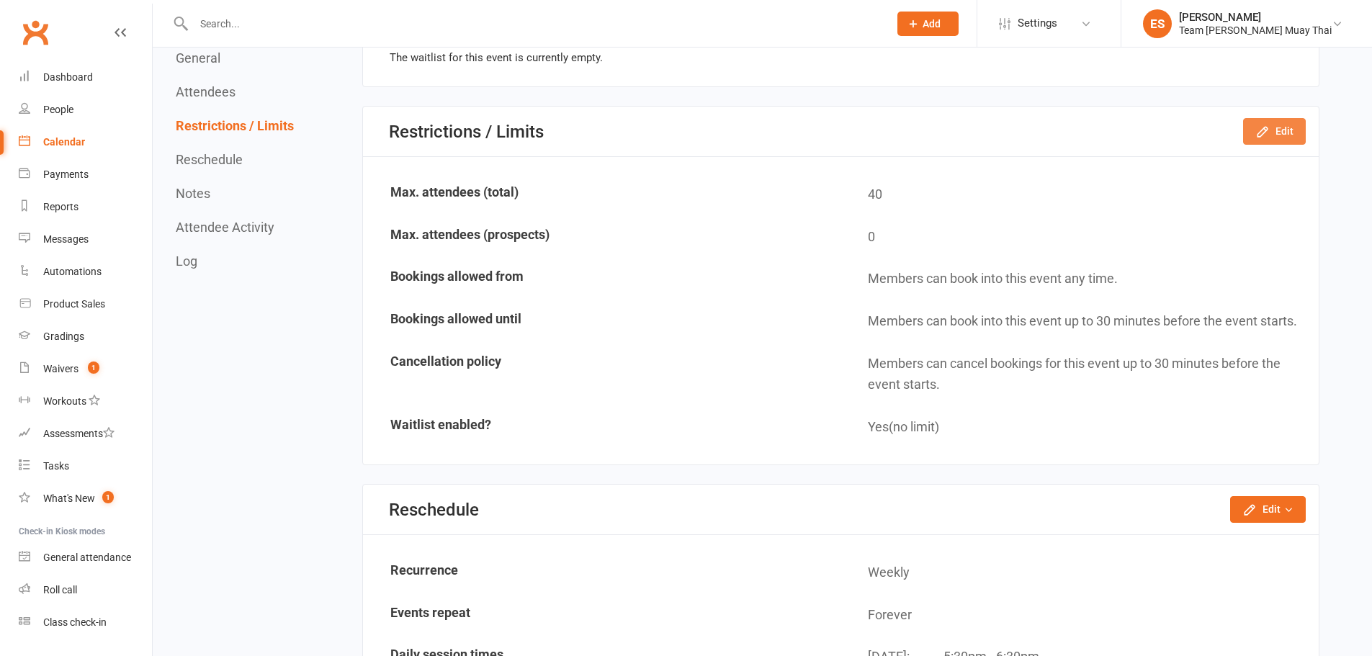
click at [1282, 123] on button "Edit" at bounding box center [1274, 131] width 63 height 26
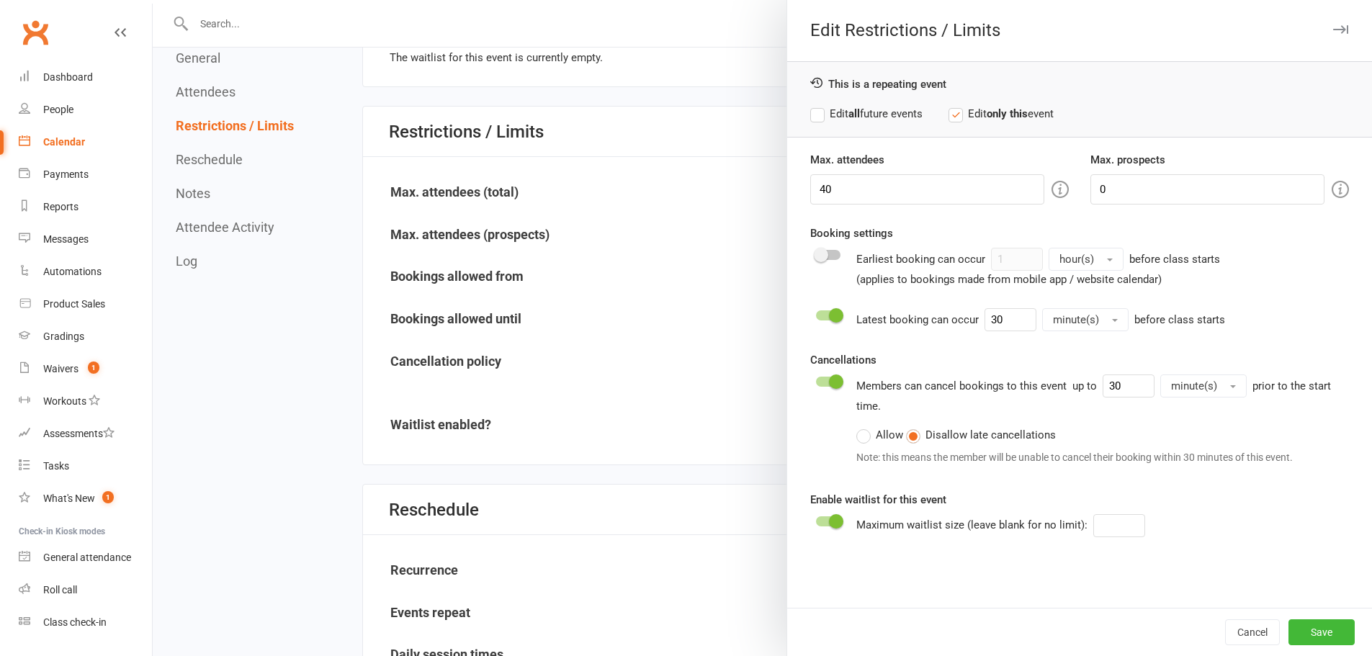
scroll to position [0, 0]
click at [104, 136] on link "Calendar" at bounding box center [85, 142] width 133 height 32
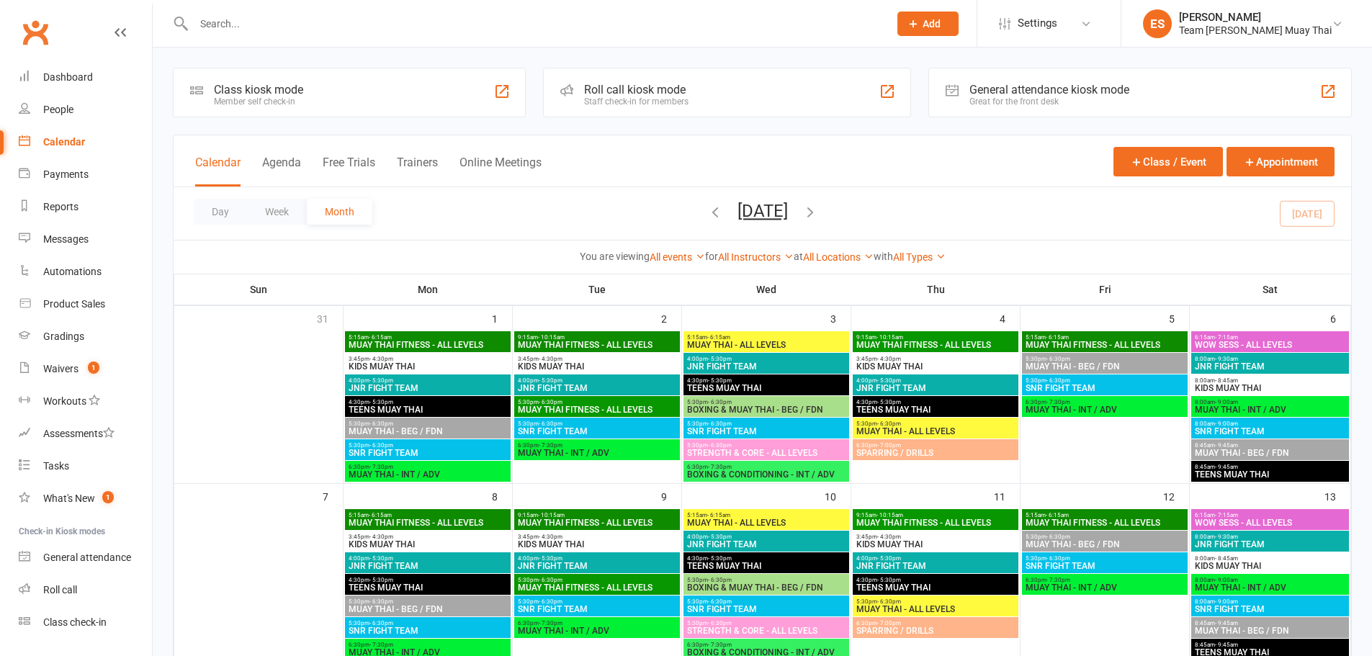
scroll to position [264, 0]
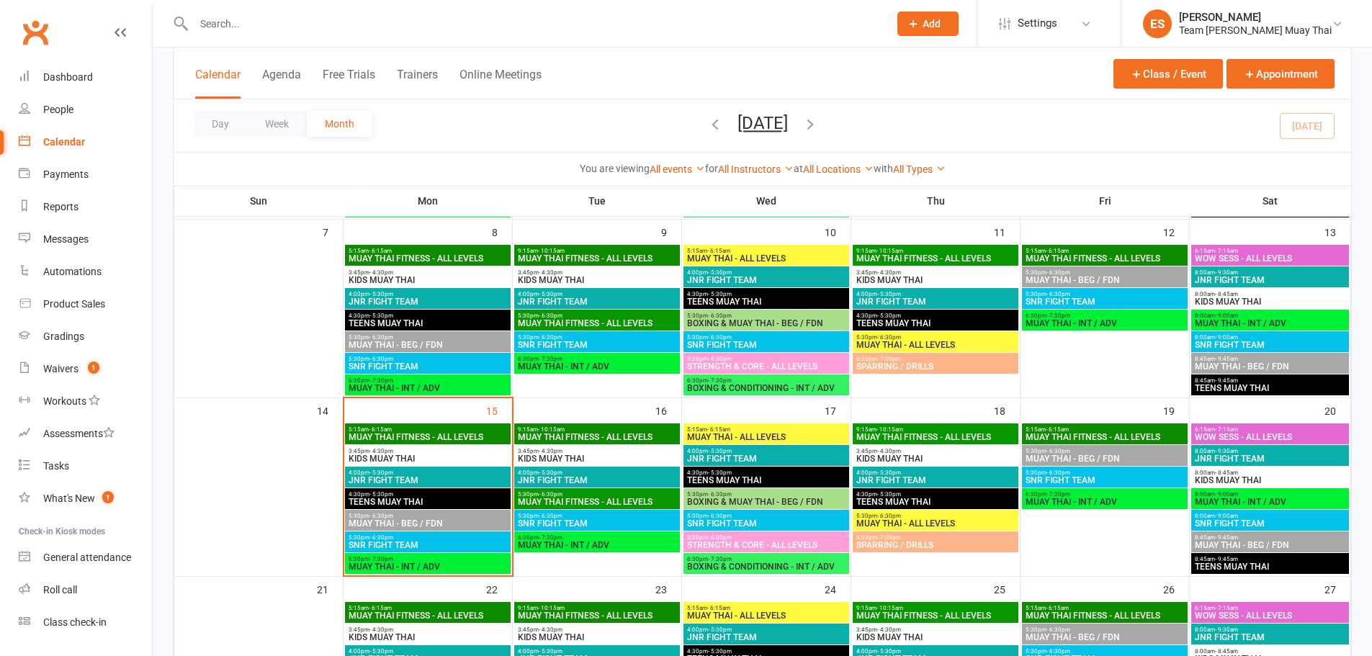
click at [1068, 436] on span "MUAY THAI FITNESS - ALL LEVELS" at bounding box center [1105, 437] width 160 height 9
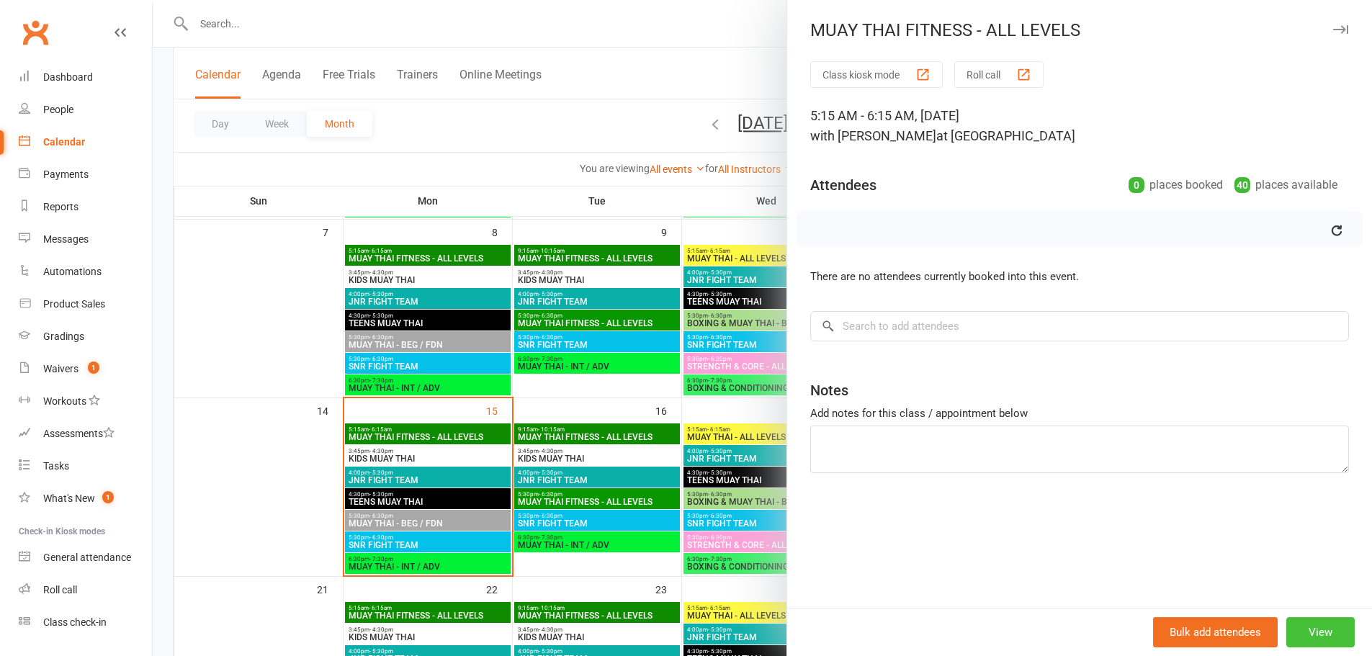
click at [1311, 637] on button "View" at bounding box center [1320, 632] width 68 height 30
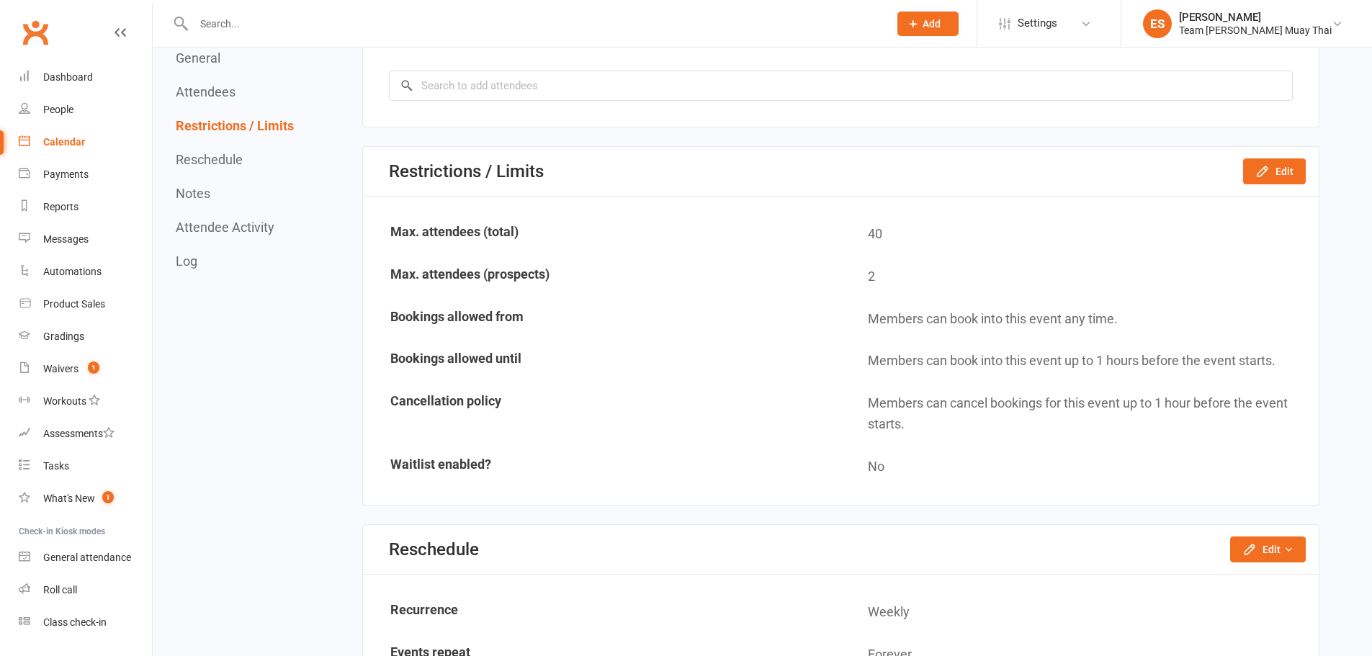
scroll to position [768, 0]
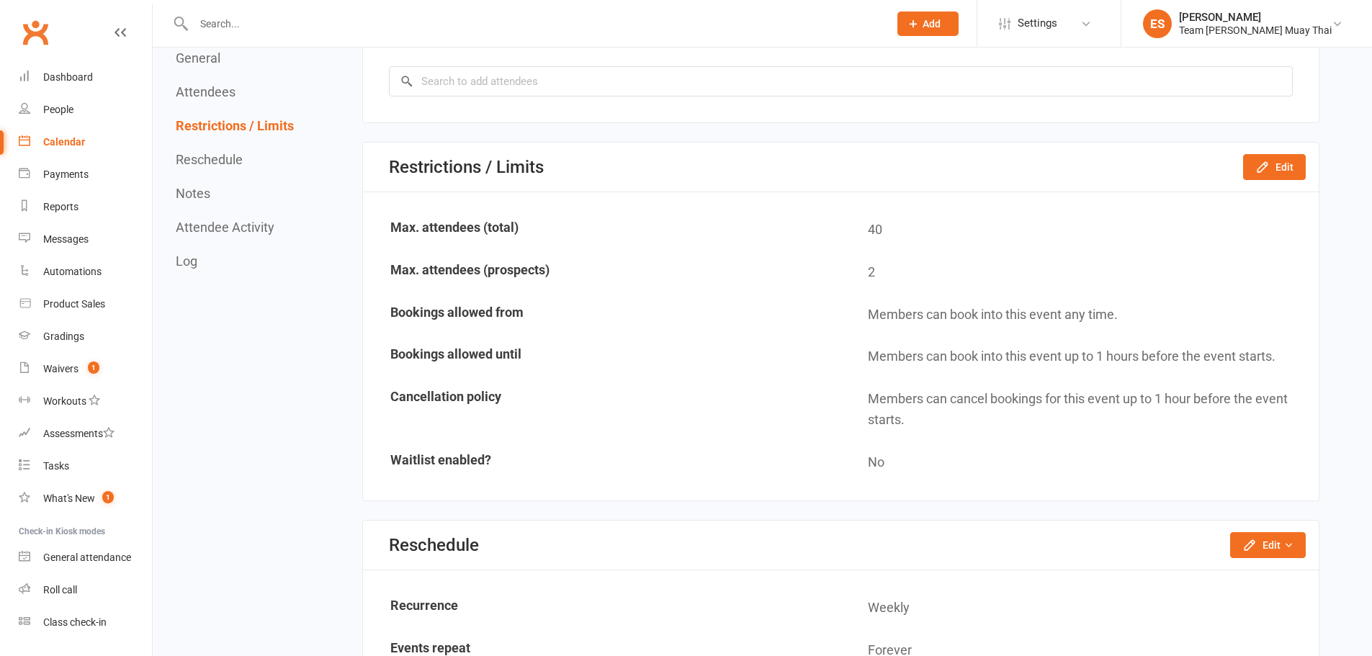
click at [73, 143] on div "Calendar" at bounding box center [64, 142] width 42 height 12
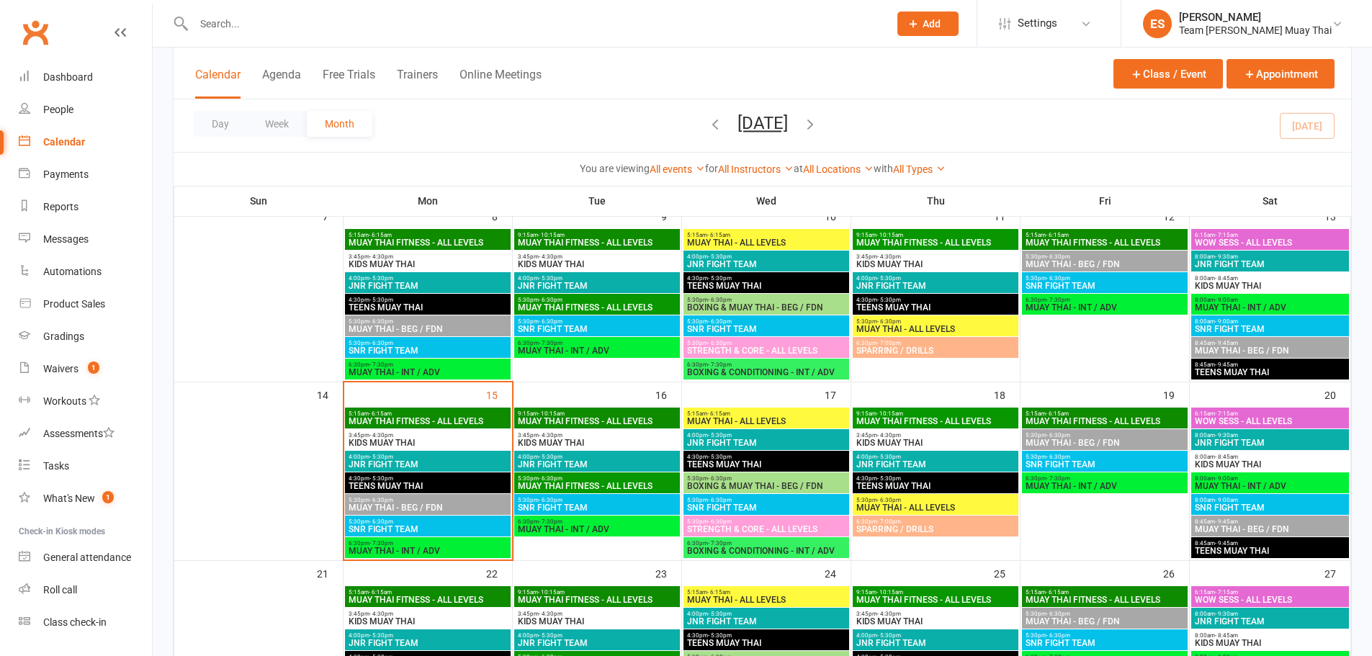
scroll to position [336, 0]
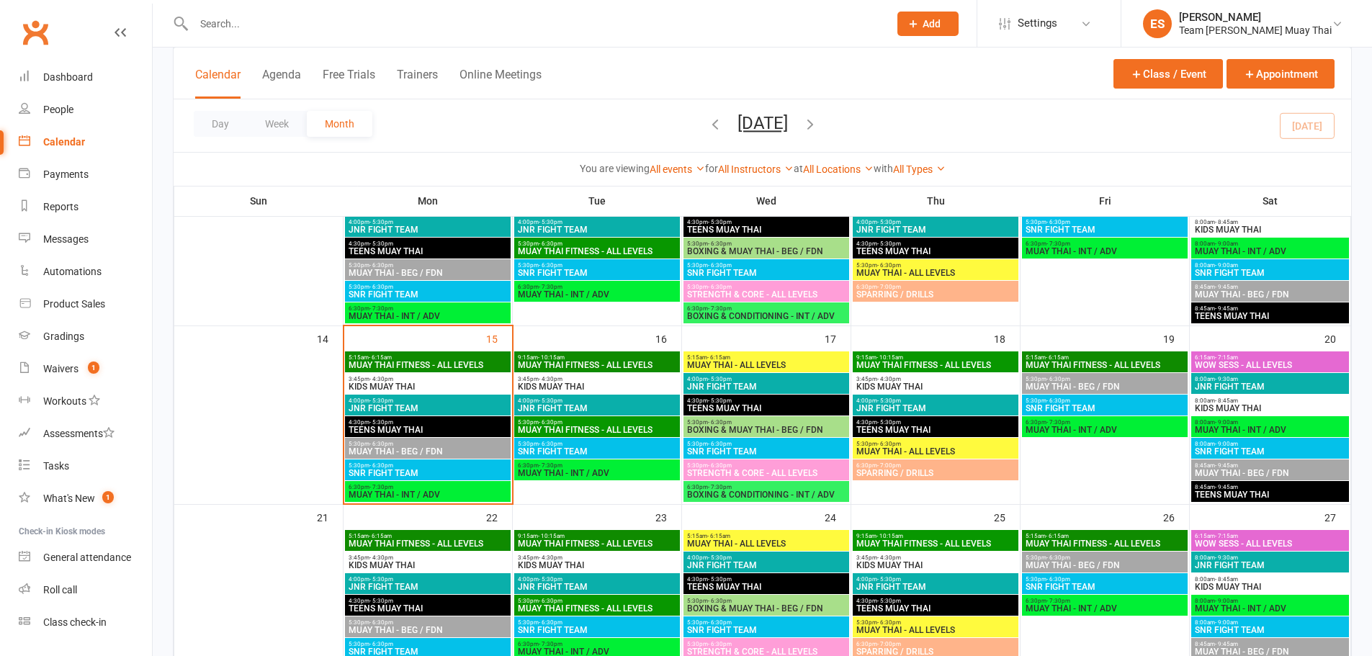
click at [1080, 399] on span "5:30pm - 6:30pm" at bounding box center [1105, 400] width 160 height 6
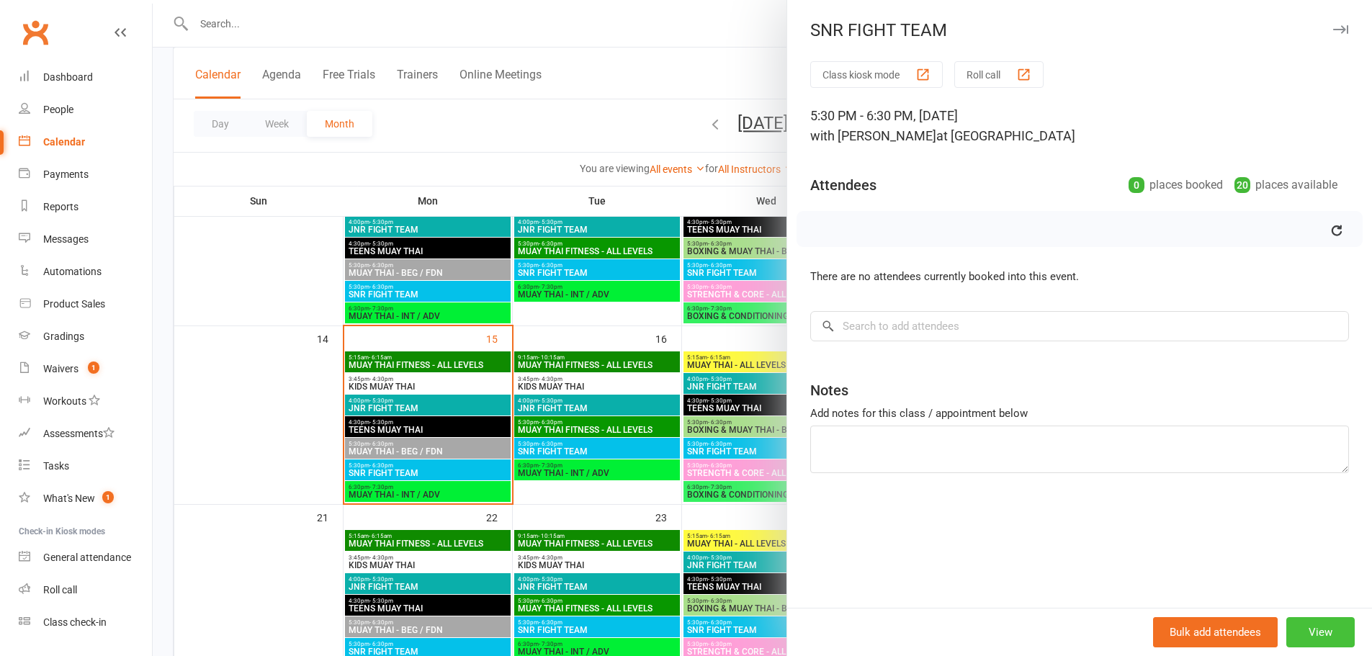
drag, startPoint x: 1300, startPoint y: 627, endPoint x: 740, endPoint y: 243, distance: 678.4
click at [1298, 627] on button "View" at bounding box center [1320, 632] width 68 height 30
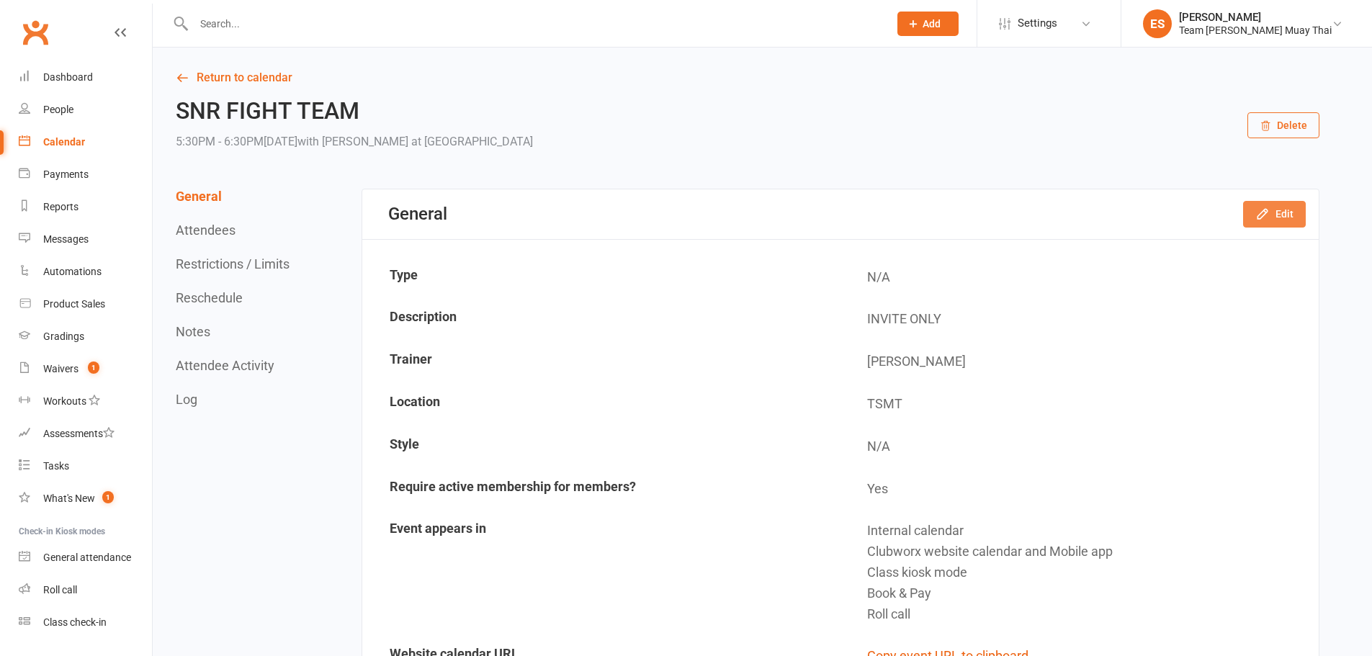
click at [1289, 202] on button "Edit" at bounding box center [1274, 214] width 63 height 26
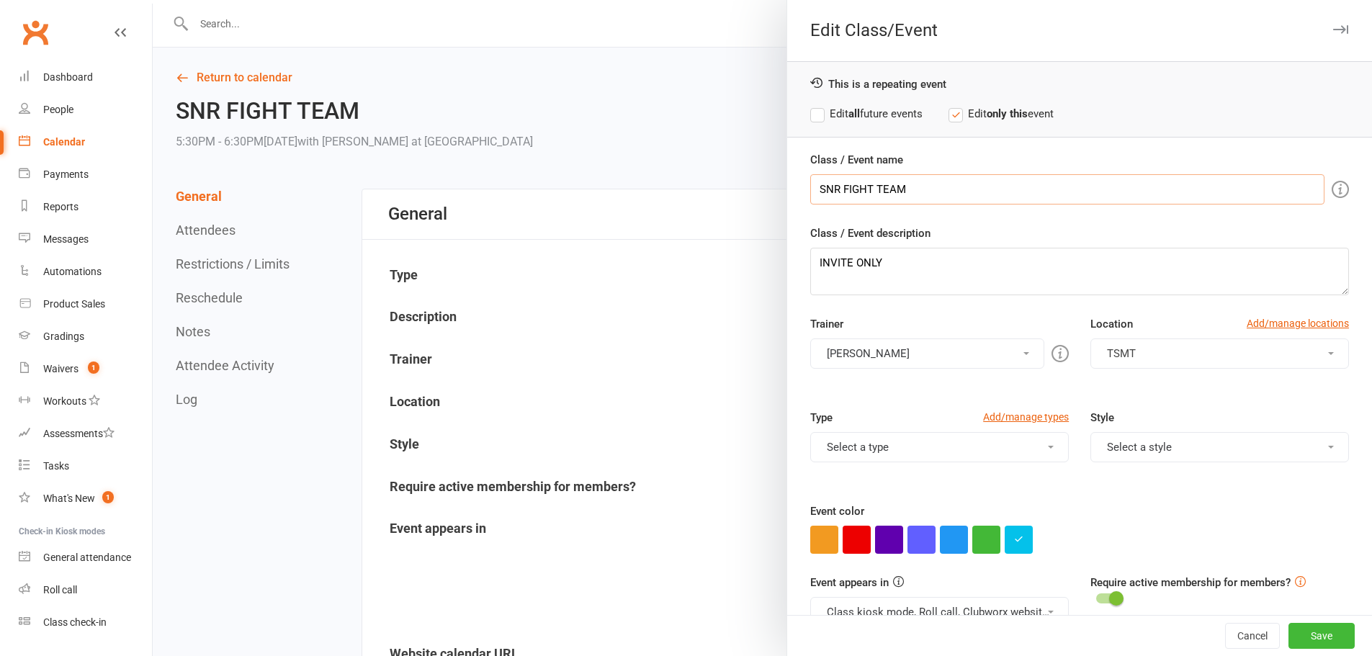
drag, startPoint x: 940, startPoint y: 188, endPoint x: 733, endPoint y: 173, distance: 207.9
click at [733, 0] on div "Edit Class/Event This is a repeating event Edit all future events Edit only thi…" at bounding box center [762, 0] width 1219 height 0
drag, startPoint x: 924, startPoint y: 271, endPoint x: 742, endPoint y: 262, distance: 183.1
click at [742, 0] on div "Edit Class/Event This is a repeating event Edit all future events Edit only thi…" at bounding box center [762, 0] width 1219 height 0
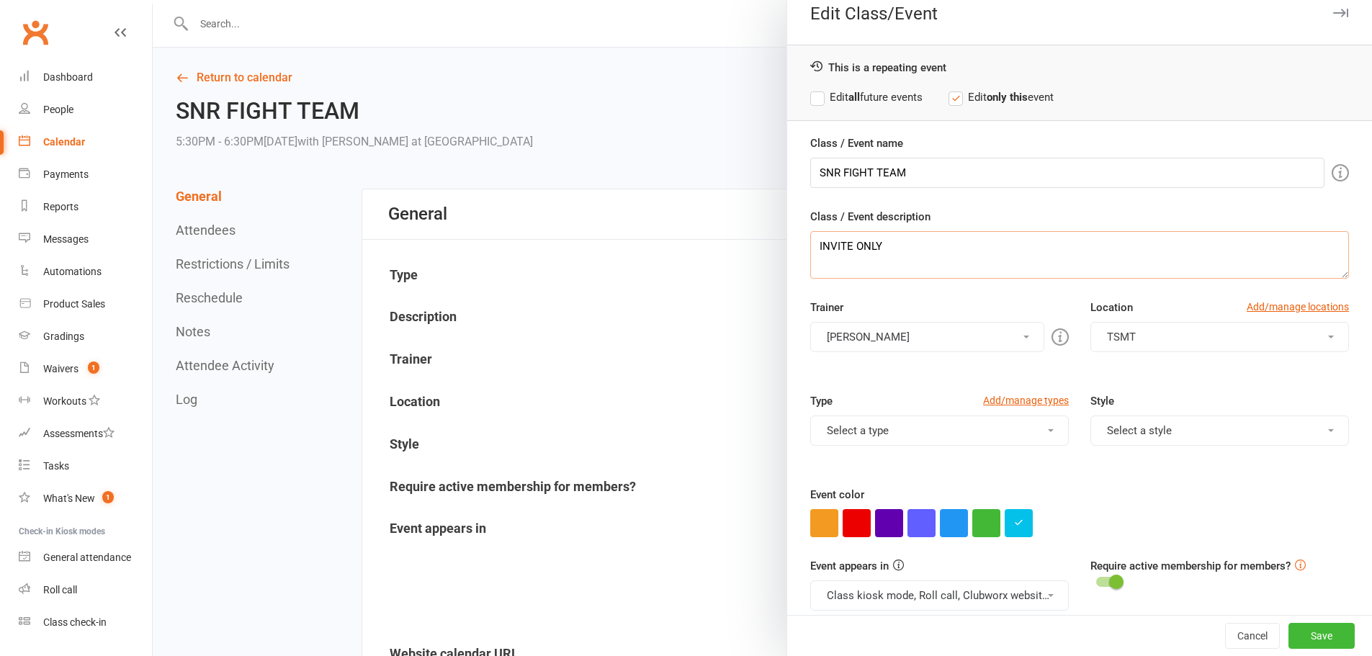
scroll to position [32, 0]
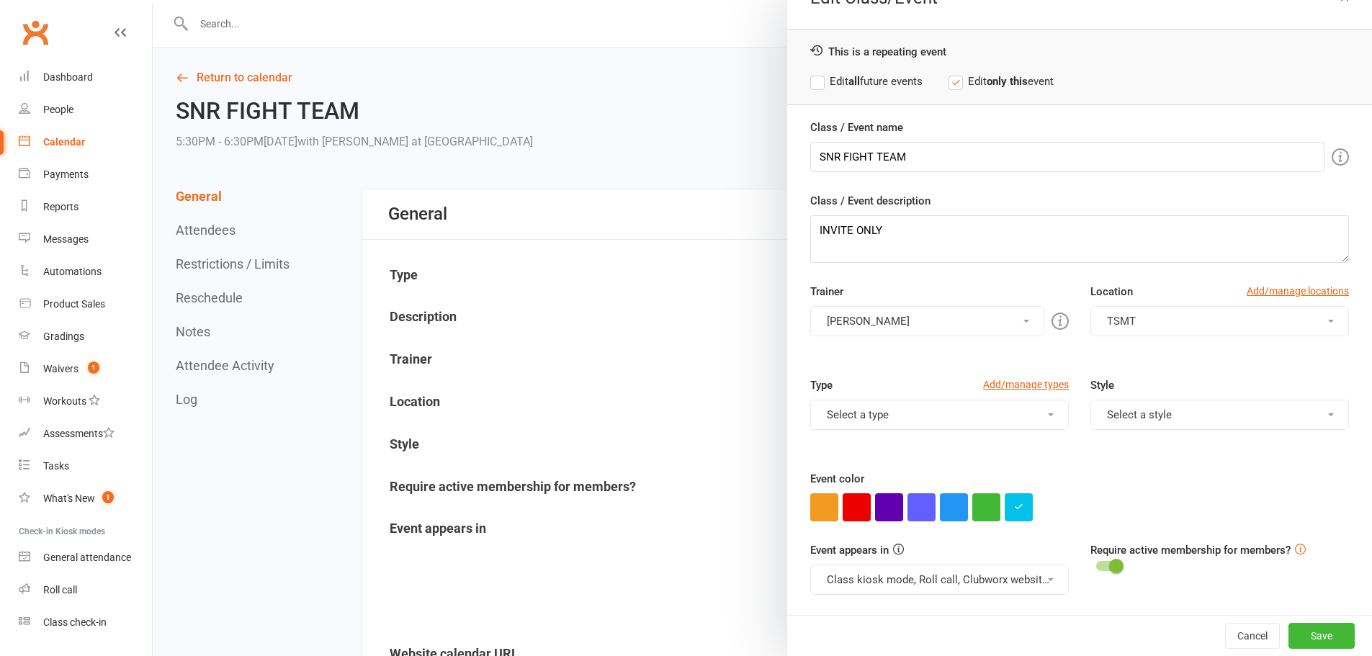
click at [1013, 511] on button "button" at bounding box center [1018, 507] width 28 height 28
drag, startPoint x: 1066, startPoint y: 480, endPoint x: 953, endPoint y: 466, distance: 113.1
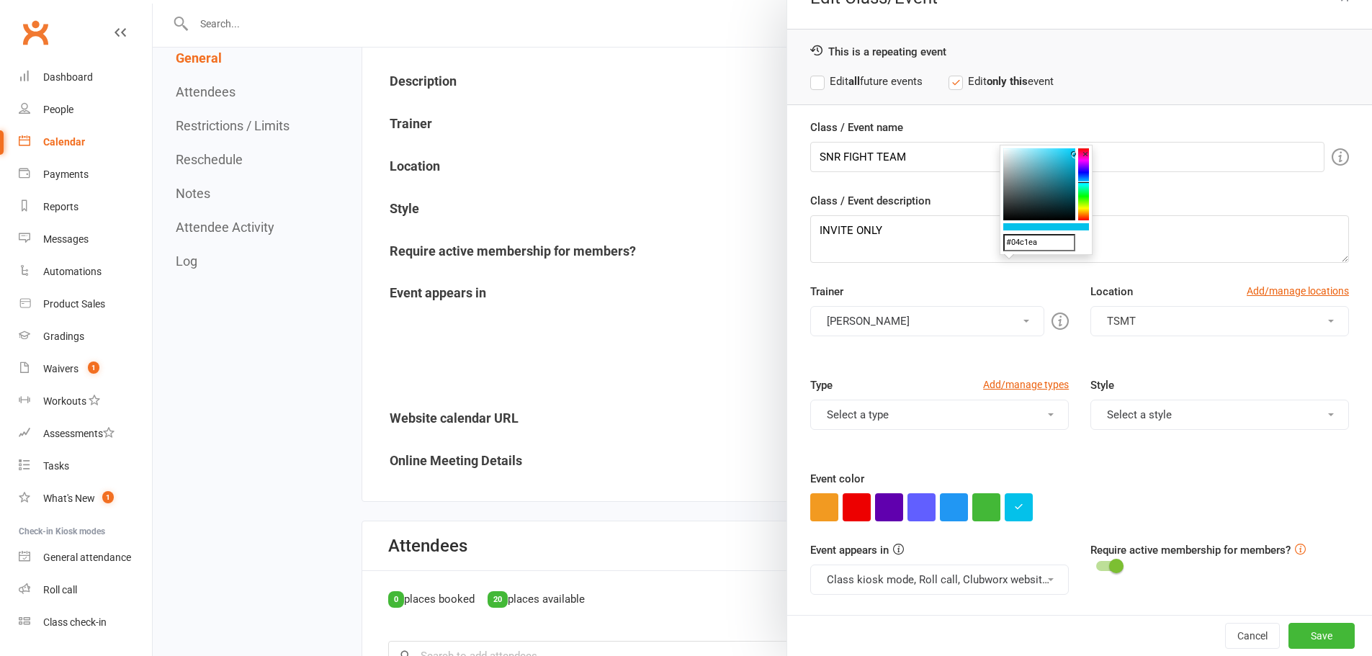
scroll to position [240, 0]
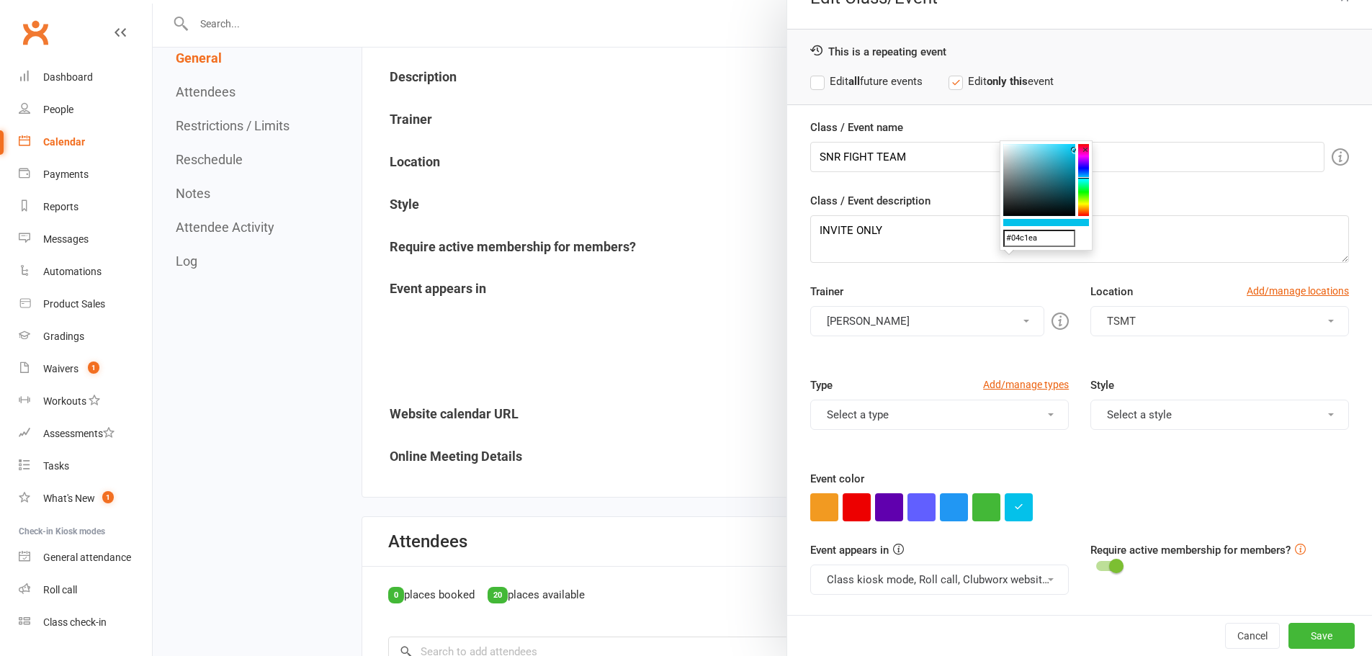
click at [724, 392] on div at bounding box center [762, 328] width 1219 height 656
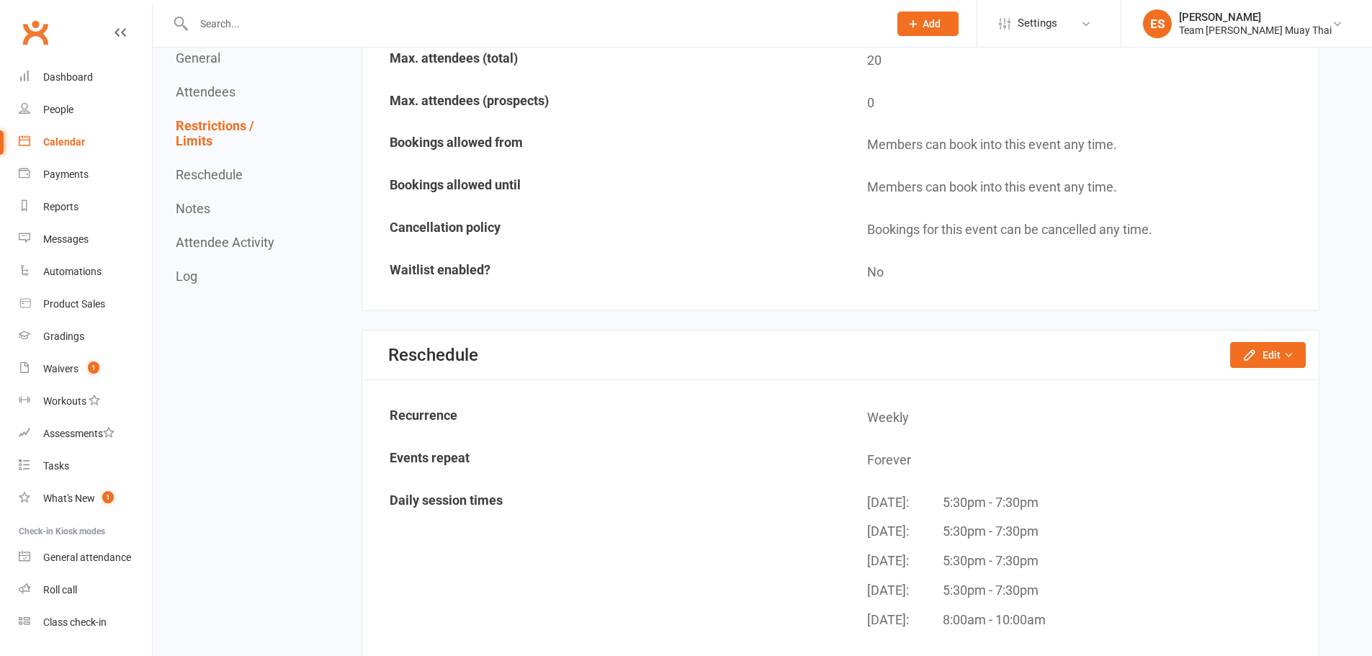
scroll to position [1080, 0]
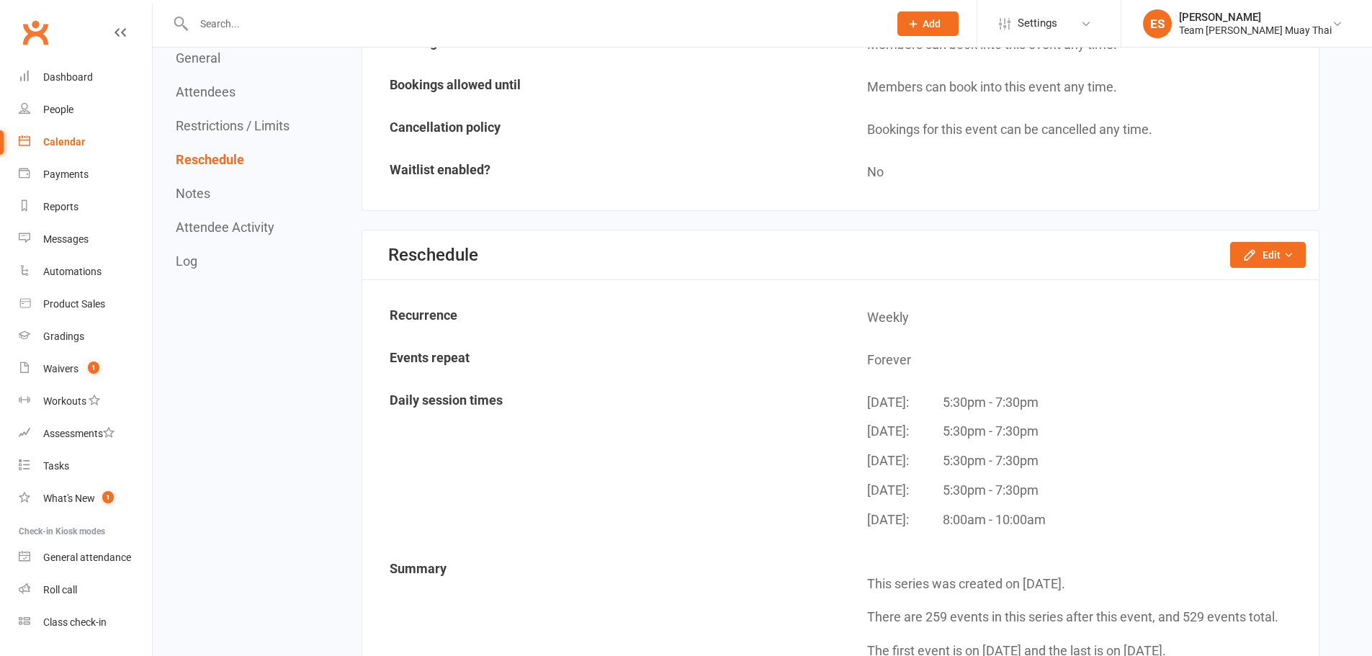
click at [82, 141] on div "Calendar" at bounding box center [64, 142] width 42 height 12
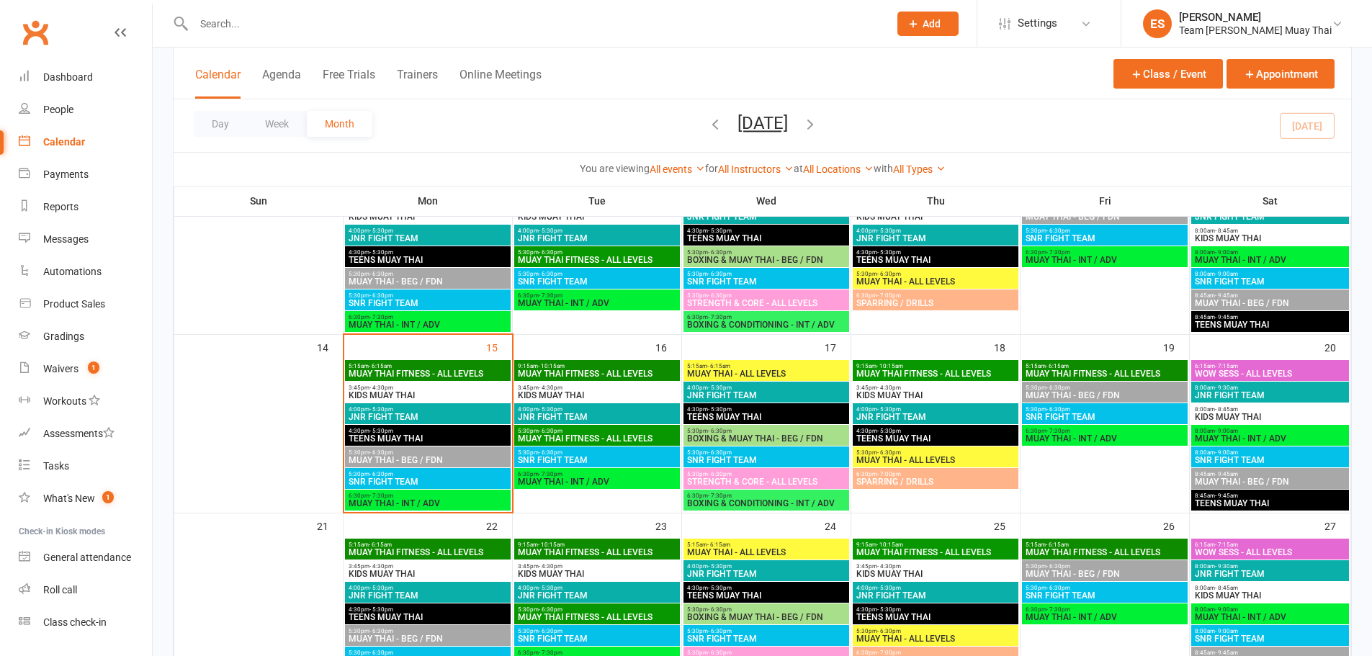
scroll to position [384, 0]
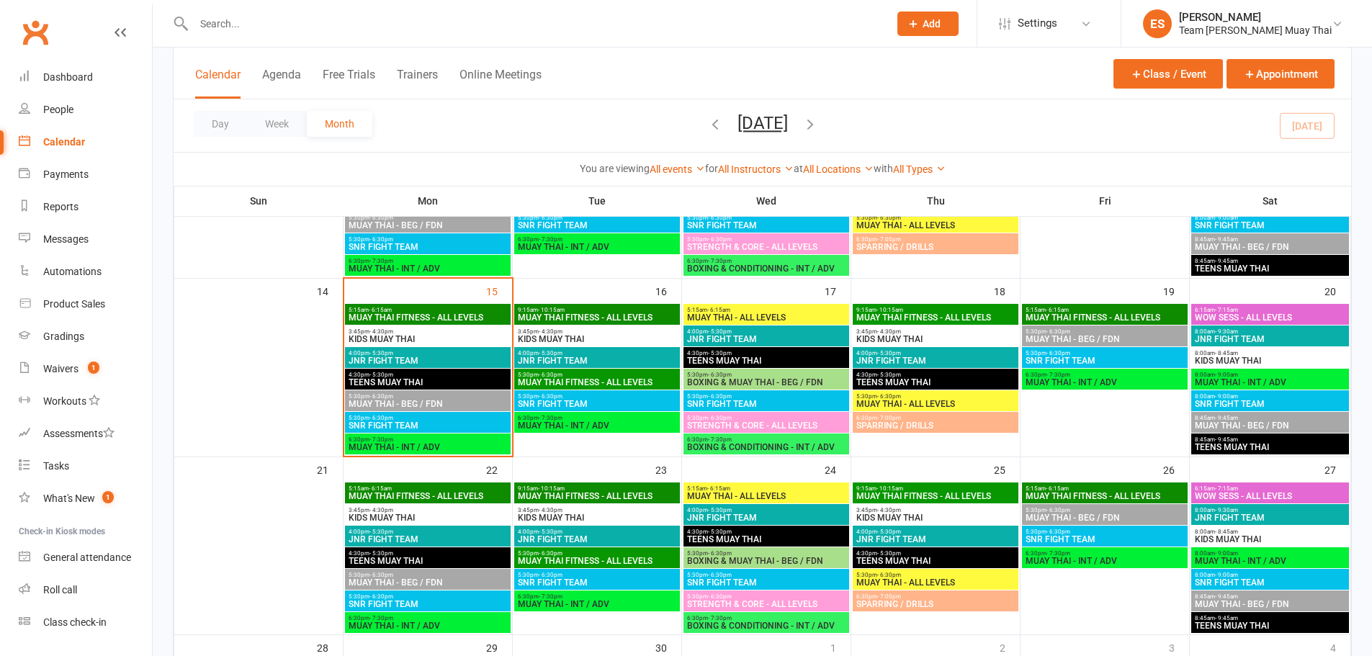
click at [1054, 377] on span "- 7:30pm" at bounding box center [1058, 375] width 24 height 6
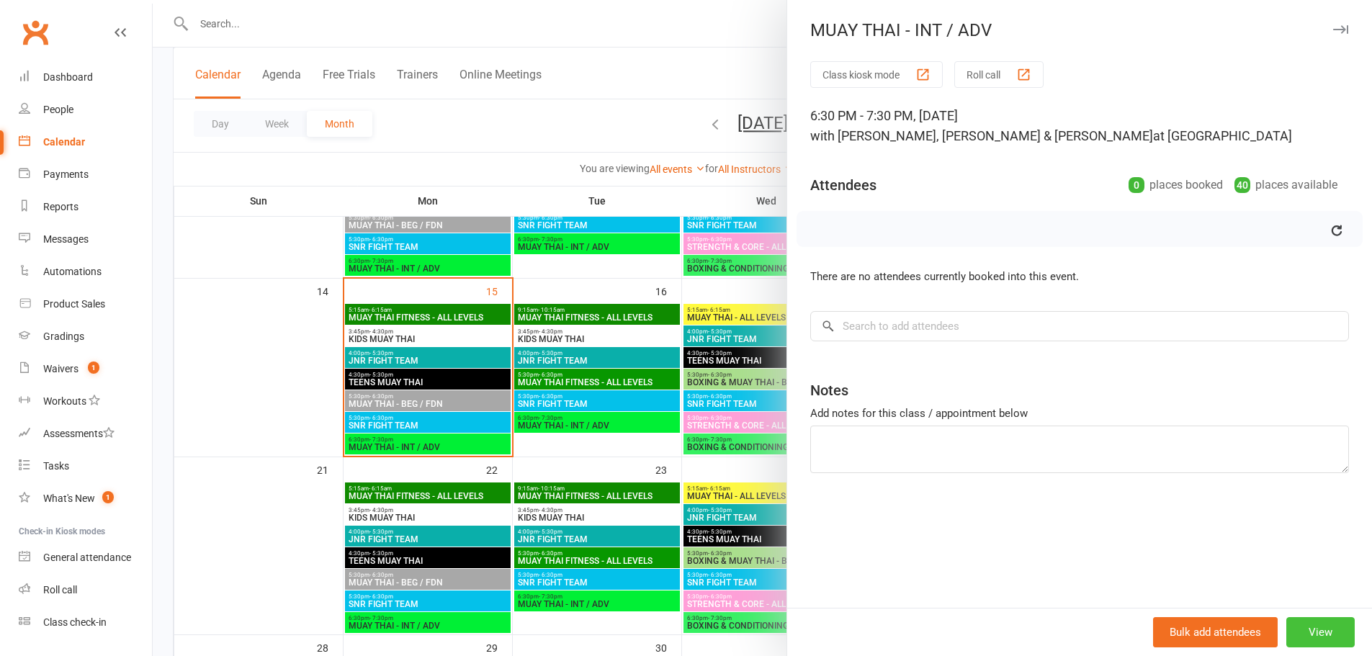
click at [1325, 636] on button "View" at bounding box center [1320, 632] width 68 height 30
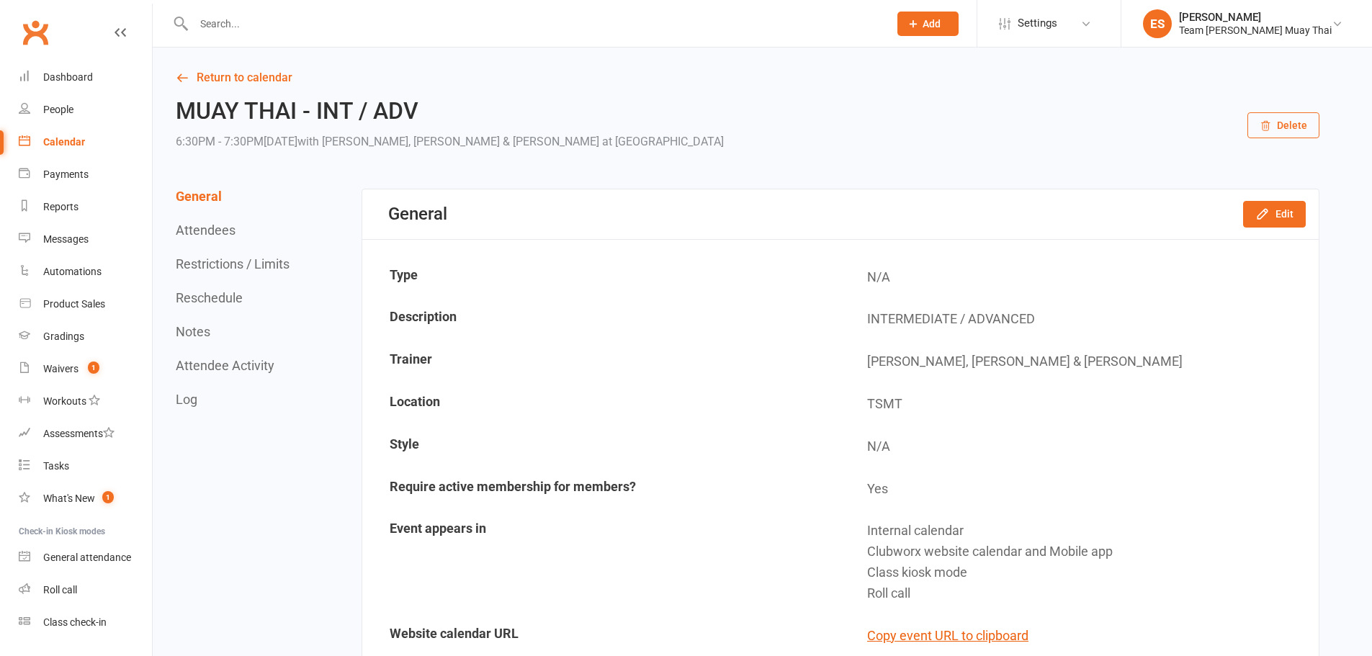
drag, startPoint x: 66, startPoint y: 144, endPoint x: 135, endPoint y: 107, distance: 78.6
click at [66, 144] on div "Calendar" at bounding box center [64, 142] width 42 height 12
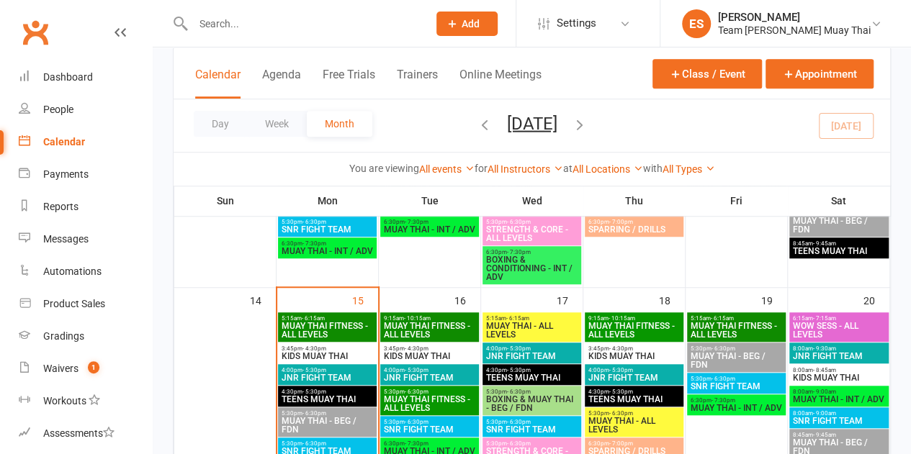
scroll to position [456, 0]
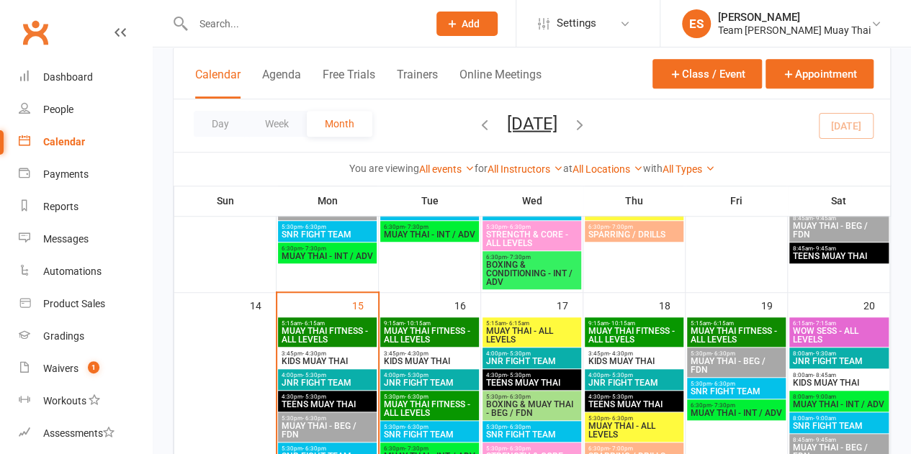
click at [723, 412] on span "MUAY THAI - INT / ADV" at bounding box center [736, 413] width 93 height 9
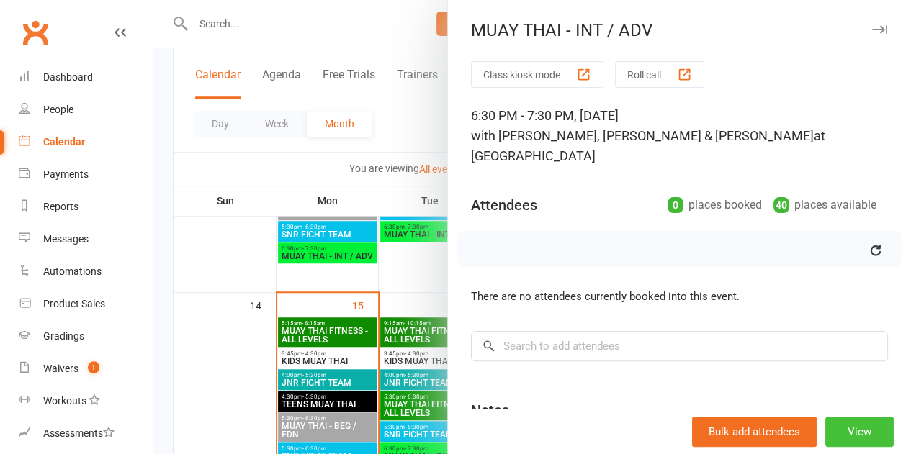
click at [831, 428] on button "View" at bounding box center [859, 432] width 68 height 30
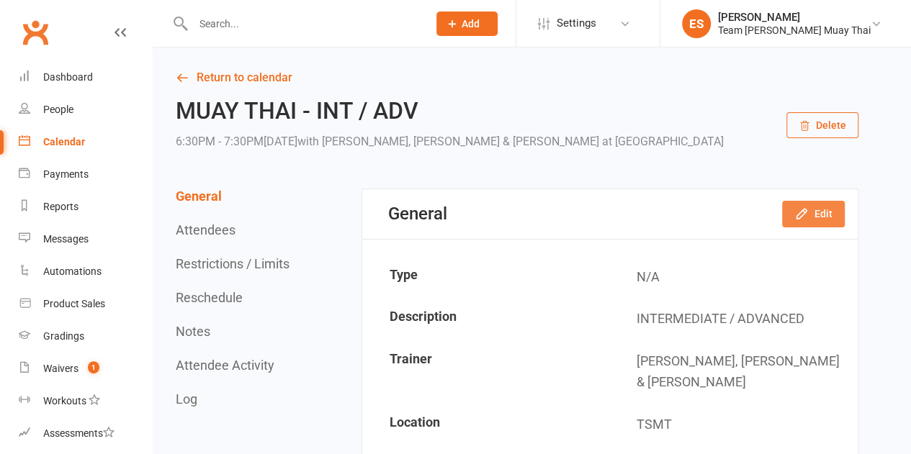
click at [837, 214] on button "Edit" at bounding box center [813, 214] width 63 height 26
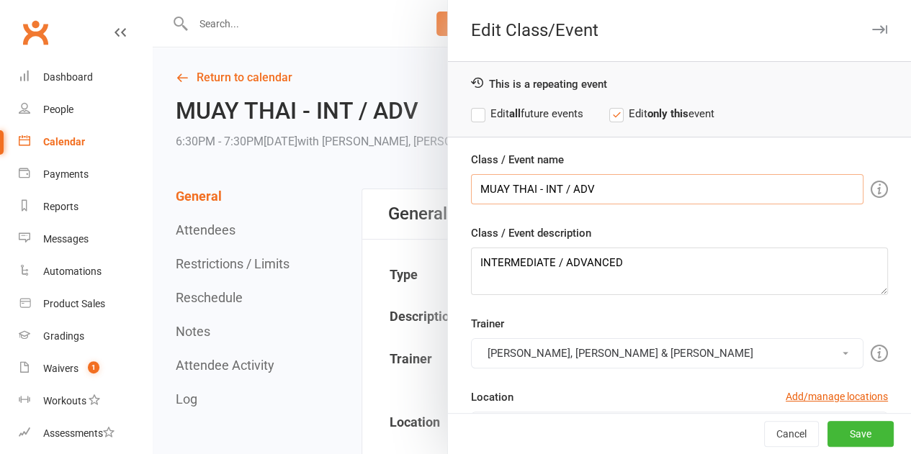
drag, startPoint x: 646, startPoint y: 179, endPoint x: 306, endPoint y: 169, distance: 340.0
click at [306, 0] on div "Edit Class/Event This is a repeating event Edit all future events Edit only thi…" at bounding box center [532, 0] width 758 height 0
drag, startPoint x: 693, startPoint y: 264, endPoint x: 330, endPoint y: 254, distance: 363.0
click at [330, 0] on div "Edit Class/Event This is a repeating event Edit all future events Edit only thi…" at bounding box center [532, 0] width 758 height 0
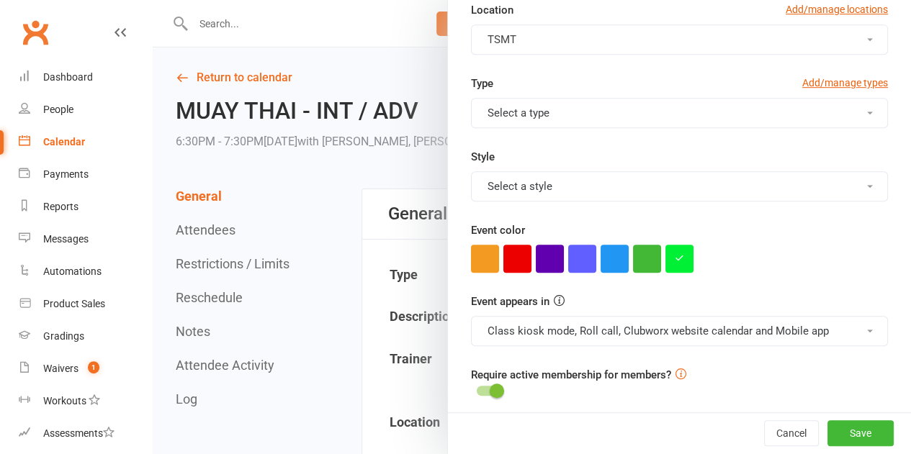
scroll to position [390, 0]
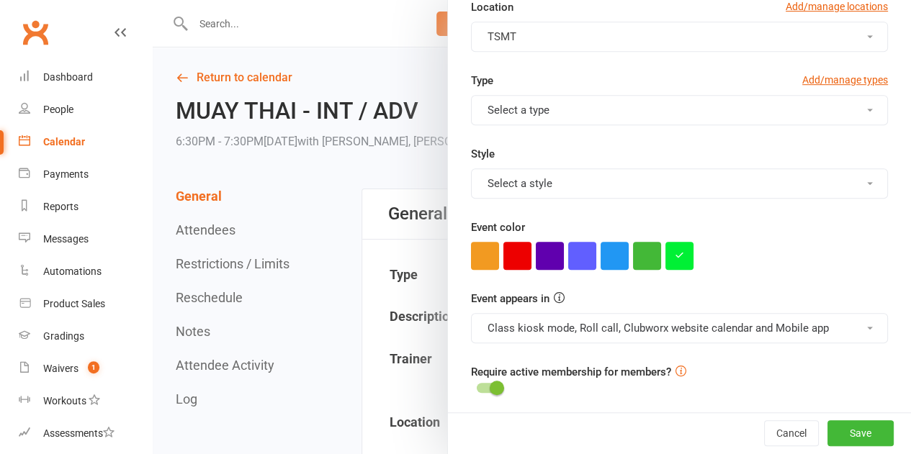
click at [675, 251] on icon "button" at bounding box center [679, 255] width 9 height 9
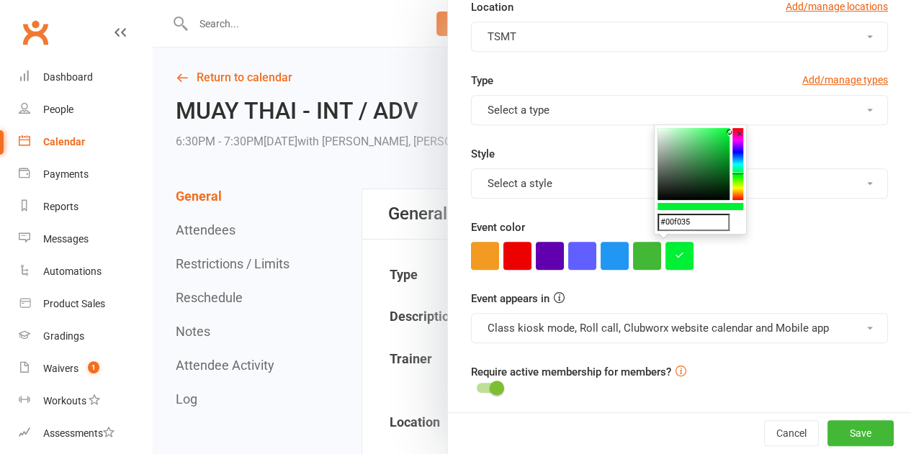
drag, startPoint x: 711, startPoint y: 223, endPoint x: 546, endPoint y: 231, distance: 165.8
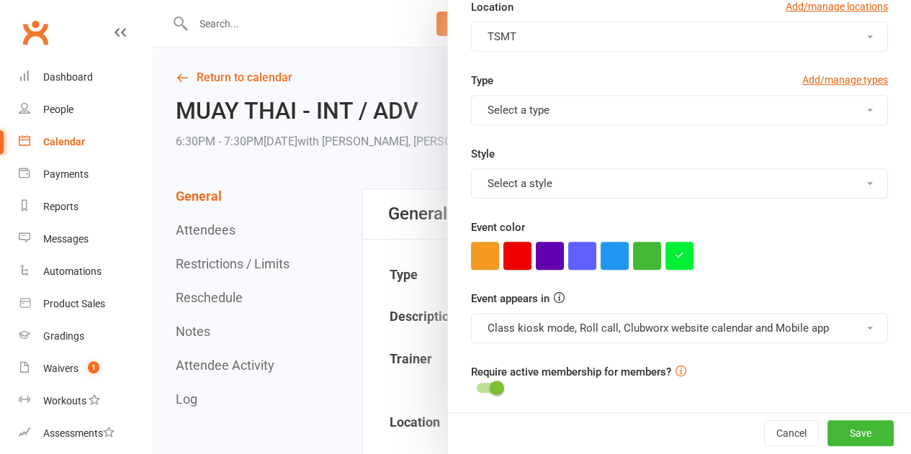
click at [272, 283] on div at bounding box center [532, 227] width 758 height 454
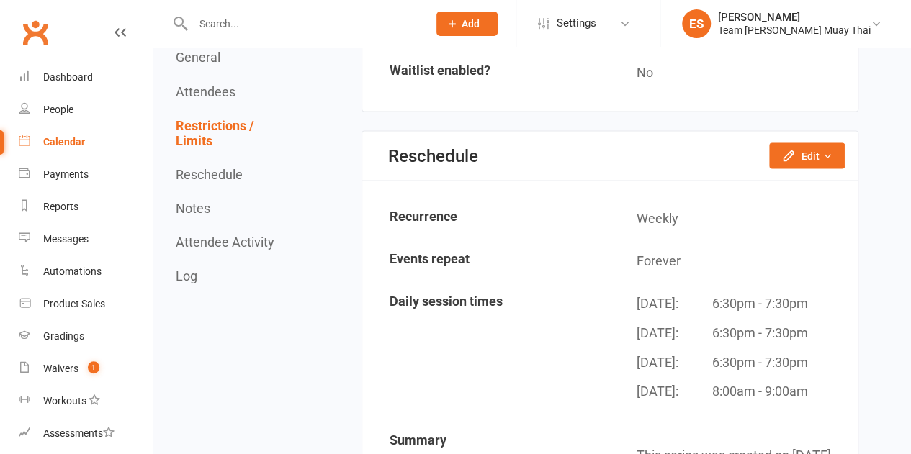
scroll to position [1272, 0]
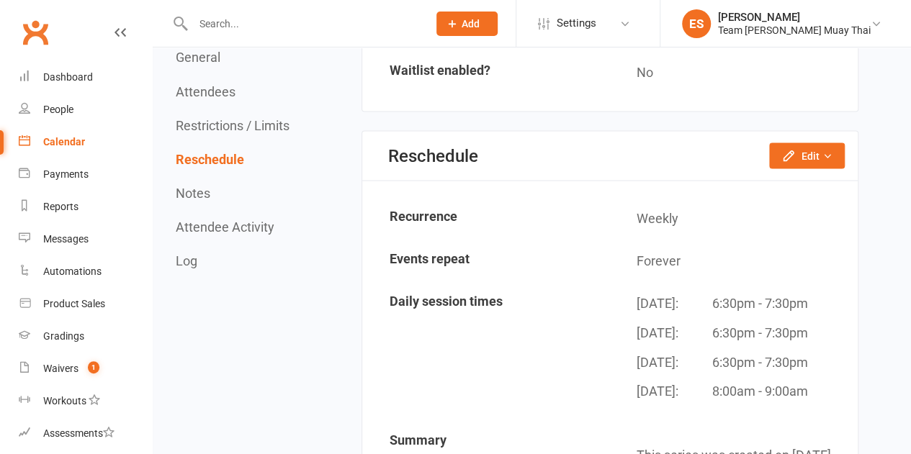
click at [61, 136] on div "Calendar" at bounding box center [64, 142] width 42 height 12
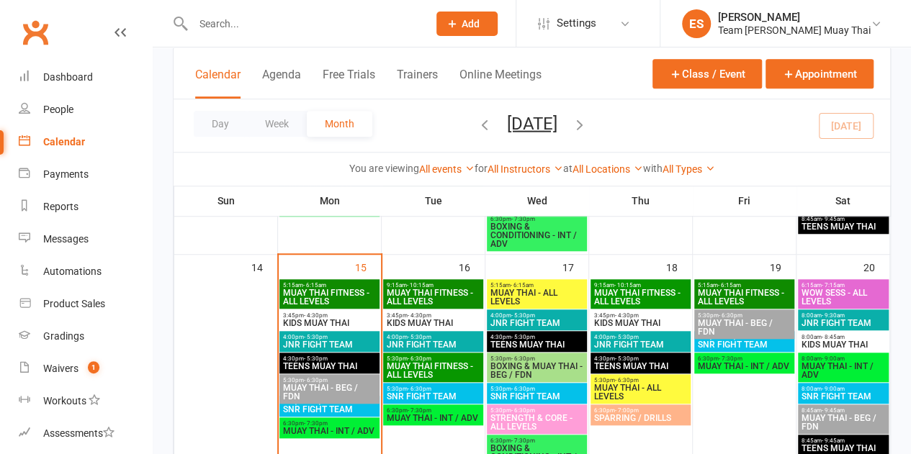
scroll to position [504, 0]
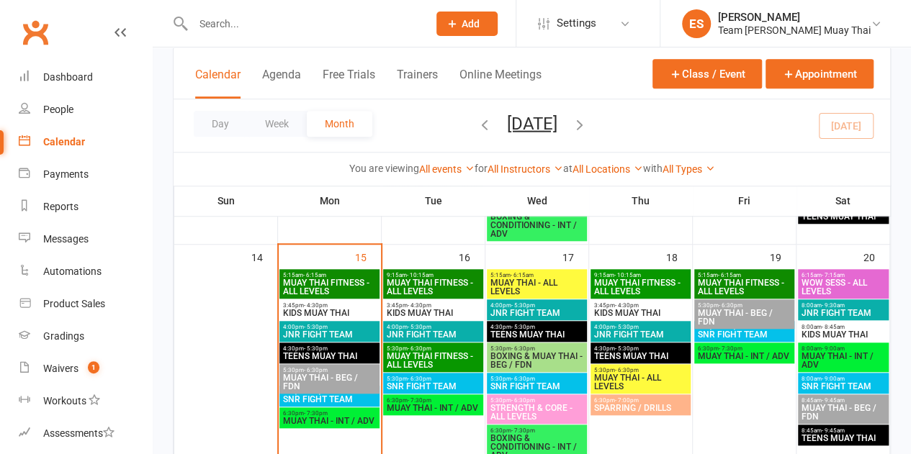
click at [734, 353] on span "MUAY THAI - INT / ADV" at bounding box center [744, 356] width 94 height 9
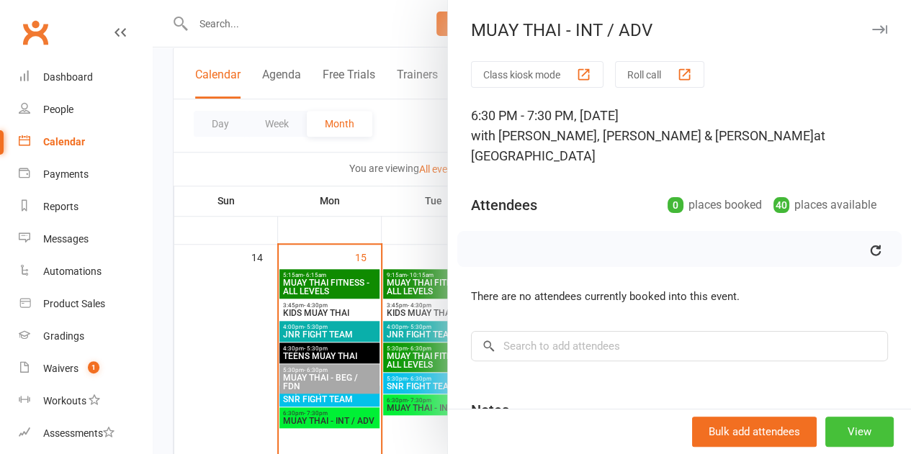
click at [841, 428] on button "View" at bounding box center [859, 432] width 68 height 30
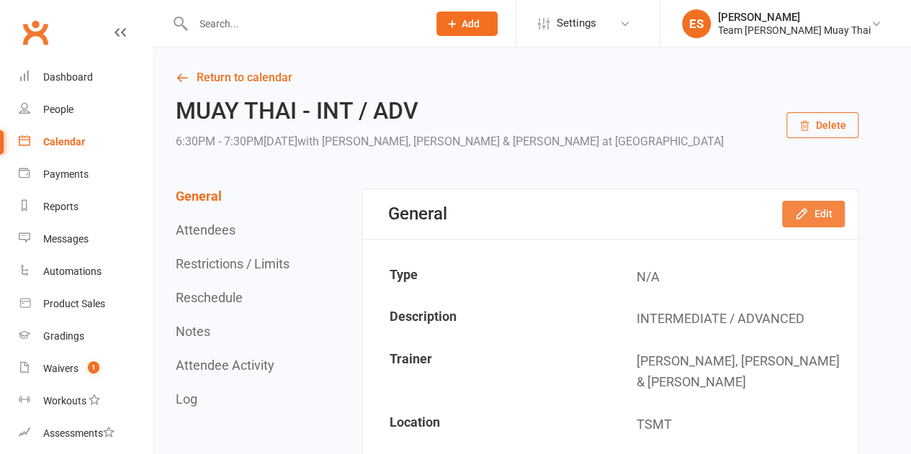
click at [842, 211] on button "Edit" at bounding box center [813, 214] width 63 height 26
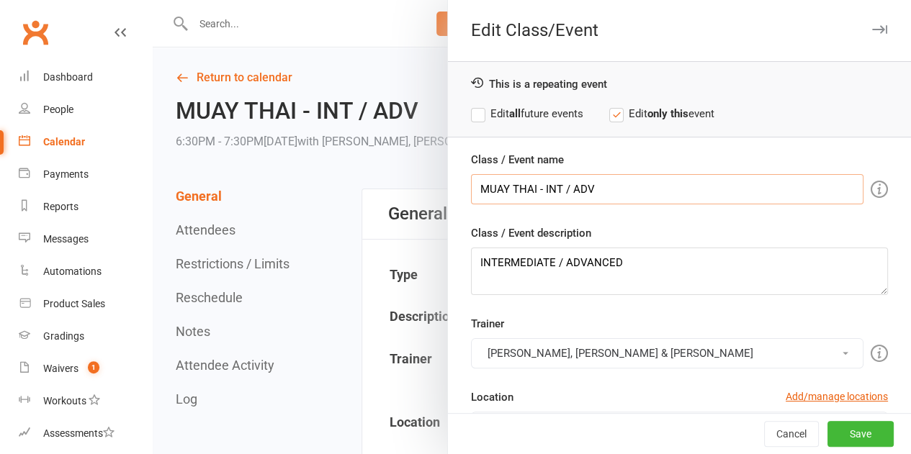
drag, startPoint x: 654, startPoint y: 190, endPoint x: 409, endPoint y: 186, distance: 245.6
click at [409, 0] on div "Edit Class/Event This is a repeating event Edit all future events Edit only thi…" at bounding box center [532, 0] width 758 height 0
drag, startPoint x: 667, startPoint y: 258, endPoint x: 386, endPoint y: 271, distance: 281.1
click at [386, 0] on div "Edit Class/Event This is a repeating event Edit all future events Edit only thi…" at bounding box center [532, 0] width 758 height 0
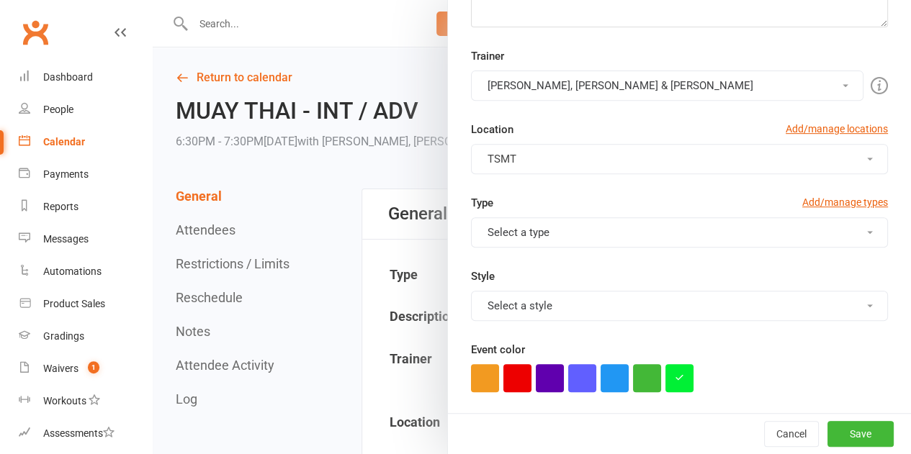
scroll to position [390, 0]
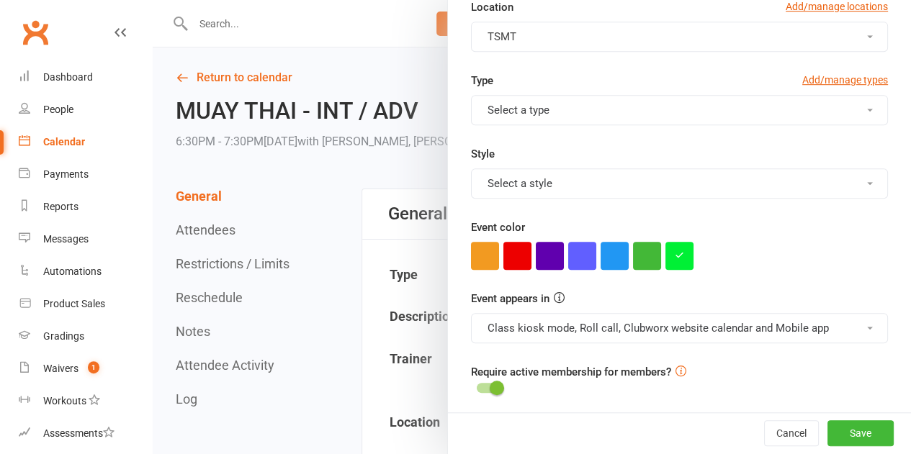
click at [675, 253] on icon "button" at bounding box center [679, 255] width 9 height 9
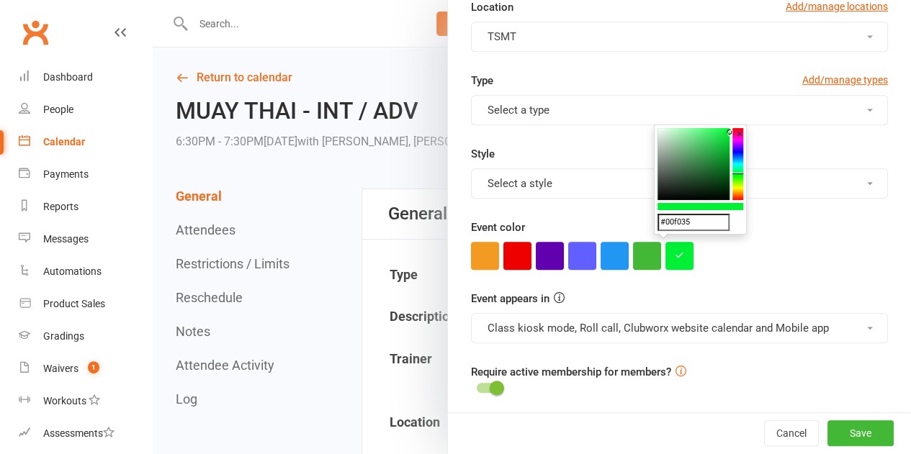
drag, startPoint x: 714, startPoint y: 228, endPoint x: 602, endPoint y: 230, distance: 111.6
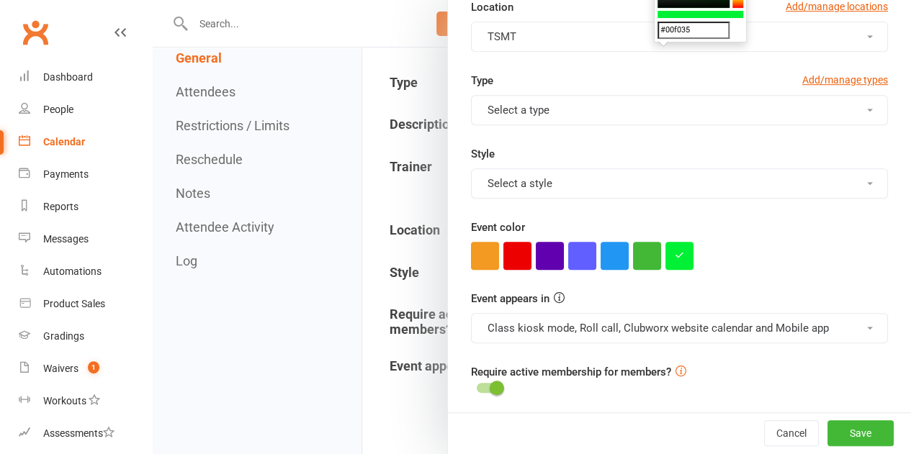
scroll to position [288, 0]
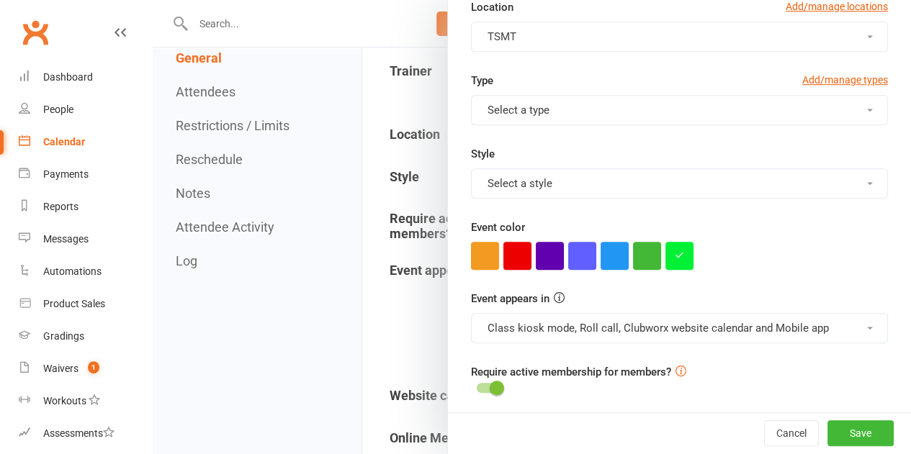
click at [325, 325] on div at bounding box center [532, 227] width 758 height 454
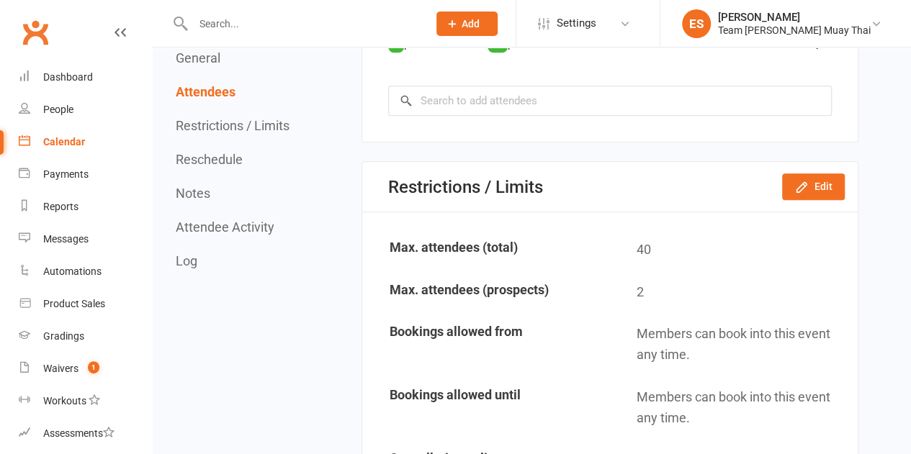
scroll to position [960, 0]
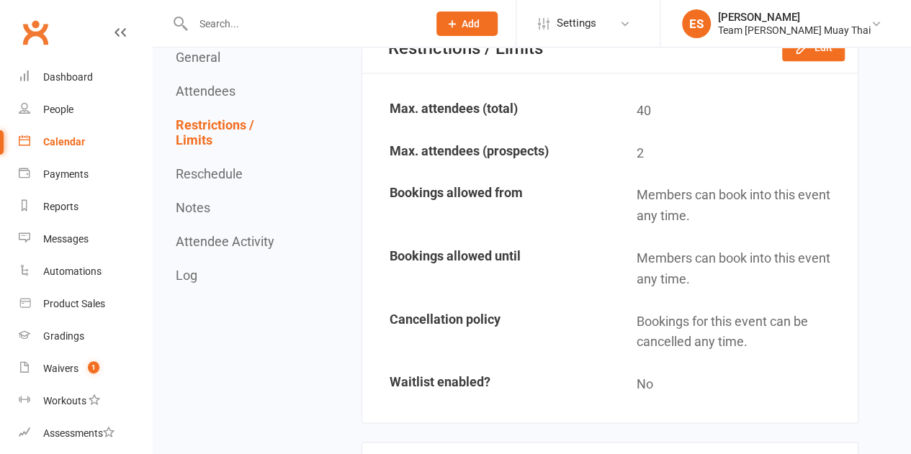
click at [66, 136] on div "Calendar" at bounding box center [64, 142] width 42 height 12
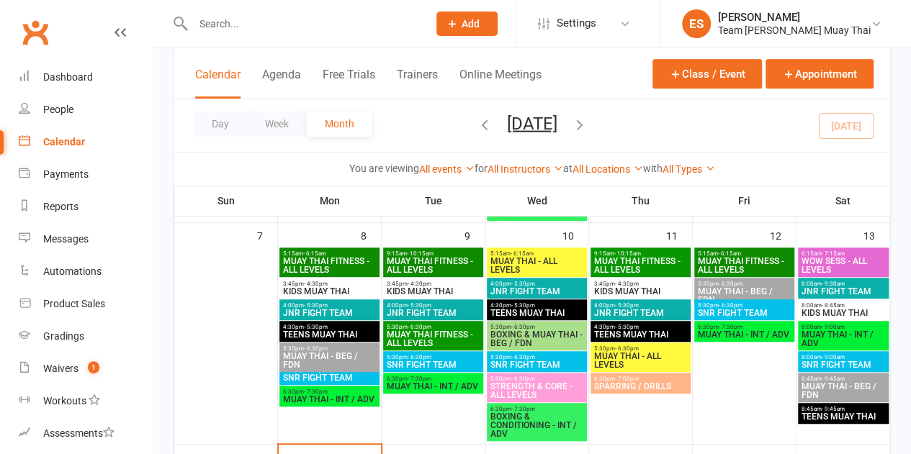
scroll to position [336, 0]
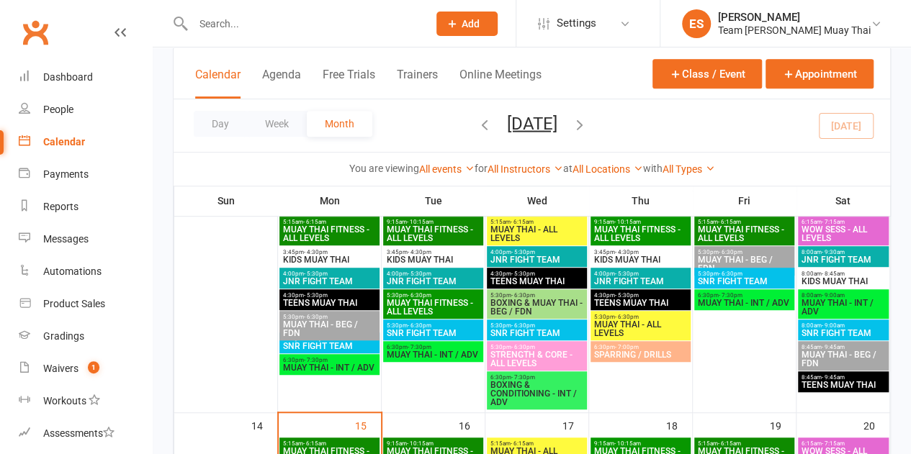
click at [746, 306] on span "MUAY THAI - INT / ADV" at bounding box center [744, 303] width 94 height 9
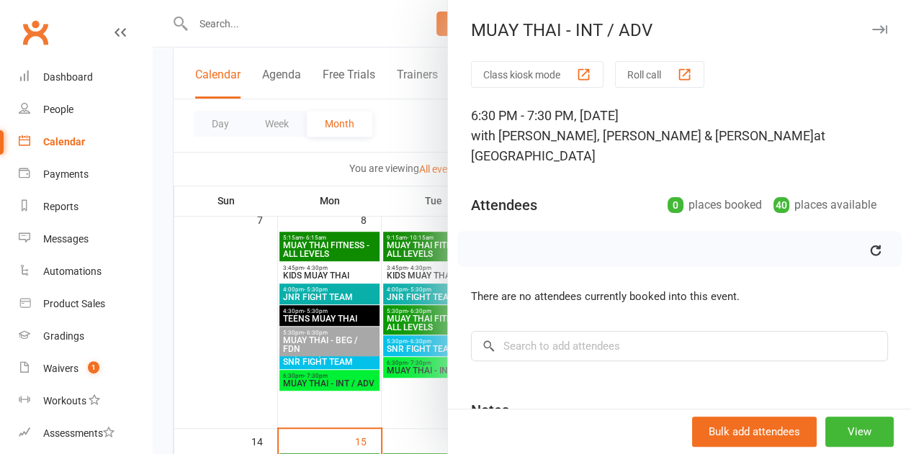
scroll to position [312, 0]
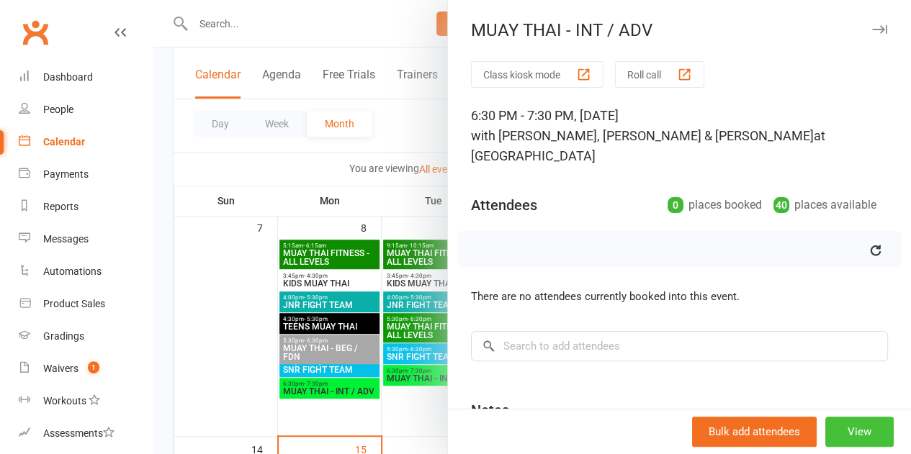
click at [848, 429] on button "View" at bounding box center [859, 432] width 68 height 30
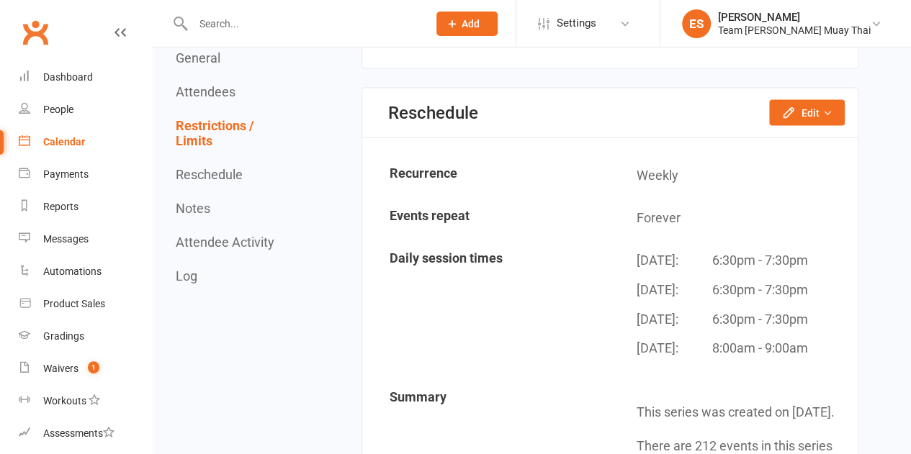
scroll to position [1320, 0]
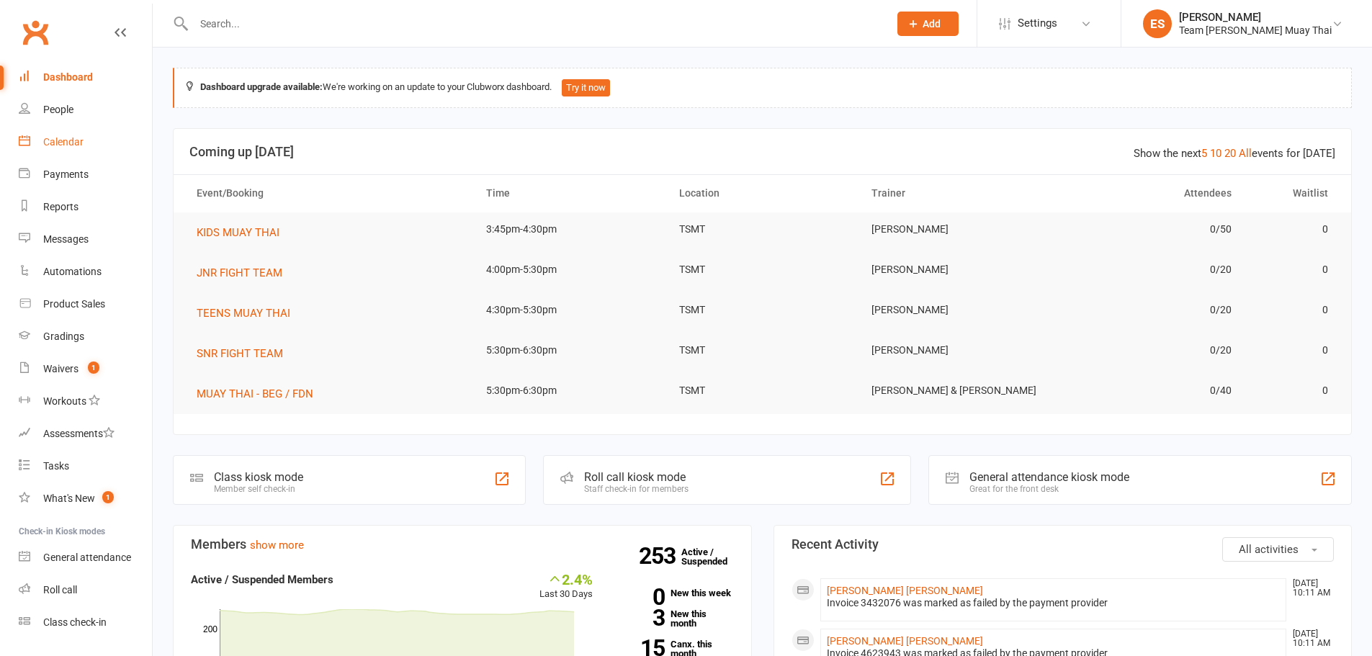
click at [55, 133] on link "Calendar" at bounding box center [85, 142] width 133 height 32
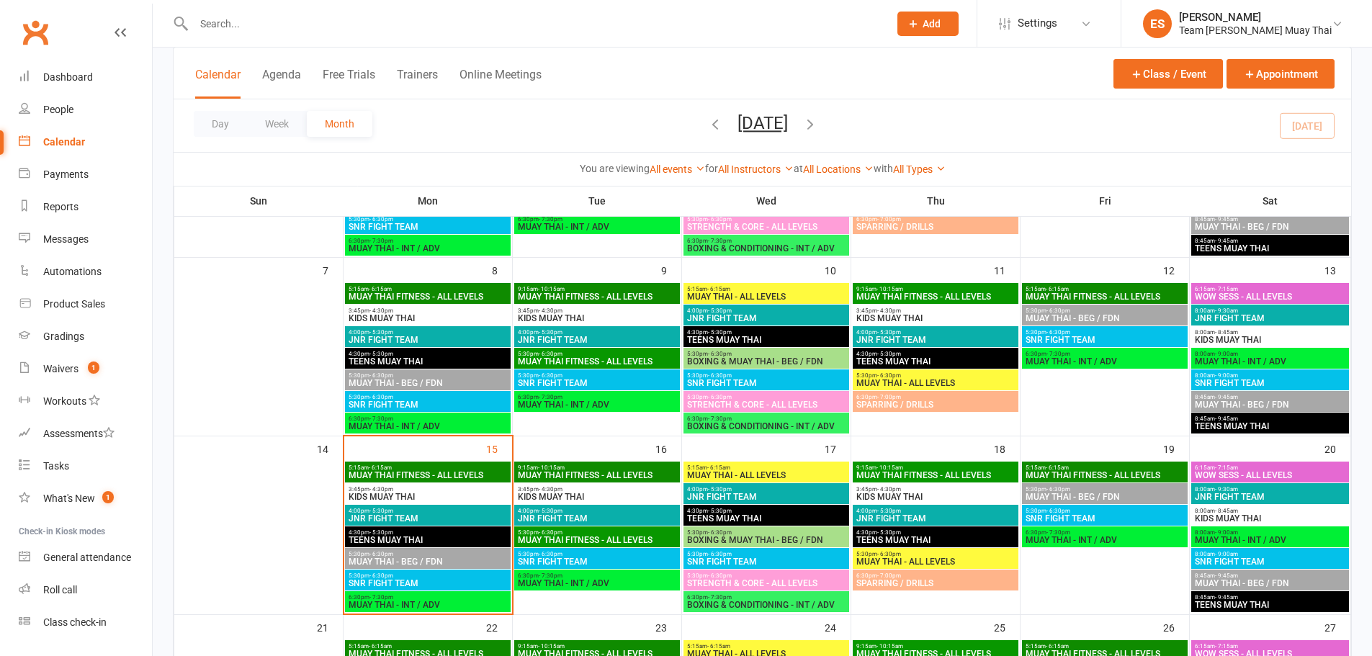
scroll to position [336, 0]
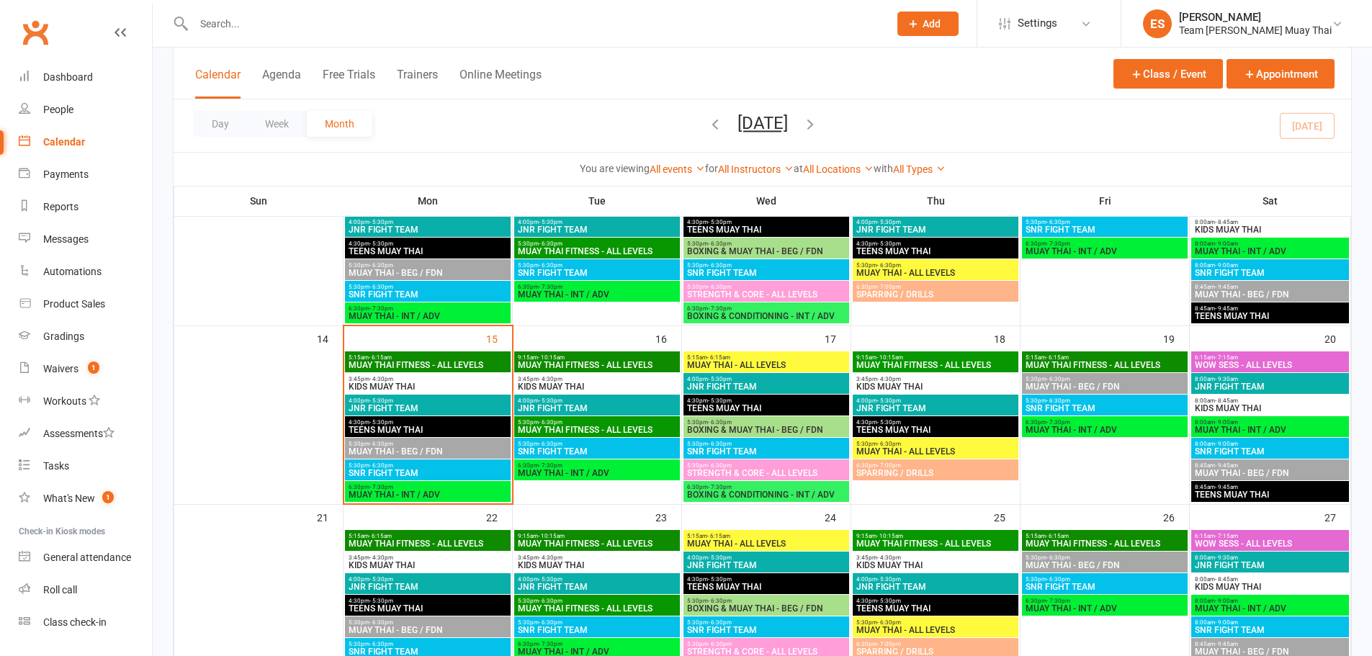
click at [429, 404] on span "JNR FIGHT TEAM" at bounding box center [428, 408] width 160 height 9
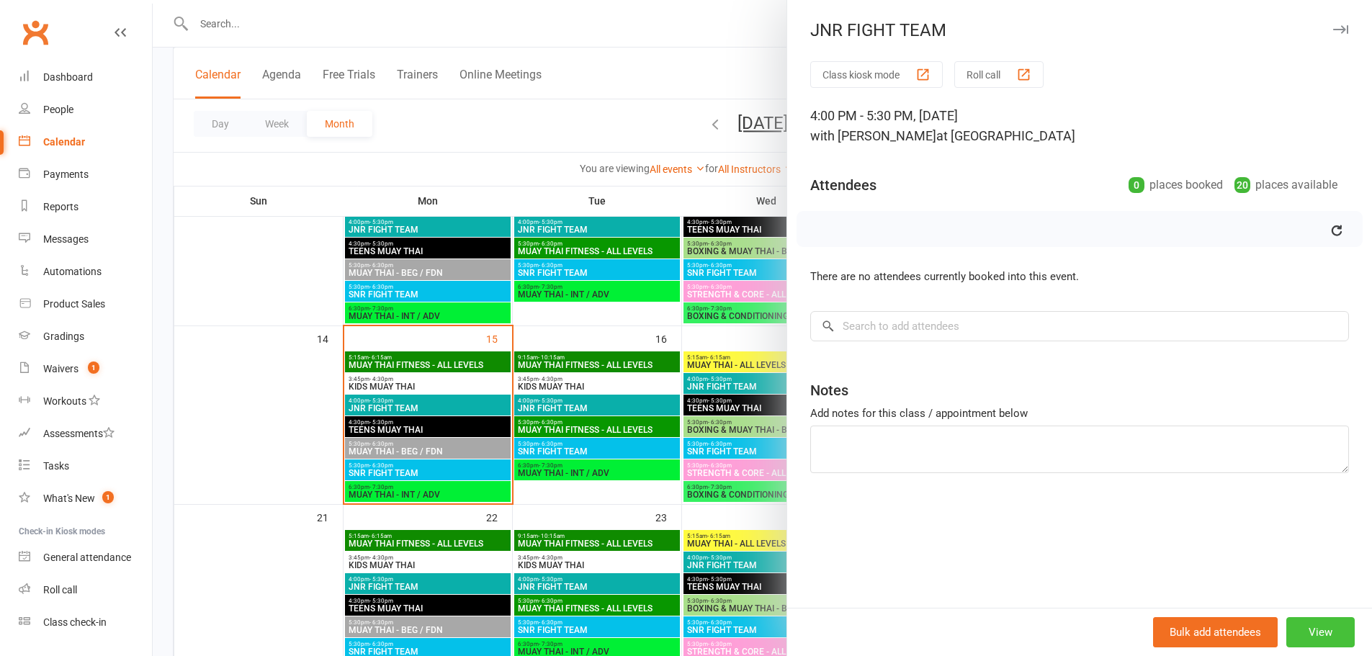
click at [1326, 631] on button "View" at bounding box center [1320, 632] width 68 height 30
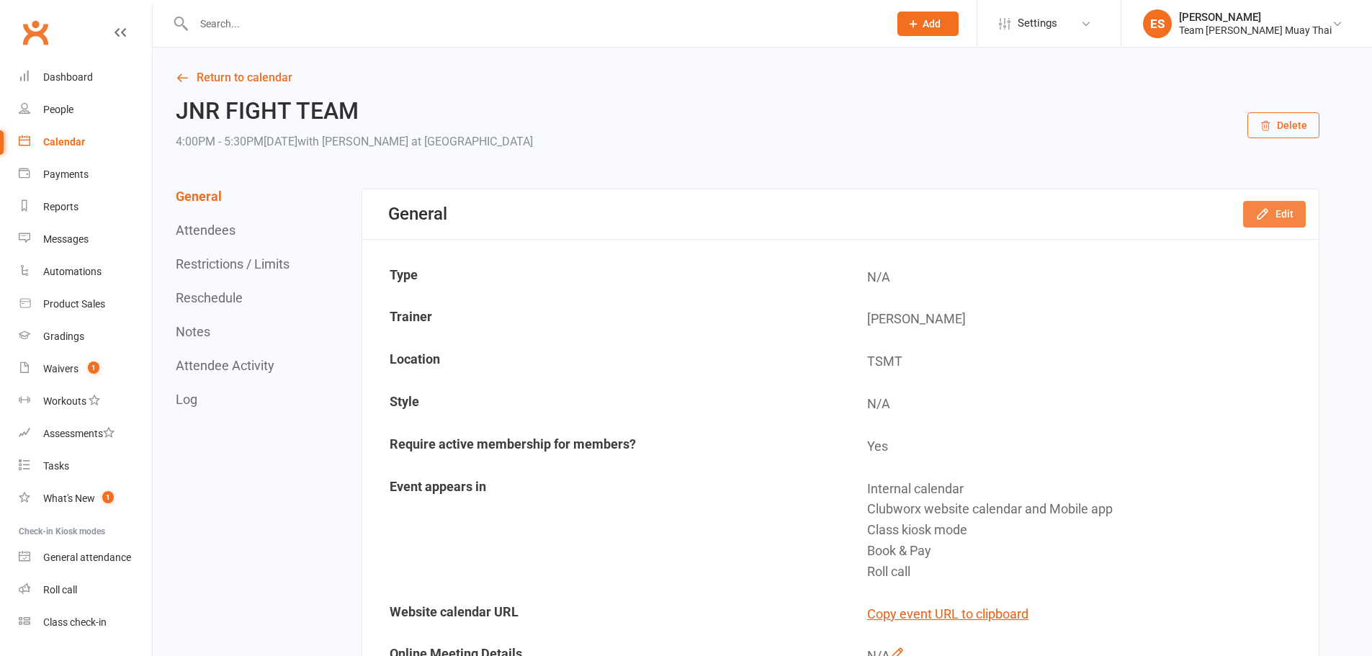
click at [1283, 204] on button "Edit" at bounding box center [1274, 214] width 63 height 26
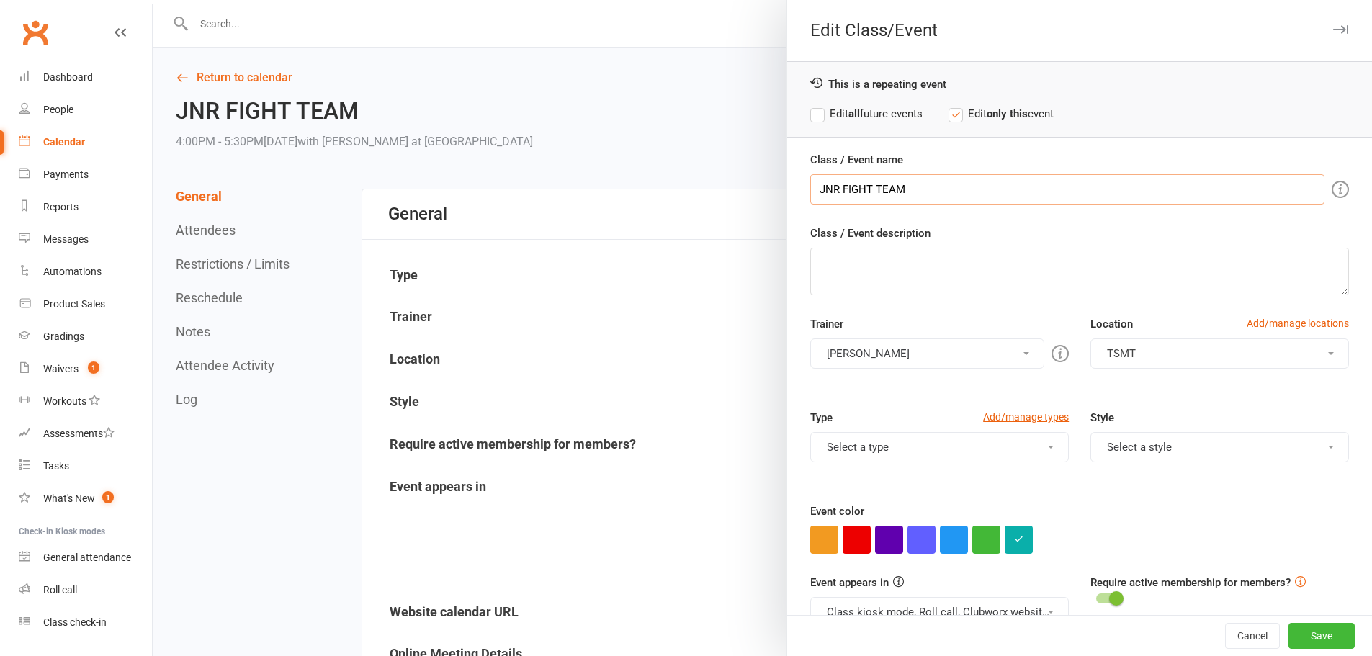
drag, startPoint x: 971, startPoint y: 179, endPoint x: 680, endPoint y: 168, distance: 291.1
click at [680, 0] on div "Edit Class/Event This is a repeating event Edit all future events Edit only thi…" at bounding box center [762, 0] width 1219 height 0
click at [1014, 542] on icon "button" at bounding box center [1018, 538] width 9 height 9
drag, startPoint x: 1060, startPoint y: 513, endPoint x: 904, endPoint y: 500, distance: 156.0
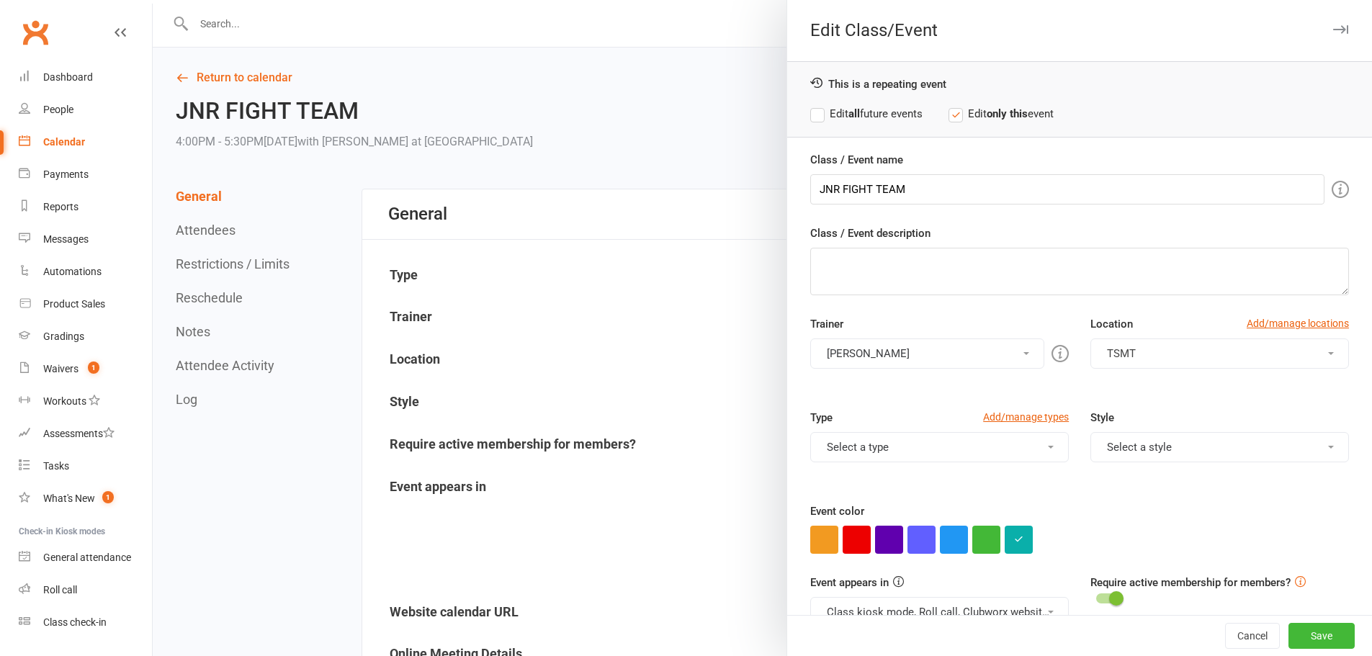
click at [716, 258] on div at bounding box center [762, 328] width 1219 height 656
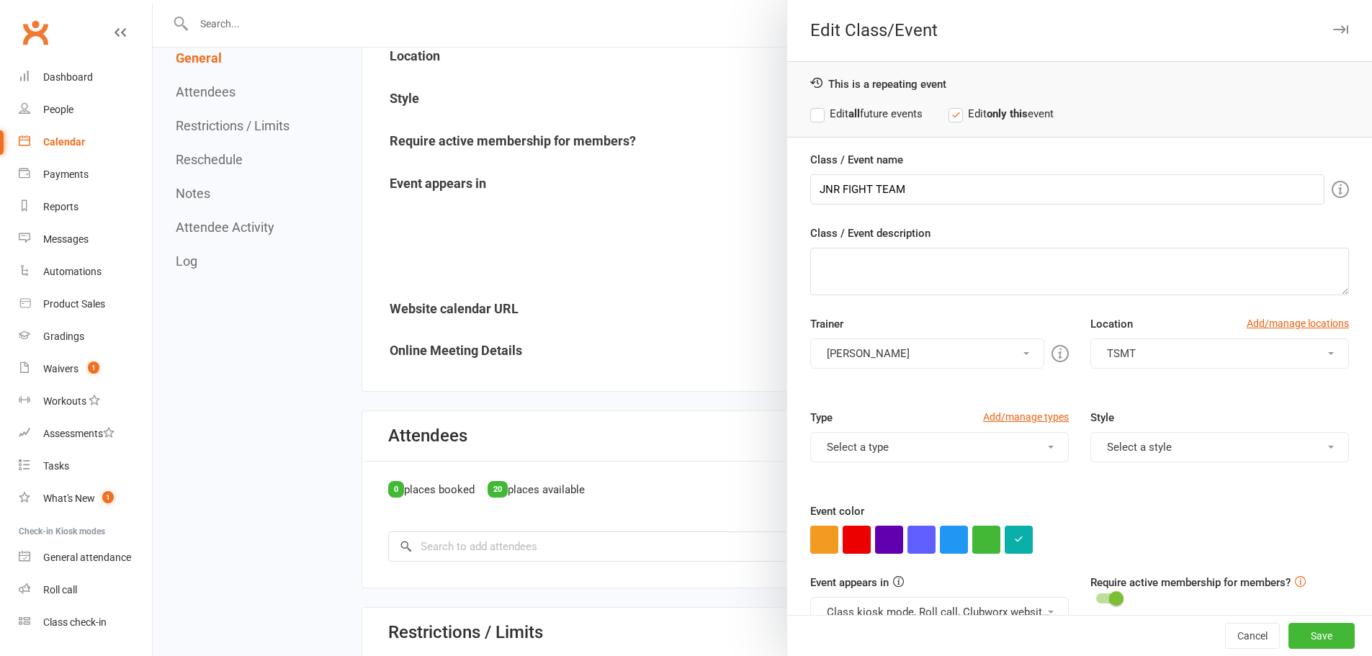
scroll to position [312, 0]
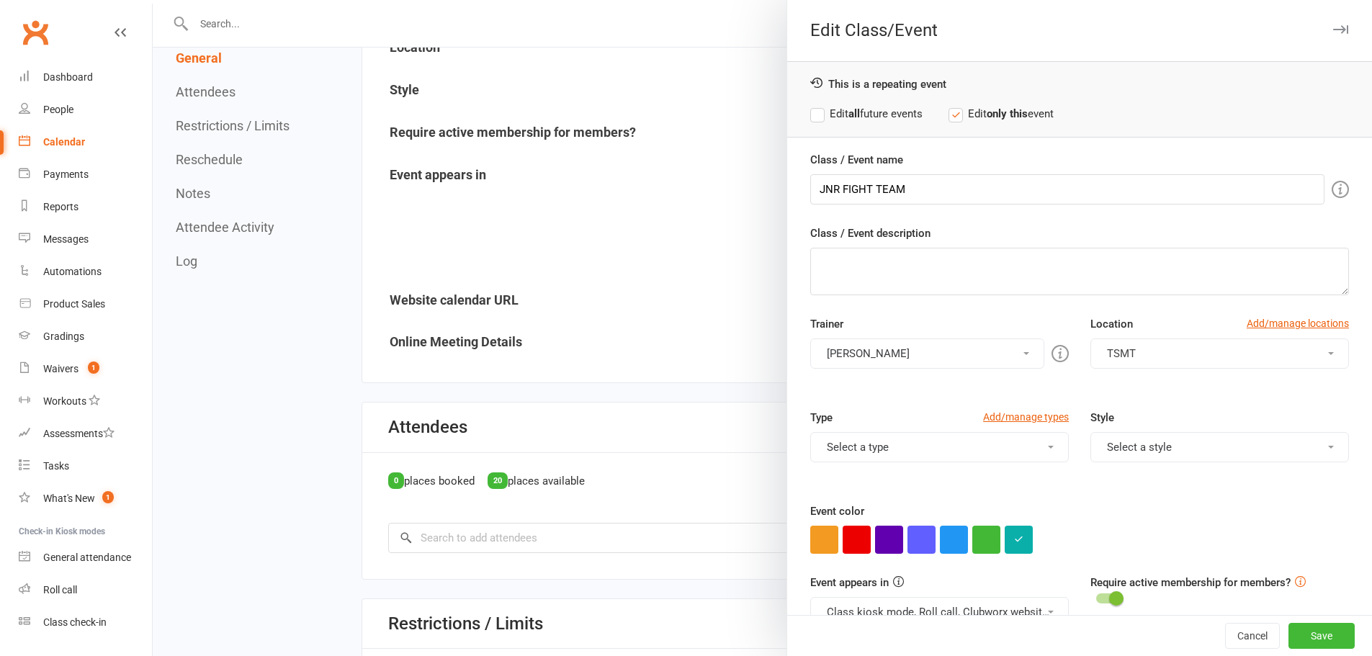
click at [681, 253] on div at bounding box center [762, 328] width 1219 height 656
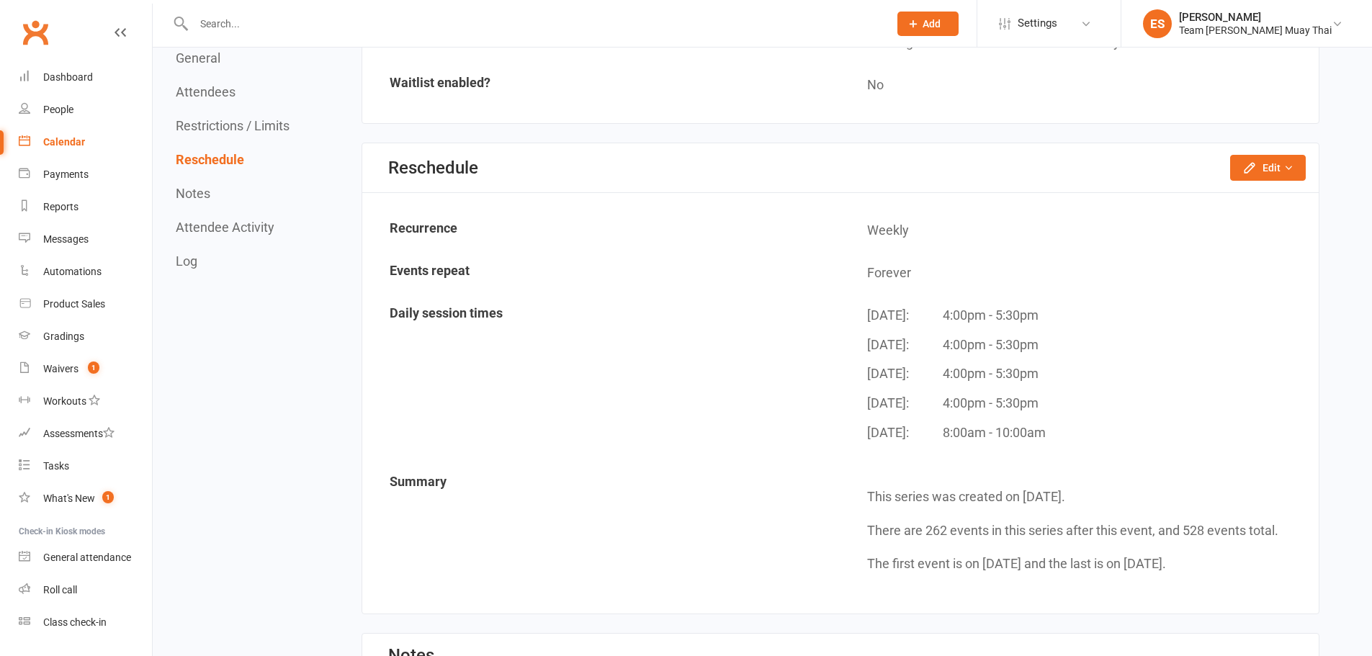
scroll to position [1176, 0]
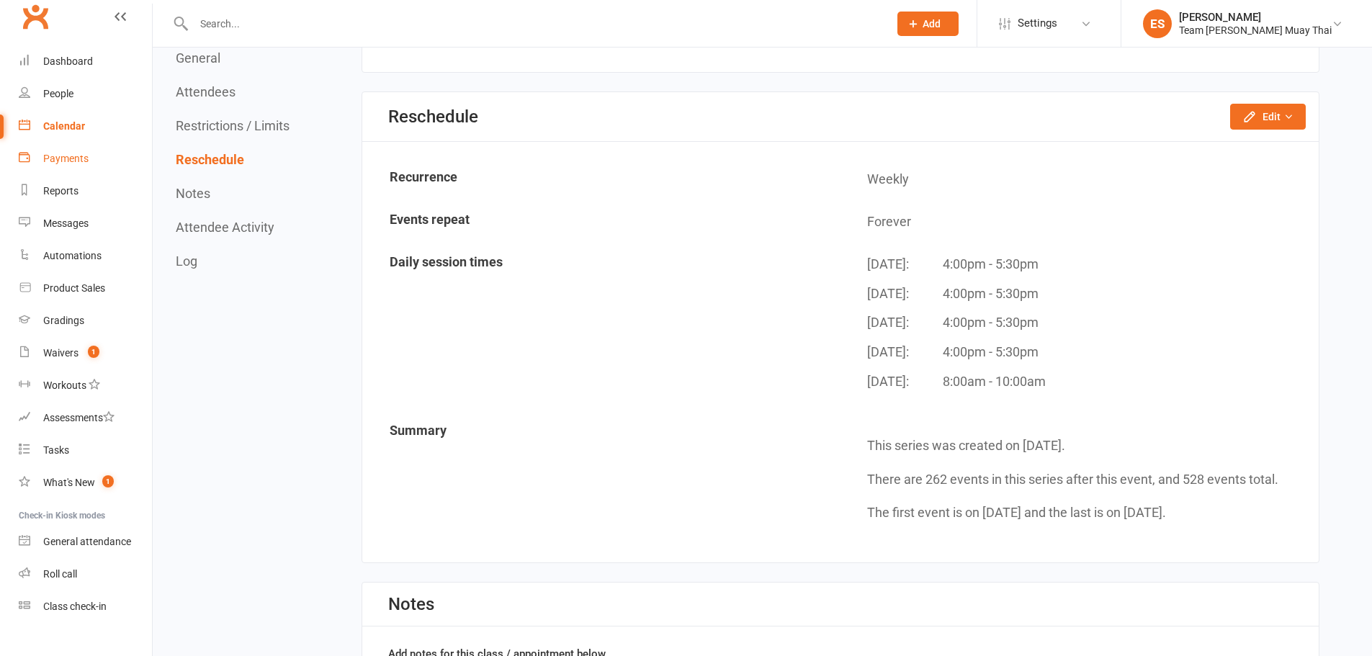
click at [68, 148] on link "Payments" at bounding box center [85, 159] width 133 height 32
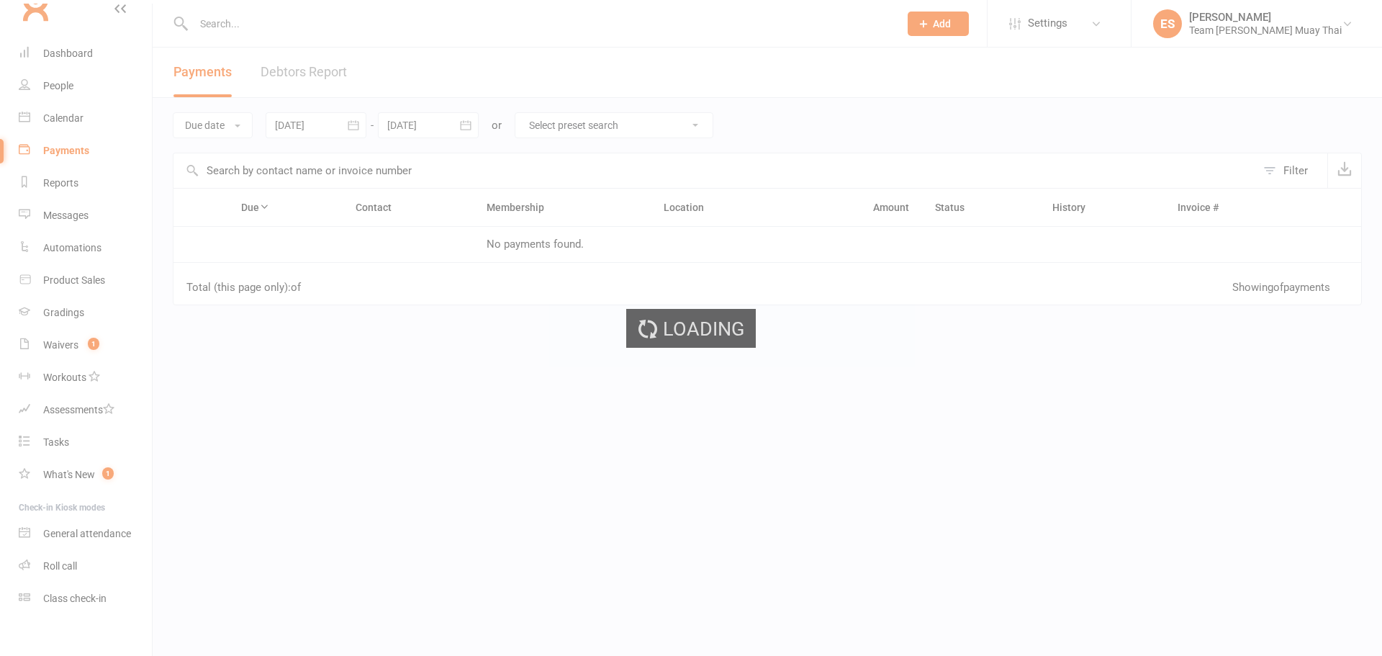
click at [66, 129] on div "Loading" at bounding box center [691, 328] width 1382 height 656
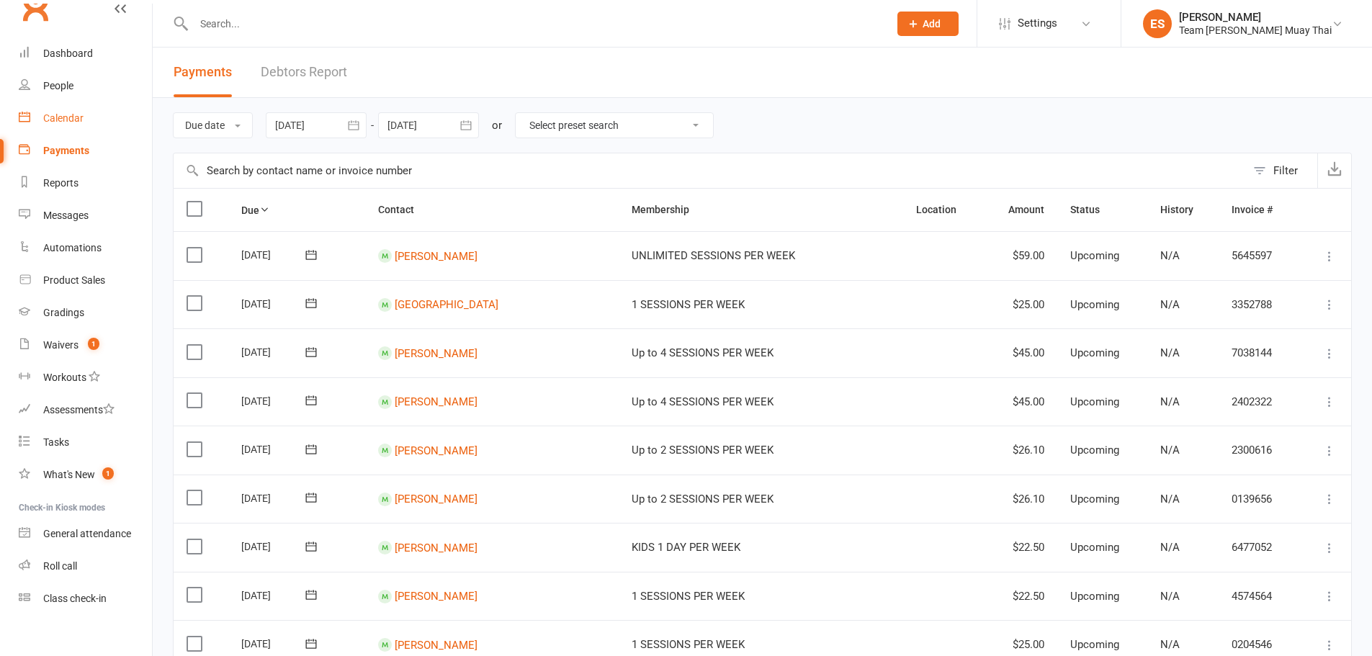
click at [76, 112] on div "Calendar" at bounding box center [63, 118] width 40 height 12
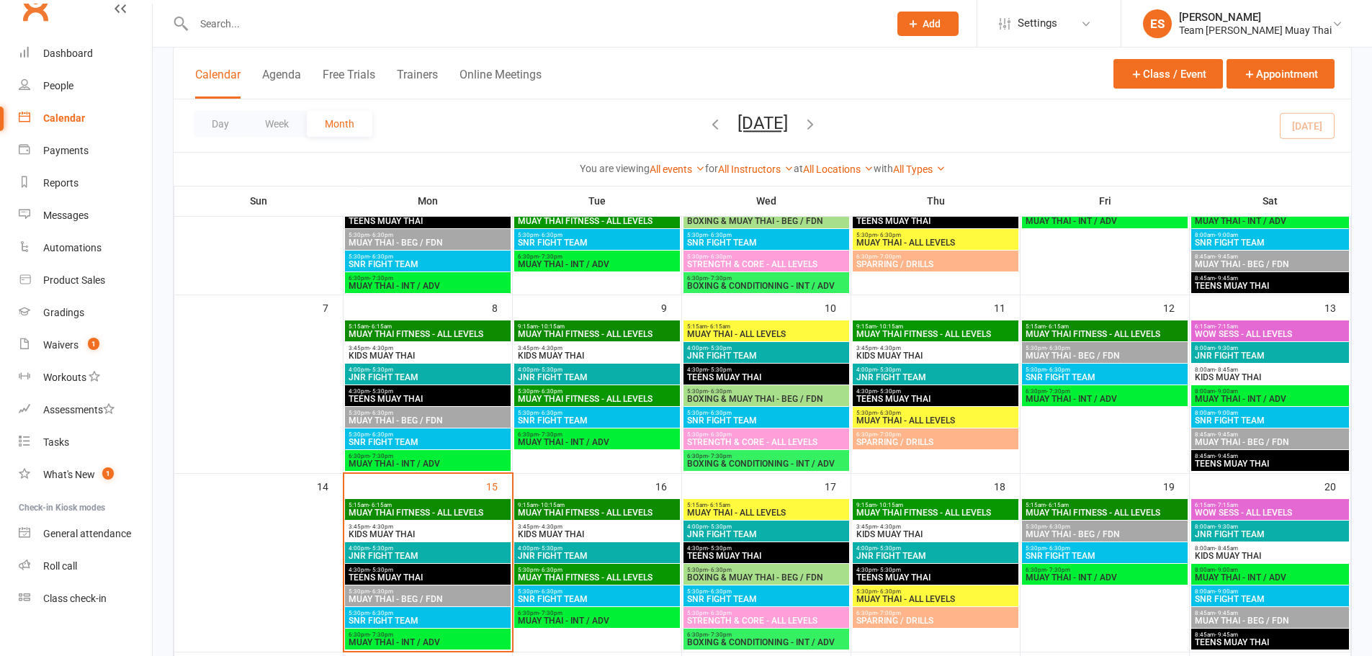
scroll to position [264, 0]
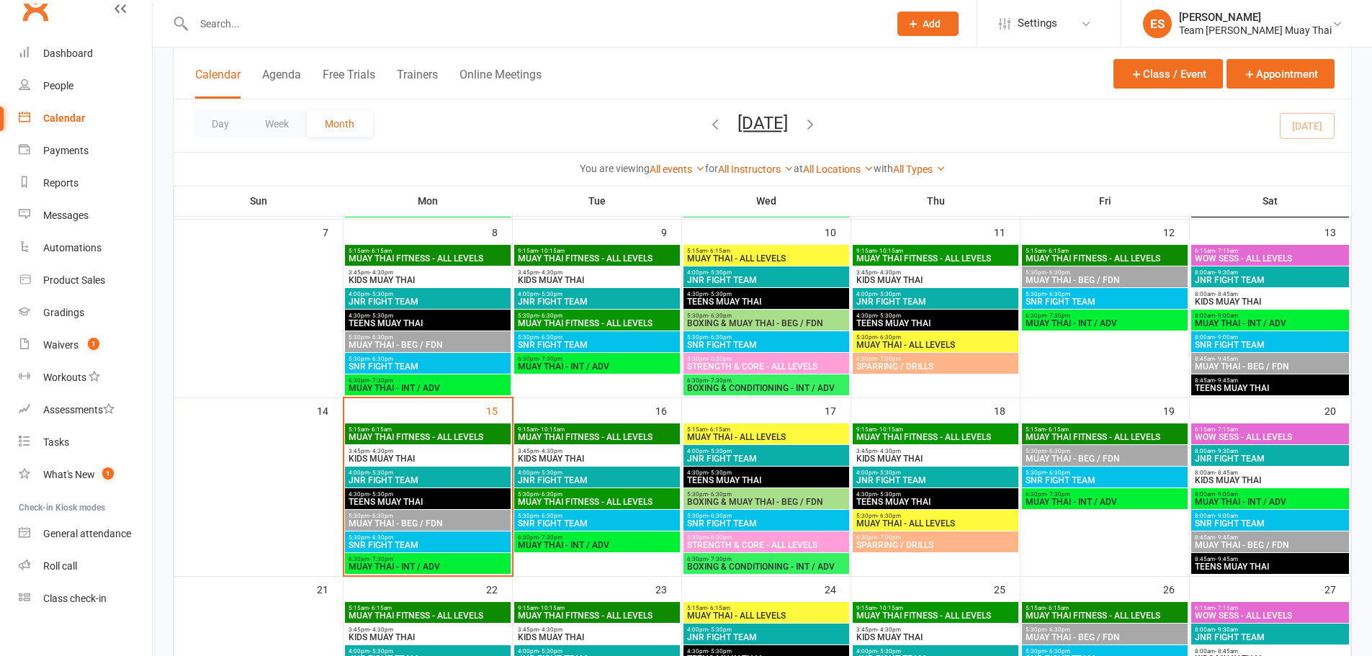
click at [1259, 32] on div "Team Stalder Muay Thai" at bounding box center [1255, 30] width 153 height 13
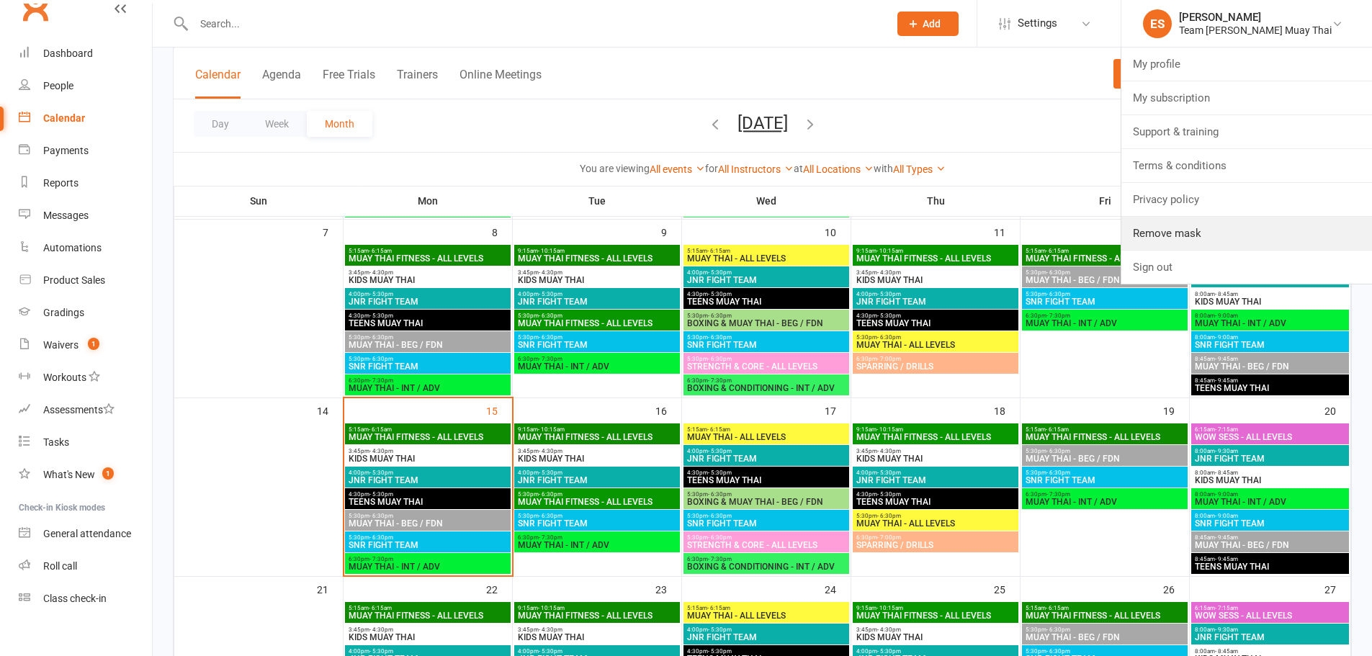
click at [1219, 235] on link "Remove mask" at bounding box center [1246, 233] width 251 height 33
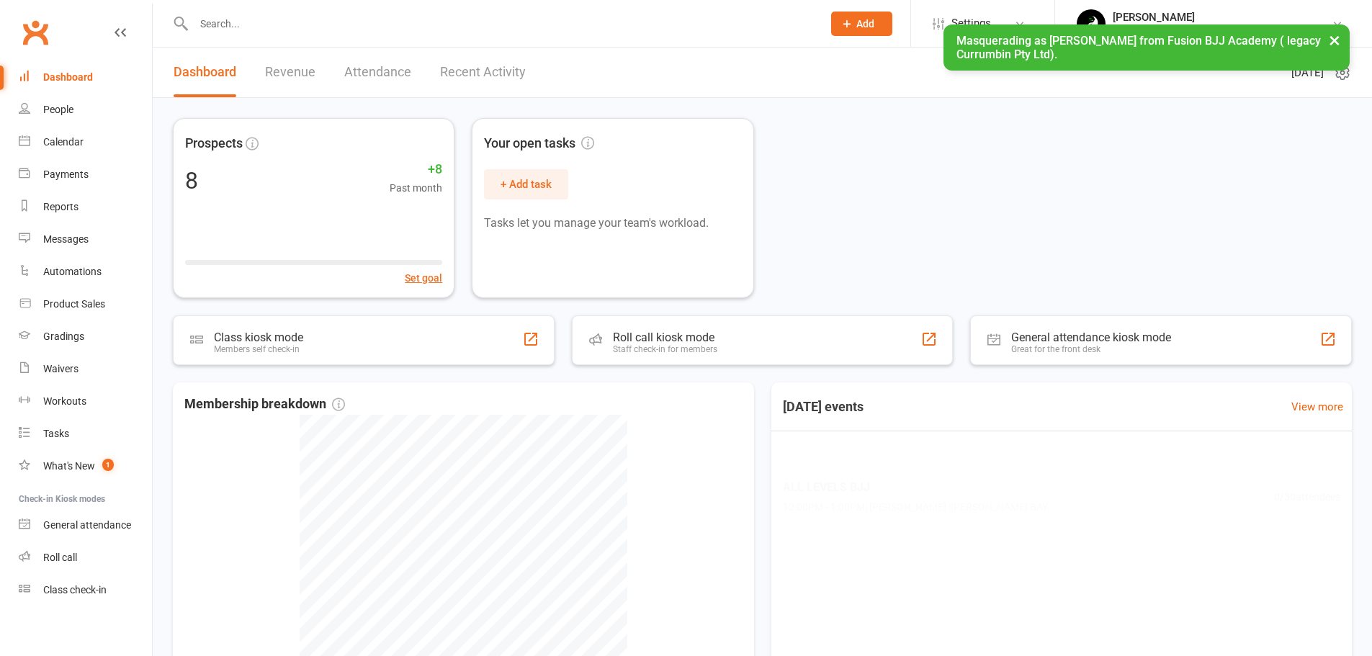
click at [640, 30] on input "text" at bounding box center [500, 24] width 623 height 20
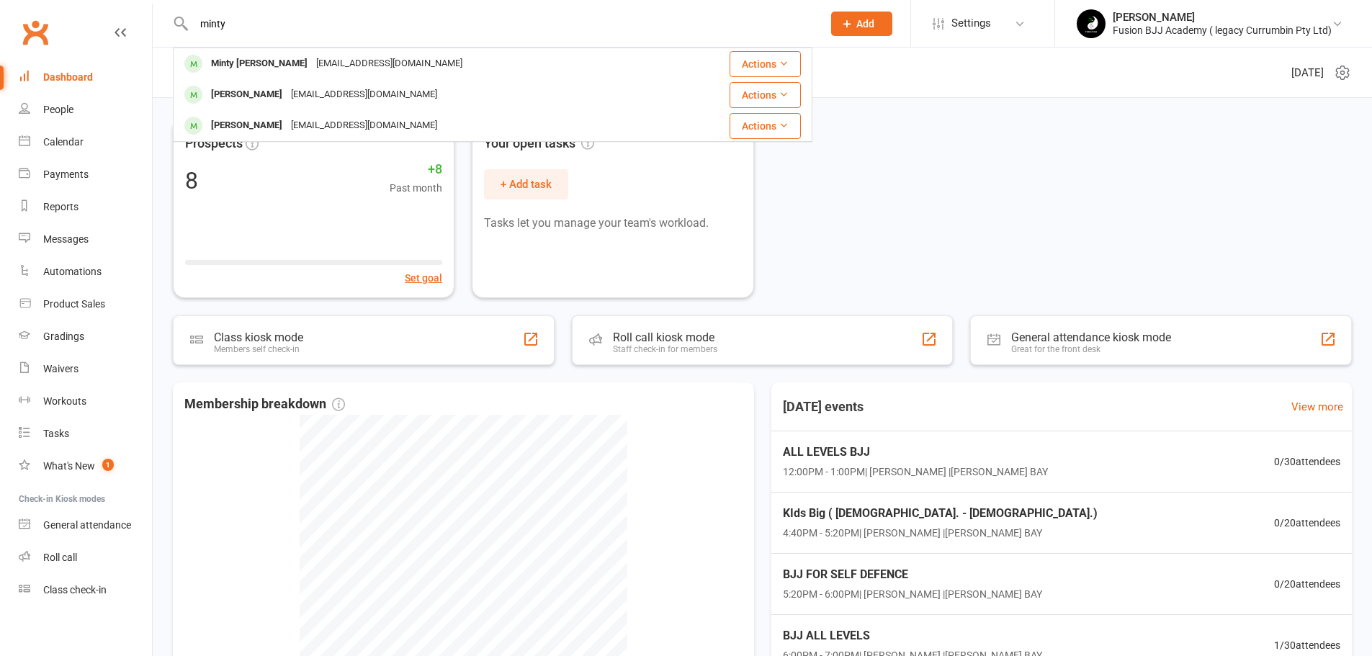
type input "minty"
click at [390, 63] on div "[EMAIL_ADDRESS][DOMAIN_NAME]" at bounding box center [389, 63] width 155 height 21
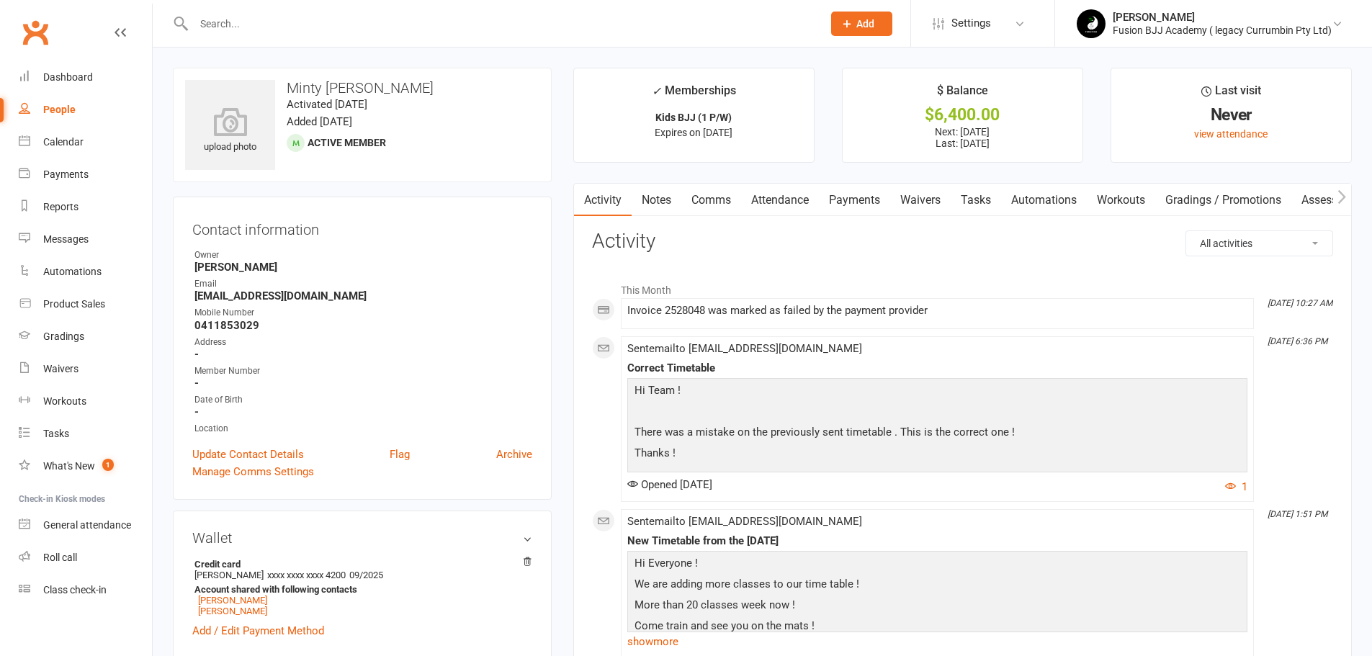
click at [847, 200] on link "Payments" at bounding box center [854, 200] width 71 height 33
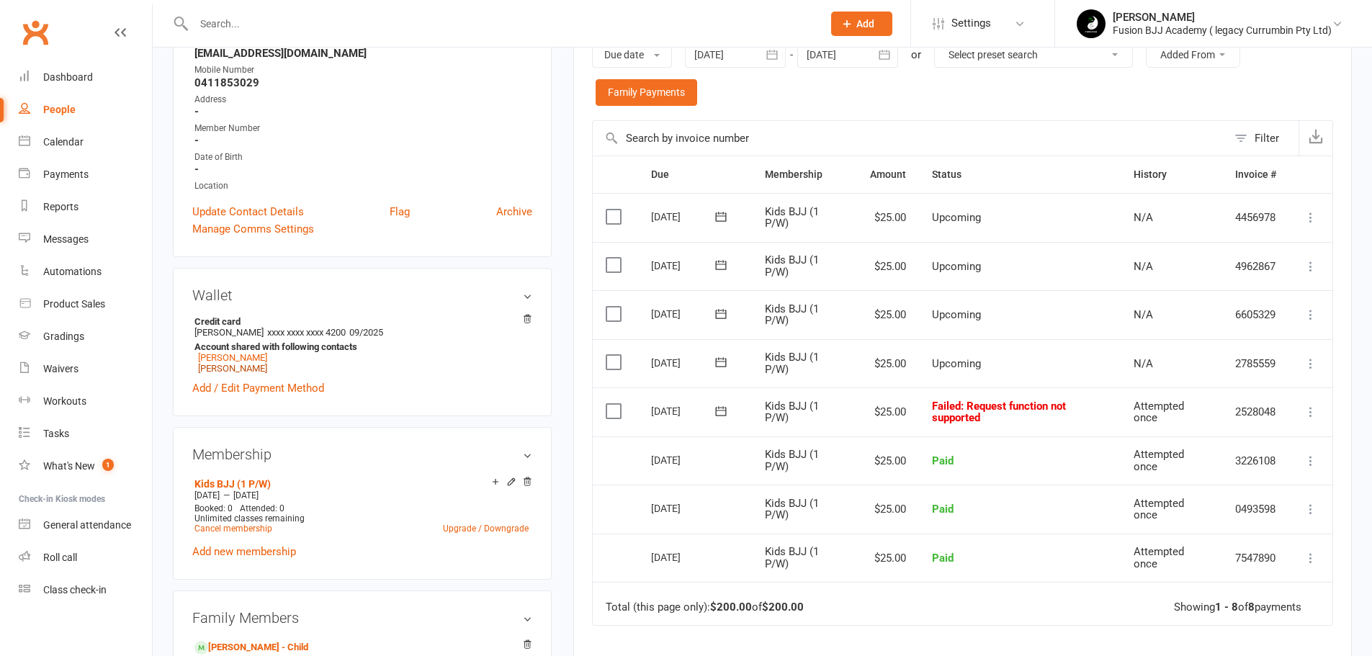
scroll to position [240, 0]
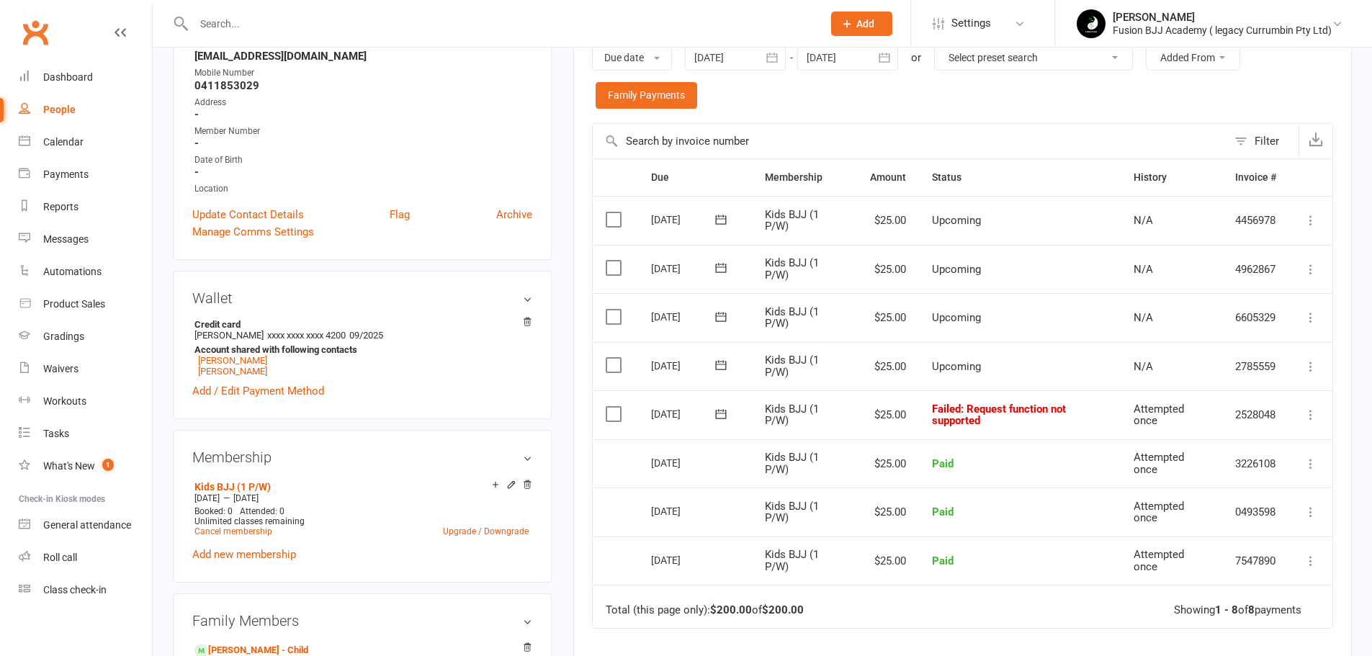
click at [1156, 12] on div "[PERSON_NAME]" at bounding box center [1221, 17] width 219 height 13
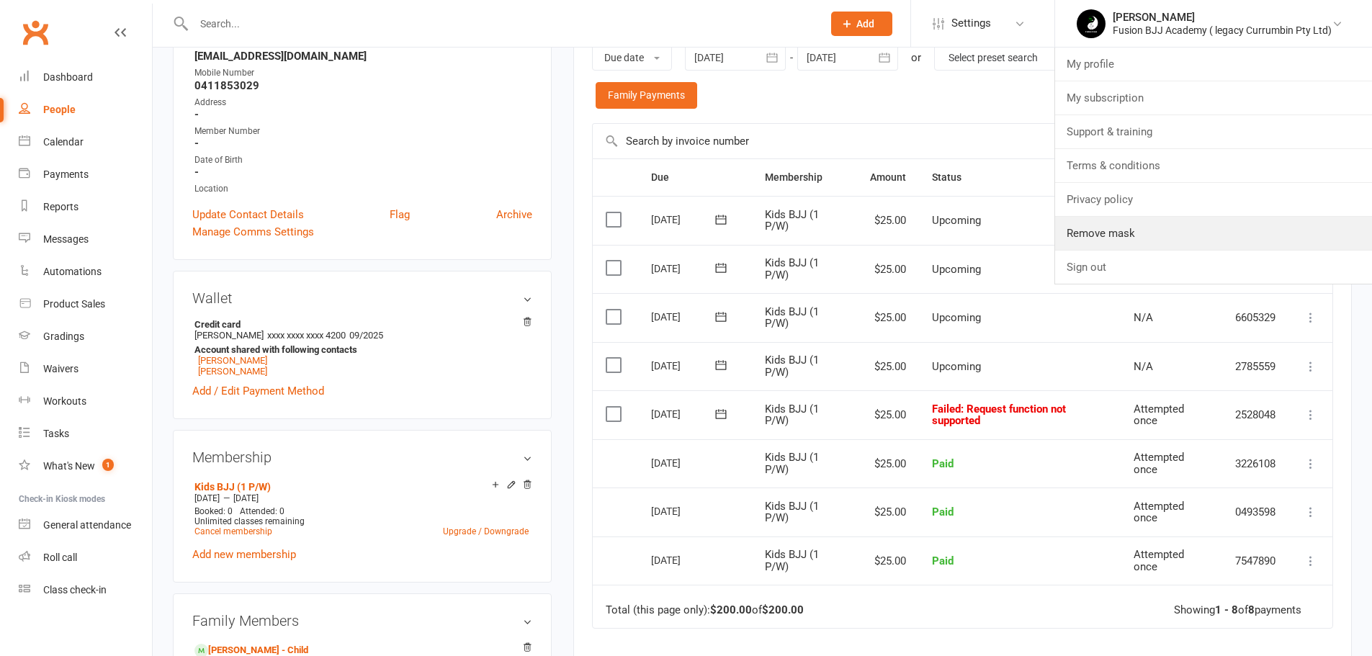
click at [1158, 233] on link "Remove mask" at bounding box center [1213, 233] width 317 height 33
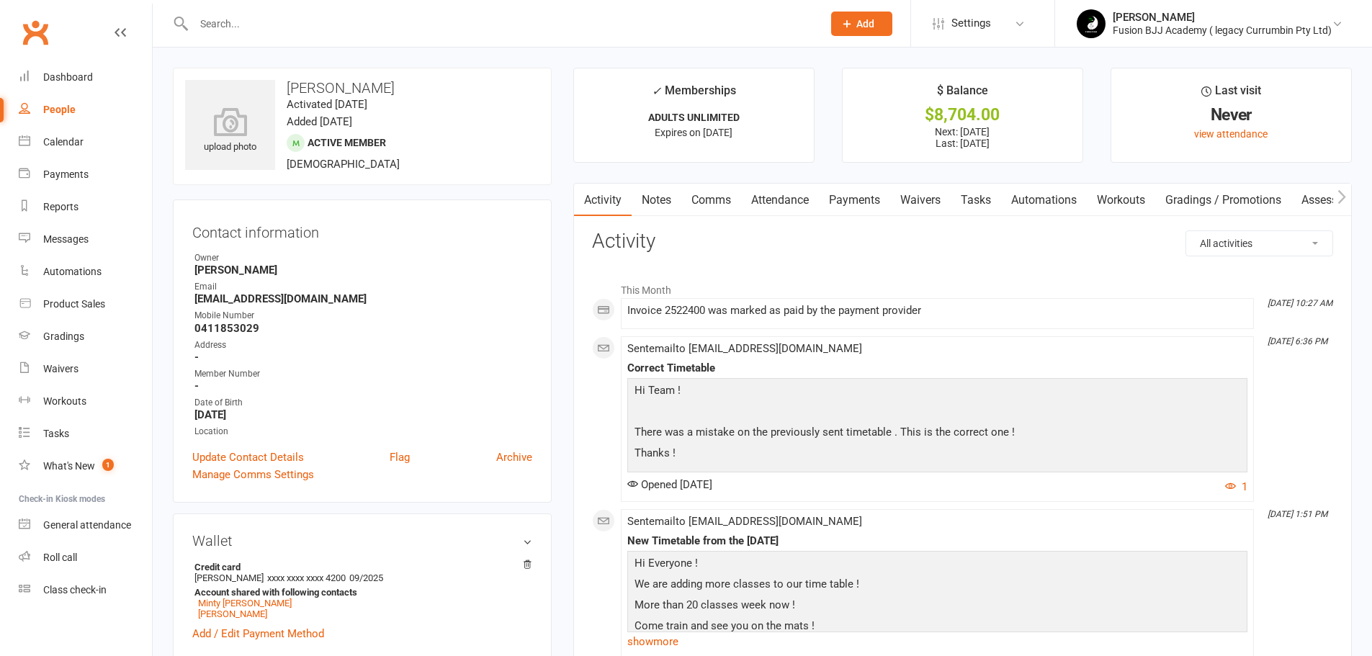
click at [860, 202] on link "Payments" at bounding box center [854, 200] width 71 height 33
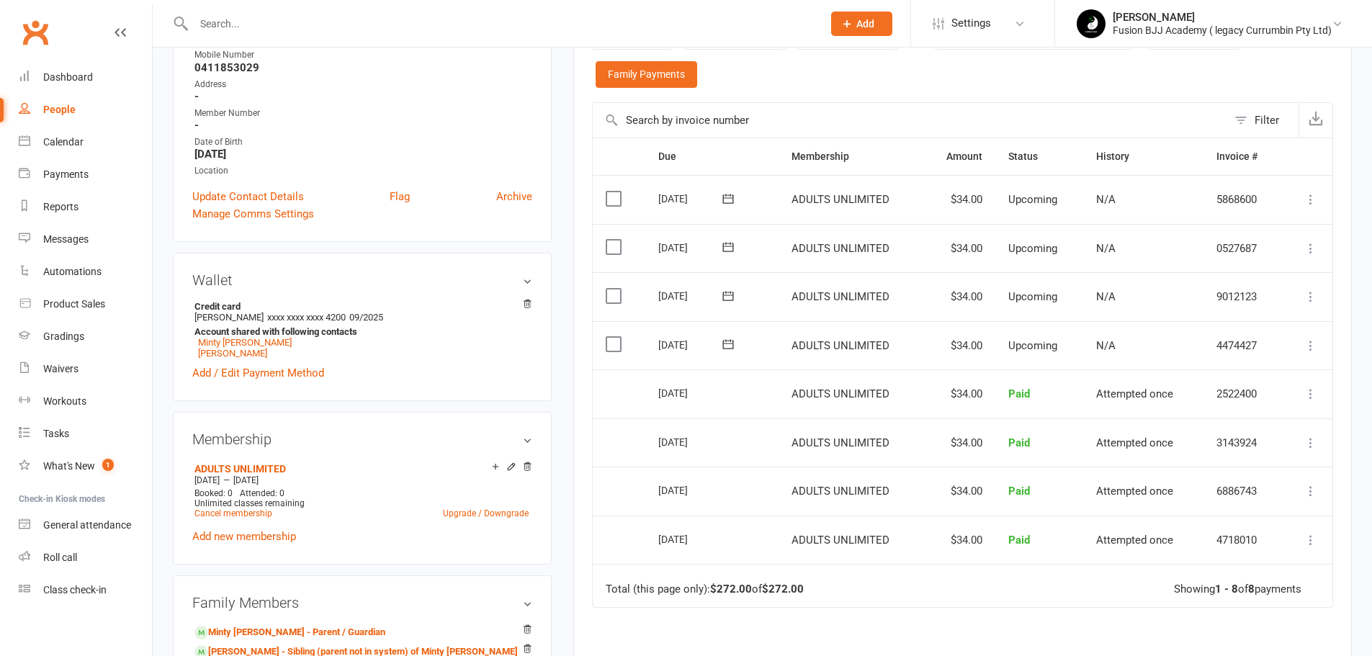
scroll to position [336, 0]
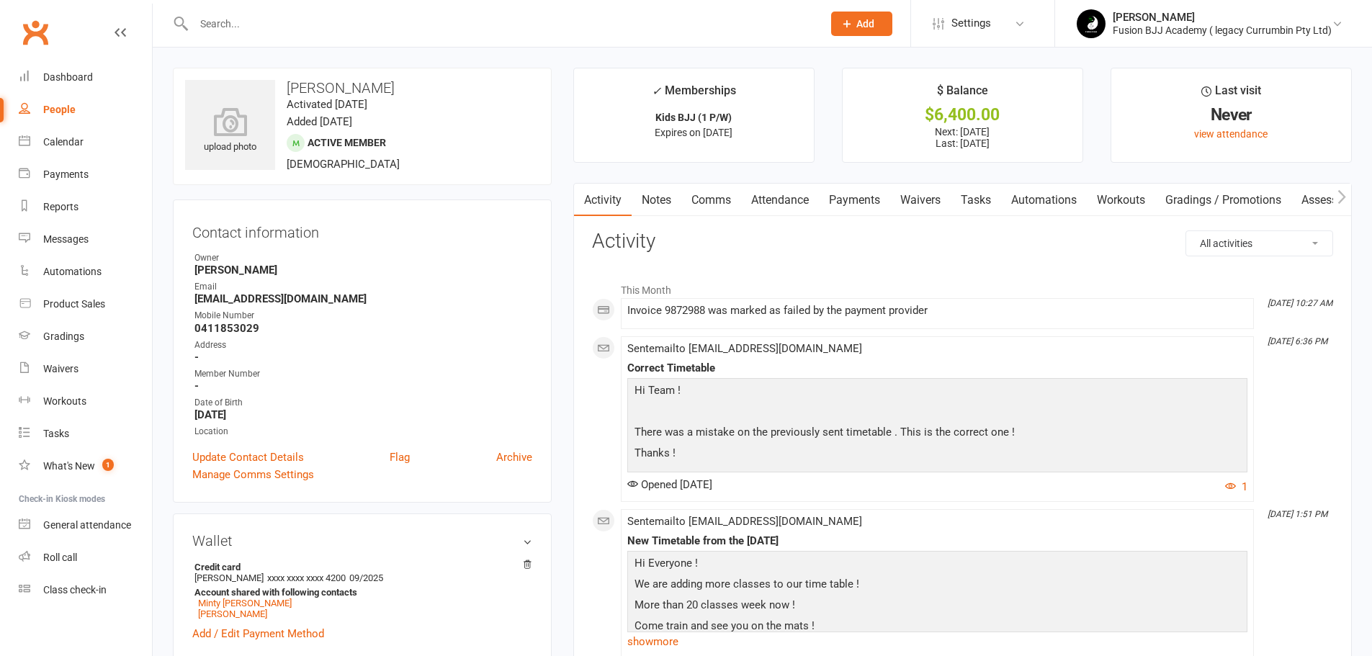
click at [860, 201] on link "Payments" at bounding box center [854, 200] width 71 height 33
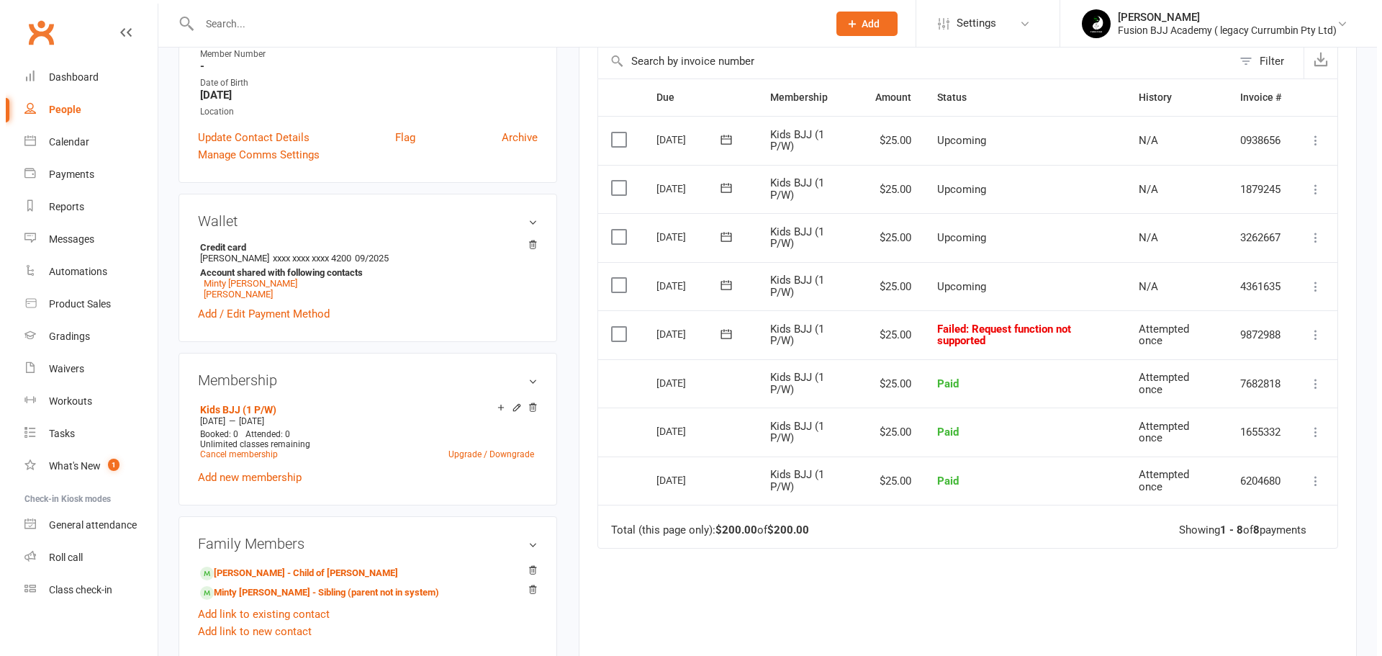
scroll to position [312, 0]
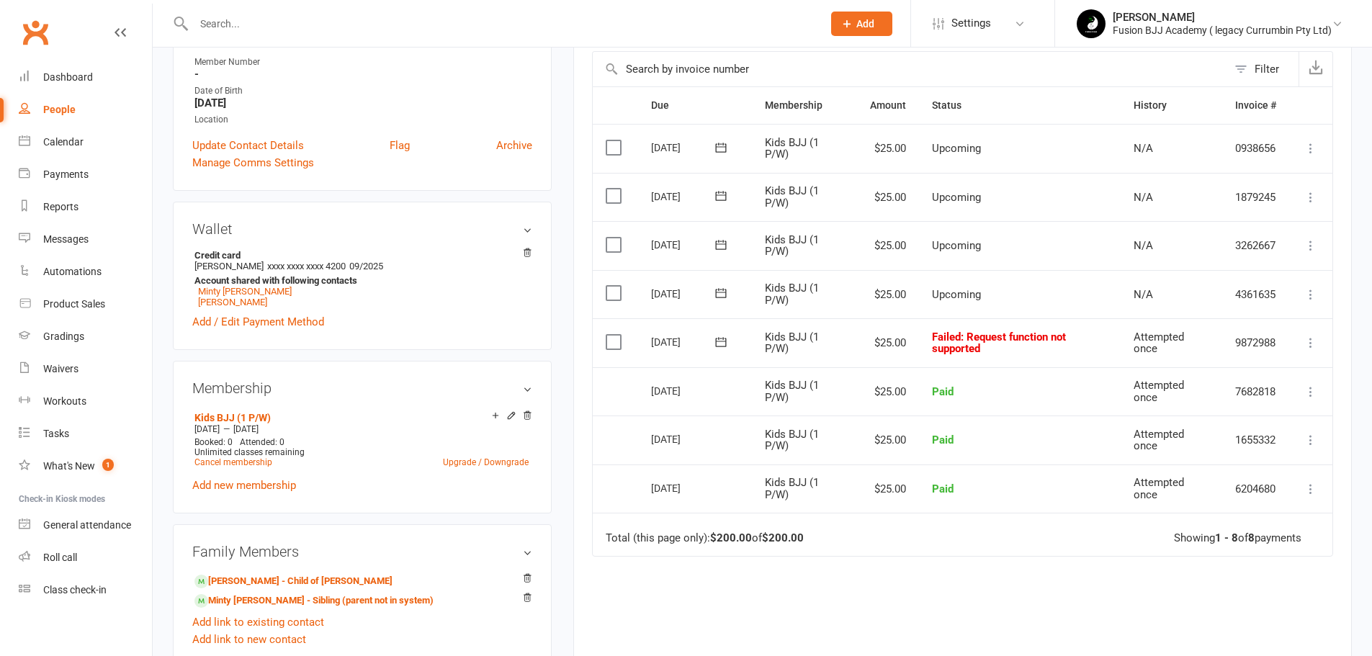
click at [1310, 346] on icon at bounding box center [1310, 343] width 14 height 14
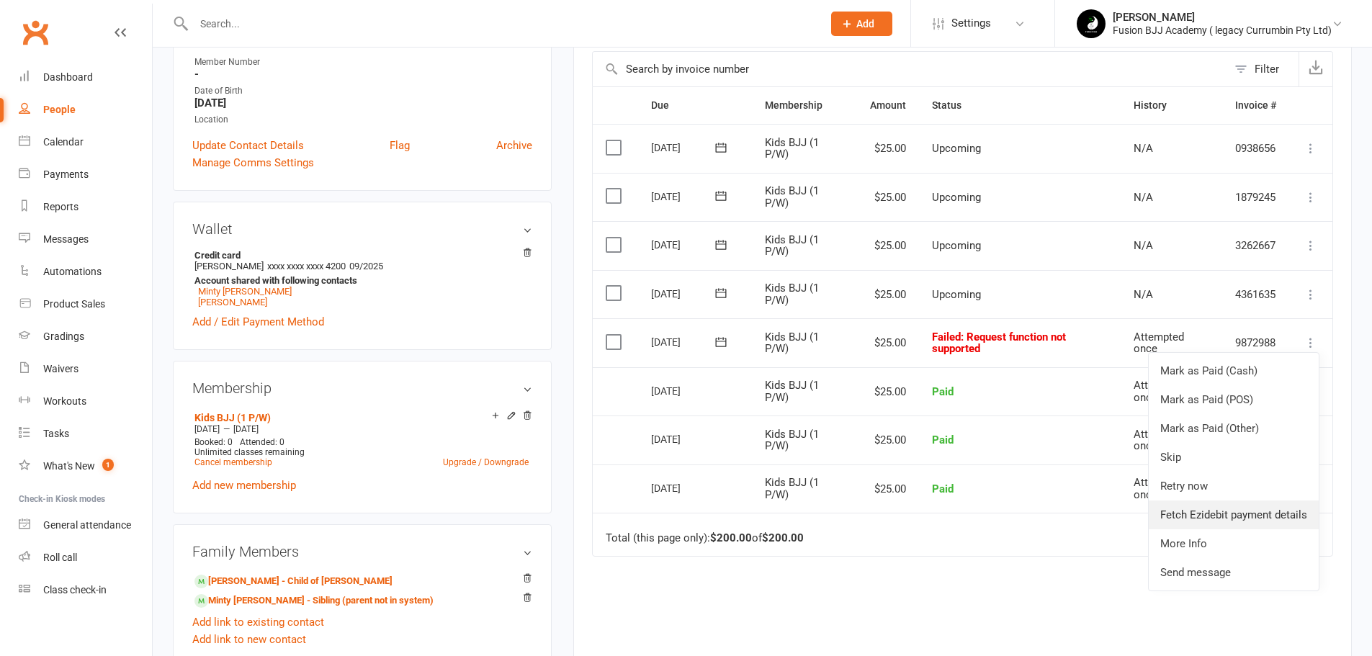
click at [1226, 506] on link "Fetch Ezidebit payment details" at bounding box center [1233, 514] width 170 height 29
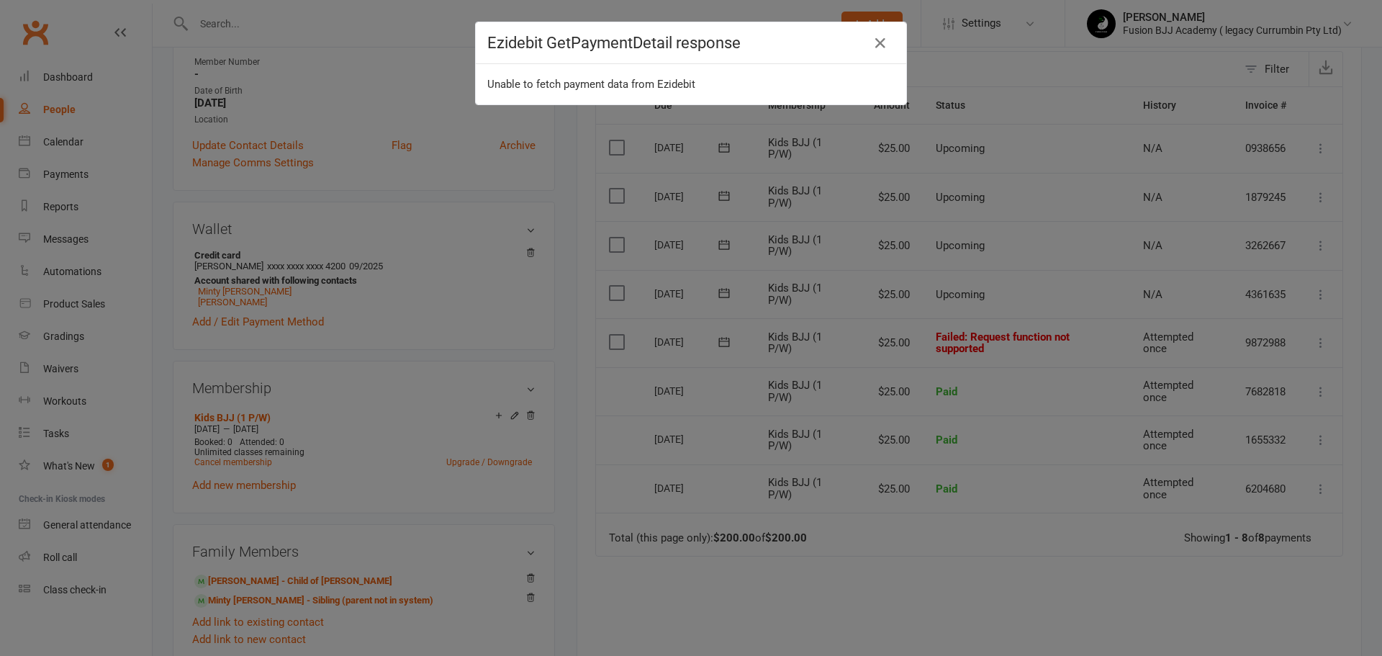
click at [869, 35] on link at bounding box center [880, 43] width 23 height 23
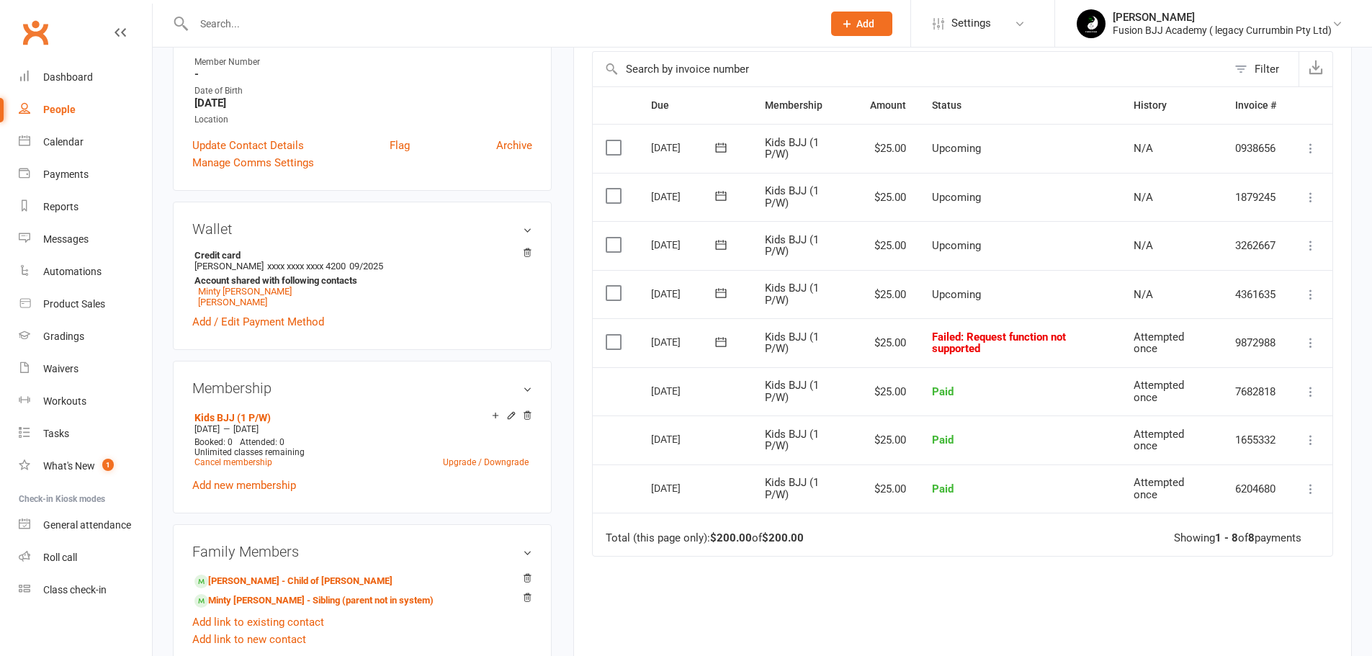
click at [1311, 342] on icon at bounding box center [1310, 343] width 14 height 14
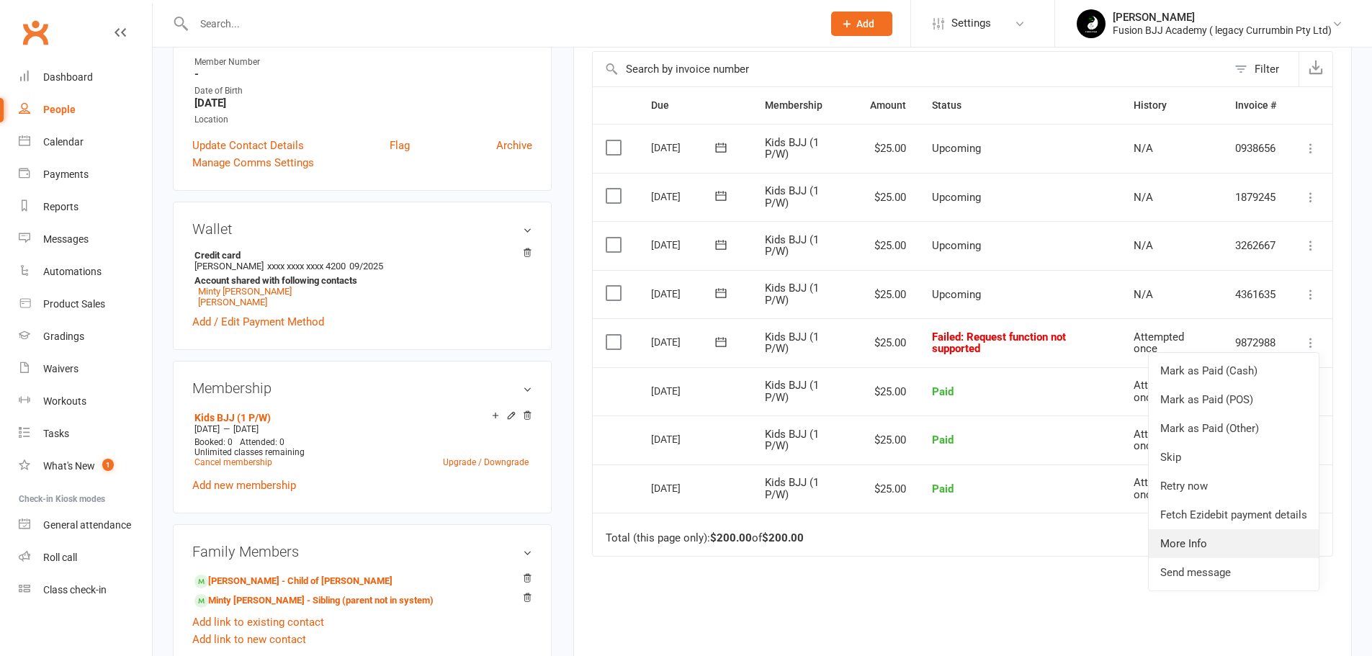
click at [1186, 549] on link "More Info" at bounding box center [1233, 543] width 170 height 29
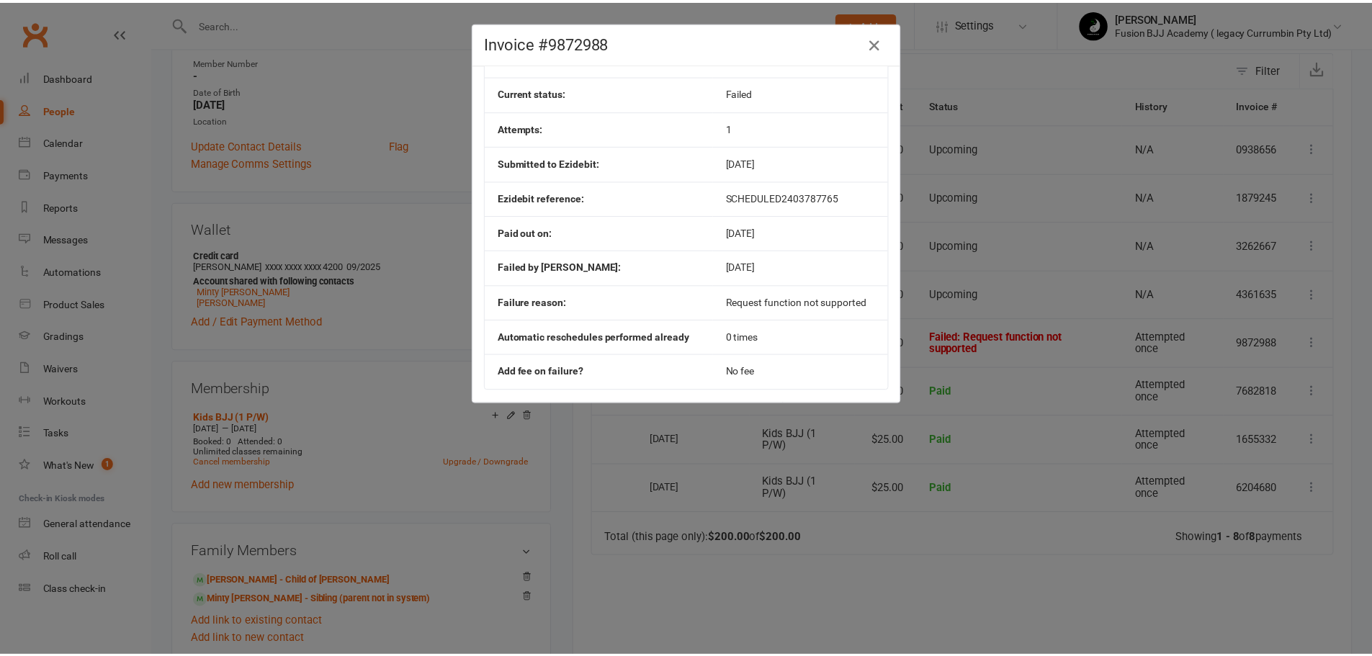
scroll to position [229, 0]
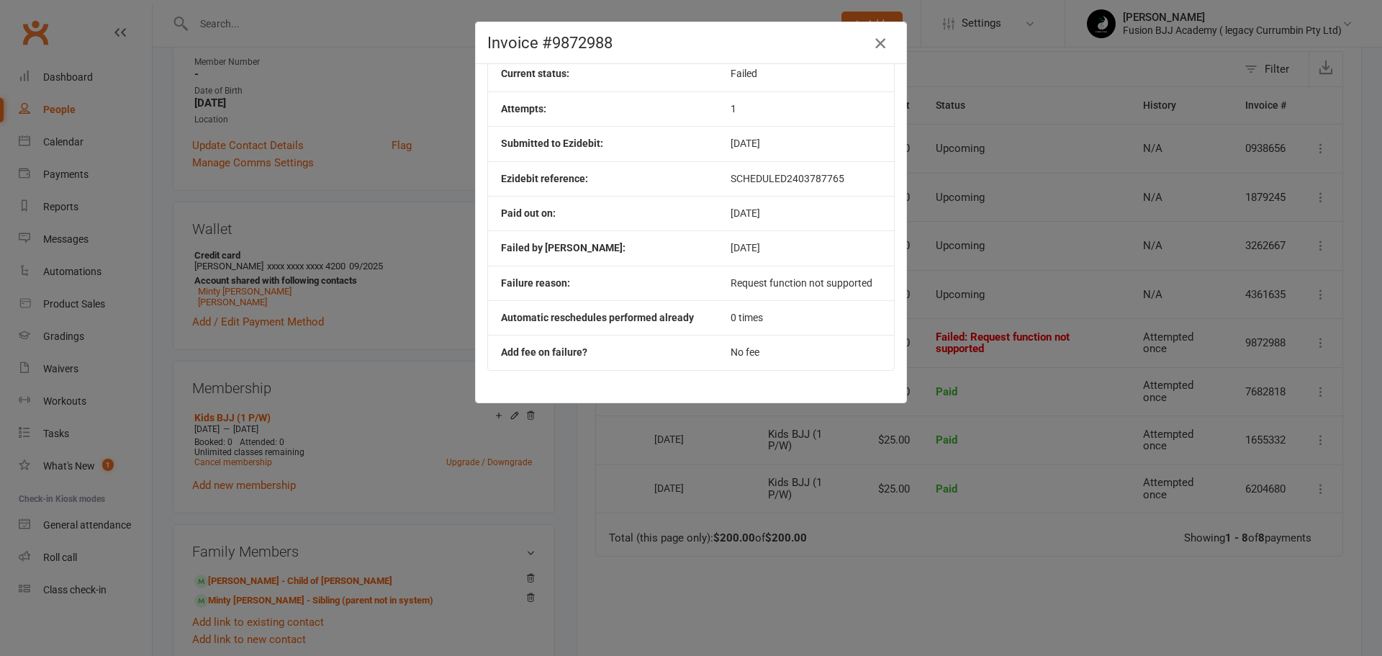
click at [877, 40] on icon "button" at bounding box center [880, 43] width 17 height 17
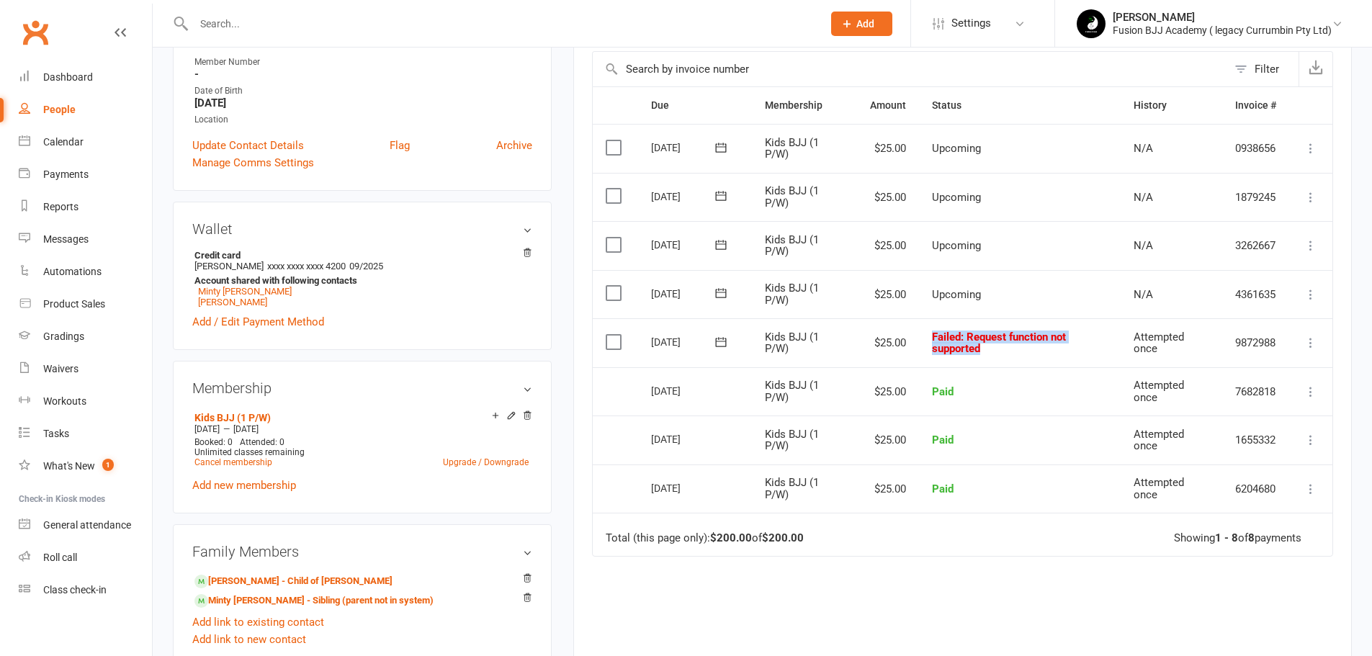
drag, startPoint x: 930, startPoint y: 337, endPoint x: 1014, endPoint y: 352, distance: 85.6
click at [1014, 352] on td "Failed : Request function not supported" at bounding box center [1020, 342] width 202 height 49
copy span "Failed : Request function not supported"
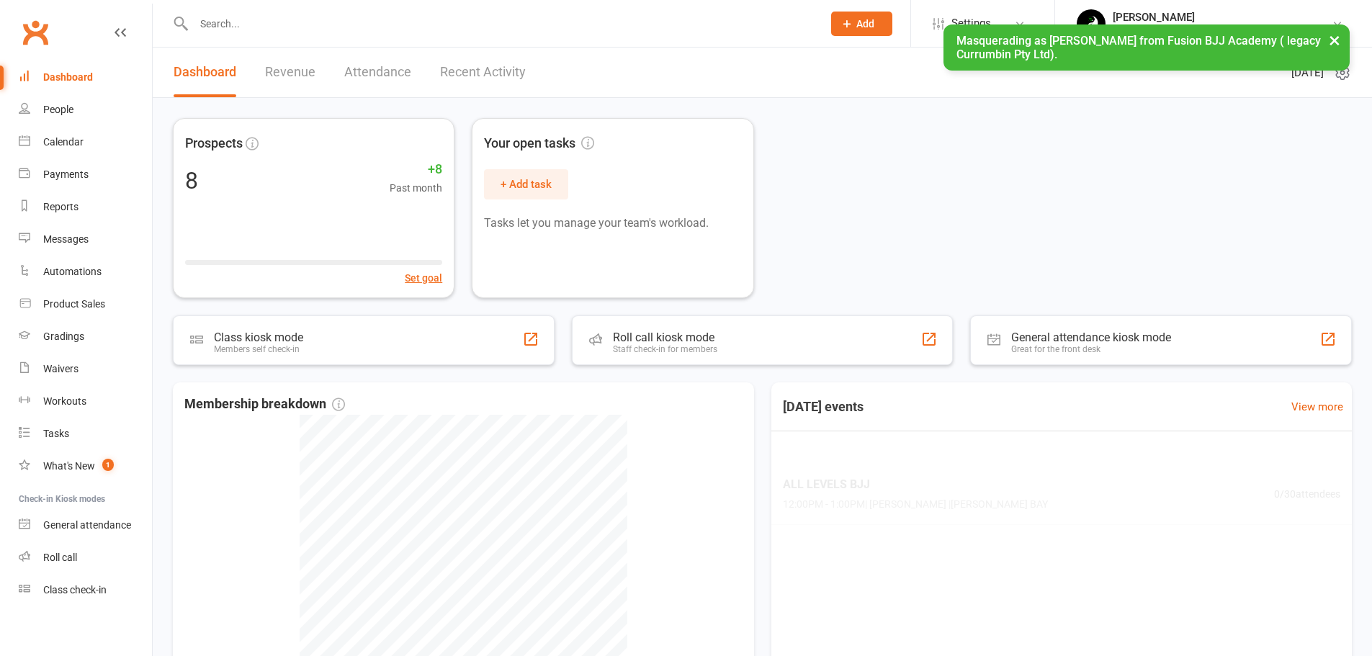
click at [529, 20] on input "text" at bounding box center [500, 24] width 623 height 20
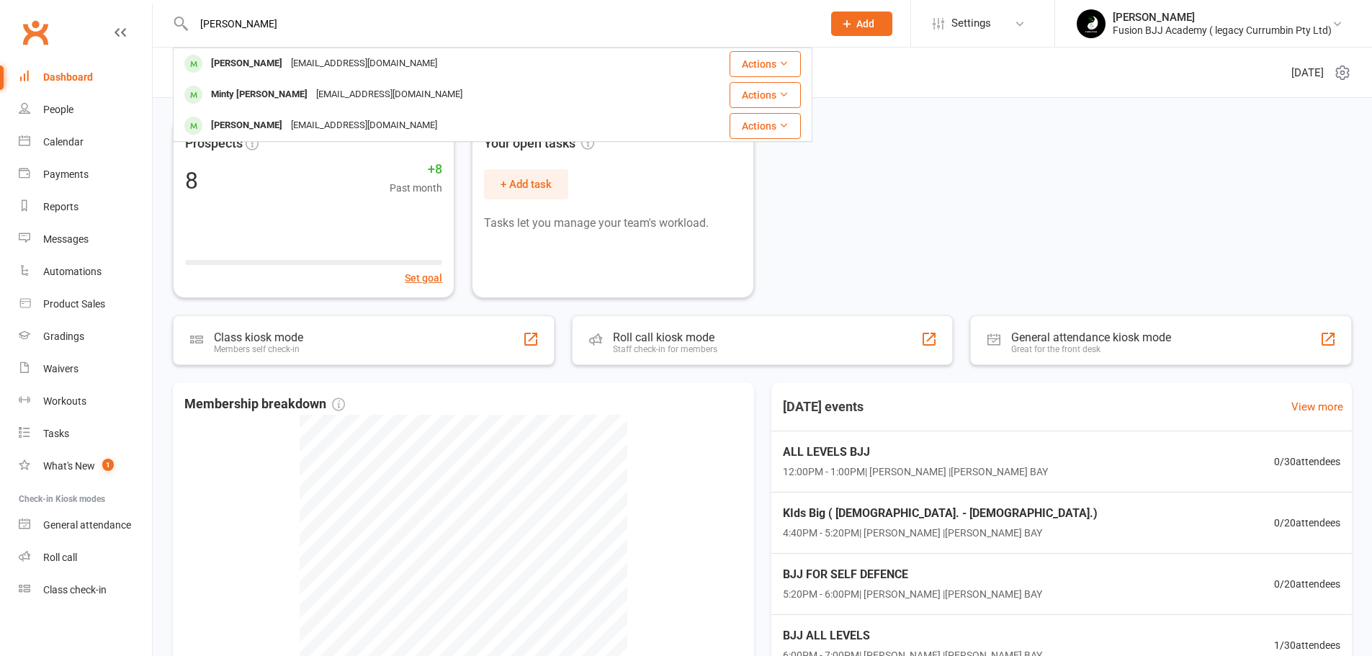
type input "[PERSON_NAME]"
click at [251, 89] on div "Minty [PERSON_NAME]" at bounding box center [259, 94] width 105 height 21
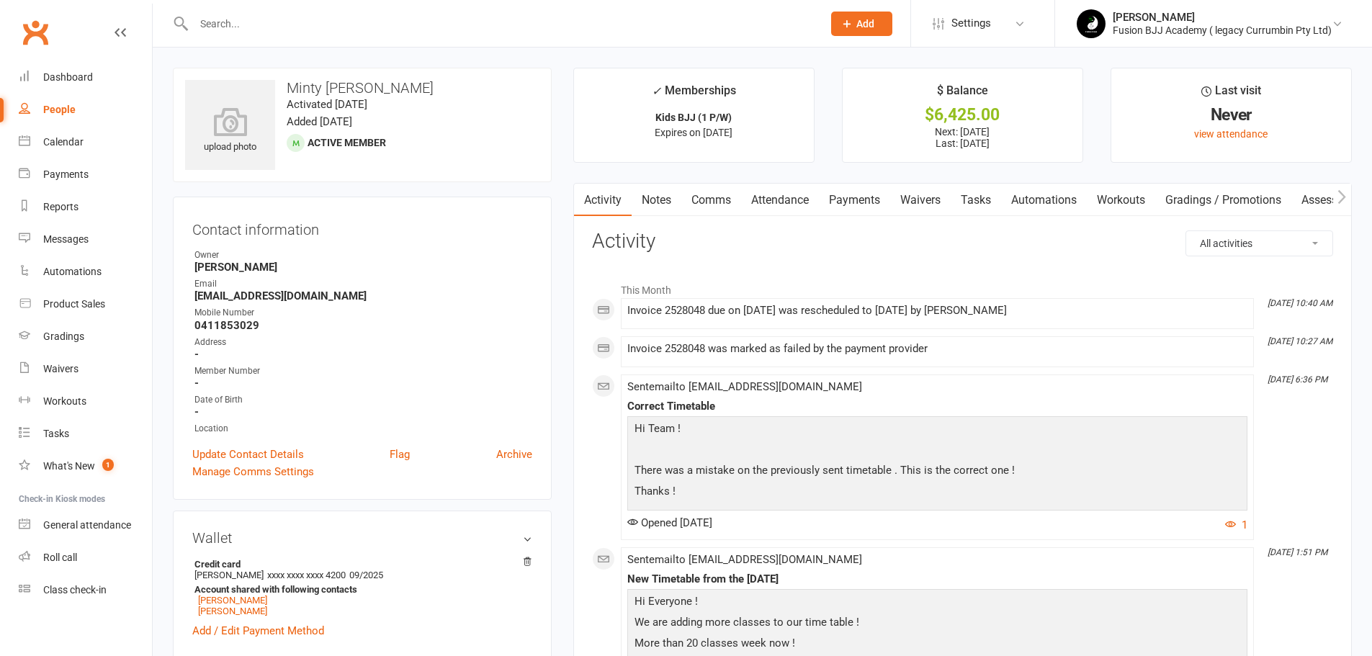
click at [862, 201] on link "Payments" at bounding box center [854, 200] width 71 height 33
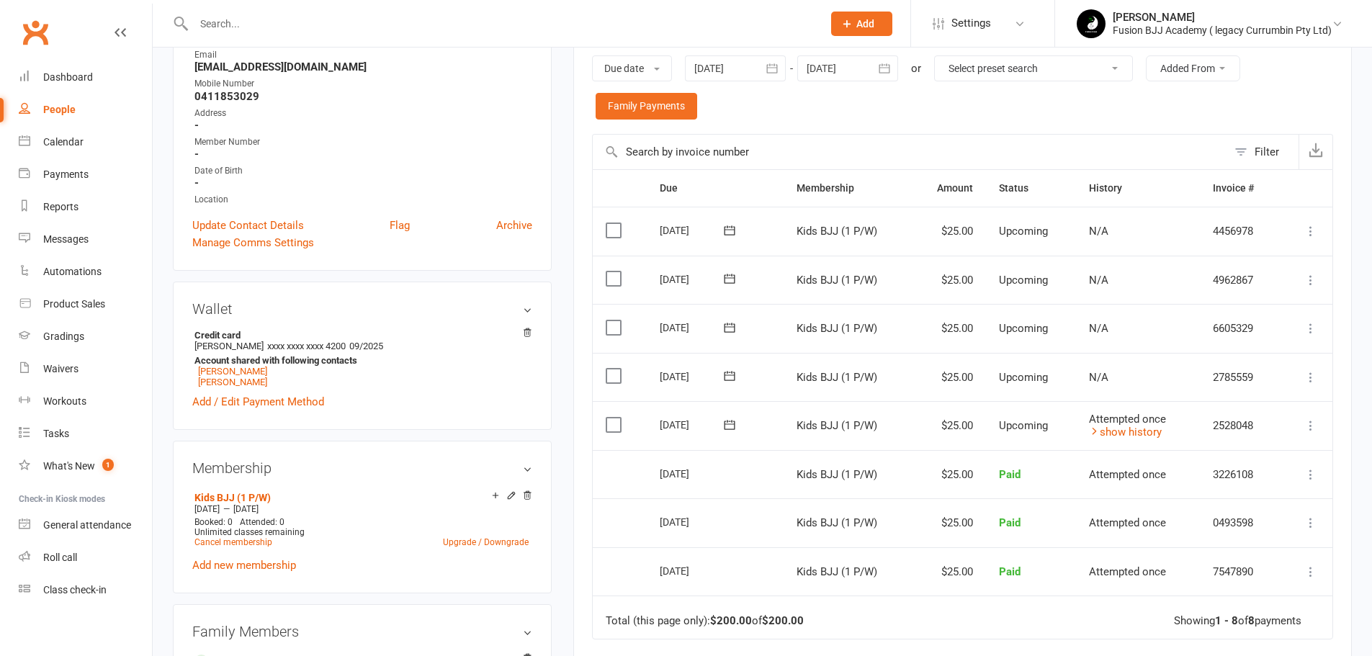
scroll to position [288, 0]
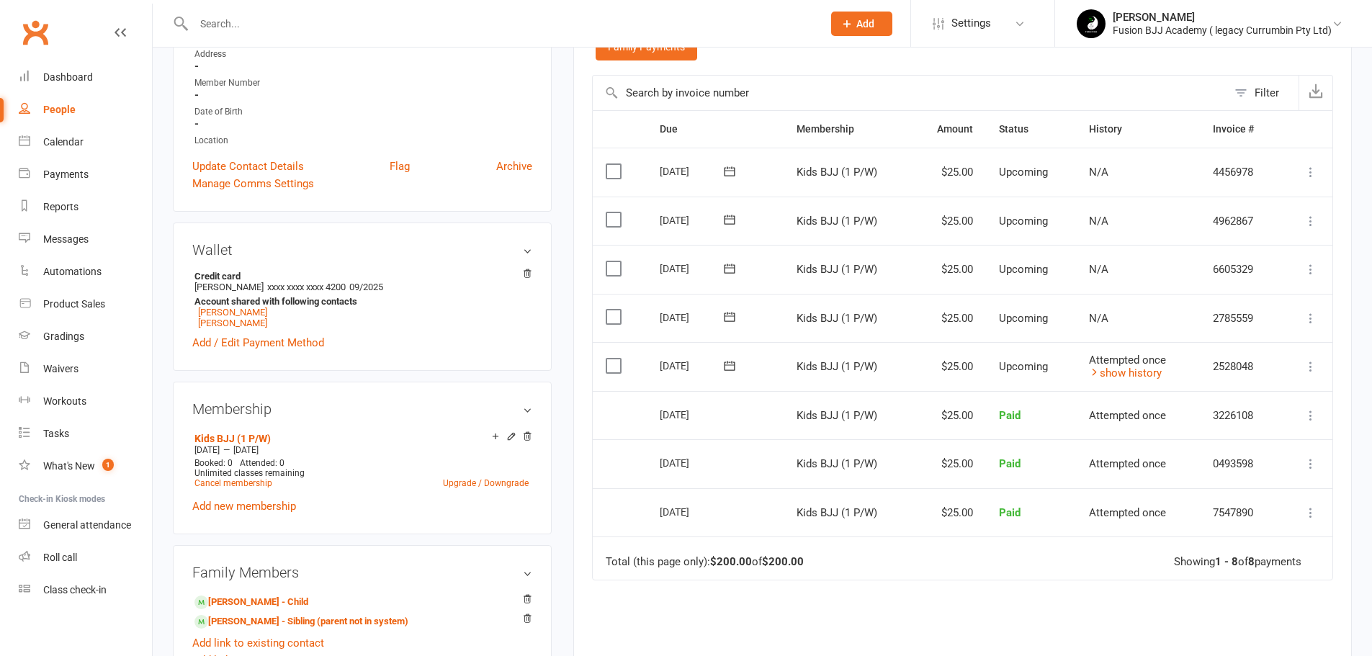
drag, startPoint x: 1274, startPoint y: 21, endPoint x: 1233, endPoint y: 71, distance: 64.4
click at [1273, 21] on div "[PERSON_NAME]" at bounding box center [1221, 17] width 219 height 13
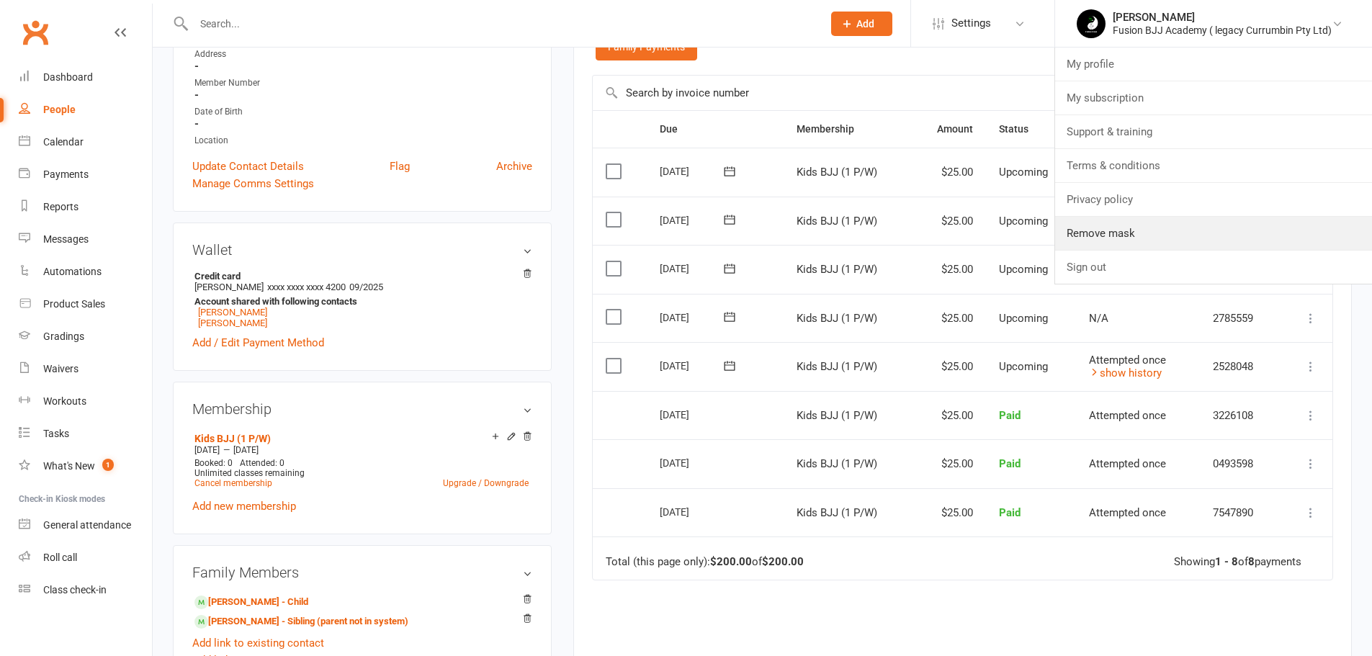
click at [1117, 231] on link "Remove mask" at bounding box center [1213, 233] width 317 height 33
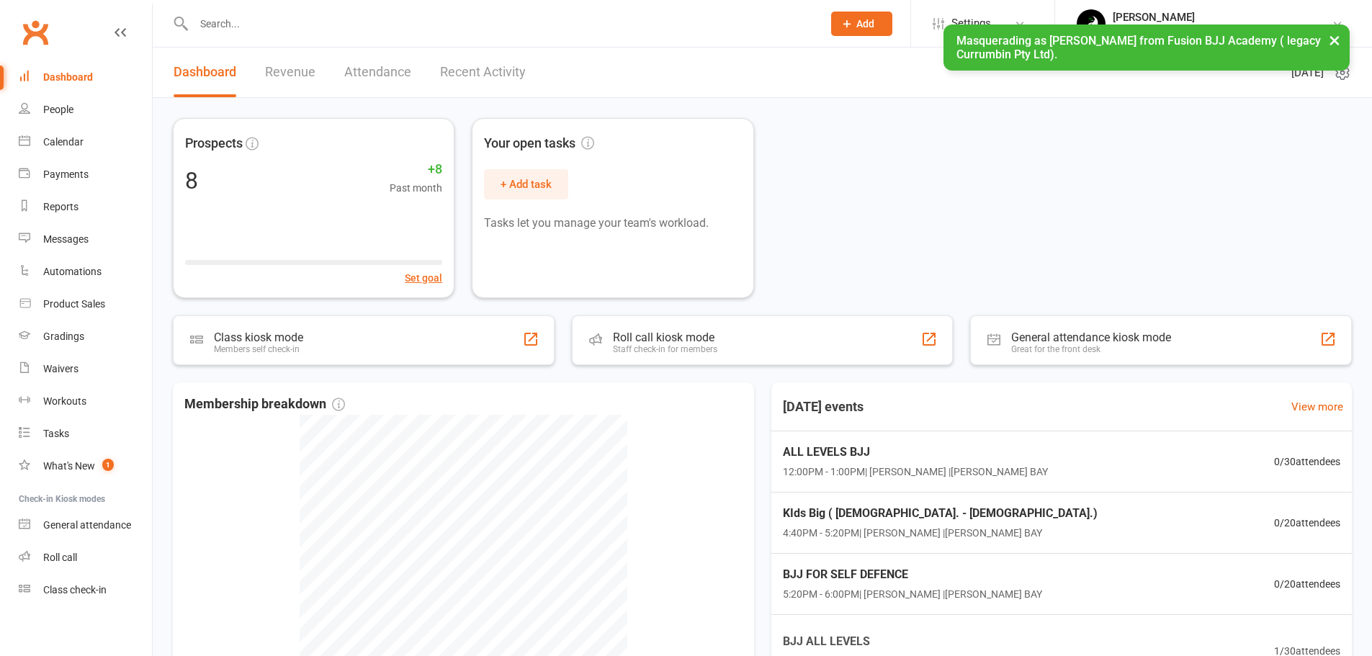
click at [595, 25] on input "text" at bounding box center [500, 24] width 623 height 20
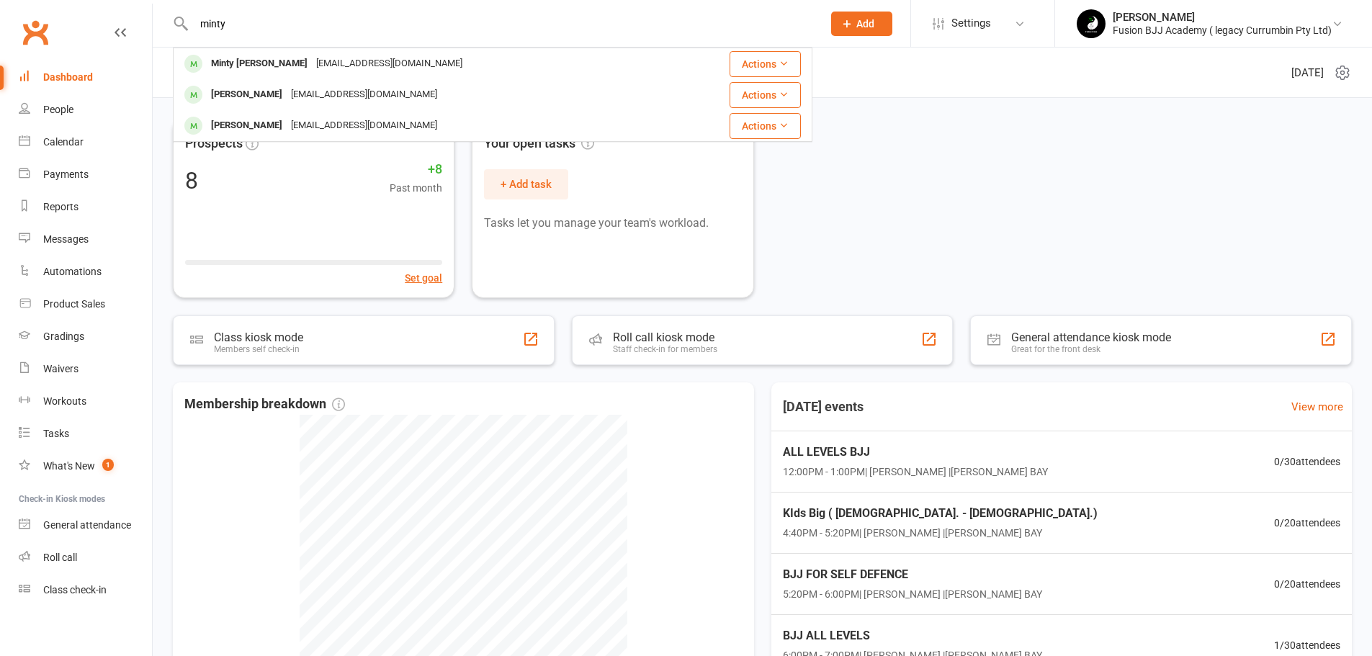
type input "minty"
click at [419, 66] on div "[PERSON_NAME] [EMAIL_ADDRESS][DOMAIN_NAME]" at bounding box center [423, 64] width 498 height 30
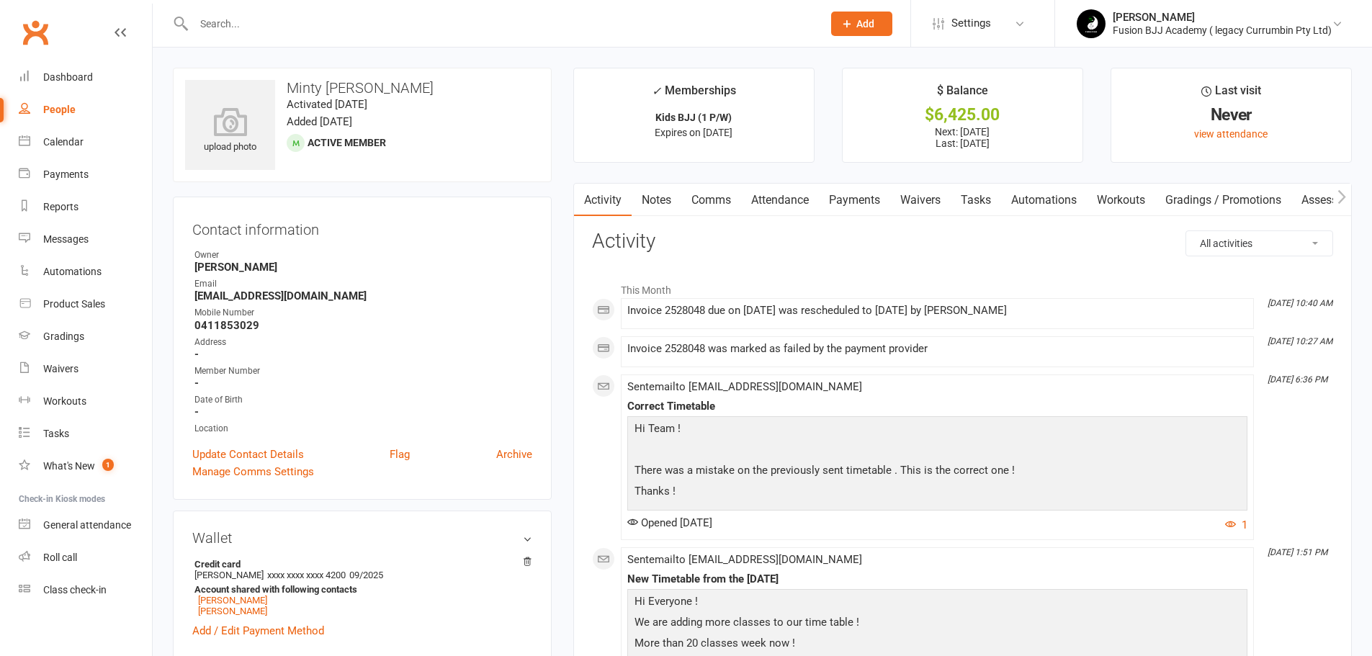
click at [858, 197] on link "Payments" at bounding box center [854, 200] width 71 height 33
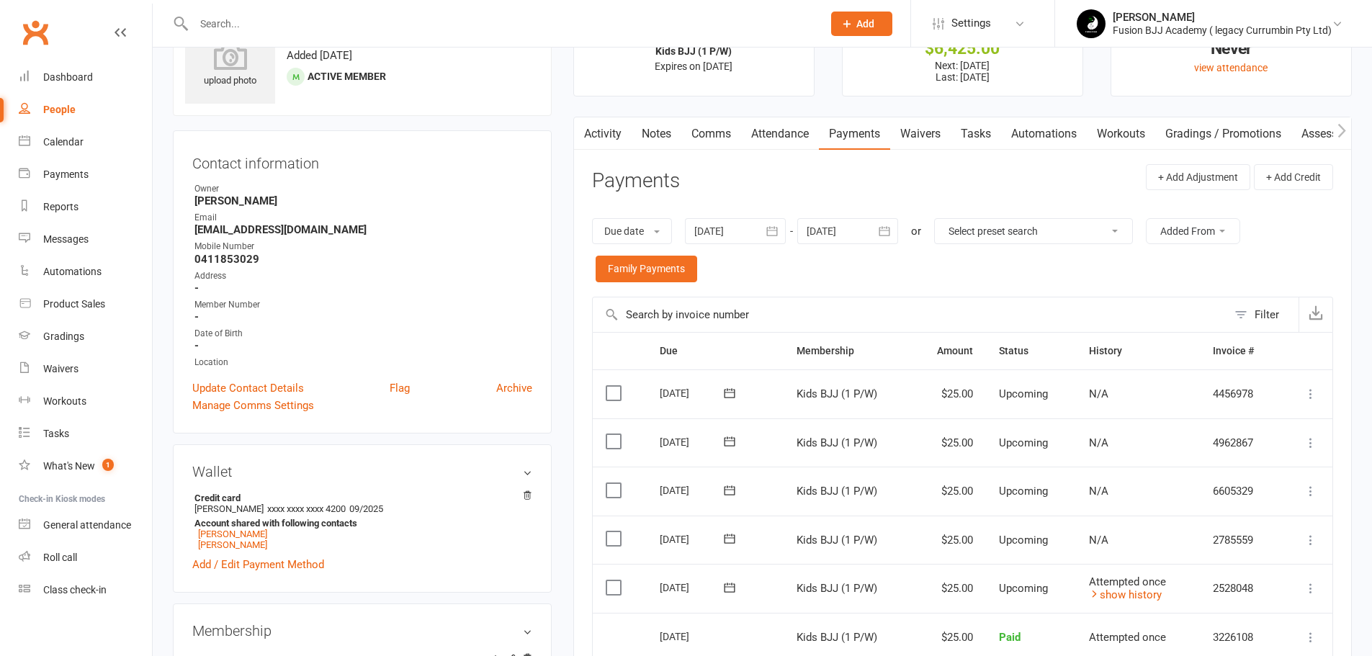
scroll to position [312, 0]
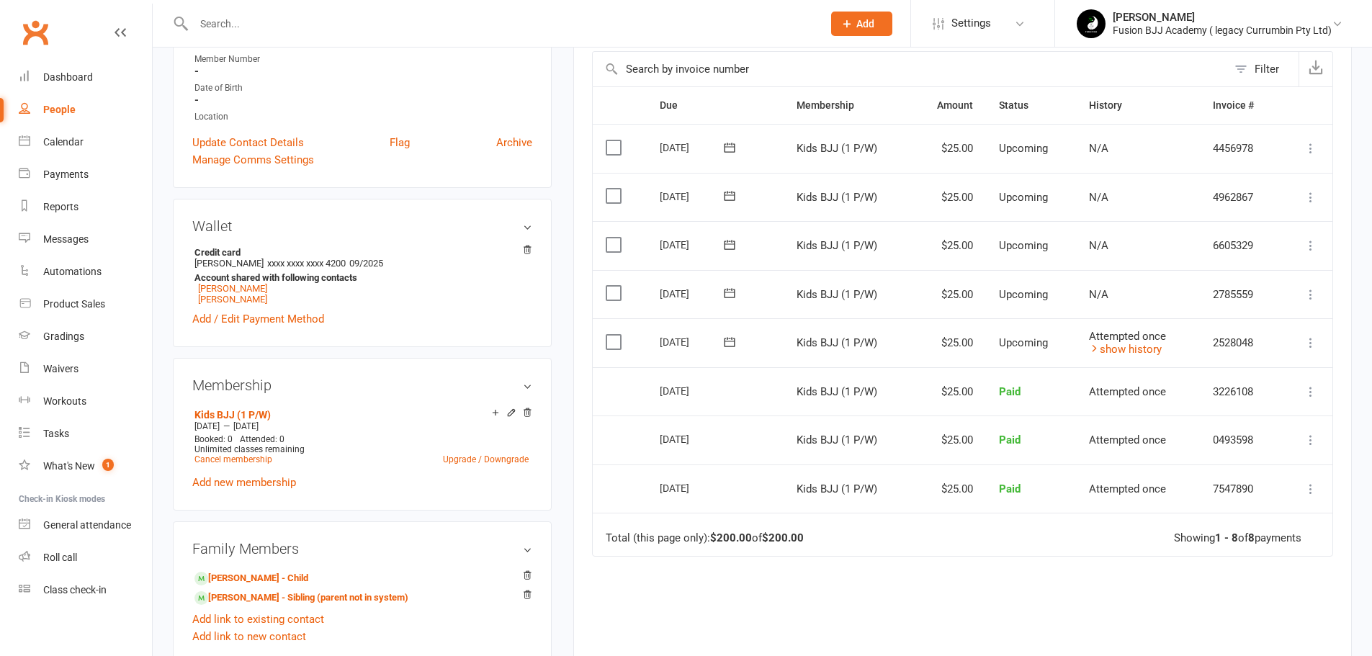
click at [1244, 17] on div "[PERSON_NAME]" at bounding box center [1221, 17] width 219 height 13
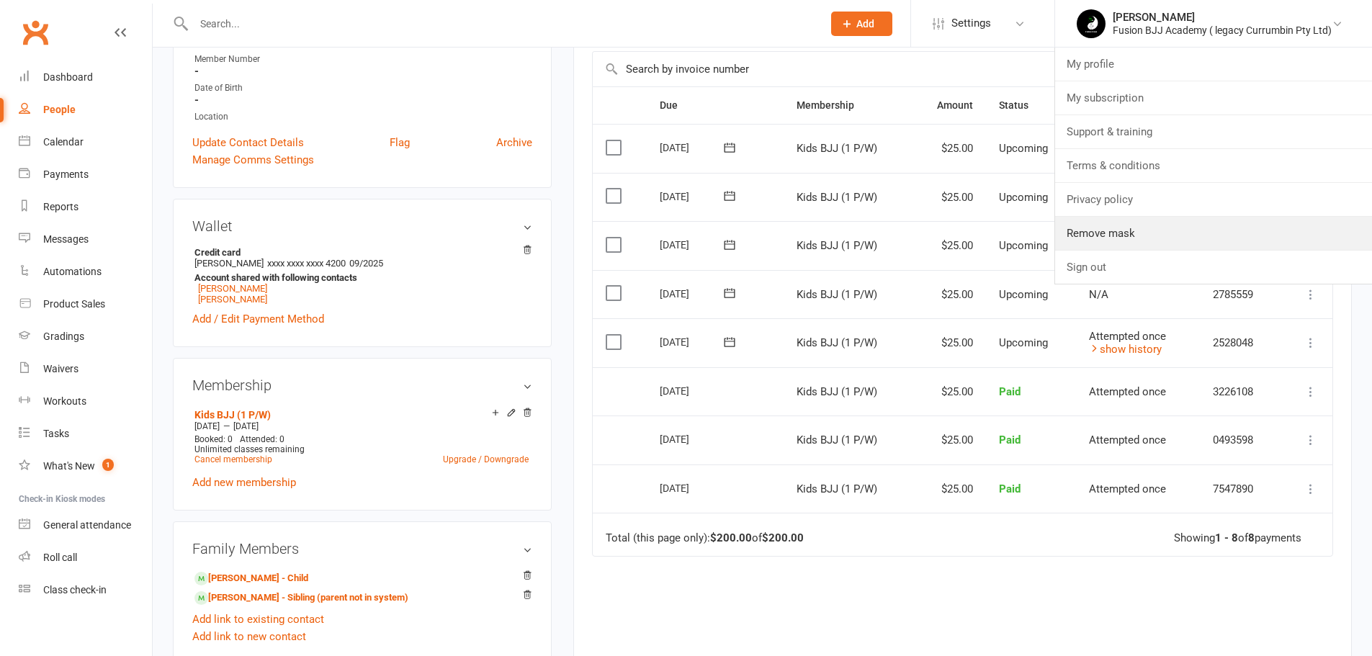
click at [1163, 233] on link "Remove mask" at bounding box center [1213, 233] width 317 height 33
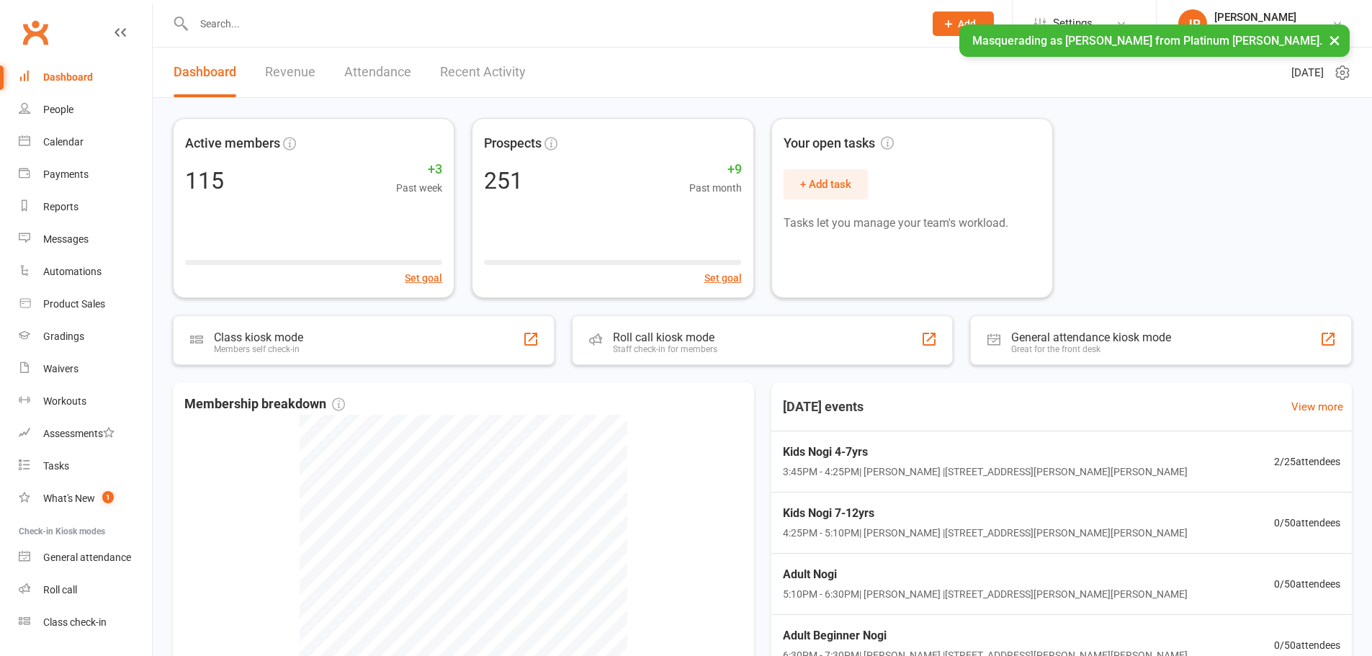
click at [1097, 19] on link "Settings" at bounding box center [1084, 23] width 100 height 32
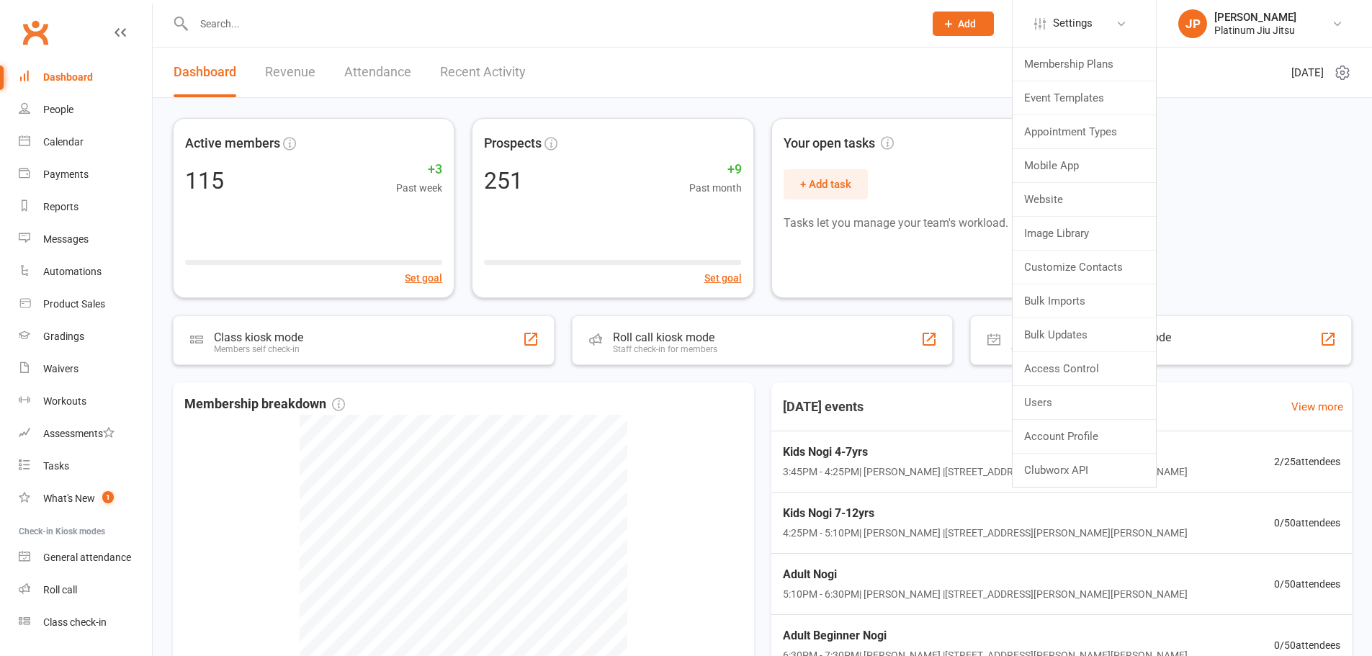
click at [1240, 27] on div "Platinum Jiu Jitsu" at bounding box center [1255, 30] width 82 height 13
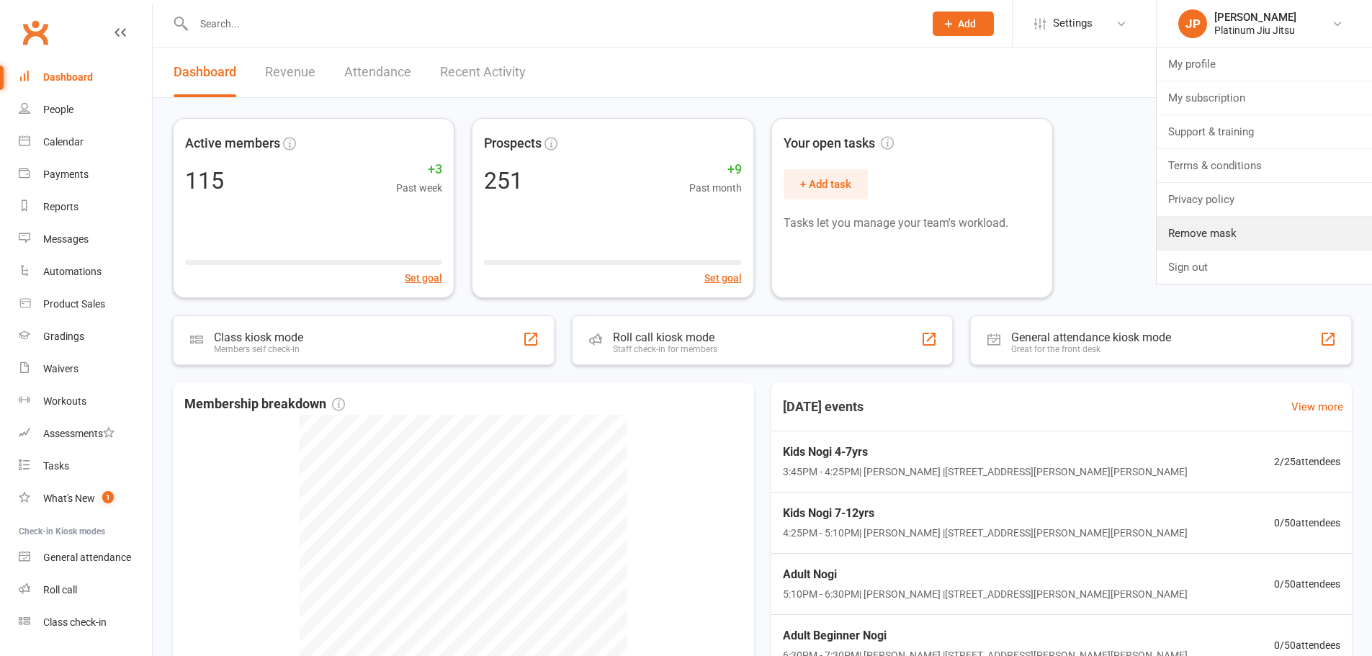
click at [1238, 225] on link "Remove mask" at bounding box center [1263, 233] width 215 height 33
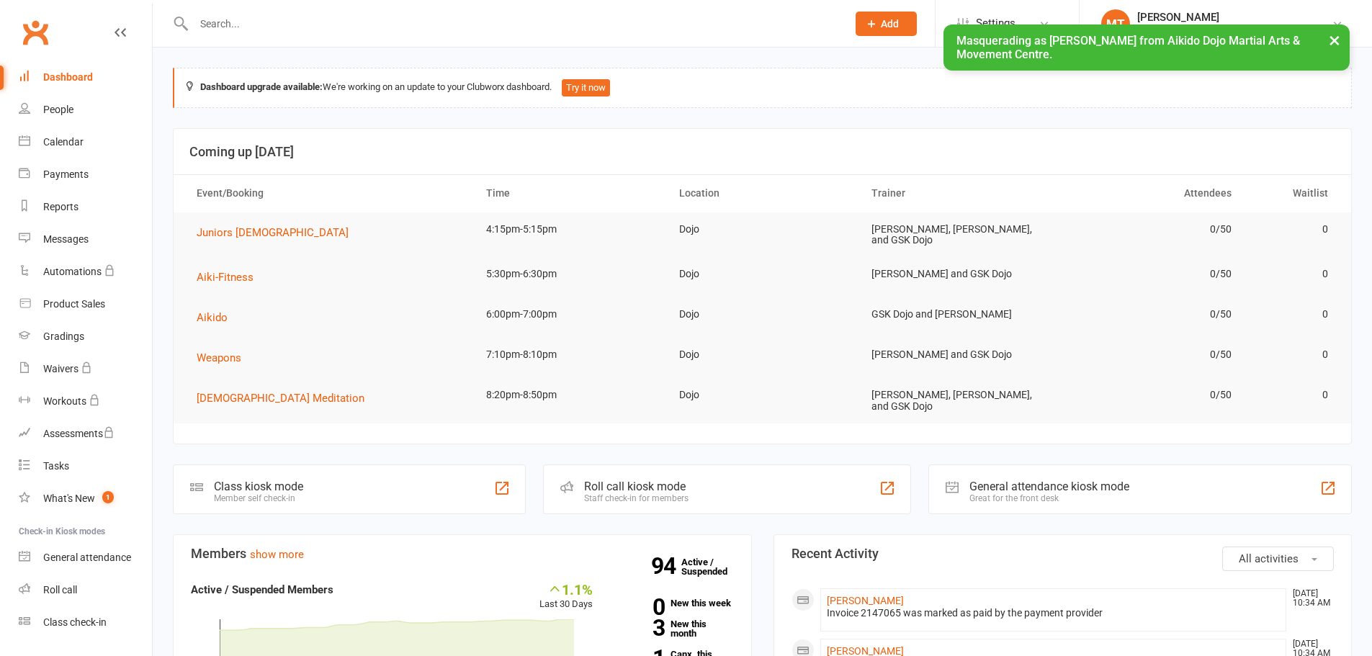
click at [73, 618] on div "Class check-in" at bounding box center [74, 622] width 63 height 12
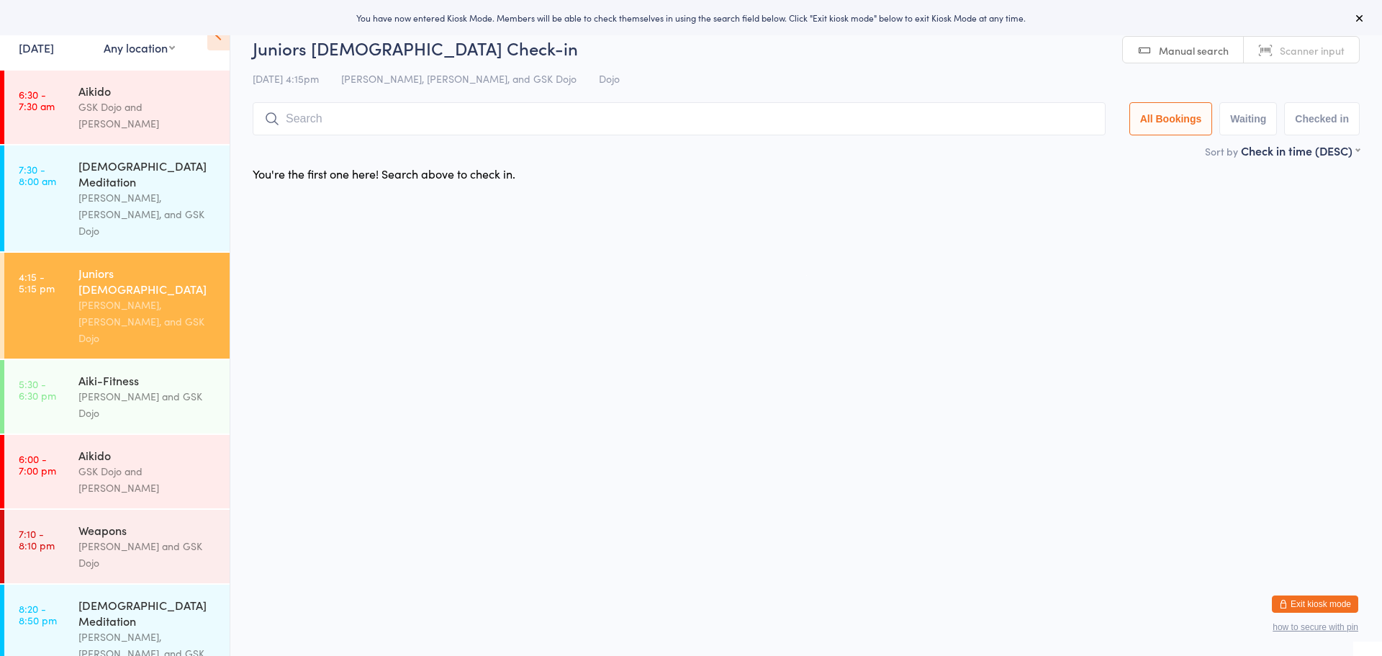
click at [1325, 627] on button "how to secure with pin" at bounding box center [1316, 627] width 86 height 10
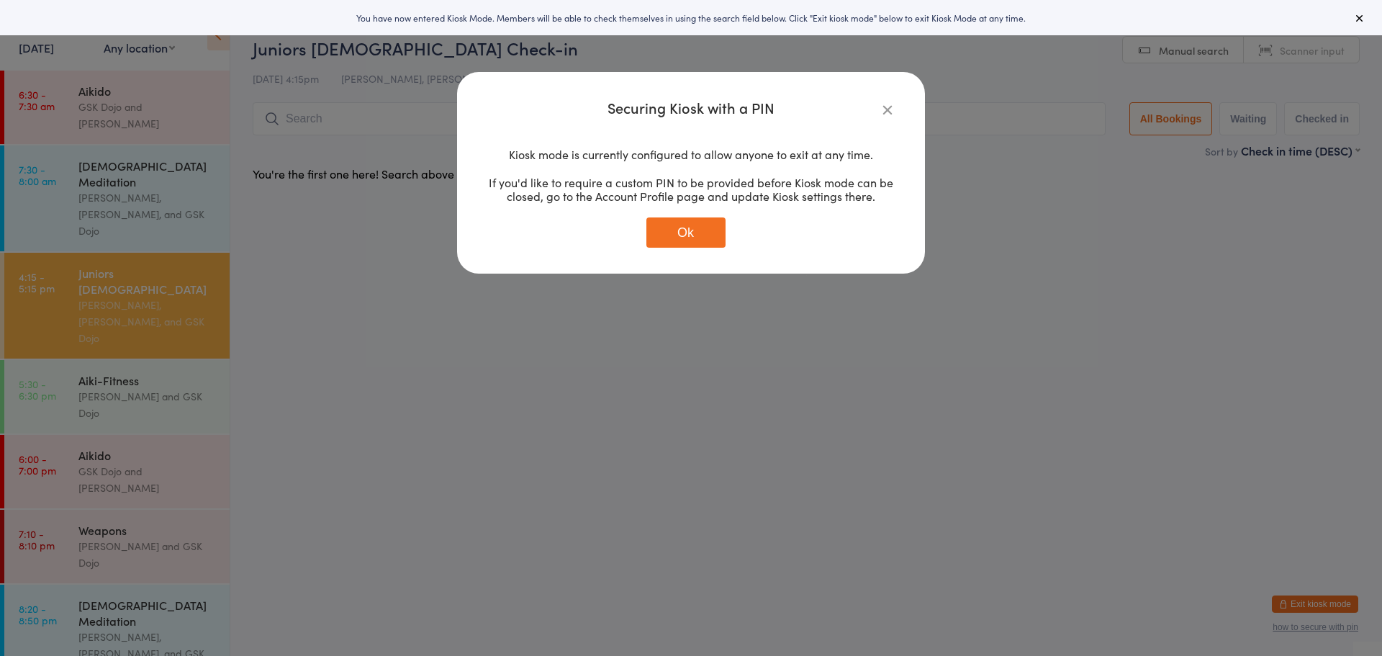
click at [881, 109] on icon "button" at bounding box center [888, 110] width 16 height 16
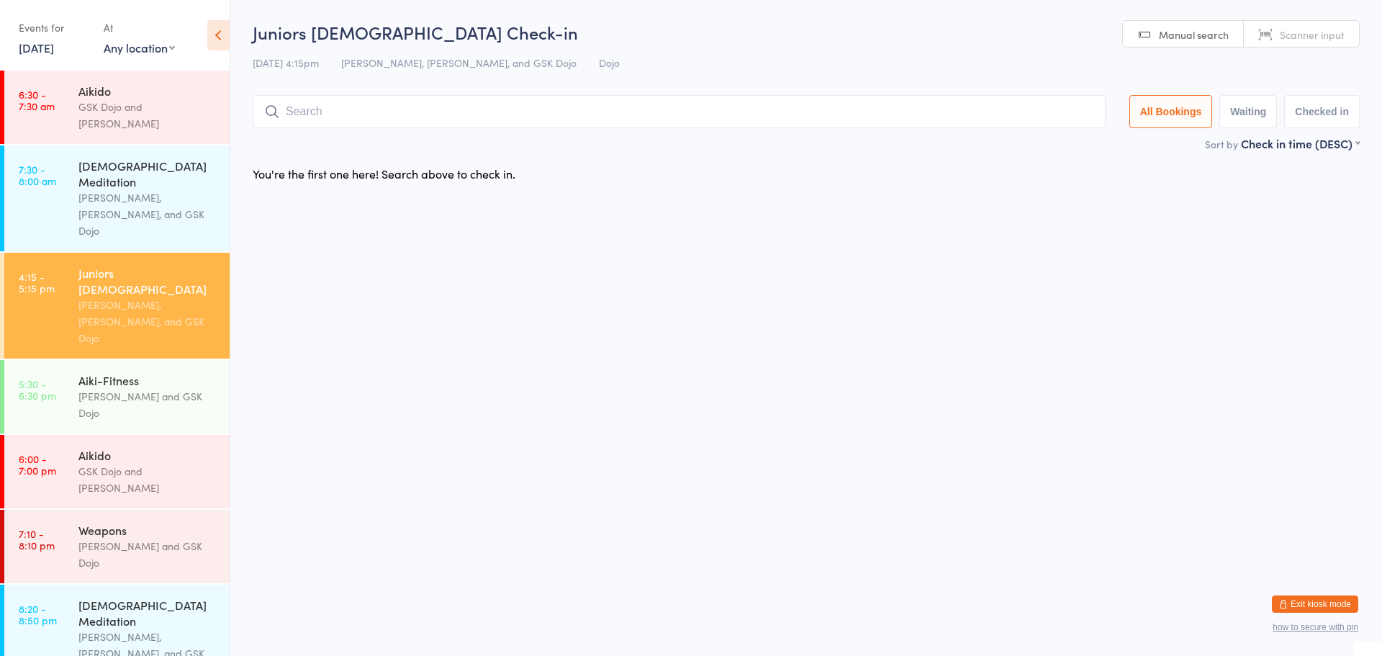
click at [1321, 607] on button "Exit kiosk mode" at bounding box center [1315, 603] width 86 height 17
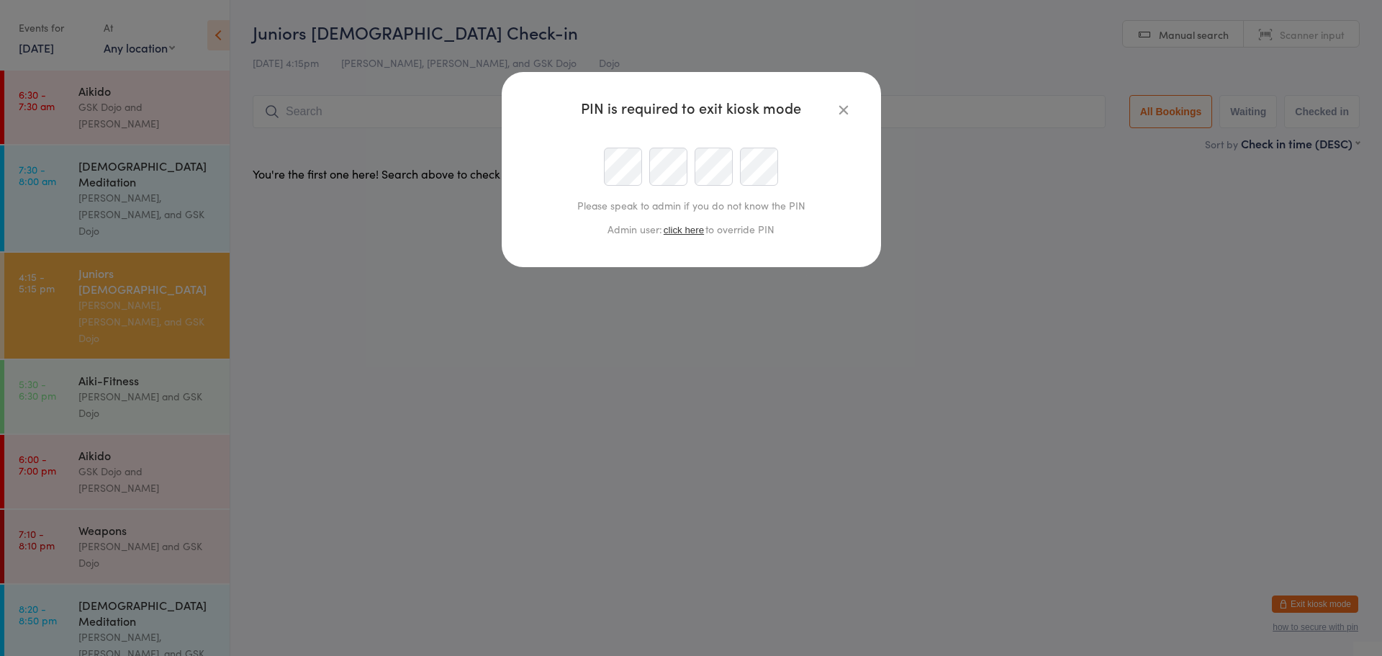
click at [690, 233] on button "click here" at bounding box center [683, 230] width 43 height 11
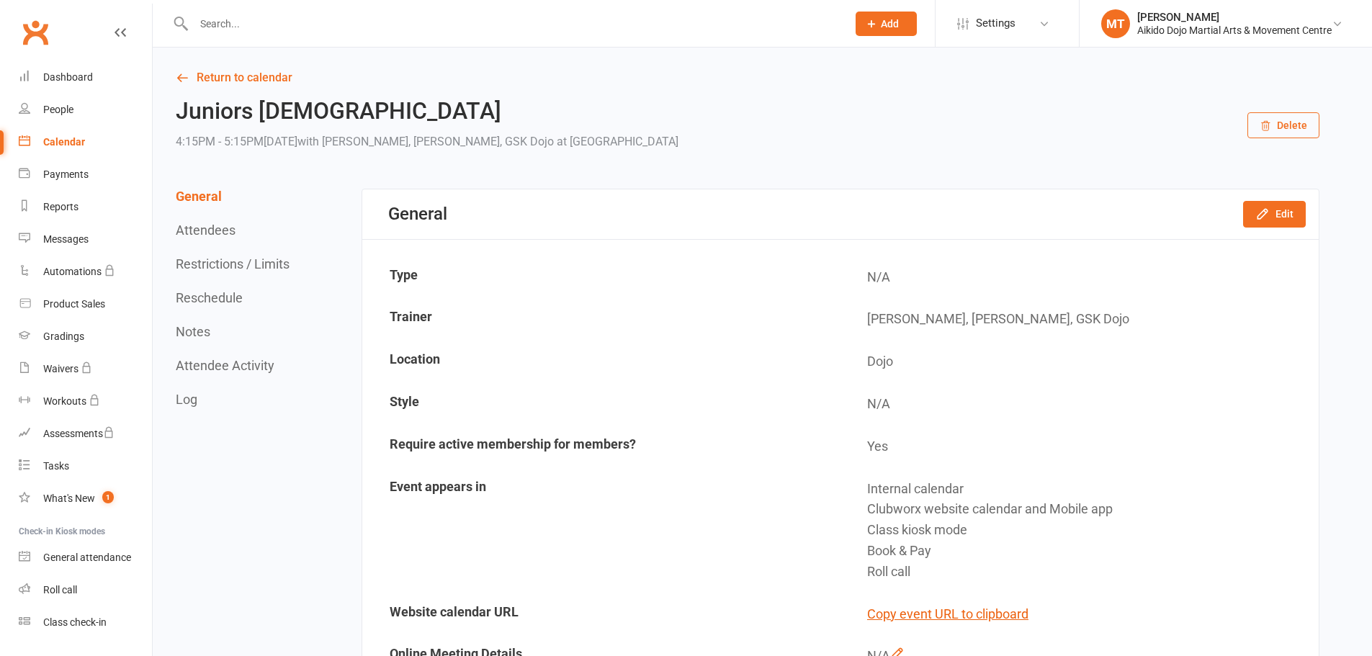
click at [1210, 22] on div "[PERSON_NAME]" at bounding box center [1234, 17] width 194 height 13
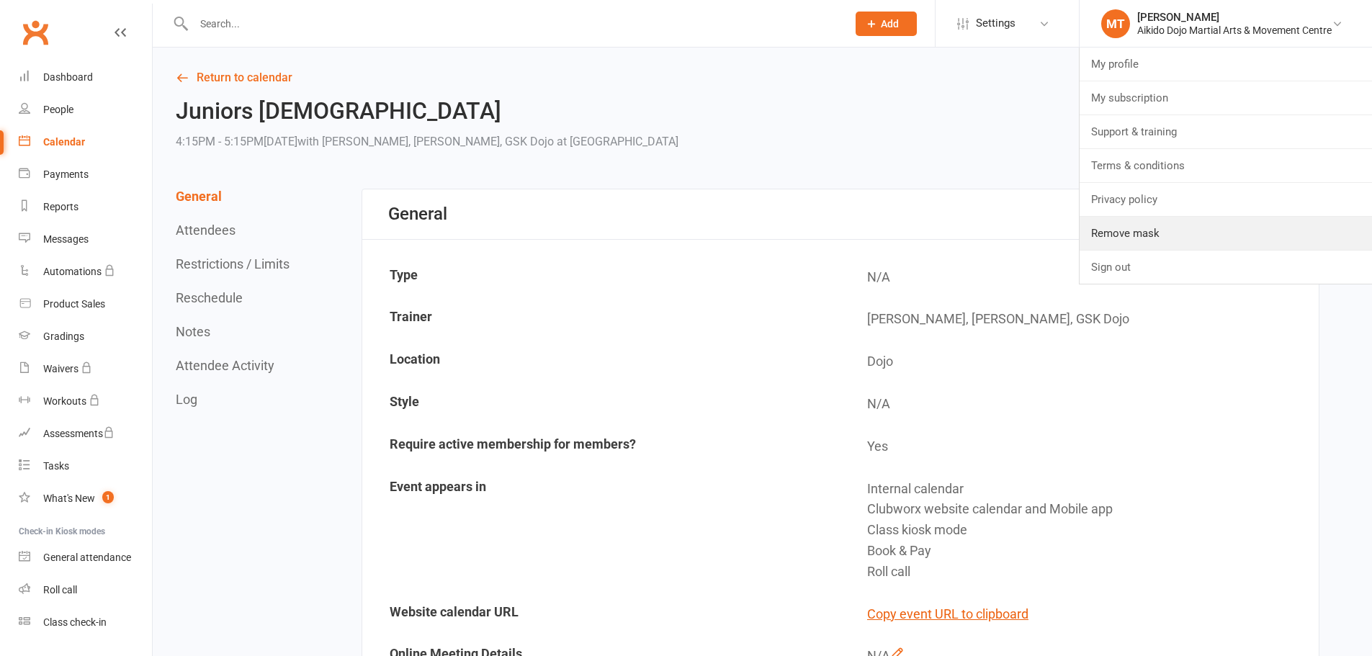
click at [1134, 230] on link "Remove mask" at bounding box center [1225, 233] width 292 height 33
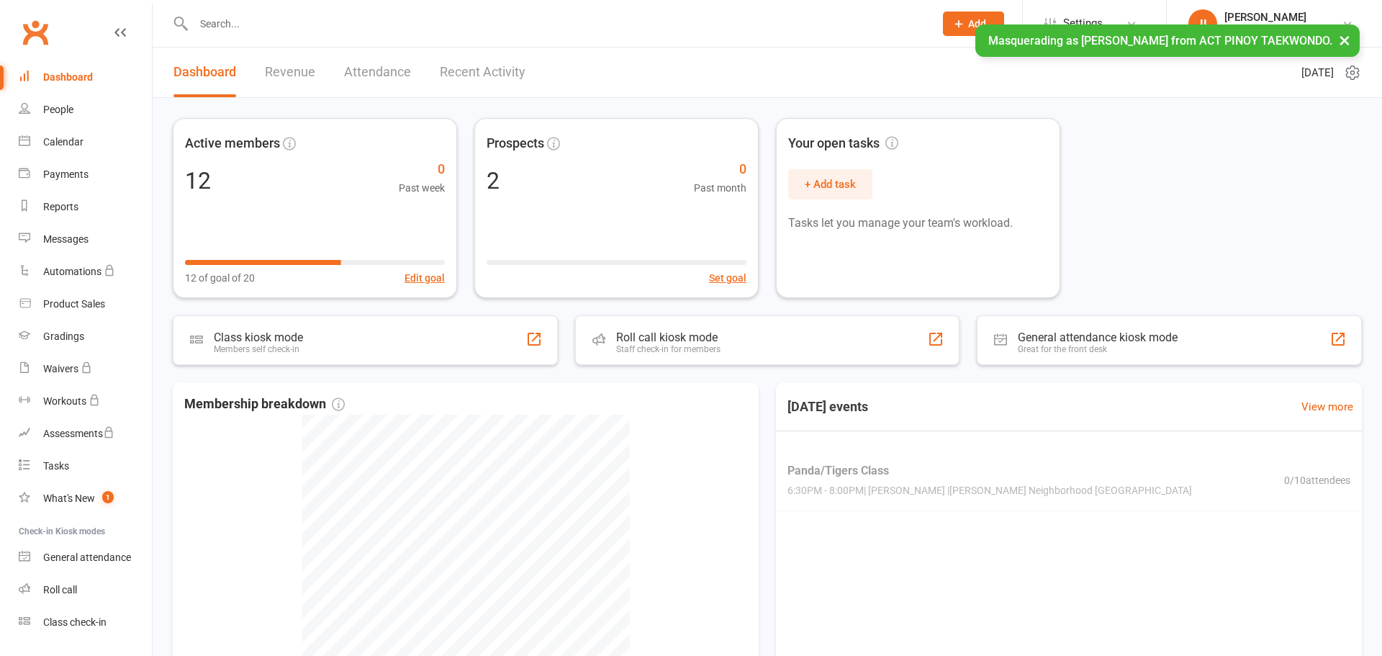
click at [100, 623] on div "Class check-in" at bounding box center [74, 622] width 63 height 12
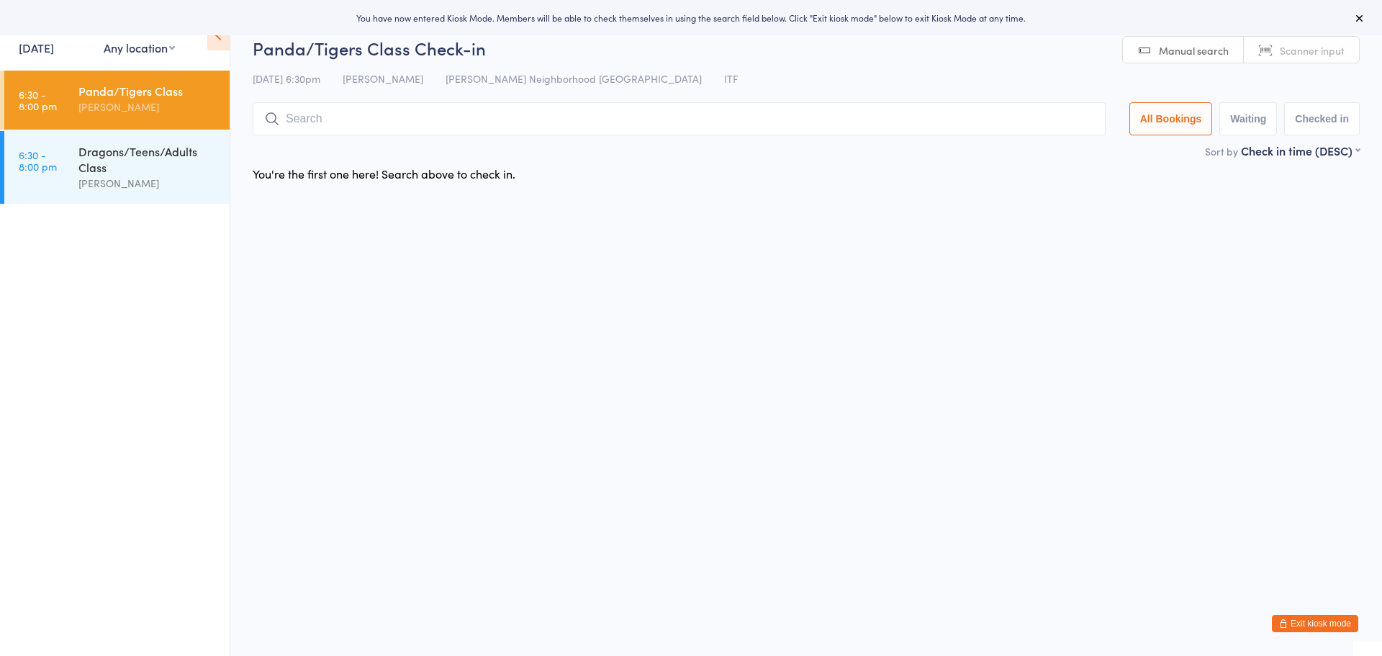
click at [1303, 623] on button "Exit kiosk mode" at bounding box center [1315, 623] width 86 height 17
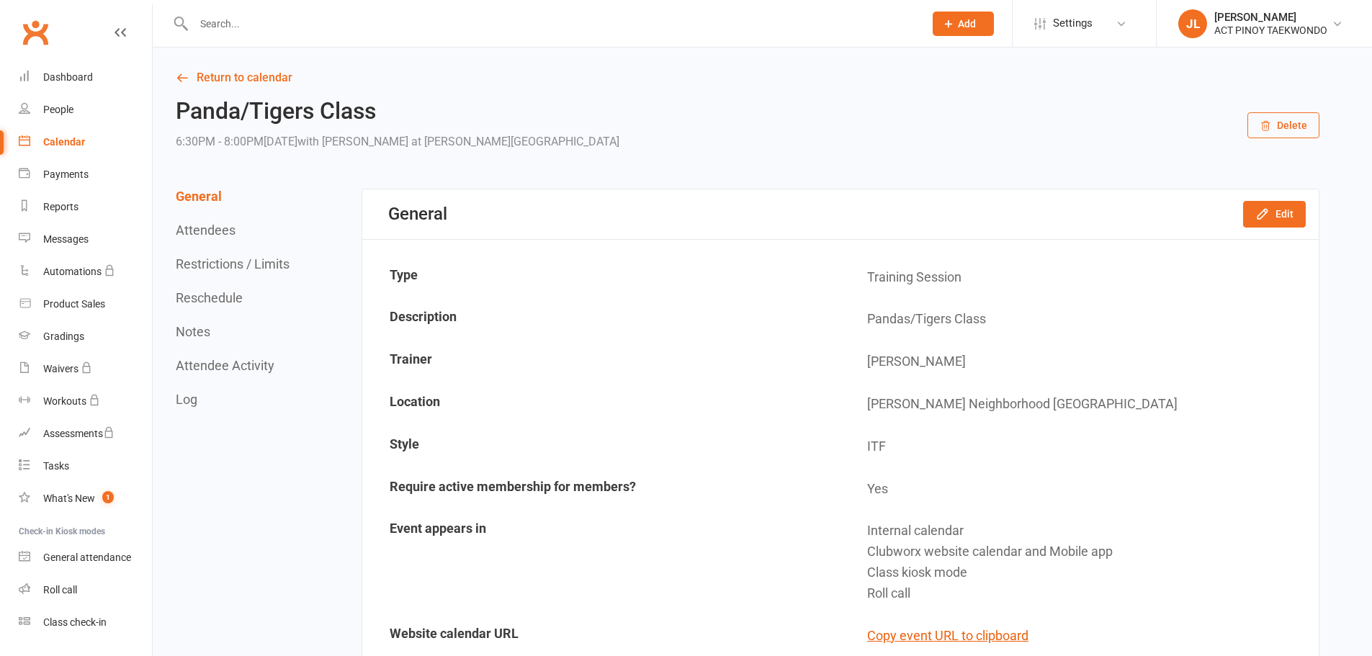
click at [1216, 22] on div "[PERSON_NAME]" at bounding box center [1270, 17] width 113 height 13
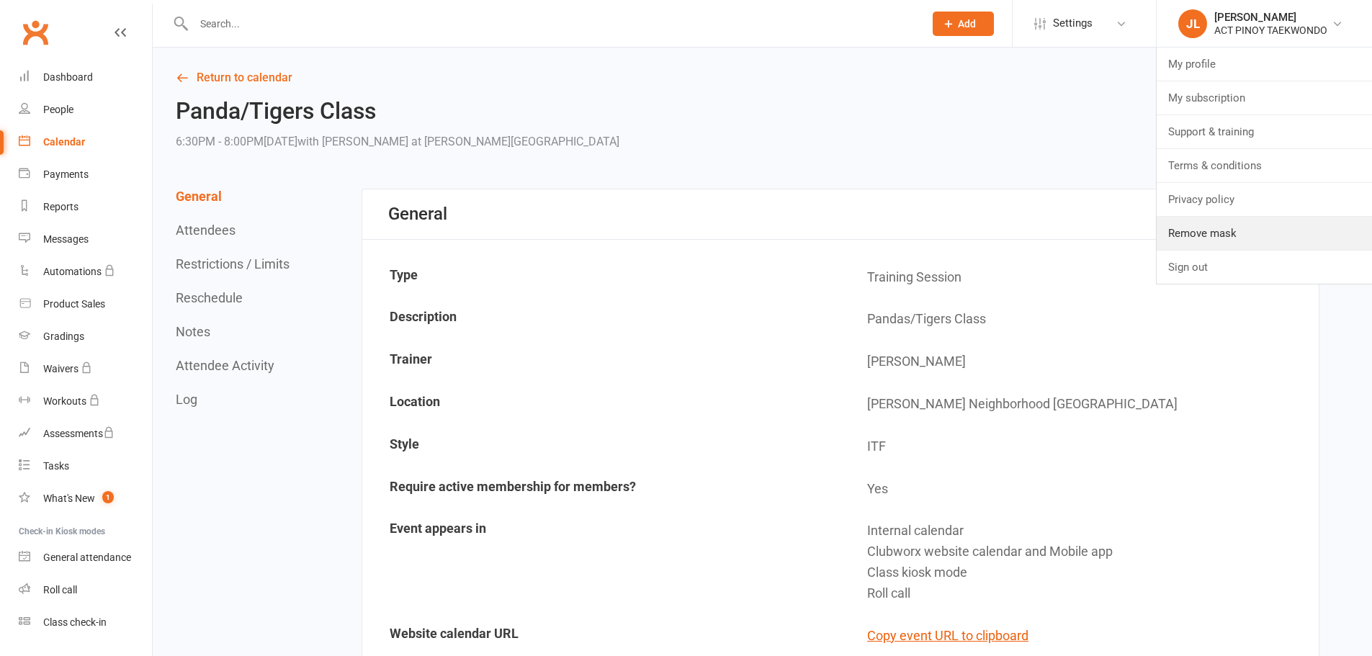
click at [1242, 238] on link "Remove mask" at bounding box center [1263, 233] width 215 height 33
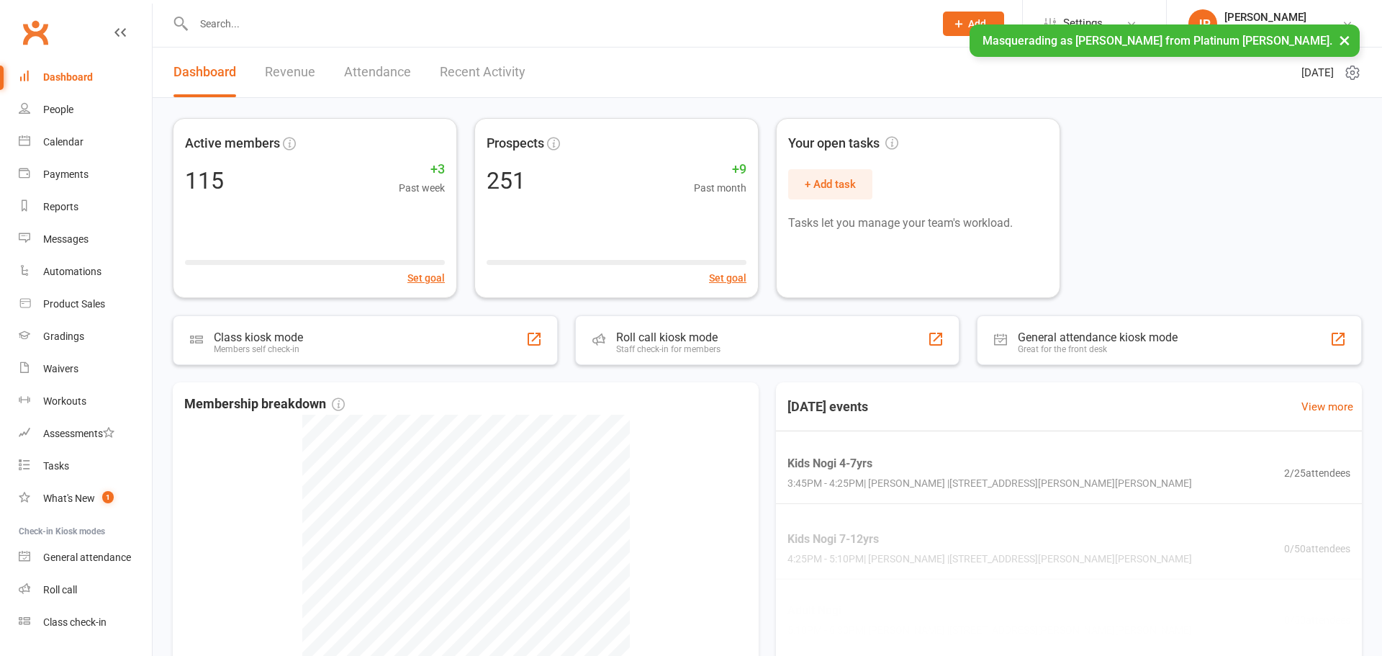
click at [1094, 19] on link "Settings" at bounding box center [1095, 23] width 100 height 32
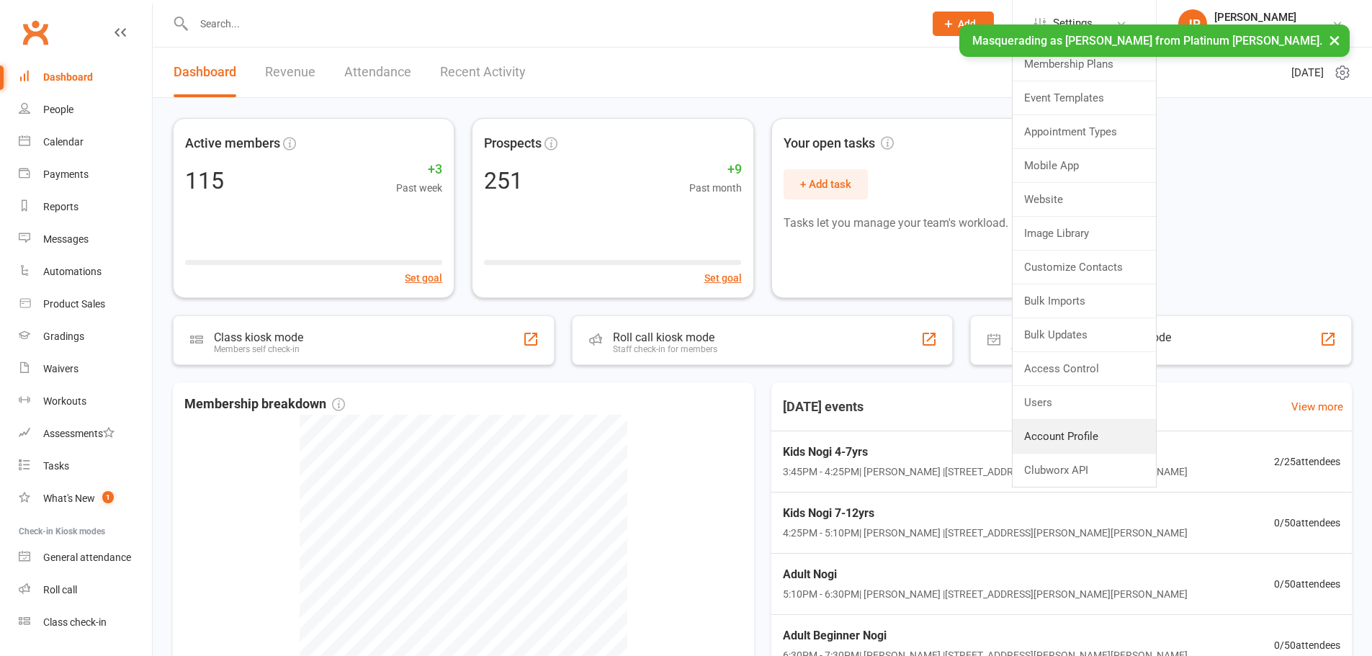
click at [1063, 434] on link "Account Profile" at bounding box center [1083, 436] width 143 height 33
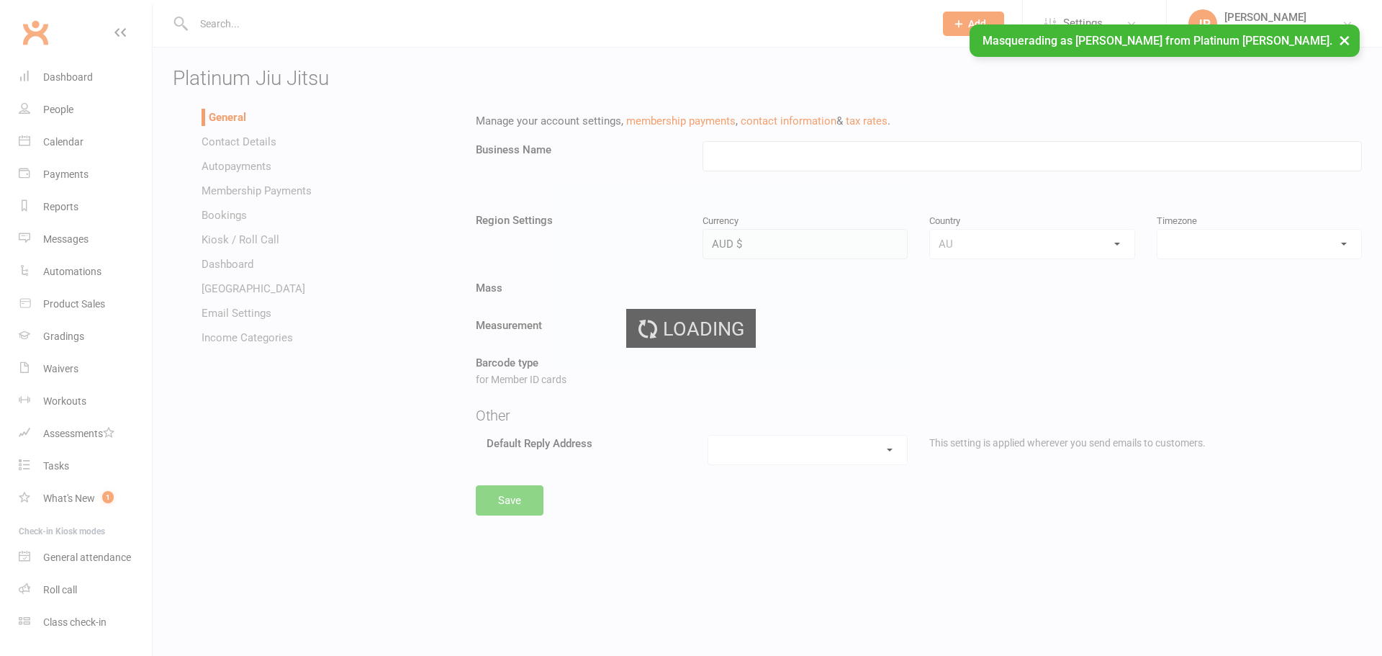
type input "Platinum Jiu Jitsu"
select select "Australia/Brisbane"
select select "admin@platinumbjj.au"
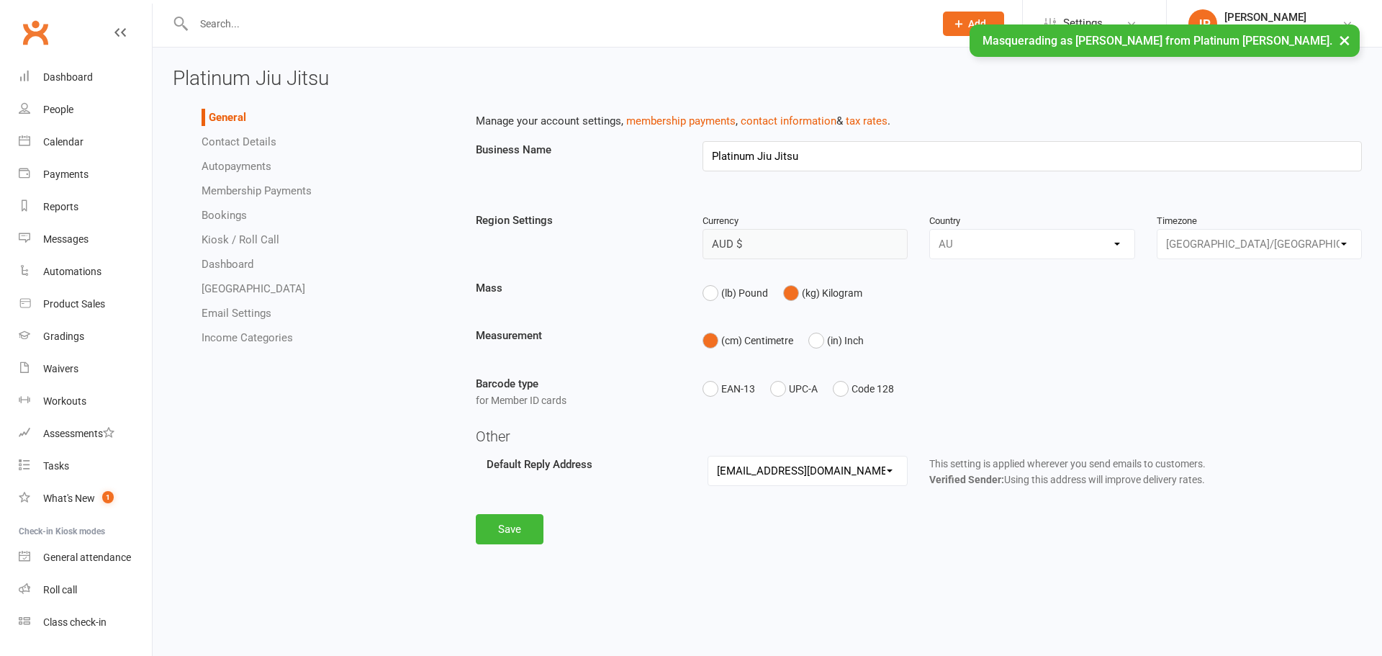
click at [1107, 22] on link "Settings" at bounding box center [1095, 23] width 100 height 32
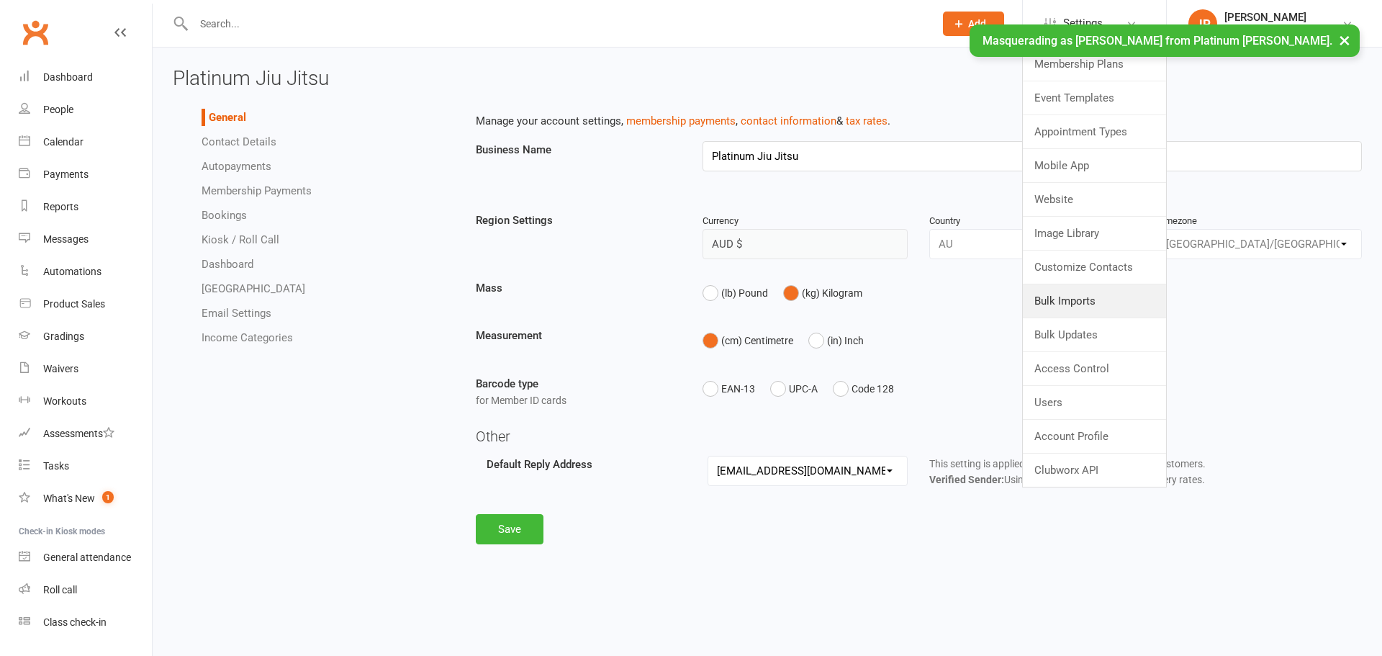
click at [1082, 308] on link "Bulk Imports" at bounding box center [1094, 300] width 143 height 33
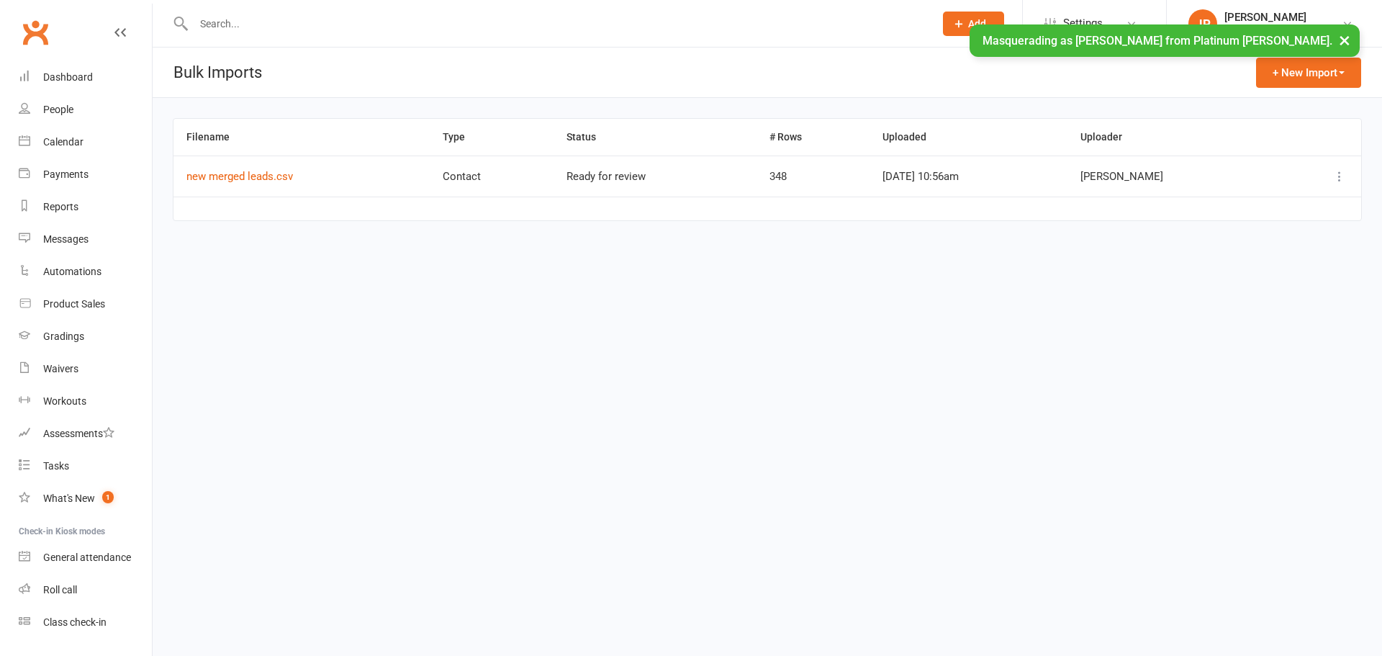
click at [1341, 179] on icon at bounding box center [1340, 176] width 14 height 14
click at [1261, 235] on link "Download CSV" at bounding box center [1276, 233] width 143 height 29
click at [1094, 25] on div "Masquerading as Jason Powell from Platinum Jiu Jitsu. ×" at bounding box center [1165, 40] width 390 height 32
click at [1092, 14] on span "Settings" at bounding box center [1083, 23] width 40 height 32
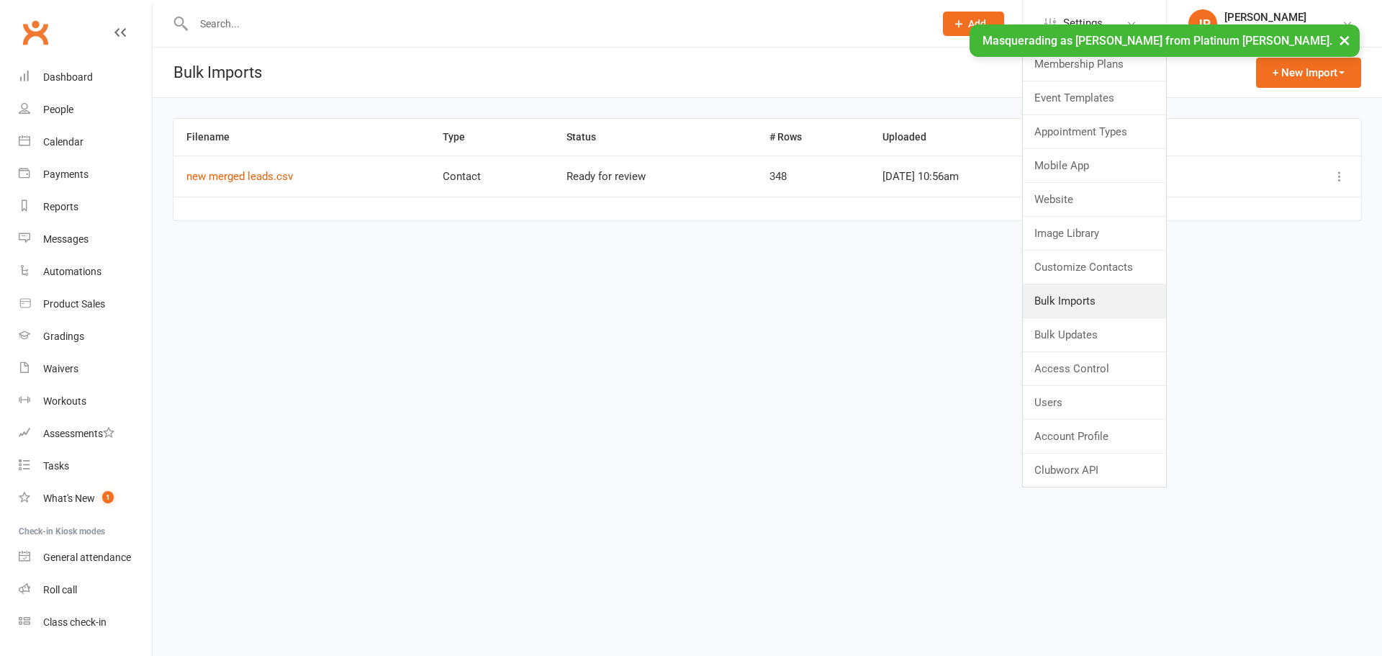
click at [1105, 307] on link "Bulk Imports" at bounding box center [1094, 300] width 143 height 33
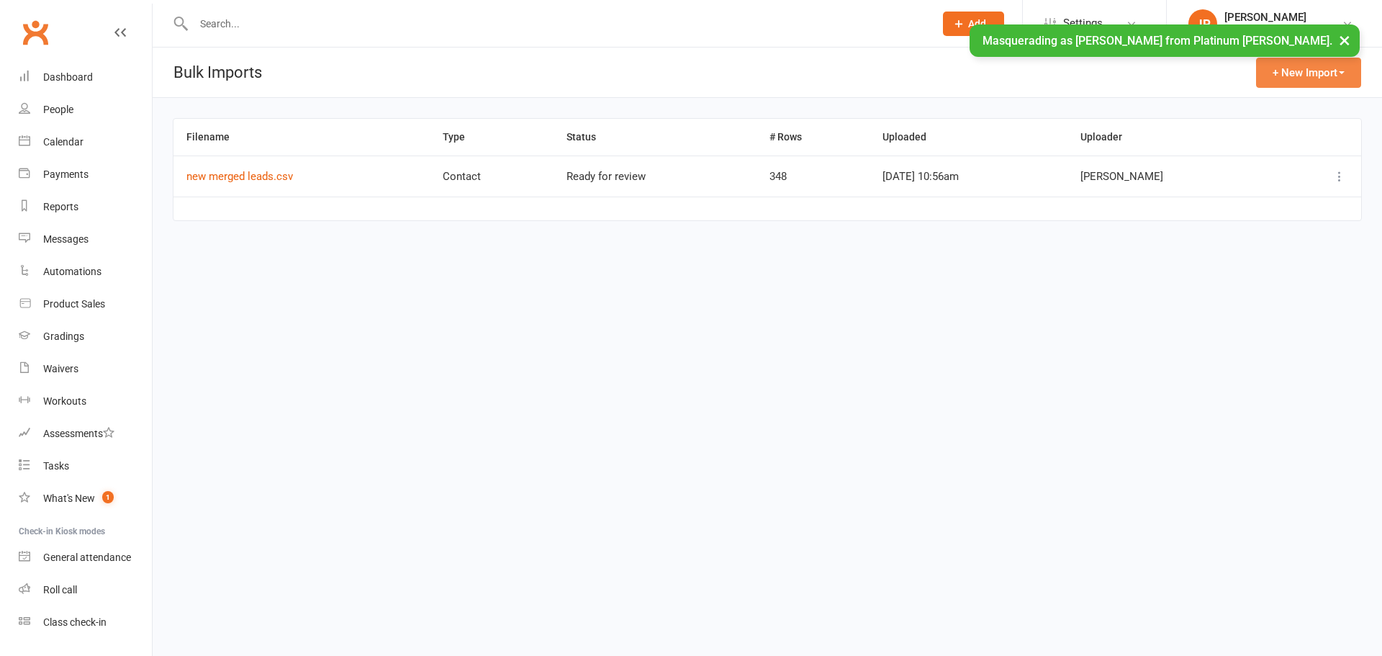
click at [1297, 74] on button "+ New Import" at bounding box center [1308, 73] width 105 height 30
click at [1261, 101] on link "Contacts" at bounding box center [1289, 107] width 143 height 29
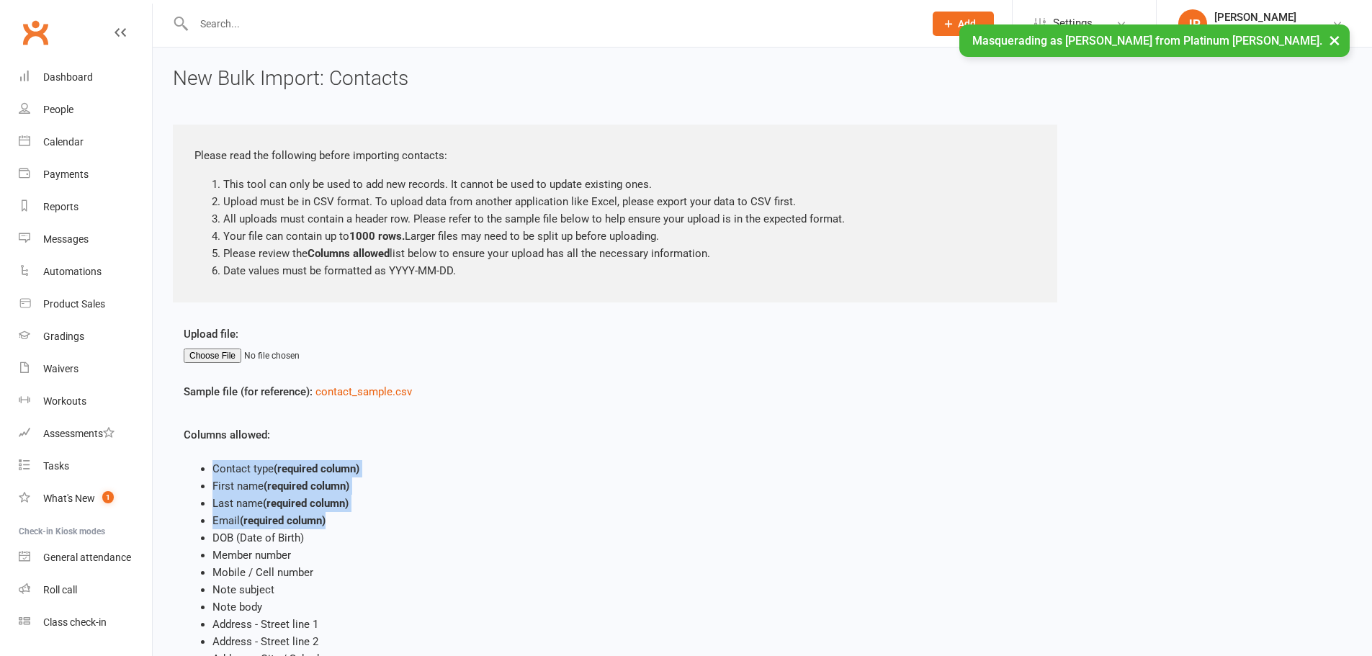
drag, startPoint x: 209, startPoint y: 463, endPoint x: 338, endPoint y: 525, distance: 143.0
click at [338, 525] on ul "Contact type (required column) First name (required column) Last name (required…" at bounding box center [517, 581] width 666 height 242
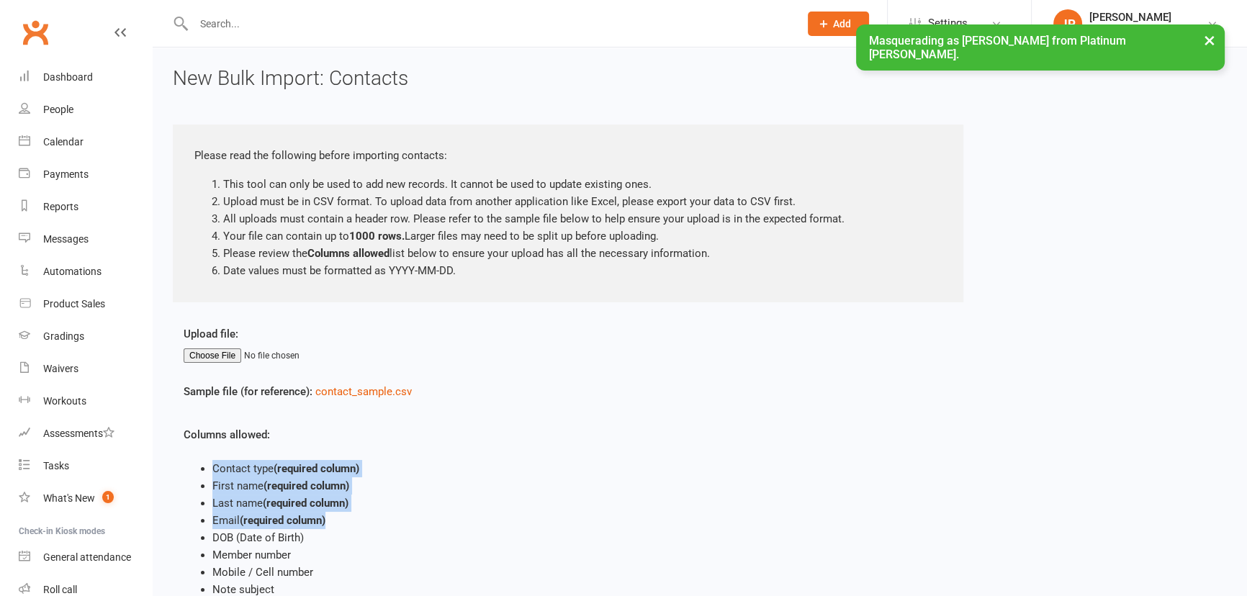
copy ul "Contact type (required column) First name (required column) Last name (required…"
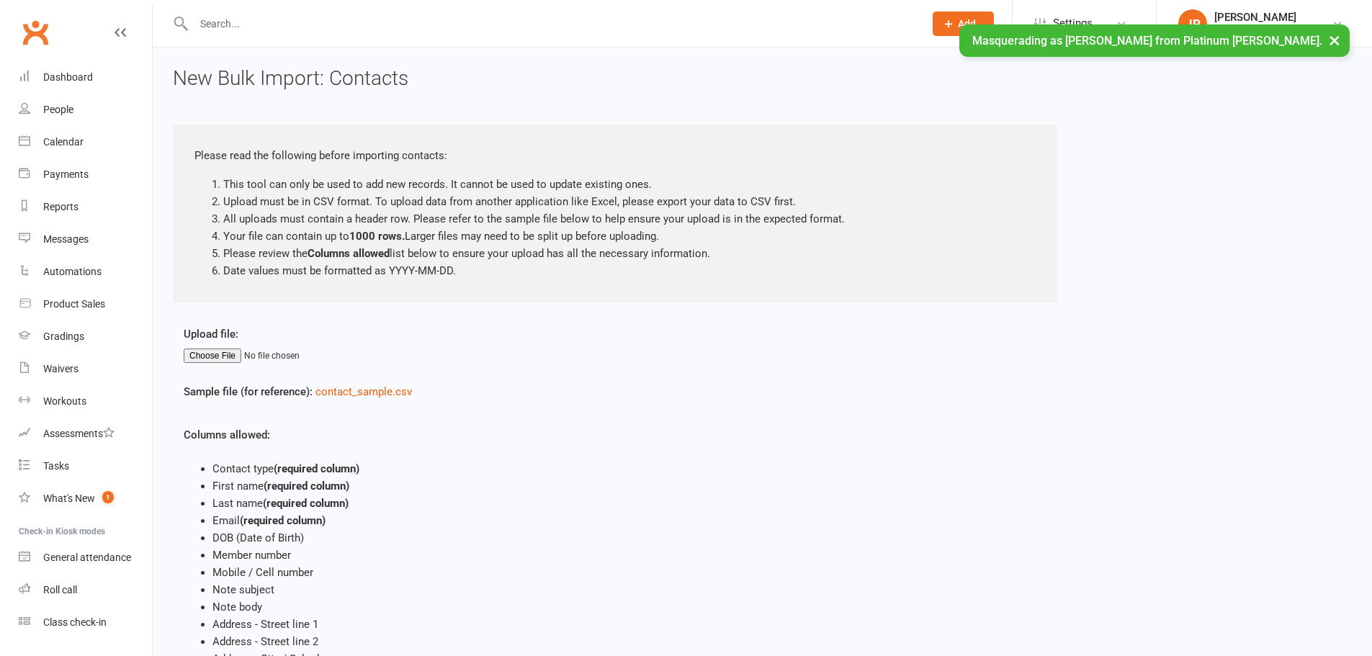
drag, startPoint x: 945, startPoint y: 4, endPoint x: 1060, endPoint y: 24, distance: 116.9
click at [1060, 24] on span "Settings" at bounding box center [1073, 23] width 40 height 32
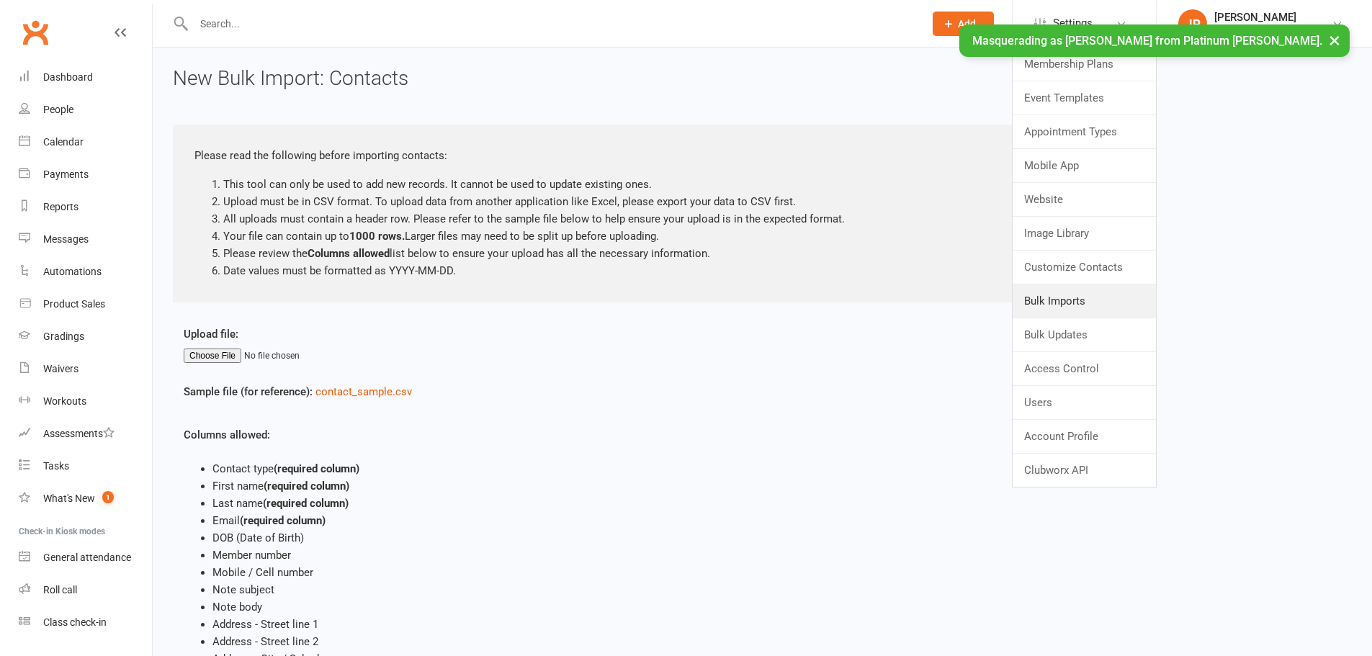
click at [1075, 307] on link "Bulk Imports" at bounding box center [1083, 300] width 143 height 33
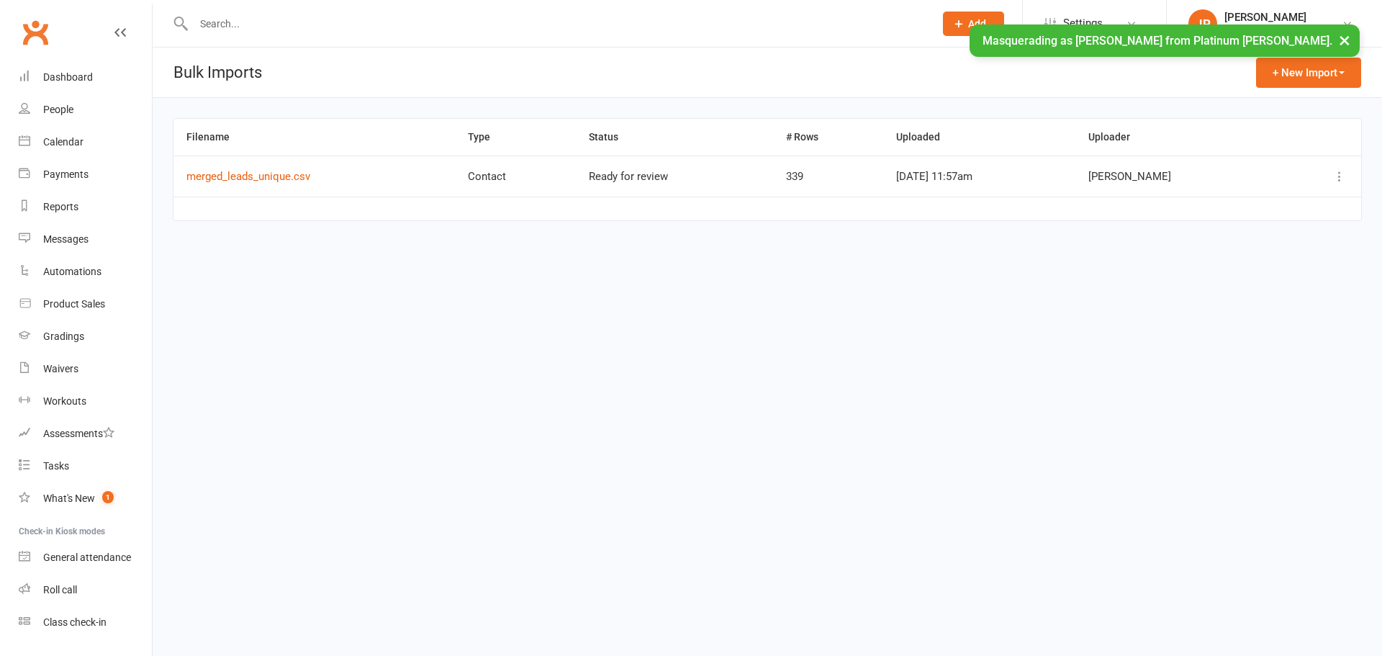
click at [1340, 177] on icon at bounding box center [1340, 176] width 14 height 14
click at [1250, 230] on link "Download CSV" at bounding box center [1276, 233] width 143 height 29
click at [1336, 175] on icon at bounding box center [1340, 176] width 14 height 14
click at [1236, 231] on link "Download CSV" at bounding box center [1276, 233] width 143 height 29
click at [1084, 18] on span "Settings" at bounding box center [1083, 23] width 40 height 32
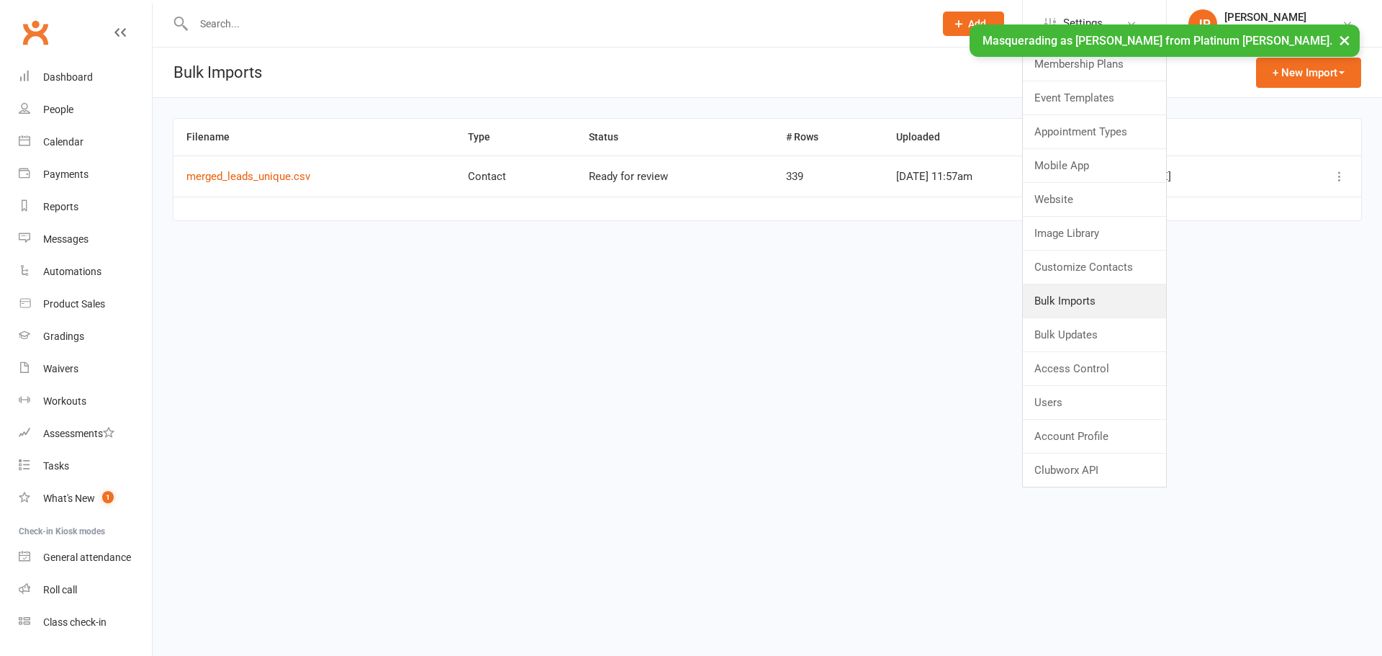
click at [1094, 304] on link "Bulk Imports" at bounding box center [1094, 300] width 143 height 33
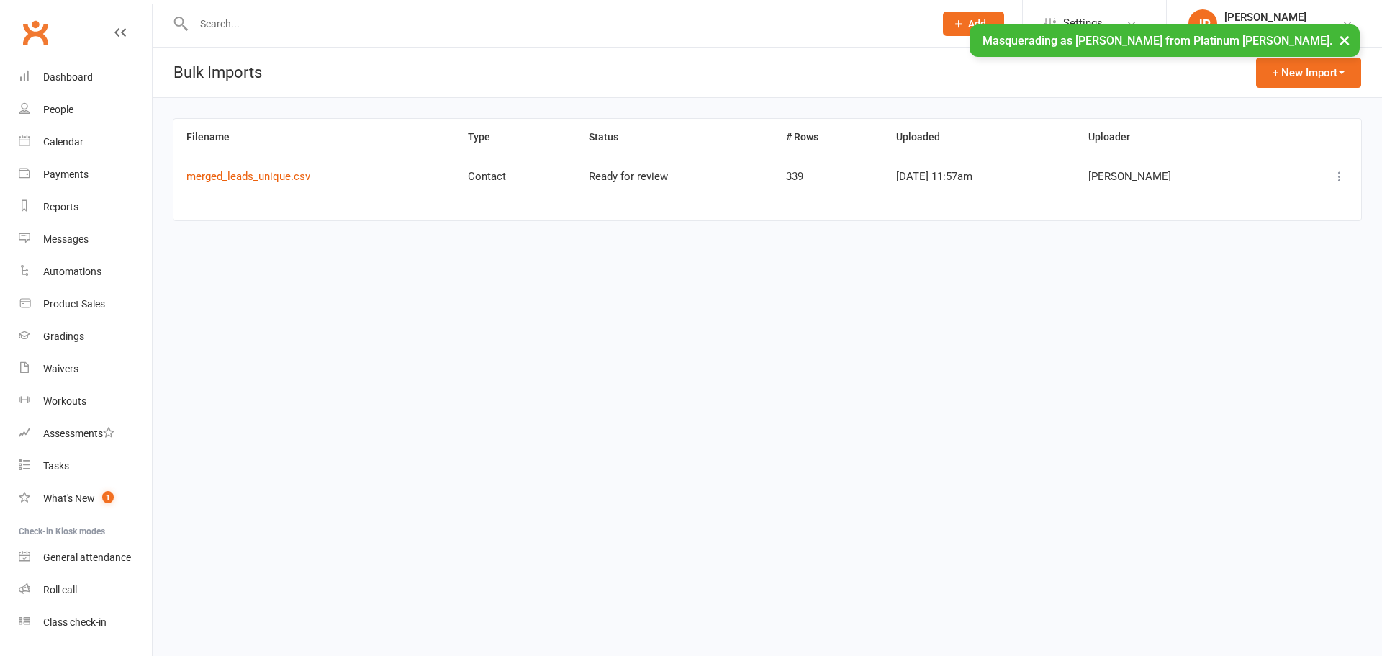
click at [1075, 18] on span "Settings" at bounding box center [1083, 23] width 40 height 32
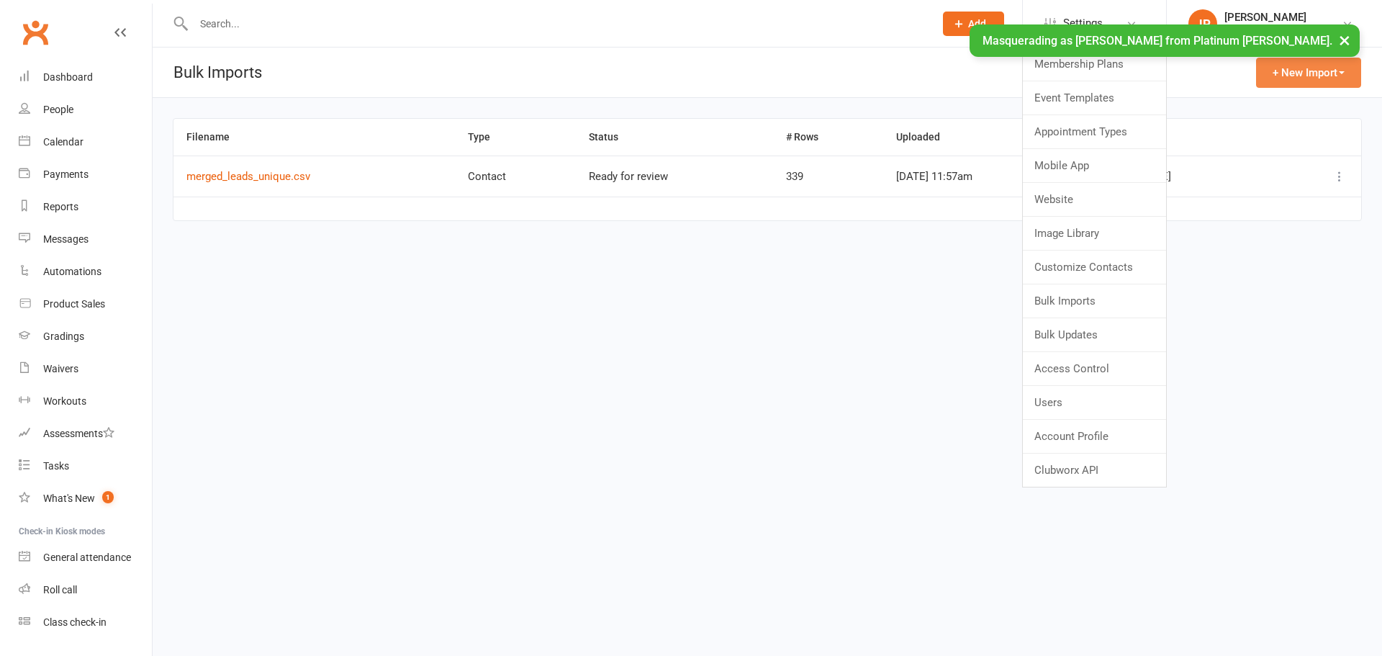
click at [1284, 75] on button "+ New Import" at bounding box center [1308, 73] width 105 height 30
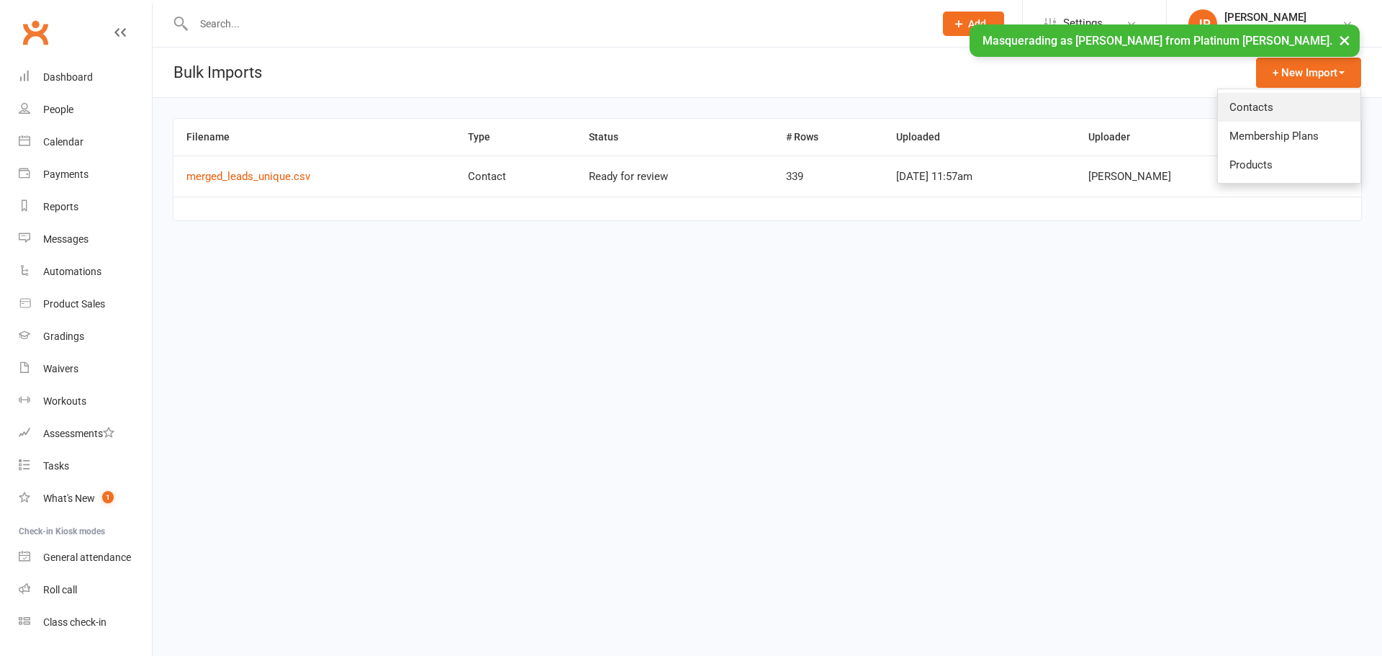
click at [1258, 95] on link "Contacts" at bounding box center [1289, 107] width 143 height 29
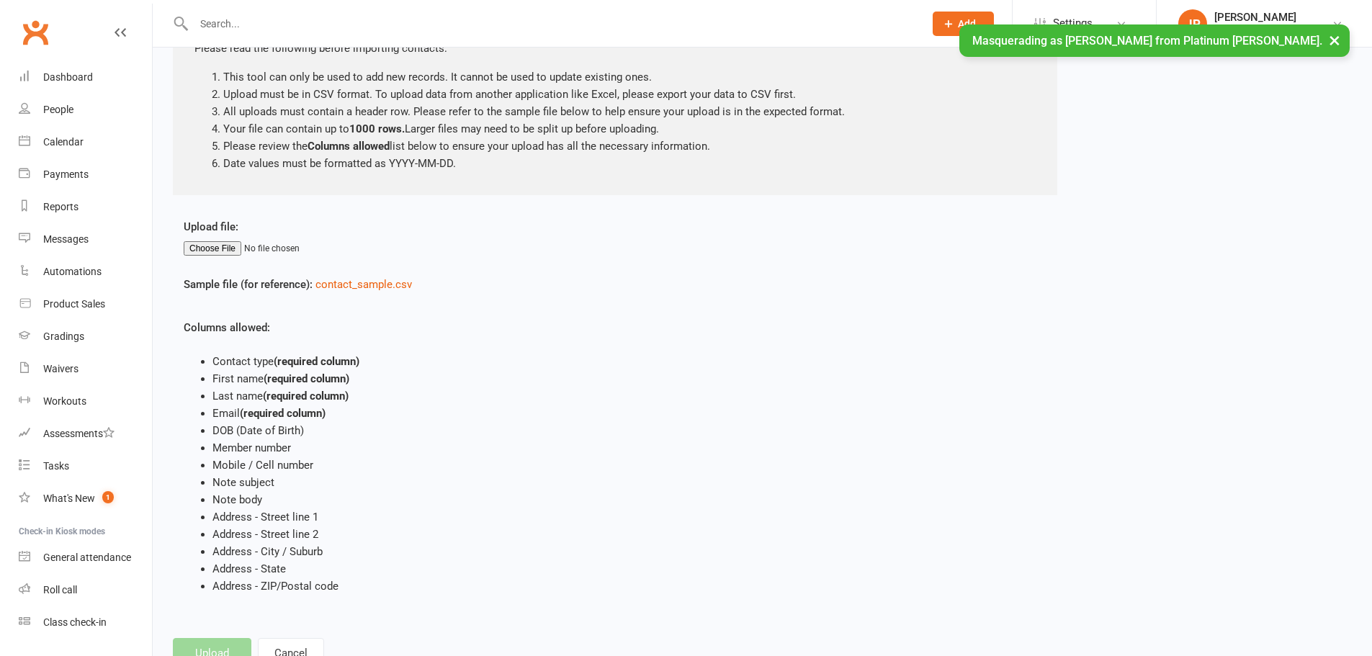
scroll to position [120, 0]
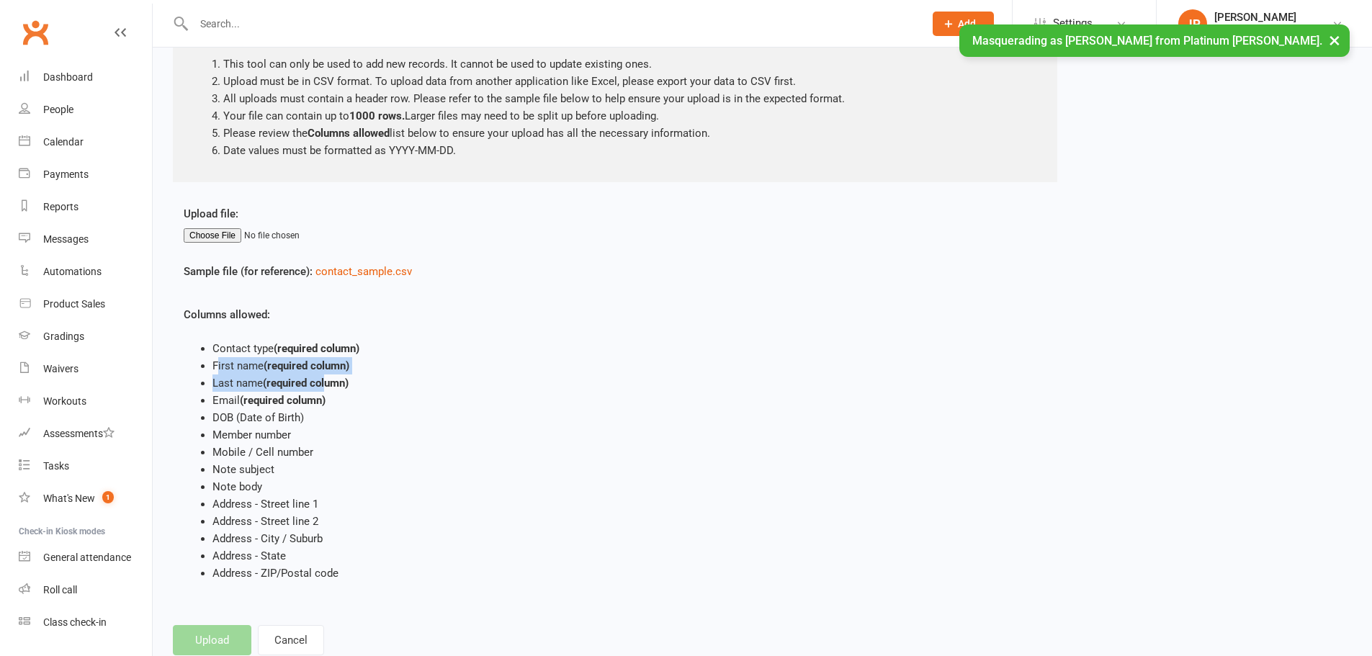
drag, startPoint x: 216, startPoint y: 368, endPoint x: 327, endPoint y: 374, distance: 111.0
click at [327, 374] on ul "Contact type (required column) First name (required column) Last name (required…" at bounding box center [517, 461] width 666 height 242
click at [381, 372] on li "First name (required column)" at bounding box center [530, 365] width 637 height 17
click at [1215, 21] on div "Jason Powell" at bounding box center [1255, 17] width 82 height 13
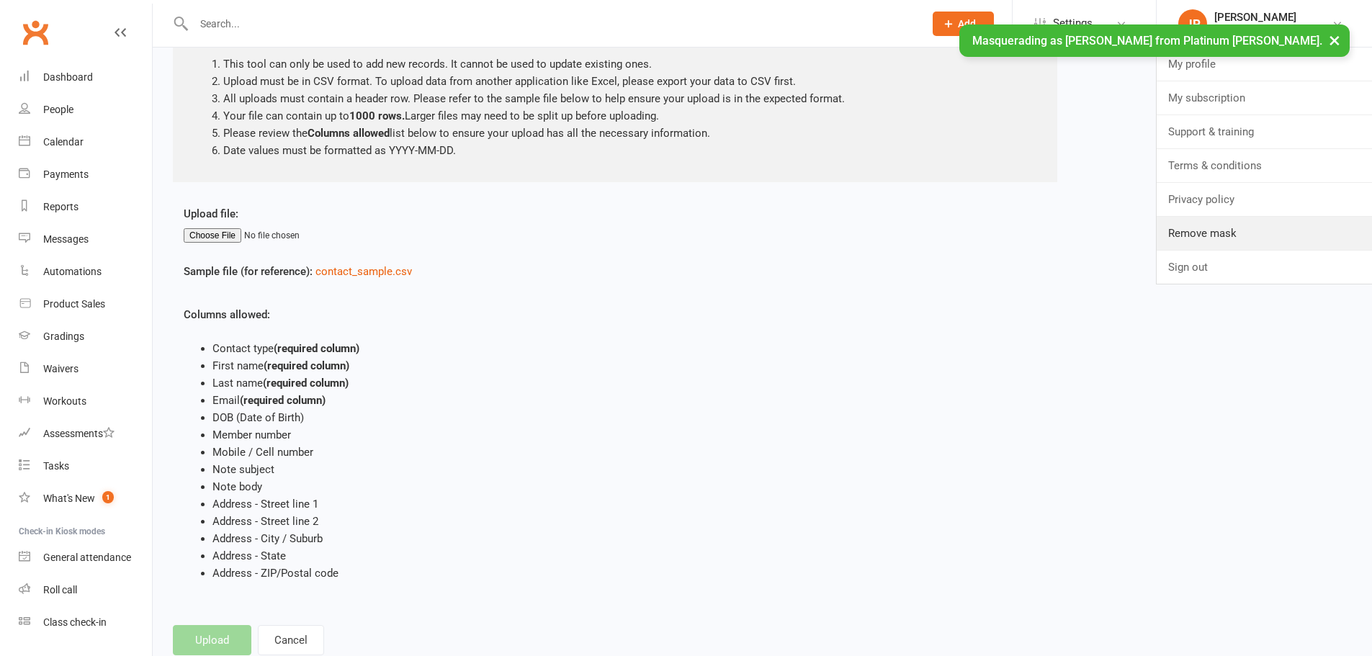
click at [1201, 225] on link "Remove mask" at bounding box center [1263, 233] width 215 height 33
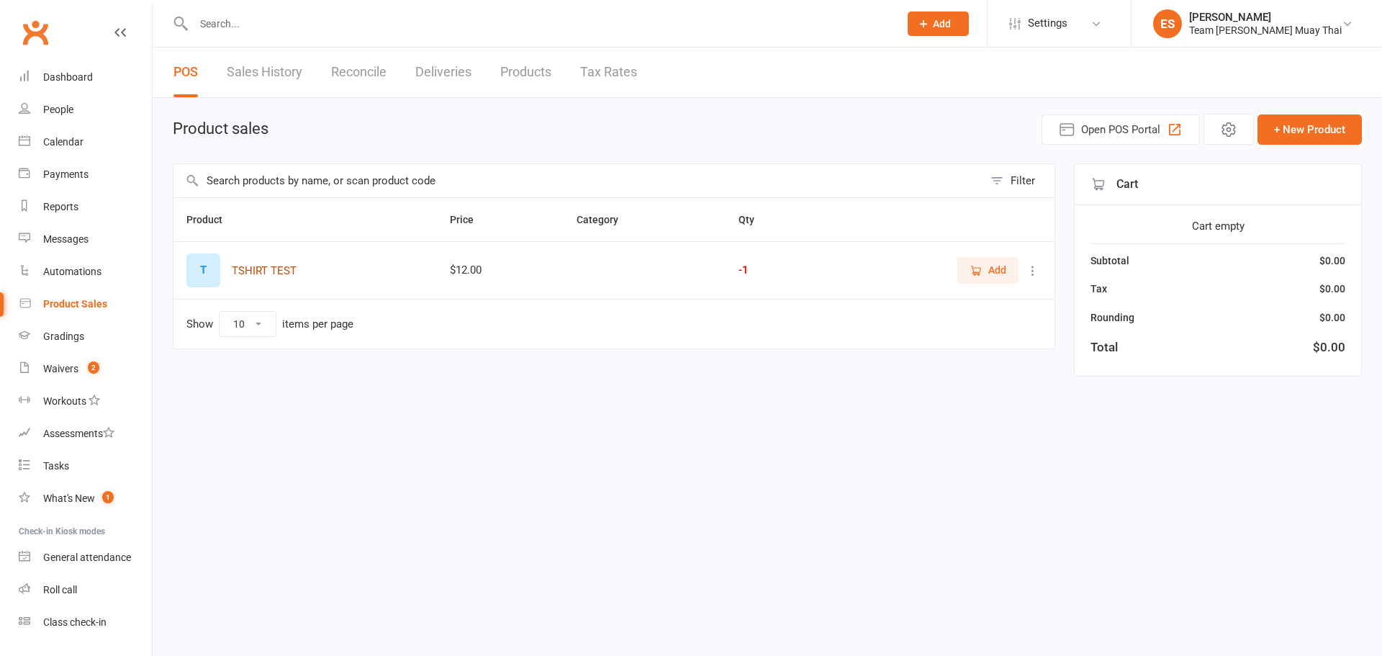
click at [278, 269] on button "TSHIRT TEST" at bounding box center [264, 270] width 65 height 17
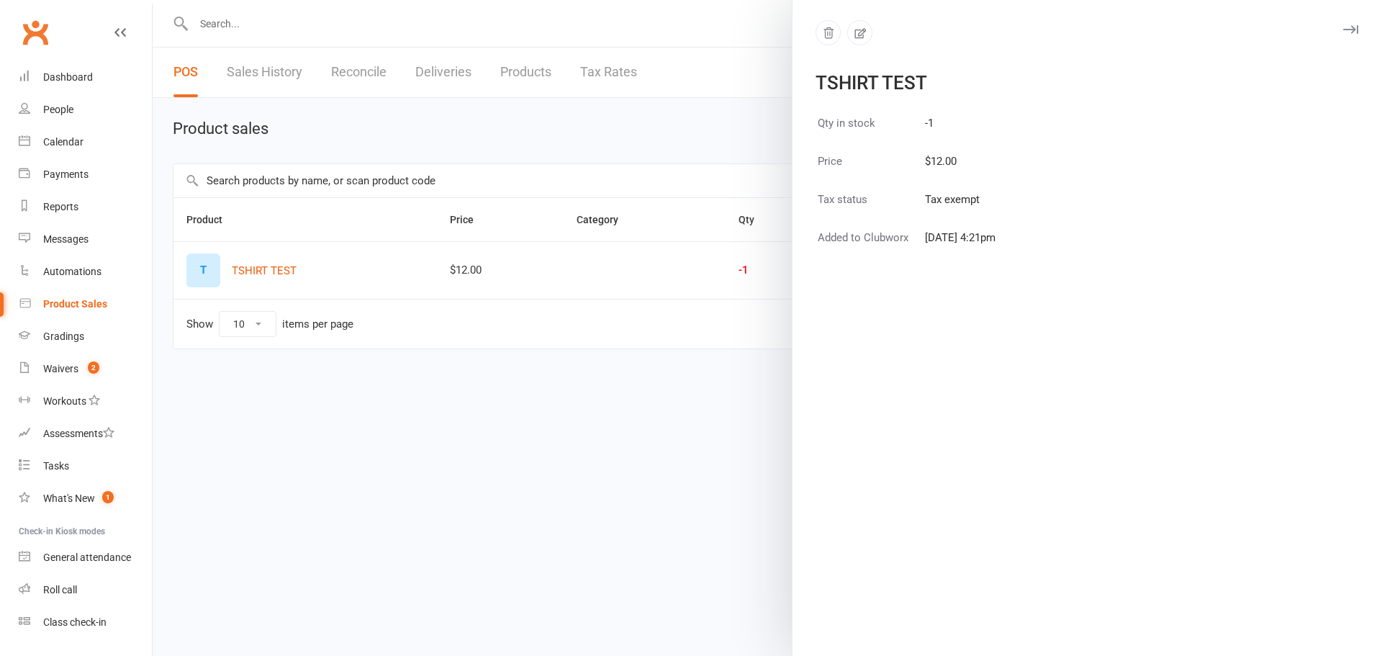
click at [1343, 30] on icon "button" at bounding box center [1350, 29] width 15 height 9
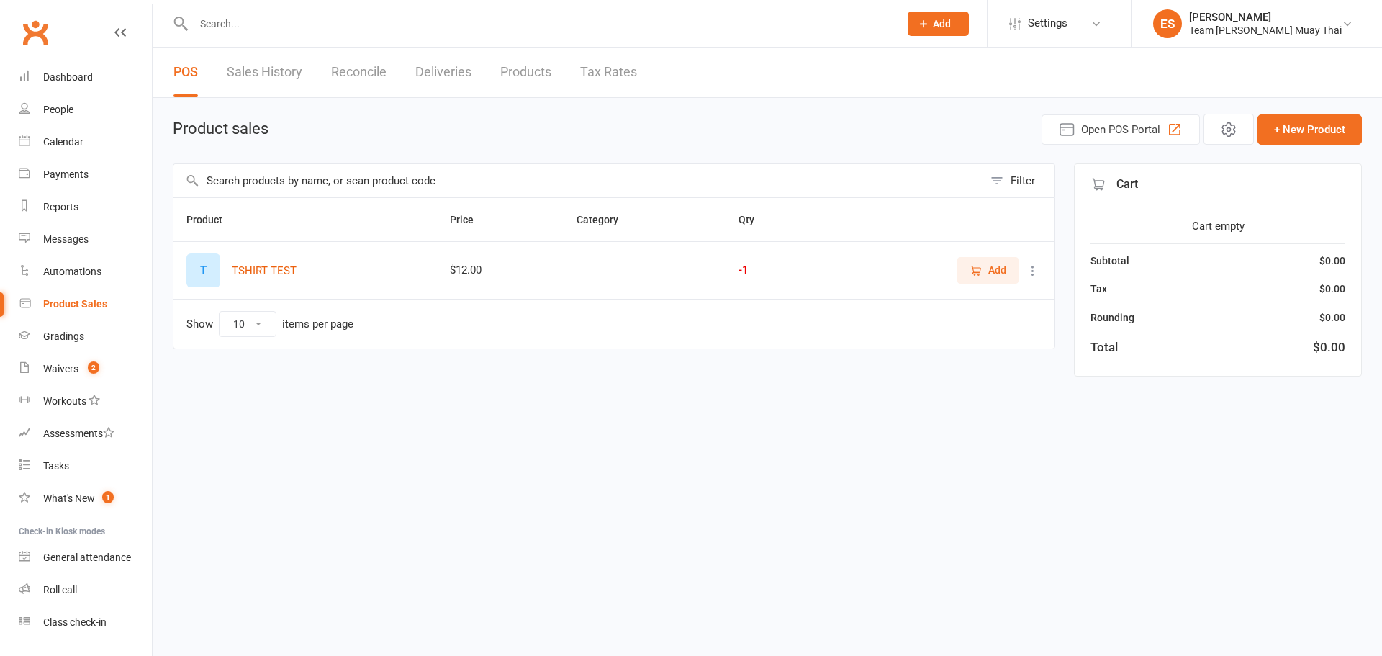
click at [1259, 20] on div "Elise Stalder" at bounding box center [1265, 17] width 153 height 13
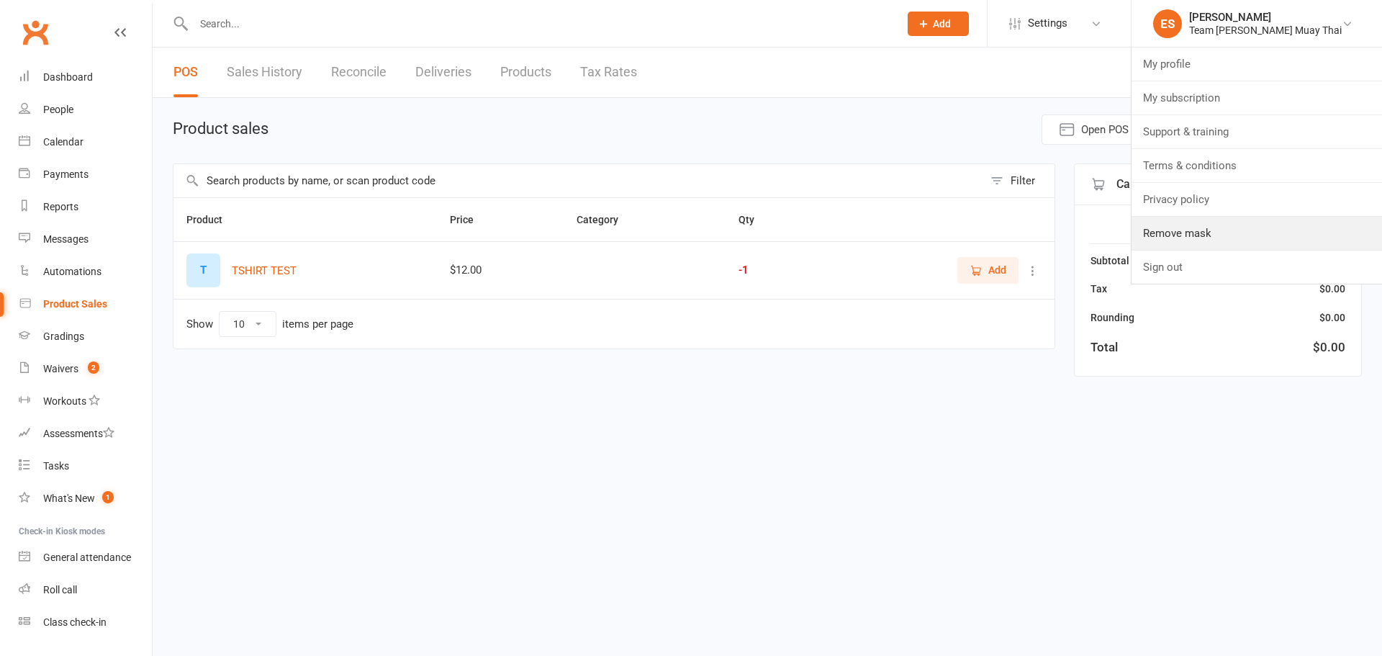
drag, startPoint x: 1236, startPoint y: 240, endPoint x: 1031, endPoint y: 0, distance: 315.7
click at [1236, 240] on link "Remove mask" at bounding box center [1257, 233] width 251 height 33
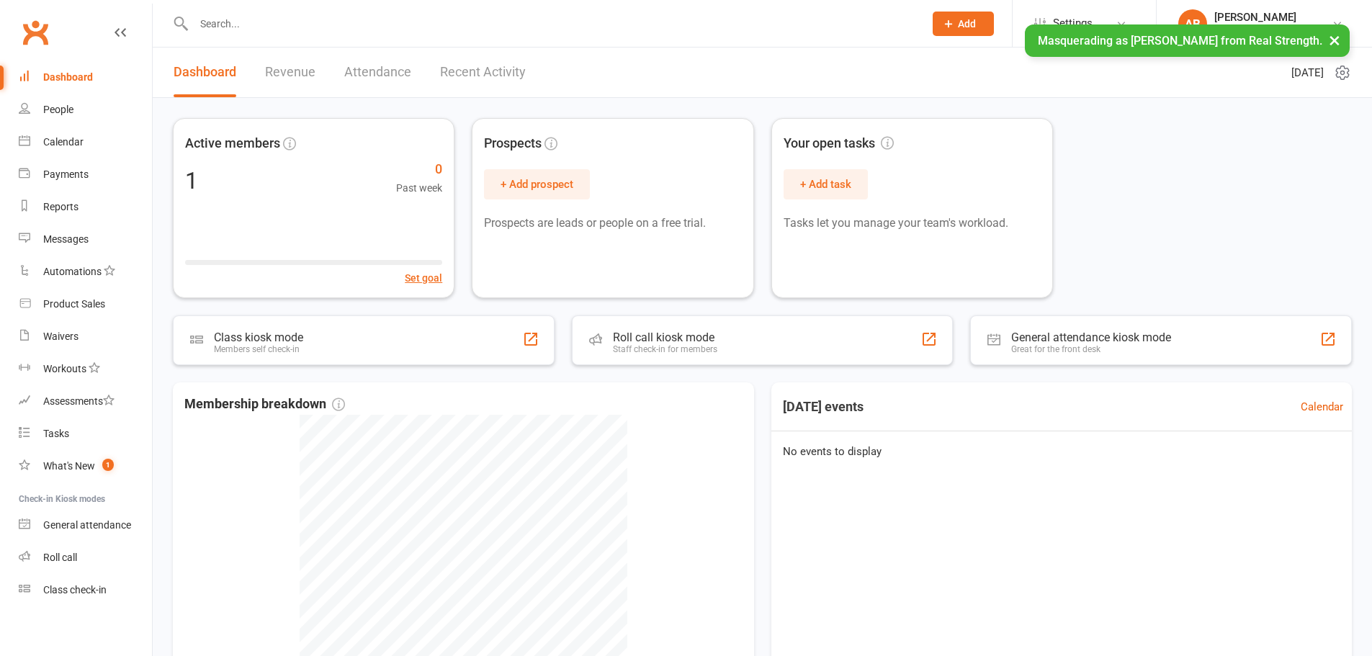
click at [1338, 39] on button "×" at bounding box center [1334, 39] width 26 height 31
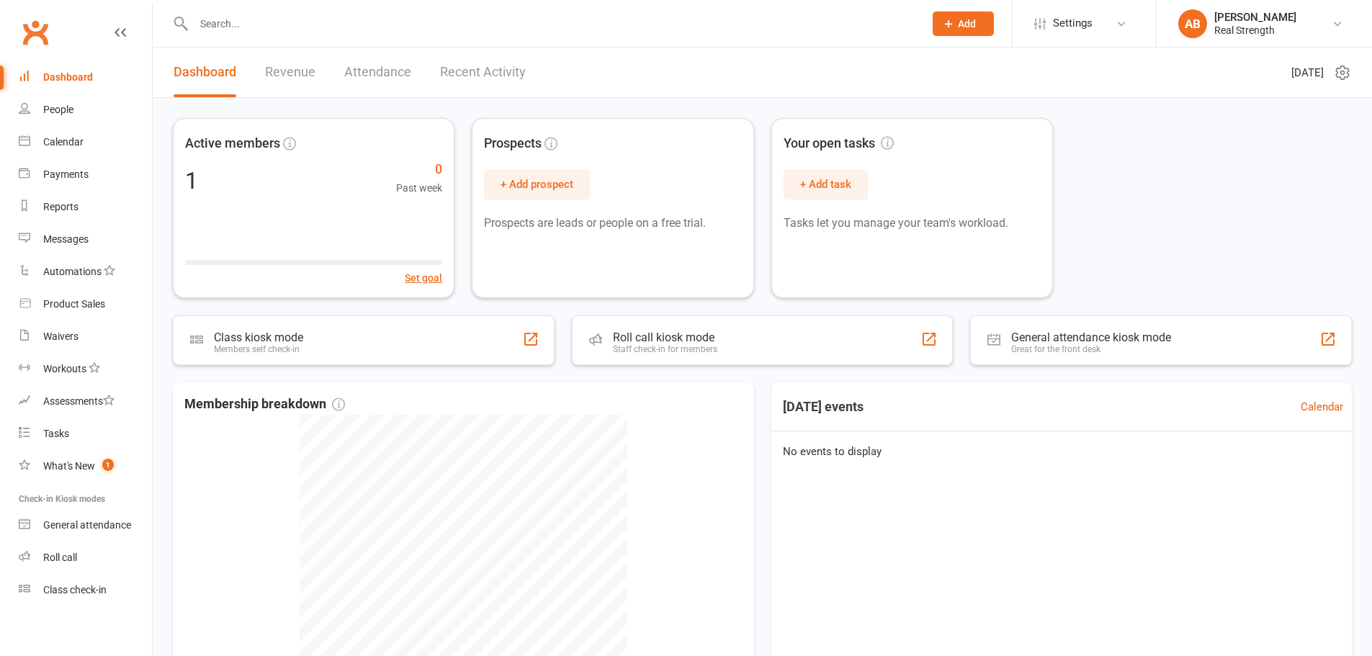
click at [1228, 11] on div "[PERSON_NAME]" at bounding box center [1255, 17] width 82 height 13
click at [1240, 233] on link "Remove mask" at bounding box center [1263, 233] width 215 height 33
